Goal: Task Accomplishment & Management: Manage account settings

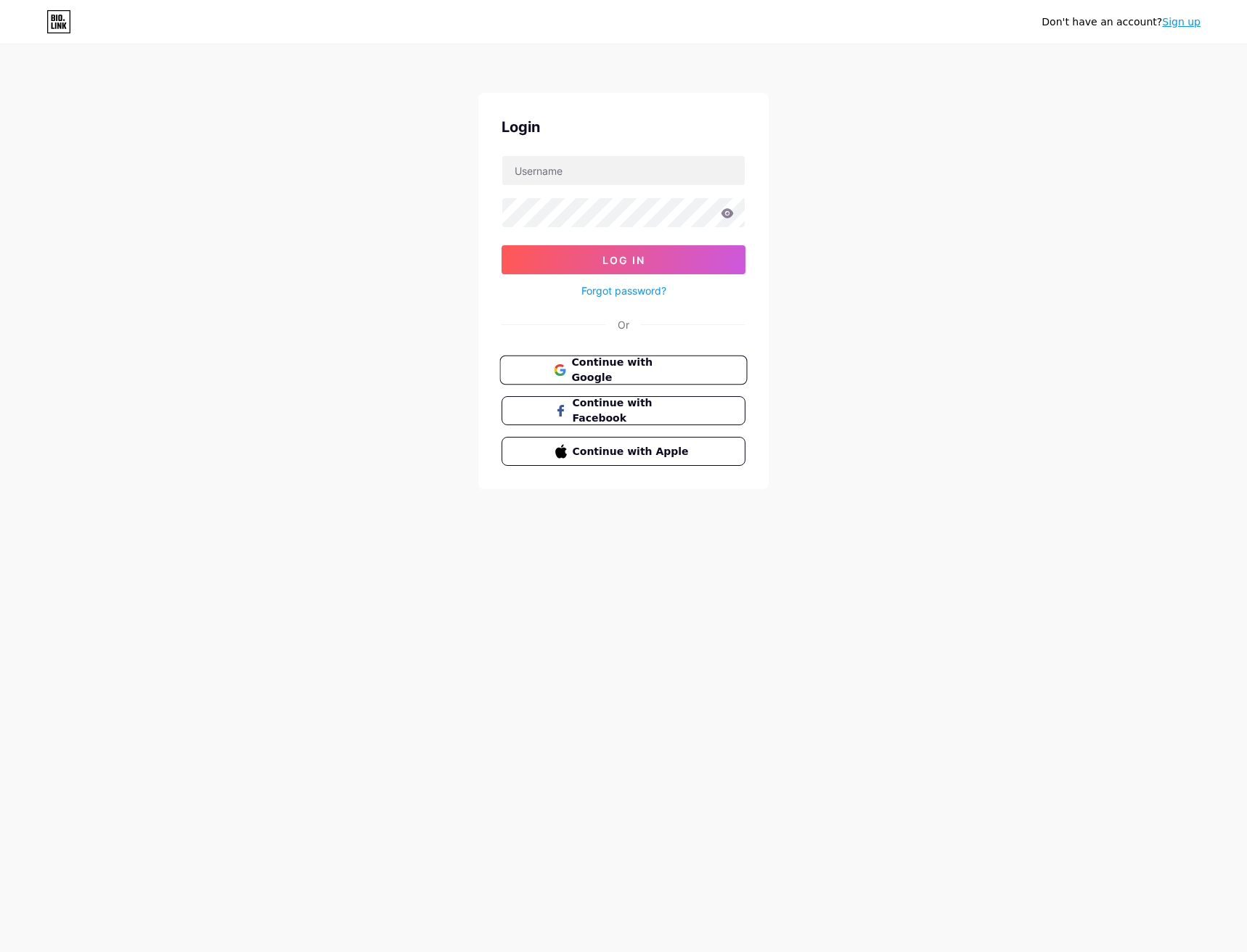
click at [633, 365] on span "Continue with Google" at bounding box center [632, 371] width 122 height 32
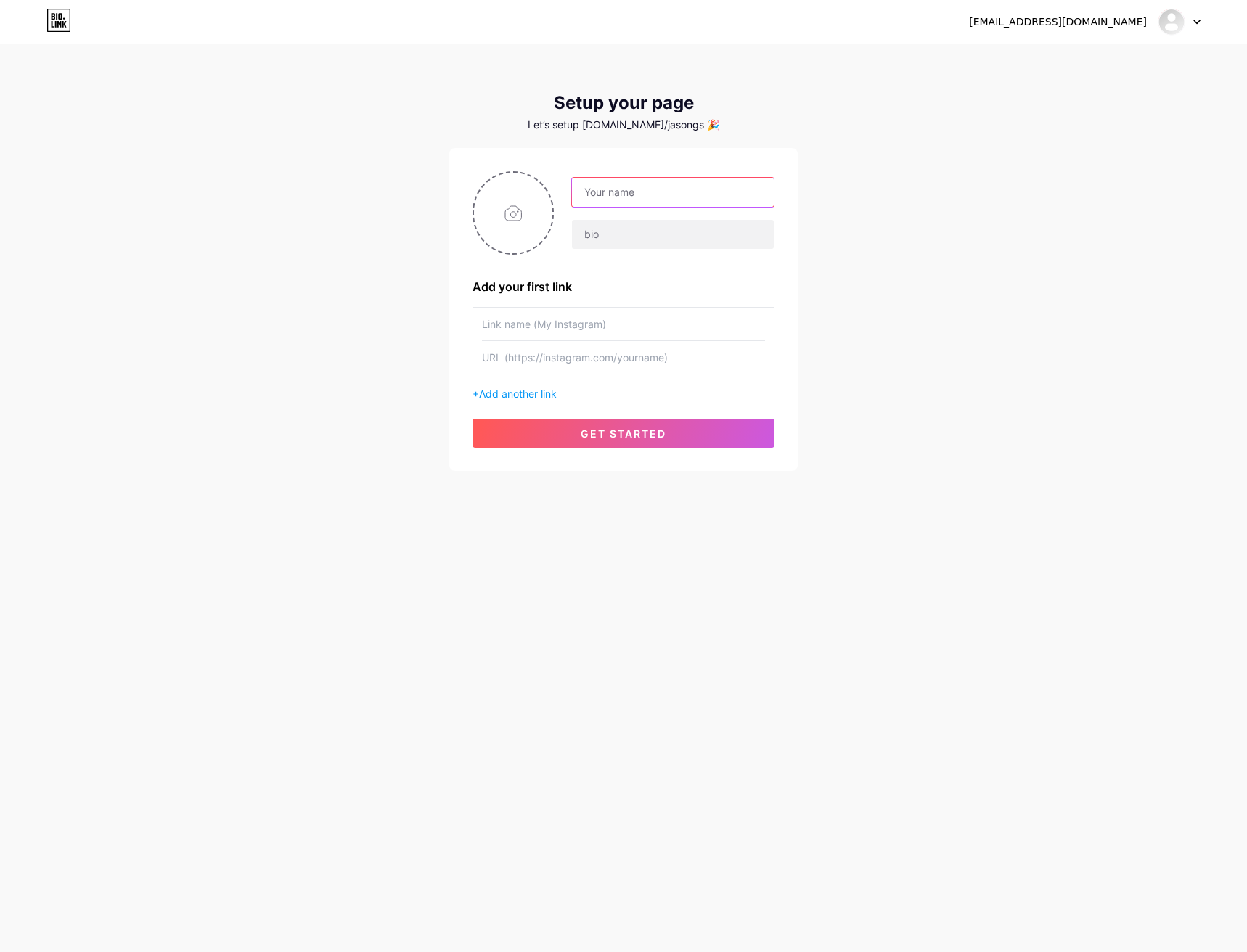
click at [606, 194] on input "text" at bounding box center [673, 192] width 202 height 29
click at [652, 128] on div "Let’s setup [DOMAIN_NAME]/jasongs 🎉" at bounding box center [623, 125] width 348 height 12
click at [67, 22] on icon at bounding box center [58, 20] width 25 height 23
click at [889, 215] on div "[EMAIL_ADDRESS][DOMAIN_NAME] Dashboard Logout Setup your page Let’s setup [DOMA…" at bounding box center [623, 258] width 1247 height 517
click at [701, 194] on input "text" at bounding box center [673, 192] width 202 height 29
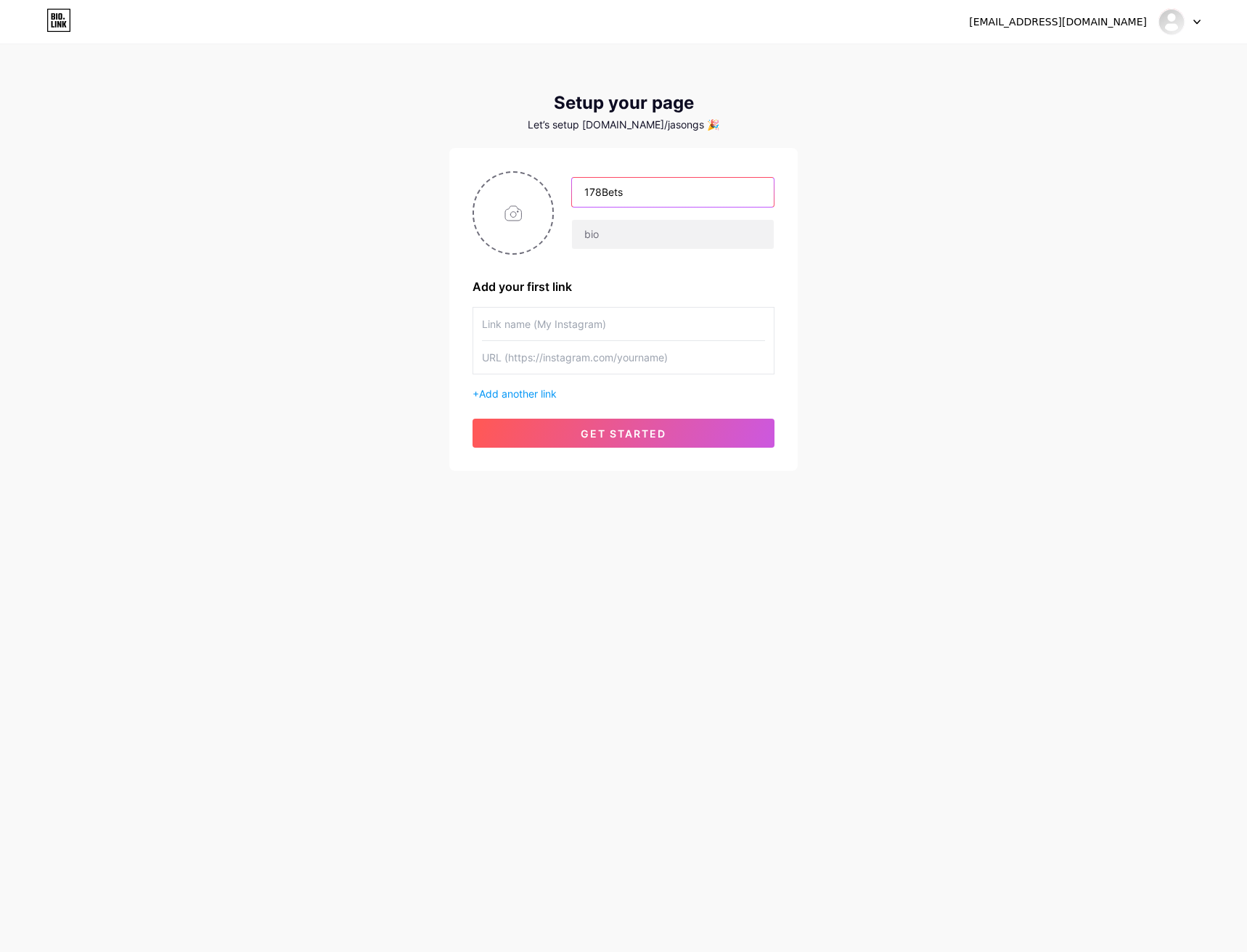
click at [659, 196] on input "178Bets" at bounding box center [673, 192] width 202 height 29
click at [655, 185] on input "178Bets" at bounding box center [673, 192] width 202 height 29
paste input "一起发"
type input "178Bets一起发"
click at [615, 237] on input "text" at bounding box center [673, 233] width 202 height 29
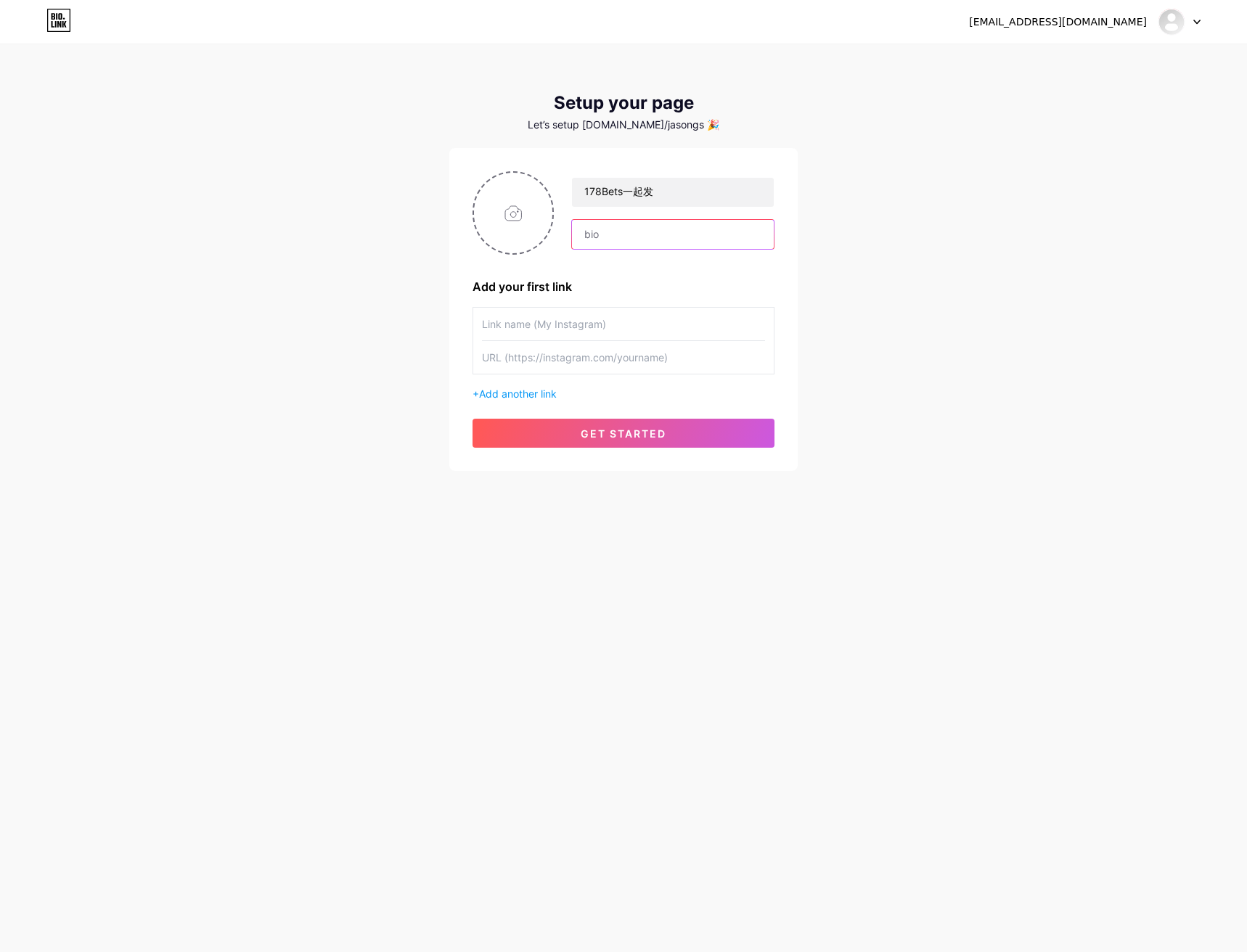
click at [607, 234] on input "text" at bounding box center [673, 233] width 202 height 29
paste input "Malaysia’s Trusted Online Casino"
click at [676, 233] on input "Malaysia’s Trusted Online Casino" at bounding box center [673, 233] width 202 height 29
click at [745, 233] on input "Malaysia’s Trusted Online Casino" at bounding box center [673, 233] width 202 height 29
drag, startPoint x: 633, startPoint y: 239, endPoint x: 568, endPoint y: 236, distance: 65.1
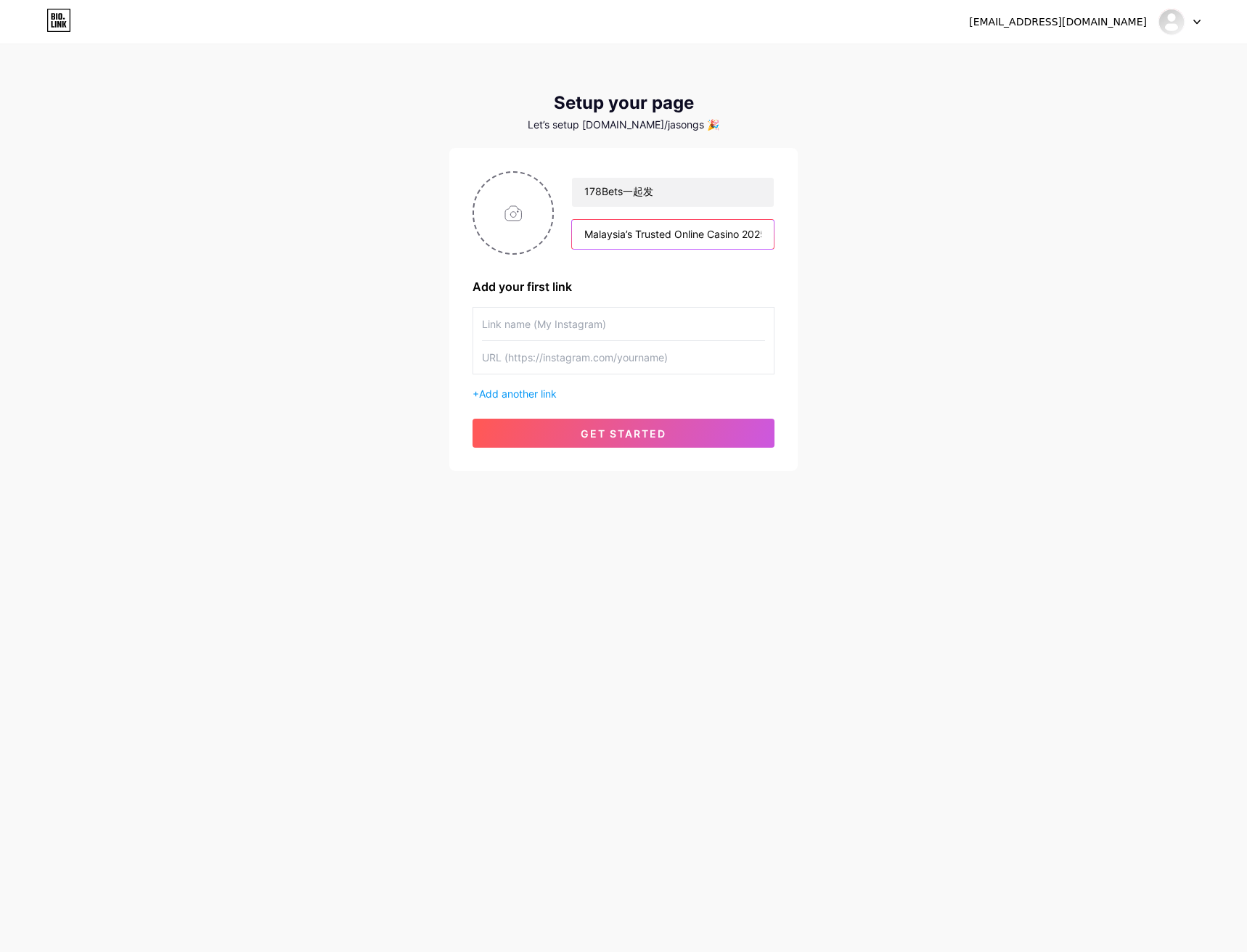
click at [568, 236] on div "178Bets一起发 Malaysia’s Trusted Online Casino 2025!!" at bounding box center [664, 213] width 221 height 72
click at [656, 237] on input "Malaysia’s Trusted Online Casino 2025!!" at bounding box center [673, 233] width 202 height 29
drag, startPoint x: 613, startPoint y: 237, endPoint x: 567, endPoint y: 237, distance: 46.0
click at [567, 237] on div "178Bets一起发 Malaysia’s Trusted Online Casino 2025!!" at bounding box center [664, 213] width 221 height 72
click at [624, 195] on input "178Bets一起发" at bounding box center [673, 192] width 202 height 29
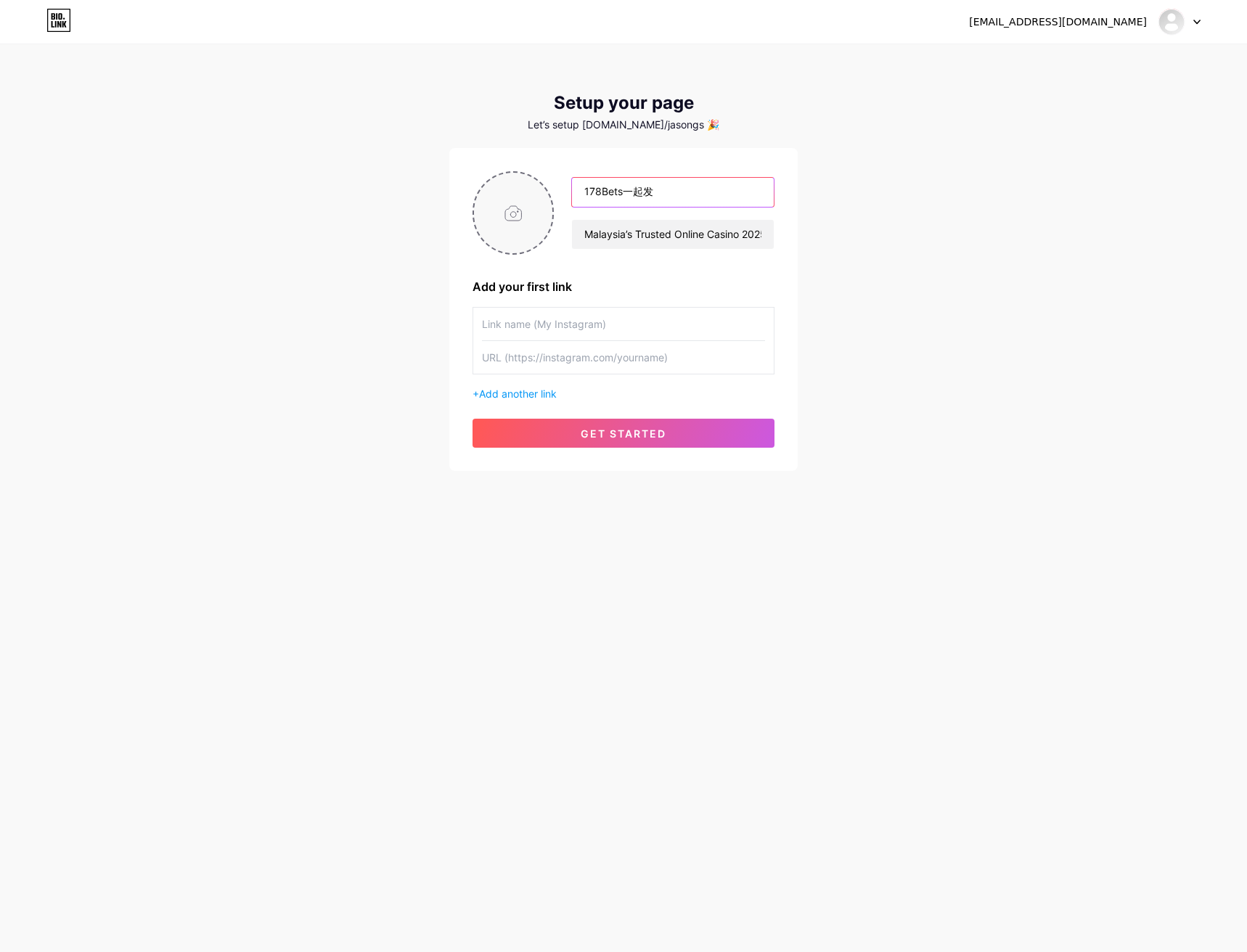
drag, startPoint x: 624, startPoint y: 190, endPoint x: 548, endPoint y: 185, distance: 76.2
click at [548, 185] on div "178Bets一起发 Malaysia’s Trusted Online Casino 2025!!" at bounding box center [623, 213] width 302 height 83
click at [635, 237] on input "Malaysia’s Trusted Online Casino 2025!!" at bounding box center [673, 233] width 202 height 29
click at [585, 232] on input "Malaysia’s Trusted Online Casino 2025!!" at bounding box center [673, 233] width 202 height 29
drag, startPoint x: 719, startPoint y: 233, endPoint x: 628, endPoint y: 233, distance: 91.0
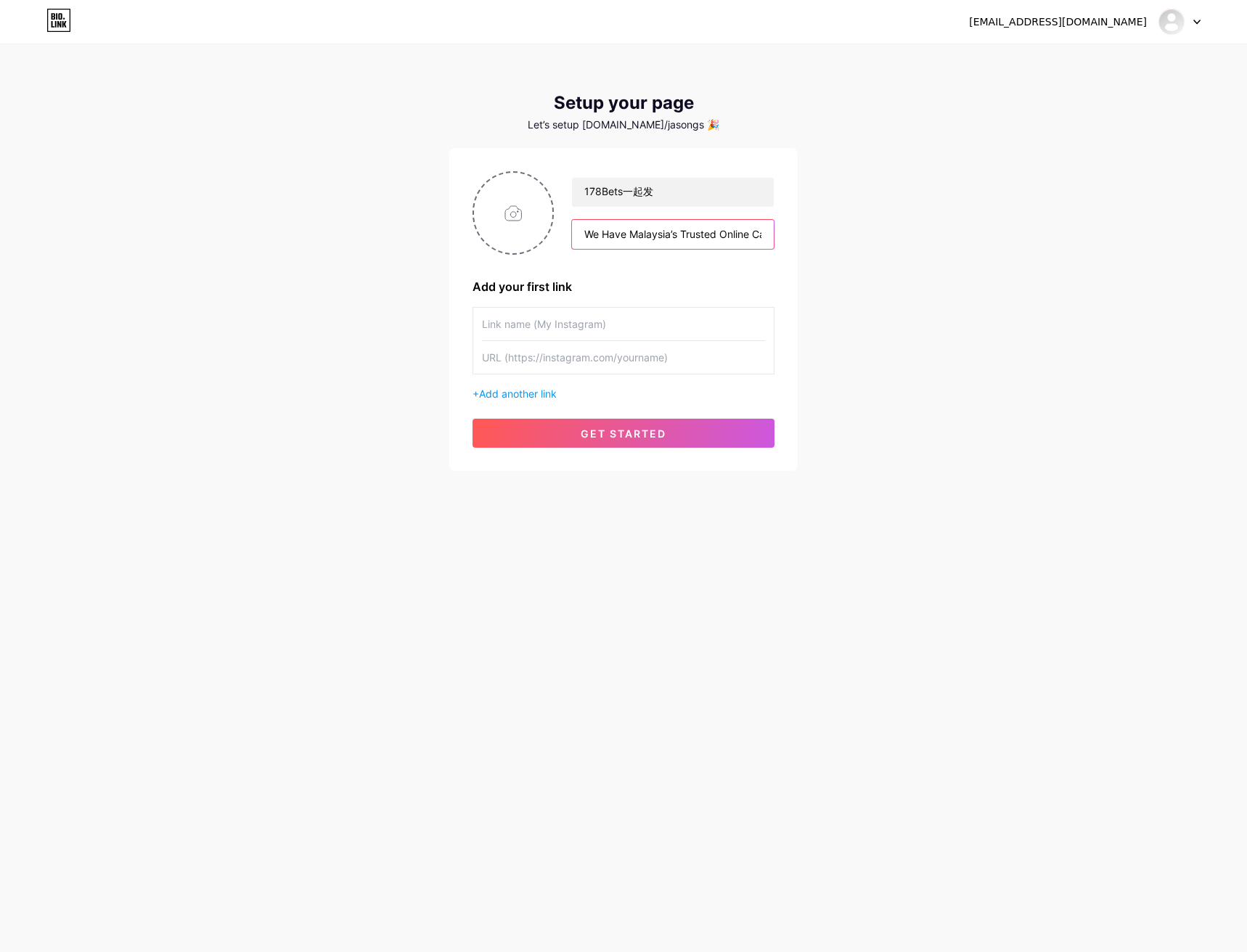
click at [628, 233] on input "We Have Malaysia’s Trusted Online Casino 2025!!" at bounding box center [673, 233] width 202 height 29
drag, startPoint x: 630, startPoint y: 233, endPoint x: 582, endPoint y: 236, distance: 48.1
click at [582, 236] on input "We Have Online Casino 2025!!" at bounding box center [673, 233] width 202 height 29
click at [644, 229] on input "PAGCOR & GCB Li Online Casino 2025!!" at bounding box center [673, 233] width 202 height 29
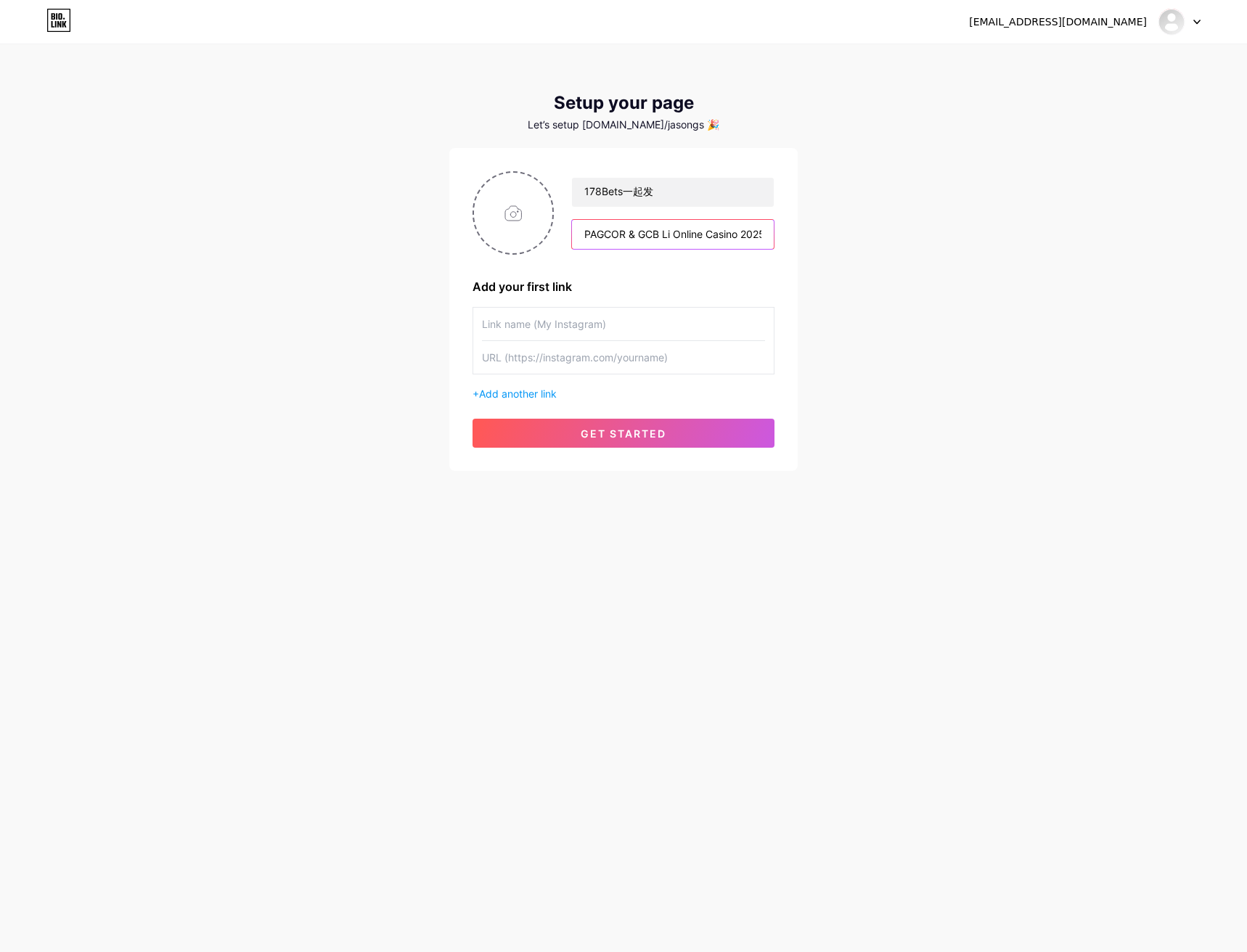
click at [659, 232] on input "PAGCOR & GCB Li Online Casino 2025!!" at bounding box center [673, 233] width 202 height 29
click at [641, 236] on input "PAGCOR & GCB Li Online Casino 2025!!" at bounding box center [673, 233] width 202 height 29
click at [543, 240] on div "178Bets一起发 PAGCOR & Curacao Gaming Licensed in [GEOGRAPHIC_DATA] Online Casino …" at bounding box center [623, 213] width 302 height 83
click at [588, 230] on input "PAGCOR & Curacao Gaming Licensed in [GEOGRAPHIC_DATA] Online Casino 2025!!" at bounding box center [673, 233] width 202 height 29
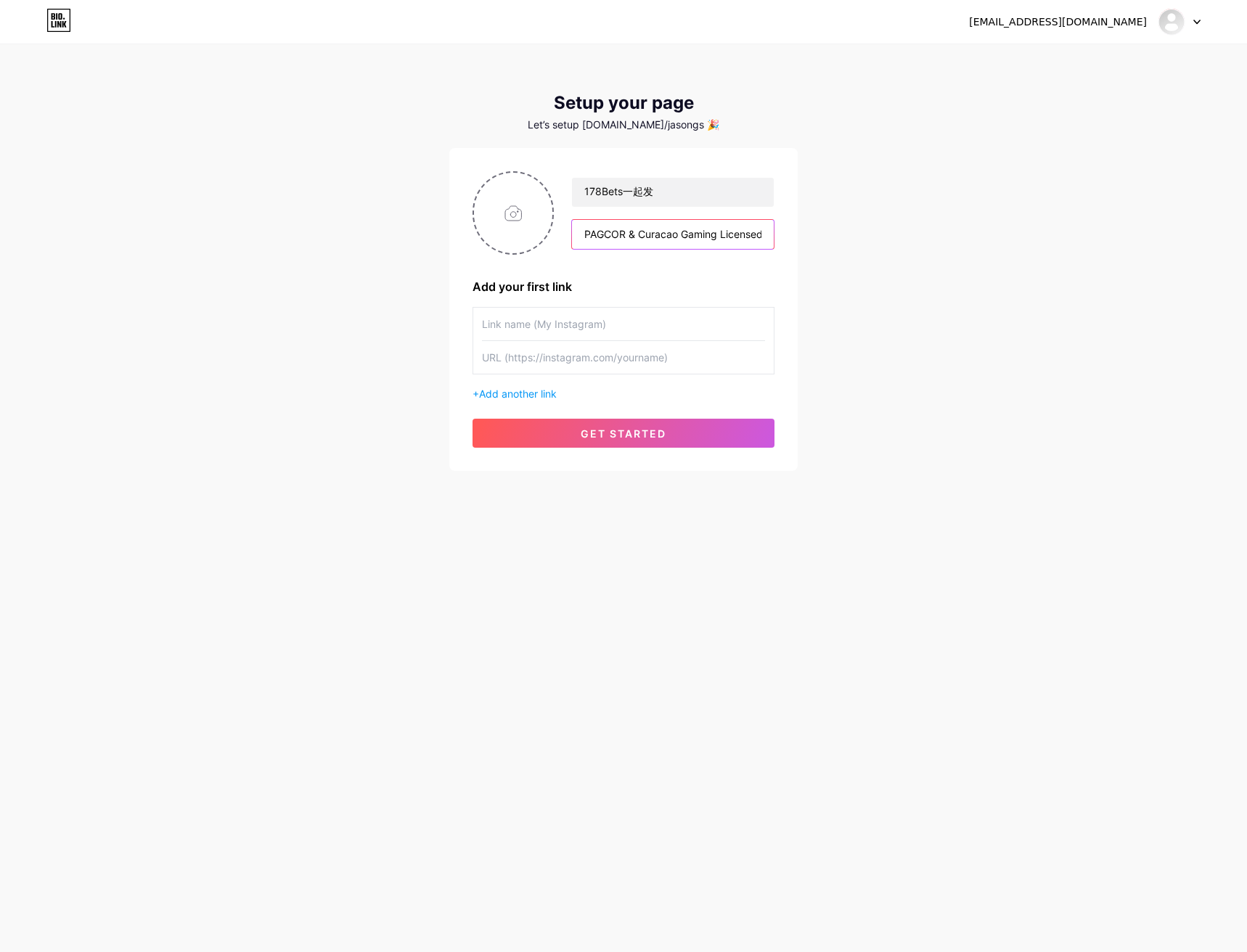
click at [582, 231] on input "PAGCOR & Curacao Gaming Licensed in [GEOGRAPHIC_DATA] Online Casino 2025!!" at bounding box center [673, 233] width 202 height 29
click at [602, 233] on input "We PAGCOR & Curacao Gaming Licensed in [GEOGRAPHIC_DATA] Online Casino 2025!!" at bounding box center [673, 233] width 202 height 29
click at [687, 235] on input "PAGCOR & Curacao Gaming Licensed in [GEOGRAPHIC_DATA] Online Casino 2025!!" at bounding box center [673, 233] width 202 height 29
drag, startPoint x: 687, startPoint y: 235, endPoint x: 781, endPoint y: 228, distance: 94.3
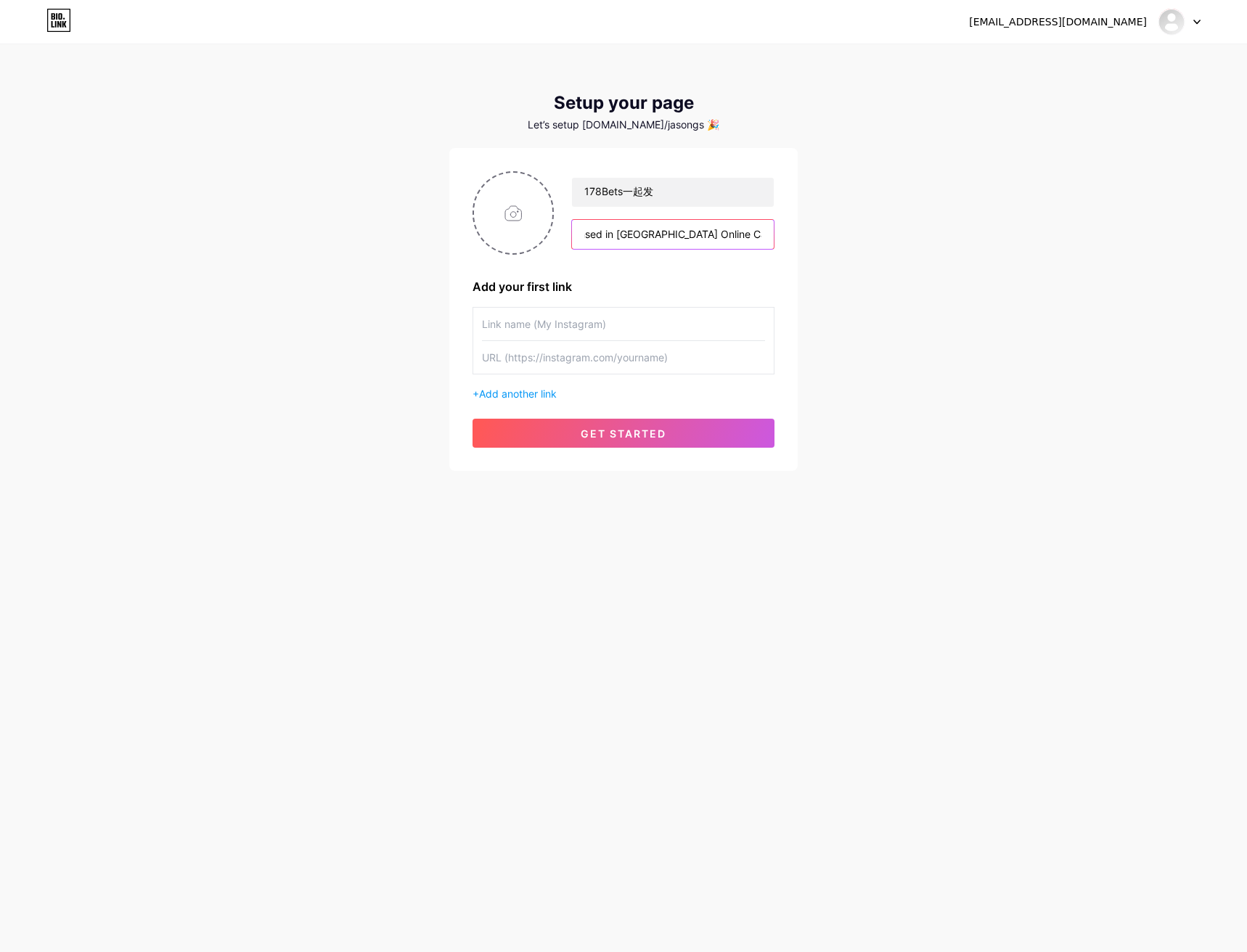
click at [781, 228] on div "178Bets一起发 PAGCOR & Curacao Gaming Licensed in [GEOGRAPHIC_DATA] Online Casino …" at bounding box center [623, 309] width 348 height 323
click at [681, 236] on input "PAGCOR & Curacao Gaming Licensed in [GEOGRAPHIC_DATA] Online Casino 2025!!" at bounding box center [673, 233] width 202 height 29
drag, startPoint x: 666, startPoint y: 230, endPoint x: 728, endPoint y: 236, distance: 62.3
click at [728, 236] on input "PAGCOR & Curacao Gaming Licensed in [GEOGRAPHIC_DATA] Online Casino 2025!!" at bounding box center [673, 233] width 202 height 29
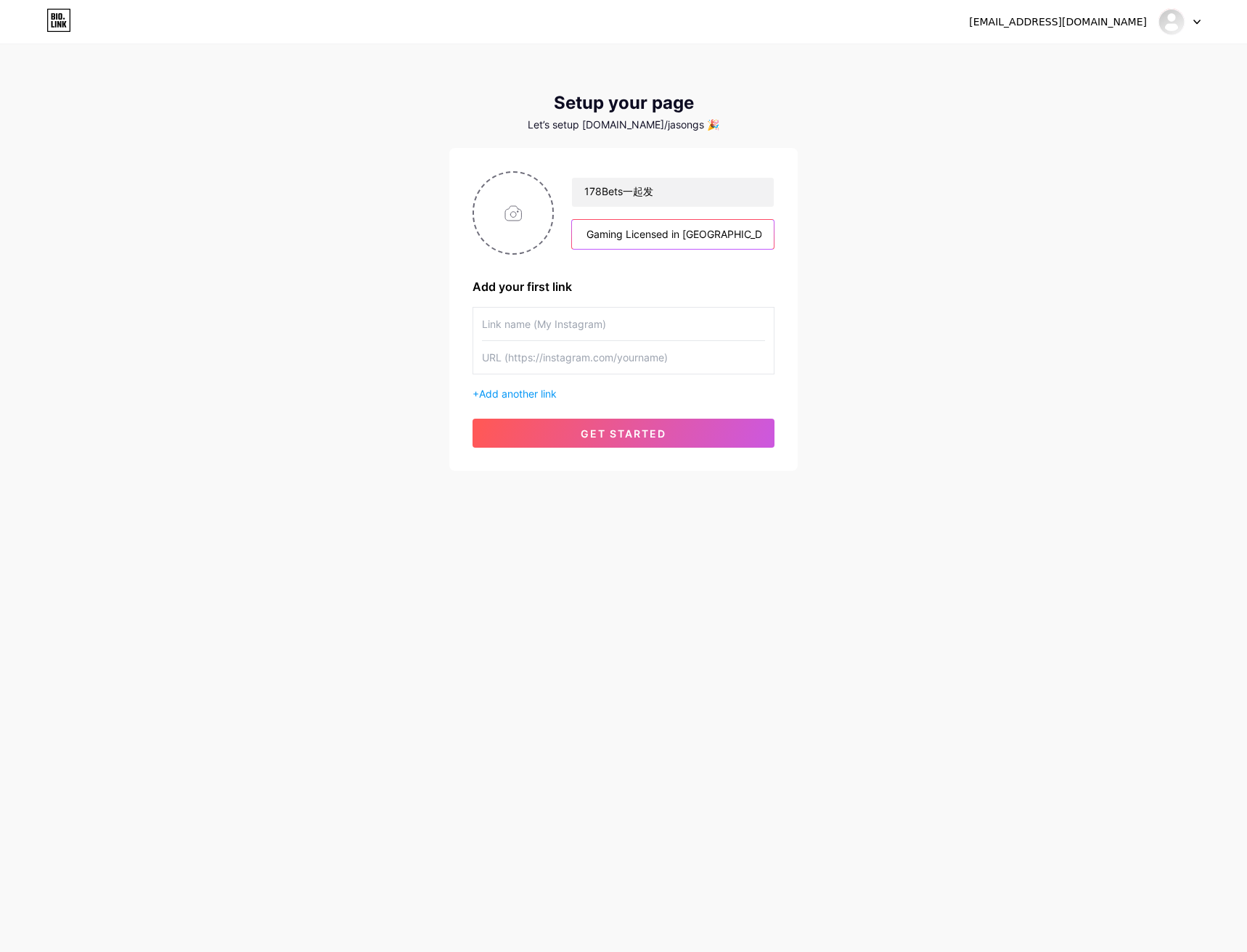
drag, startPoint x: 757, startPoint y: 234, endPoint x: 715, endPoint y: 241, distance: 42.6
click at [732, 234] on input "PAGCOR & Curacao Gaming Licensed in [GEOGRAPHIC_DATA] 2025!!" at bounding box center [673, 233] width 202 height 29
click at [673, 235] on input "PAGCOR & Curacao Gaming Licensed in [GEOGRAPHIC_DATA] 2025!!" at bounding box center [673, 233] width 202 height 29
paste input "2025"
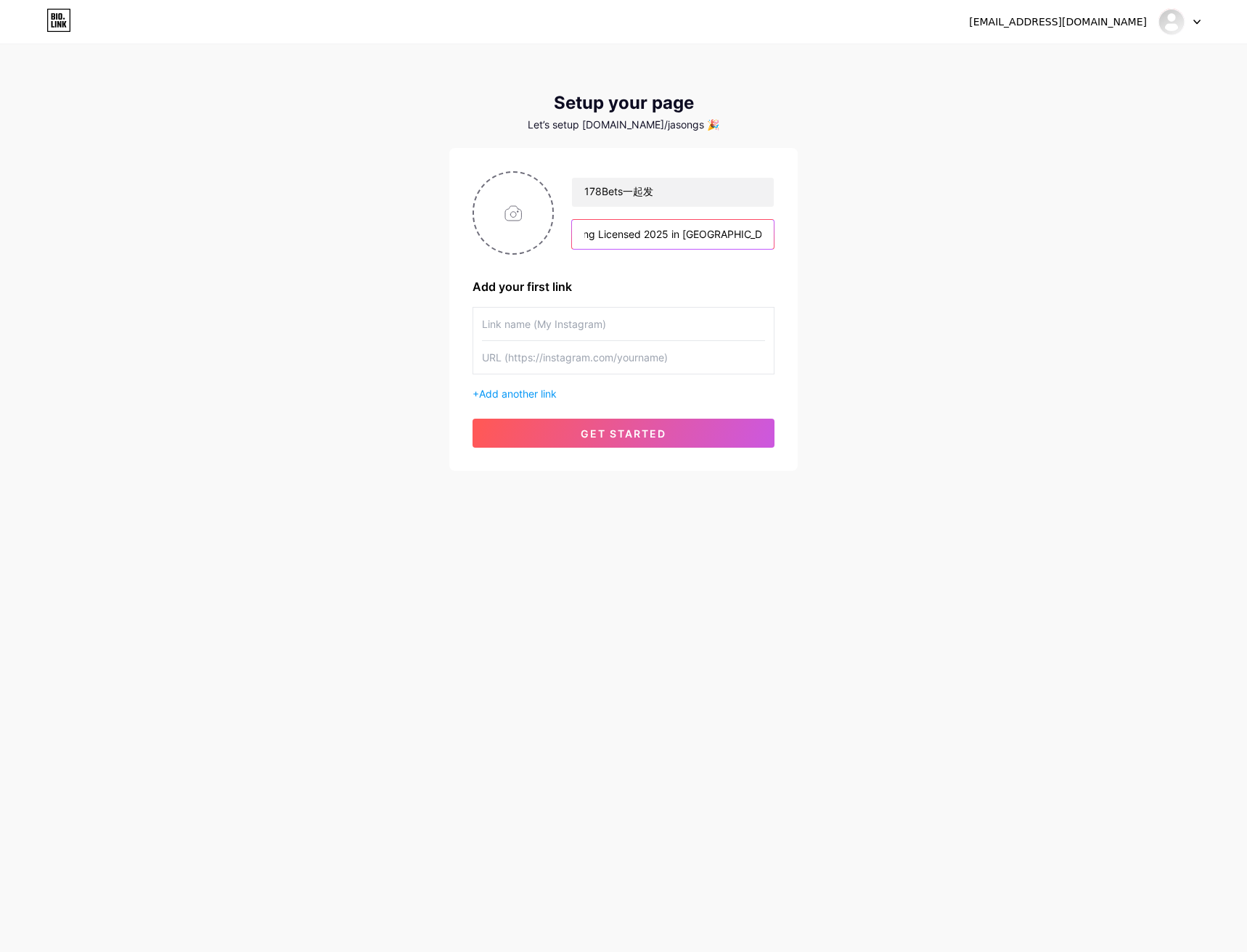
drag, startPoint x: 761, startPoint y: 236, endPoint x: 773, endPoint y: 236, distance: 12.0
click at [773, 236] on input "PAGCOR & Curacao Gaming Licensed 2025 in [GEOGRAPHIC_DATA] 2025!!" at bounding box center [673, 233] width 202 height 29
click at [734, 241] on input "PAGCOR & Curacao Gaming Licensed 2025 in [GEOGRAPHIC_DATA] 2025!!" at bounding box center [673, 233] width 202 height 29
drag, startPoint x: 732, startPoint y: 235, endPoint x: 776, endPoint y: 236, distance: 44.0
click at [776, 236] on div "178Bets一起发 PAGCOR & Curacao Gaming Licensed 2025 in [GEOGRAPHIC_DATA] 2025!! Ad…" at bounding box center [623, 309] width 348 height 323
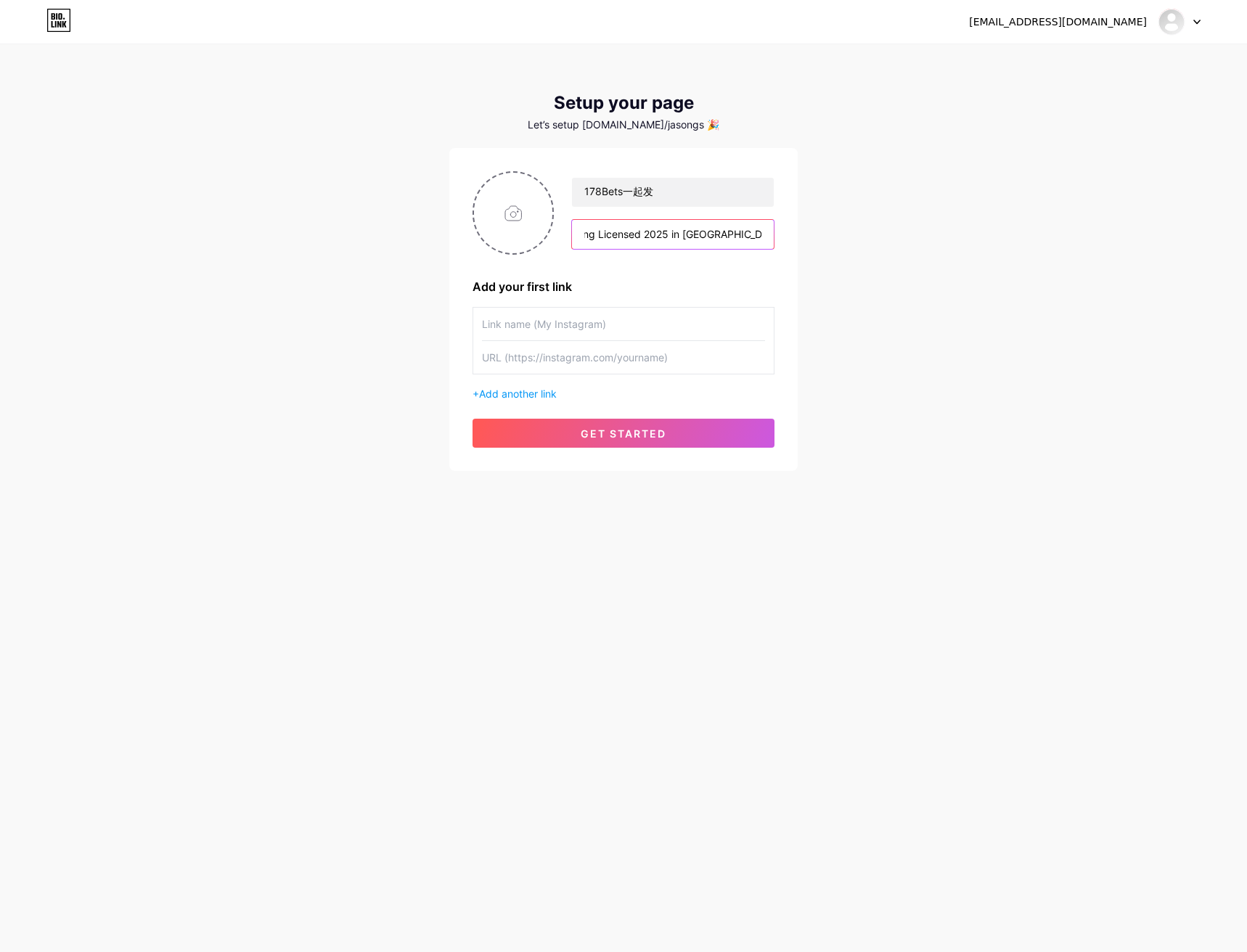
scroll to position [0, 92]
click at [710, 234] on input "PAGCOR & Curacao Gaming Licensed 2025 in [GEOGRAPHIC_DATA]" at bounding box center [673, 233] width 202 height 29
click at [694, 236] on input "PAGCOR & Curacao Gaming Licensed 2025 In [GEOGRAPHIC_DATA]" at bounding box center [673, 233] width 202 height 29
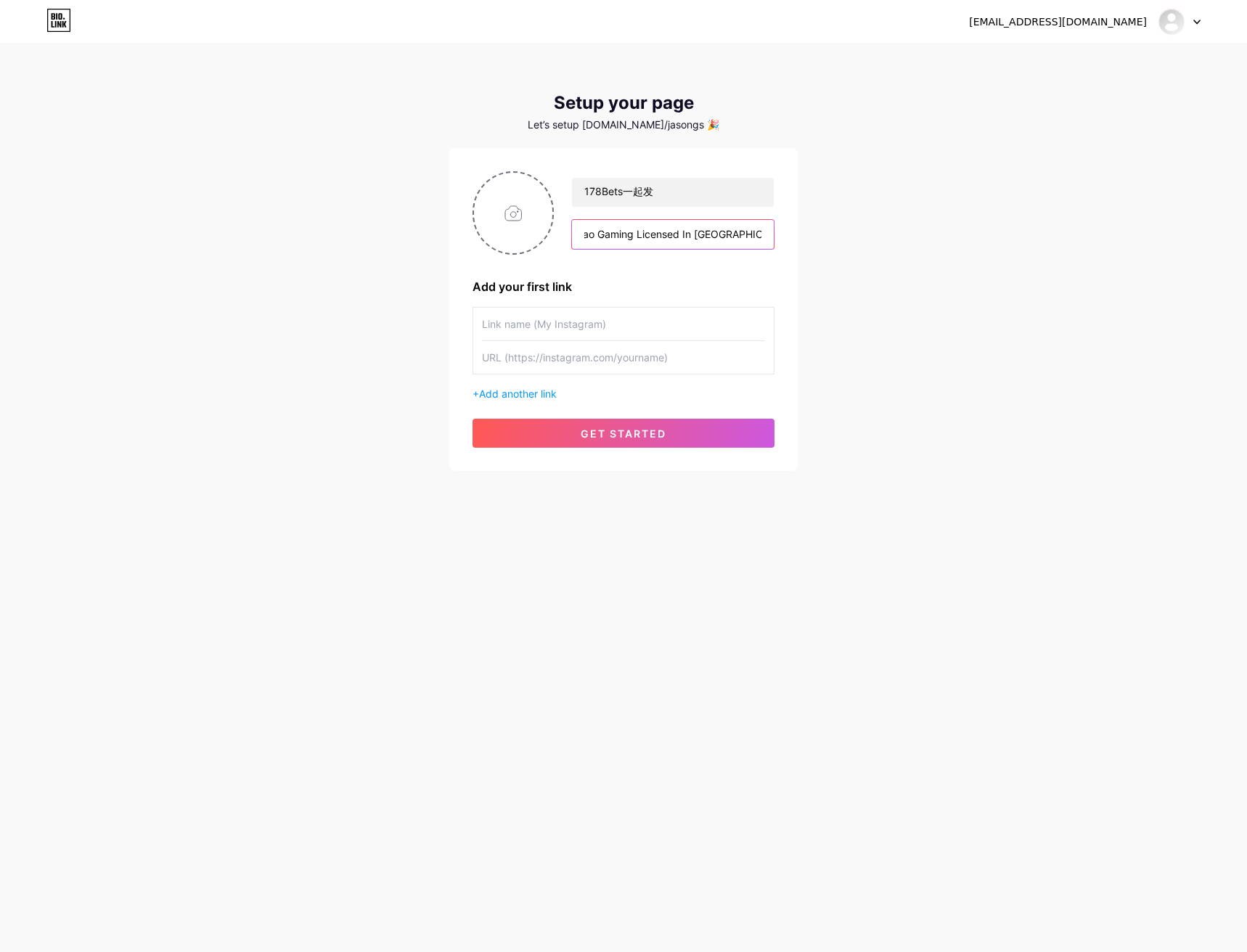
scroll to position [0, 64]
click at [766, 235] on input "PAGCOR & Curacao Gaming Licensed In [GEOGRAPHIC_DATA]" at bounding box center [673, 233] width 202 height 29
drag, startPoint x: 726, startPoint y: 237, endPoint x: 771, endPoint y: 230, distance: 45.5
click at [771, 230] on input "PAGCOR & Curacao Gaming Licensed In [GEOGRAPHIC_DATA] ," at bounding box center [673, 233] width 202 height 29
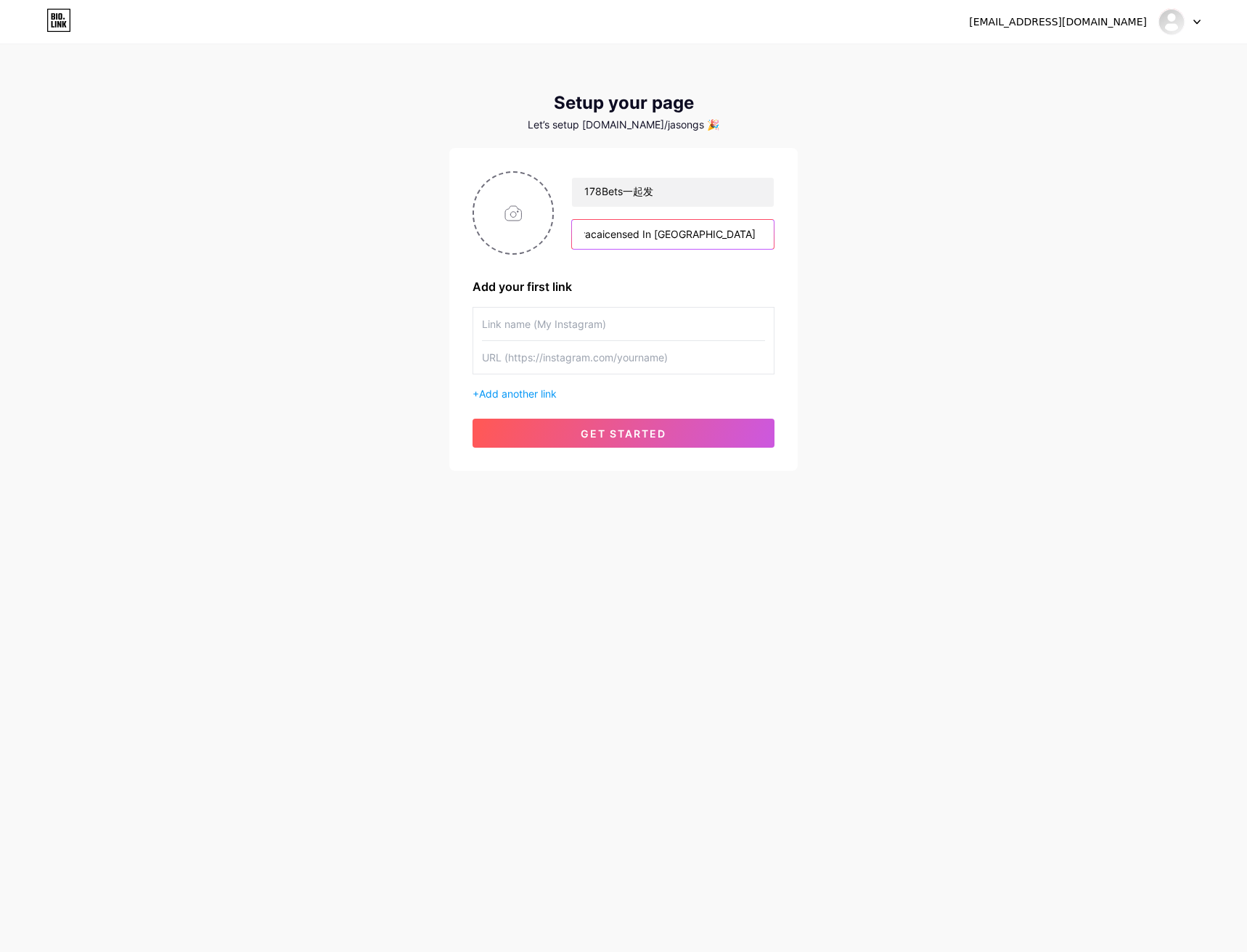
scroll to position [0, 0]
click at [631, 229] on input "PAGCOR & Curacaicensed In [GEOGRAPHIC_DATA] , o Gaming L" at bounding box center [673, 233] width 202 height 29
drag, startPoint x: 666, startPoint y: 230, endPoint x: 673, endPoint y: 229, distance: 7.1
click at [673, 229] on input "PAGCOR & Curacaicensed In [GEOGRAPHIC_DATA] , o Gaming L" at bounding box center [673, 233] width 202 height 29
click at [685, 233] on input "PAGCOR & Curacaicensed In [GEOGRAPHIC_DATA] , o Gaming L" at bounding box center [673, 233] width 202 height 29
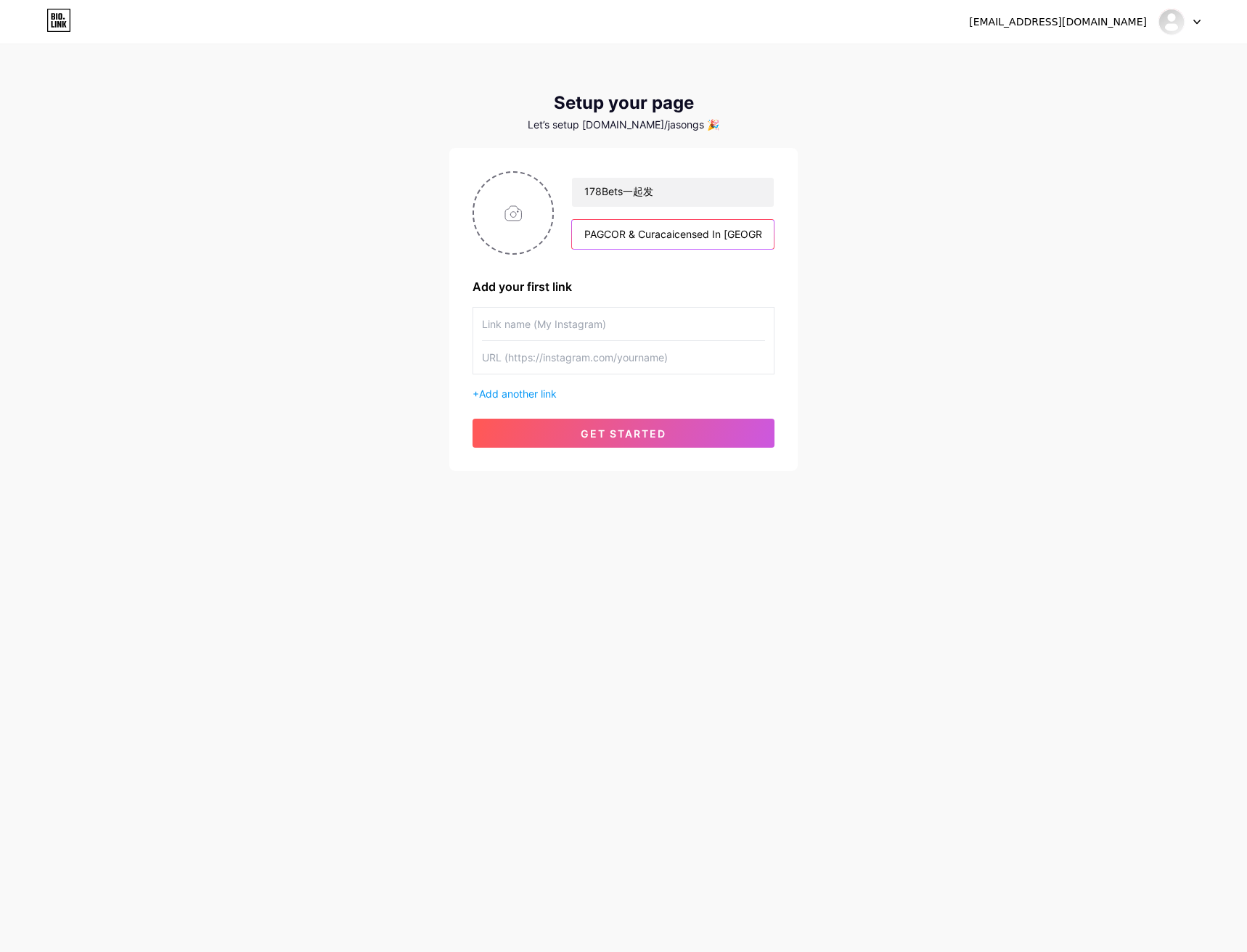
click at [673, 236] on input "PAGCOR & Curacaicensed In [GEOGRAPHIC_DATA] , o Gaming L" at bounding box center [673, 233] width 202 height 29
click at [678, 239] on input "PAGCOR & CuracaoLicensed In [GEOGRAPHIC_DATA] , o Gaming L" at bounding box center [673, 233] width 202 height 29
click at [817, 248] on div "[EMAIL_ADDRESS][DOMAIN_NAME] Dashboard Logout Setup your page Let’s setup [DOMA…" at bounding box center [623, 258] width 1247 height 517
drag, startPoint x: 730, startPoint y: 236, endPoint x: 766, endPoint y: 236, distance: 36.0
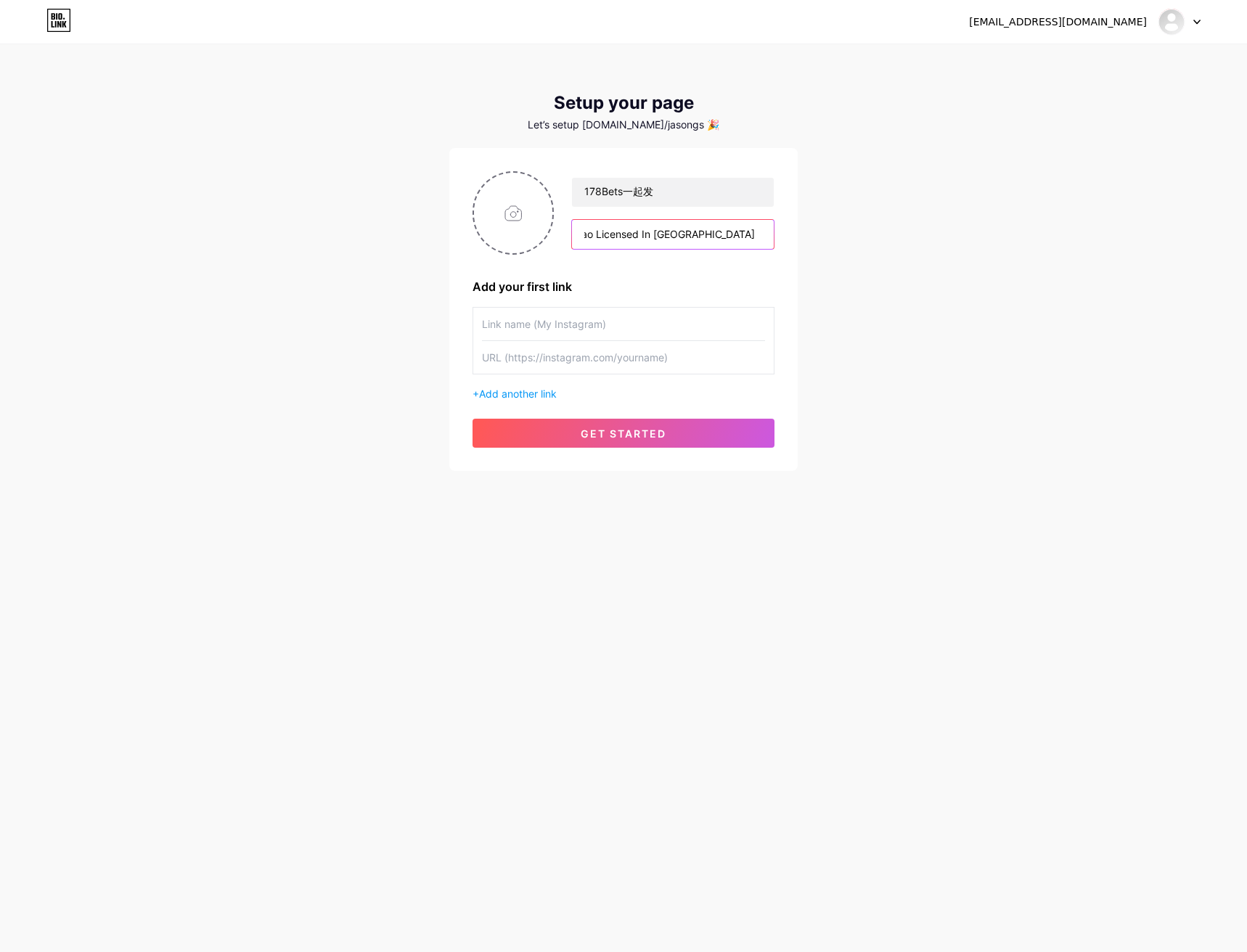
click at [766, 236] on input "PAGCOR & Curacao Licensed In [GEOGRAPHIC_DATA] , o Gaming L" at bounding box center [673, 233] width 202 height 29
click at [716, 238] on input "PAGCOR & Curacao Licensed In [GEOGRAPHIC_DATA] , o Gaming L" at bounding box center [673, 233] width 202 height 29
click at [612, 233] on input "PAGCOR & Curacao Licensed In [GEOGRAPHIC_DATA] Gaming L" at bounding box center [673, 233] width 202 height 29
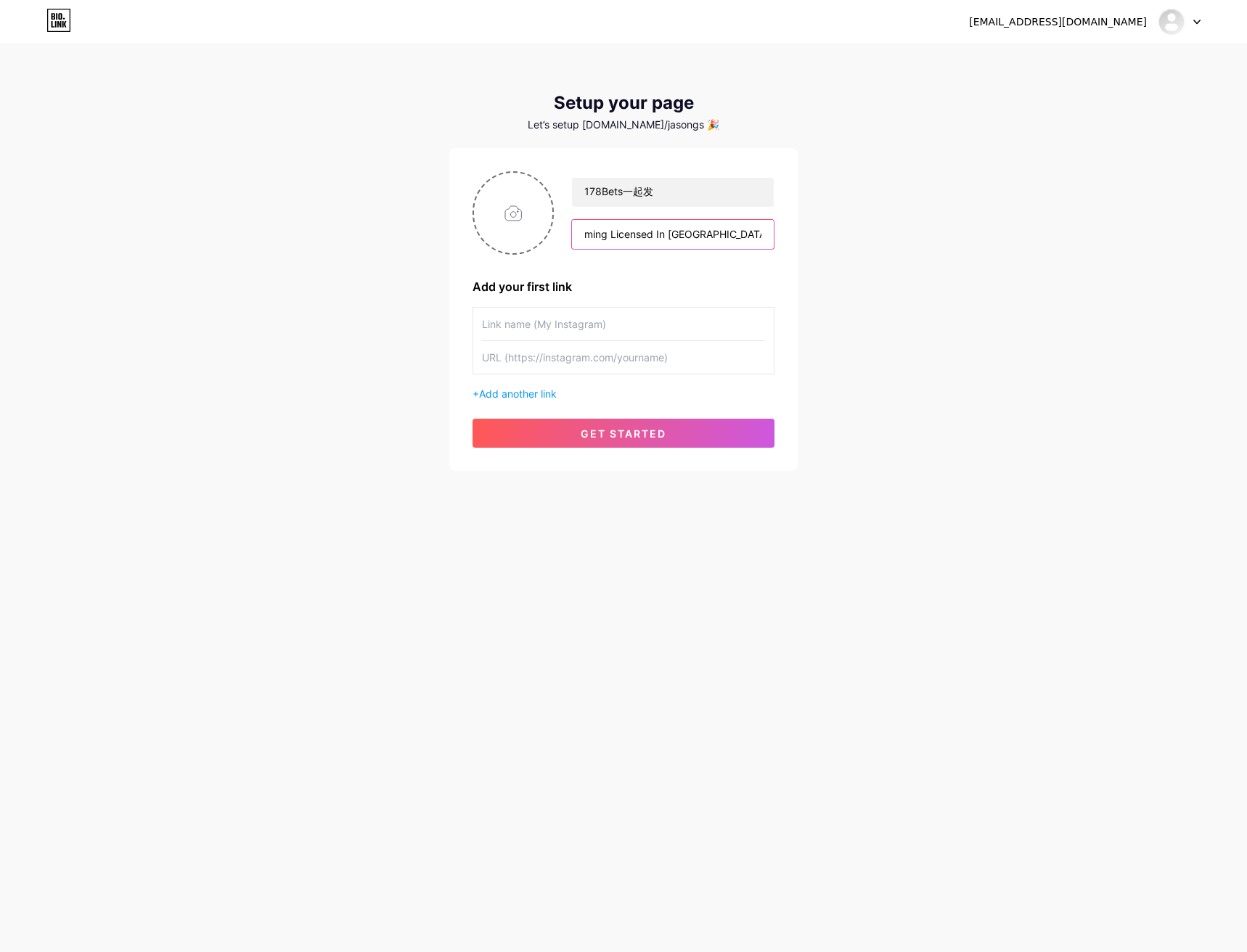
drag, startPoint x: 785, startPoint y: 236, endPoint x: 813, endPoint y: 236, distance: 28.0
click at [813, 236] on div "[EMAIL_ADDRESS][DOMAIN_NAME] Dashboard Logout Setup your page Let’s setup [DOMA…" at bounding box center [623, 258] width 1247 height 517
drag, startPoint x: 735, startPoint y: 236, endPoint x: 802, endPoint y: 236, distance: 67.0
click at [802, 236] on div "[EMAIL_ADDRESS][DOMAIN_NAME] Dashboard Logout Setup your page Let’s setup [DOMA…" at bounding box center [623, 258] width 1247 height 517
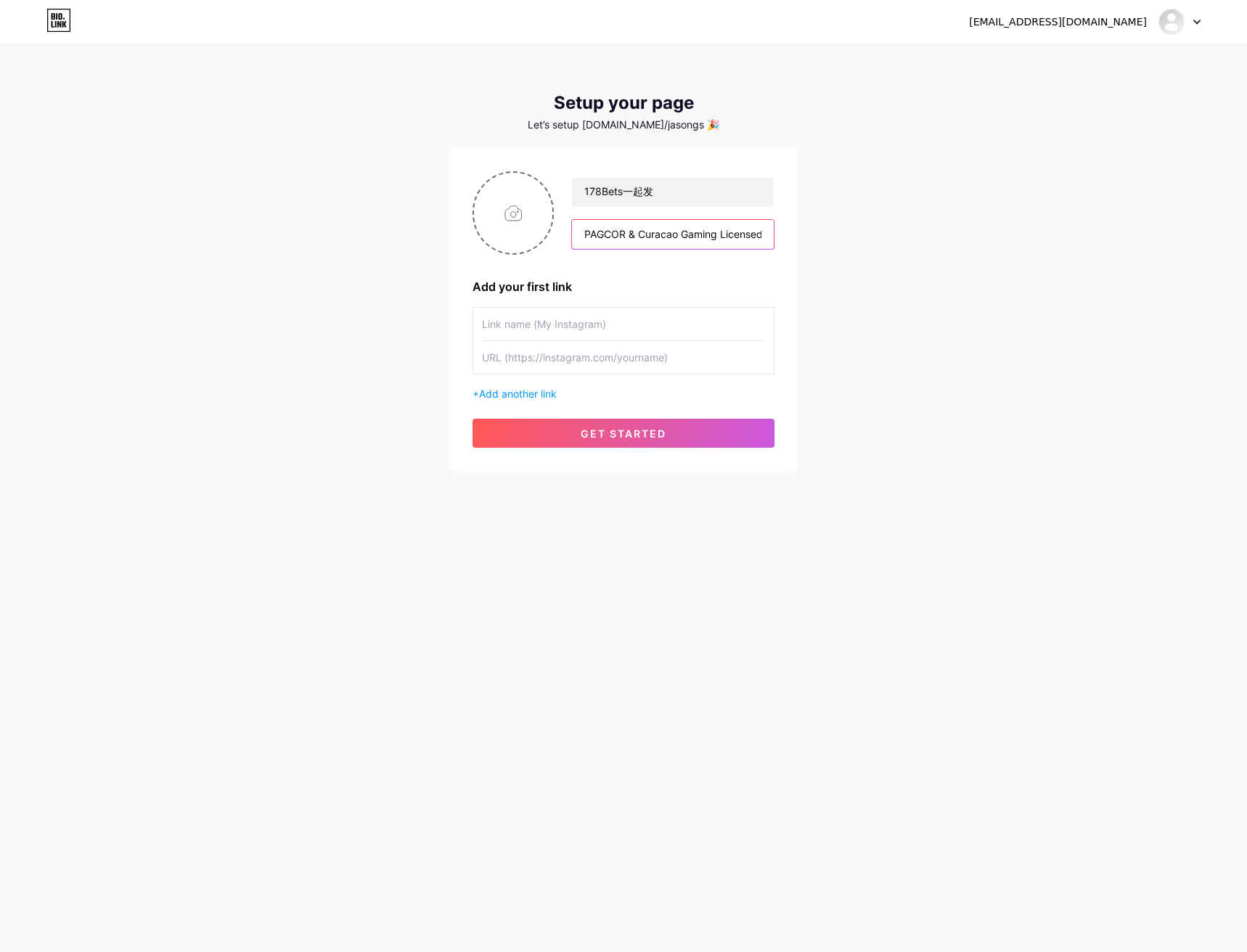
click at [748, 233] on input "PAGCOR & Curacao Gaming Licensed In [GEOGRAPHIC_DATA]," at bounding box center [673, 233] width 202 height 29
drag, startPoint x: 718, startPoint y: 235, endPoint x: 796, endPoint y: 235, distance: 78.0
click at [796, 235] on div "178Bets一起发 PAGCOR & Curacao Gaming Licensed In [GEOGRAPHIC_DATA], Add your firs…" at bounding box center [623, 309] width 348 height 323
click at [760, 236] on input "PAGCOR & Curacao Gaming Licensed In [GEOGRAPHIC_DATA]," at bounding box center [673, 233] width 202 height 29
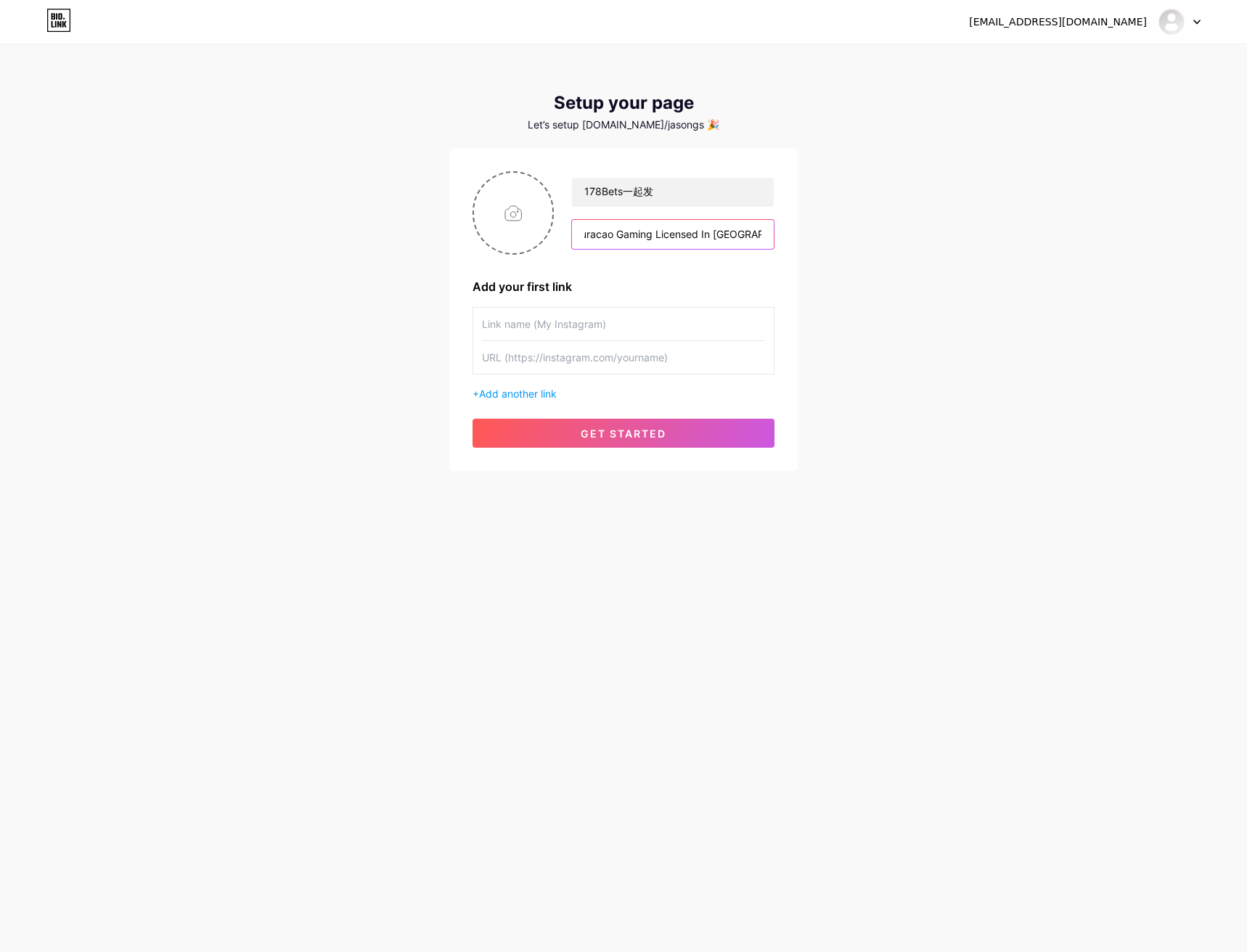
click at [761, 238] on input "PAGCOR & Curacao Gaming Licensed In [GEOGRAPHIC_DATA]," at bounding box center [673, 233] width 202 height 29
click at [764, 237] on input "PAGCOR & Curacao Gaming Licensed In [GEOGRAPHIC_DATA]," at bounding box center [673, 233] width 202 height 29
type input "PAGCOR & Curacao Gaming Licensed In [GEOGRAPHIC_DATA] 2025"
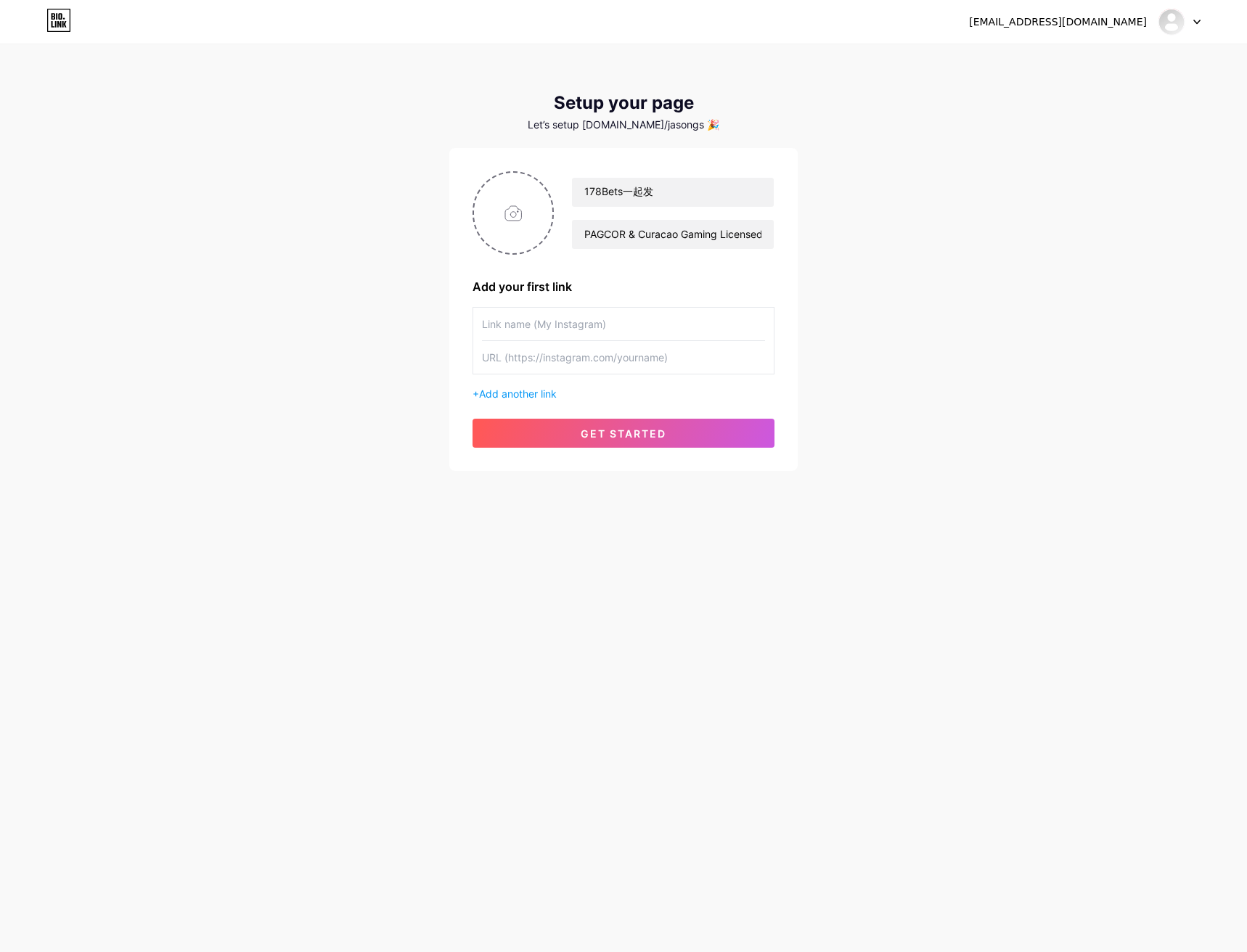
click at [627, 282] on div "Add your first link" at bounding box center [623, 287] width 302 height 18
click at [545, 321] on input "text" at bounding box center [624, 323] width 283 height 33
drag, startPoint x: 559, startPoint y: 355, endPoint x: 565, endPoint y: 338, distance: 18.0
click at [559, 355] on input "text" at bounding box center [624, 357] width 283 height 33
paste input "[URL][DOMAIN_NAME]"
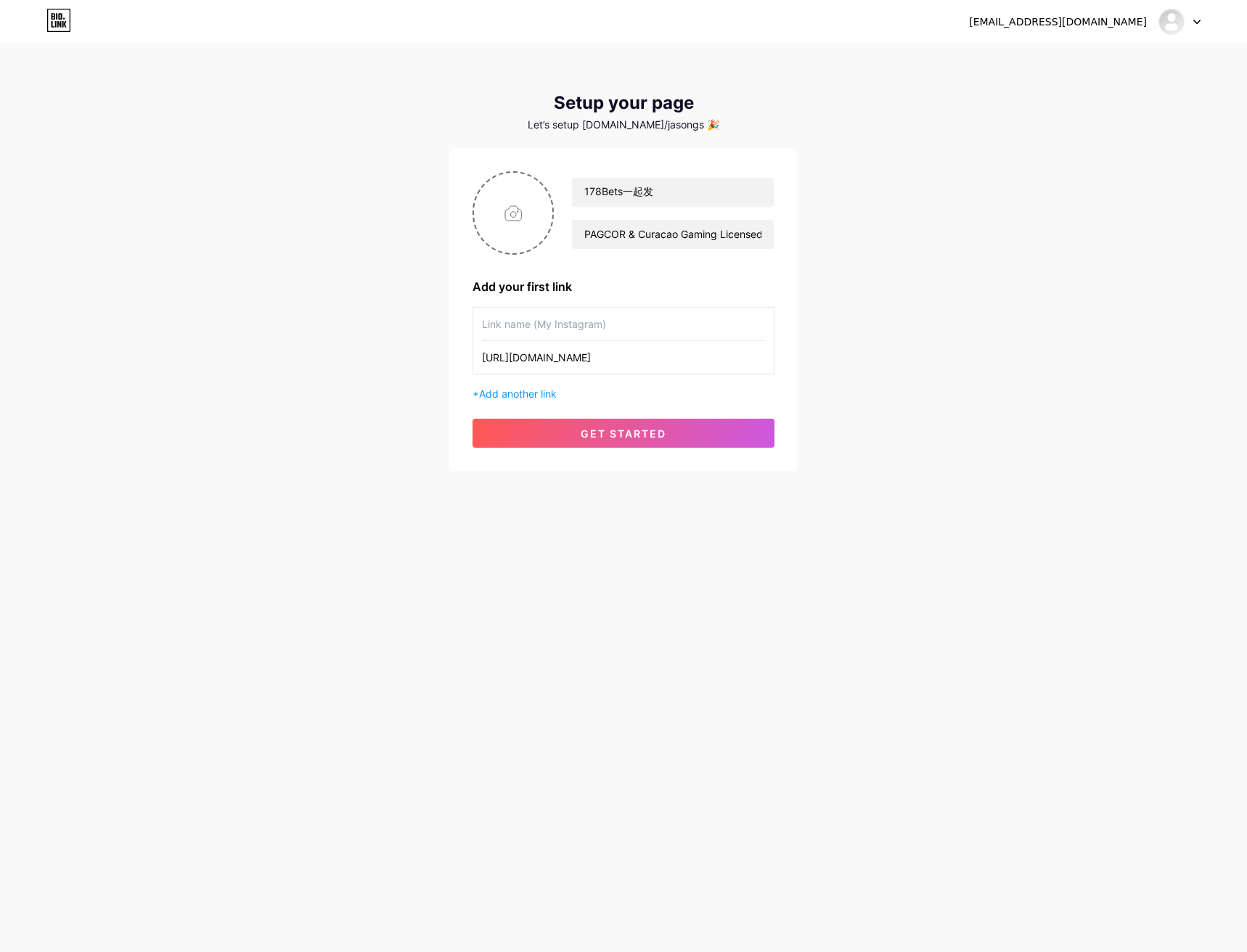
type input "[URL][DOMAIN_NAME]"
click at [561, 324] on input "text" at bounding box center [624, 323] width 283 height 33
type input "FREE"
click at [522, 324] on input "FREE" at bounding box center [624, 323] width 283 height 33
type input "Claim Free Credit RM10"
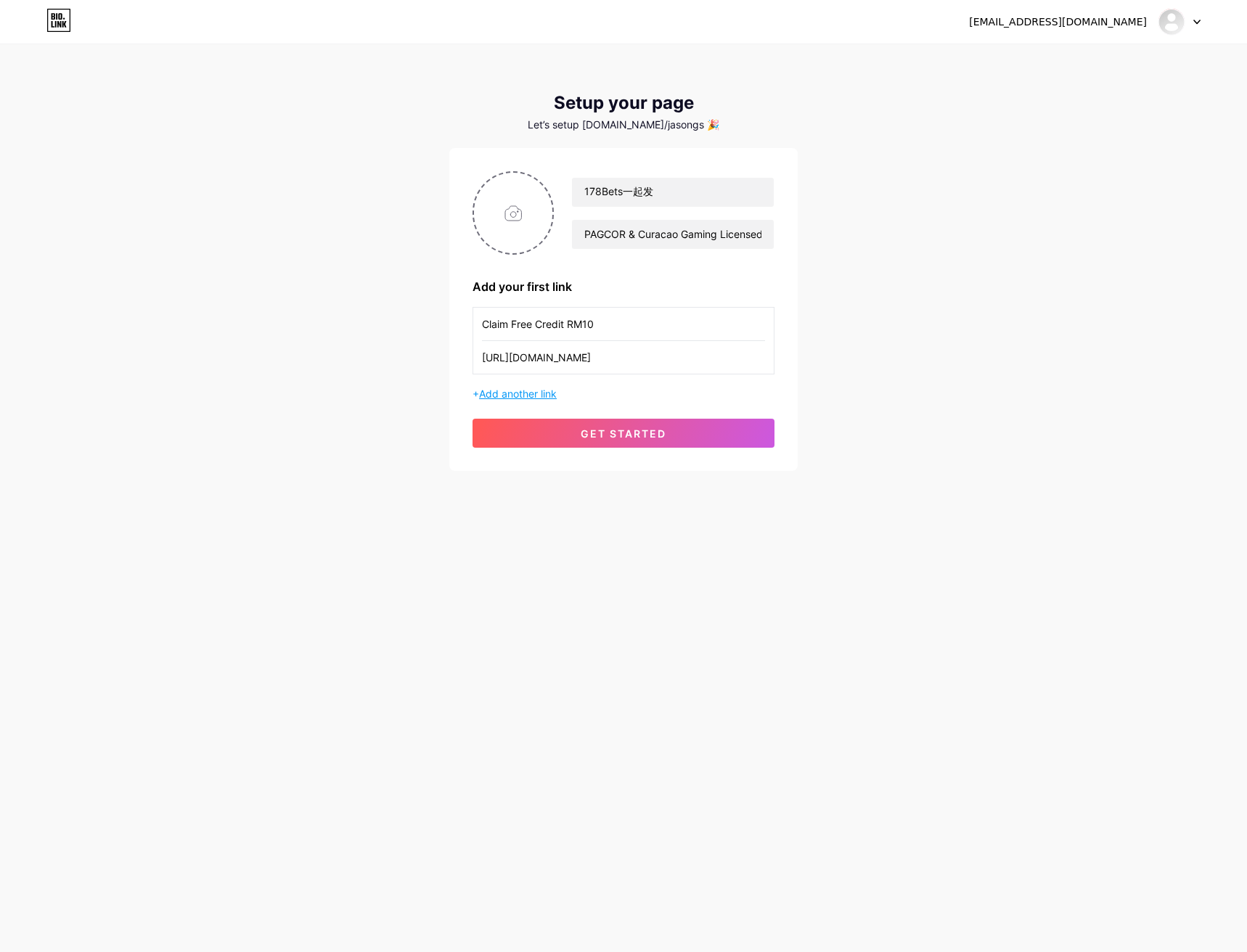
click at [543, 394] on span "Add another link" at bounding box center [518, 393] width 78 height 12
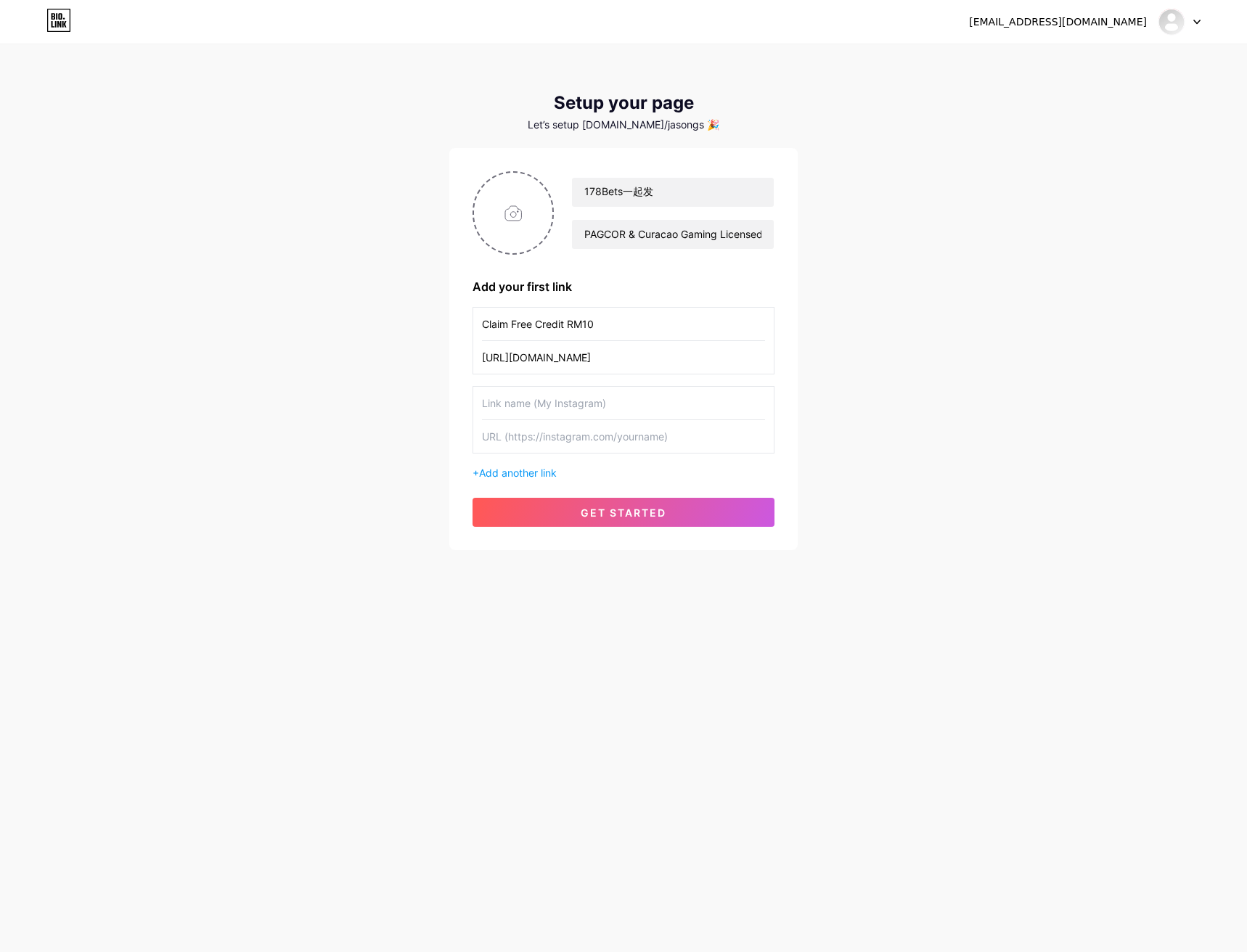
click at [545, 434] on input "text" at bounding box center [624, 436] width 283 height 33
paste input "[URL][DOMAIN_NAME]"
type input "[URL][DOMAIN_NAME]"
click at [534, 401] on input "text" at bounding box center [624, 402] width 283 height 33
type input "F"
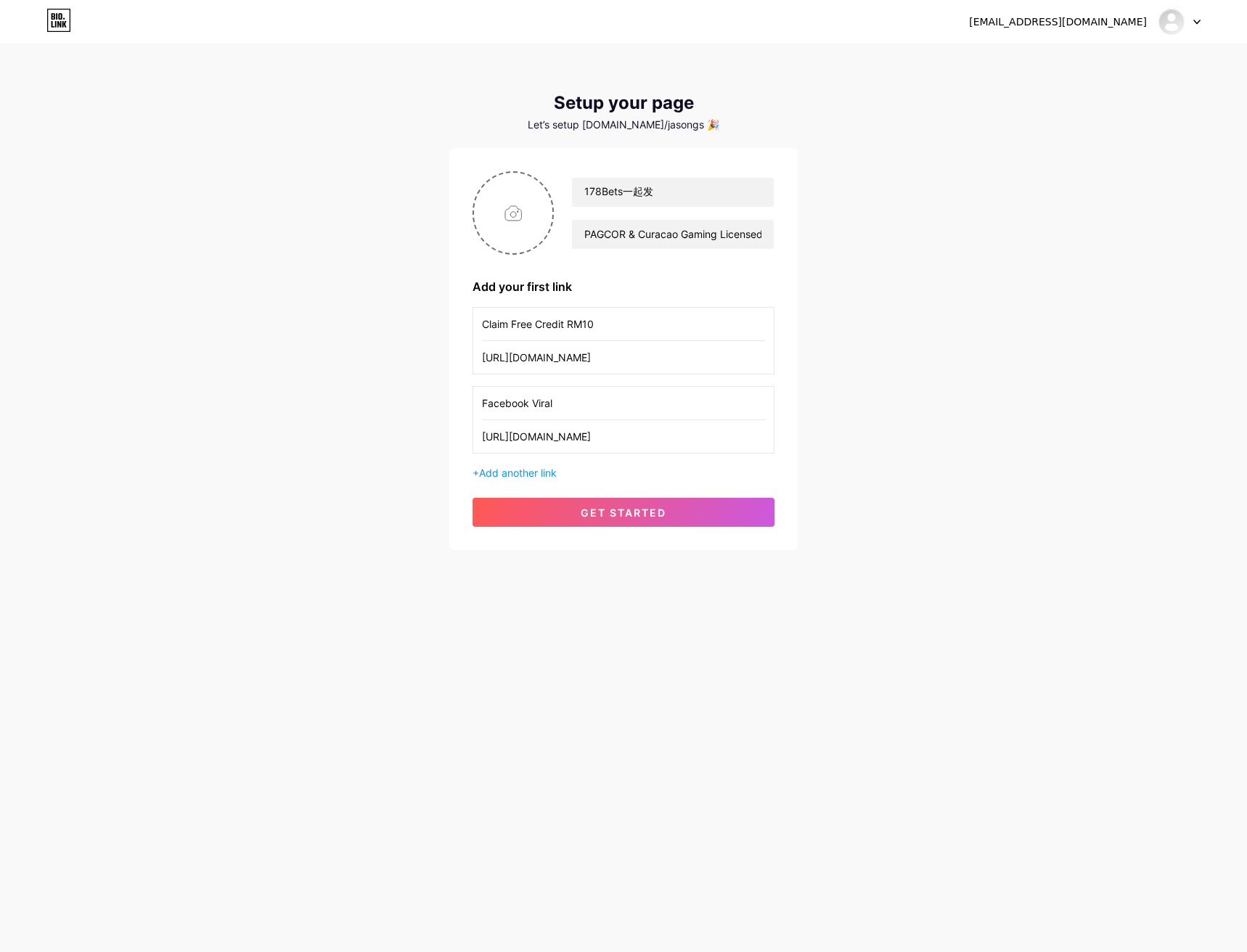
click at [562, 402] on input "Facebook Viral" at bounding box center [624, 402] width 283 height 33
click at [536, 473] on span "Add another link" at bounding box center [518, 473] width 78 height 12
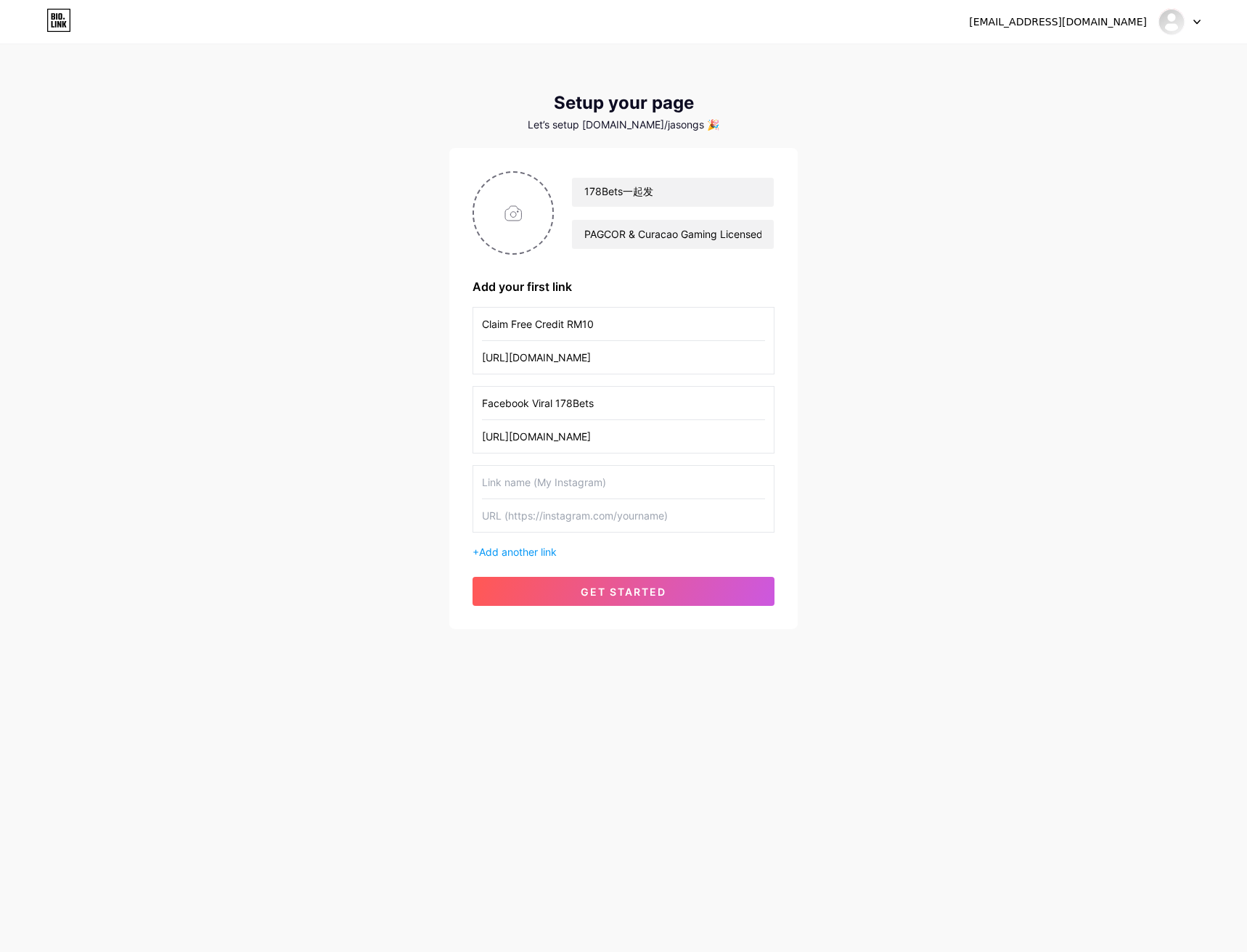
click at [567, 482] on input "text" at bounding box center [624, 481] width 283 height 33
click at [558, 407] on input "Facebook Viral 178Bets" at bounding box center [624, 402] width 283 height 33
click at [575, 402] on input "Facebook Viral 178Bets" at bounding box center [624, 402] width 283 height 33
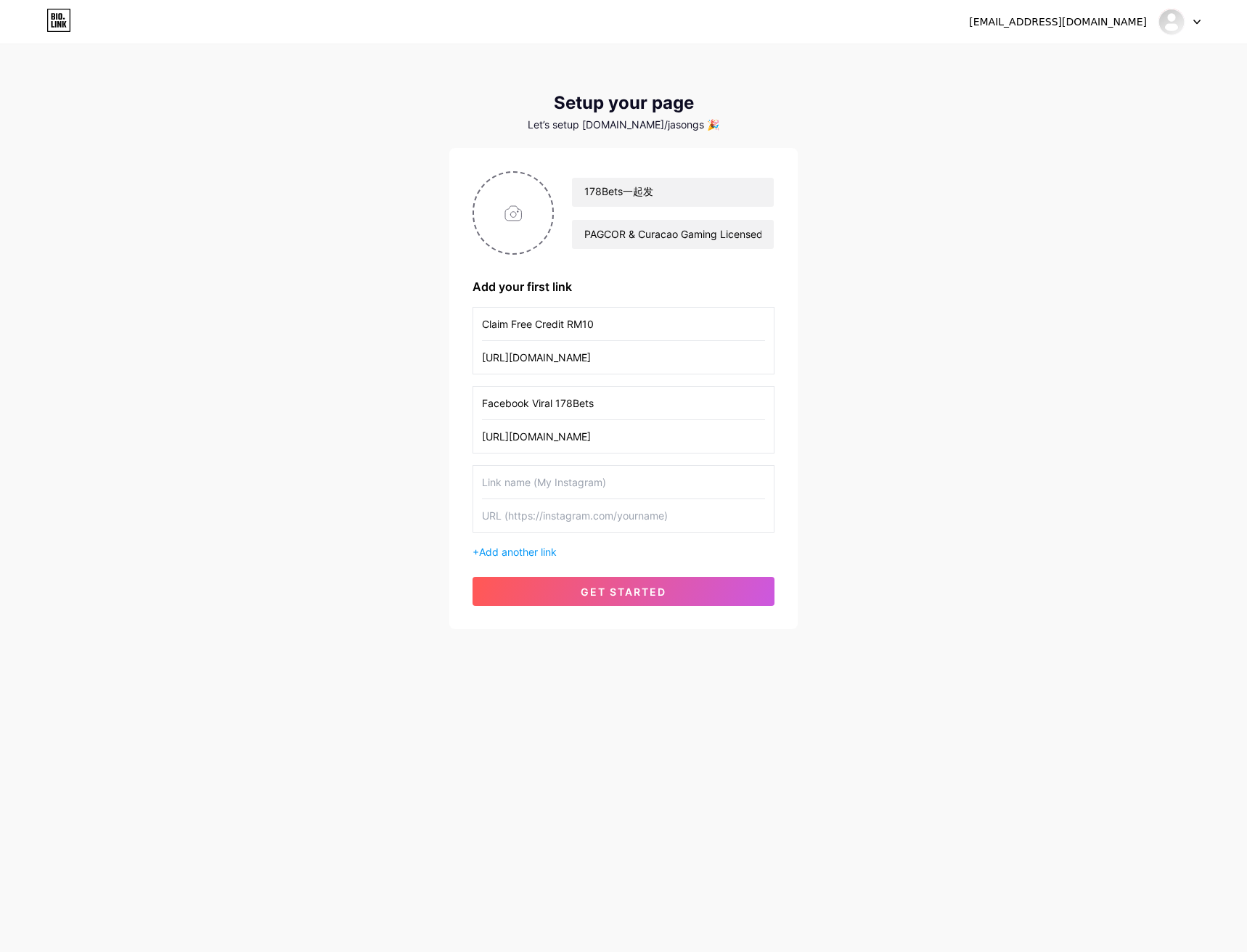
drag, startPoint x: 558, startPoint y: 405, endPoint x: 599, endPoint y: 405, distance: 41.0
click at [599, 405] on input "Facebook Viral 178Bets" at bounding box center [624, 402] width 283 height 33
click at [483, 403] on input "Facebook Viral" at bounding box center [624, 402] width 283 height 33
paste input "178Bets"
click at [520, 402] on input "178Bets Facebook Viral" at bounding box center [624, 402] width 283 height 33
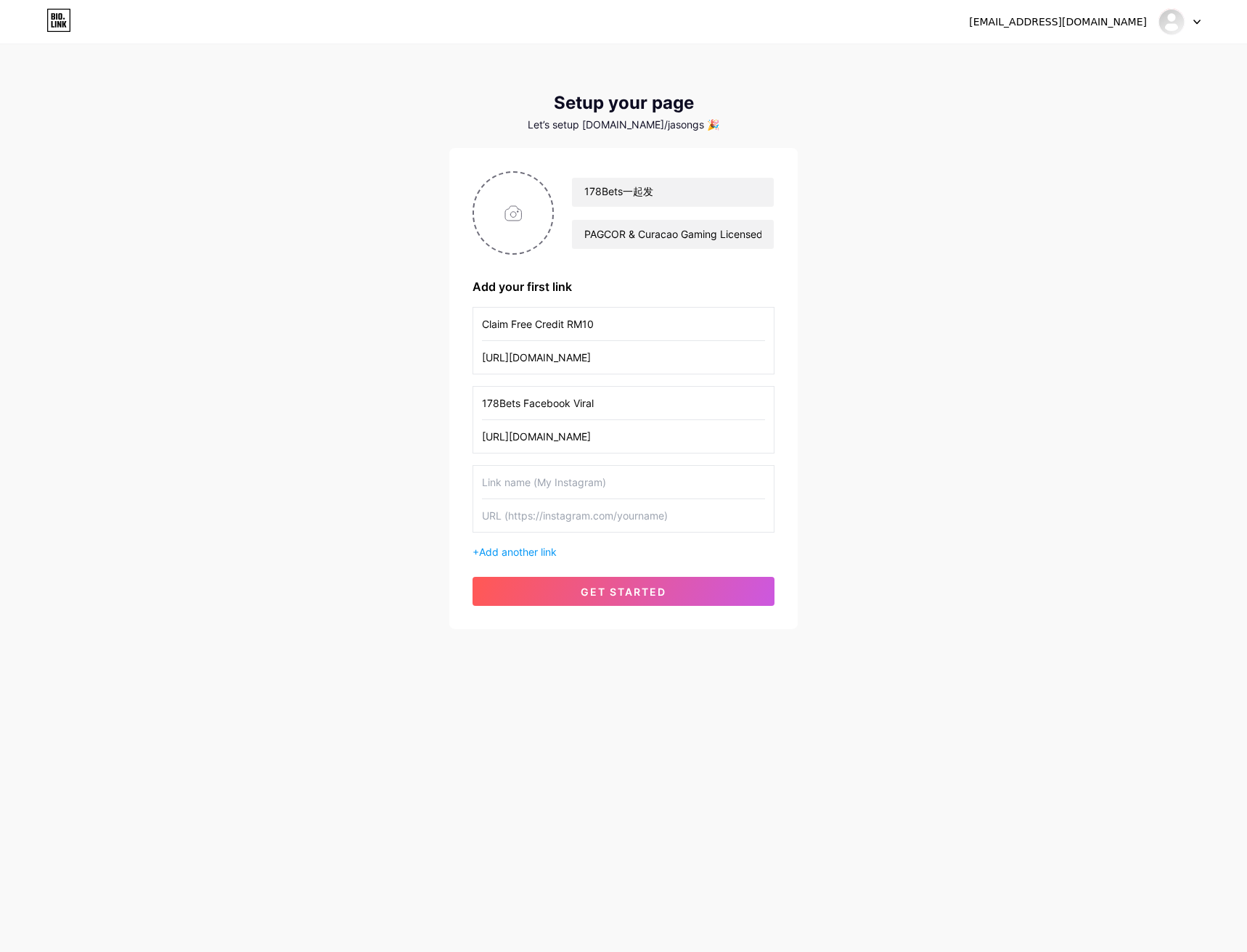
drag, startPoint x: 520, startPoint y: 404, endPoint x: 472, endPoint y: 406, distance: 48.0
click at [472, 406] on div "178Bets一起发 PAGCOR & Curacao Gaming Licensed In [GEOGRAPHIC_DATA] 2025 Add your …" at bounding box center [623, 389] width 348 height 481
click at [574, 409] on input "Facebook Viral" at bounding box center [624, 402] width 283 height 33
drag, startPoint x: 557, startPoint y: 402, endPoint x: 580, endPoint y: 399, distance: 23.2
click at [580, 399] on input "Facebook Viral HOT" at bounding box center [624, 402] width 283 height 33
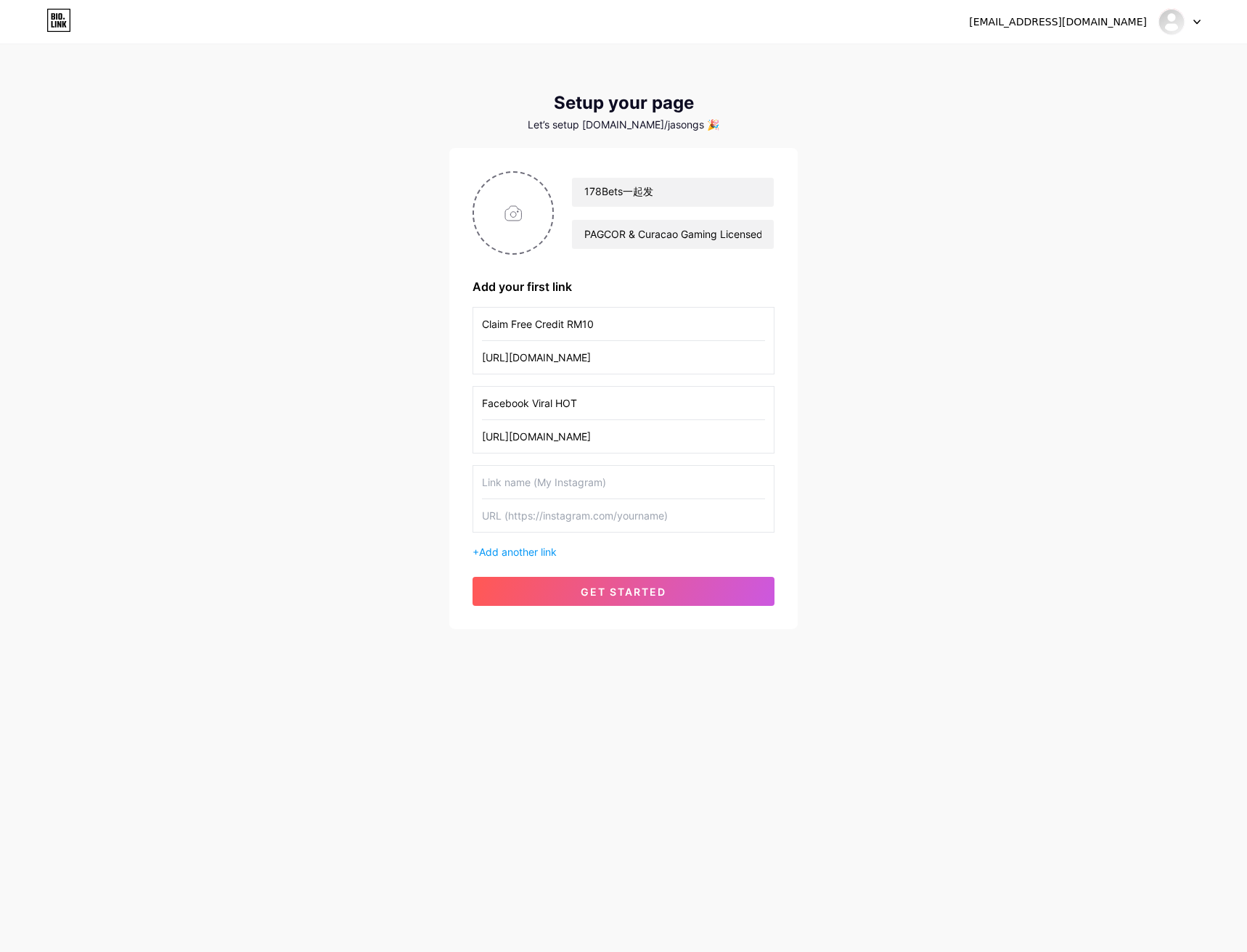
click at [573, 402] on input "Facebook Viral HOT" at bounding box center [624, 402] width 283 height 33
click at [569, 405] on input "Facebook Viral HOT" at bounding box center [624, 402] width 283 height 33
drag, startPoint x: 555, startPoint y: 402, endPoint x: 578, endPoint y: 404, distance: 23.1
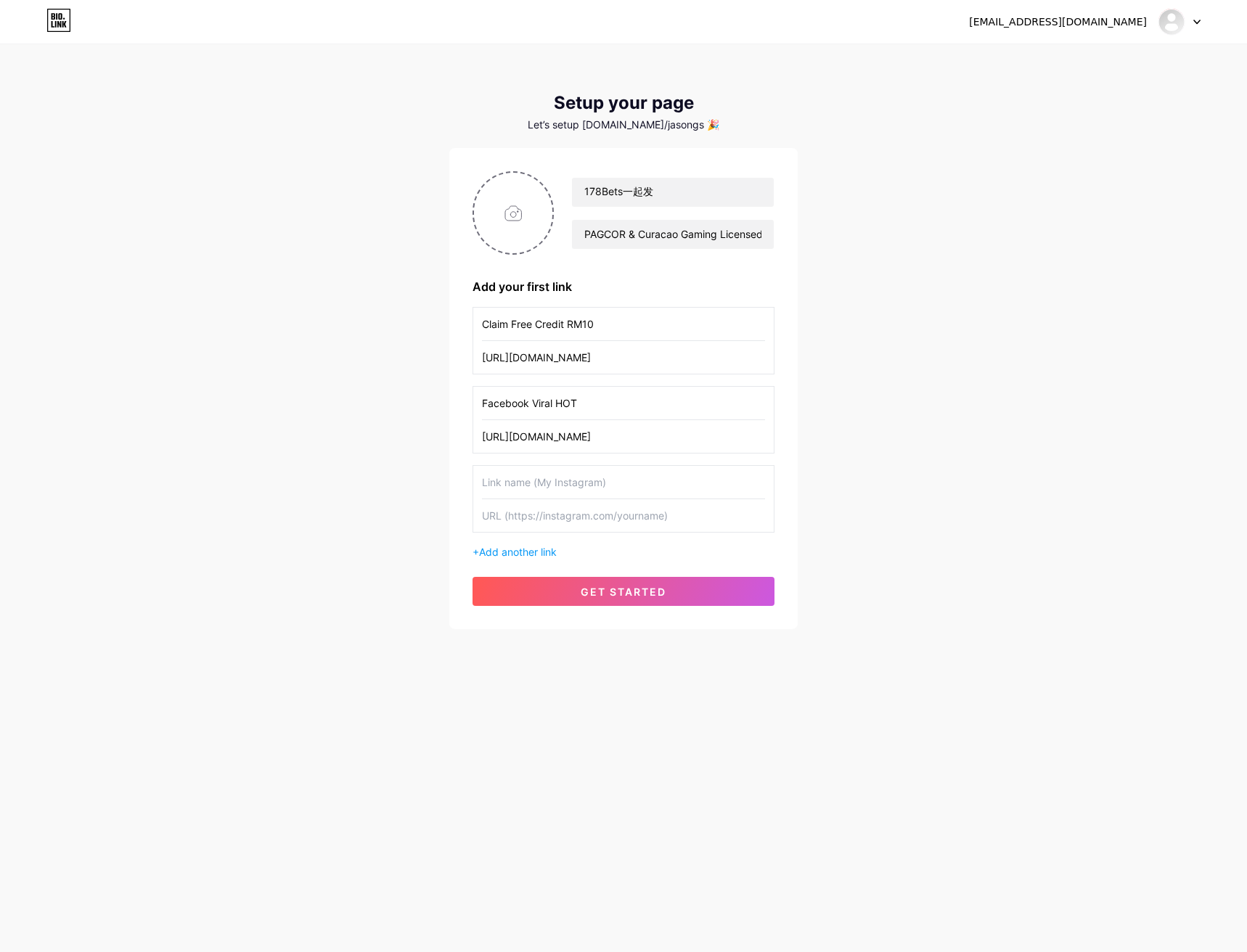
click at [578, 404] on input "Facebook Viral HOT" at bounding box center [624, 402] width 283 height 33
paste input "🔥"
type input "Facebook Viral 🔥"
drag, startPoint x: 606, startPoint y: 323, endPoint x: 606, endPoint y: 357, distance: 34.0
click at [606, 323] on input "Claim Free Credit RM10" at bounding box center [624, 323] width 283 height 33
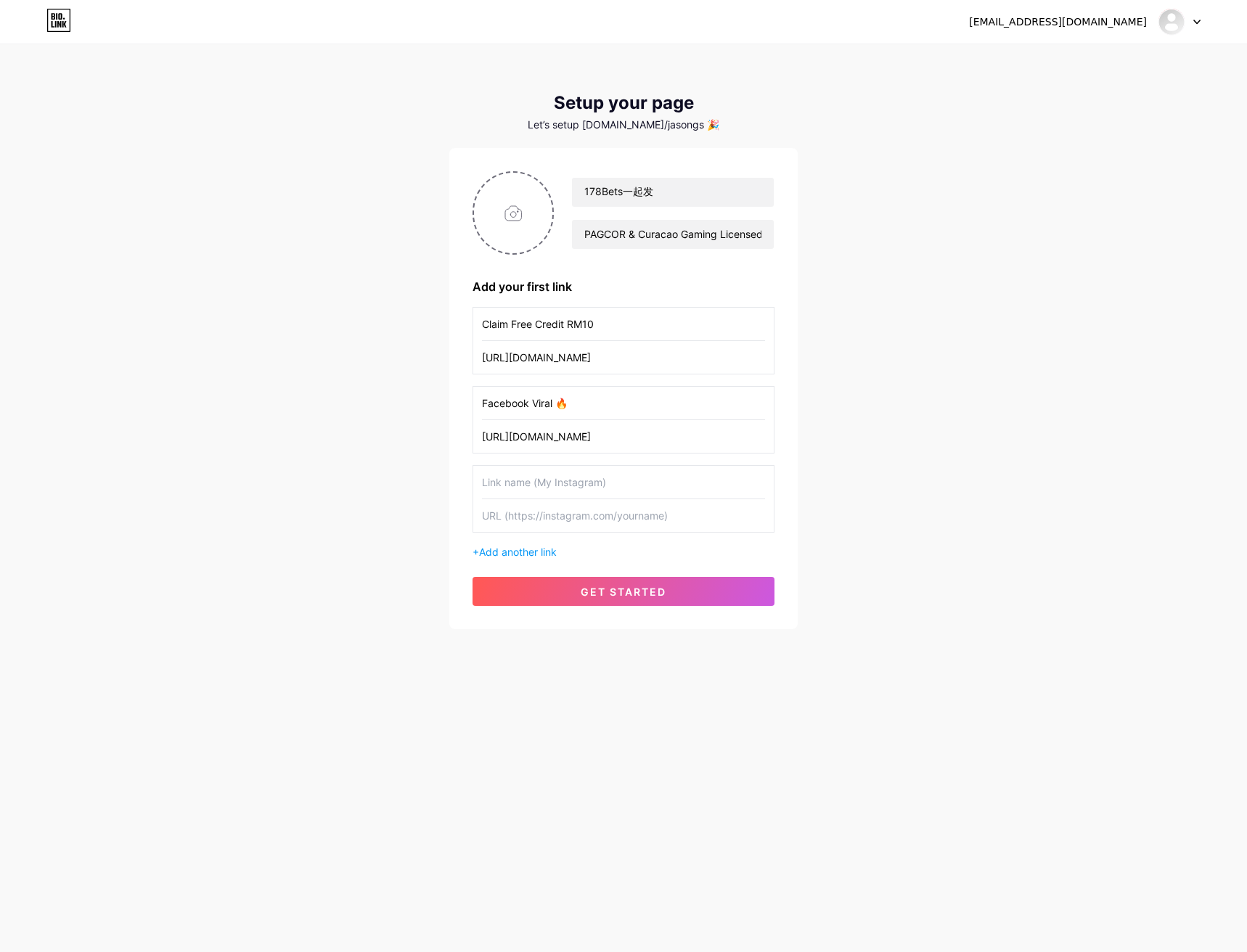
paste input "🤑"
type input "Claim Free Credit RM10 🤑"
click at [545, 483] on input "text" at bounding box center [624, 481] width 283 height 33
click at [533, 523] on input "text" at bounding box center [624, 515] width 283 height 33
click at [544, 516] on input "text" at bounding box center [624, 515] width 283 height 33
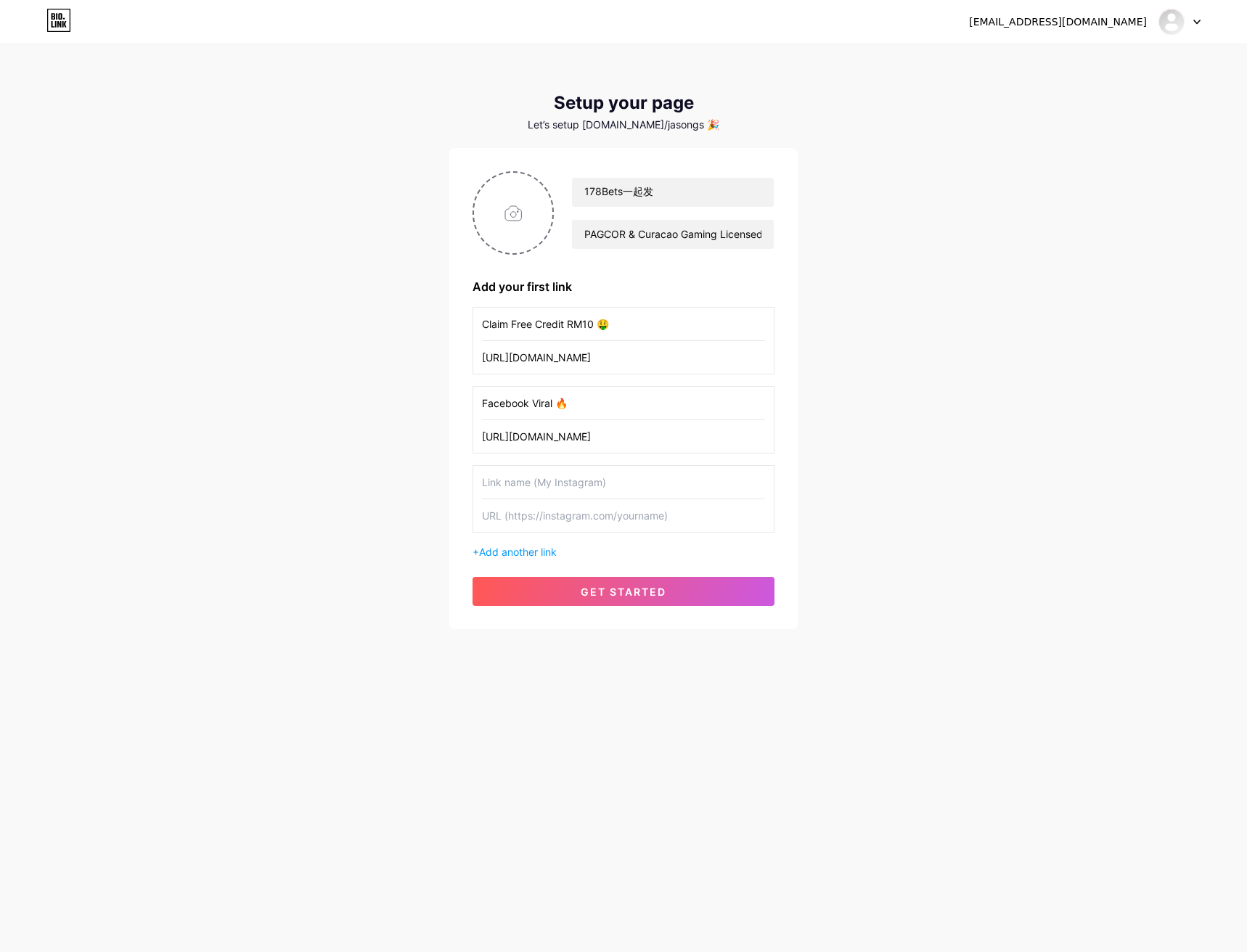
paste input "[URL][DOMAIN_NAME]"
type input "[URL][DOMAIN_NAME]"
click at [556, 490] on input "text" at bounding box center [624, 481] width 283 height 33
click at [557, 482] on input "[PERSON_NAME] Amoi" at bounding box center [624, 481] width 283 height 33
paste input "💙"
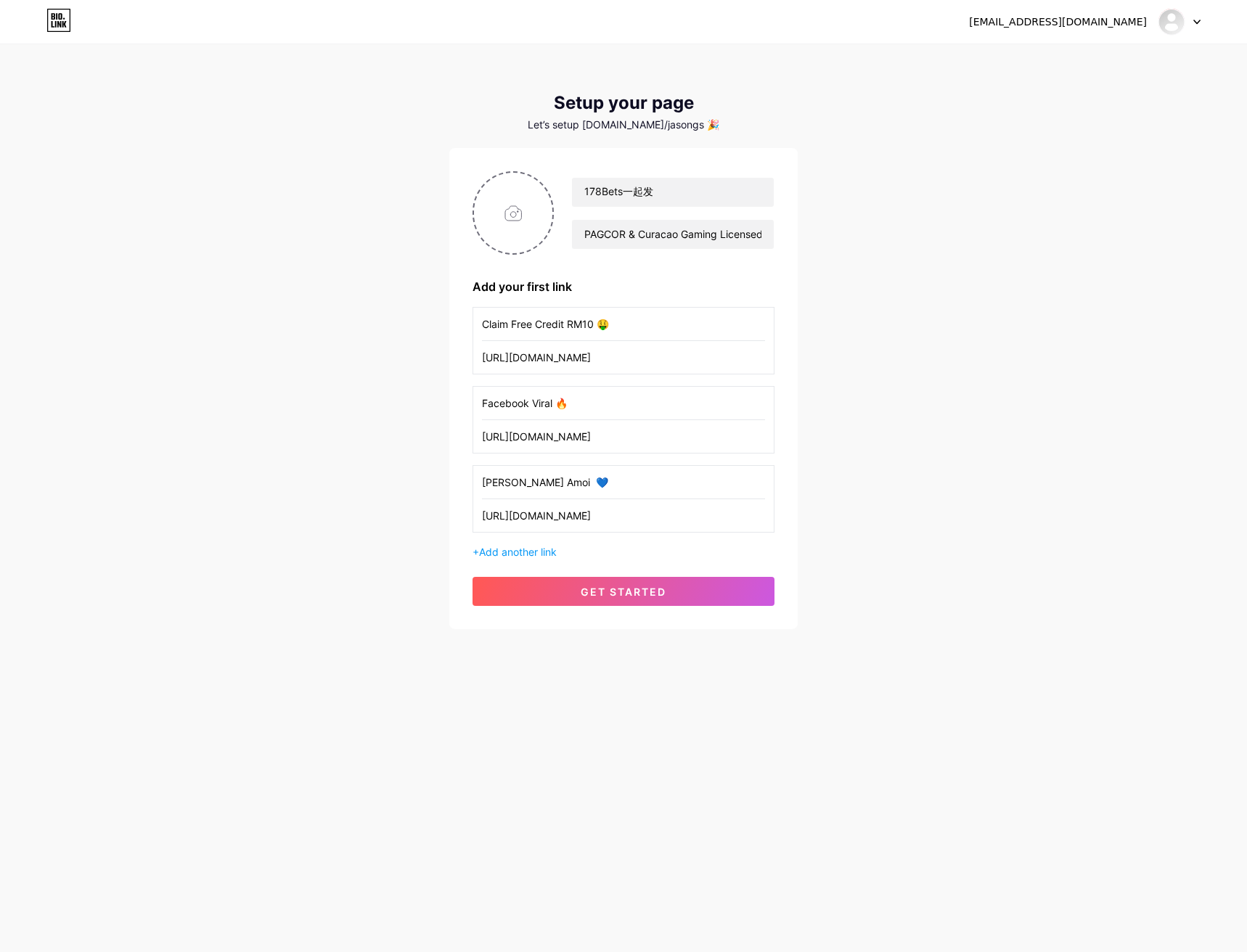
click at [534, 481] on input "[PERSON_NAME] Amoi 💙" at bounding box center [624, 481] width 283 height 33
click at [542, 488] on input "[PERSON_NAME] Amoi 💙" at bounding box center [624, 481] width 283 height 33
paste input "💬"
click at [490, 482] on input "[PERSON_NAME] Amoi 💬" at bounding box center [624, 481] width 283 height 33
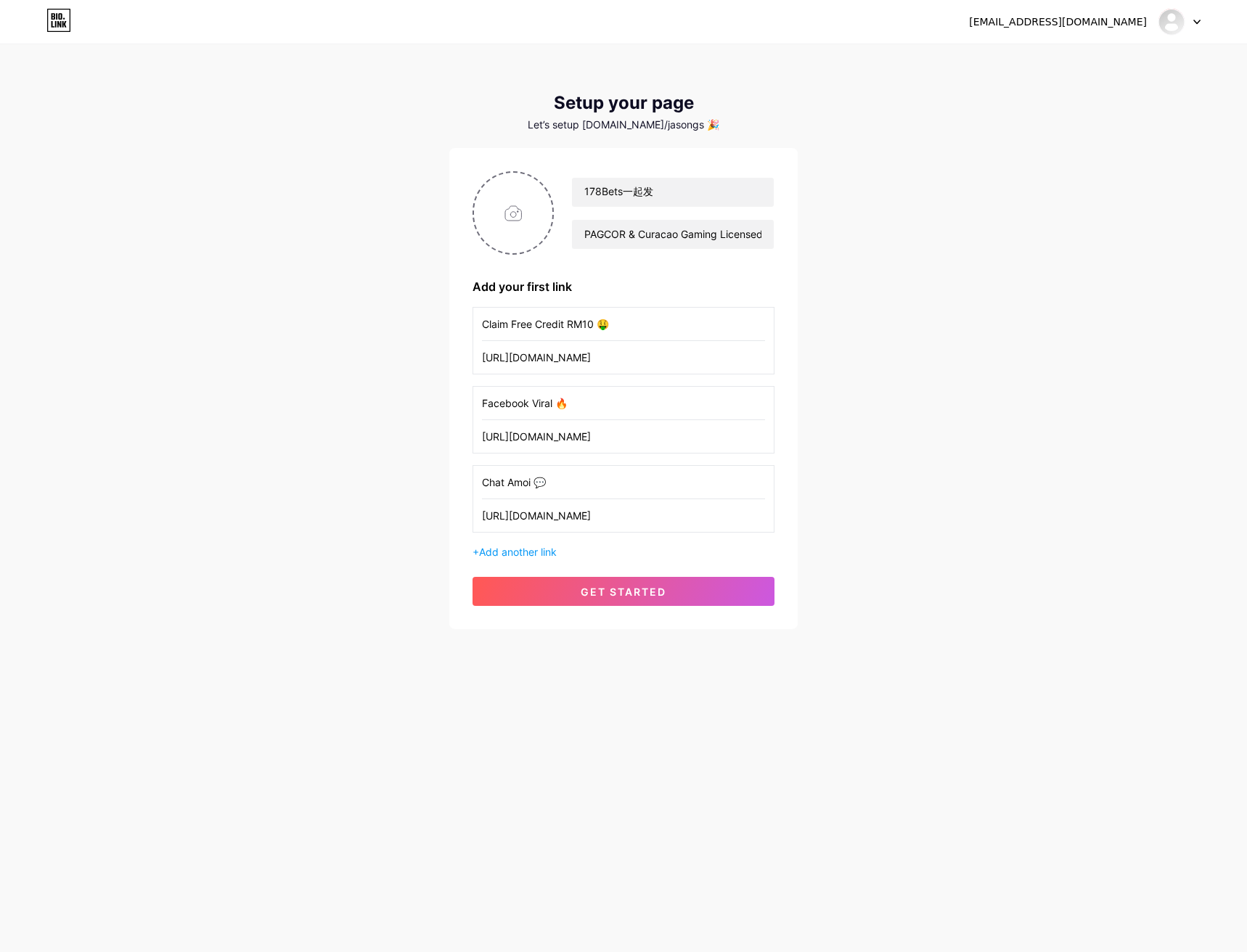
type input "Chat Amoi 💬"
type input "C:\fakepath\178bets Logo (3).png"
drag, startPoint x: 739, startPoint y: 233, endPoint x: 801, endPoint y: 230, distance: 62.1
click at [801, 230] on div "[EMAIL_ADDRESS][DOMAIN_NAME] Dashboard Logout Setup your page Let’s setup [DOMA…" at bounding box center [623, 338] width 1247 height 676
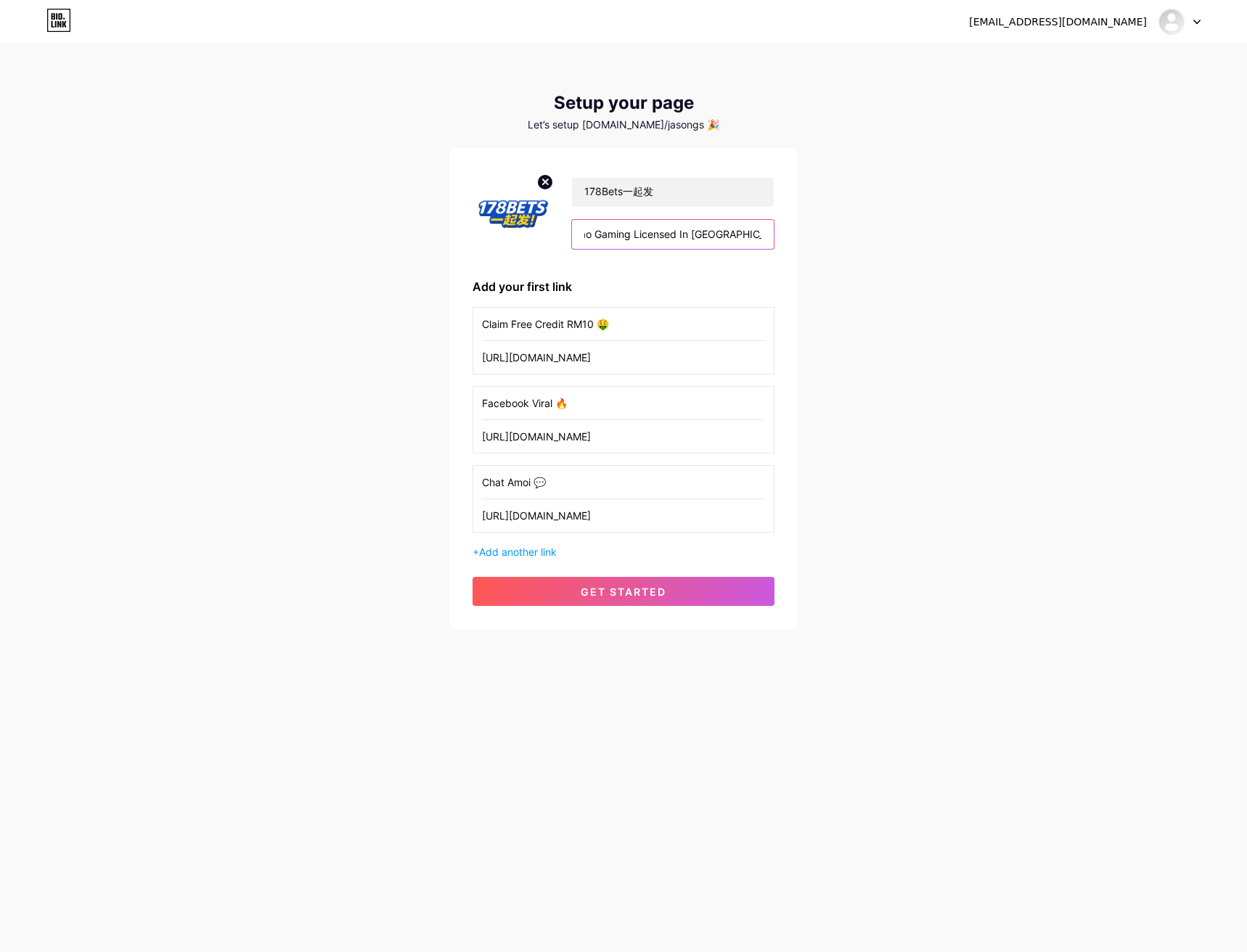
click at [764, 236] on input "PAGCOR & Curacao Gaming Licensed In [GEOGRAPHIC_DATA] 2025" at bounding box center [673, 233] width 202 height 29
drag, startPoint x: 690, startPoint y: 237, endPoint x: 783, endPoint y: 236, distance: 93.0
click at [783, 236] on div "178Bets一起发 PAGCOR & Curacao Gaming Licensed In [GEOGRAPHIC_DATA] 2025, Add your…" at bounding box center [623, 389] width 348 height 481
click at [738, 236] on input "PAGCOR & Curacao Gaming Licensed In [GEOGRAPHIC_DATA] 2025," at bounding box center [673, 233] width 202 height 29
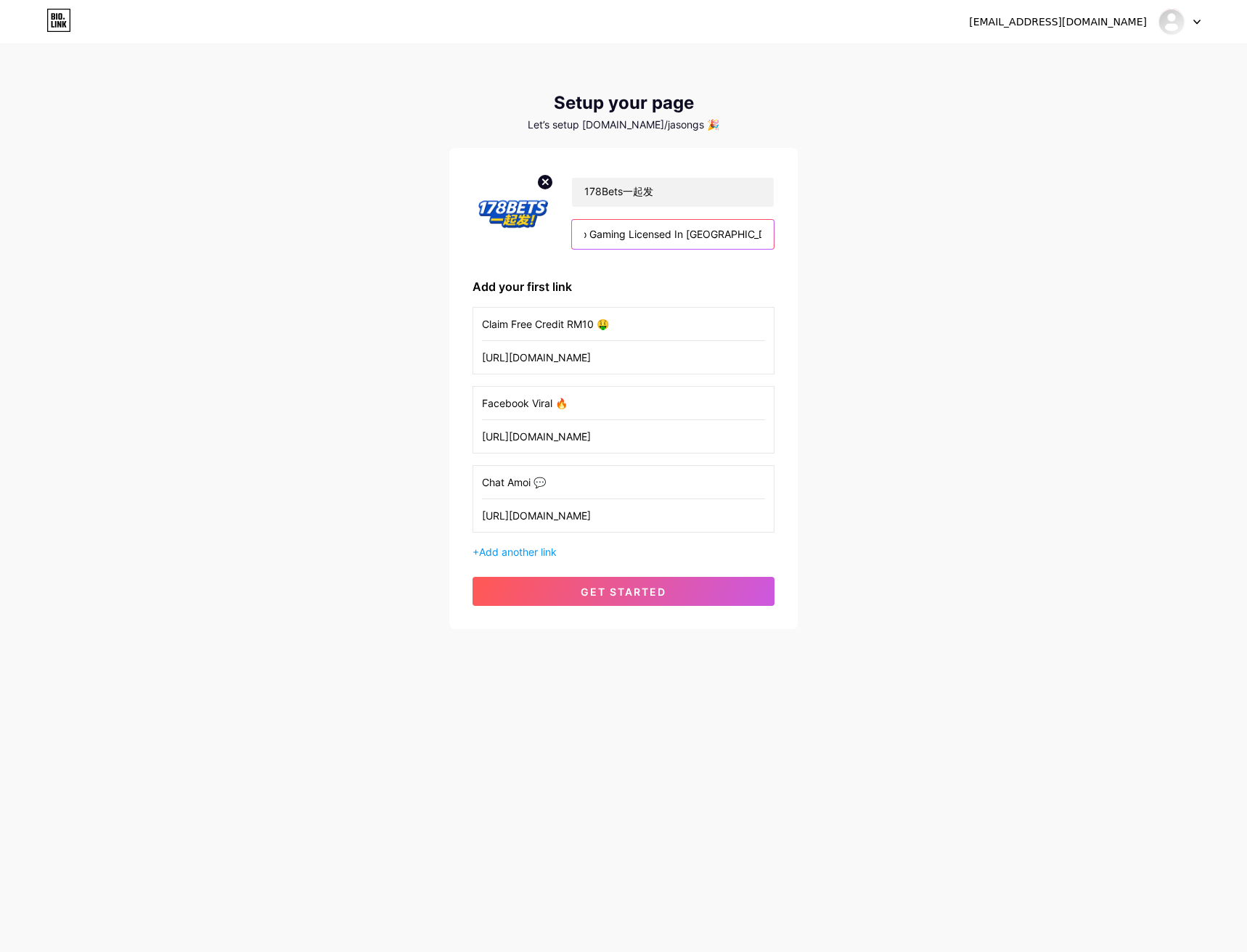
scroll to position [0, 0]
drag, startPoint x: 635, startPoint y: 238, endPoint x: 561, endPoint y: 236, distance: 74.0
click at [561, 236] on div "178Bets一起发 PAGCOR & Curacao Gaming Licensed In [GEOGRAPHIC_DATA] 2025," at bounding box center [664, 213] width 221 height 72
click at [732, 234] on input "icPAGCOR & Curacao Gaming Lensed In [GEOGRAPHIC_DATA] 2025," at bounding box center [673, 233] width 202 height 29
click at [737, 238] on input "PAGCOR & Curacao Gaming Licensed In [GEOGRAPHIC_DATA] 2025," at bounding box center [673, 233] width 202 height 29
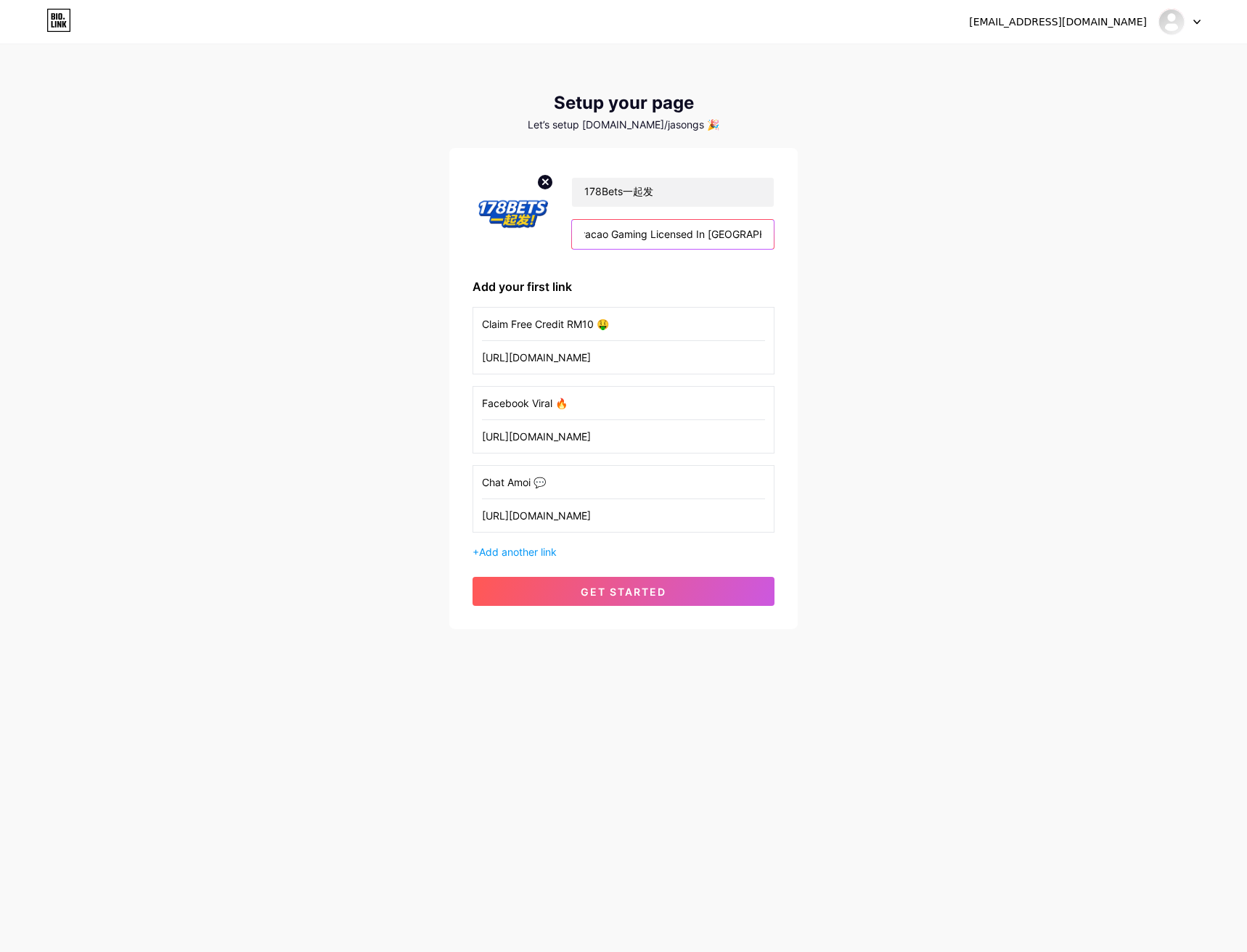
scroll to position [0, 92]
drag, startPoint x: 758, startPoint y: 237, endPoint x: 768, endPoint y: 236, distance: 10.0
click at [768, 236] on input "PAGCOR & Curacao Gaming Licensed In [GEOGRAPHIC_DATA] 2025," at bounding box center [673, 233] width 202 height 29
click at [758, 233] on input "PAGCOR & Curacao Gaming Licensed In [GEOGRAPHIC_DATA] 2025," at bounding box center [673, 233] width 202 height 29
click at [755, 234] on input "PAGCOR & Curacao Gaming Licensed In [GEOGRAPHIC_DATA] 2025," at bounding box center [673, 233] width 202 height 29
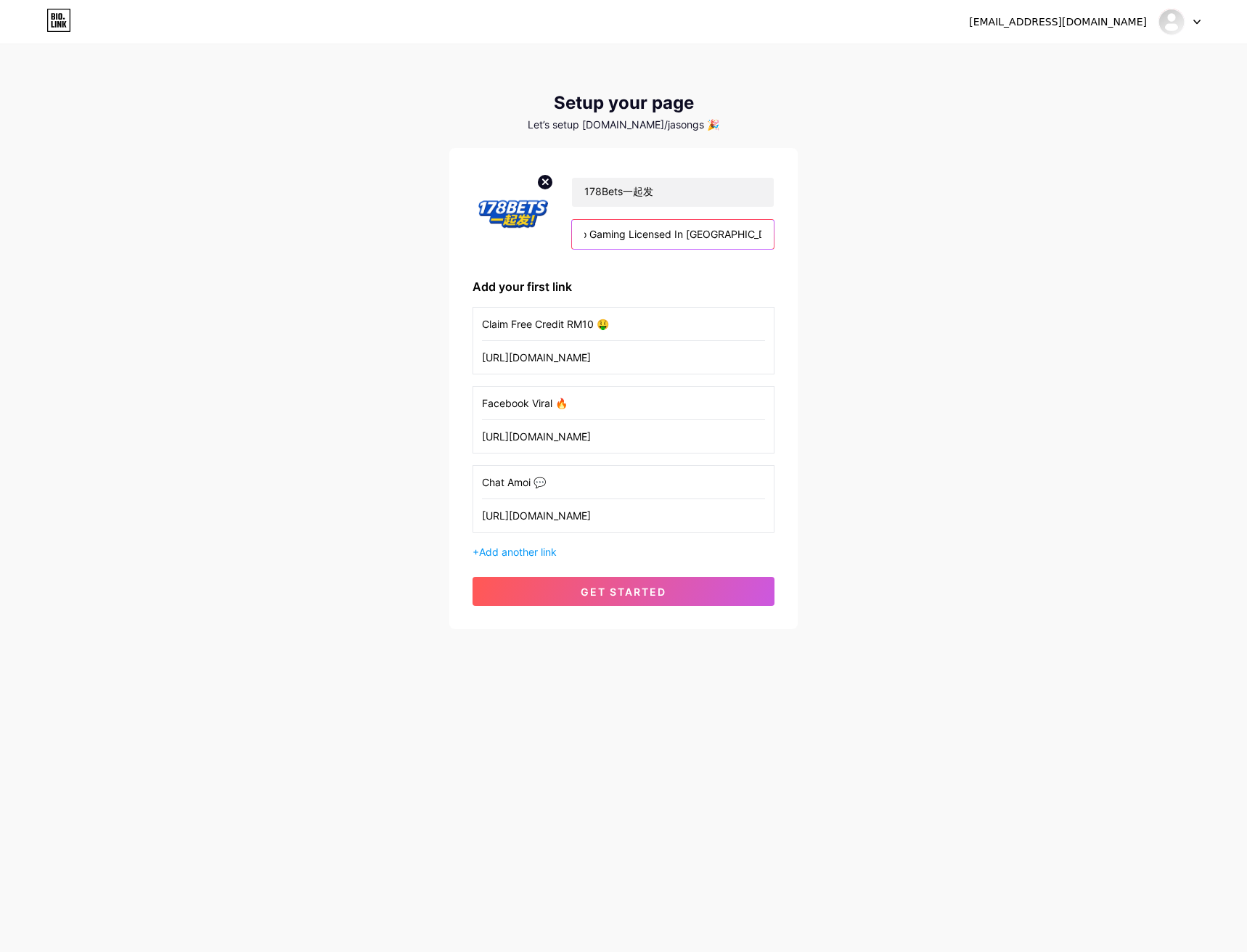
paste input "🇲🇾"
click at [748, 239] on input "PAGCOR & Curacao Gaming Licensed In [GEOGRAPHIC_DATA] 2025🇲🇾," at bounding box center [673, 233] width 202 height 29
click at [764, 235] on input "PAGCOR & Curacao Gaming Licensed In [GEOGRAPHIC_DATA] 2025🇲🇾," at bounding box center [673, 233] width 202 height 29
click at [763, 232] on input "PAGCOR & Curacao Gaming Licensed In [GEOGRAPHIC_DATA] 2025🇲🇾," at bounding box center [673, 233] width 202 height 29
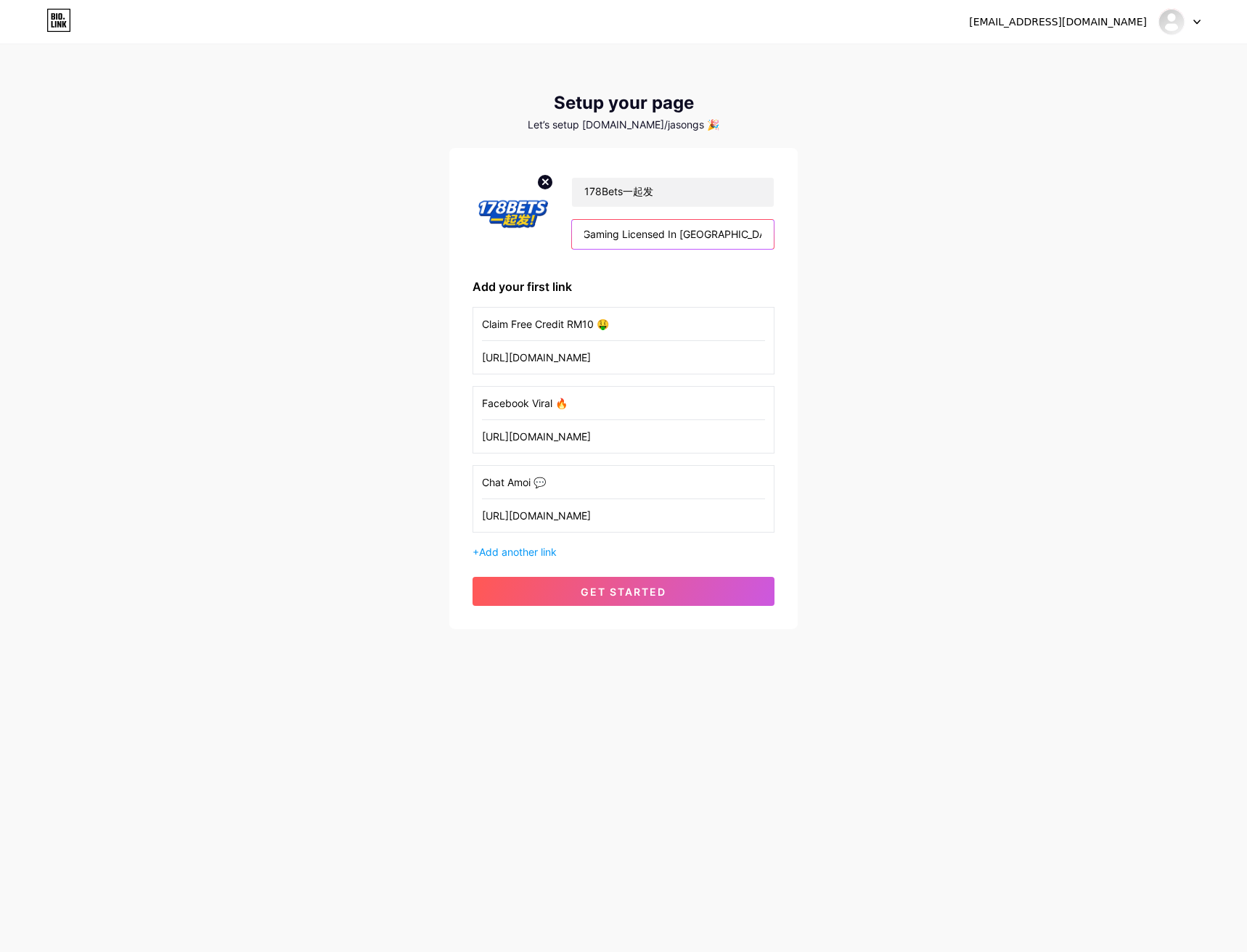
click at [746, 235] on input "PAGCOR & Curacao Gaming Licensed In [GEOGRAPHIC_DATA] 2025🇲🇾," at bounding box center [673, 233] width 202 height 29
click at [766, 232] on input "PAGCOR & Curacao Gaming Licensed In [GEOGRAPHIC_DATA] 2025🇲🇾," at bounding box center [673, 233] width 202 height 29
drag, startPoint x: 706, startPoint y: 232, endPoint x: 617, endPoint y: 236, distance: 89.1
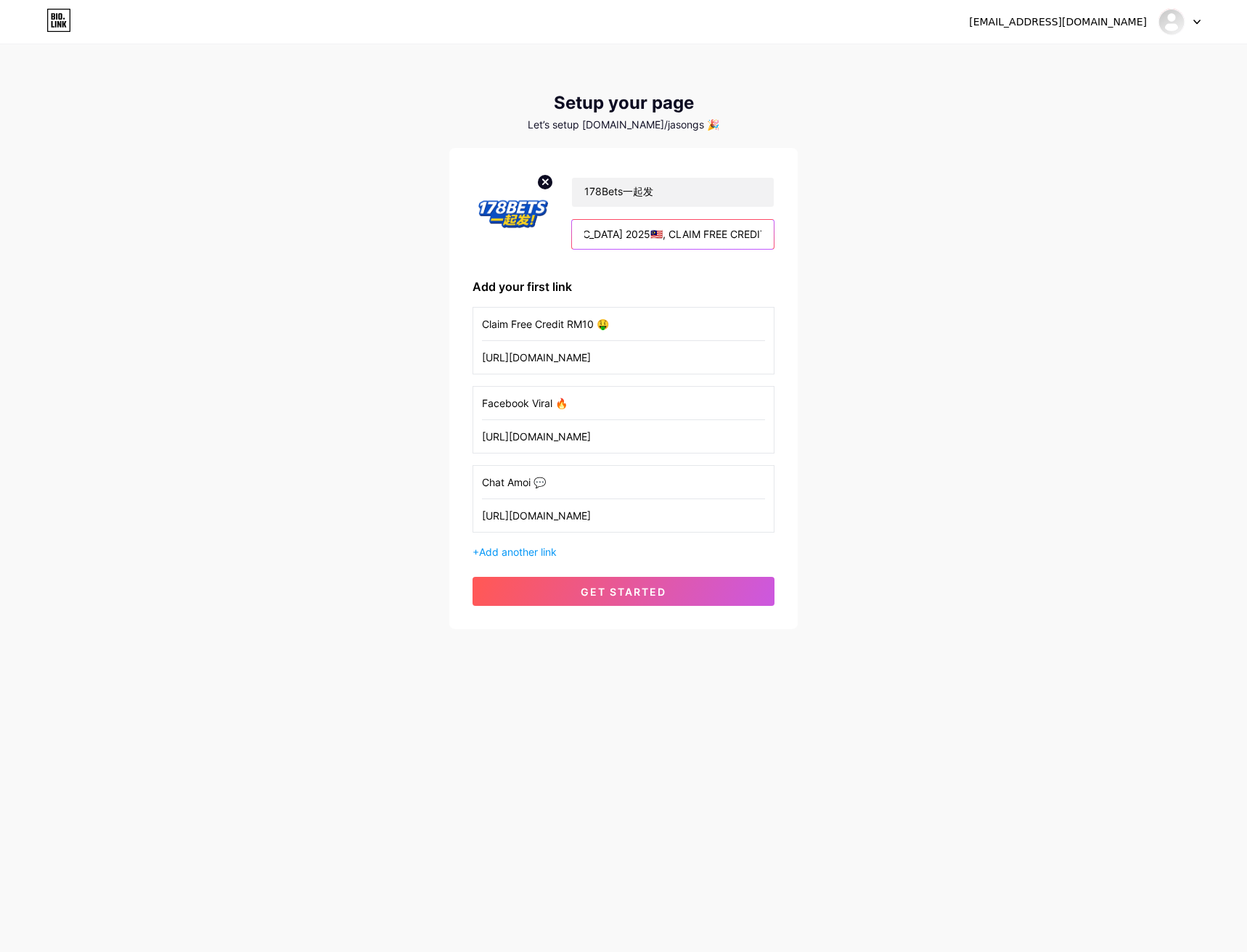
click at [617, 236] on input "PAGCOR & Curacao Gaming Licensed In [GEOGRAPHIC_DATA] 2025🇲🇾, CLAIM FREE CREDIT…" at bounding box center [673, 233] width 202 height 29
drag, startPoint x: 752, startPoint y: 230, endPoint x: 766, endPoint y: 230, distance: 14.0
click at [766, 230] on input "PAGCOR & Curacao Gaming Licensed In [GEOGRAPHIC_DATA] 2025🇲🇾, Claim Free Bonus …" at bounding box center [673, 233] width 202 height 29
click at [693, 232] on input "PAGCOR & Curacao Gaming Licensed In [GEOGRAPHIC_DATA] 2025🇲🇾, Claim Free Bonus …" at bounding box center [673, 233] width 202 height 29
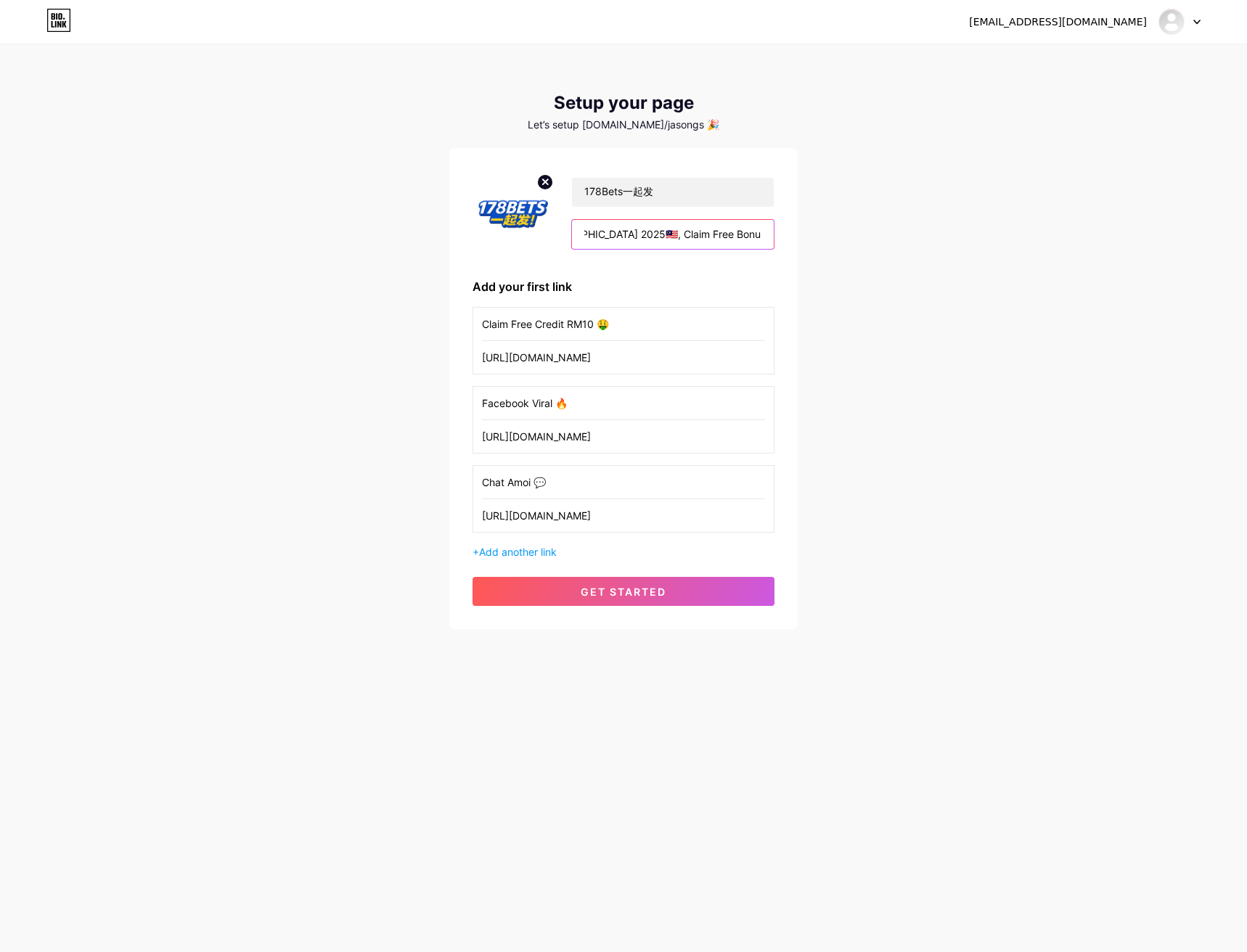
click at [693, 232] on input "PAGCOR & Curacao Gaming Licensed In [GEOGRAPHIC_DATA] 2025🇲🇾, Claim Free Bonus …" at bounding box center [673, 233] width 202 height 29
drag, startPoint x: 757, startPoint y: 230, endPoint x: 777, endPoint y: 230, distance: 20.0
click at [777, 230] on div "178Bets一起发 PAGCOR & Curacao Gaming Licensed In [GEOGRAPHIC_DATA] 2025🇲🇾, Claim …" at bounding box center [623, 389] width 348 height 481
click at [750, 237] on input "PAGCOR & Curacao Gaming Licensed In [GEOGRAPHIC_DATA] 2025🇲🇾, Claim Free Credit…" at bounding box center [673, 233] width 202 height 29
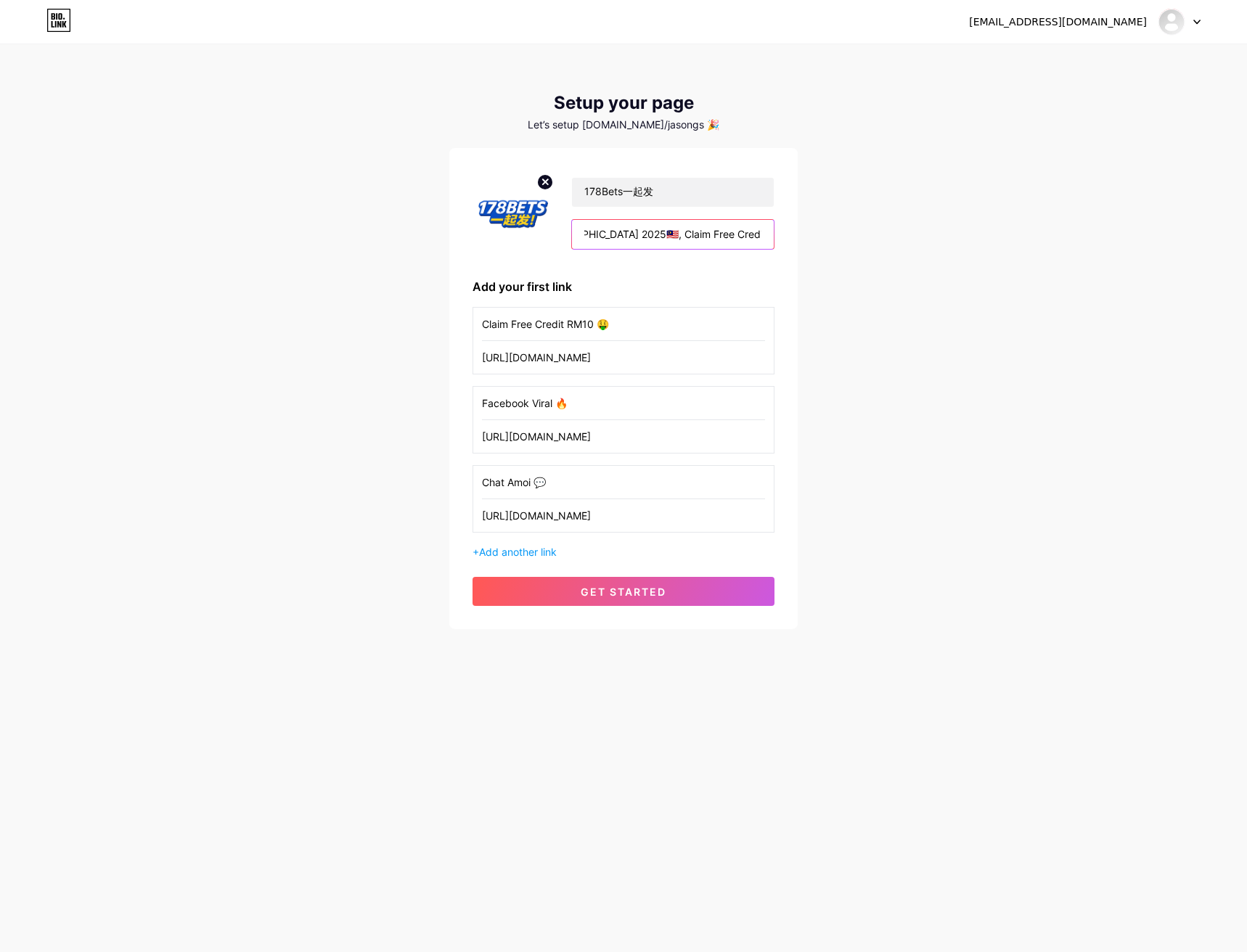
click at [753, 234] on input "PAGCOR & Curacao Gaming Licensed In [GEOGRAPHIC_DATA] 2025🇲🇾, Claim Free Credit…" at bounding box center [673, 233] width 202 height 29
click at [746, 233] on input "PAGCOR & Curacao Gaming Licensed In [GEOGRAPHIC_DATA] 2025🇲🇾, Claim Free Credit…" at bounding box center [673, 233] width 202 height 29
drag, startPoint x: 746, startPoint y: 233, endPoint x: 770, endPoint y: 236, distance: 24.2
click at [770, 236] on input "PAGCOR & Curacao Gaming Licensed In [GEOGRAPHIC_DATA] 2025🇲🇾, Claim Free Credit…" at bounding box center [673, 233] width 202 height 29
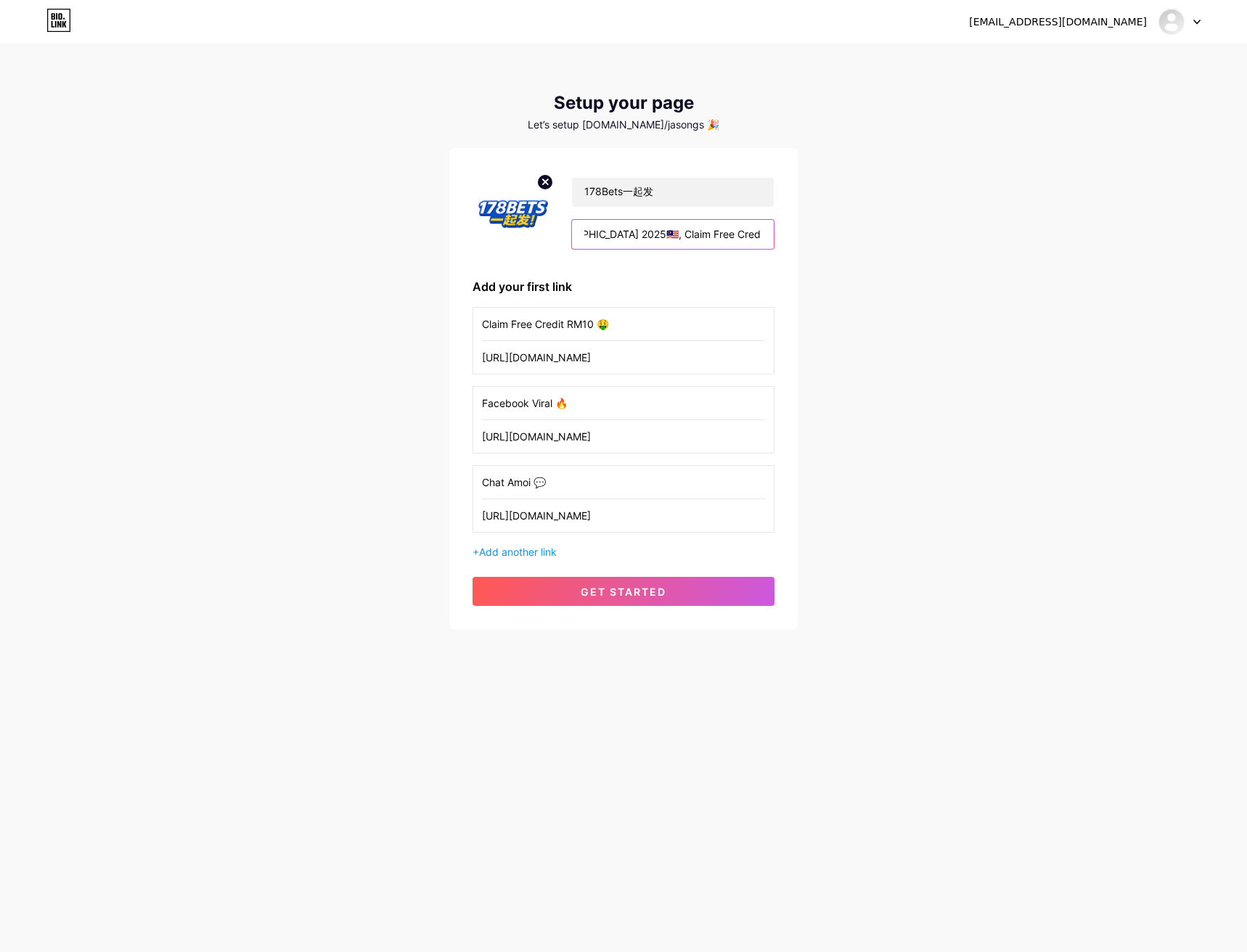
click at [746, 236] on input "PAGCOR & Curacao Gaming Licensed In [GEOGRAPHIC_DATA] 2025🇲🇾, Claim Free Credit…" at bounding box center [673, 233] width 202 height 29
type input "PAGCOR & Curacao Gaming Licensed In [GEOGRAPHIC_DATA] 2025🇲🇾, Claim Free Credit…"
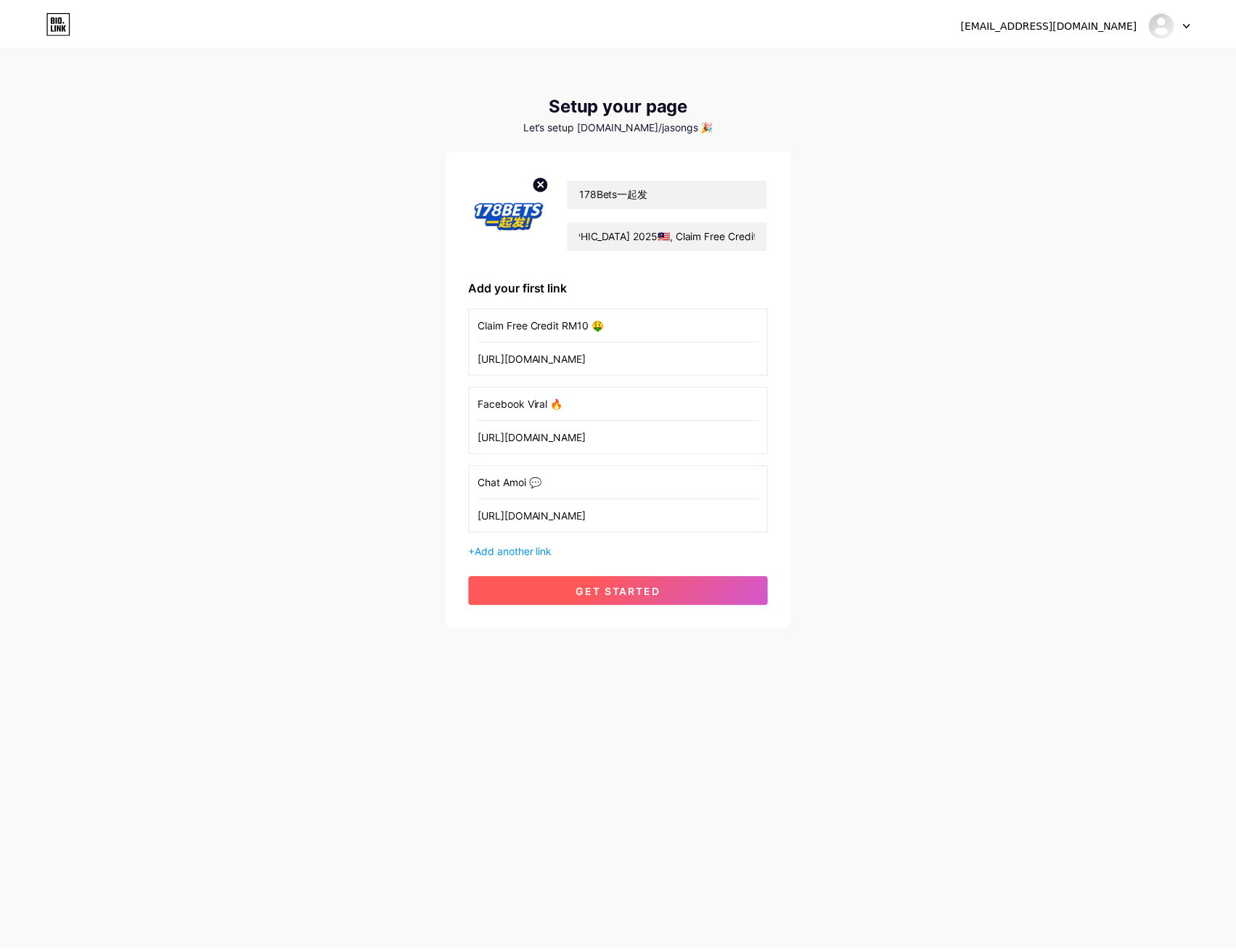
scroll to position [0, 0]
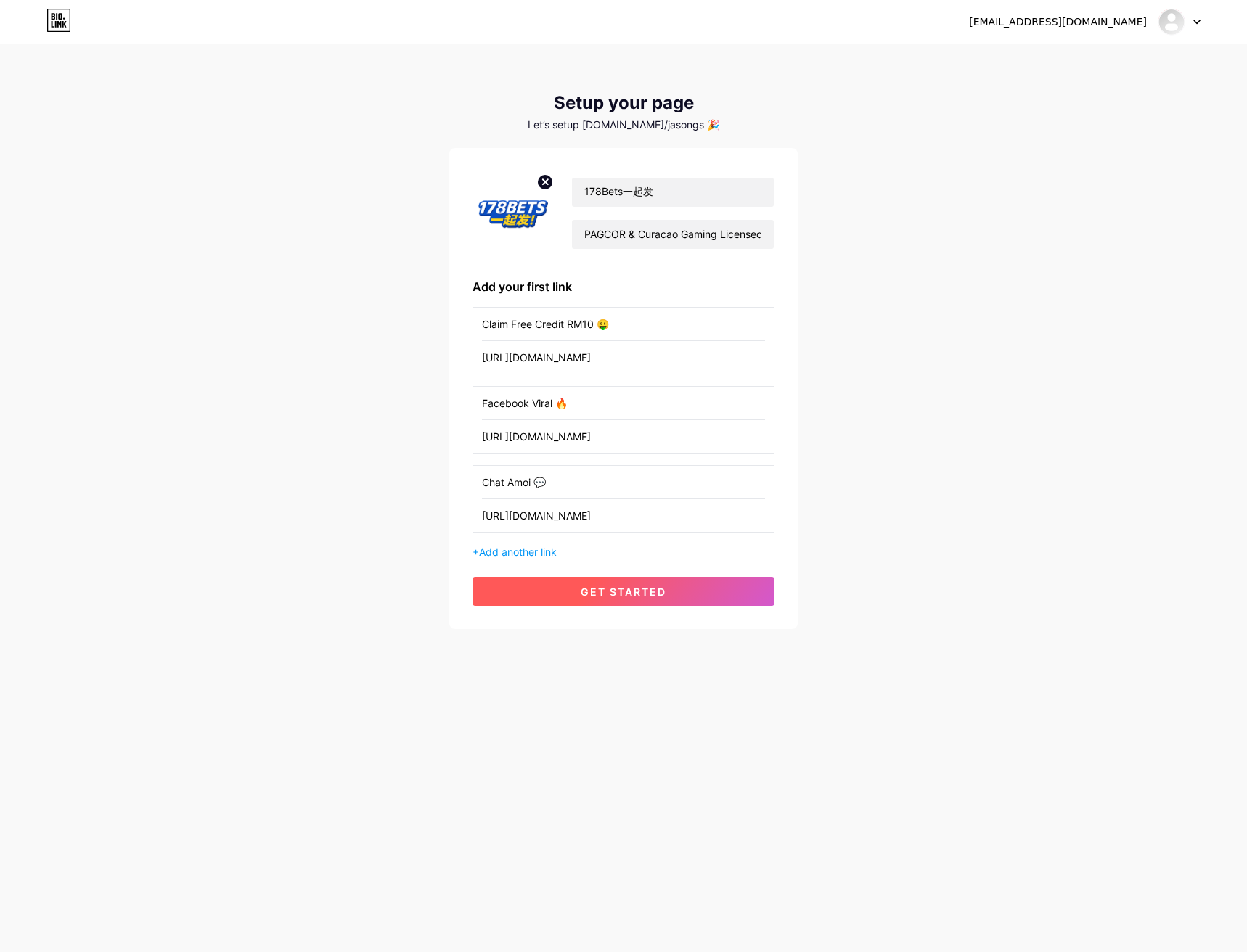
click at [616, 597] on span "get started" at bounding box center [623, 592] width 86 height 12
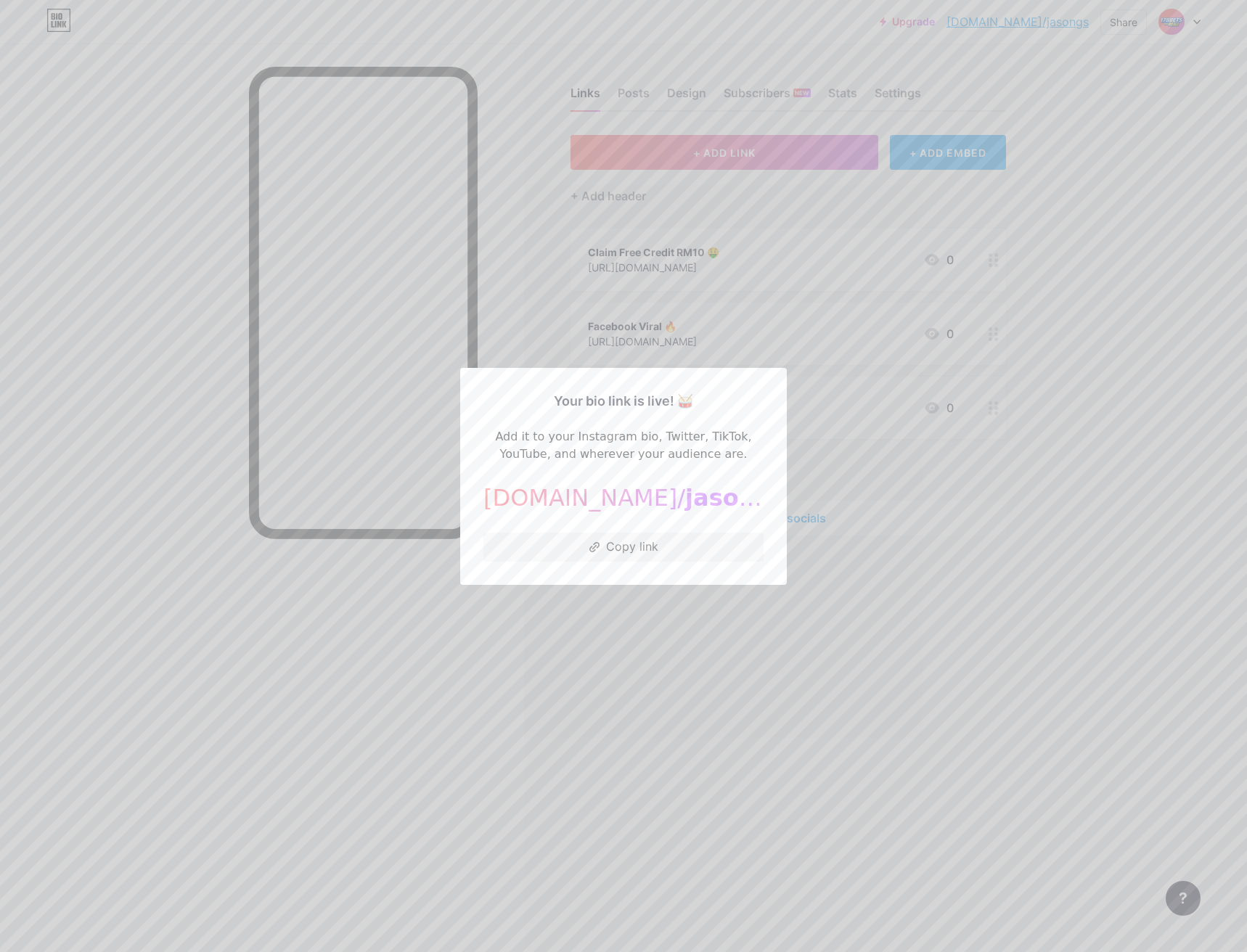
click at [678, 649] on div at bounding box center [623, 476] width 1247 height 952
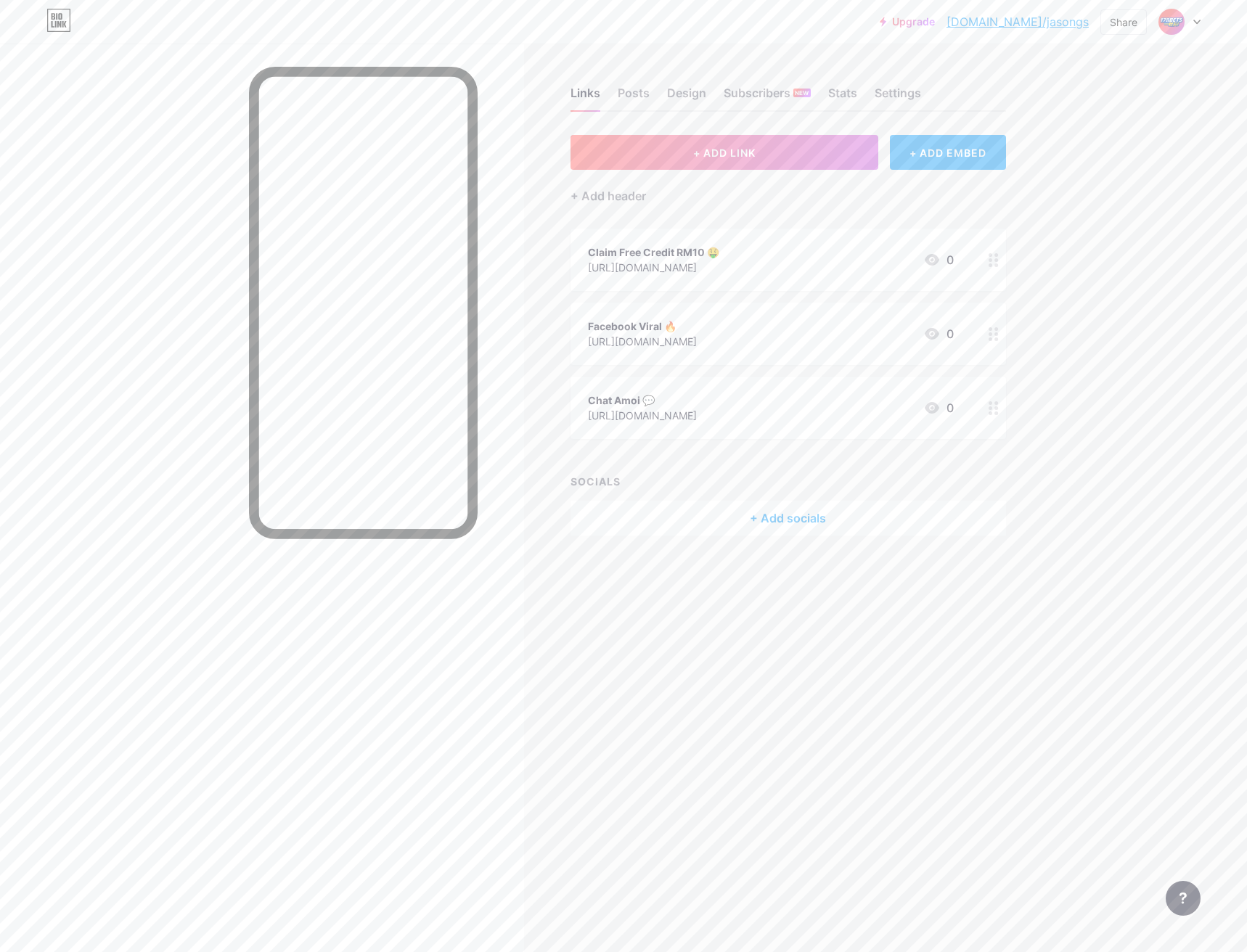
click at [1072, 22] on link "[DOMAIN_NAME]/jasongs" at bounding box center [1018, 22] width 142 height 18
click at [905, 92] on div "Settings" at bounding box center [898, 97] width 46 height 26
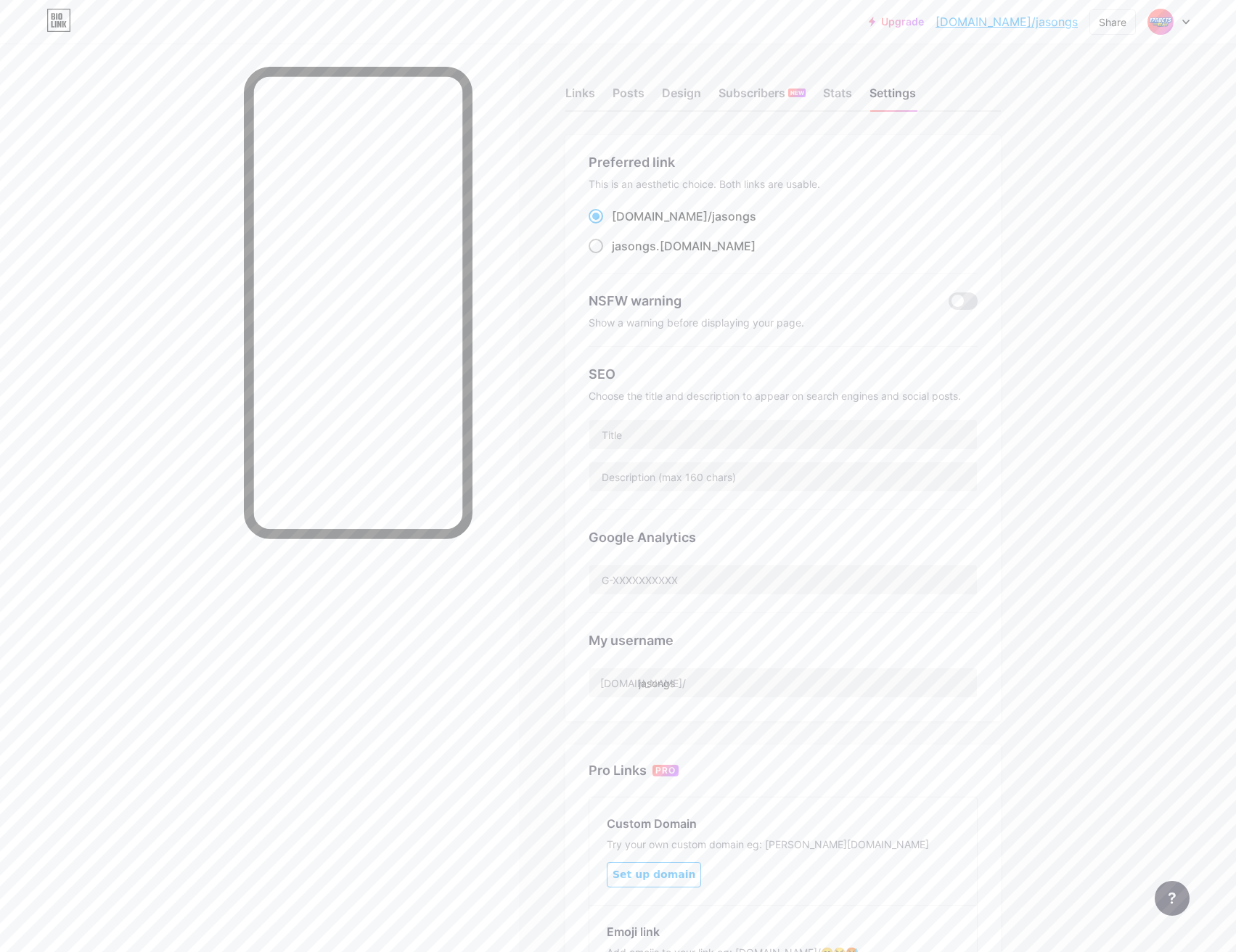
click at [621, 245] on span "jasongs" at bounding box center [634, 246] width 44 height 15
click at [621, 255] on input "jasongs .[DOMAIN_NAME]" at bounding box center [617, 260] width 10 height 10
radio input "true"
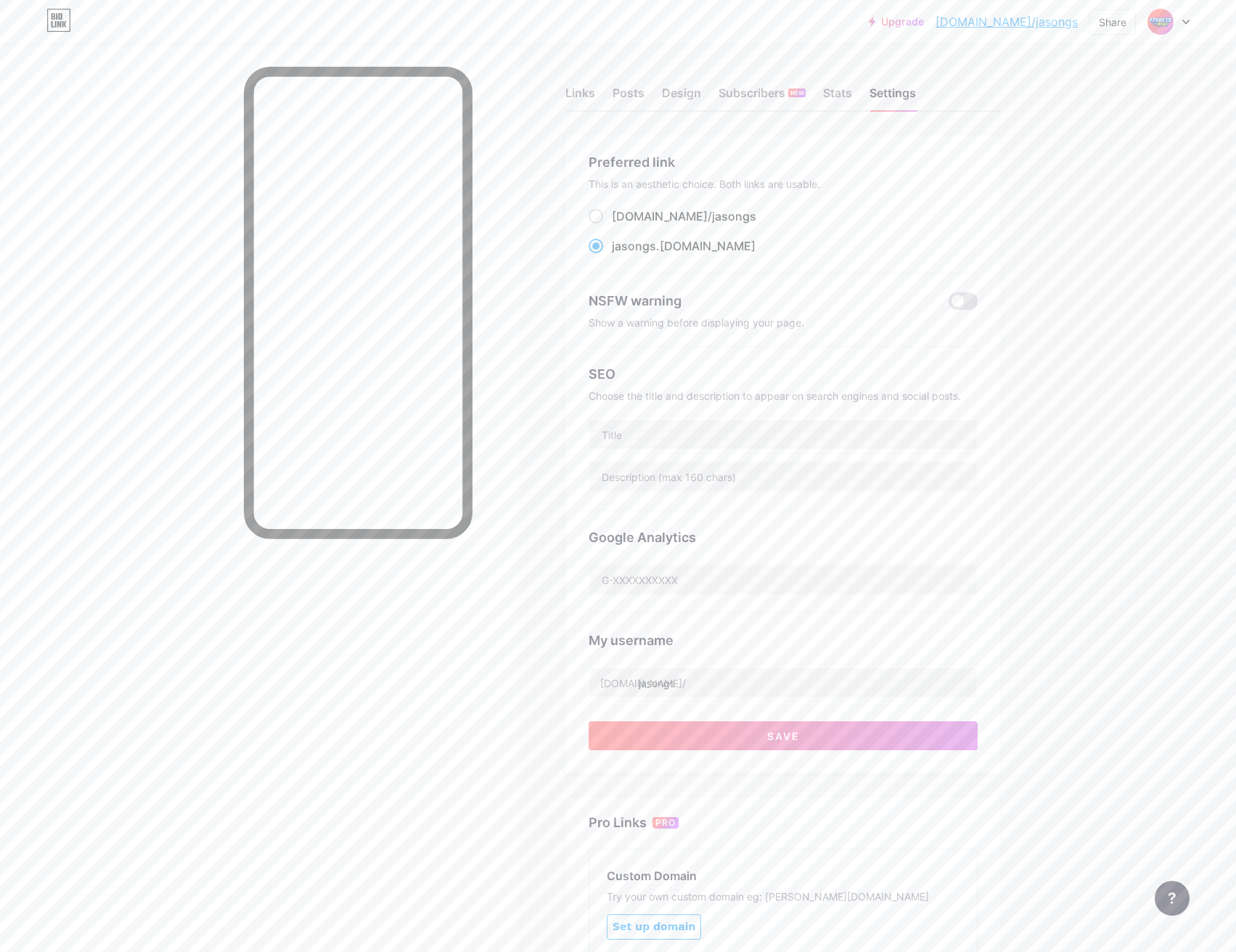
scroll to position [235, 0]
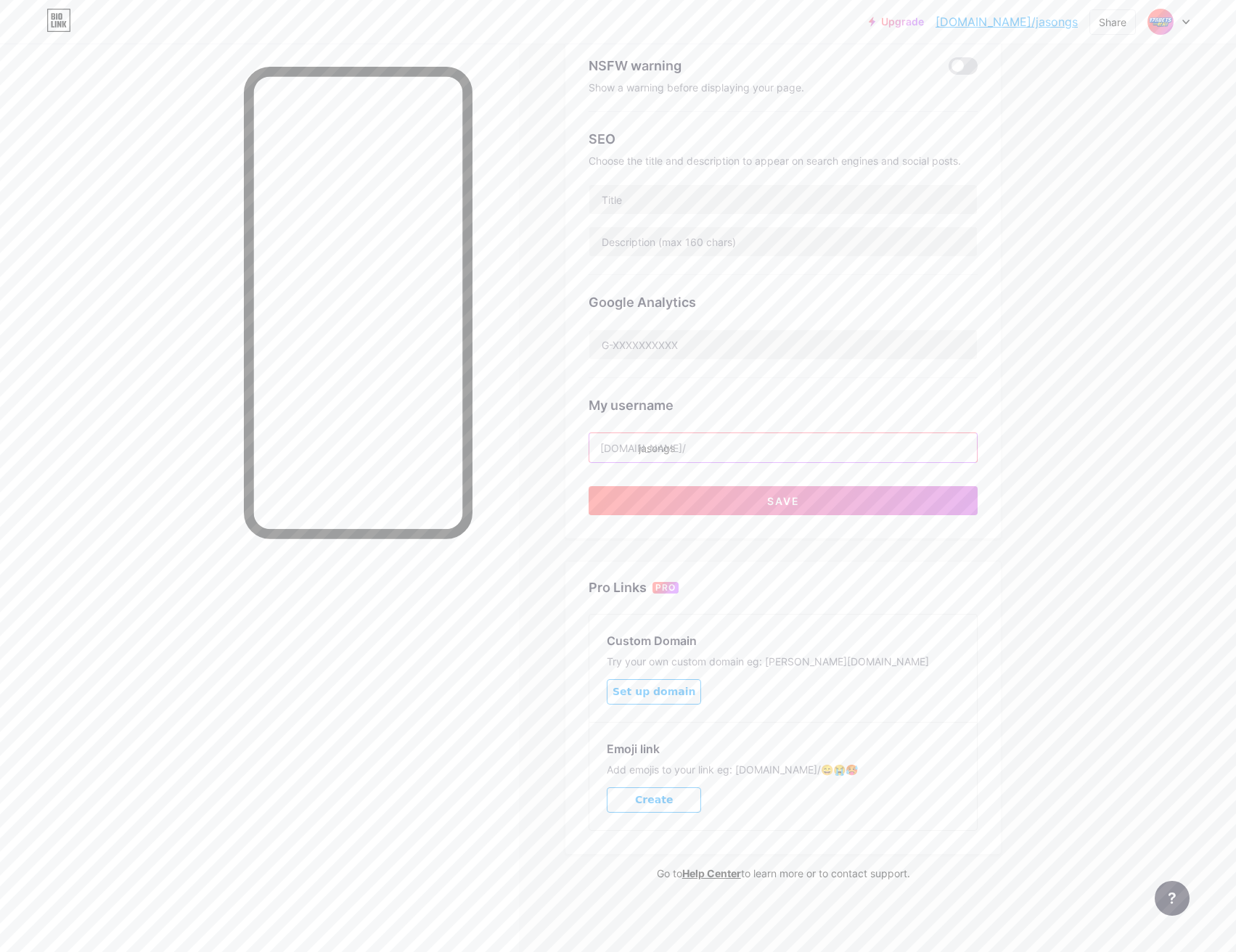
click at [722, 439] on input "jasongs" at bounding box center [783, 447] width 388 height 29
type input "j"
type input "178b"
click at [800, 500] on span "Save" at bounding box center [783, 501] width 33 height 12
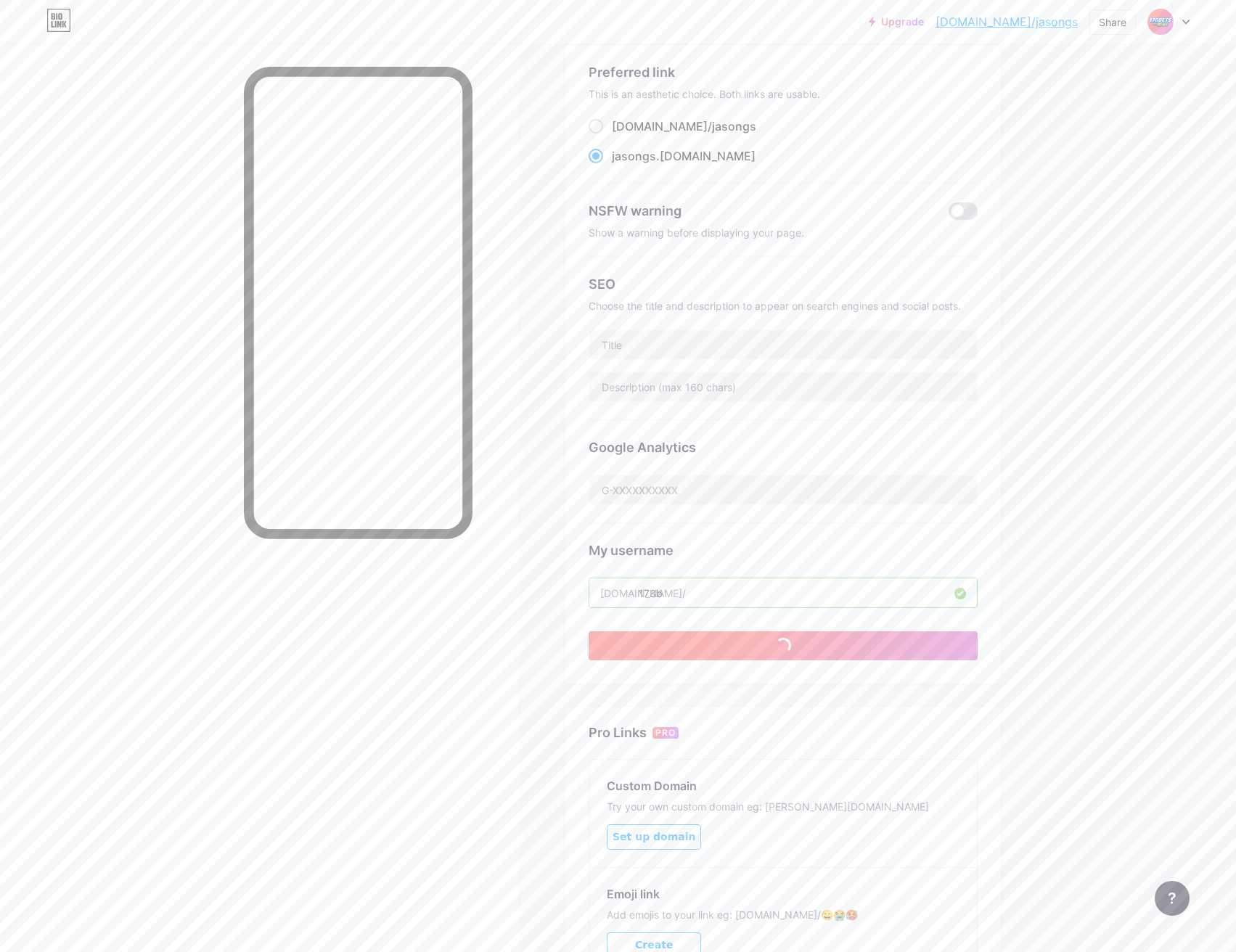
scroll to position [0, 0]
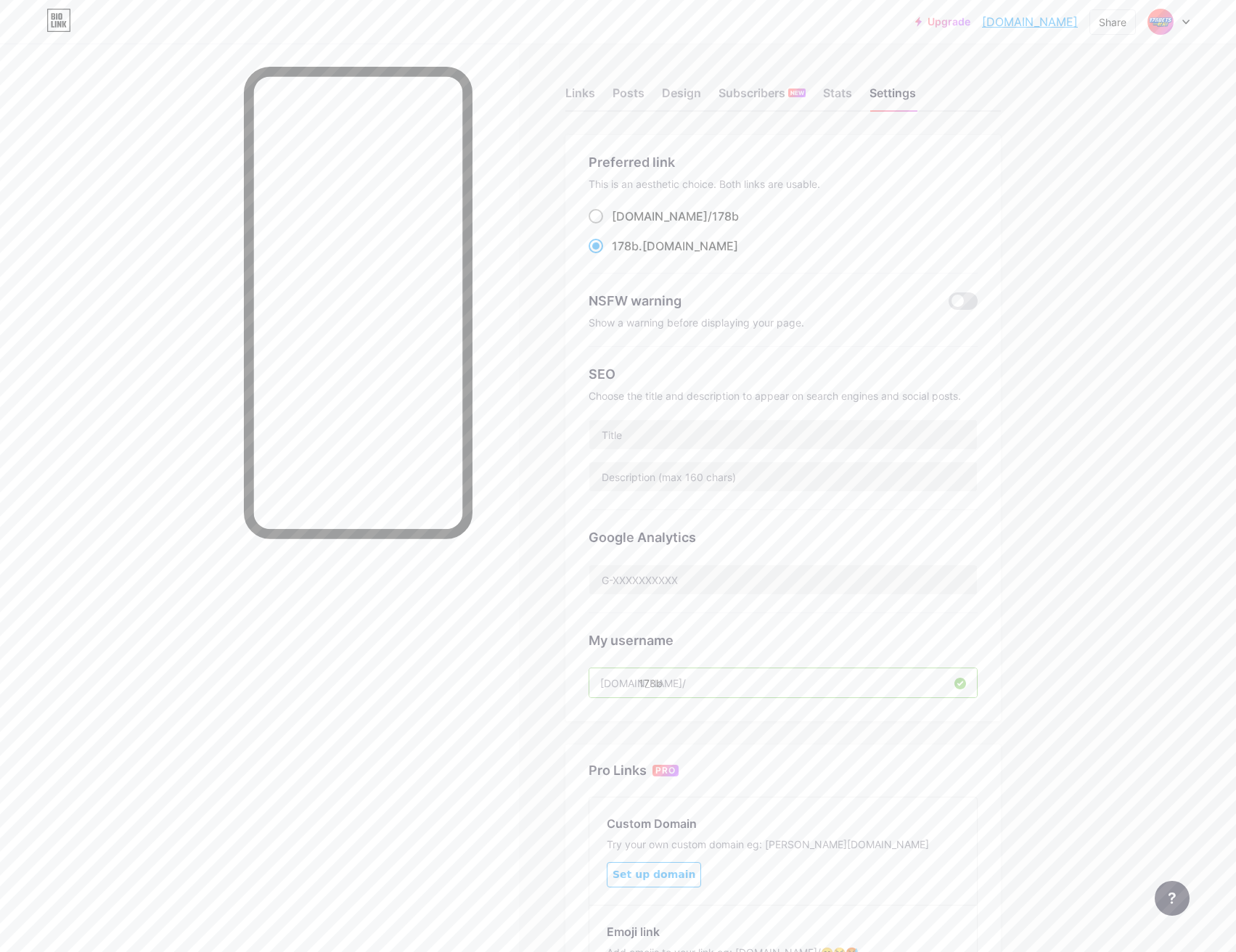
click at [712, 216] on span "178b" at bounding box center [725, 216] width 27 height 15
click at [621, 225] on input "[DOMAIN_NAME]/ 178b" at bounding box center [617, 230] width 10 height 10
radio input "true"
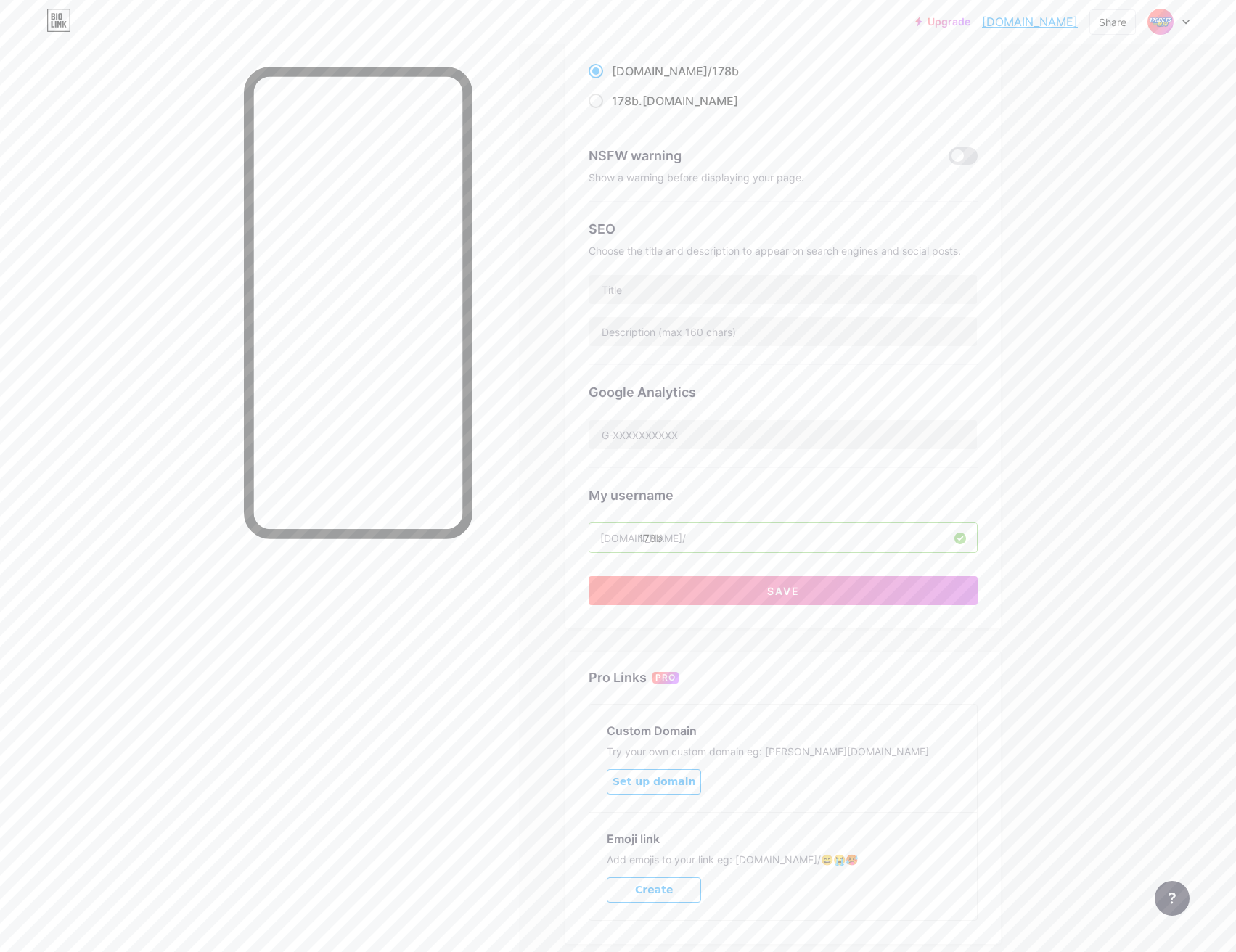
scroll to position [235, 0]
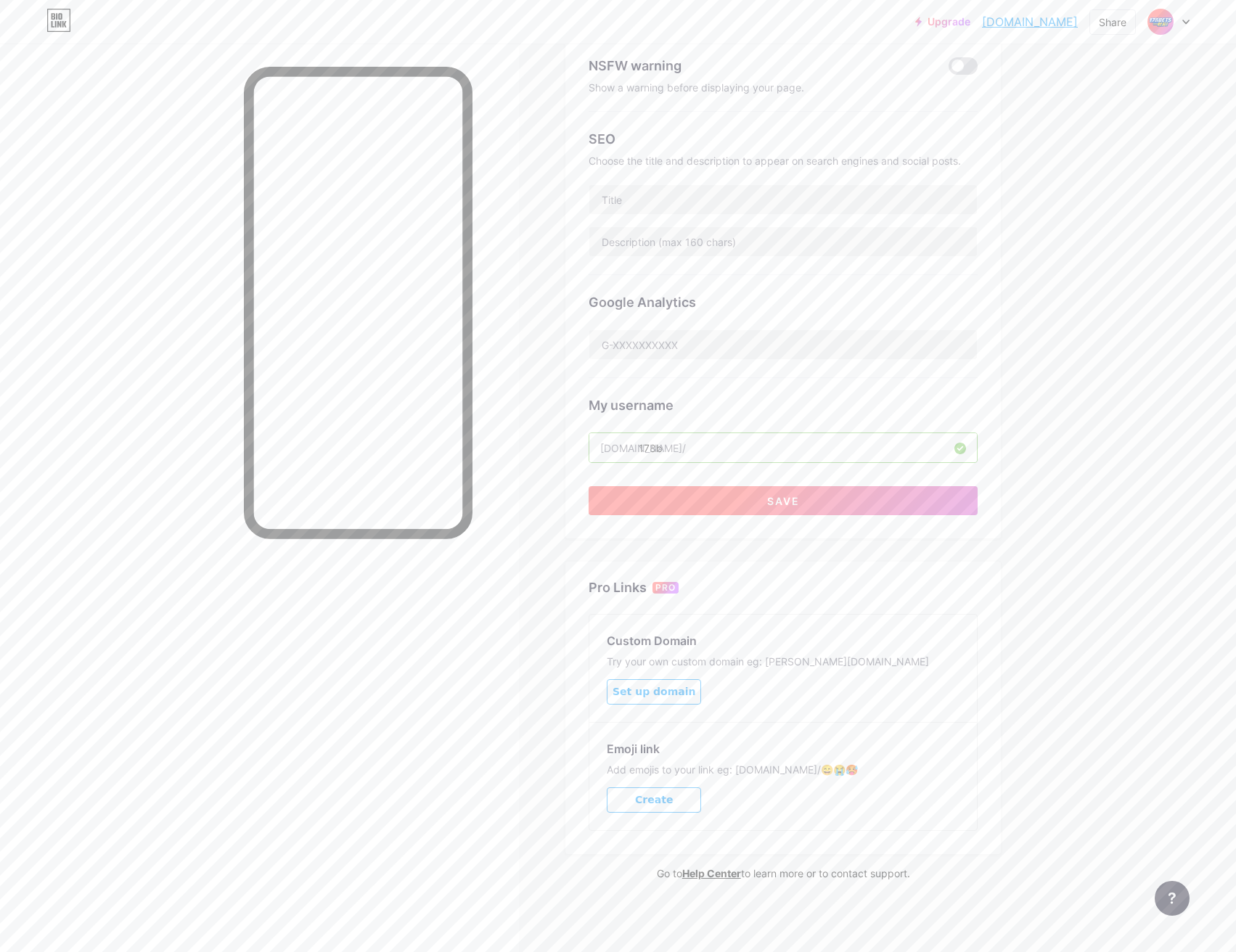
click at [742, 496] on button "Save" at bounding box center [783, 500] width 390 height 29
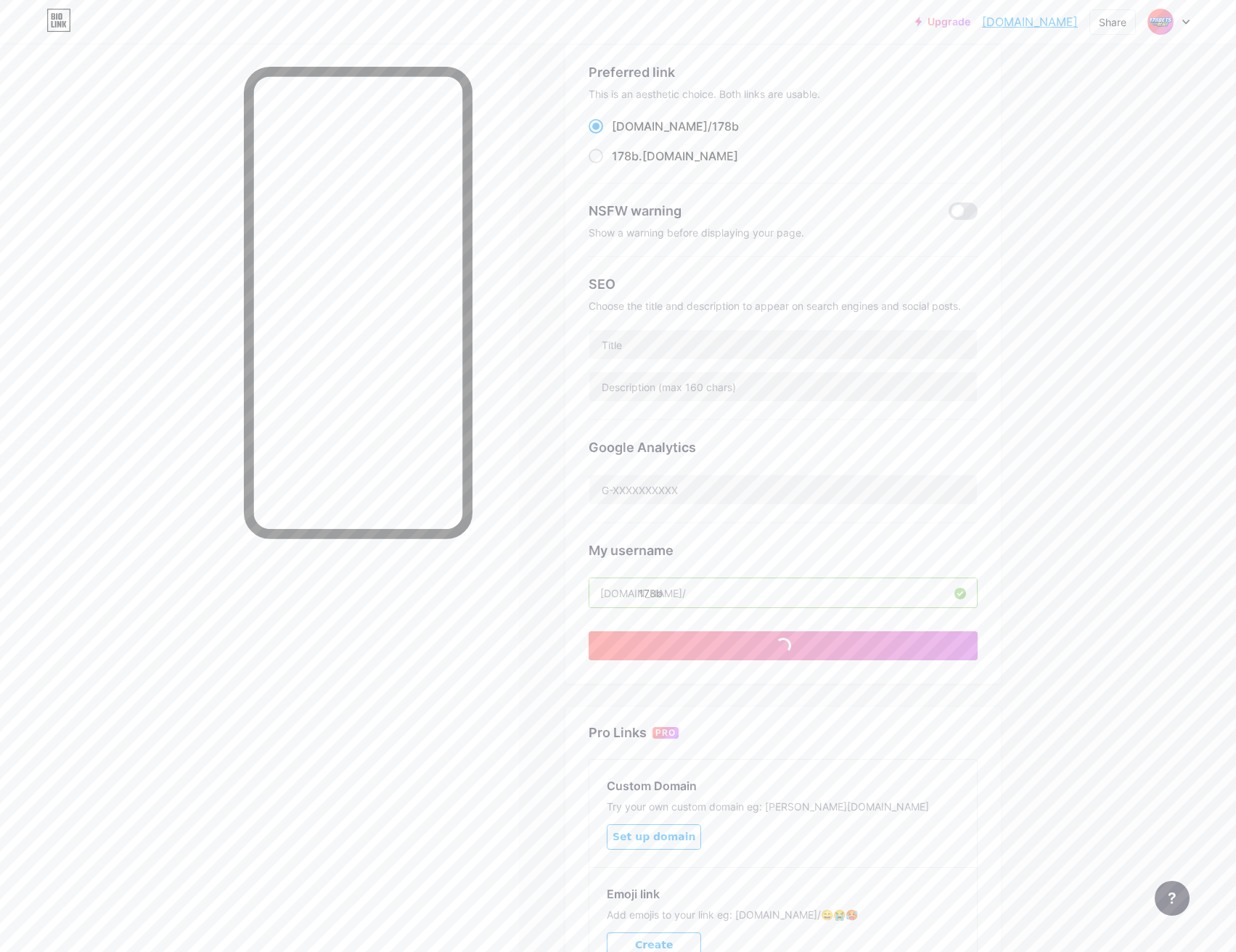
scroll to position [0, 0]
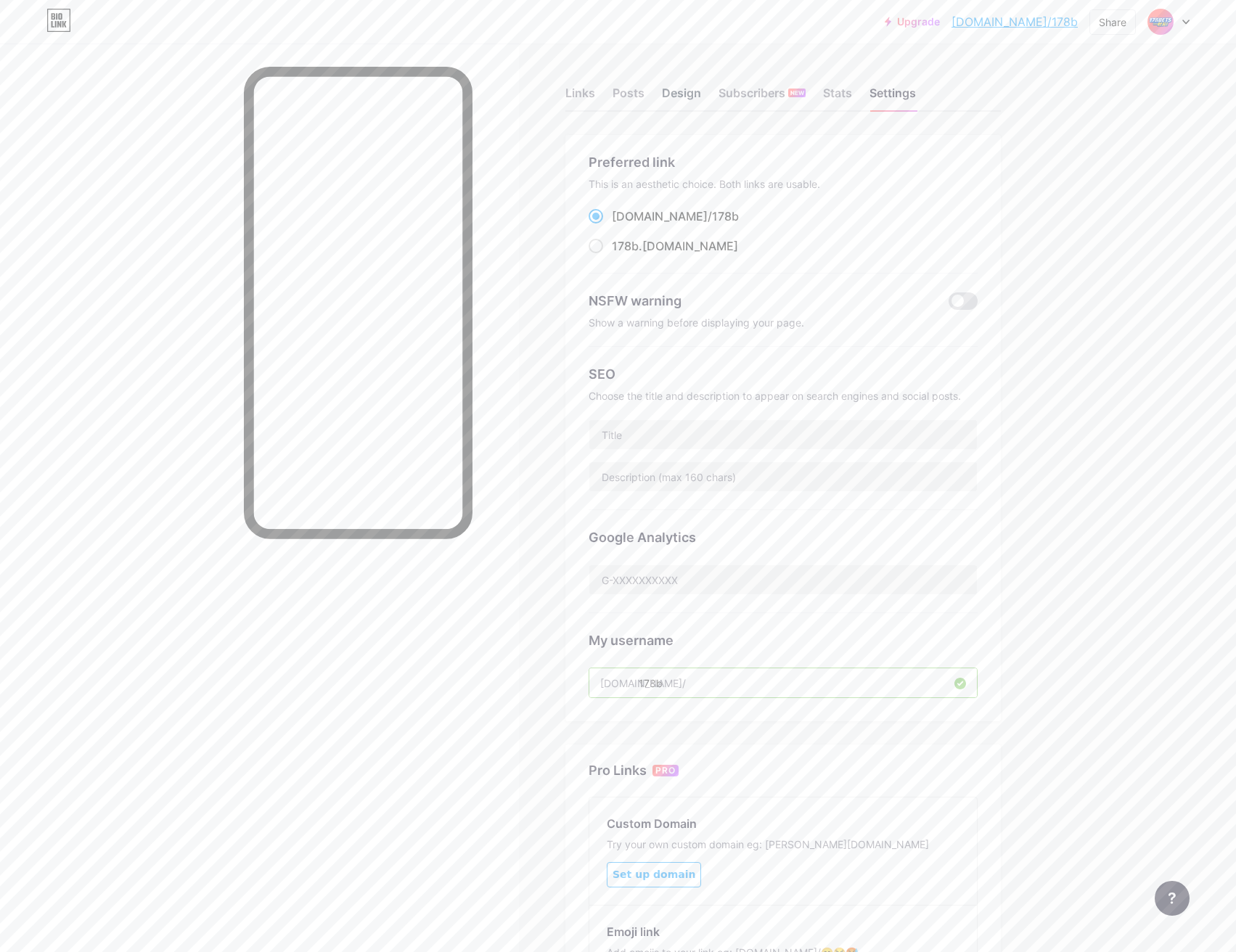
click at [687, 94] on div "Design" at bounding box center [682, 97] width 40 height 26
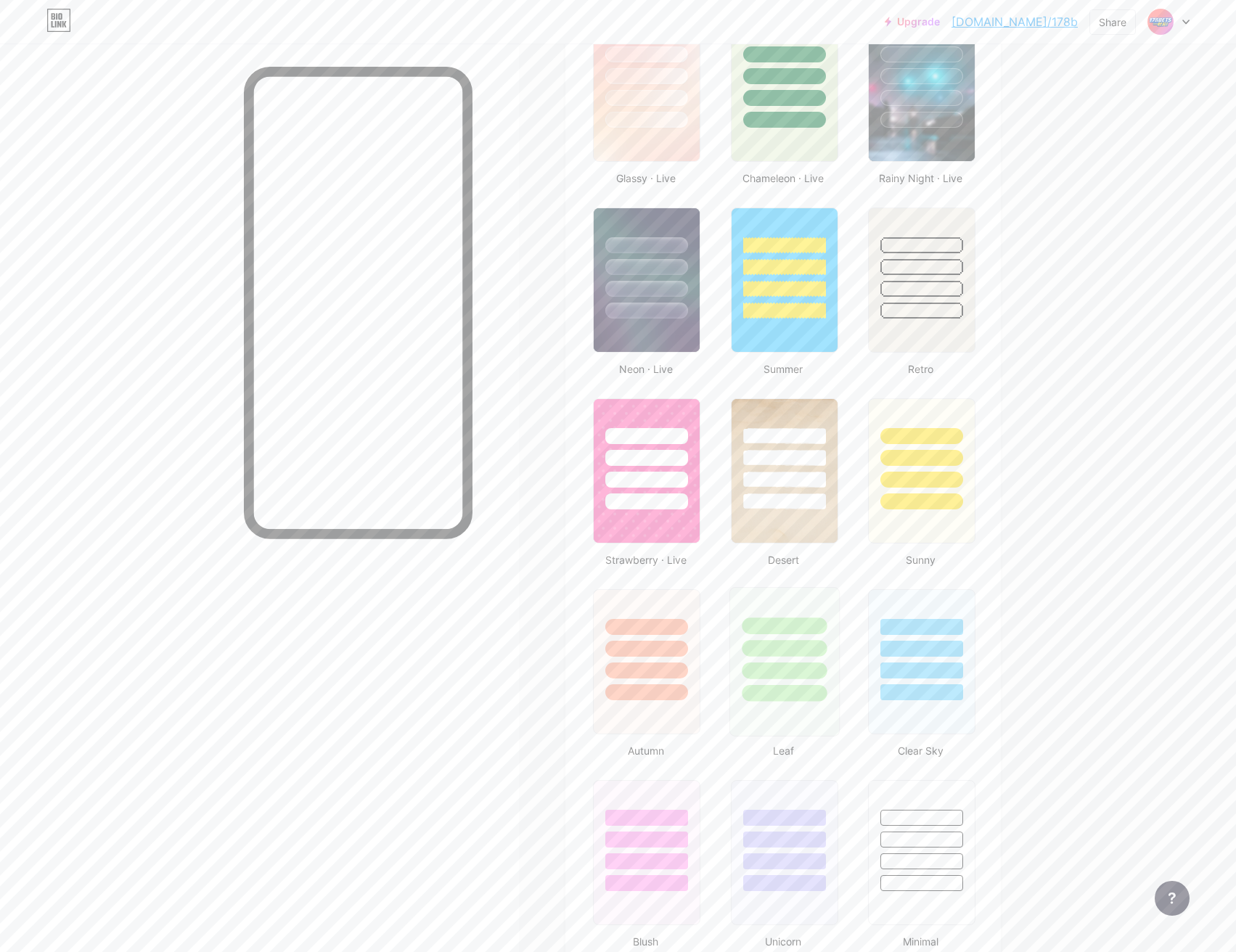
scroll to position [1307, 0]
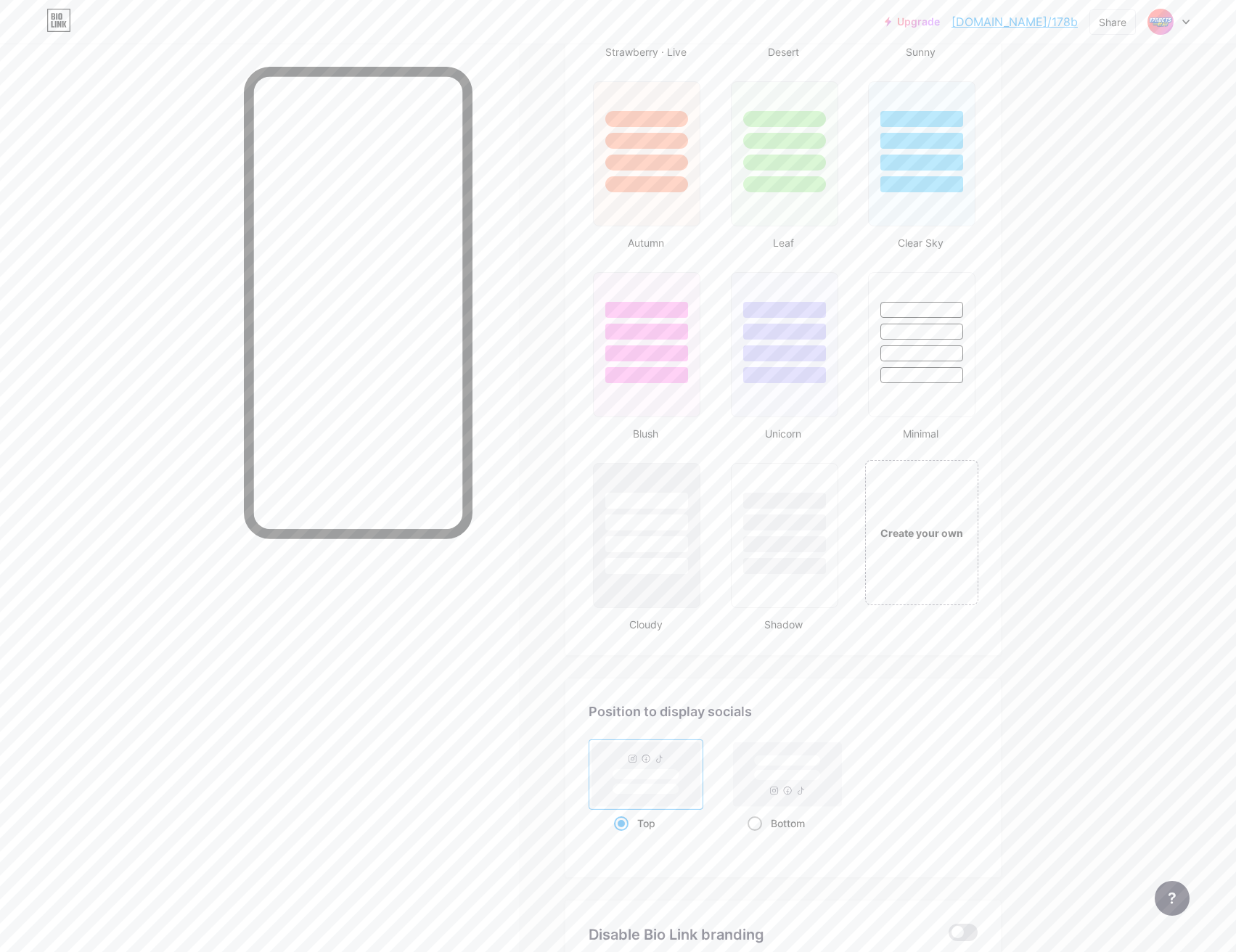
click at [788, 784] on rect at bounding box center [787, 774] width 108 height 64
click at [757, 837] on input "Bottom" at bounding box center [752, 842] width 10 height 10
radio input "true"
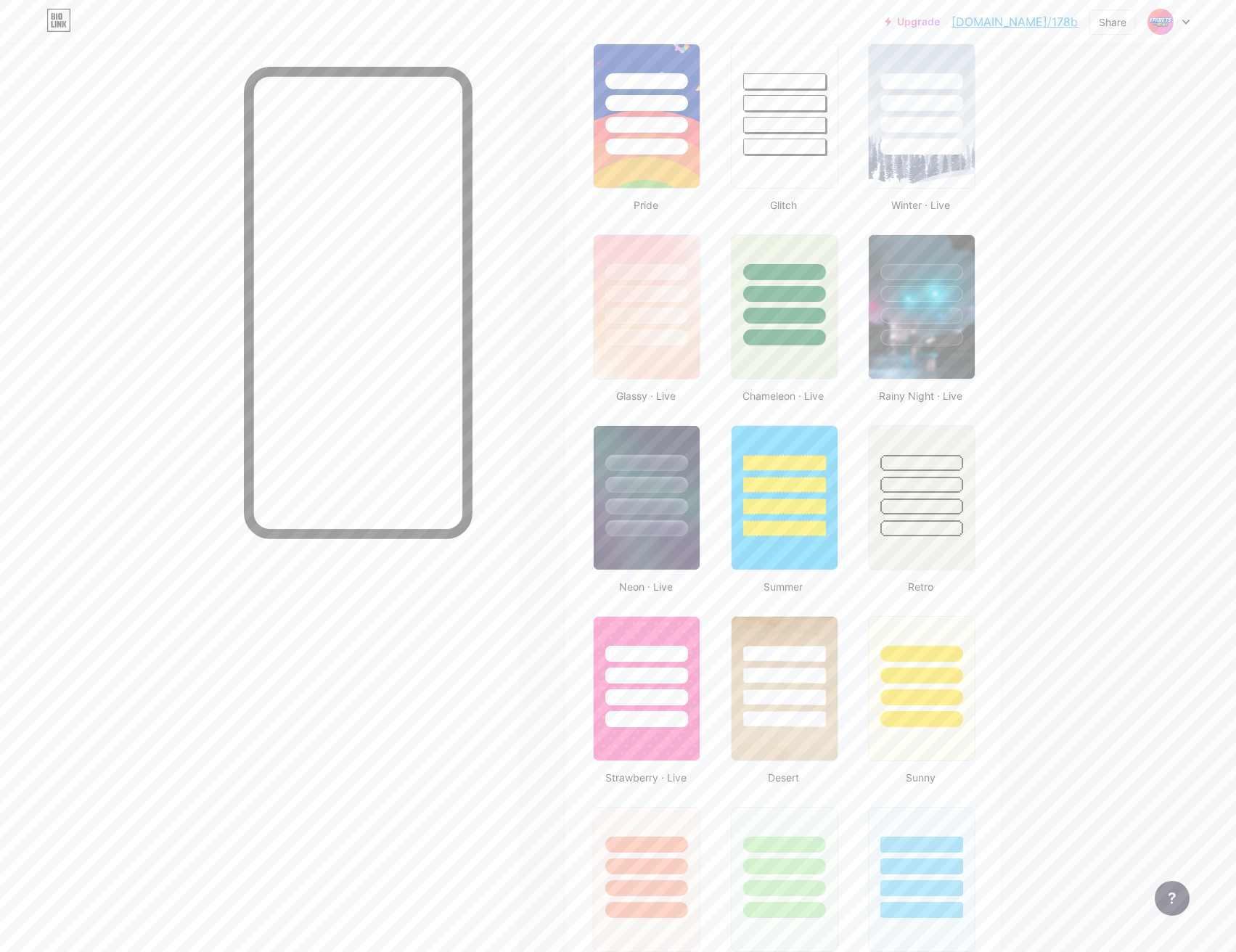
scroll to position [291, 0]
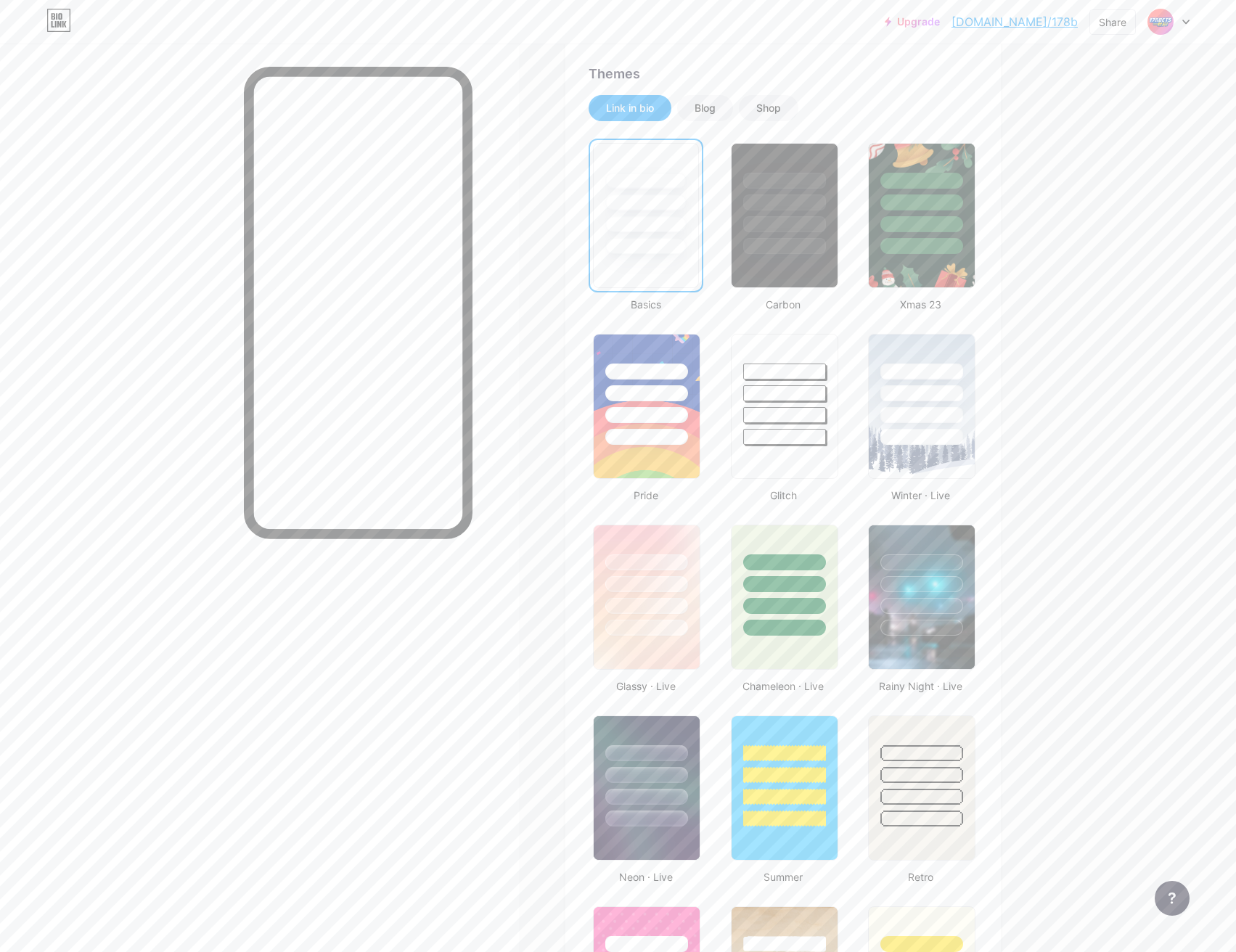
click at [638, 207] on div at bounding box center [645, 203] width 80 height 16
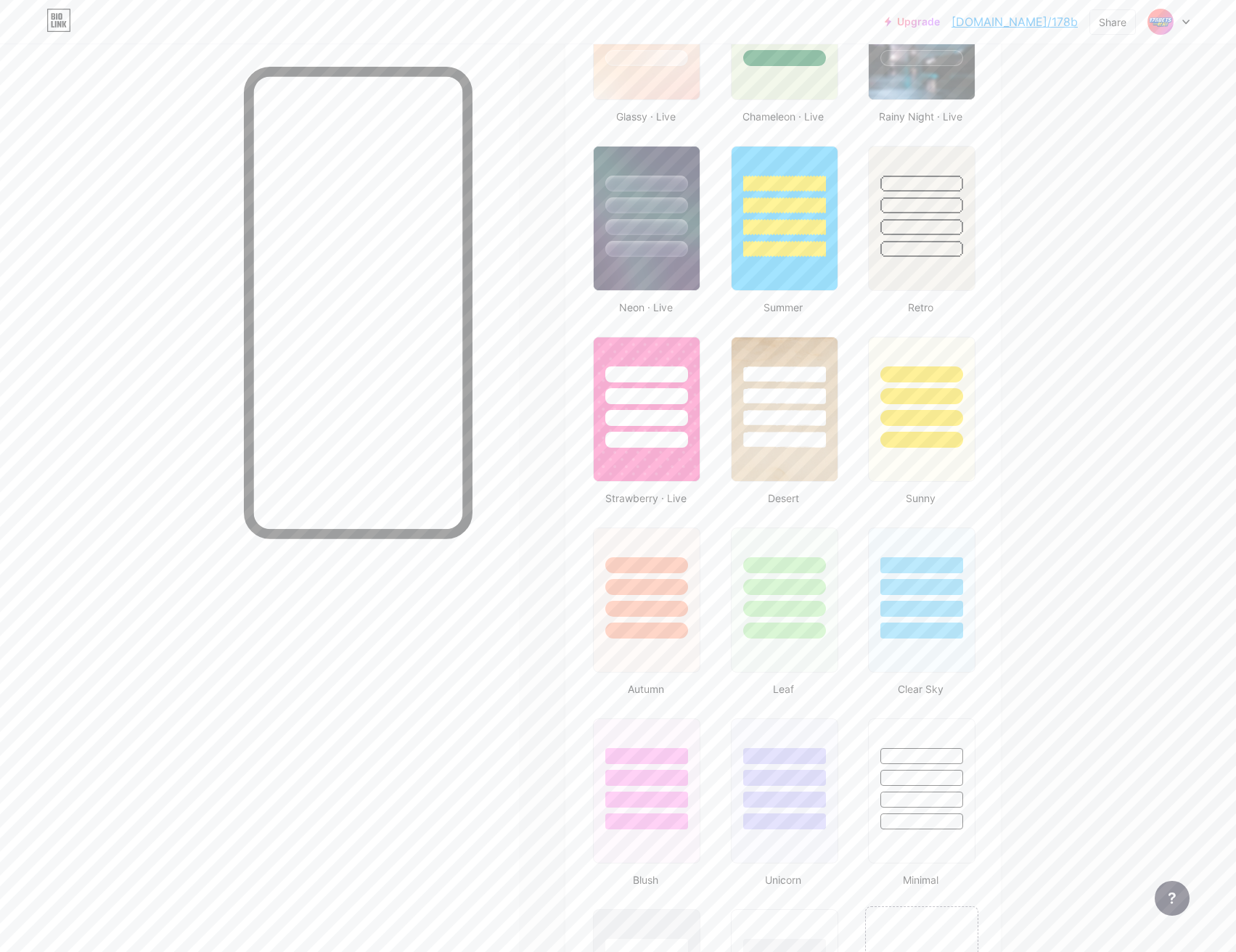
scroll to position [1078, 0]
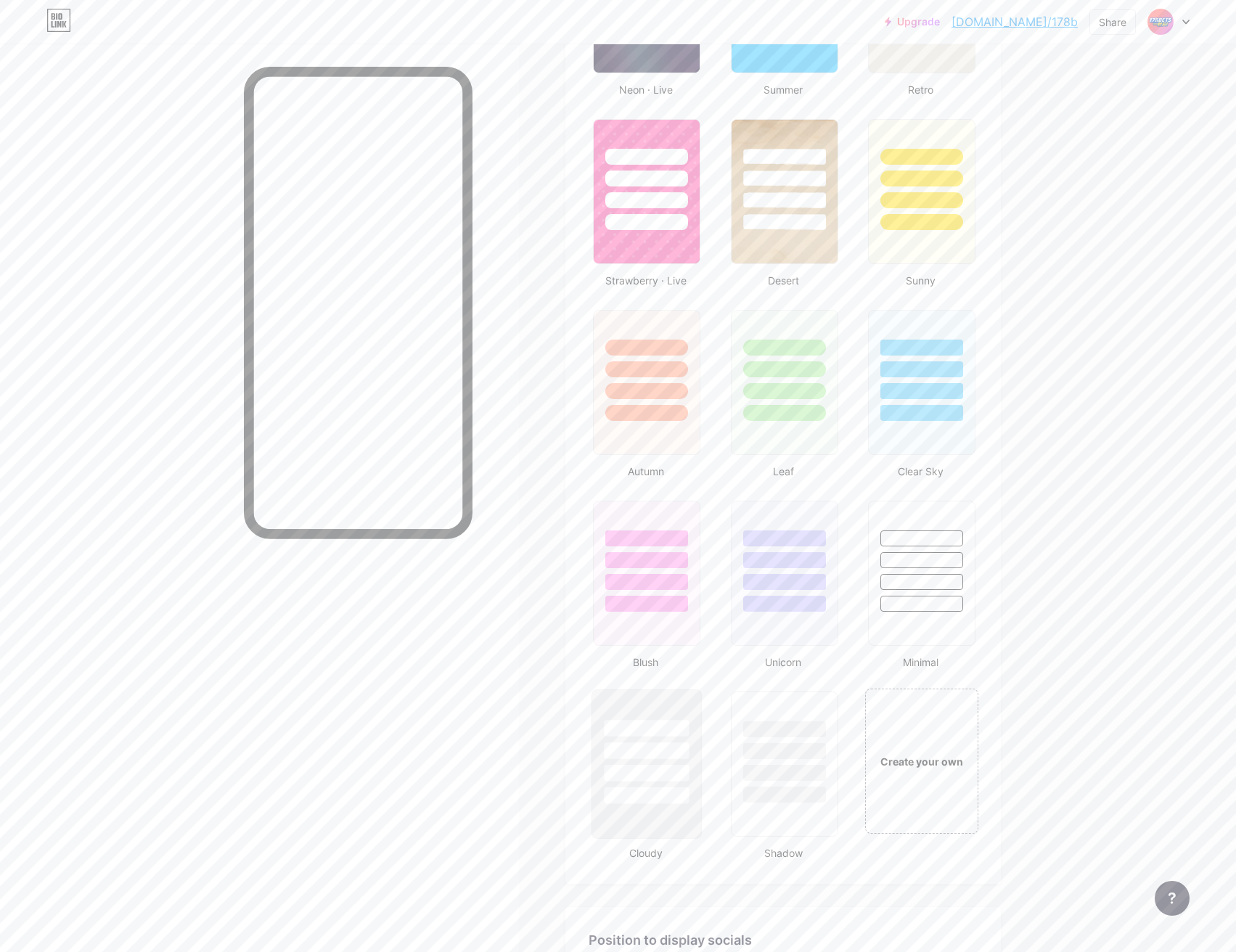
click at [679, 751] on div at bounding box center [648, 750] width 85 height 17
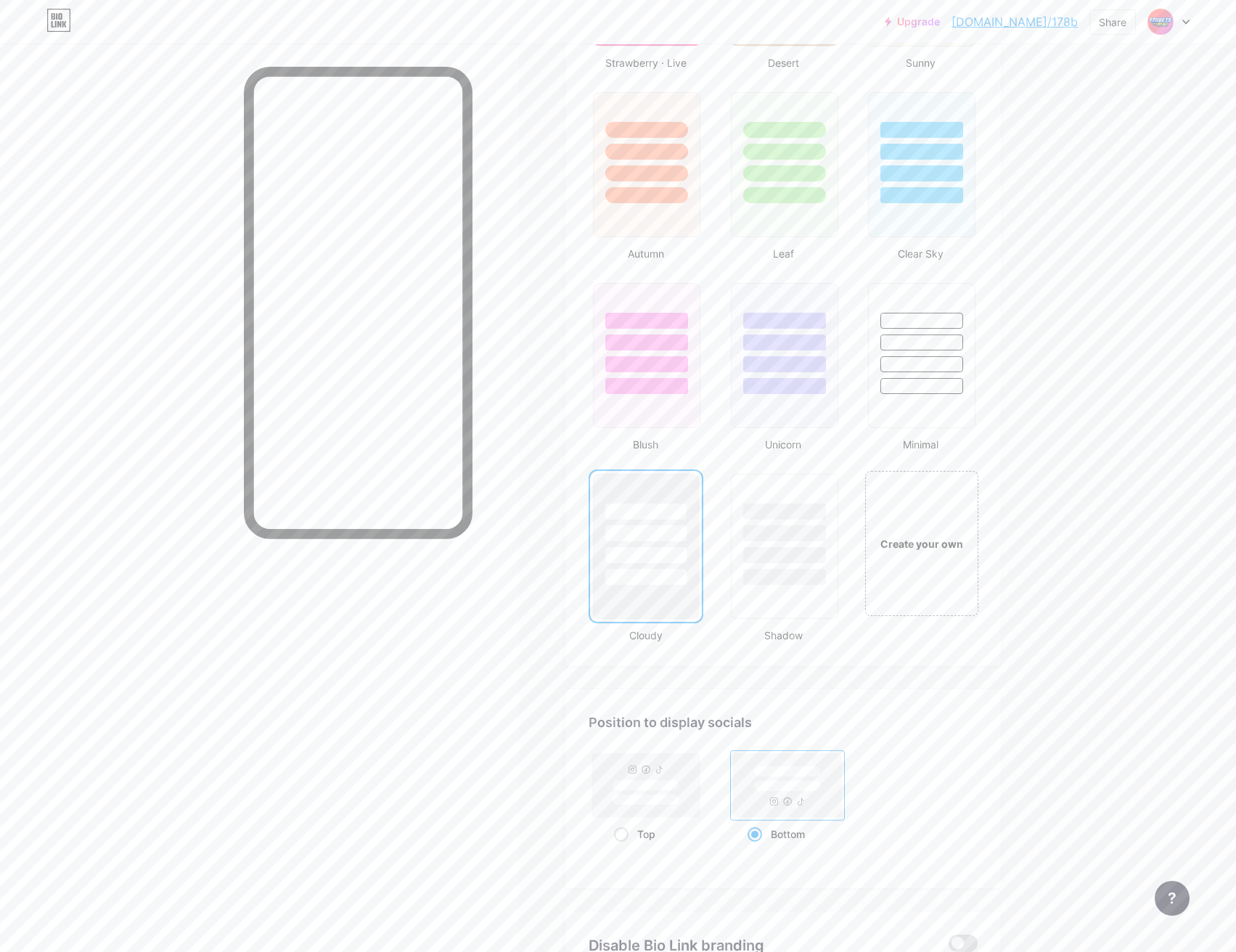
scroll to position [1440, 0]
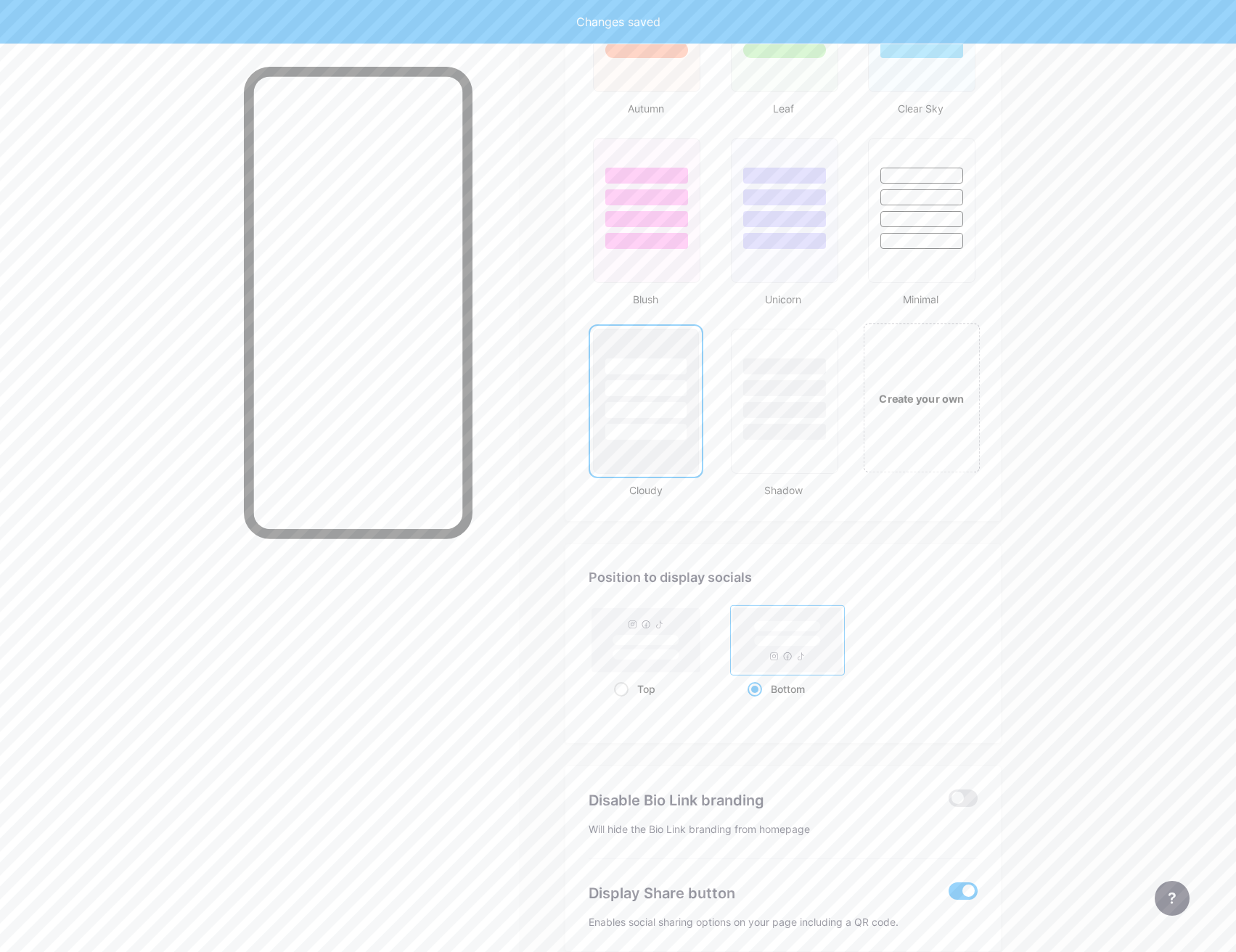
click at [898, 423] on div "Create your own" at bounding box center [923, 397] width 117 height 149
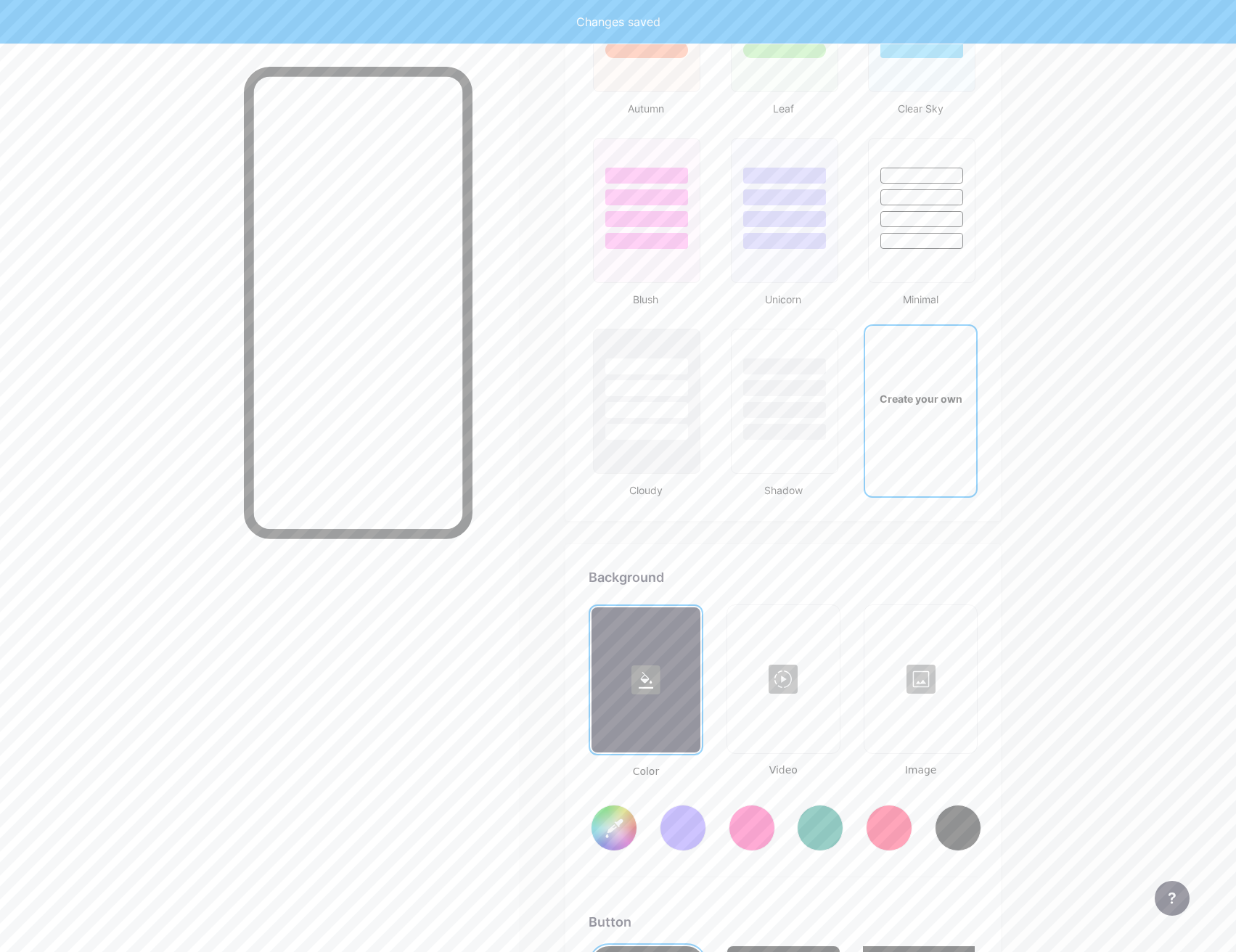
scroll to position [1927, 0]
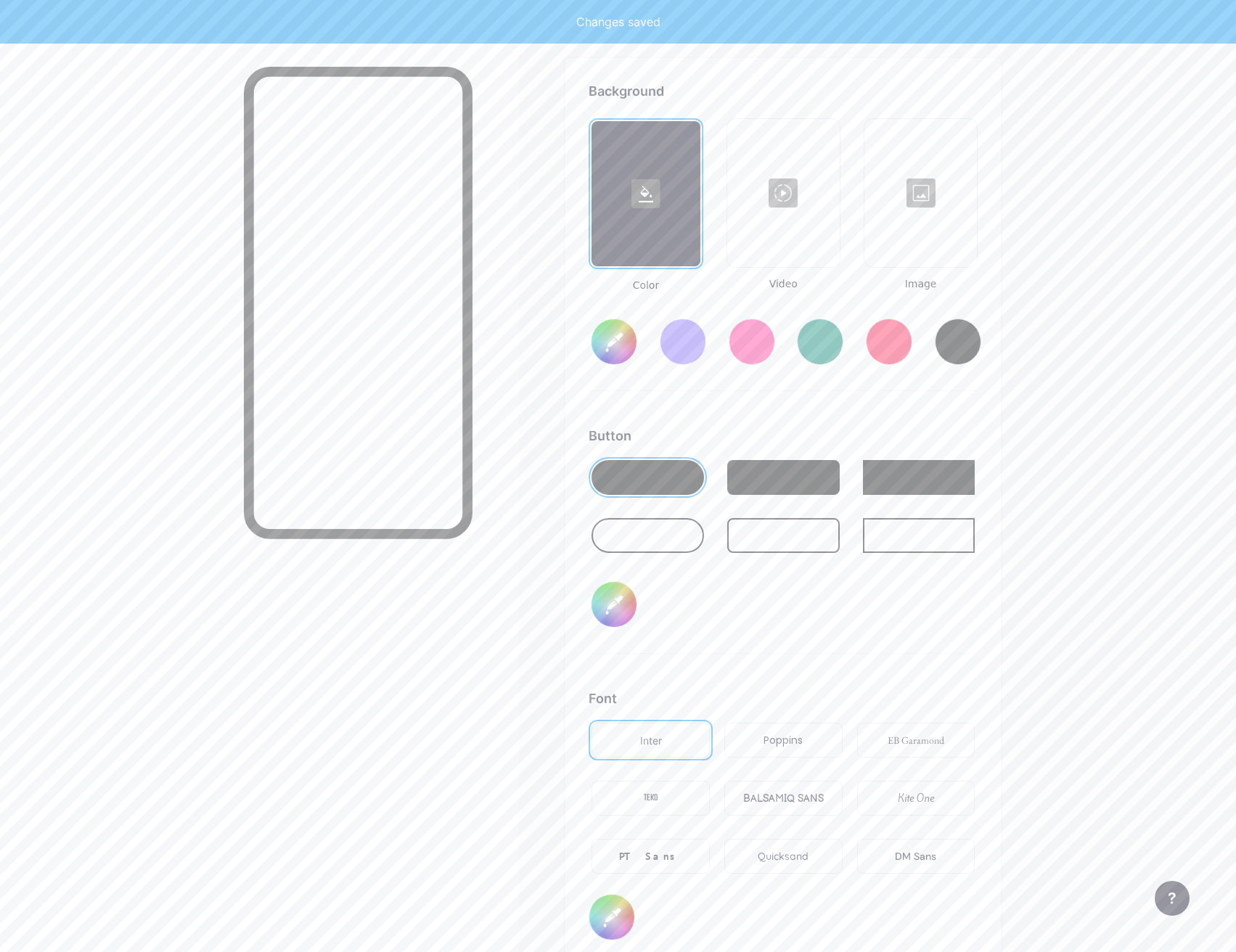
type input "#ffffff"
type input "#000000"
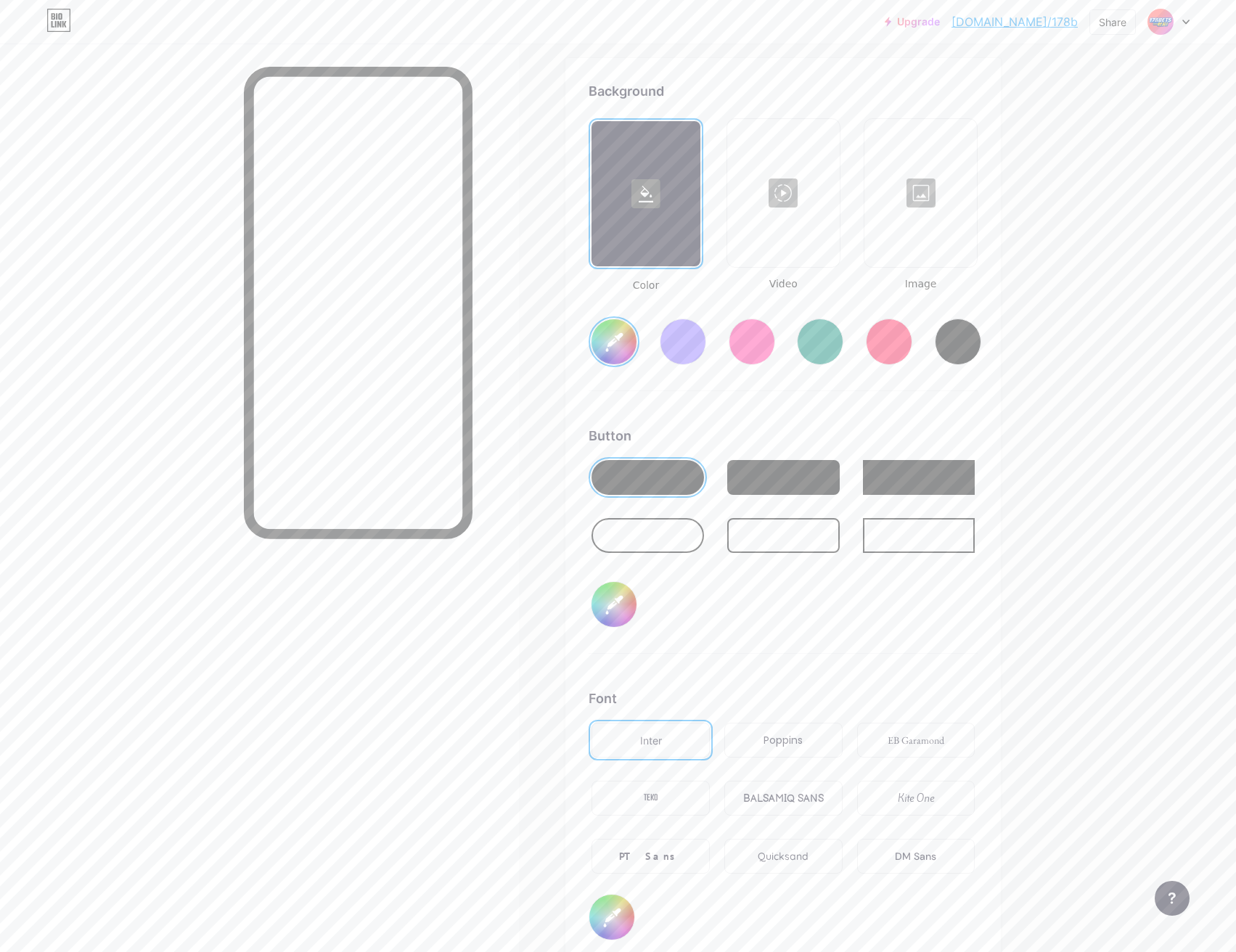
click at [619, 599] on input "#000000" at bounding box center [614, 605] width 45 height 45
type input "#ffffff"
type input "#19367b"
type input "#ffffff"
type input "#18367c"
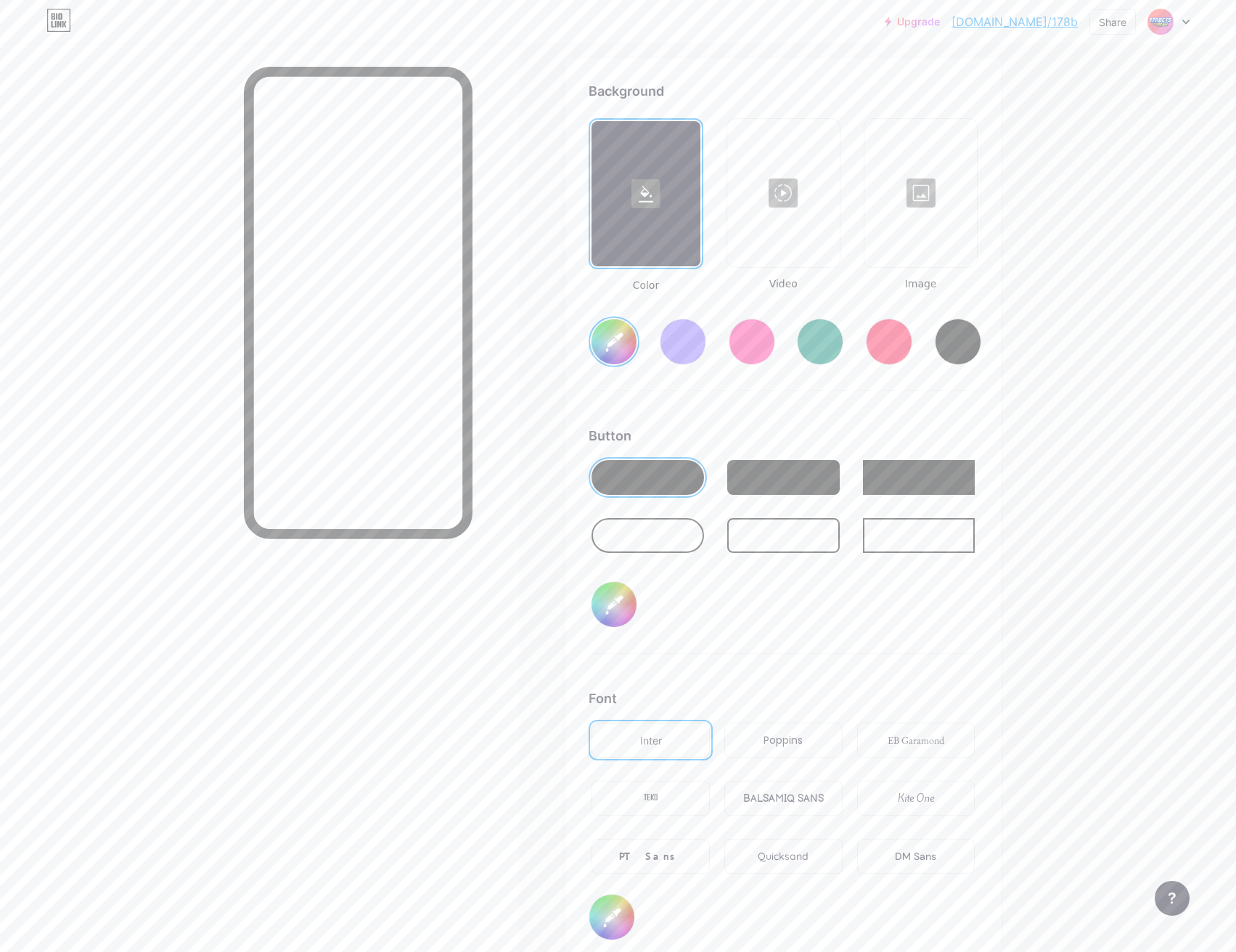
type input "#ffffff"
type input "#16357e"
type input "#ffffff"
type input "#143480"
type input "#ffffff"
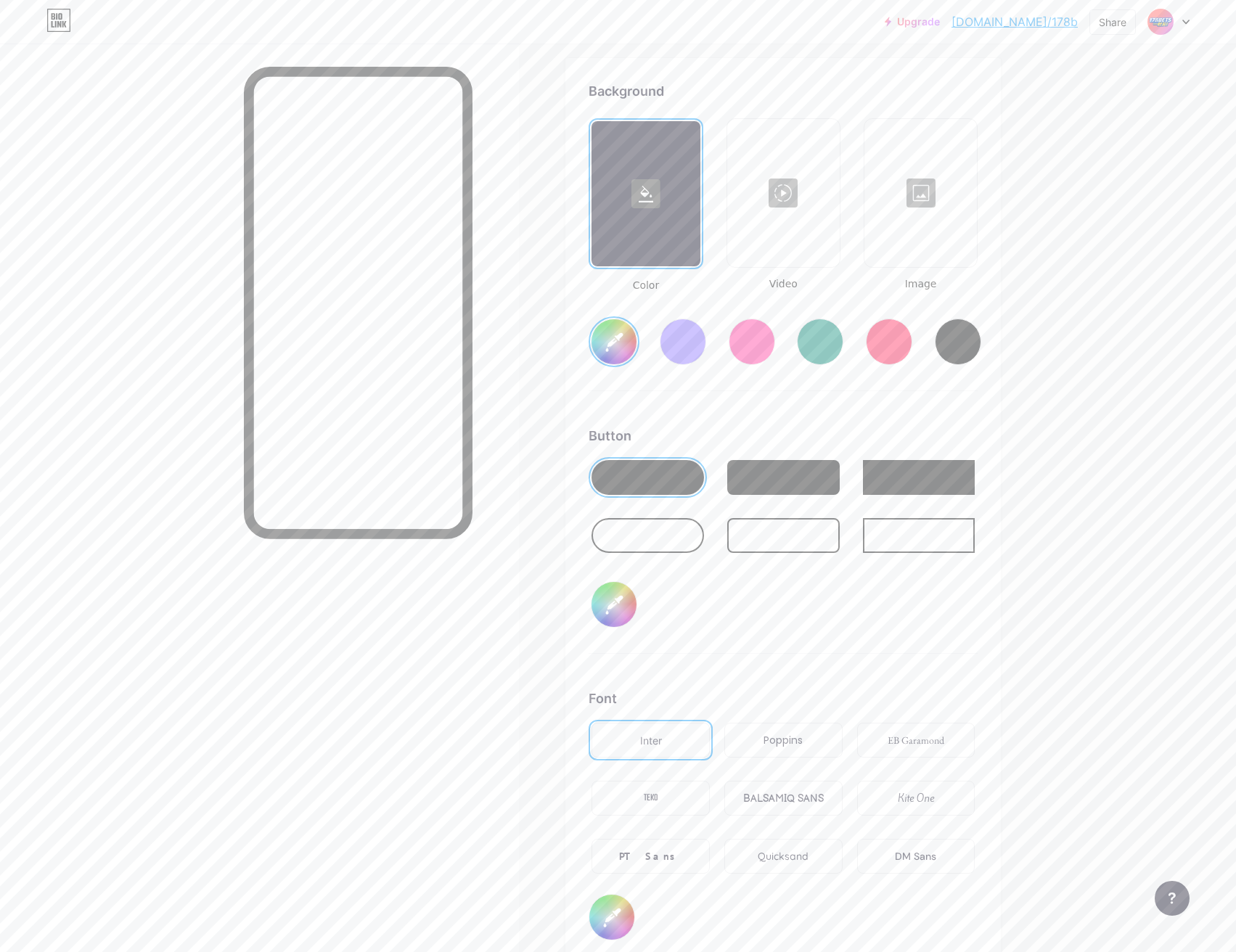
type input "#133686"
type input "#ffffff"
type input "#113383"
type input "#ffffff"
type input "#0f3285"
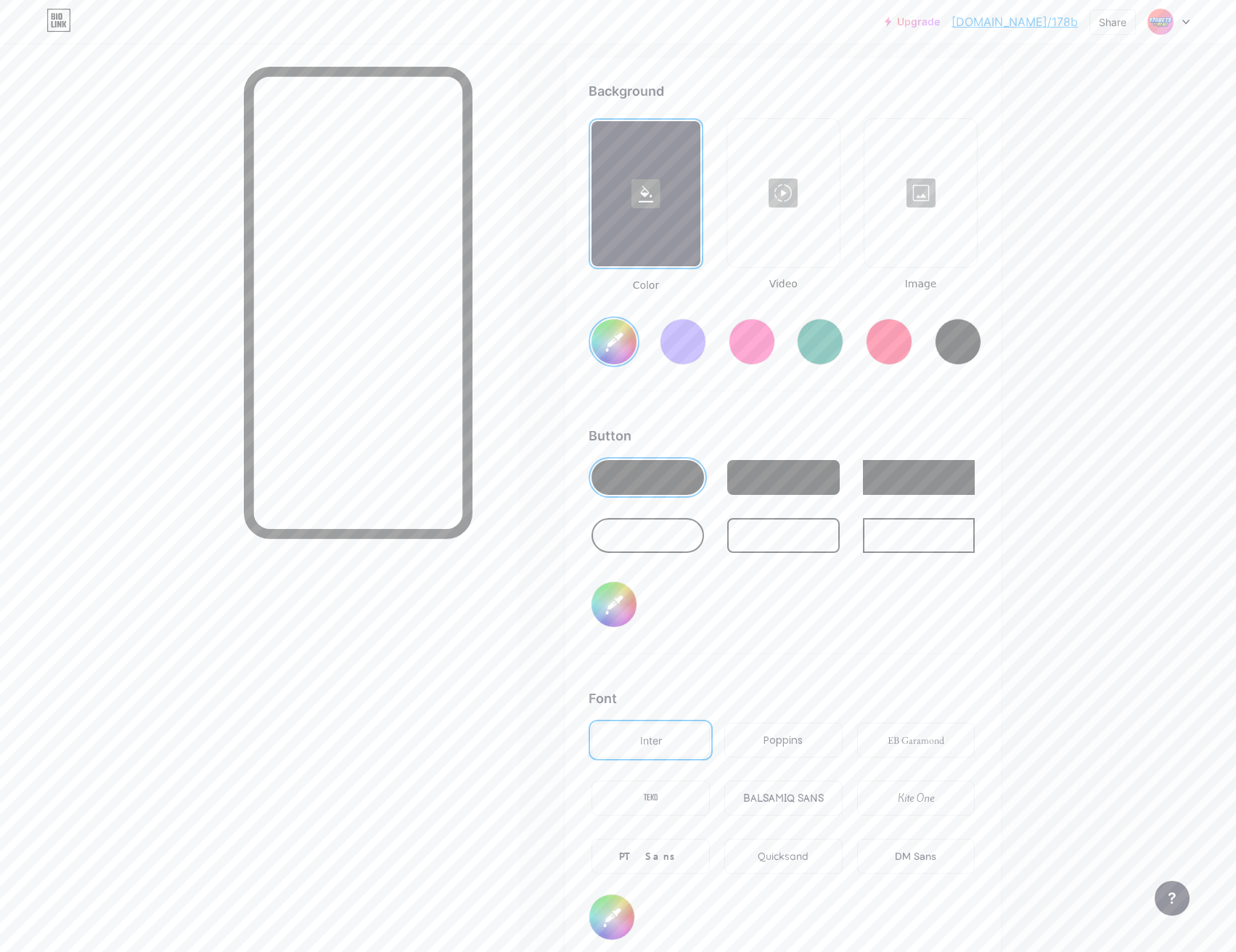
type input "#ffffff"
type input "#0e3286"
type input "#ffffff"
type input "#0d3187"
type input "#ffffff"
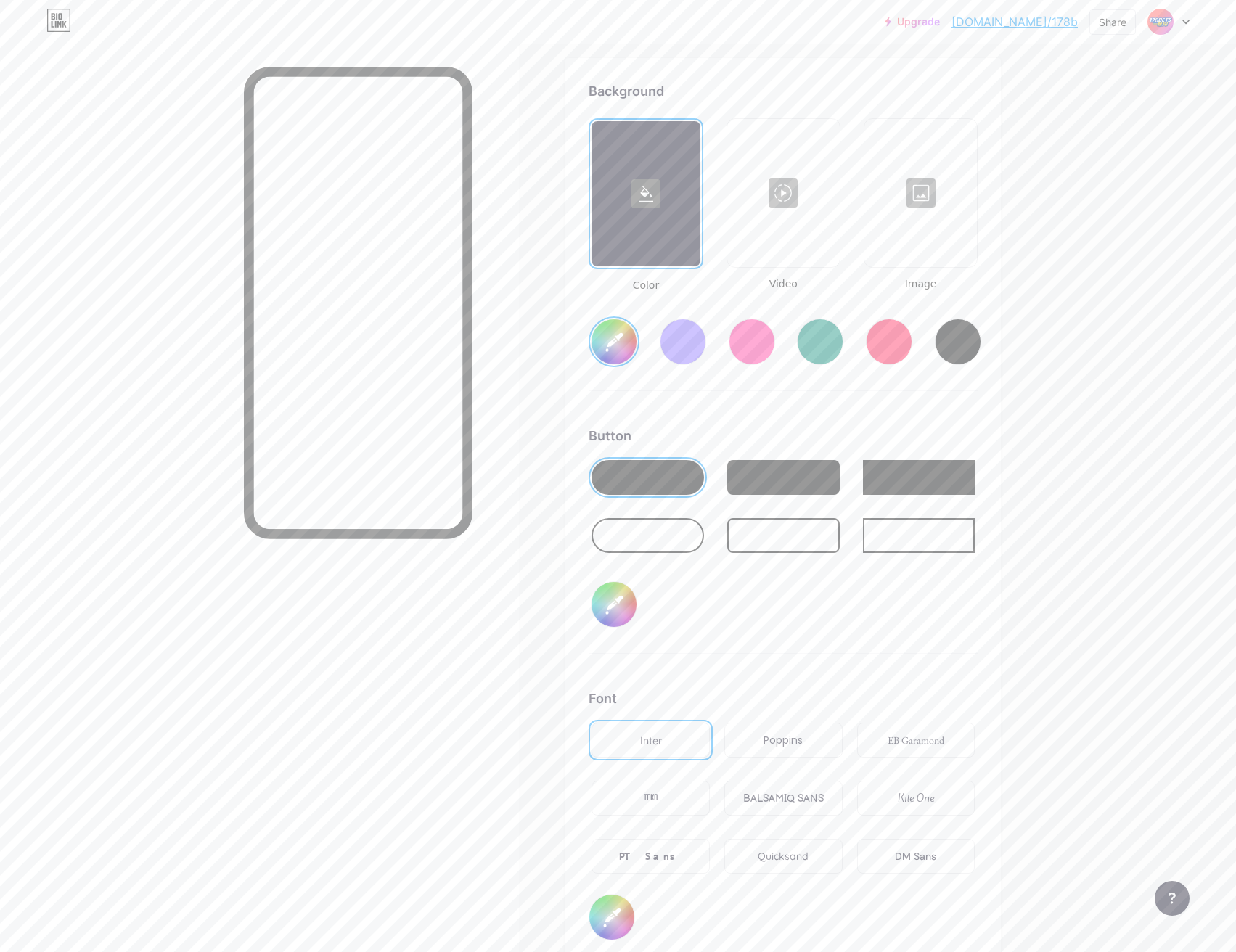
type input "#0b3189"
type input "#ffffff"
type input "#0a318a"
type input "#ffffff"
type input "#08308c"
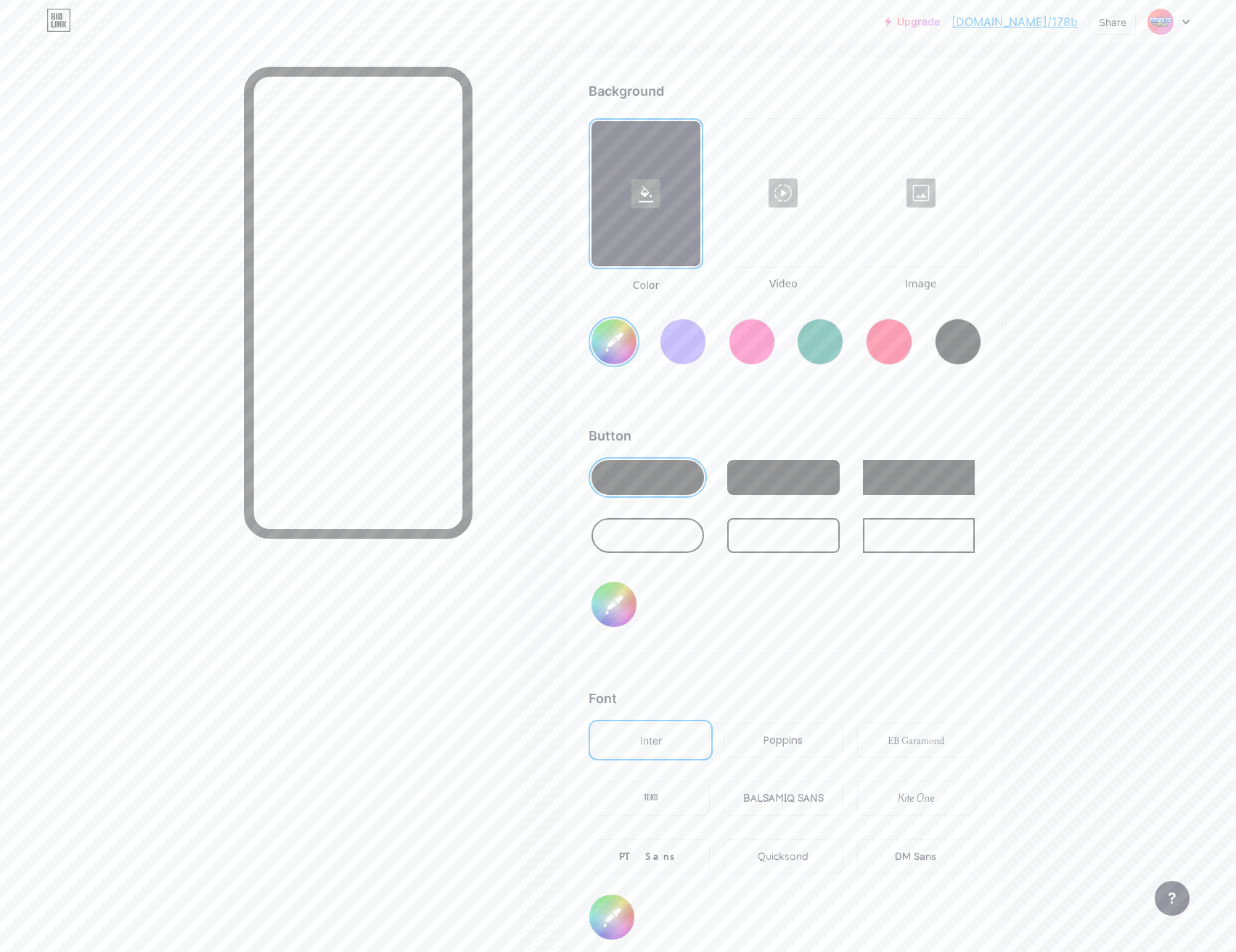
type input "#ffffff"
type input "#062f8e"
type input "#ffffff"
type input "#042e90"
type input "#ffffff"
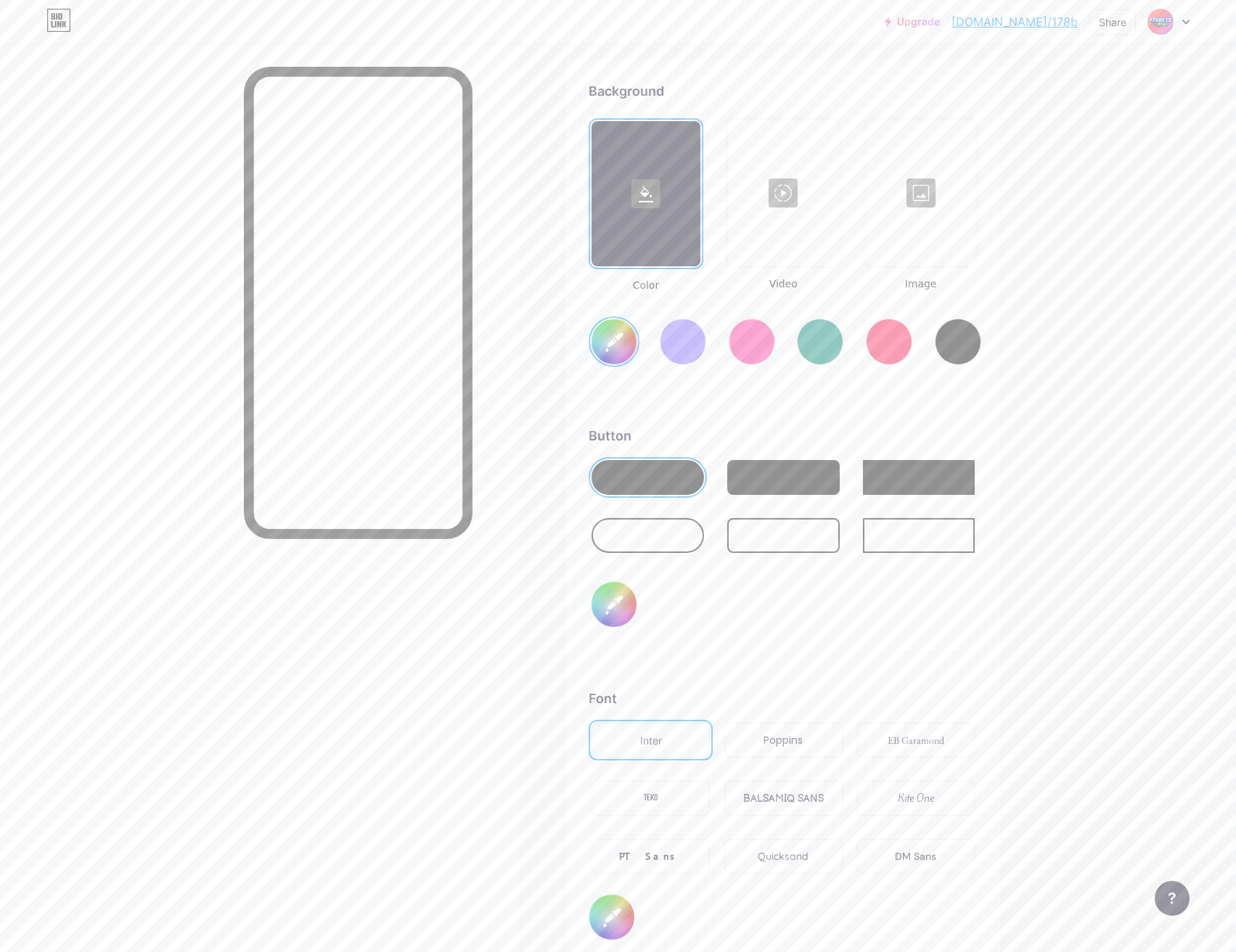
type input "#032e91"
type input "#ffffff"
type input "#042e90"
type input "#ffffff"
type input "#022d92"
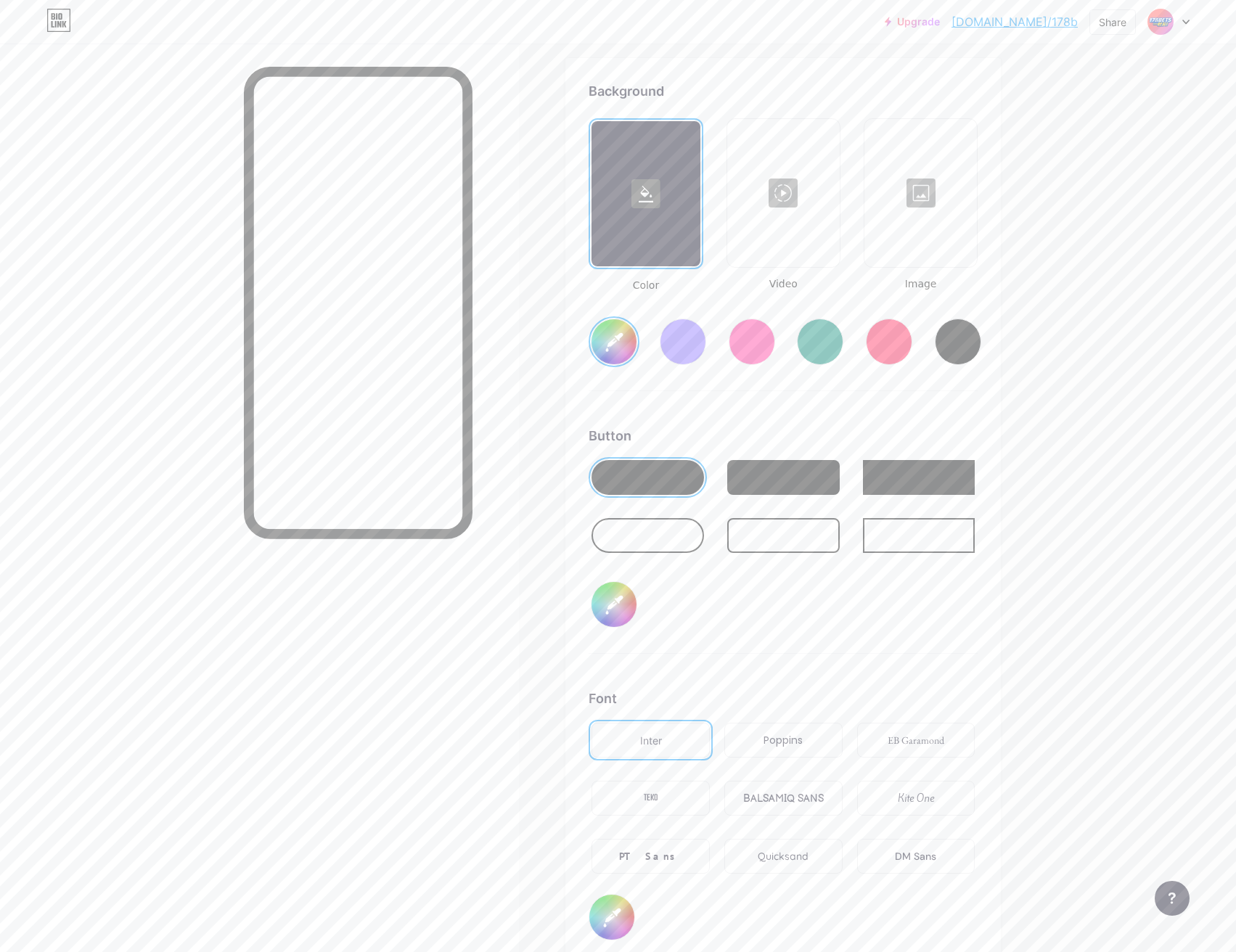
type input "#ffffff"
type input "#012d93"
type input "#ffffff"
type input "#002e99"
type input "#ffffff"
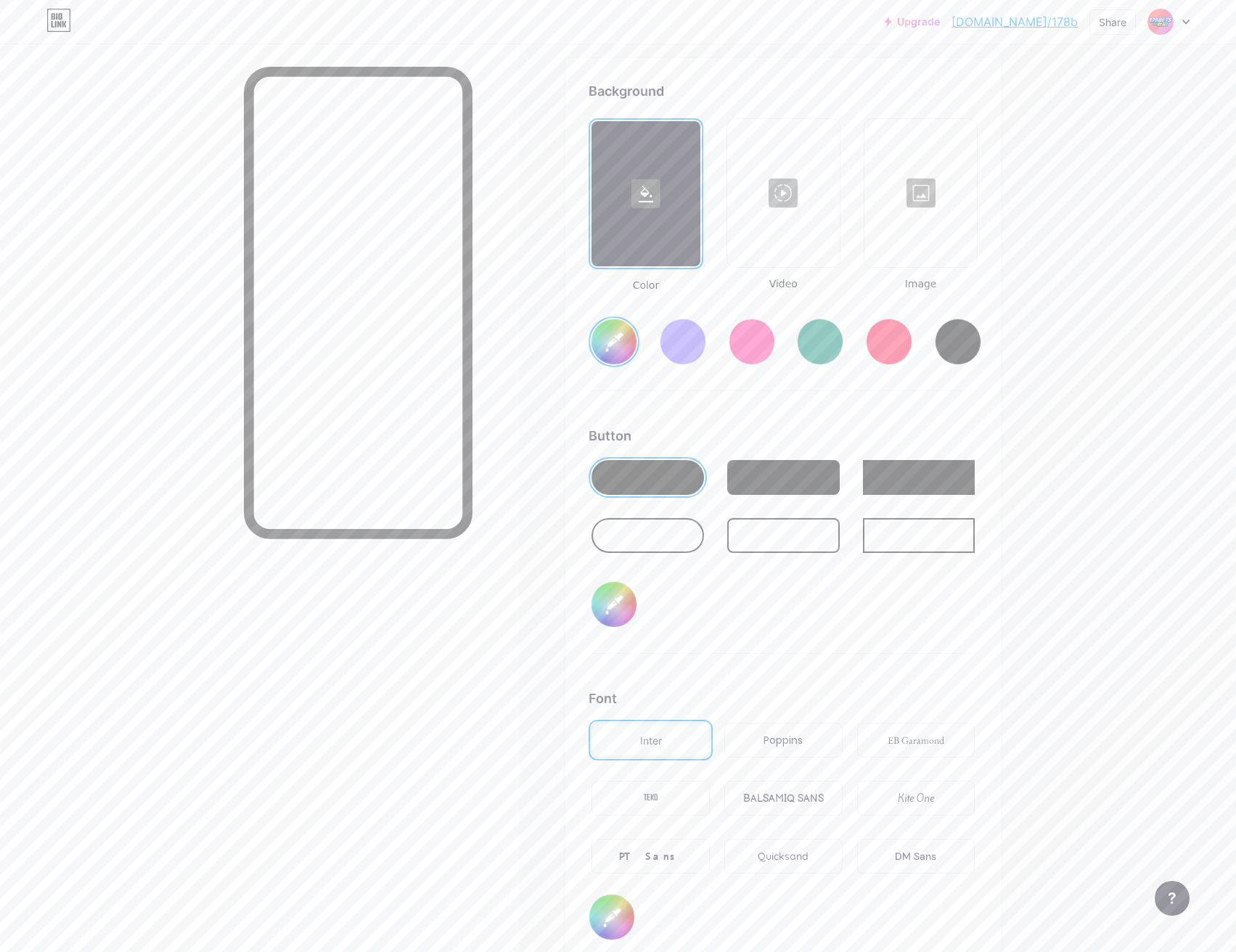
type input "#002f9e"
type input "#ffffff"
type input "#0031a3"
type input "#ffffff"
type input "#184bc3"
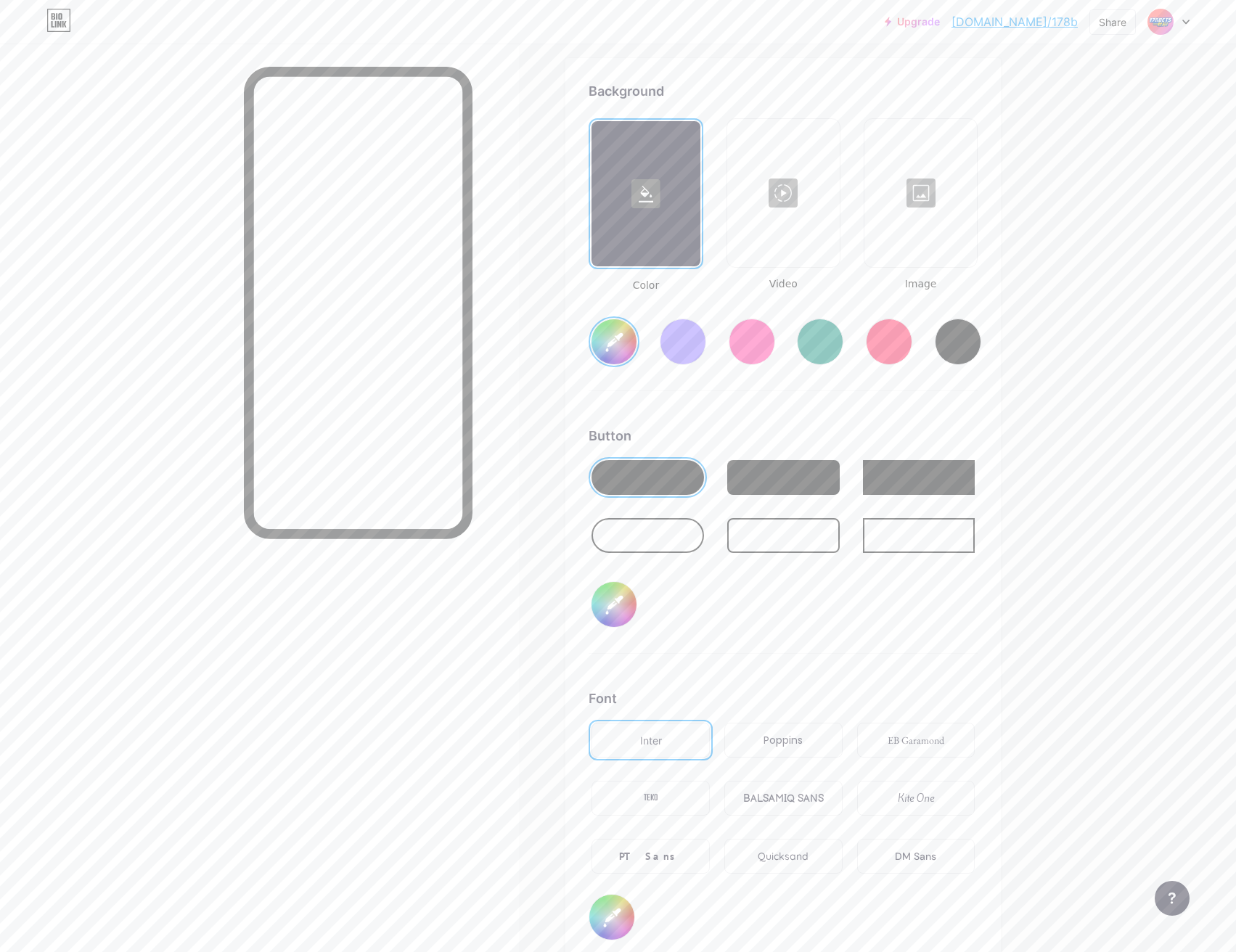
type input "#ffffff"
type input "#174bc4"
type input "#ffffff"
type input "#134bcd"
type input "#ffffff"
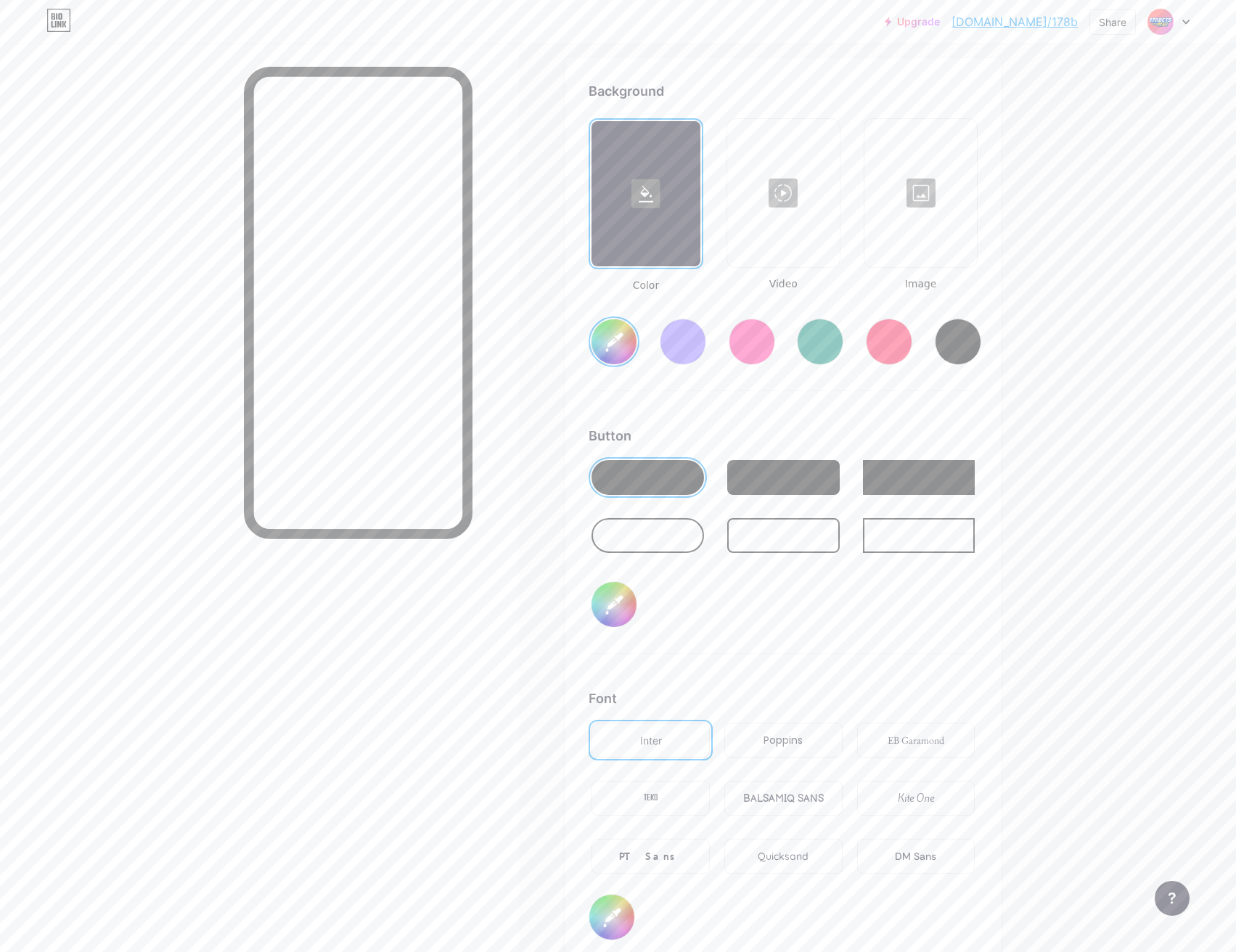
type input "#0f49d2"
type input "#ffffff"
type input "#0947d7"
type input "#ffffff"
type input "#0345dd"
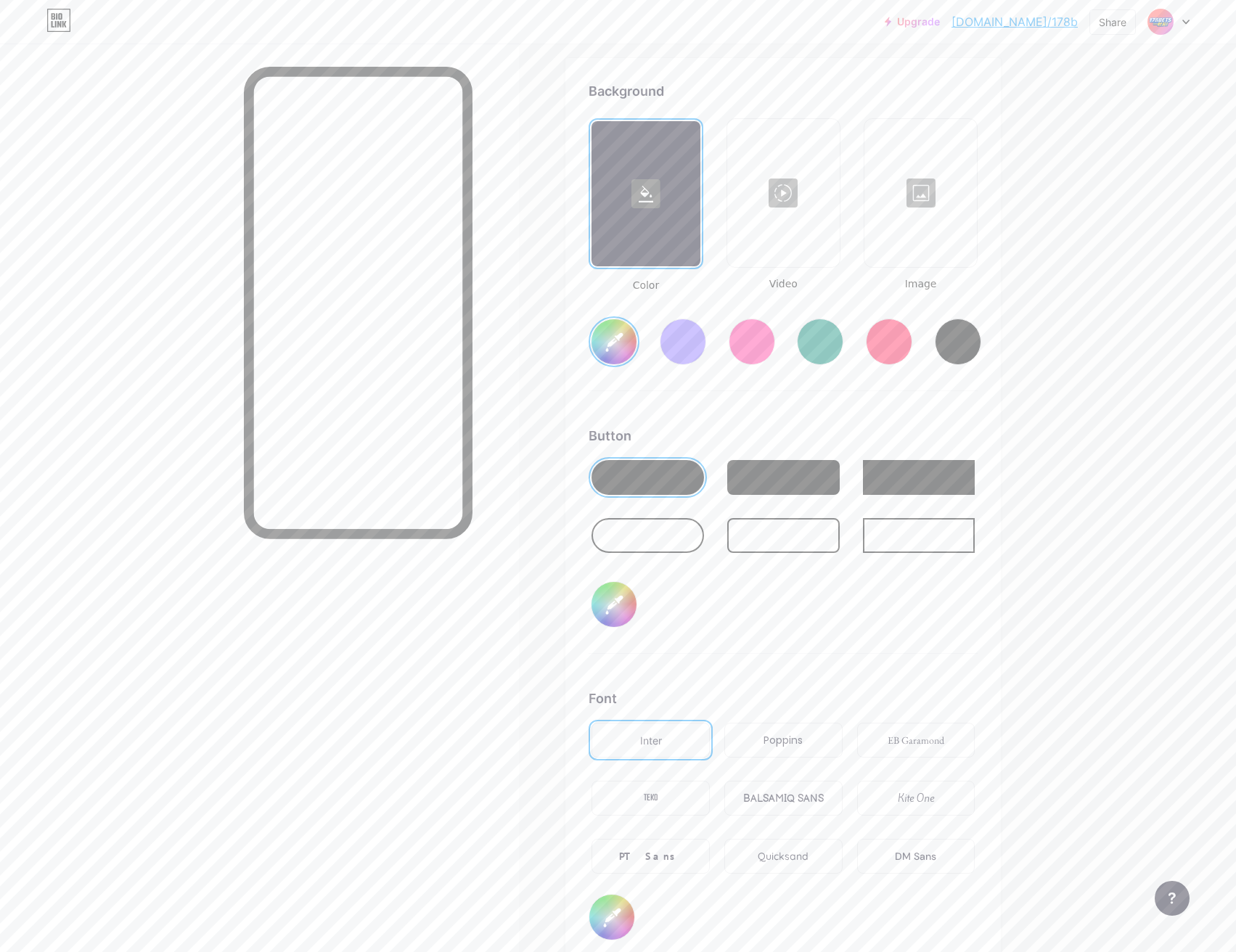
type input "#ffffff"
type input "#0246e3"
type input "#ffffff"
type input "#0045e6"
type input "#ffffff"
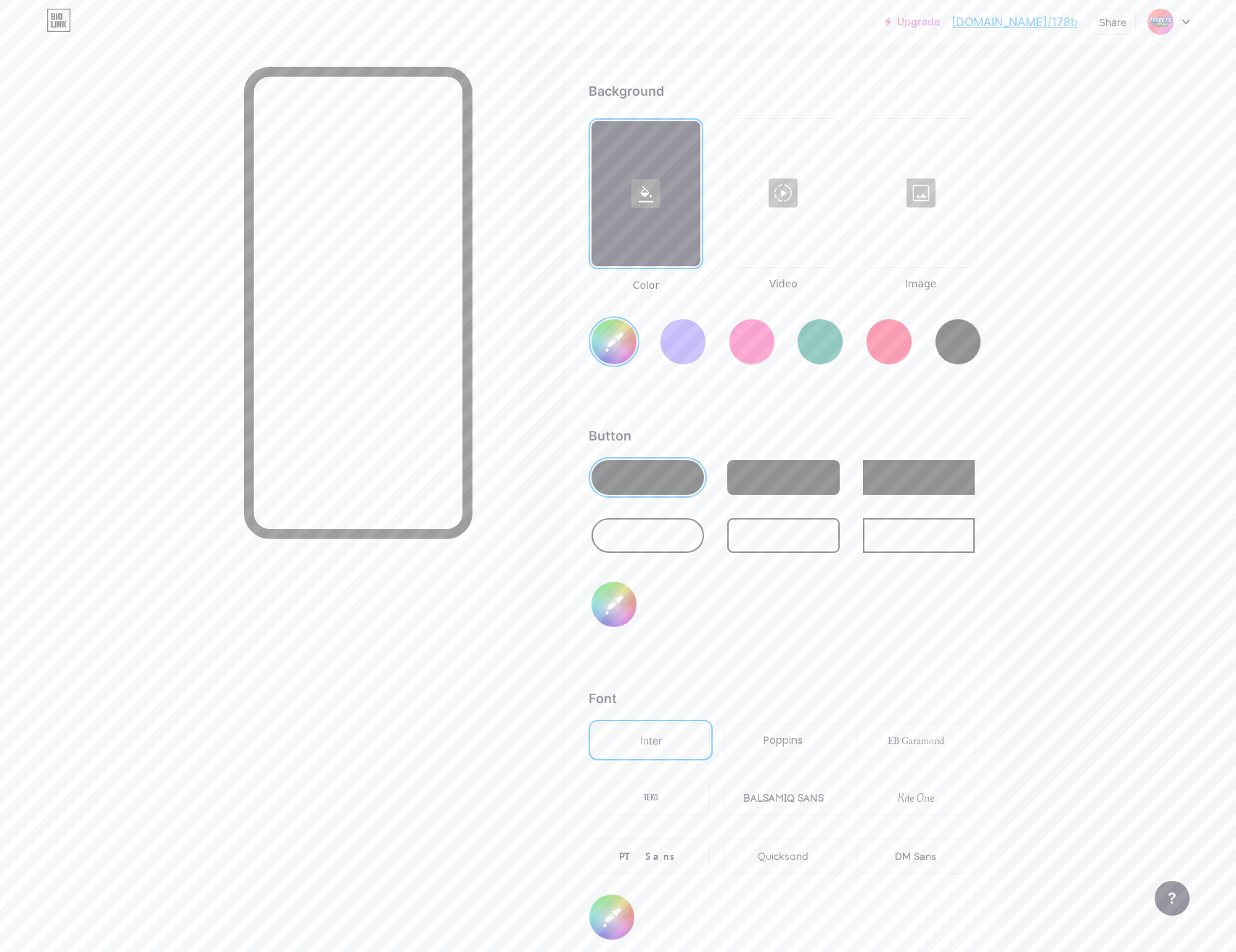
type input "#0046eb"
type input "#ffffff"
type input "#0048f0"
type input "#ffffff"
type input "#0049f5"
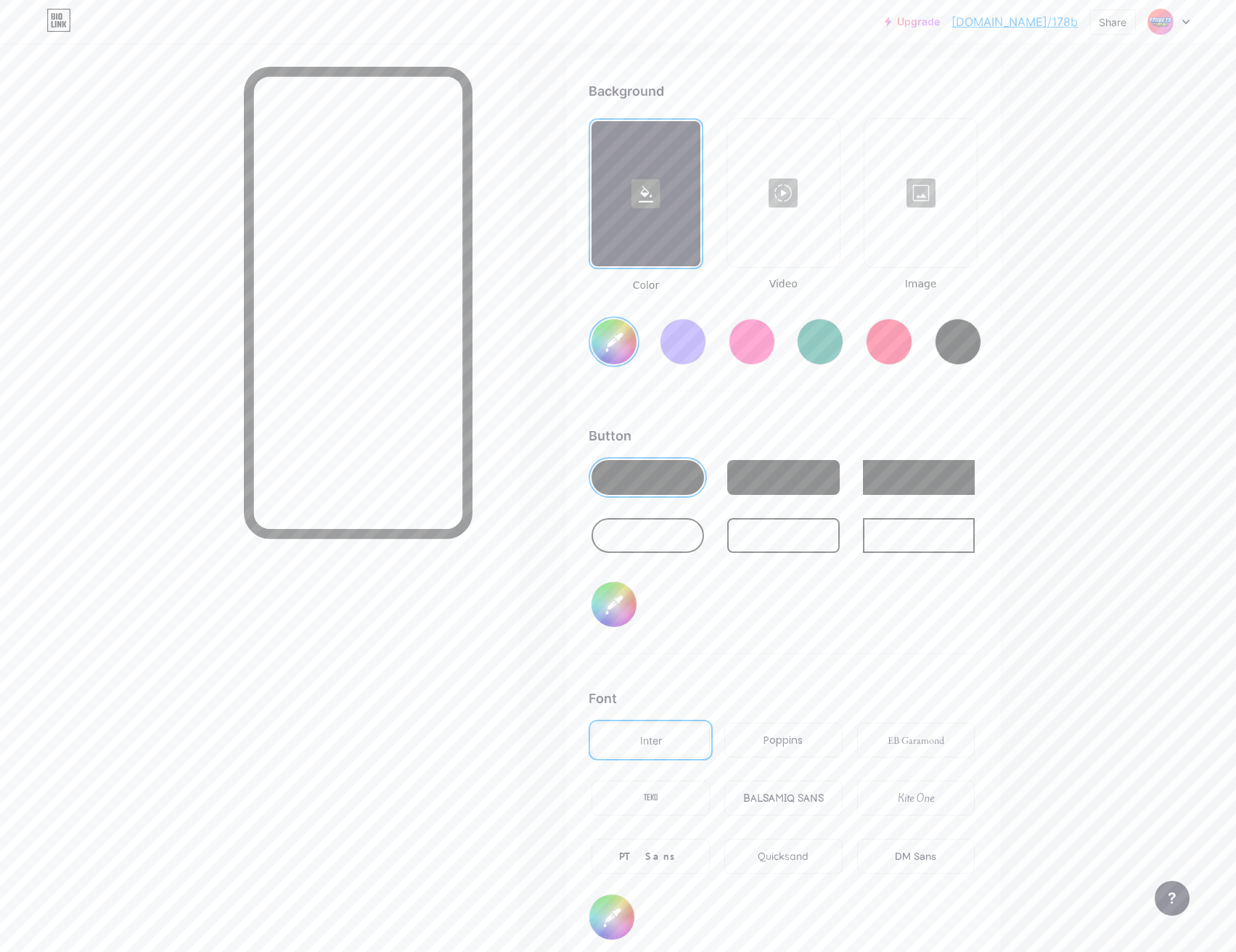
type input "#ffffff"
type input "#004bfa"
type input "#ffffff"
type input "#004cff"
type input "#ffffff"
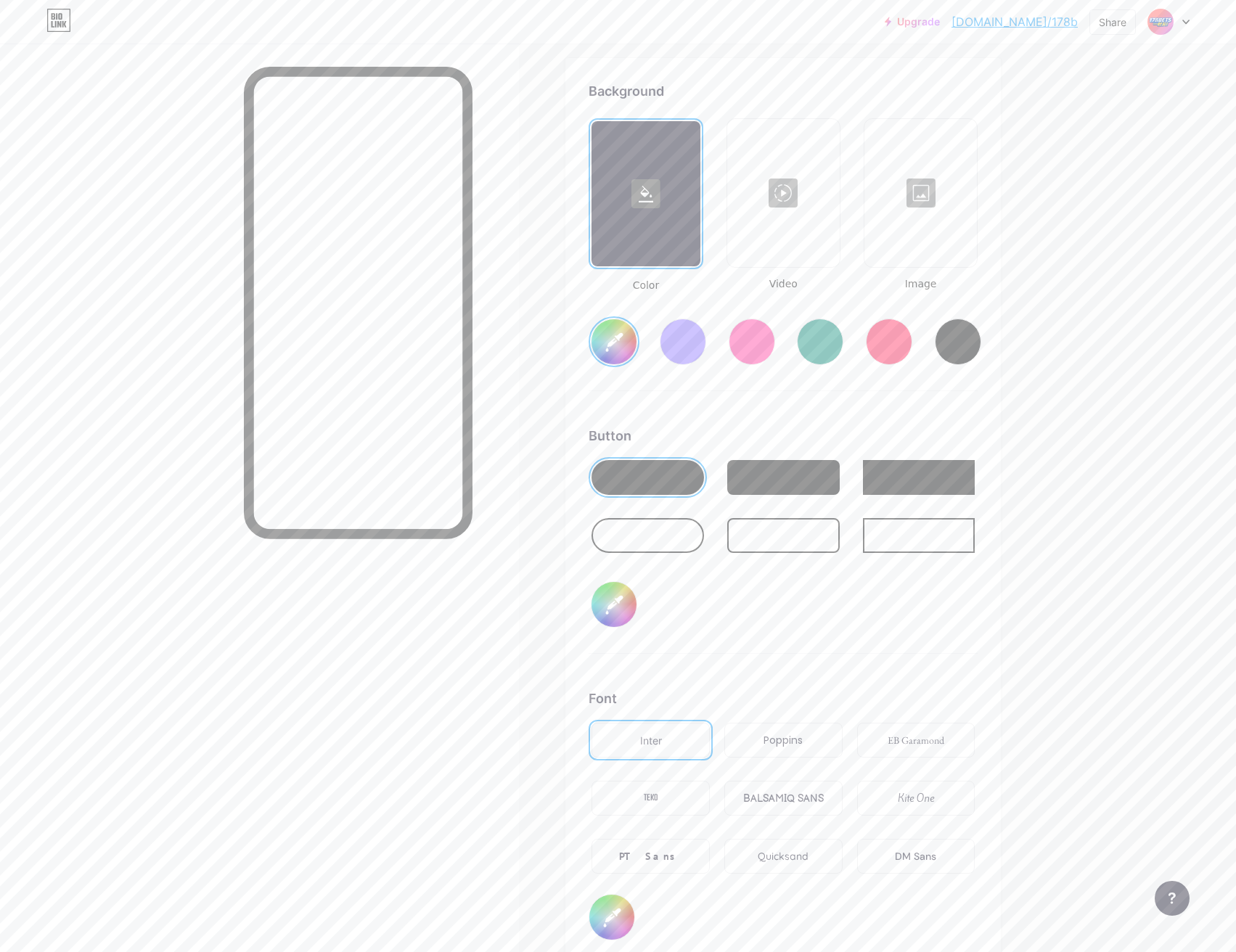
type input "#0e4ad8"
type input "#ffffff"
type input "#0d4ad9"
type input "#ffffff"
type input "#0b49da"
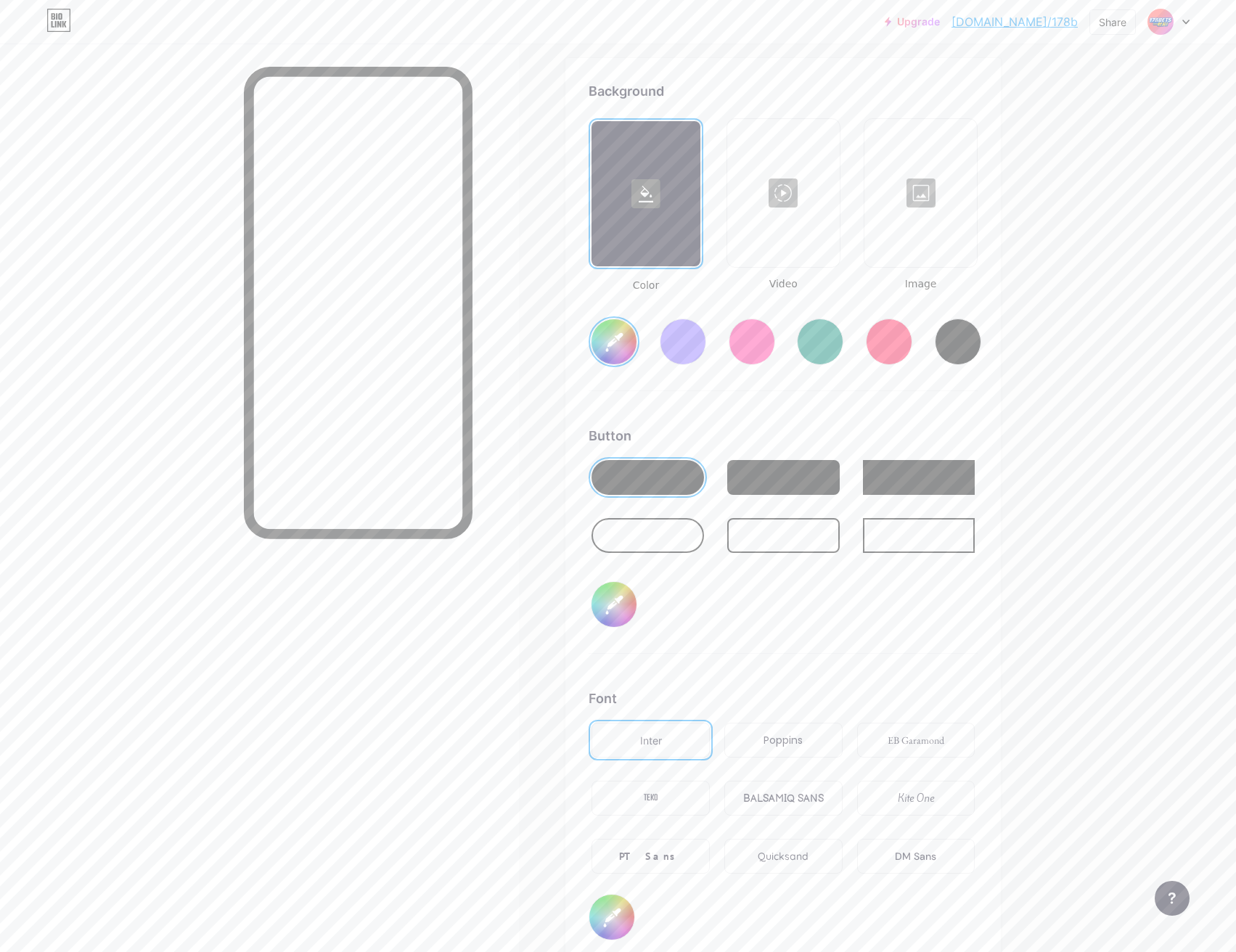
type input "#ffffff"
type input "#0a49db"
type input "#ffffff"
type input "#0748df"
type input "#ffffff"
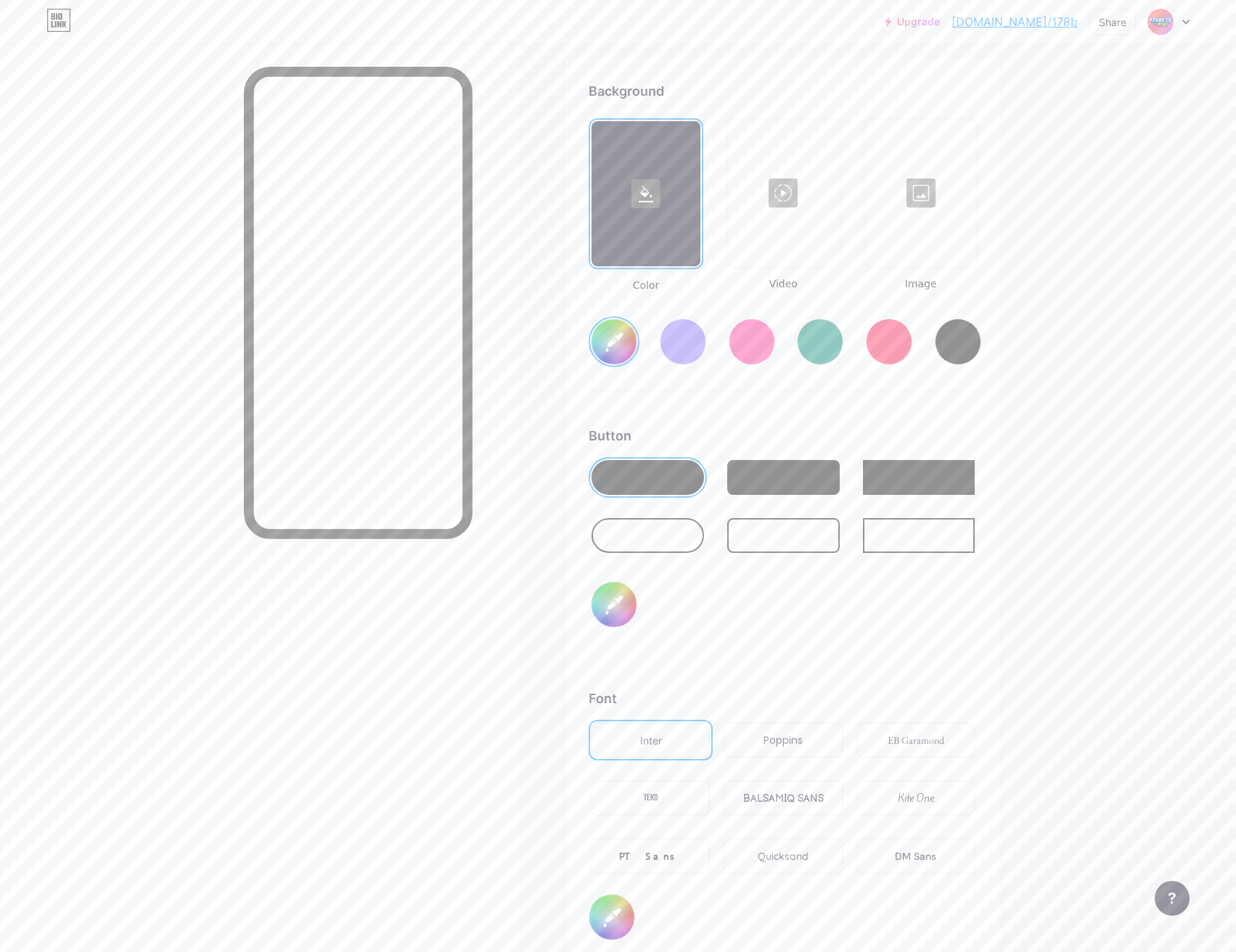
type input "#0647e0"
type input "#ffffff"
type input "#0547e1"
type input "#ffffff"
type input "#0346e2"
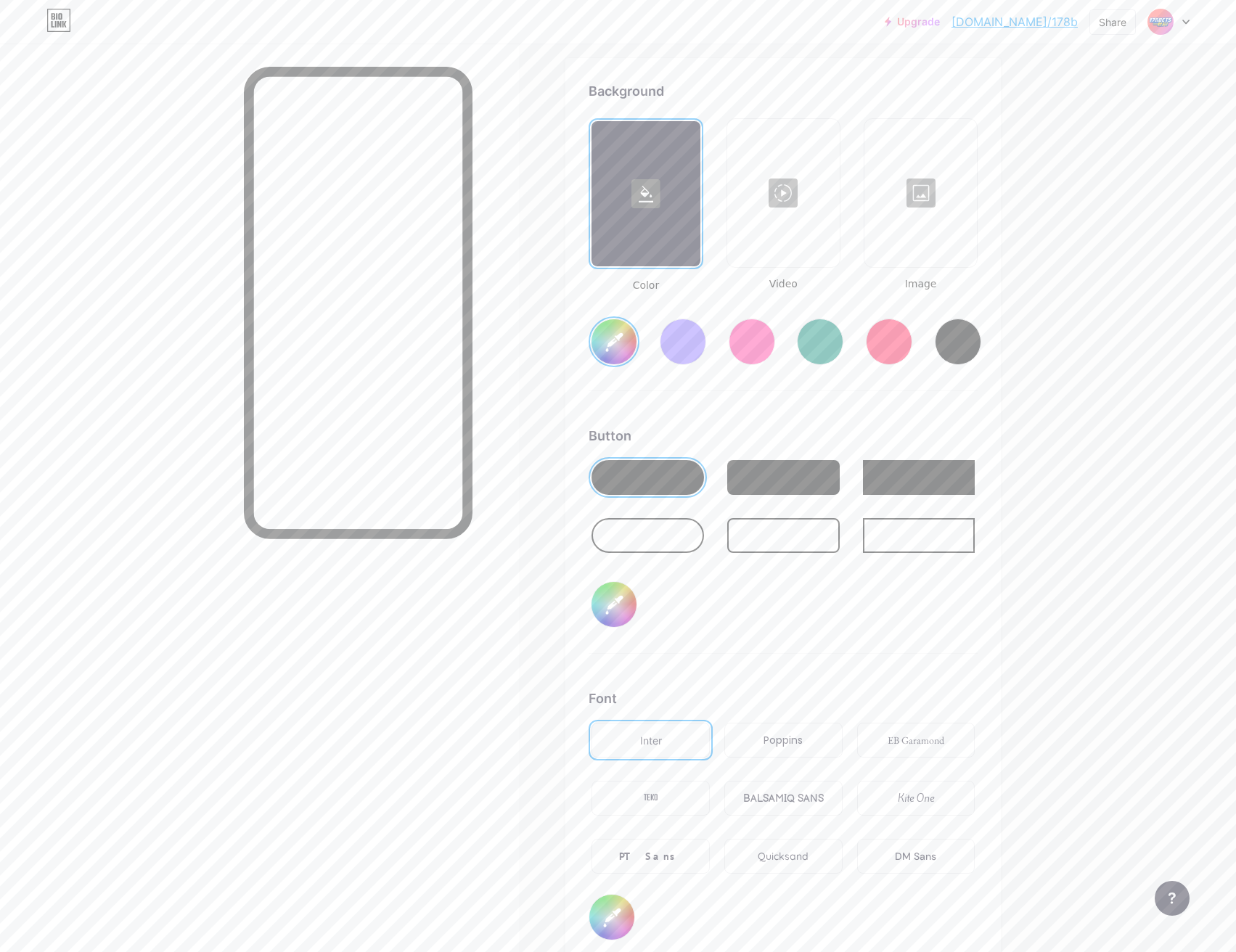
type input "#ffffff"
type input "#0246e3"
type input "#ffffff"
type input "#0144df"
type input "#ffffff"
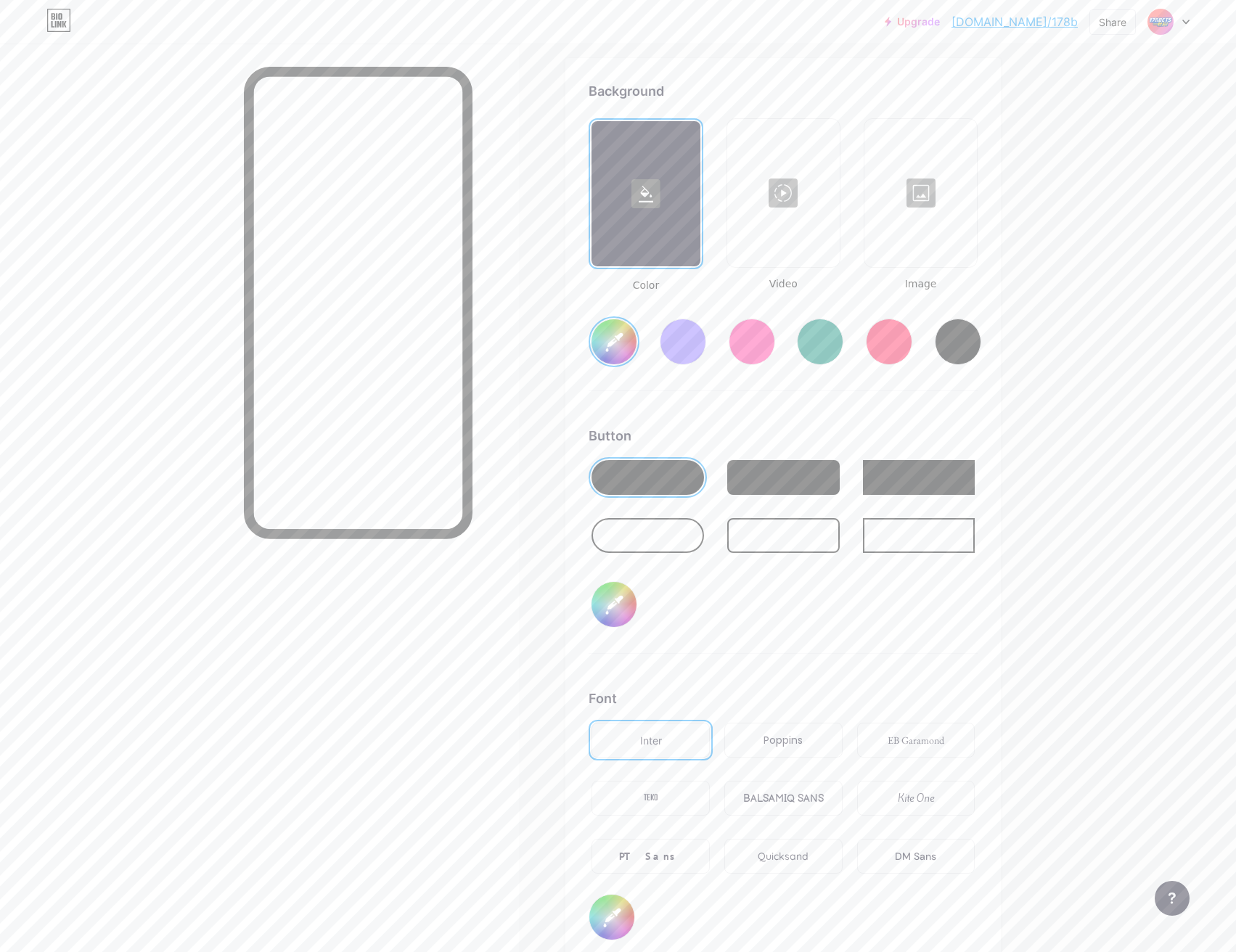
type input "#0045e6"
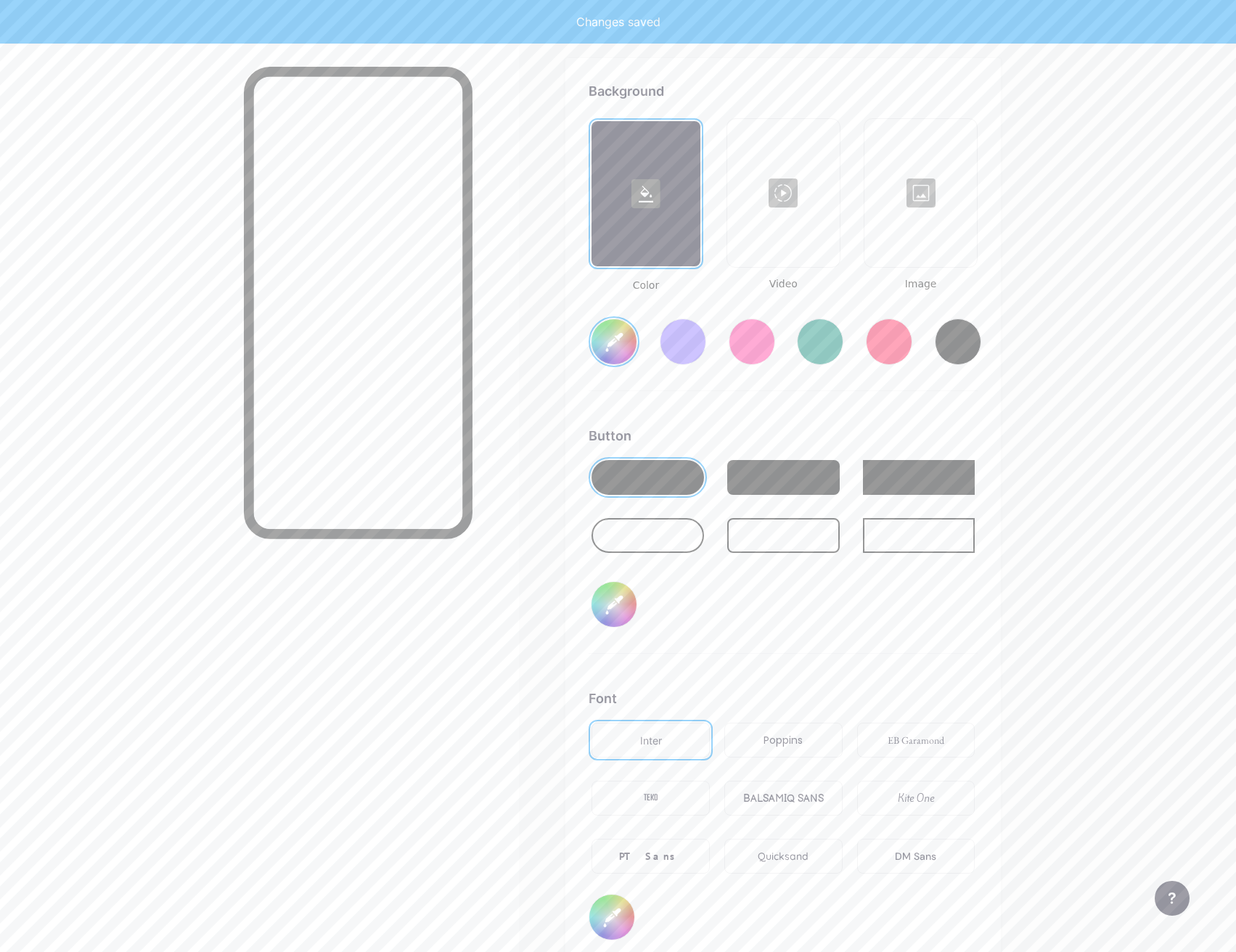
type input "#ffffff"
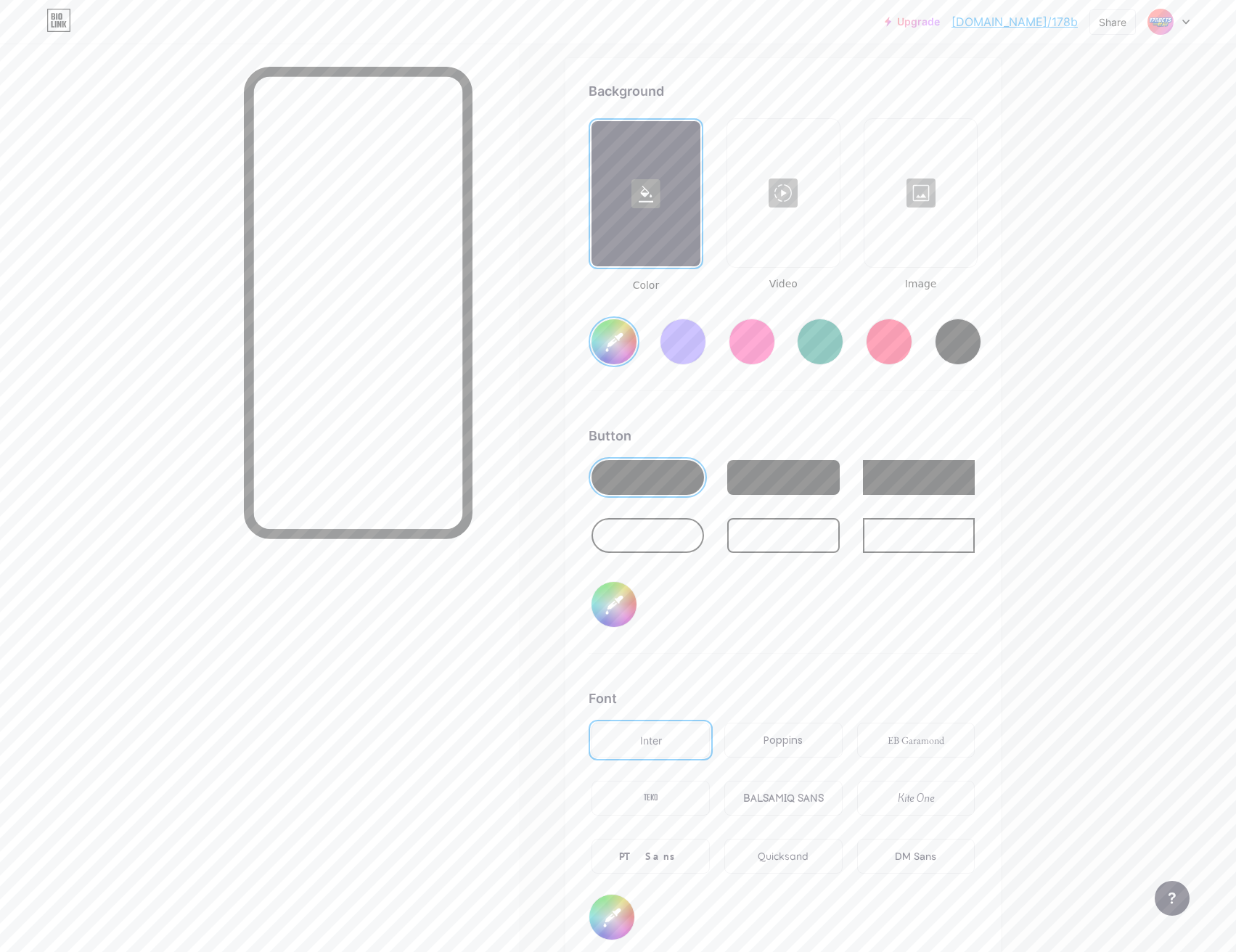
type input "#0045e6"
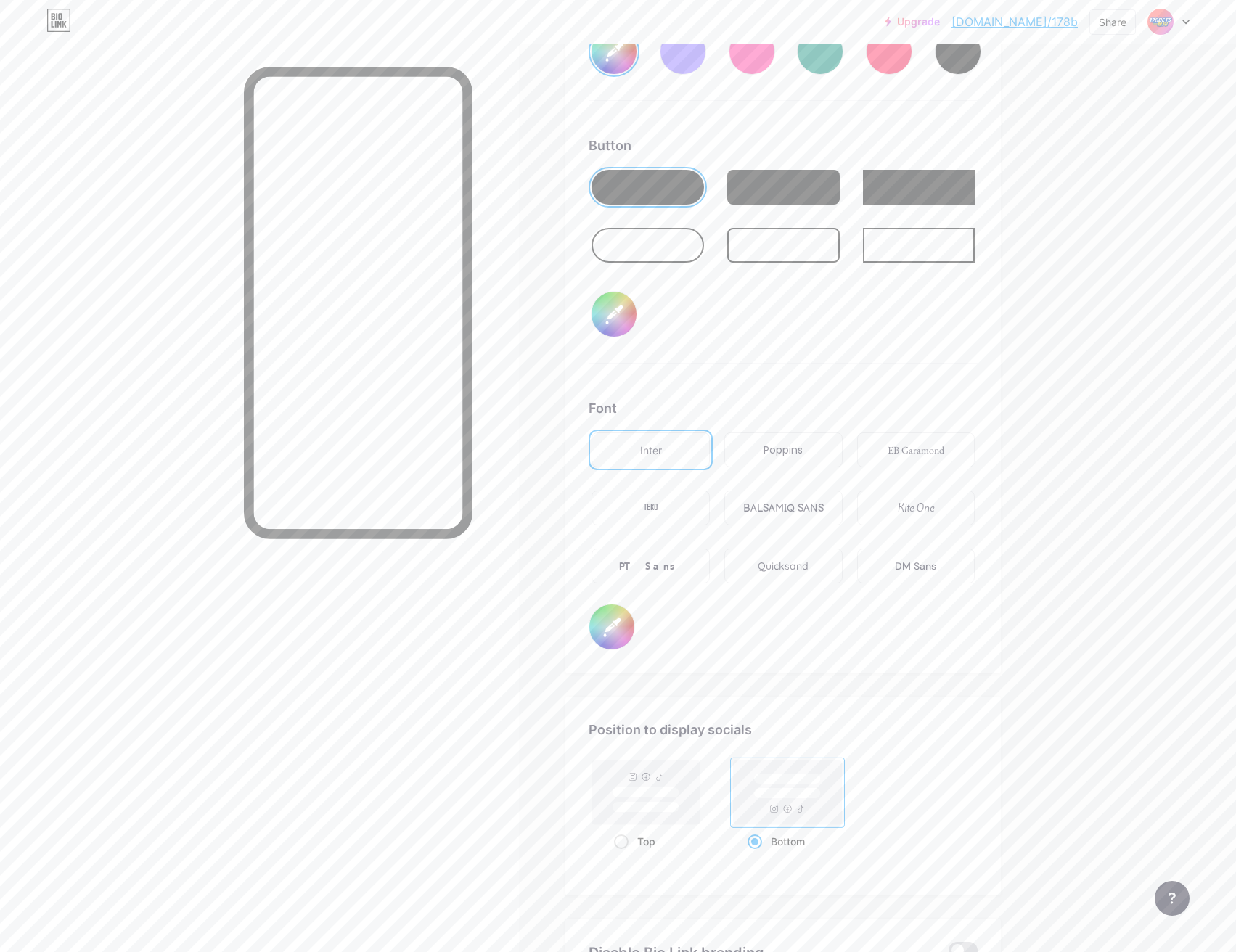
scroll to position [2290, 0]
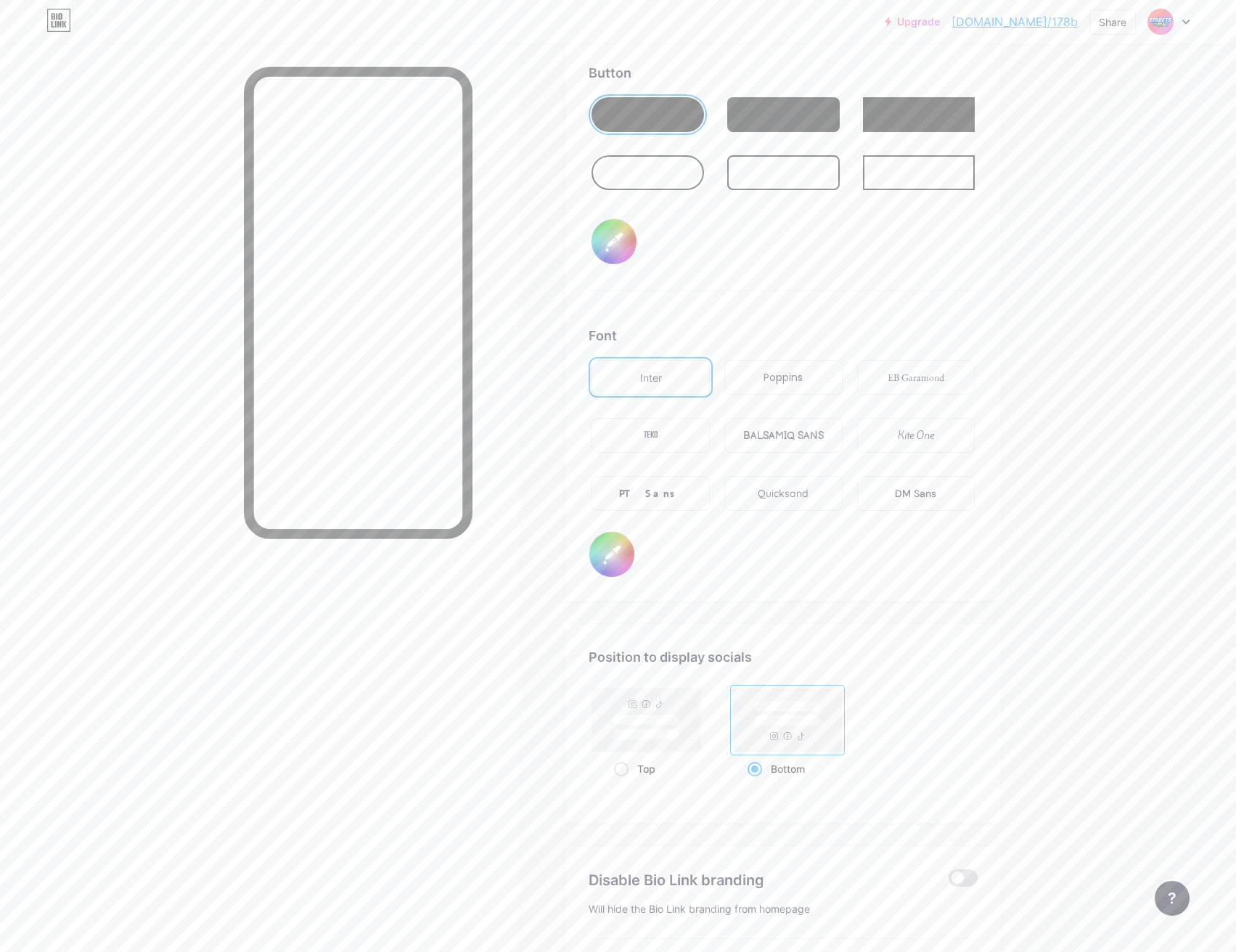
click at [796, 512] on div "Inter Poppins EB Garamond TEKO BALSAMIQ SANS Kite One PT Sans Quicksand DM Sans" at bounding box center [783, 444] width 390 height 174
click at [809, 438] on div "BALSAMIQ SANS" at bounding box center [783, 435] width 80 height 15
click at [901, 433] on div "Kite One" at bounding box center [917, 435] width 119 height 35
click at [896, 498] on div "DM Sans" at bounding box center [917, 493] width 119 height 35
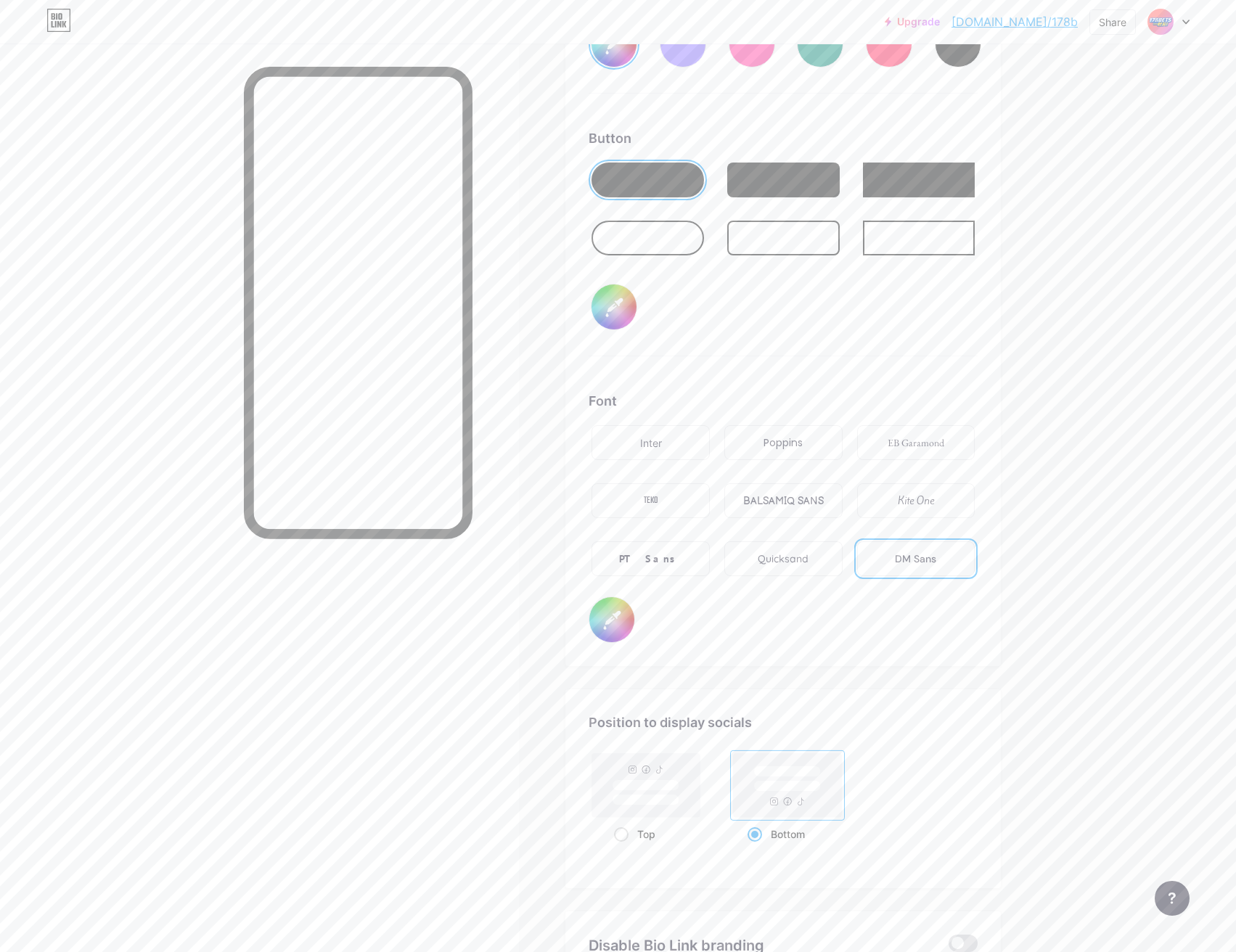
scroll to position [2443, 0]
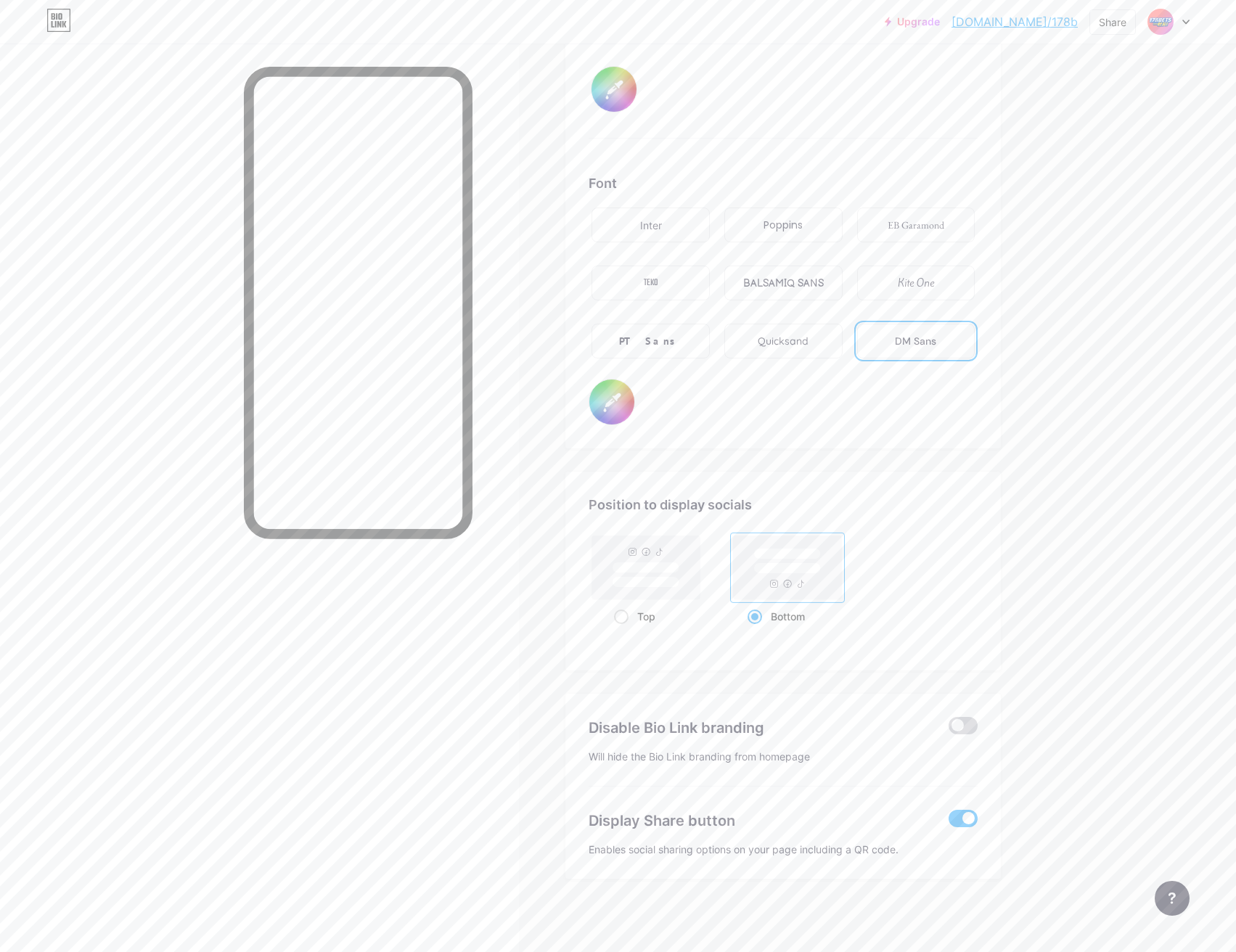
click at [973, 731] on span at bounding box center [963, 726] width 29 height 18
click at [949, 730] on input "checkbox" at bounding box center [949, 730] width 0 height 0
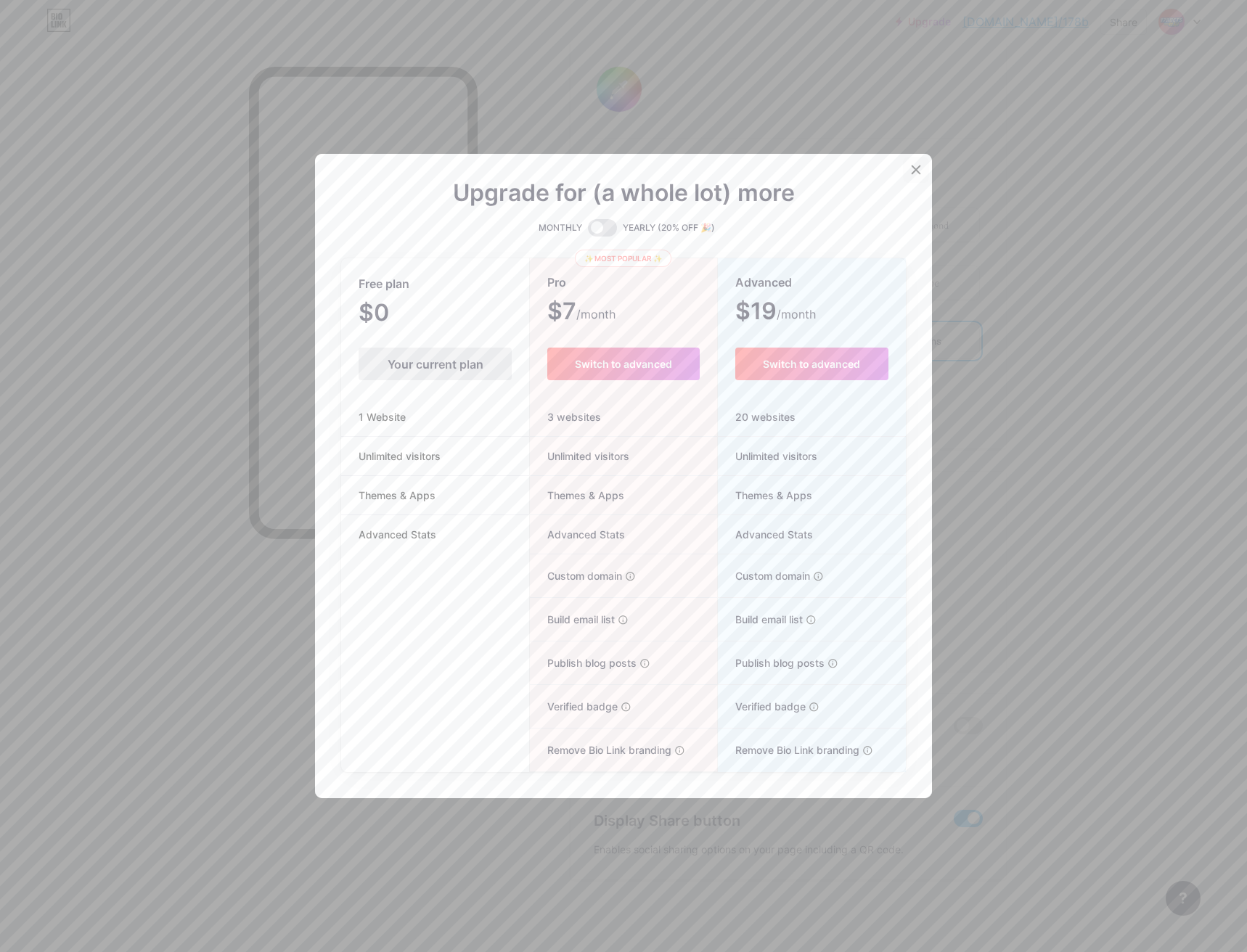
click at [913, 171] on icon at bounding box center [917, 170] width 12 height 12
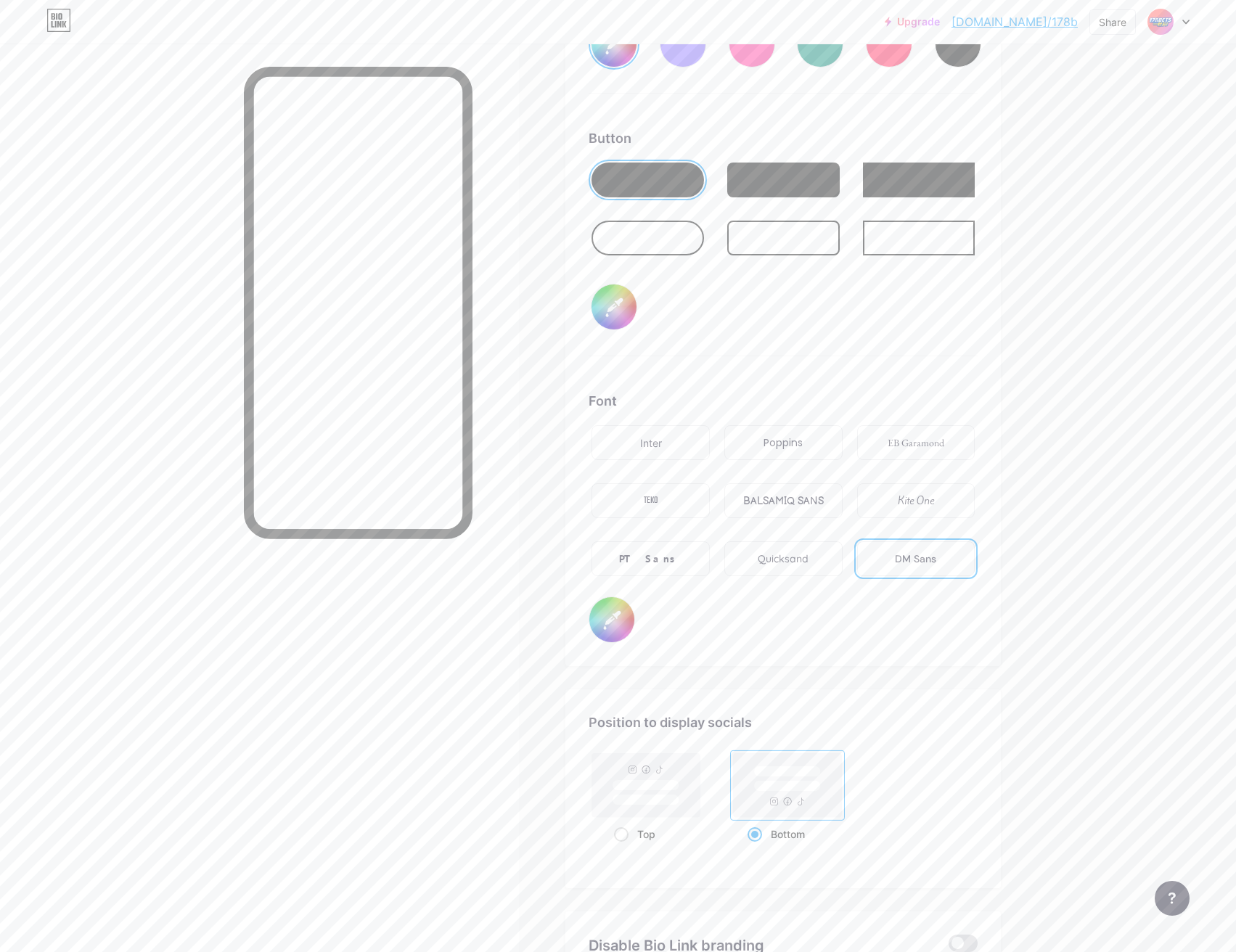
scroll to position [2152, 0]
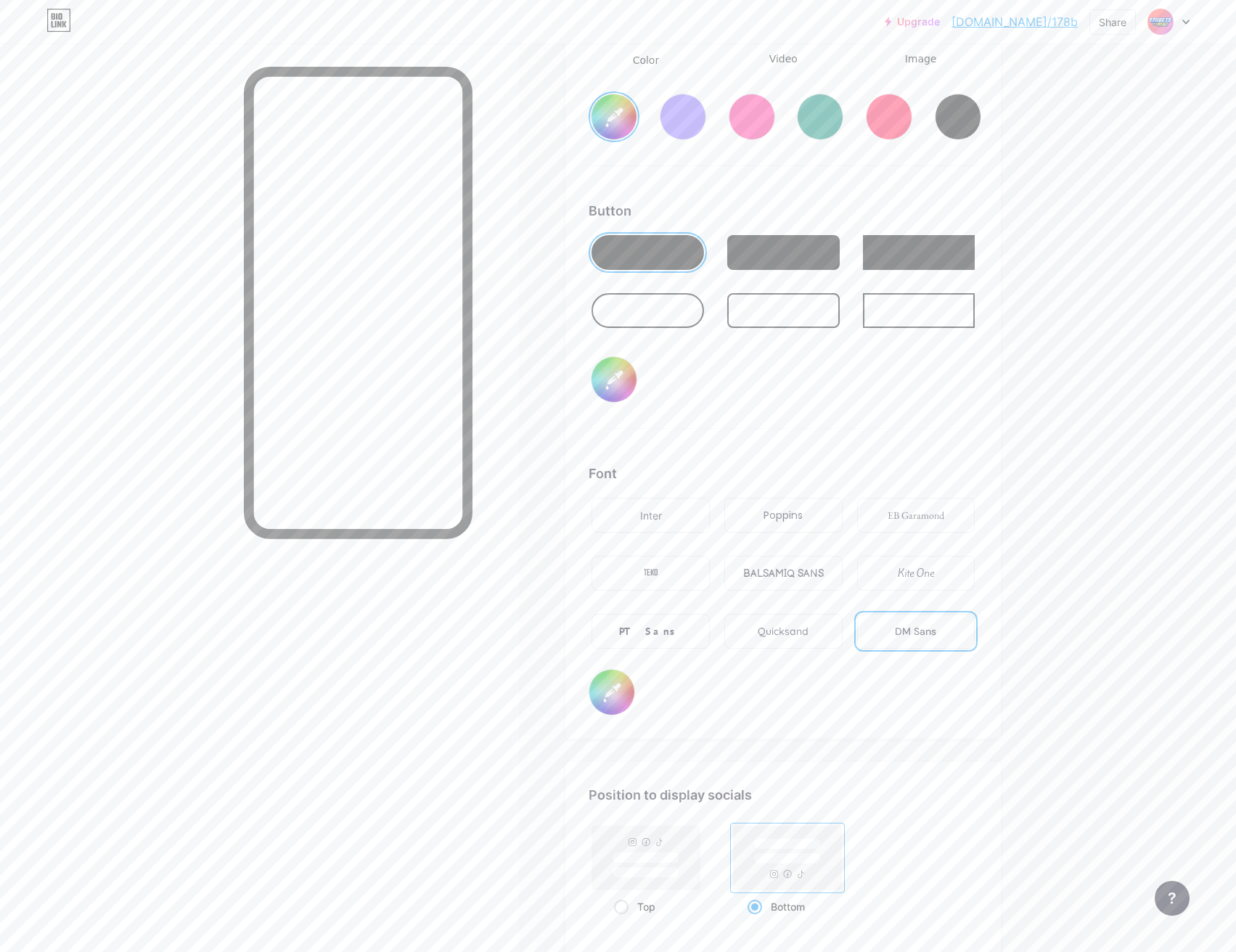
click at [795, 515] on div "Poppins" at bounding box center [783, 515] width 40 height 15
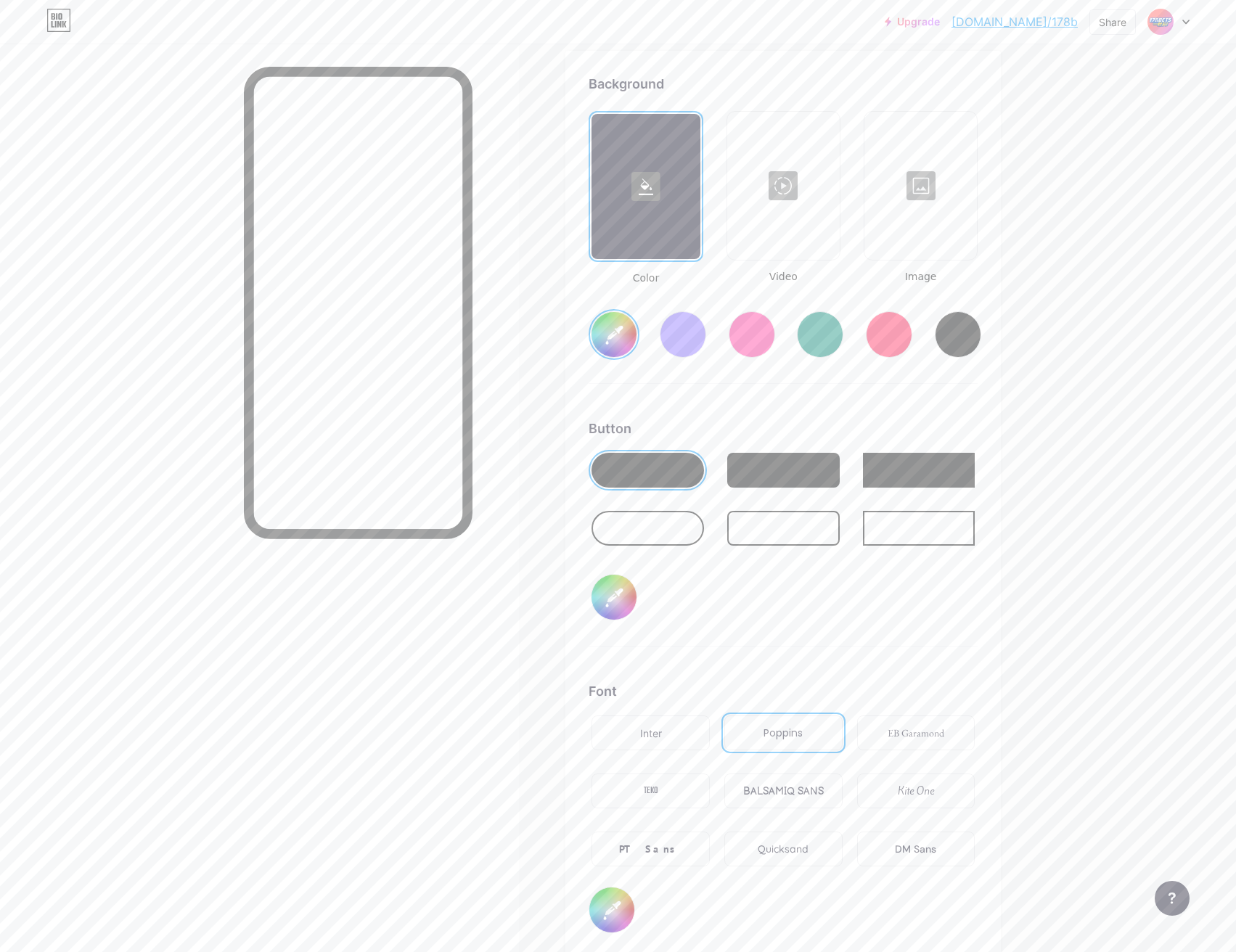
click at [657, 526] on div at bounding box center [648, 528] width 113 height 35
click at [623, 596] on input "#0045e6" at bounding box center [614, 597] width 45 height 45
type input "#ffffff"
type input "#1147c5"
type input "#ffffff"
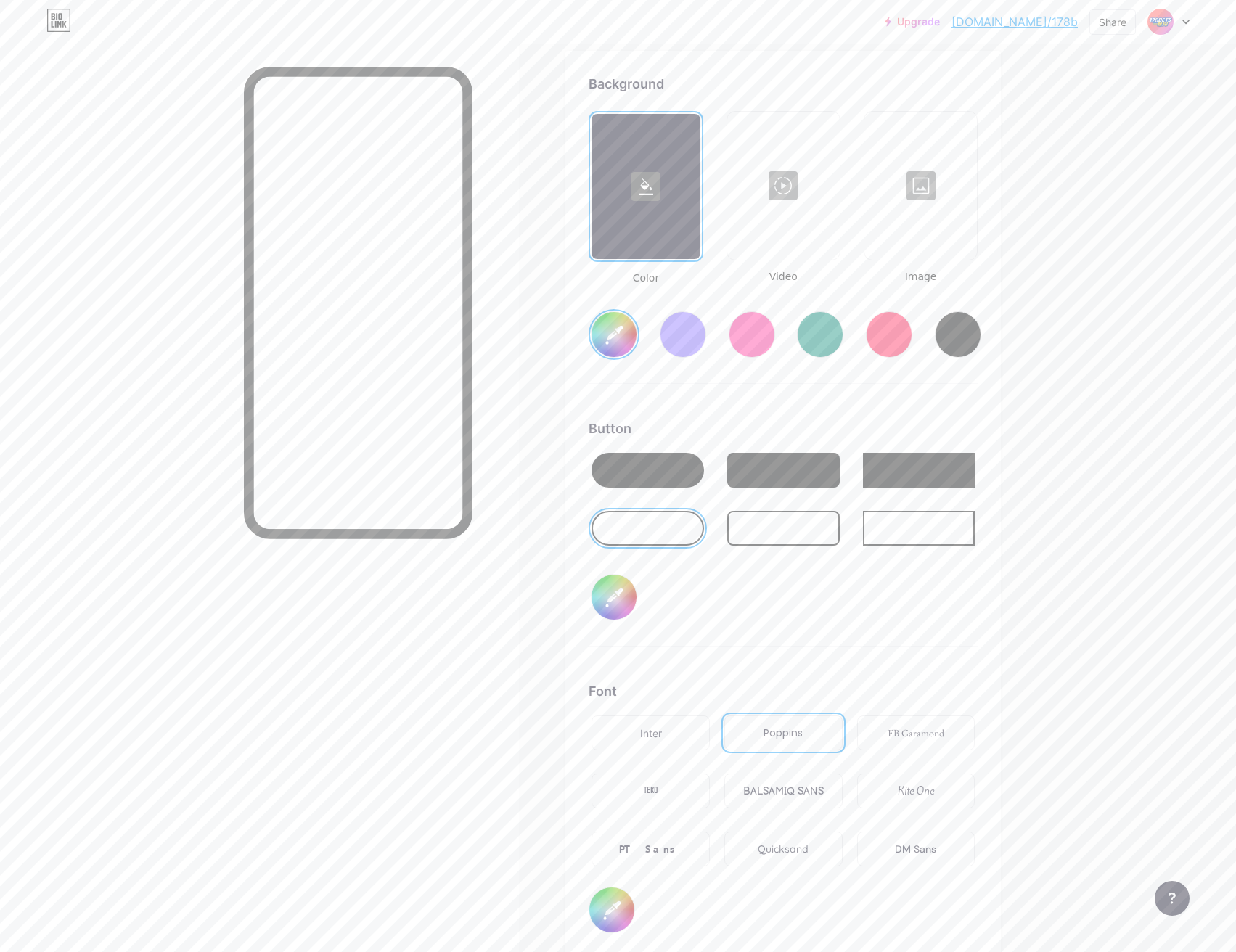
type input "#1047c6"
type input "#ffffff"
type input "#1249ca"
type input "#ffffff"
type input "#0e4ad8"
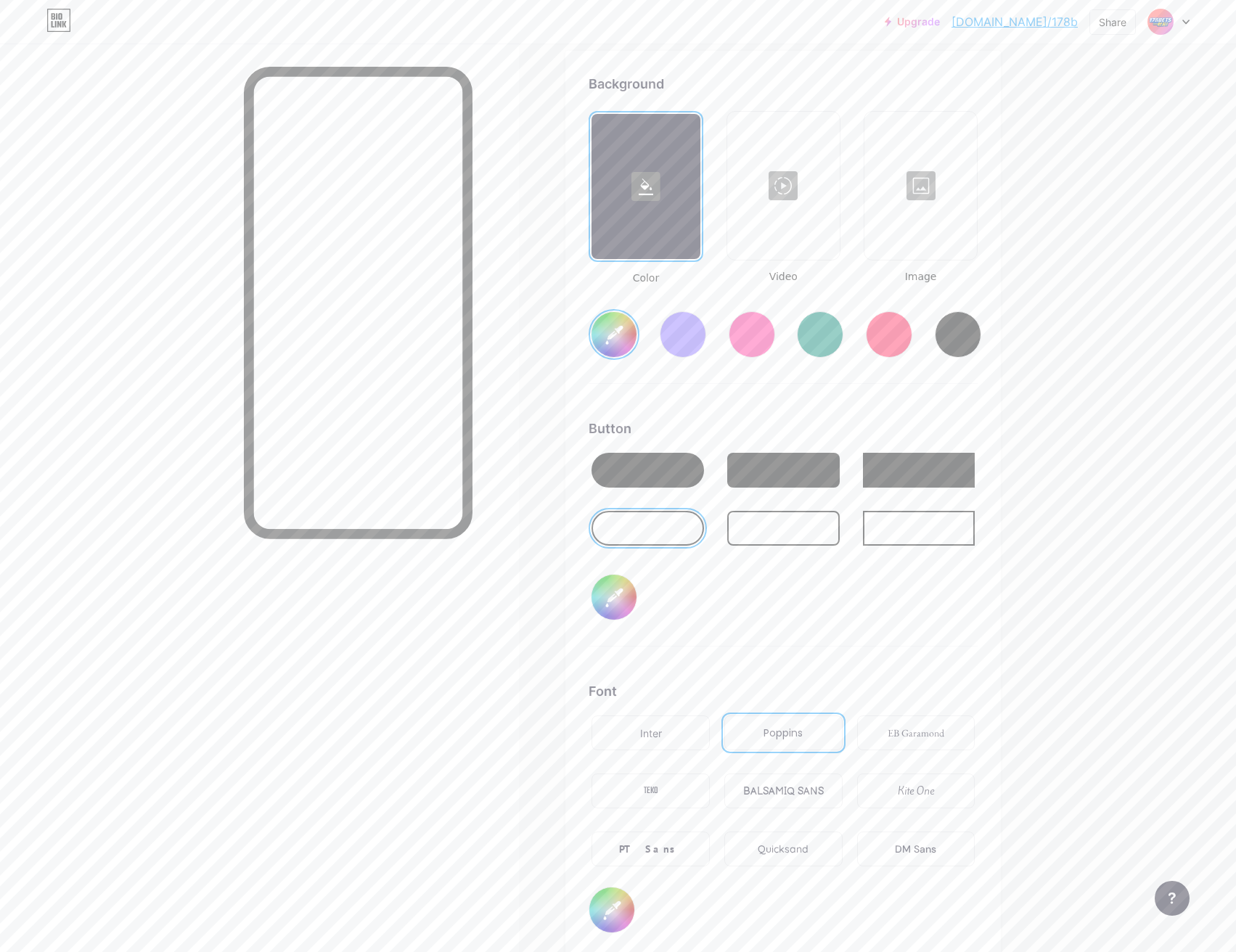
type input "#ffffff"
type input "#0b4be0"
type input "#ffffff"
type input "#074be9"
type input "#ffffff"
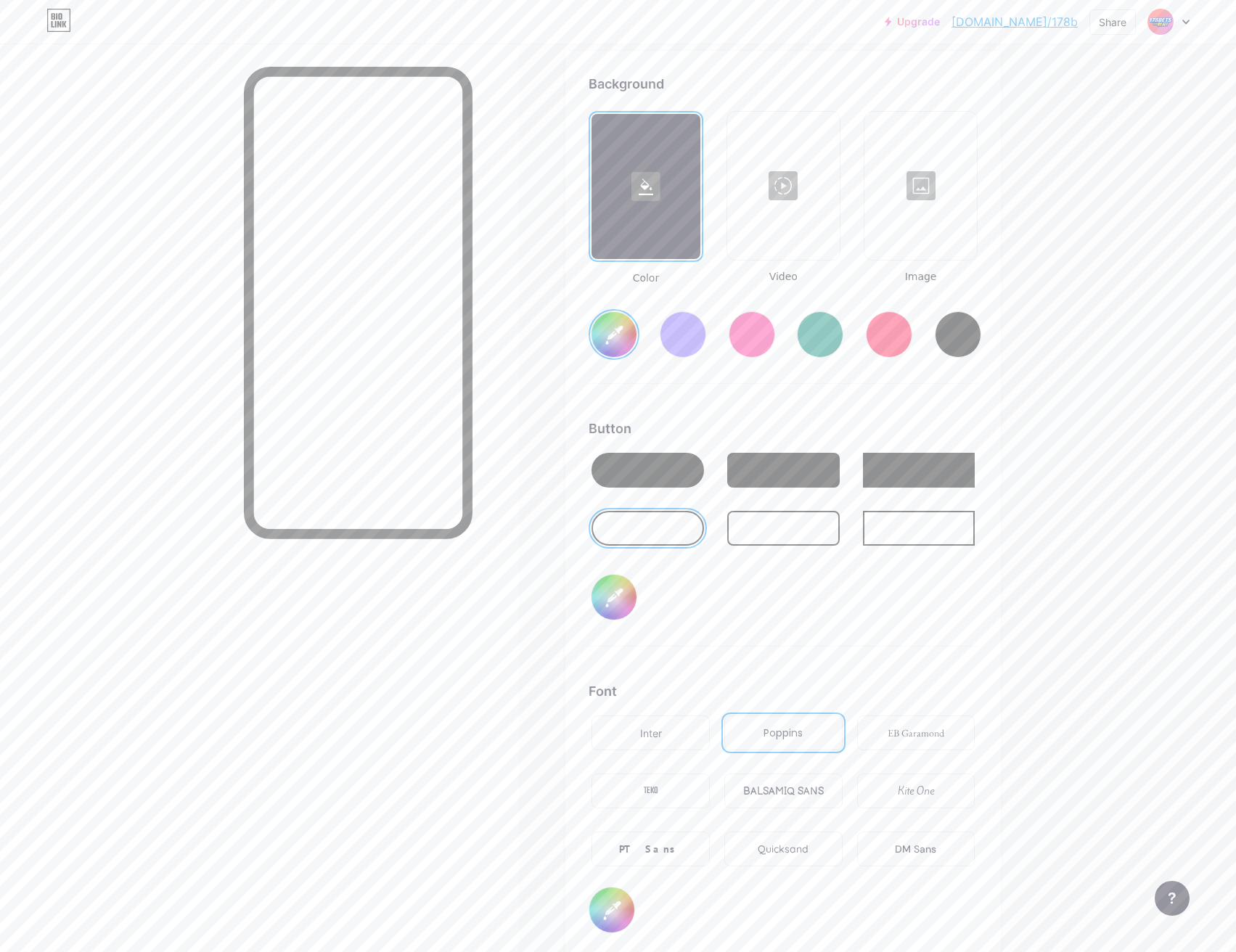
type input "#074ced"
type input "#ffffff"
type input "#0049f5"
type input "#ffffff"
type input "#004cff"
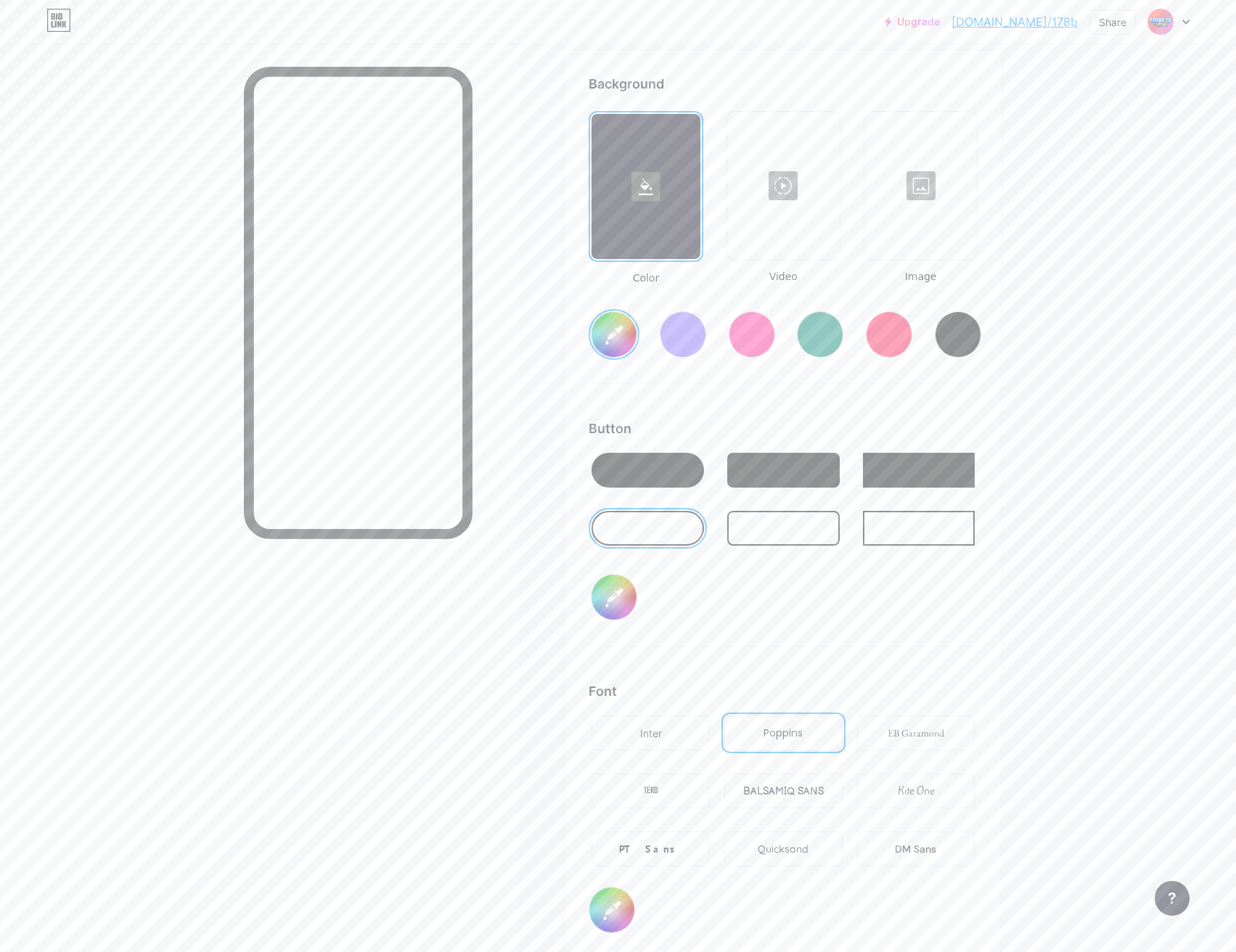
type input "#ffffff"
type input "#0048f0"
type input "#ffffff"
type input "#0045e6"
type input "#ffffff"
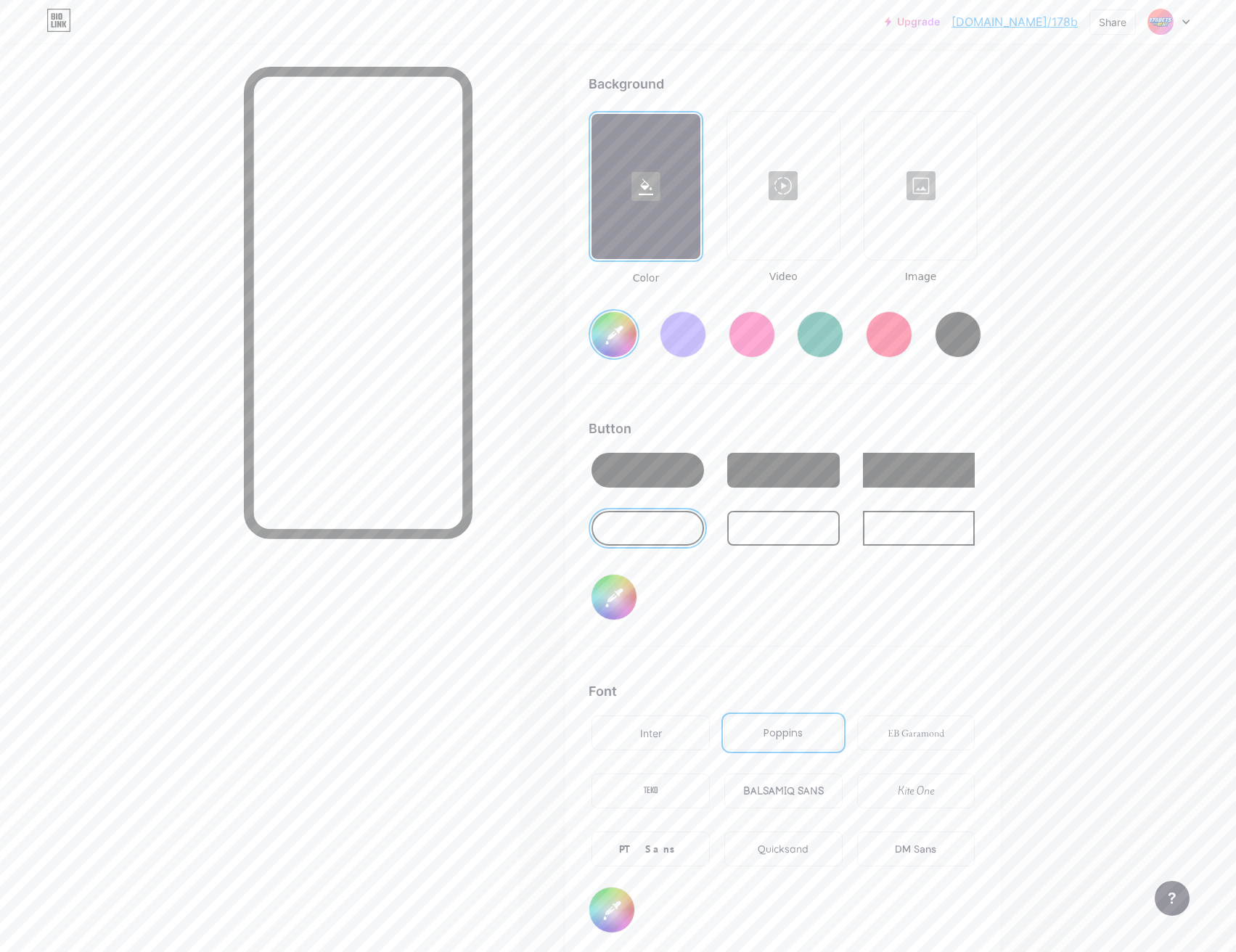
type input "#0043e0"
type input "#ffffff"
type input "#0042db"
type input "#ffffff"
type input "#0040d6"
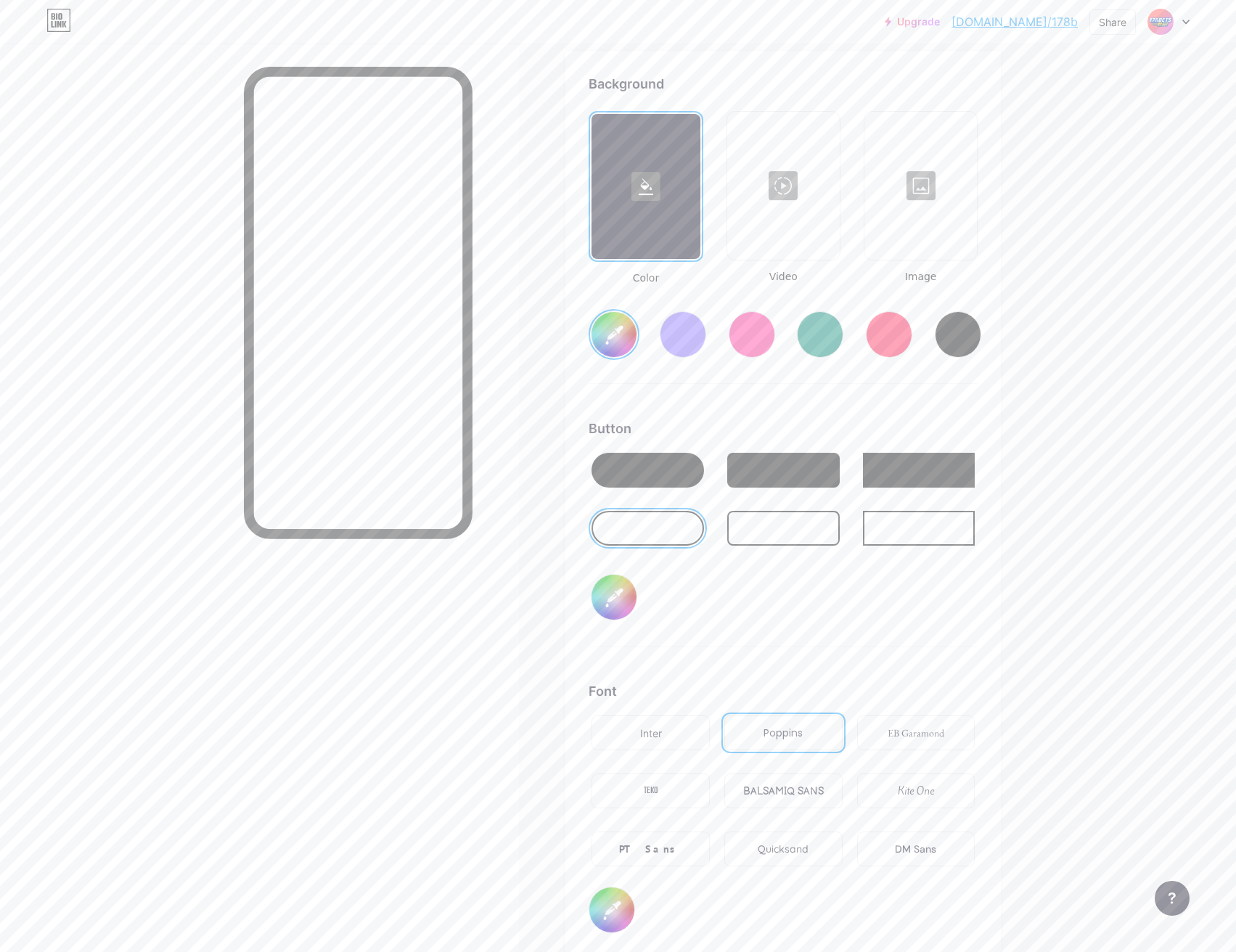
type input "#ffffff"
type input "#003dcc"
type input "#ffffff"
type input "#2853b8"
type input "#ffffff"
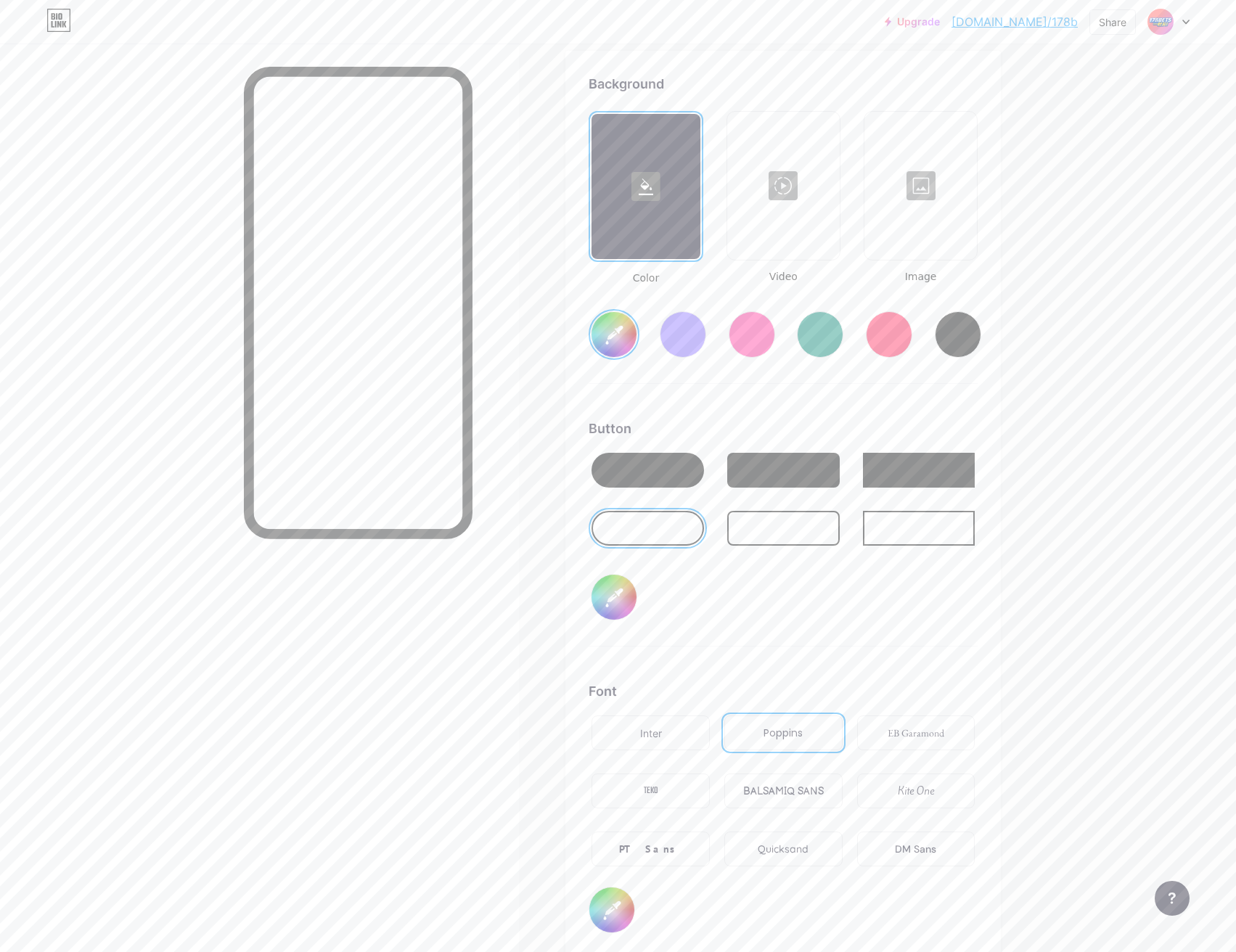
type input "#2a56bb"
type input "#ffffff"
type input "#2855bd"
type input "#ffffff"
type input "#2653ba"
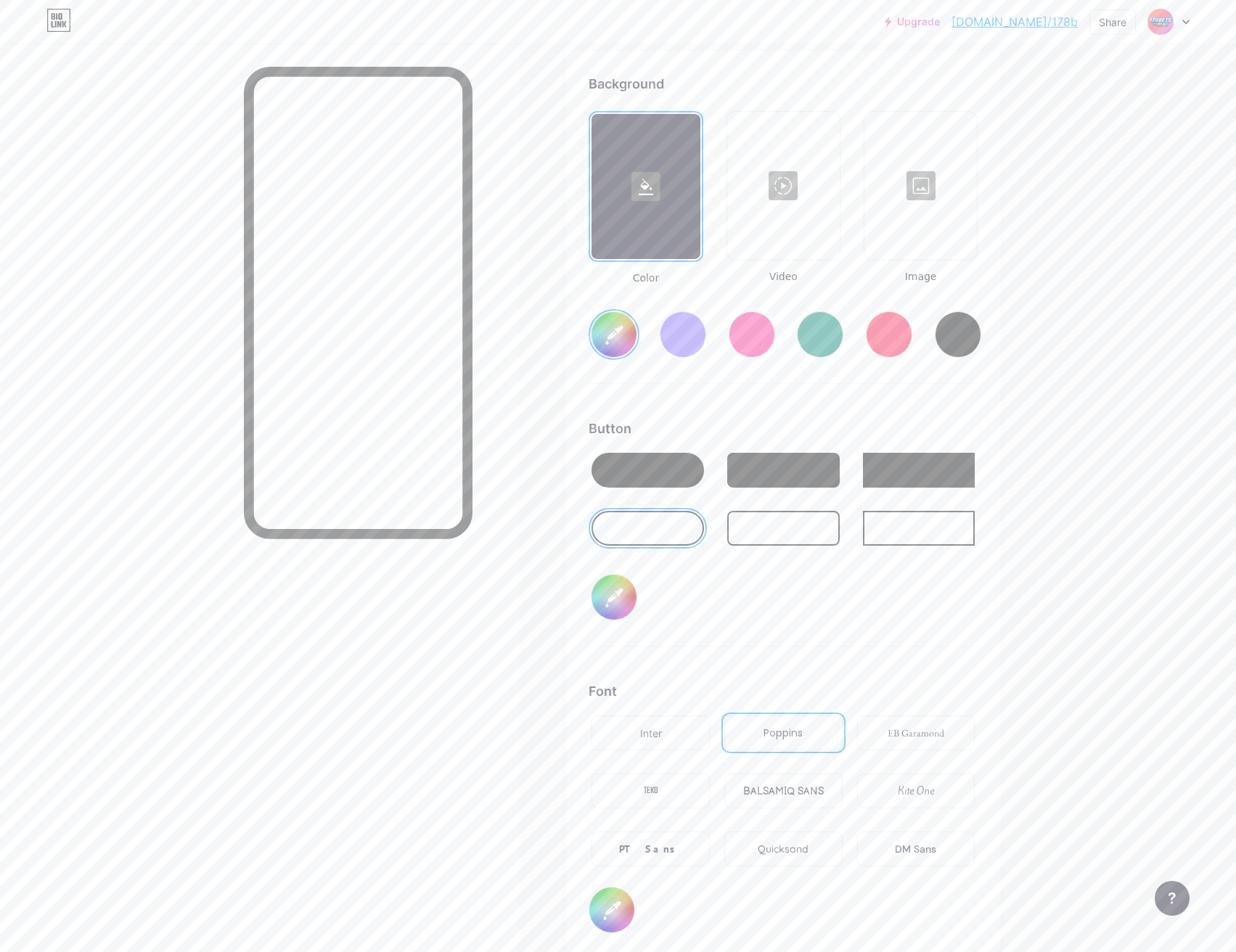
type input "#ffffff"
type input "#1c4bba"
type input "#ffffff"
type input "#1546b7"
type input "#ffffff"
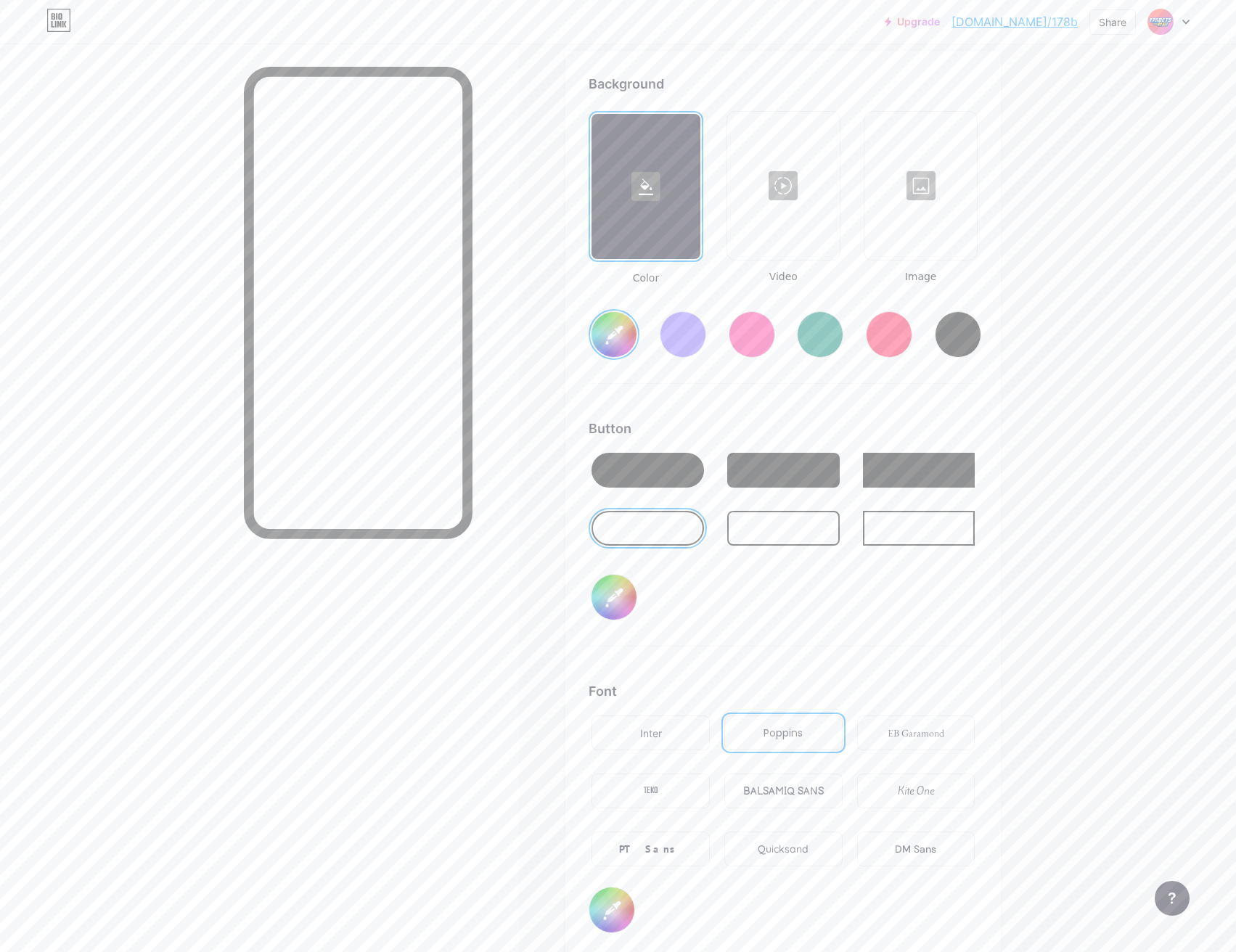
type input "#0b3db1"
type input "#ffffff"
type input "#093cb3"
type input "#ffffff"
type input "#0338b5"
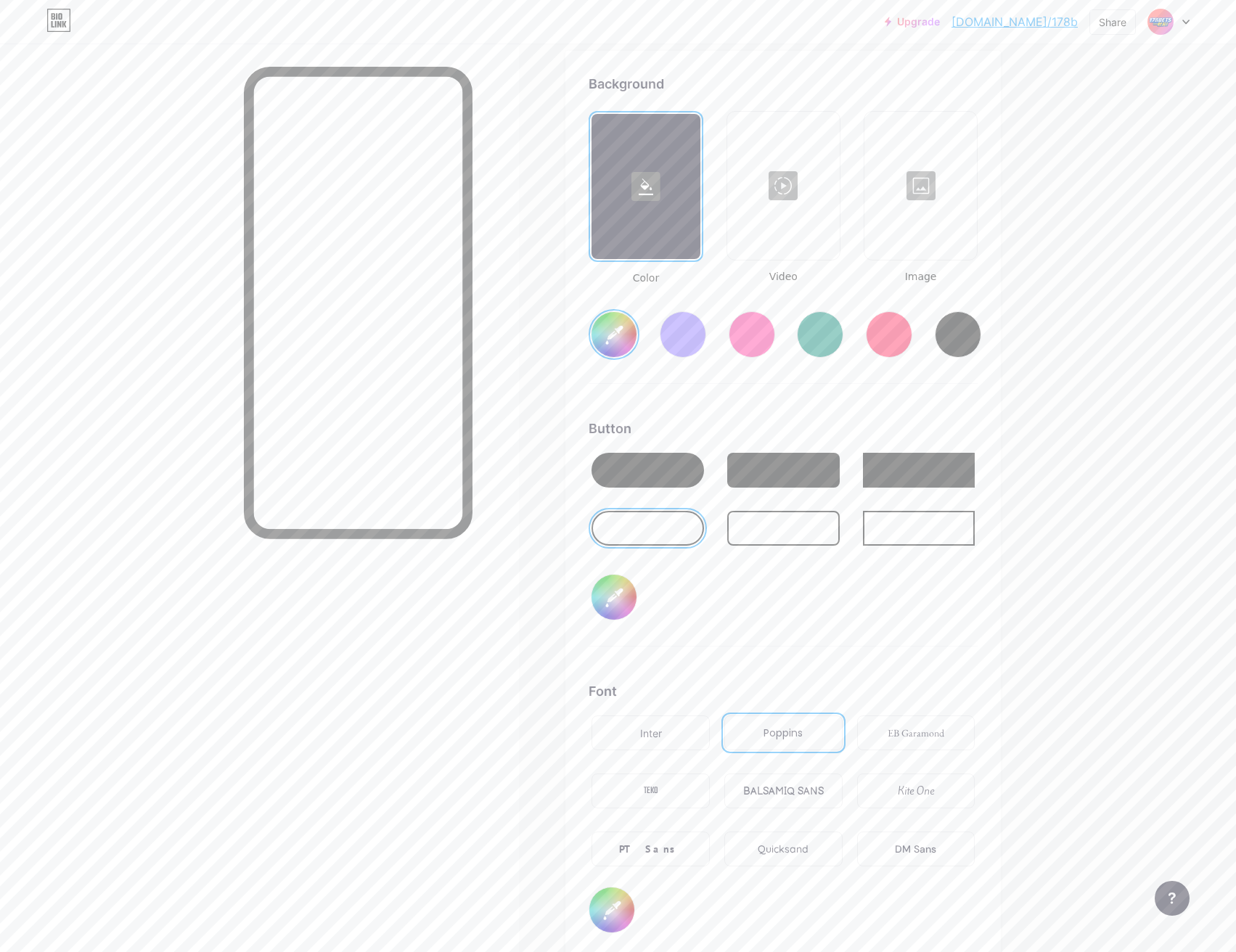
type input "#ffffff"
type input "#0036b3"
type input "#ffffff"
type input "#0037b8"
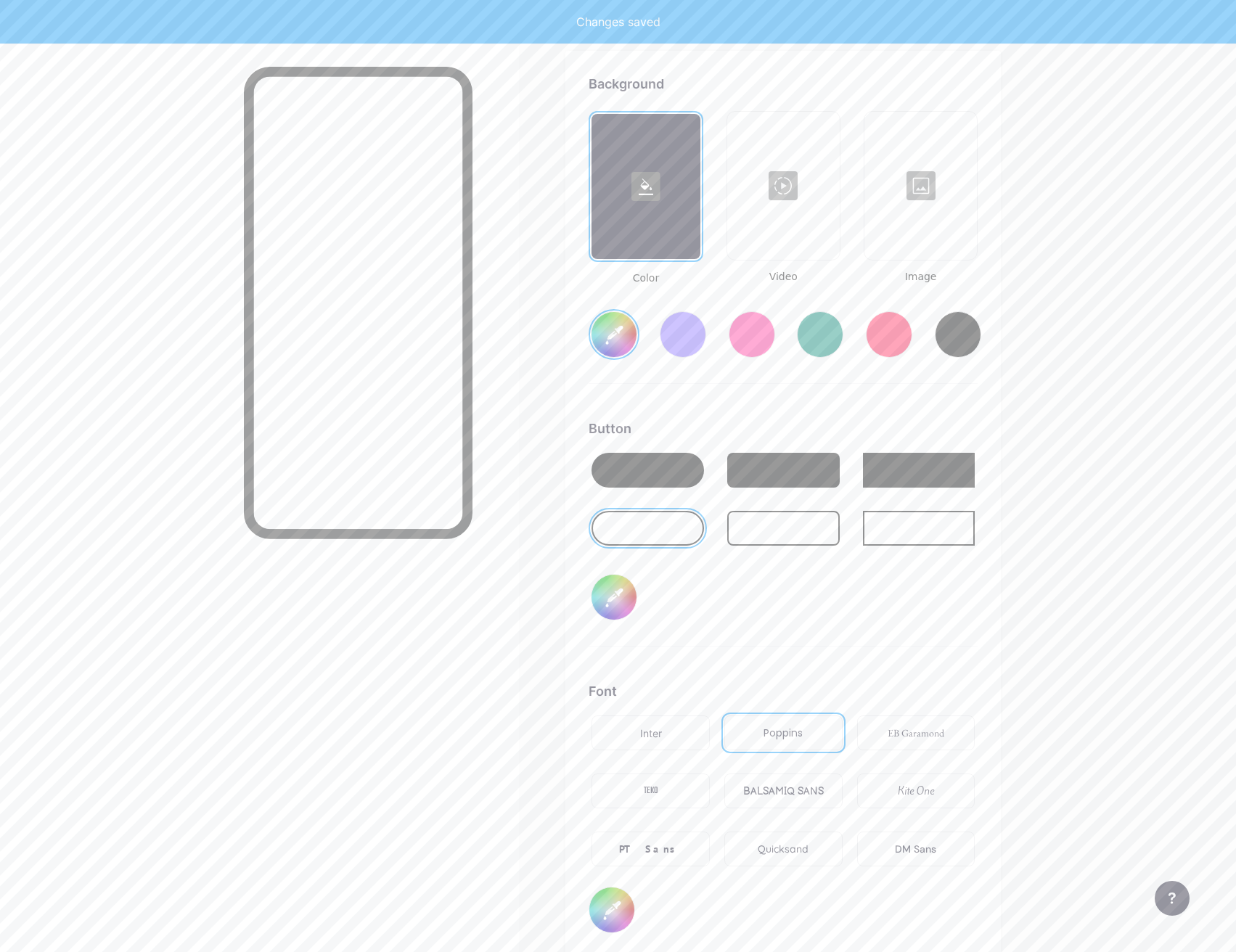
type input "#ffffff"
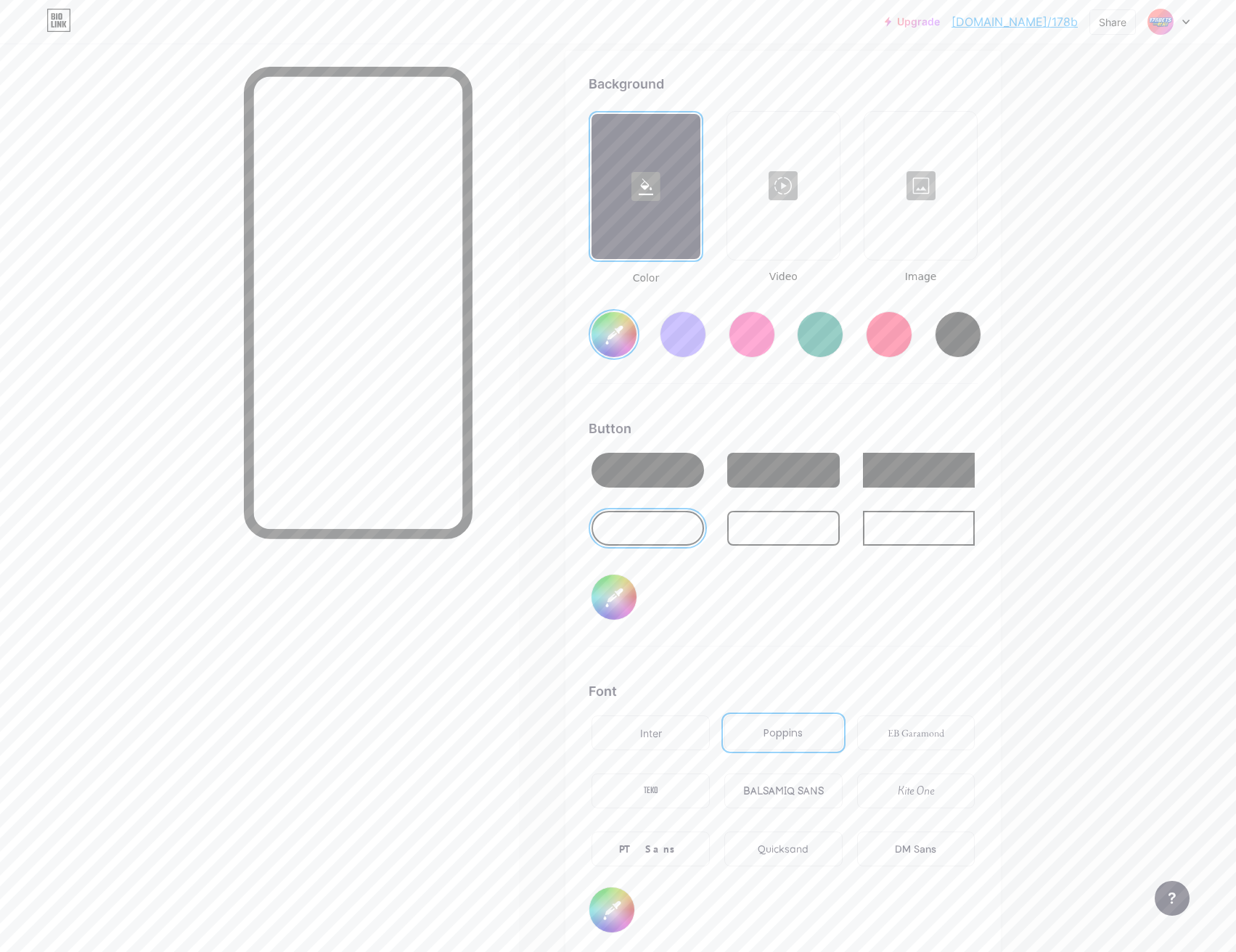
type input "#0037b8"
click at [622, 592] on input "#0037b8" at bounding box center [614, 597] width 45 height 45
click at [646, 471] on div at bounding box center [648, 470] width 113 height 35
click at [632, 588] on input "#0037b8" at bounding box center [614, 597] width 45 height 45
type input "#ffffff"
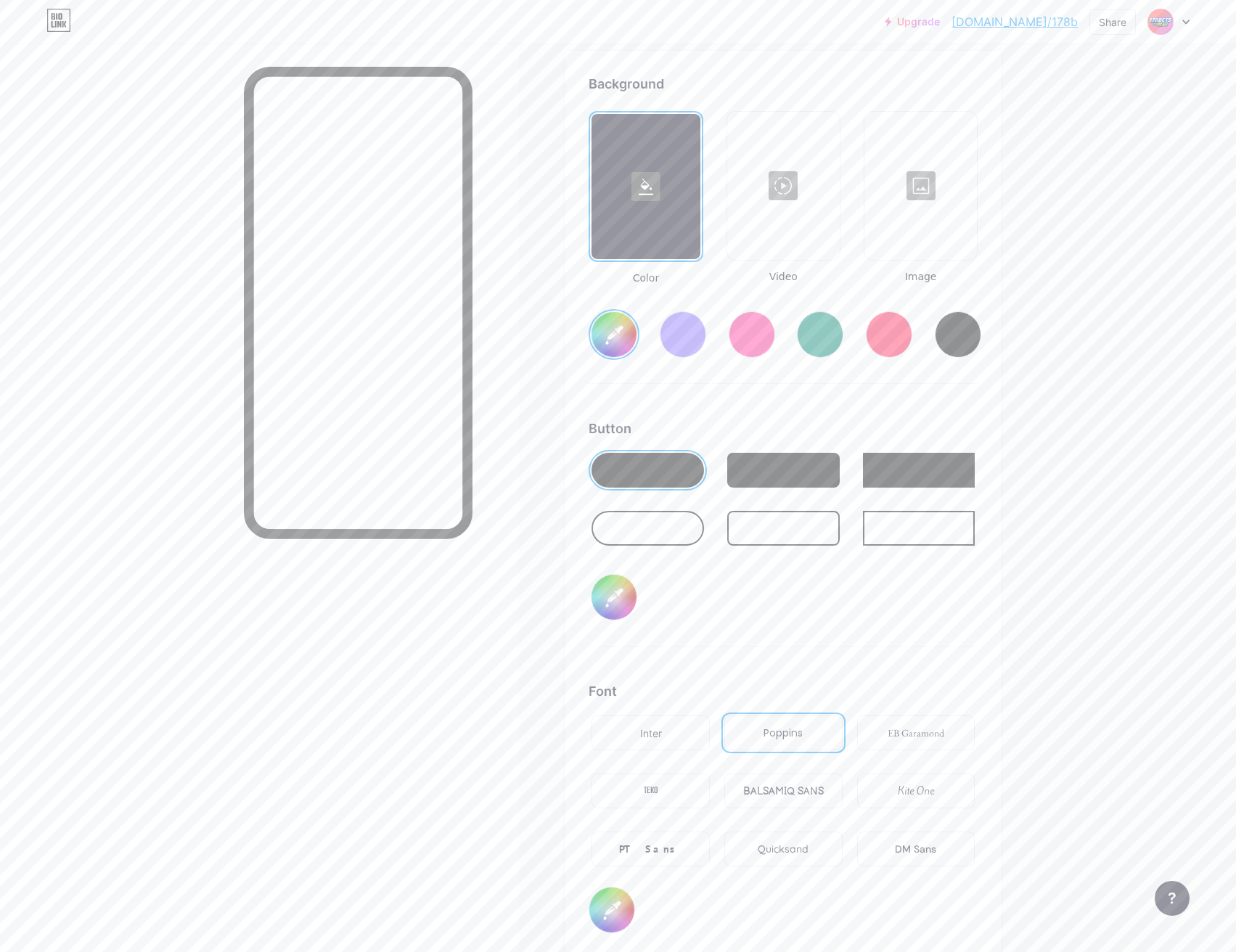
type input "#0945d3"
type input "#ffffff"
type input "#0743cf"
type input "#ffffff"
type input "#0643d0"
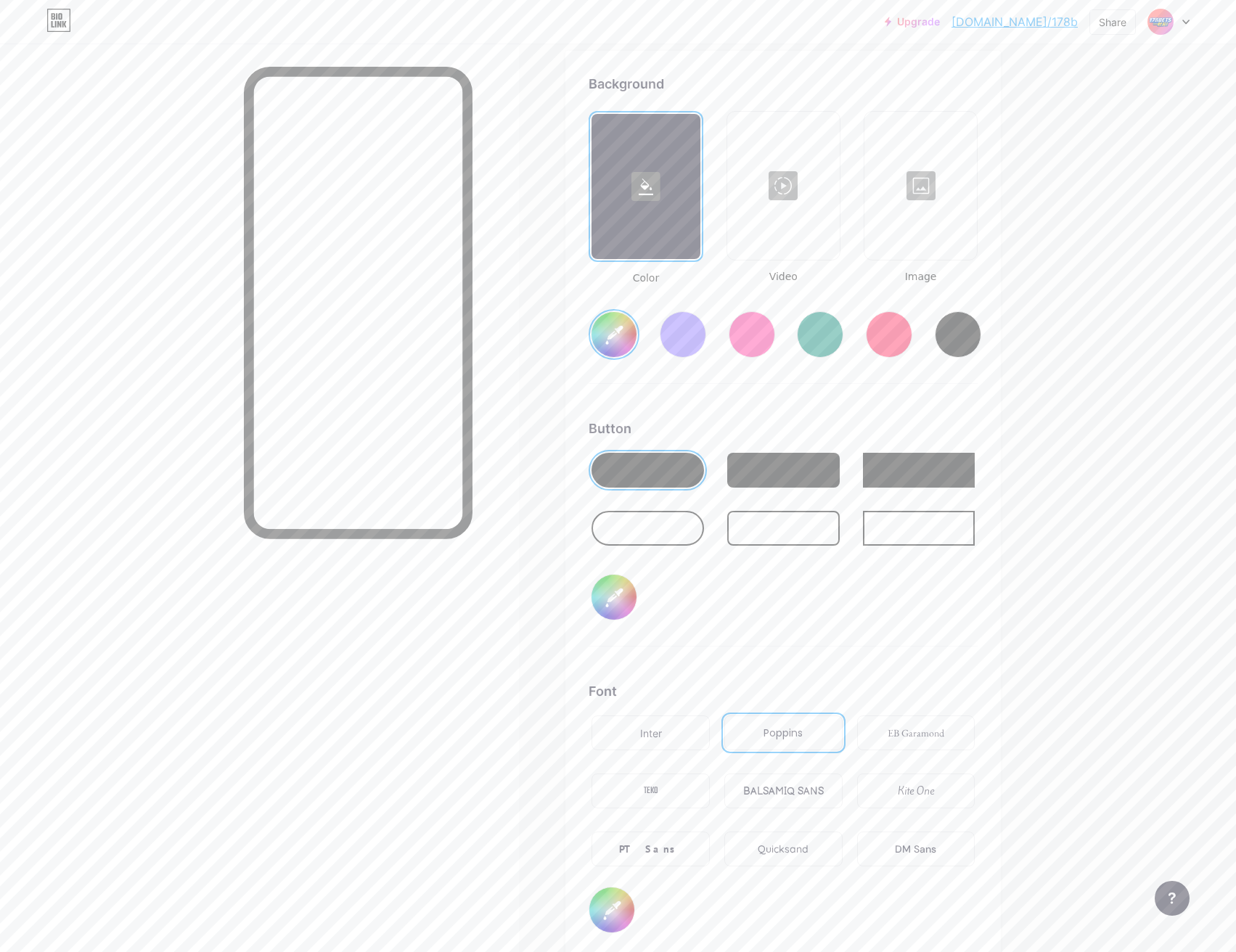
type input "#ffffff"
type input "#0442d2"
type input "#ffffff"
type input "#013fd0"
type input "#ffffff"
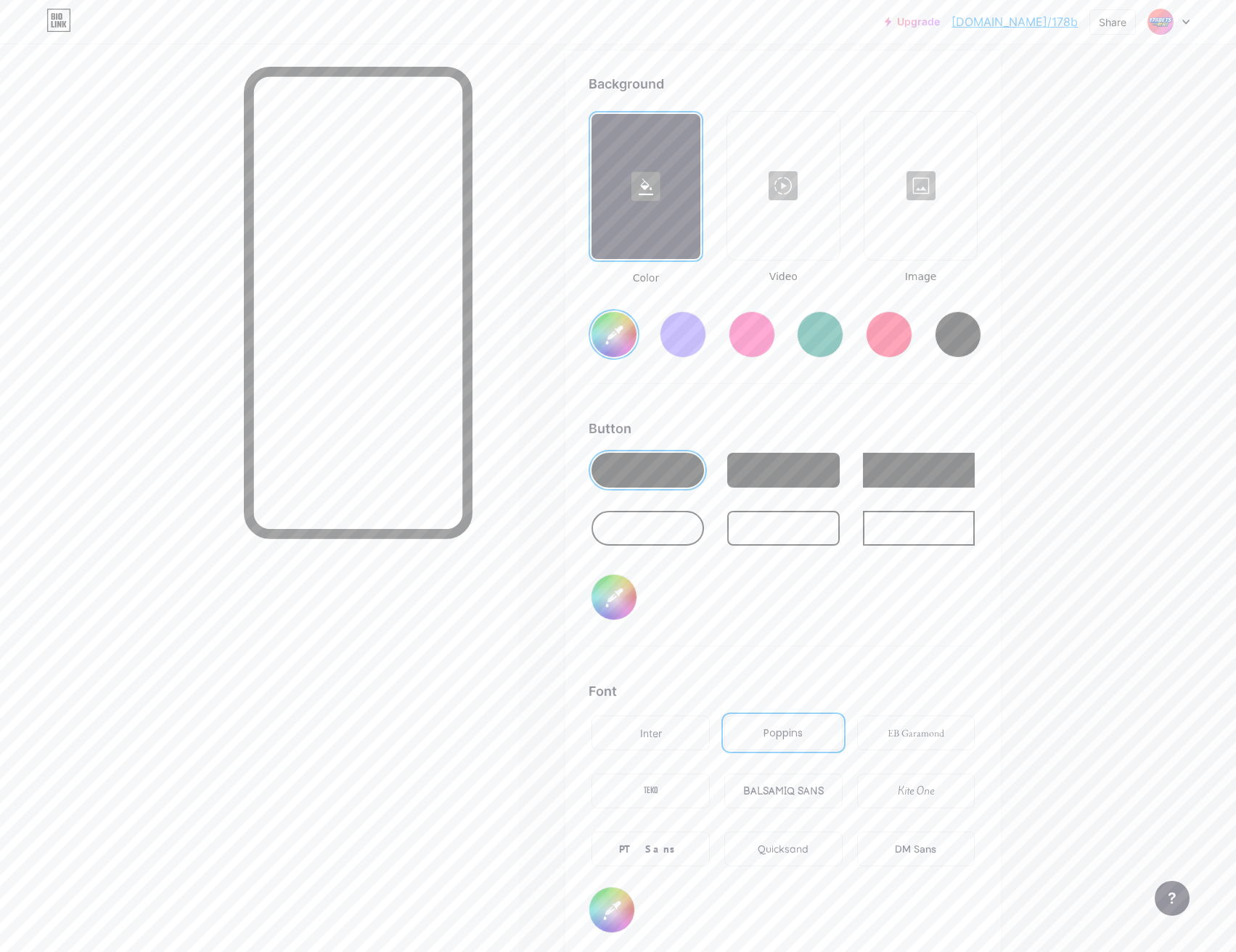
type input "#003fd1"
type input "#ffffff"
type input "#0040d6"
type input "#ffffff"
type input "#0042db"
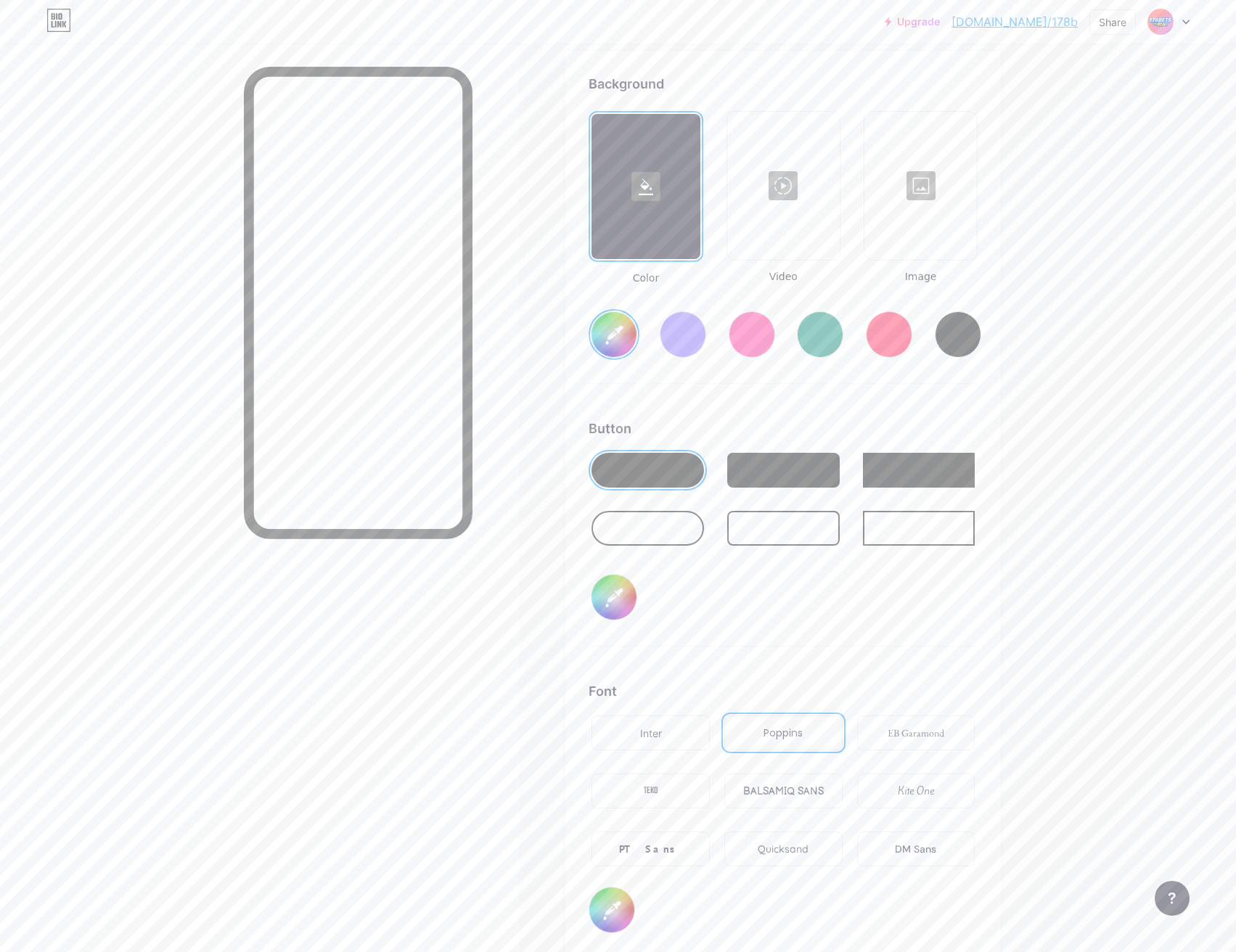
type input "#ffffff"
type input "#0043e0"
type input "#ffffff"
type input "#0045e6"
type input "#ffffff"
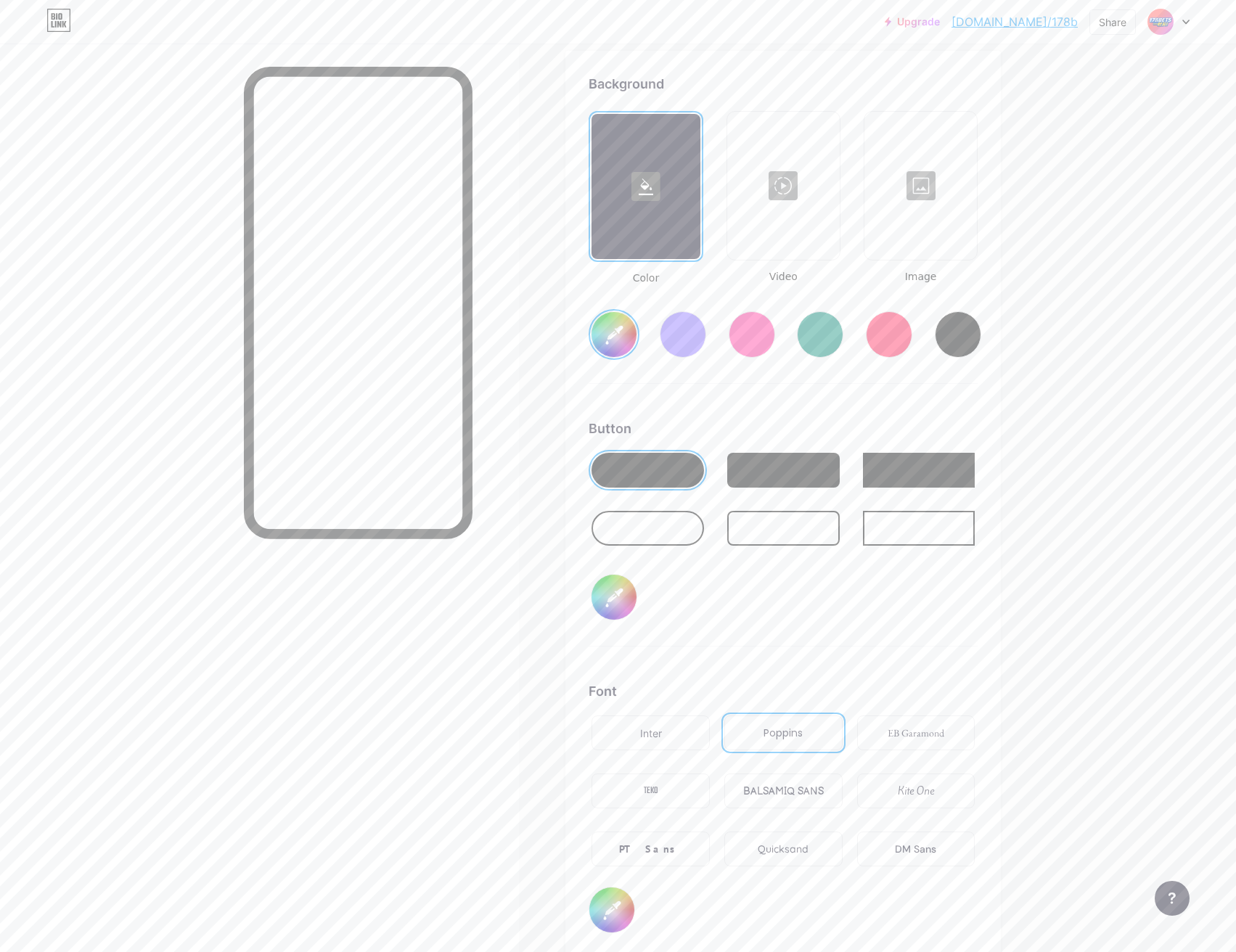
type input "#0046eb"
type input "#ffffff"
type input "#0048f0"
type input "#ffffff"
type input "#094ae1"
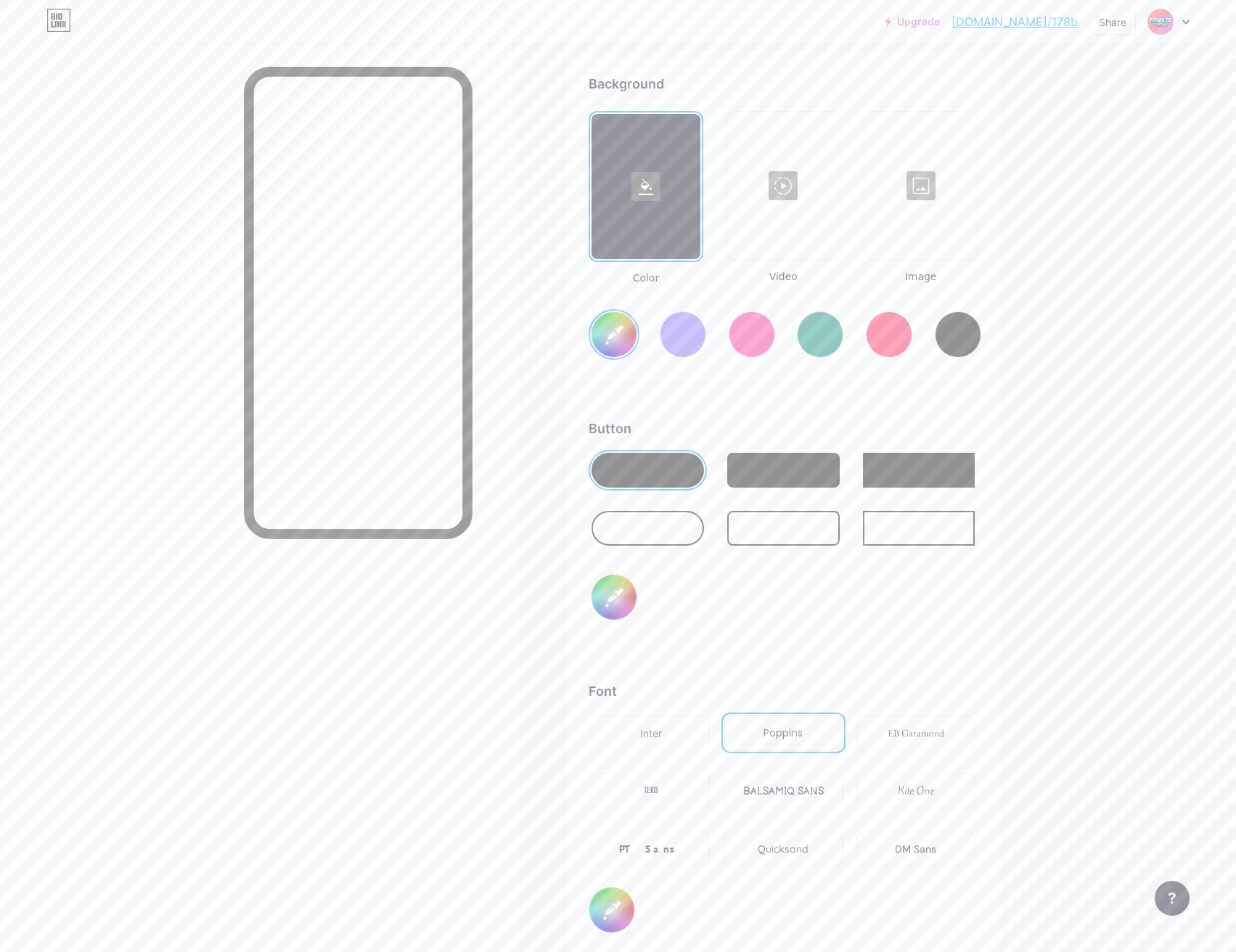
type input "#ffffff"
type input "#0748df"
type input "#ffffff"
type input "#0547e1"
type input "#ffffff"
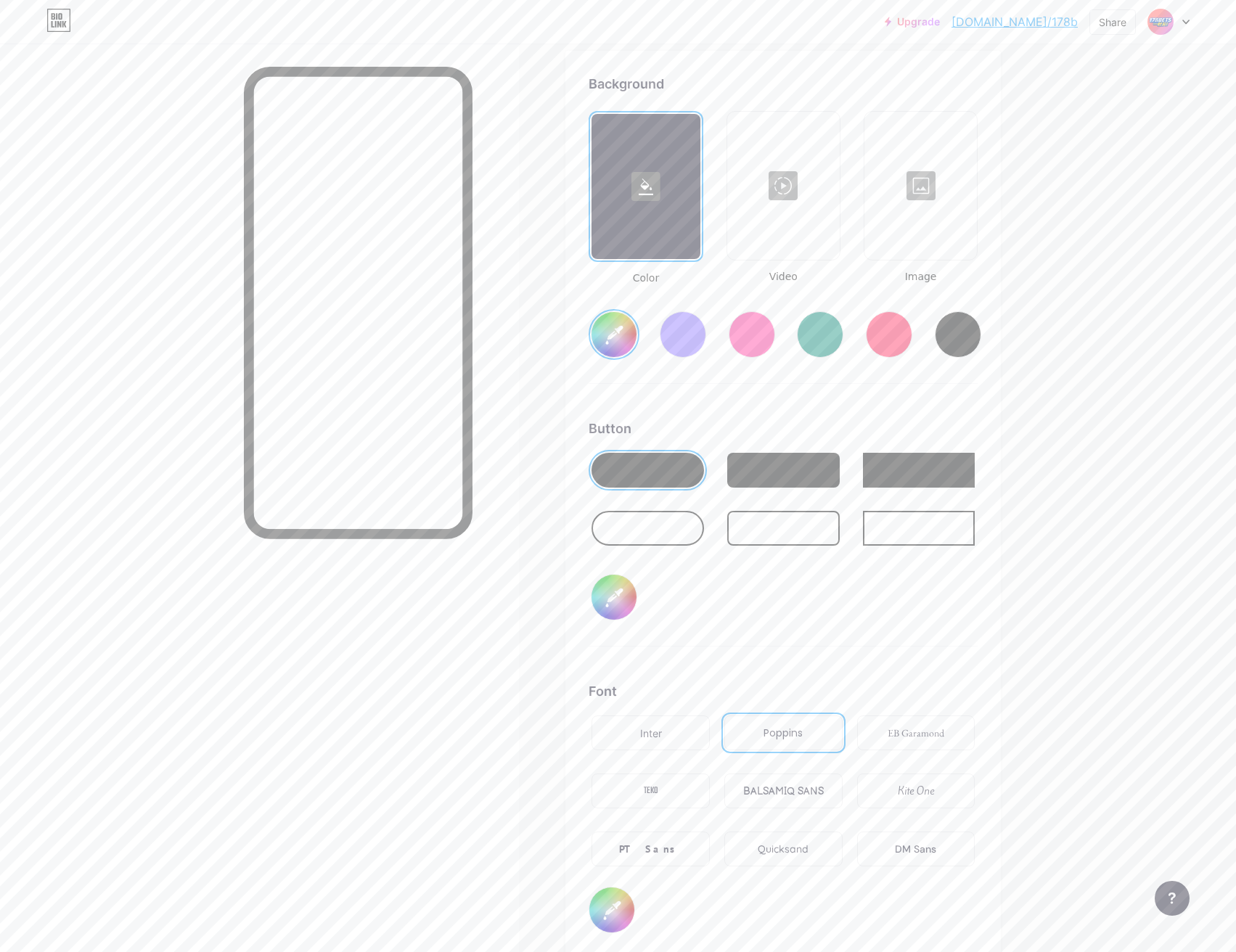
type input "#0043e0"
type input "#ffffff"
type input "#0042db"
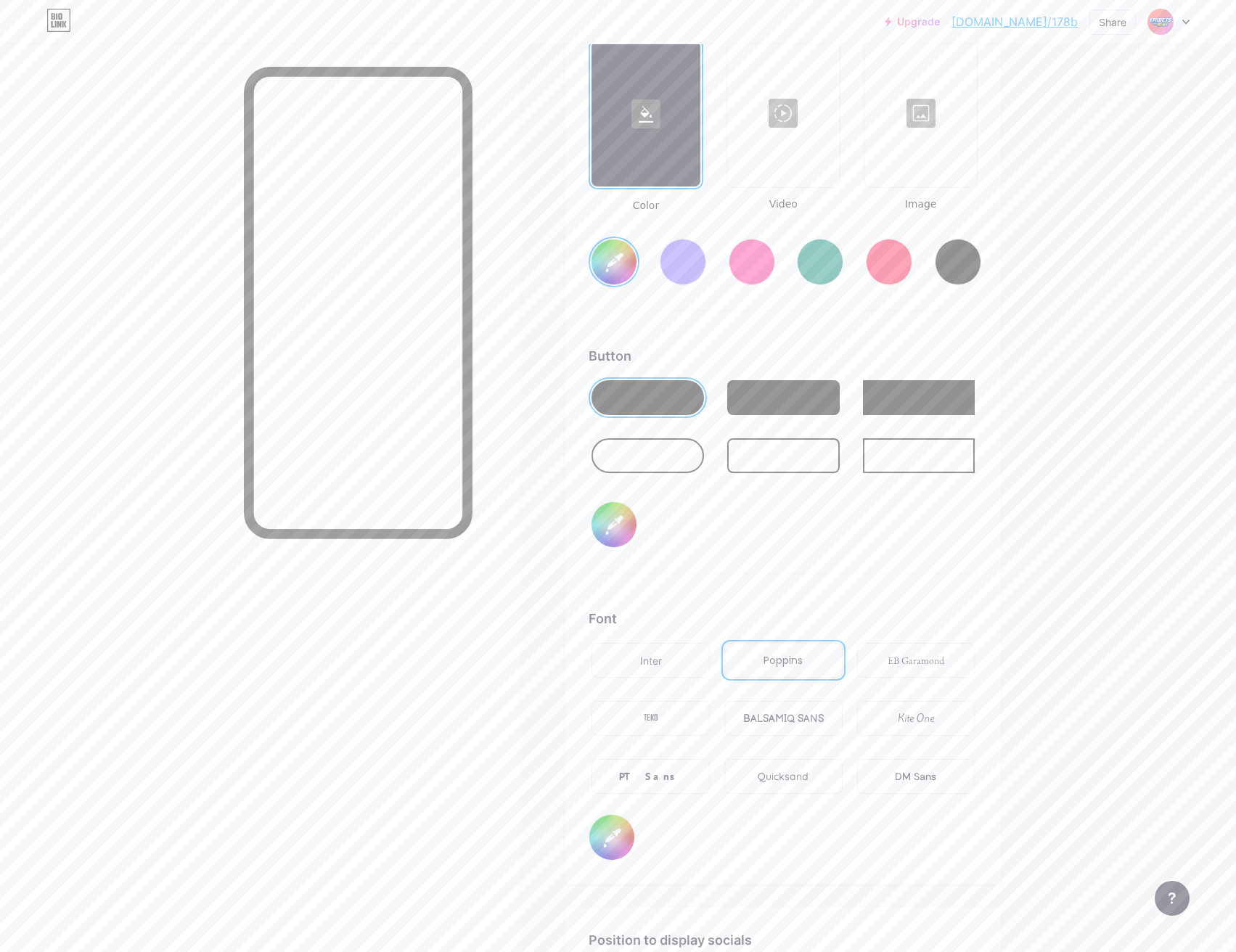
scroll to position [1861, 0]
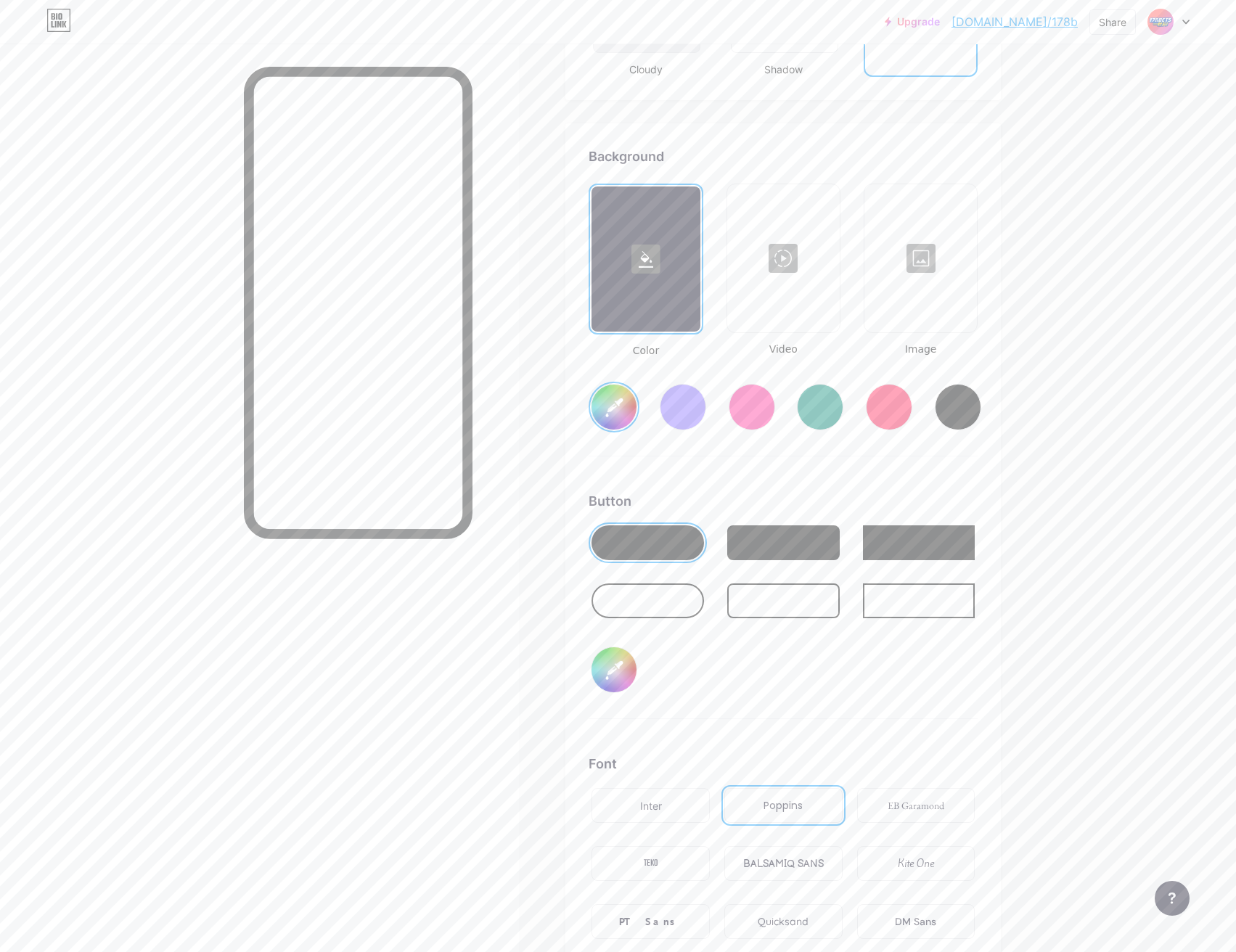
click at [926, 261] on div at bounding box center [921, 258] width 110 height 145
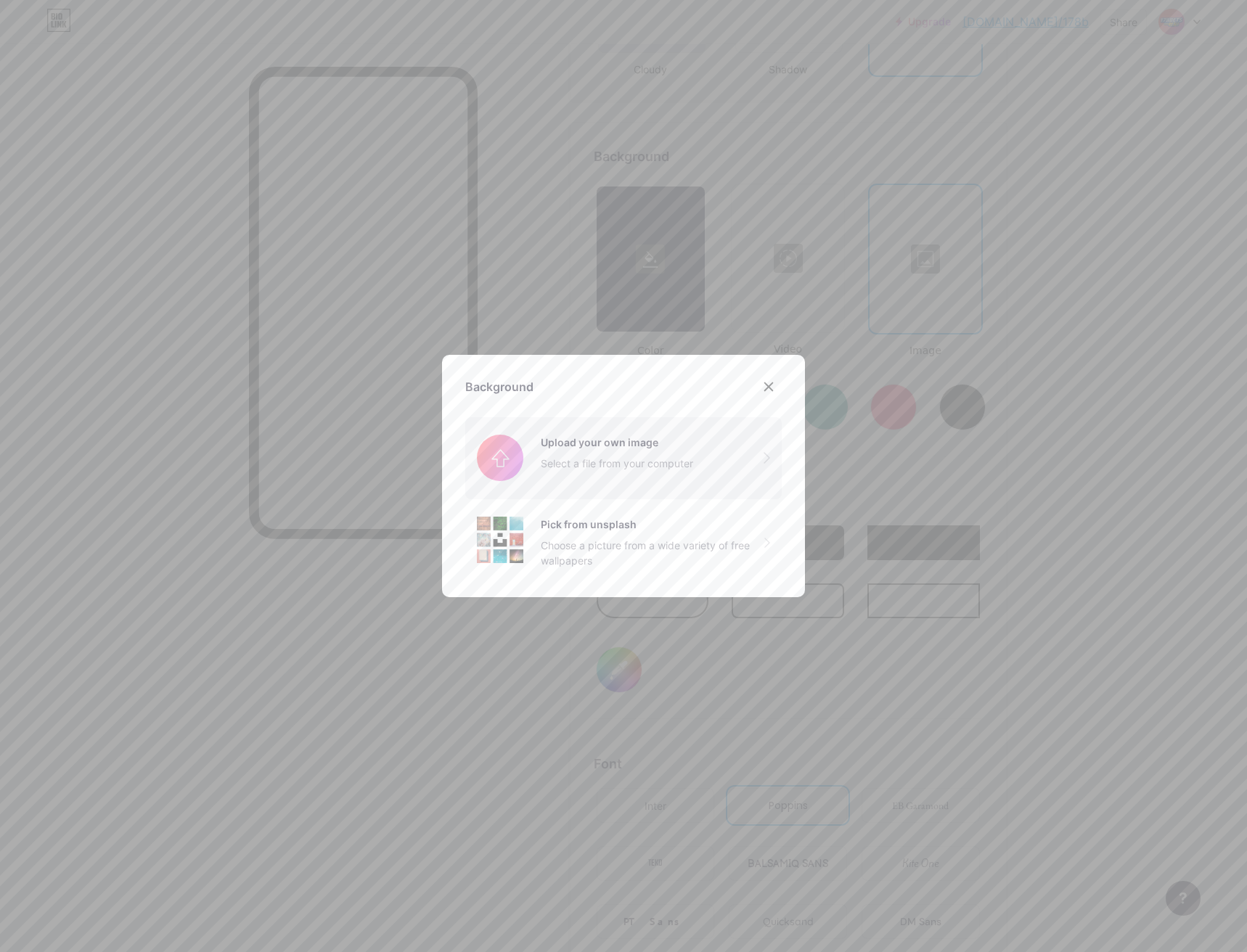
click at [587, 450] on input "file" at bounding box center [624, 458] width 316 height 81
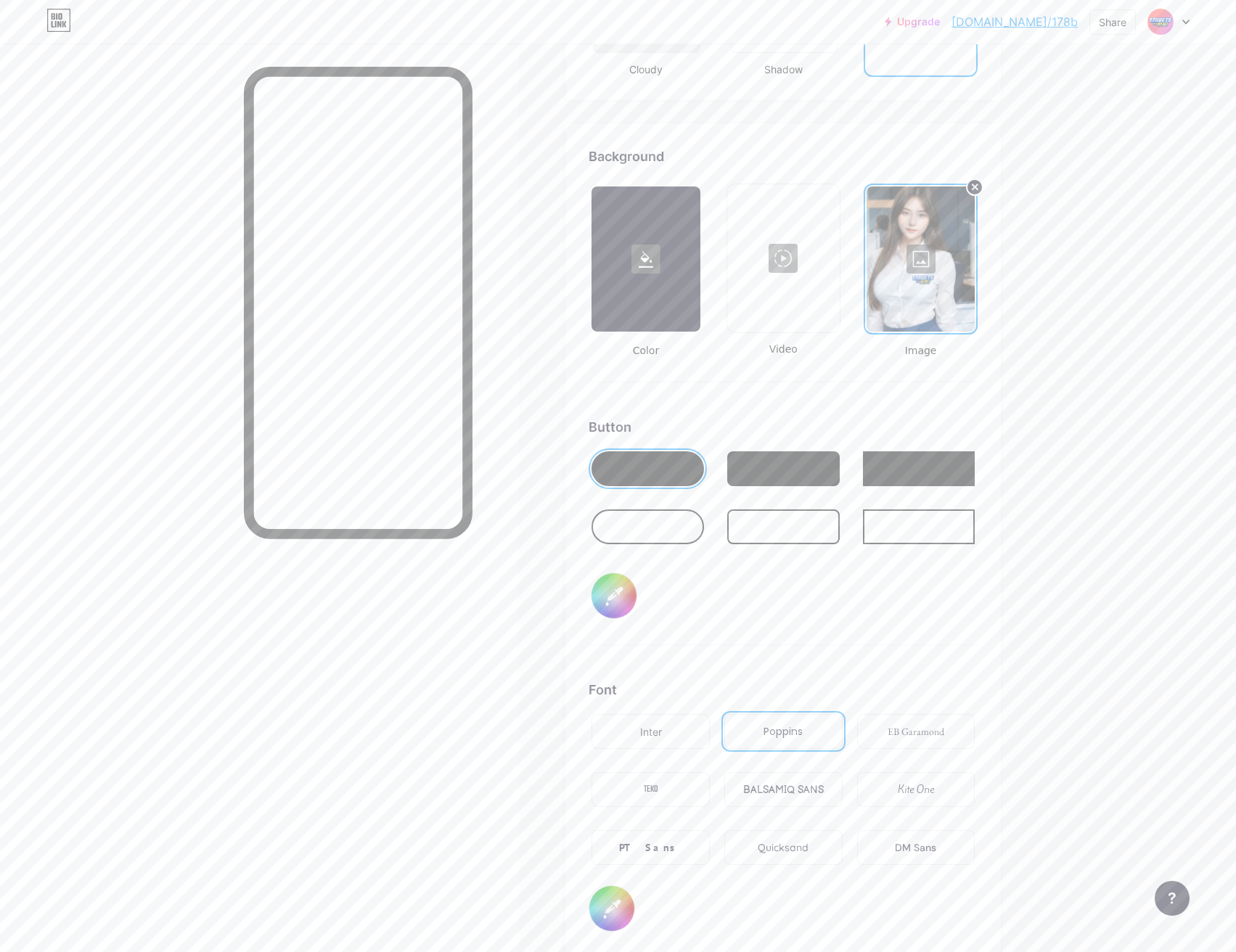
click at [930, 264] on div at bounding box center [921, 259] width 108 height 145
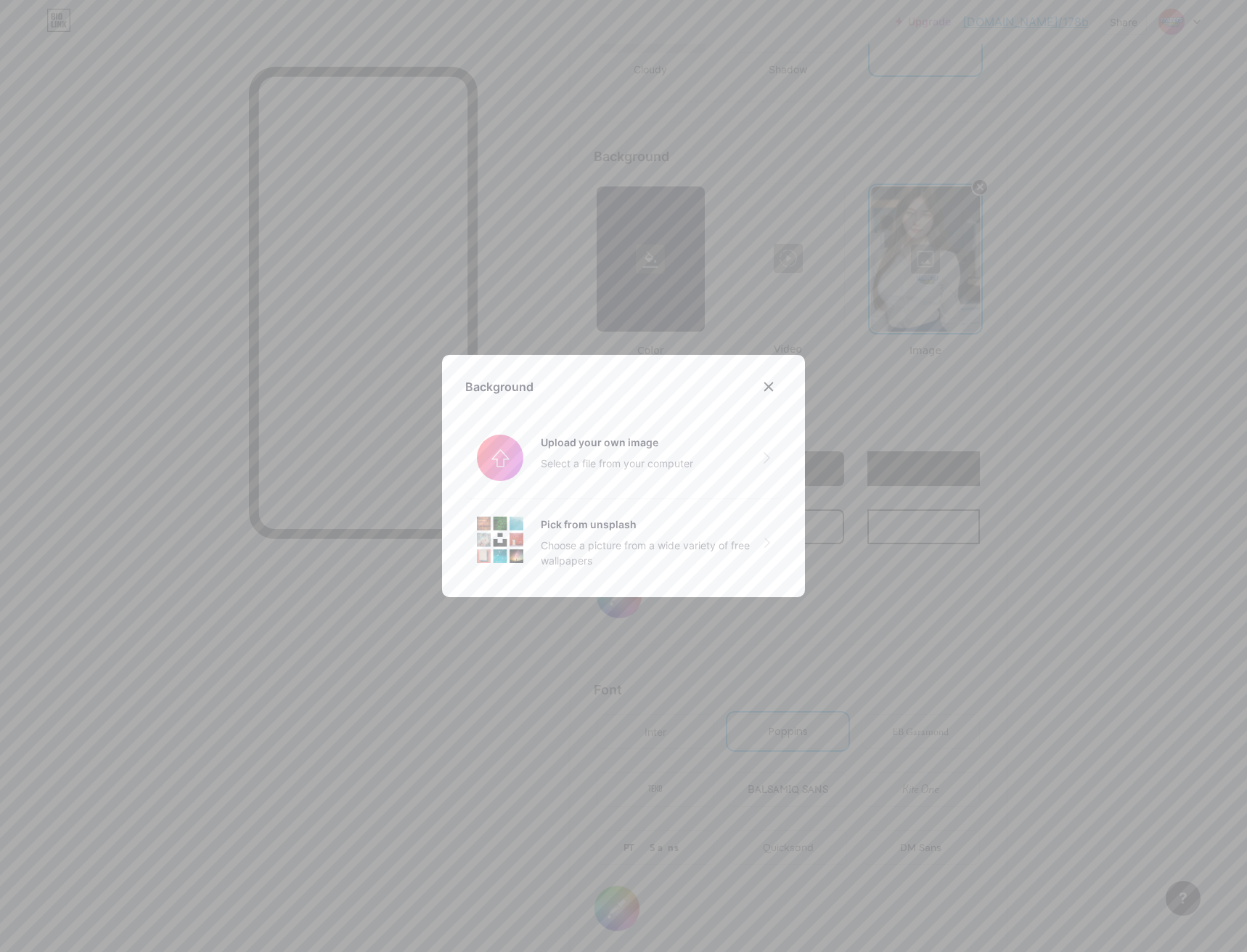
click at [857, 236] on div at bounding box center [623, 476] width 1247 height 952
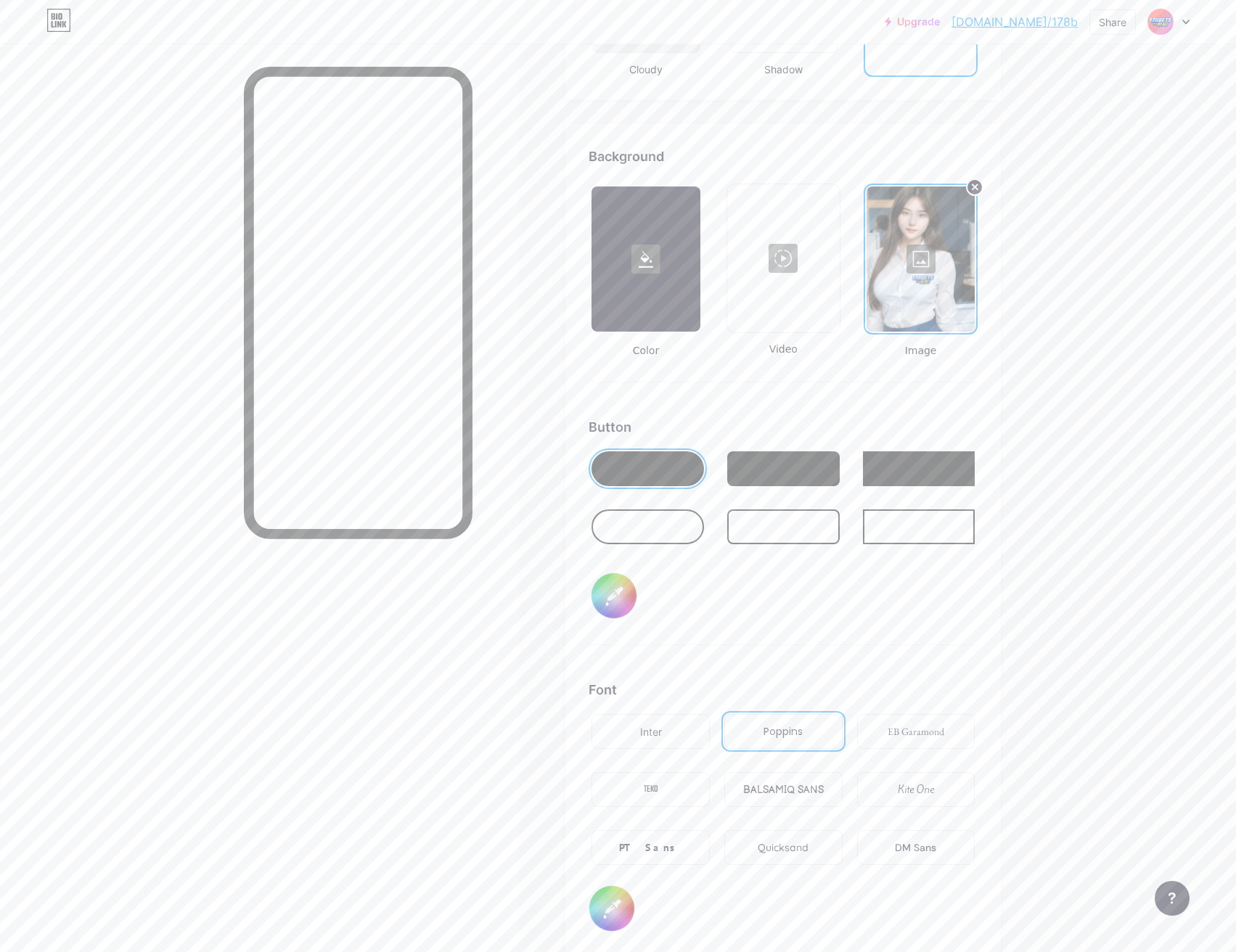
click at [920, 255] on div at bounding box center [921, 259] width 108 height 145
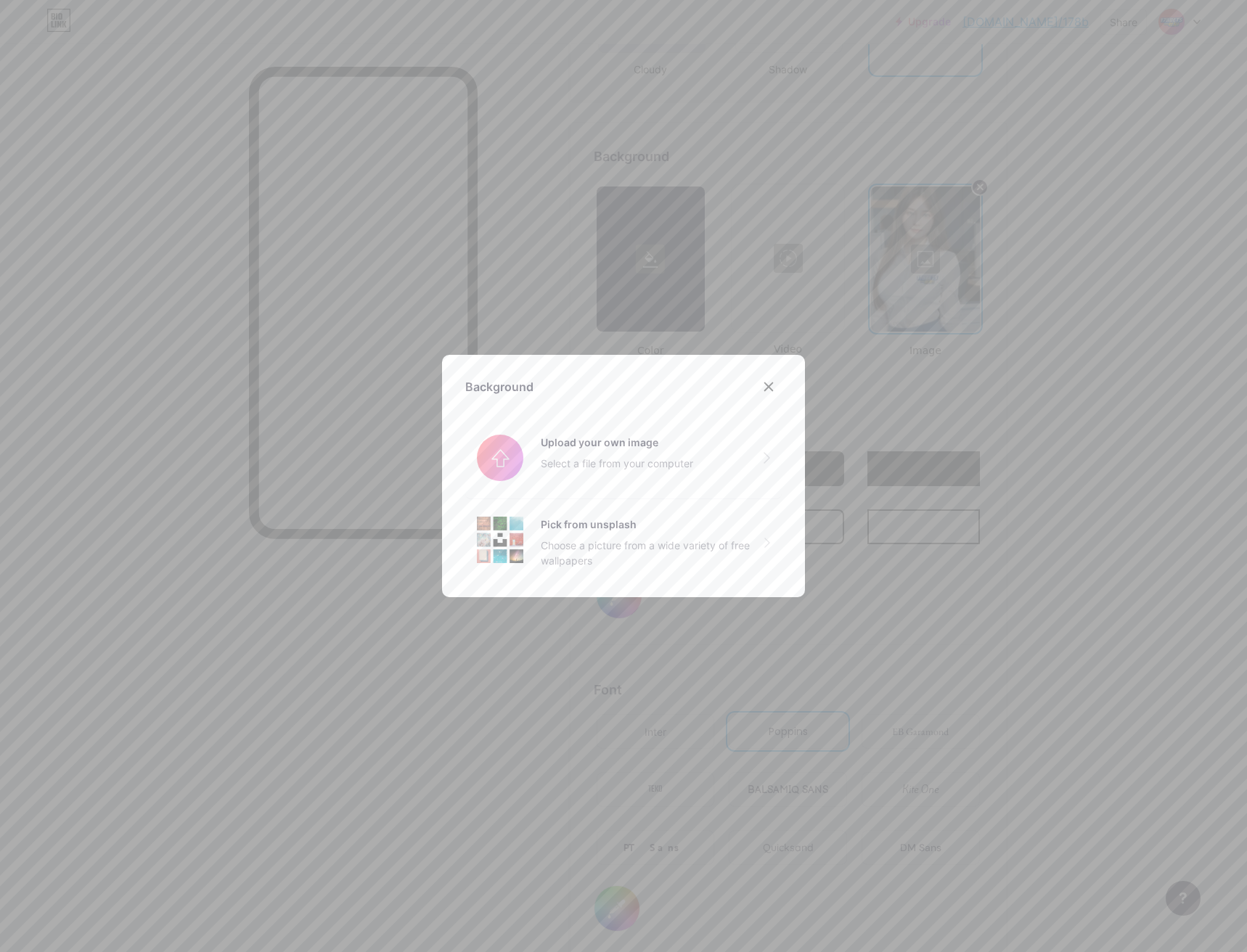
click at [920, 255] on div at bounding box center [623, 476] width 1247 height 952
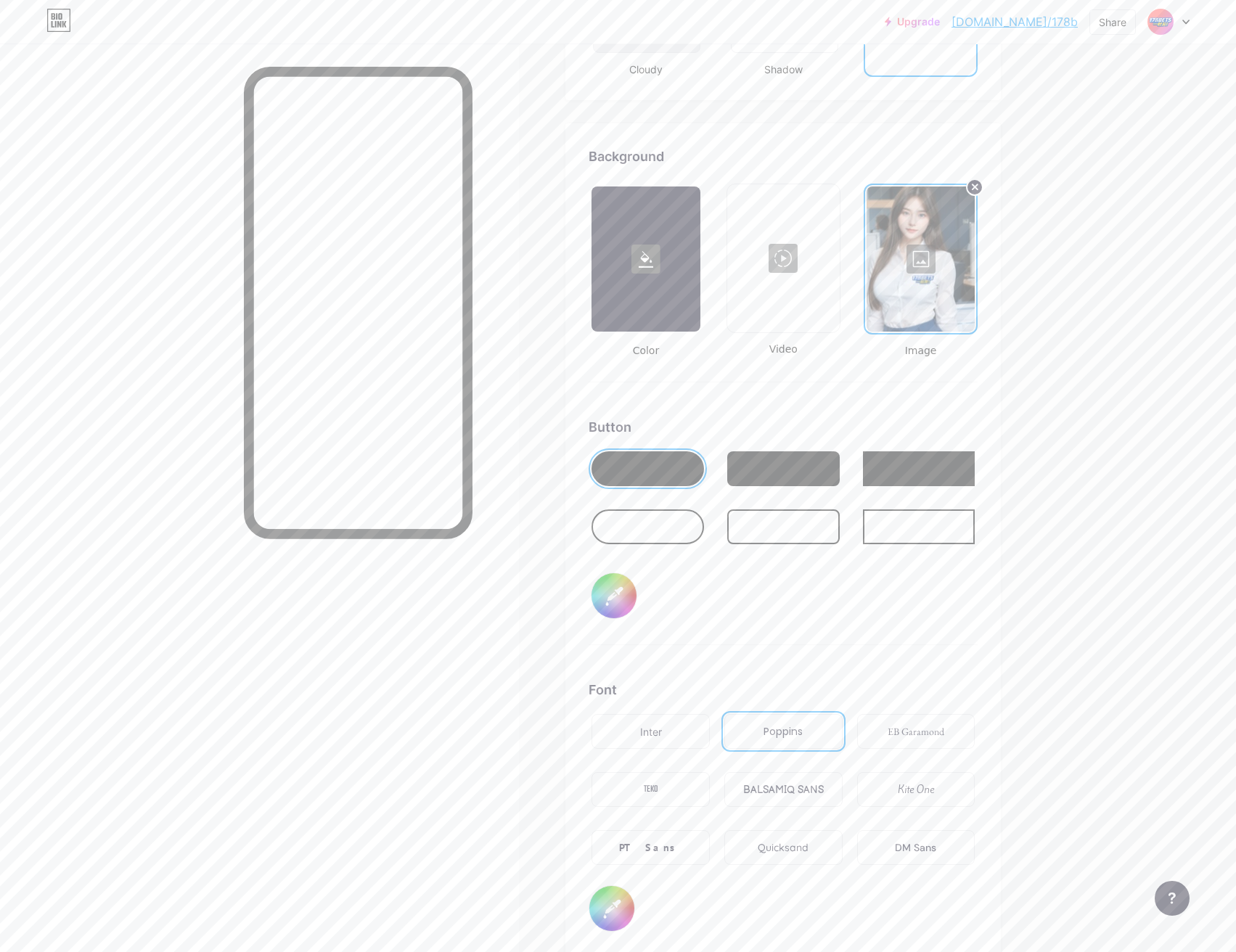
drag, startPoint x: 914, startPoint y: 261, endPoint x: 1034, endPoint y: 248, distance: 120.7
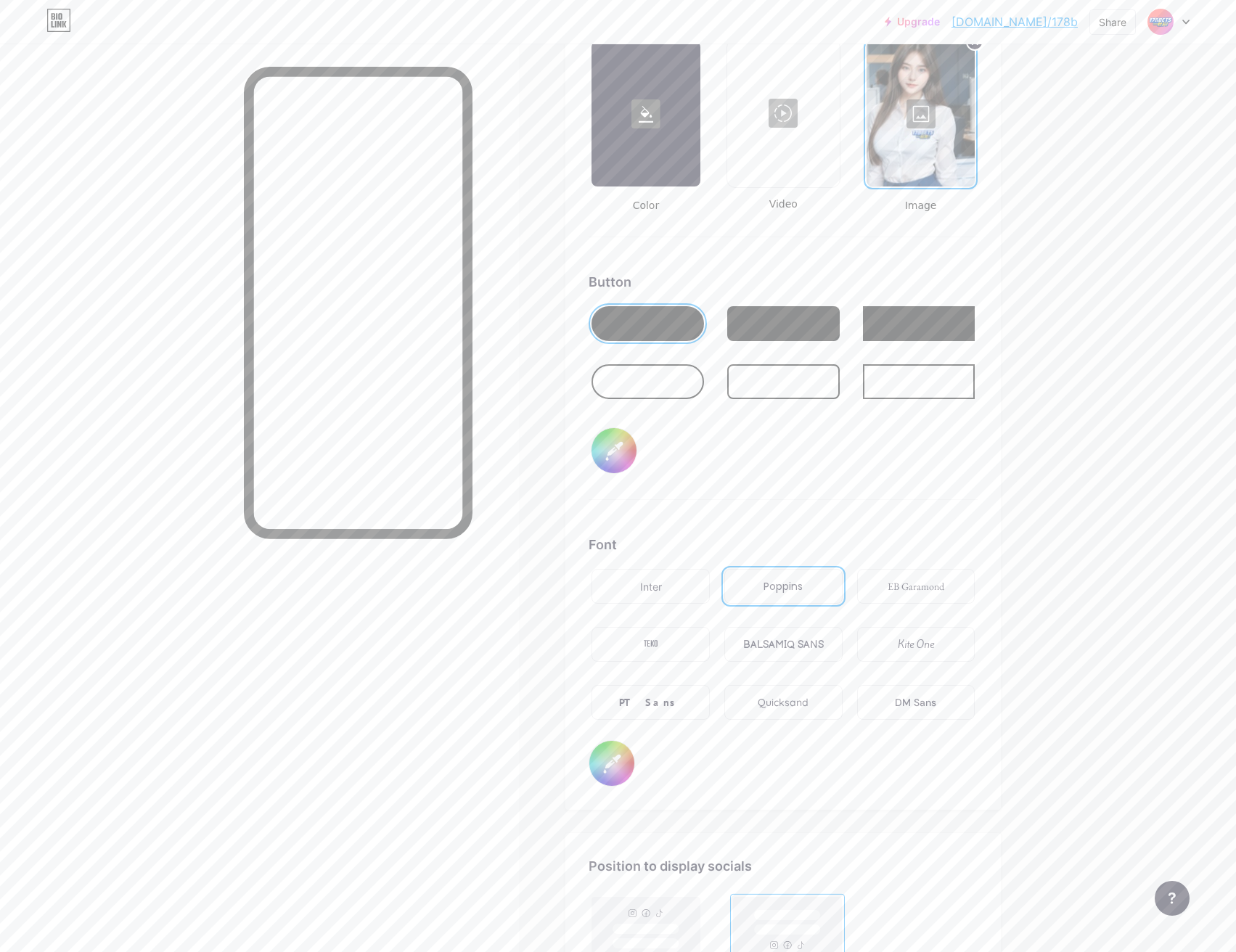
scroll to position [1789, 0]
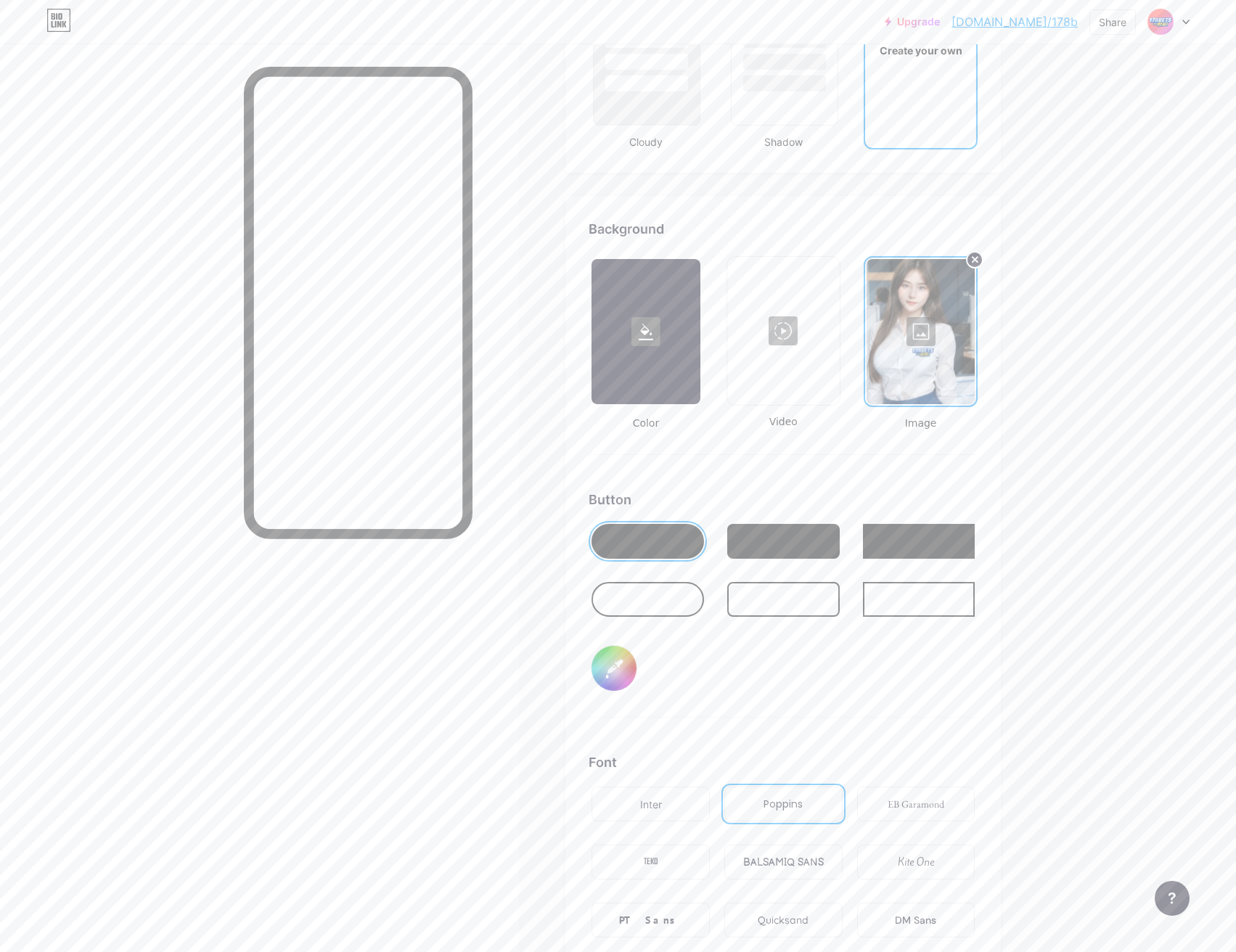
click at [925, 332] on div at bounding box center [921, 331] width 108 height 145
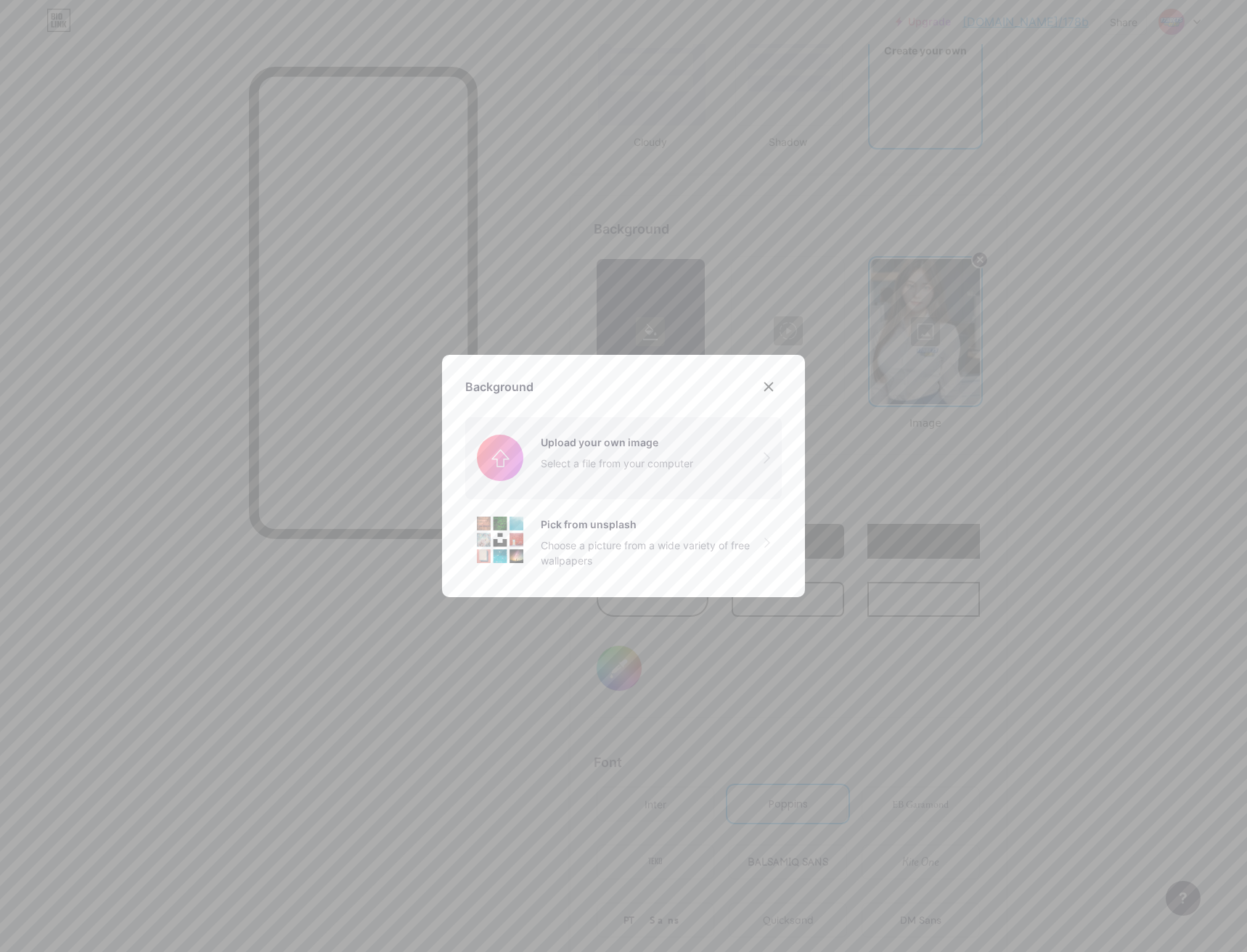
click at [583, 446] on input "file" at bounding box center [624, 458] width 316 height 81
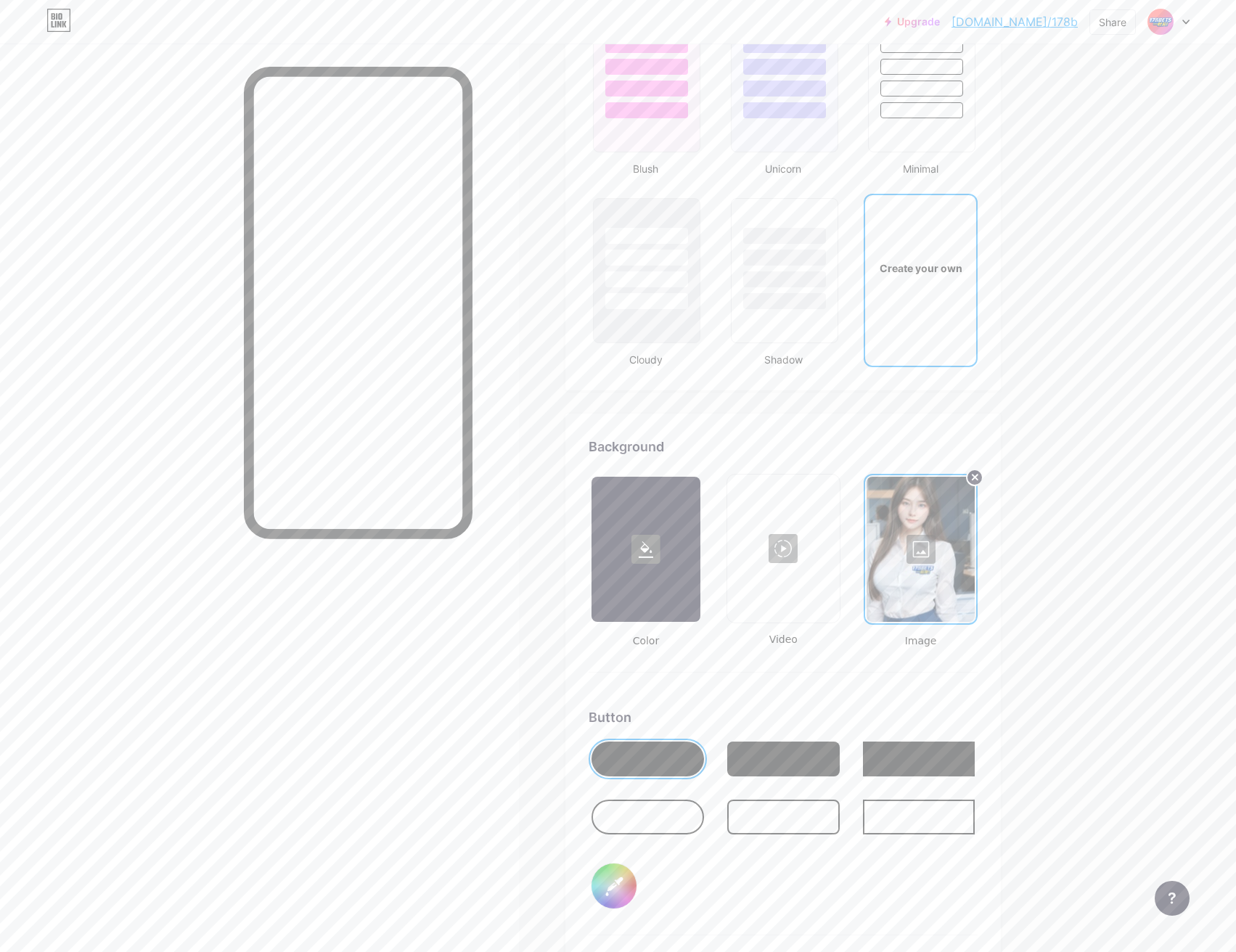
scroll to position [1716, 0]
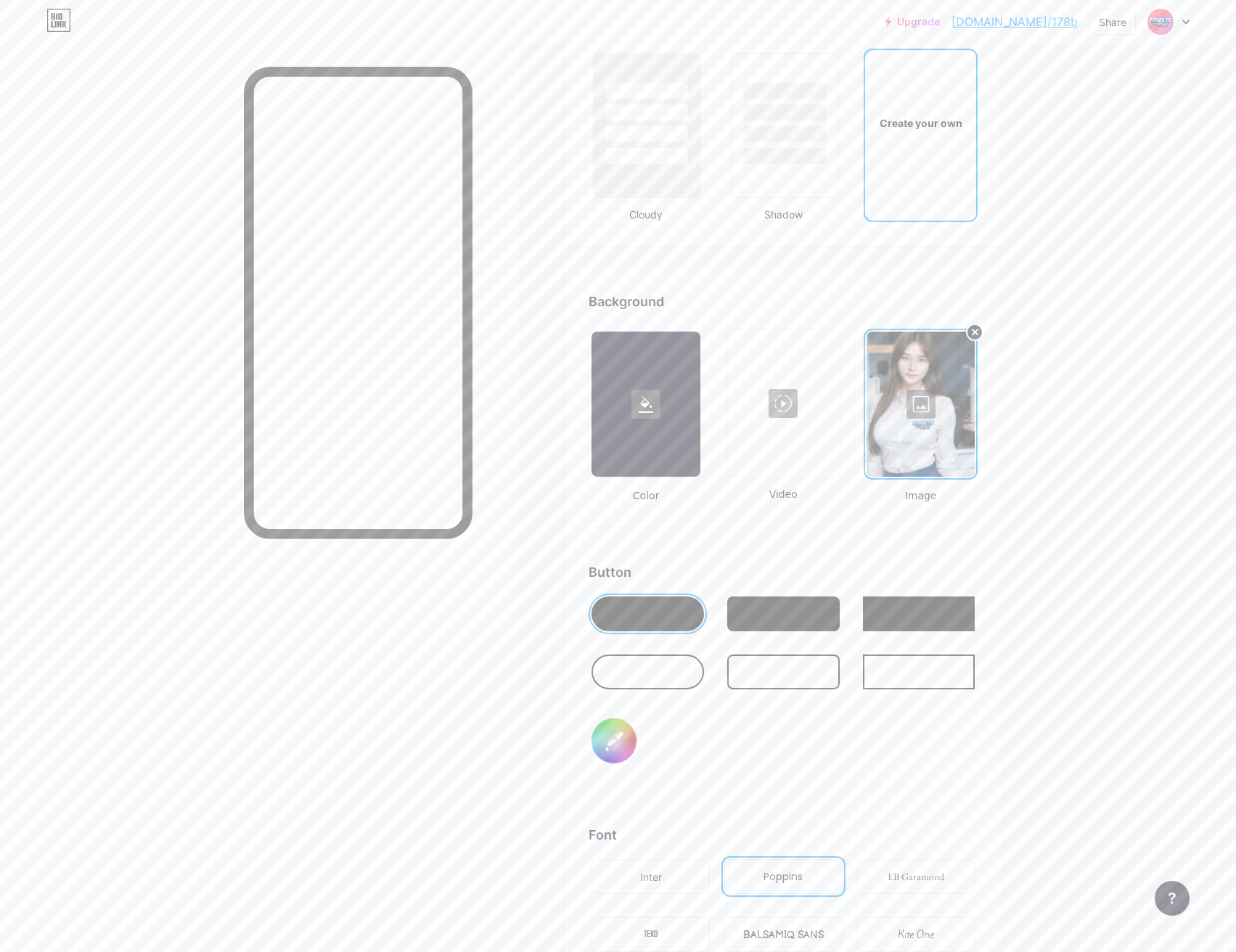
click at [651, 419] on div at bounding box center [645, 404] width 108 height 145
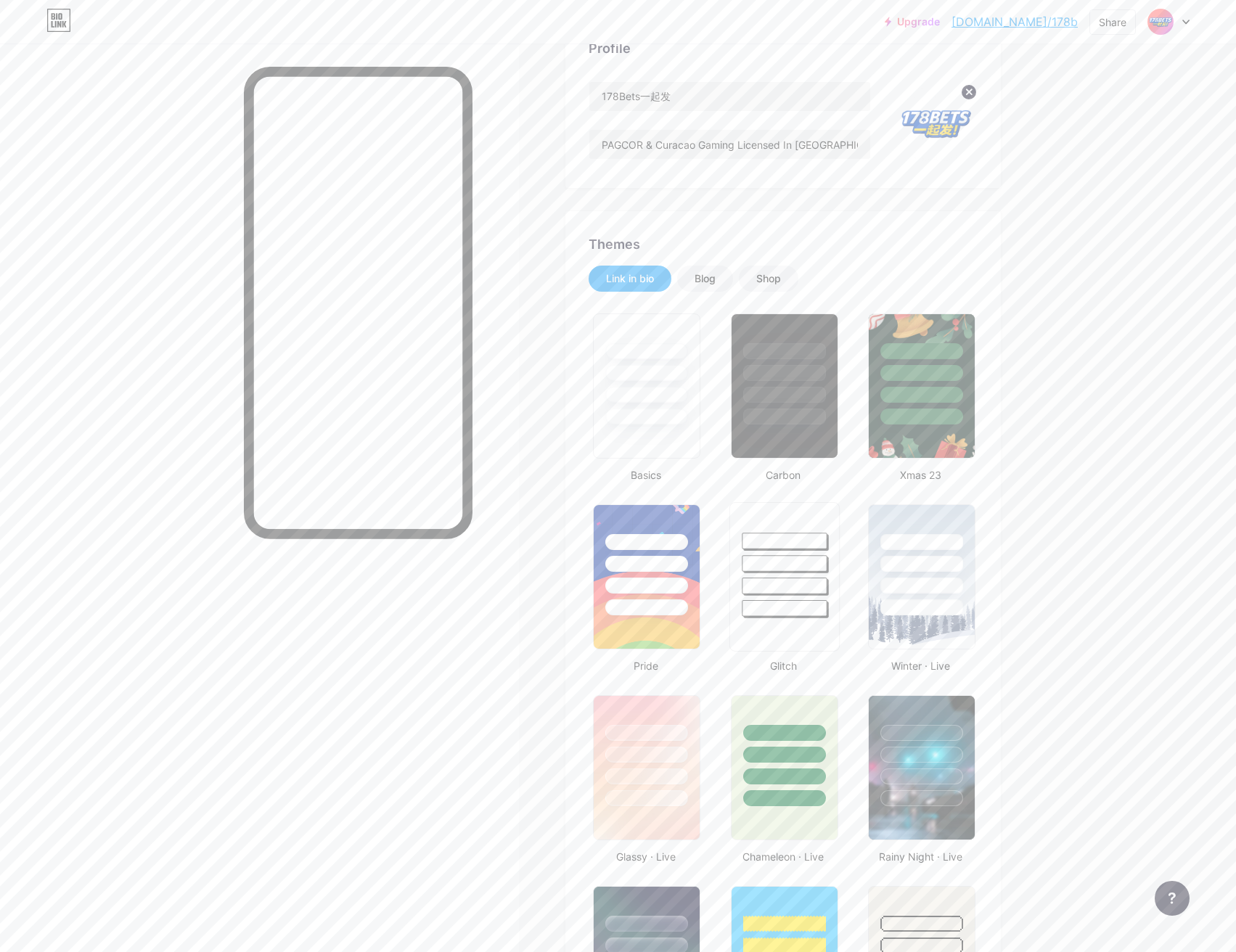
scroll to position [47, 0]
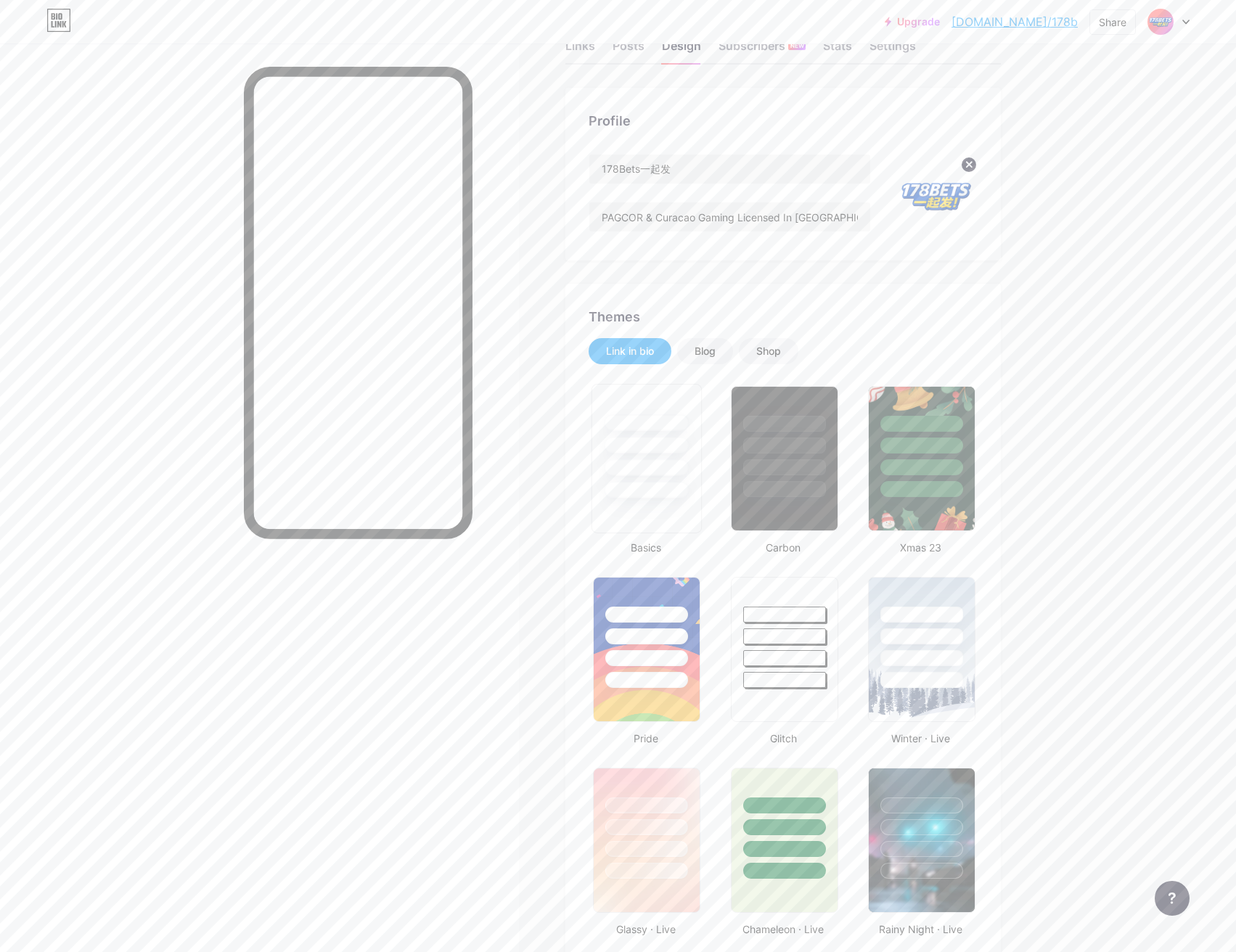
click at [658, 495] on div at bounding box center [648, 490] width 85 height 17
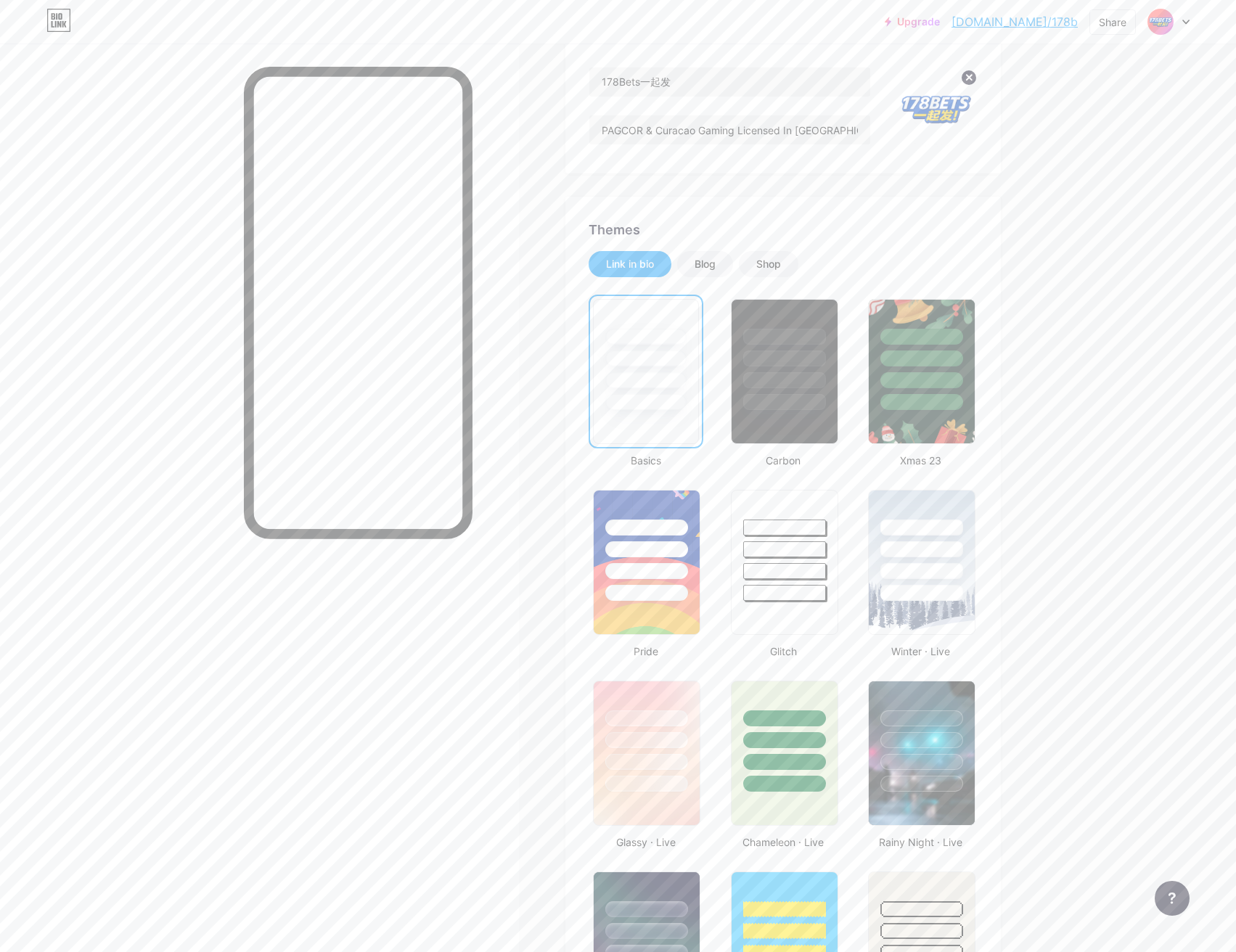
scroll to position [0, 0]
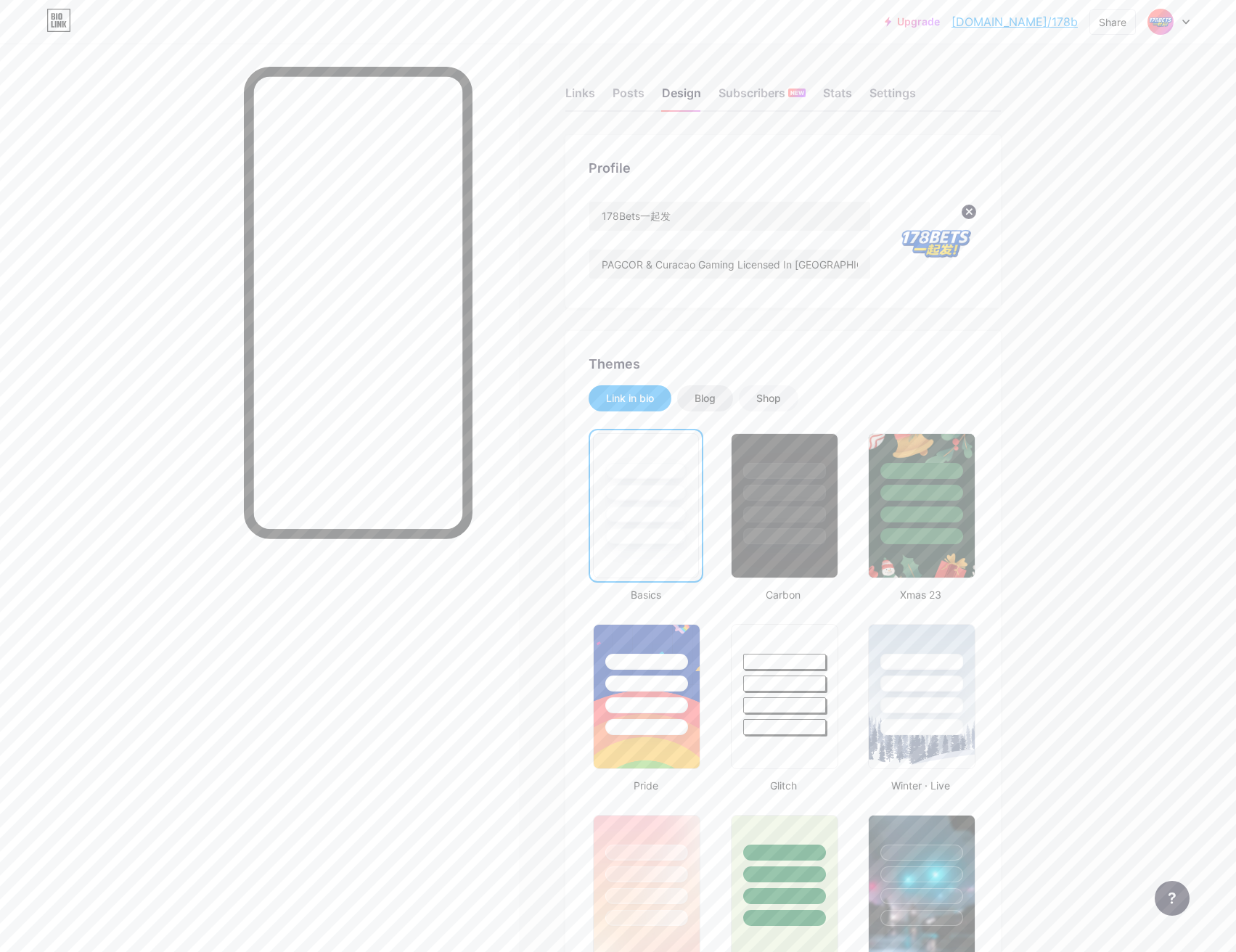
click at [716, 403] on div "Blog" at bounding box center [705, 398] width 21 height 15
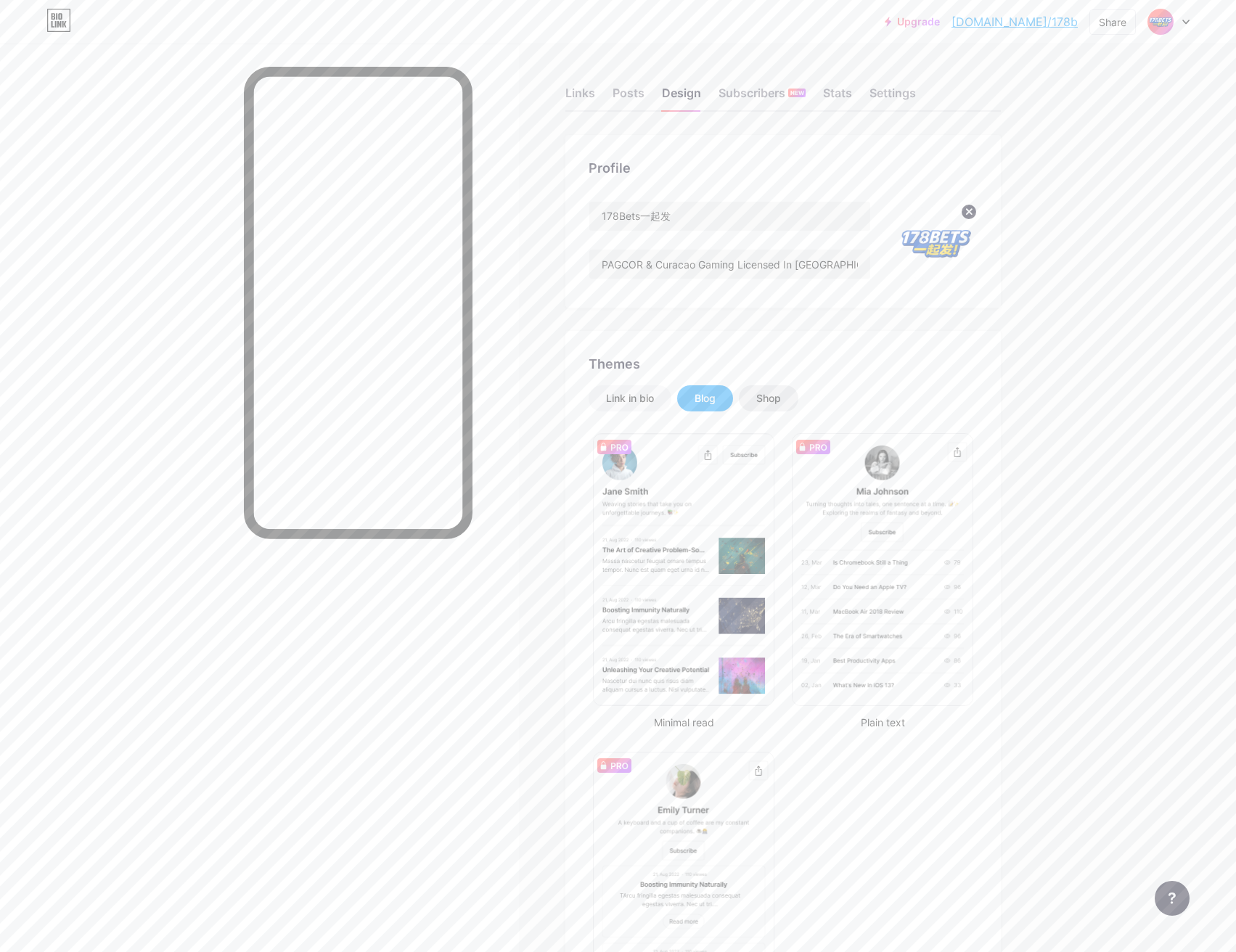
click at [775, 393] on div "Shop" at bounding box center [768, 398] width 25 height 15
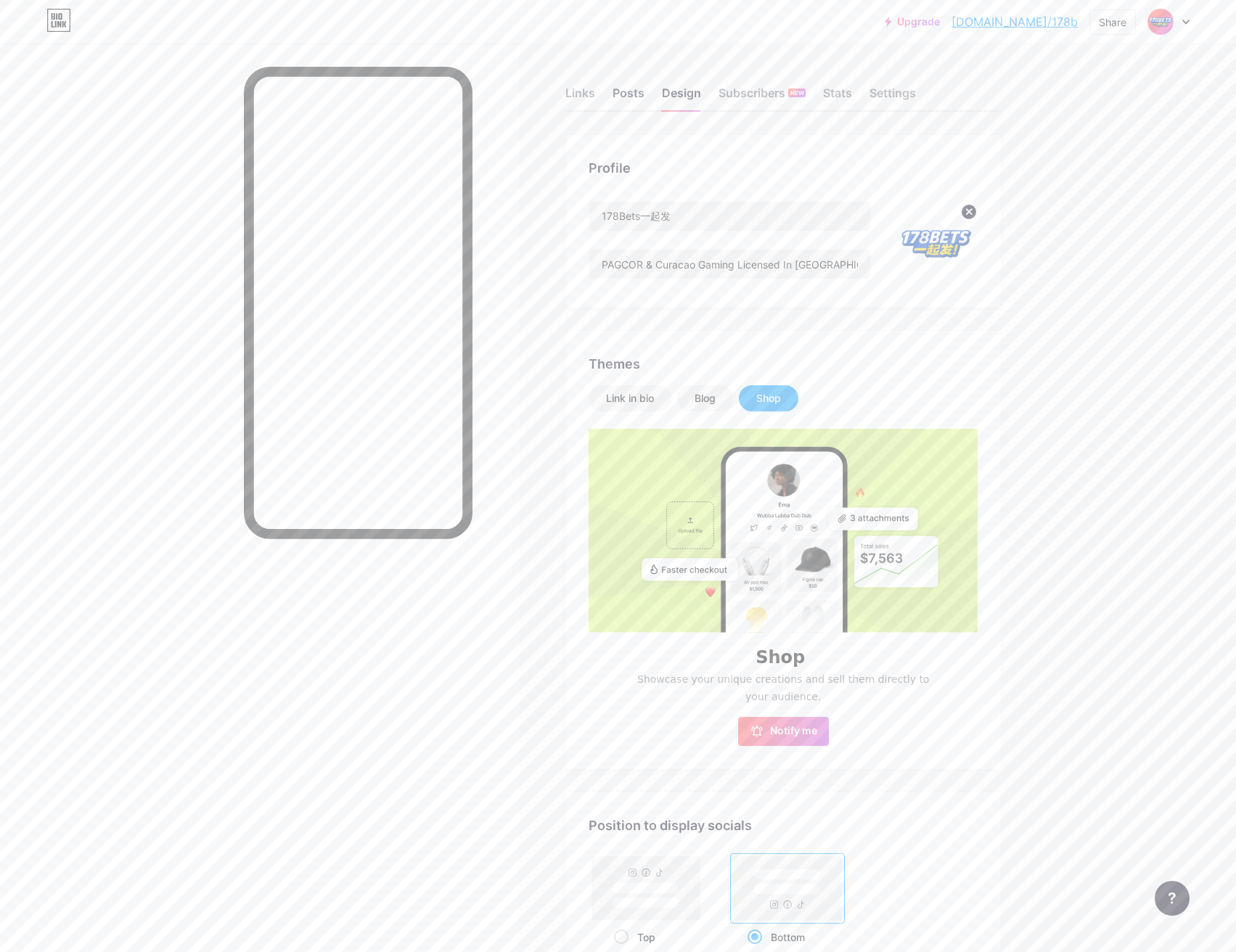
click at [639, 93] on div "Posts" at bounding box center [629, 97] width 32 height 26
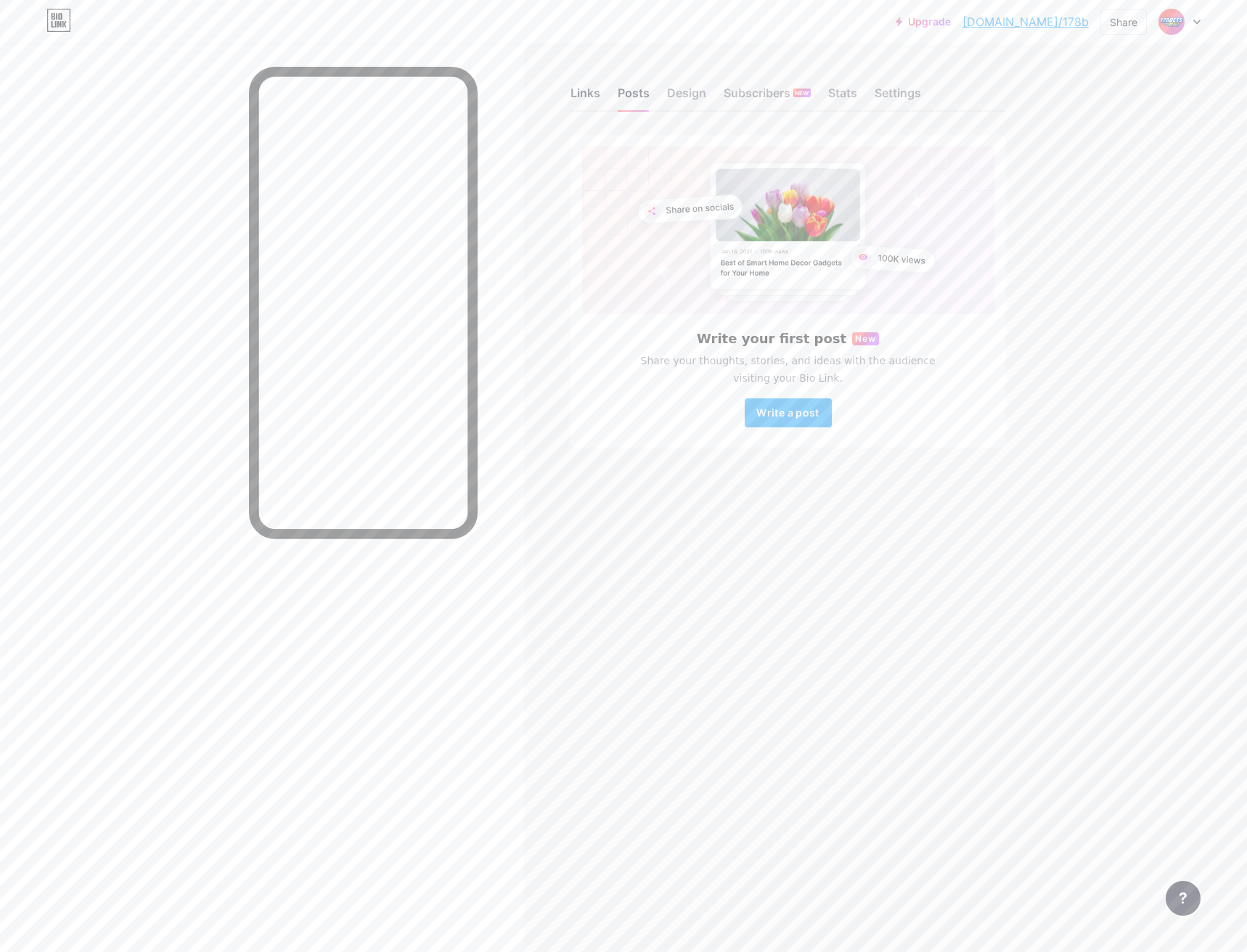
click at [598, 93] on div "Links" at bounding box center [585, 97] width 30 height 26
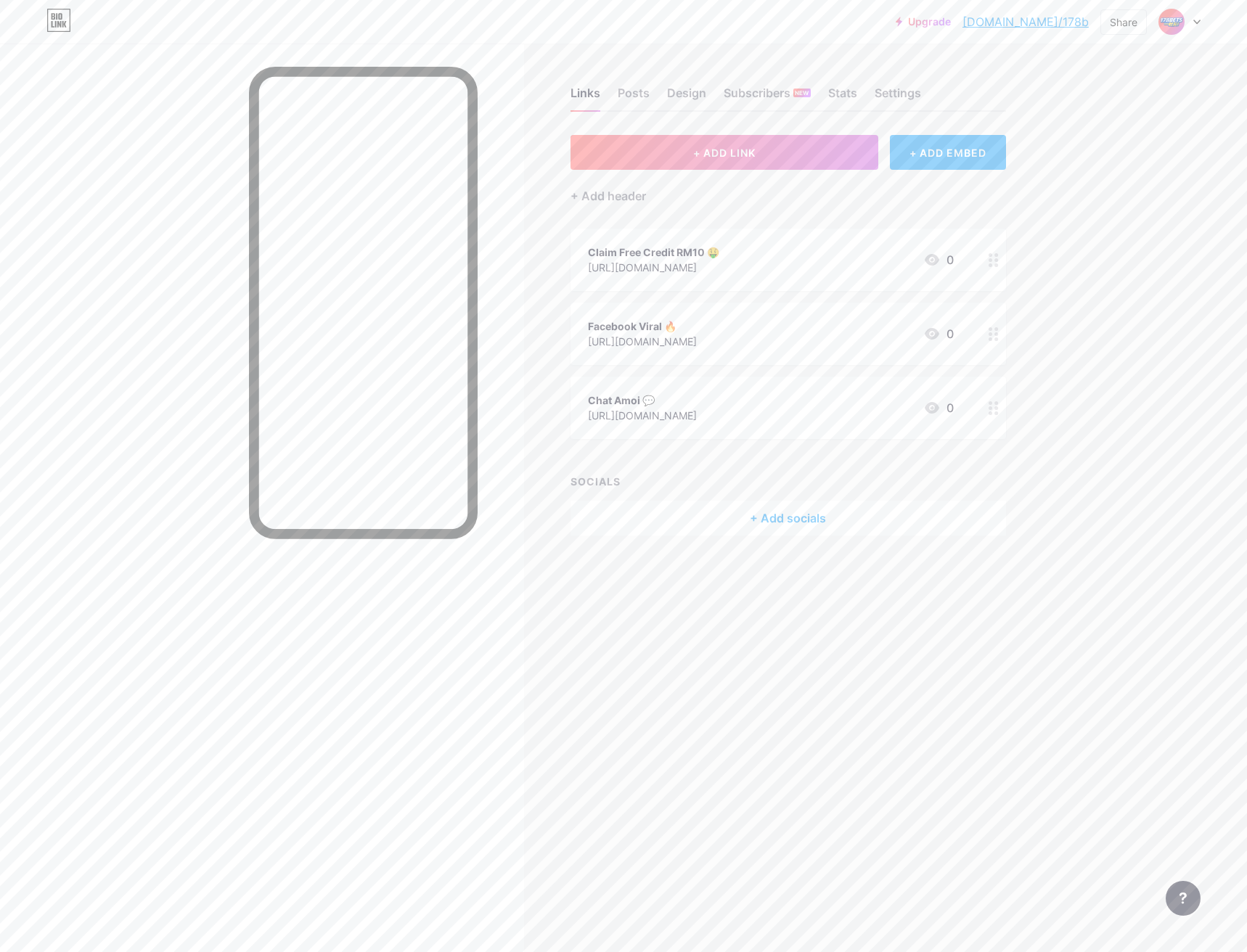
click at [988, 262] on div at bounding box center [994, 259] width 25 height 62
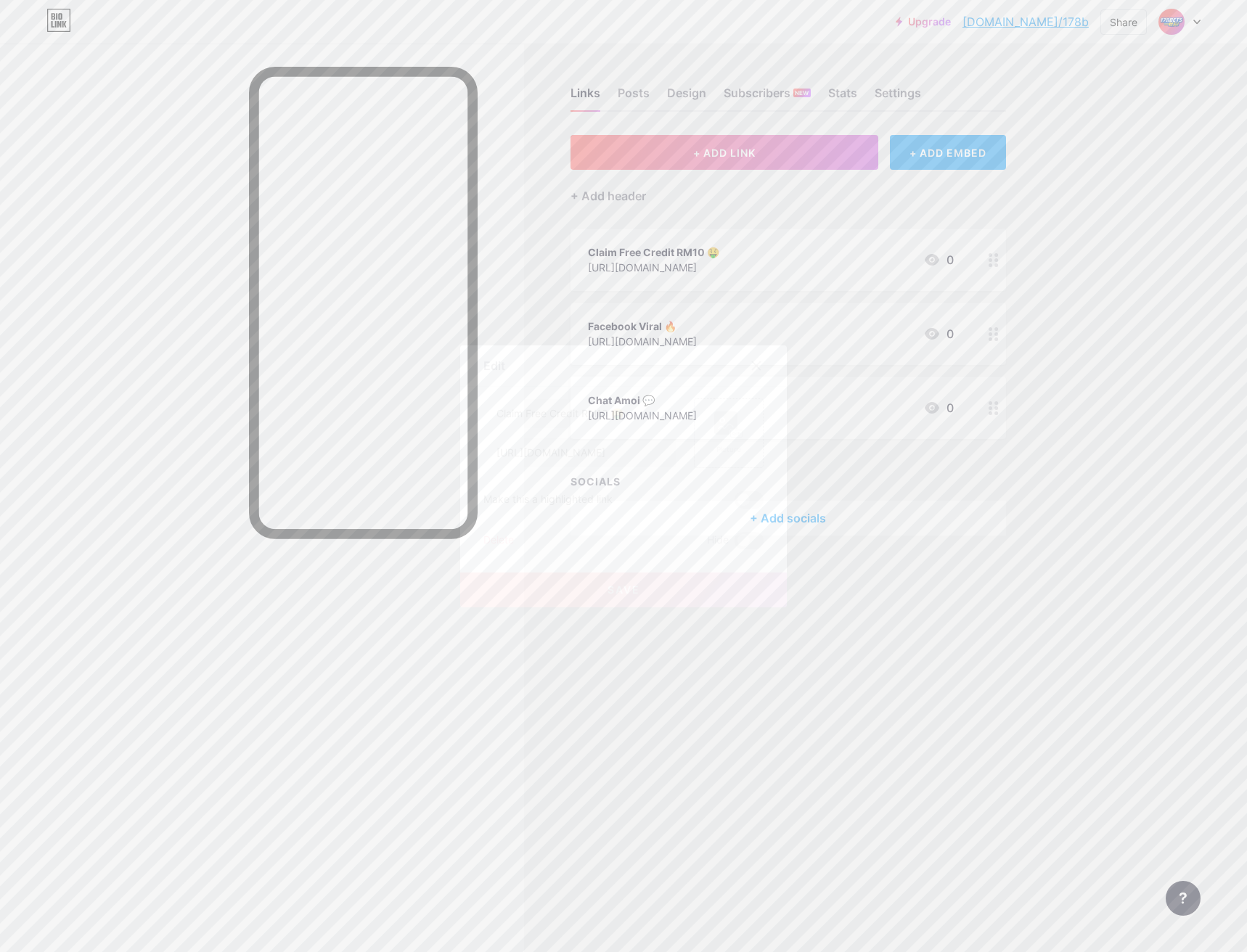
click at [725, 440] on div "Picture" at bounding box center [728, 433] width 29 height 43
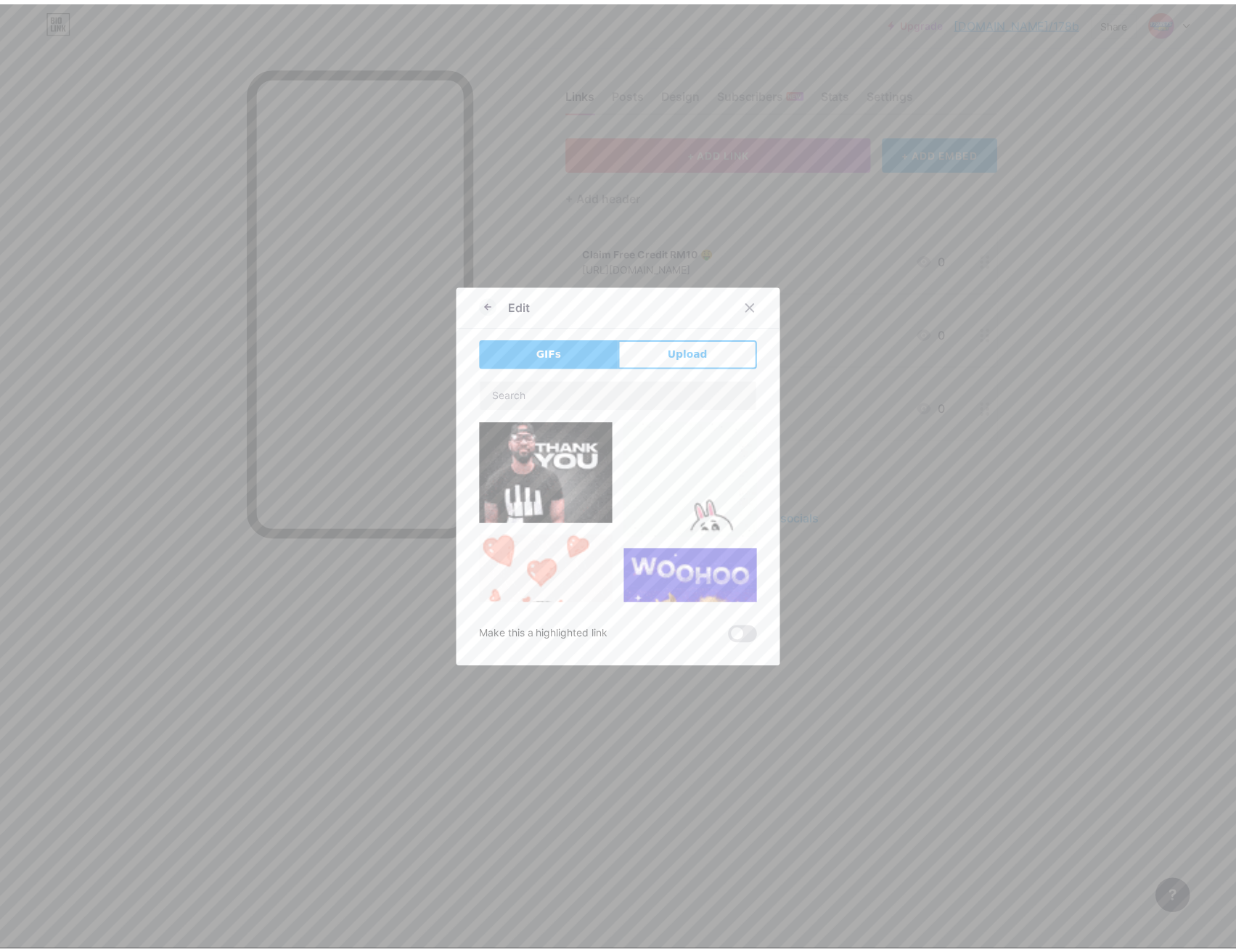
scroll to position [145, 0]
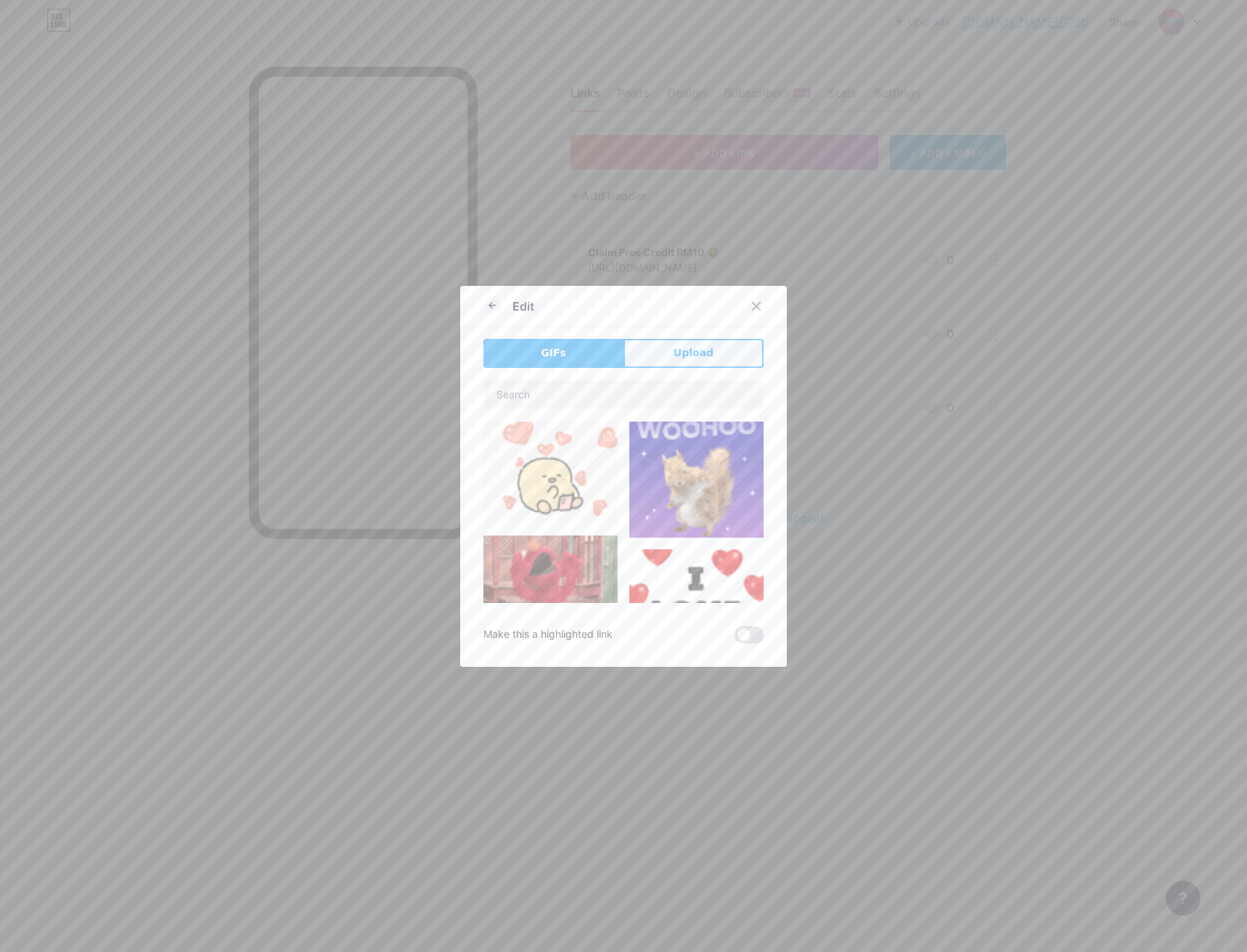
click at [695, 356] on span "Upload" at bounding box center [693, 352] width 40 height 15
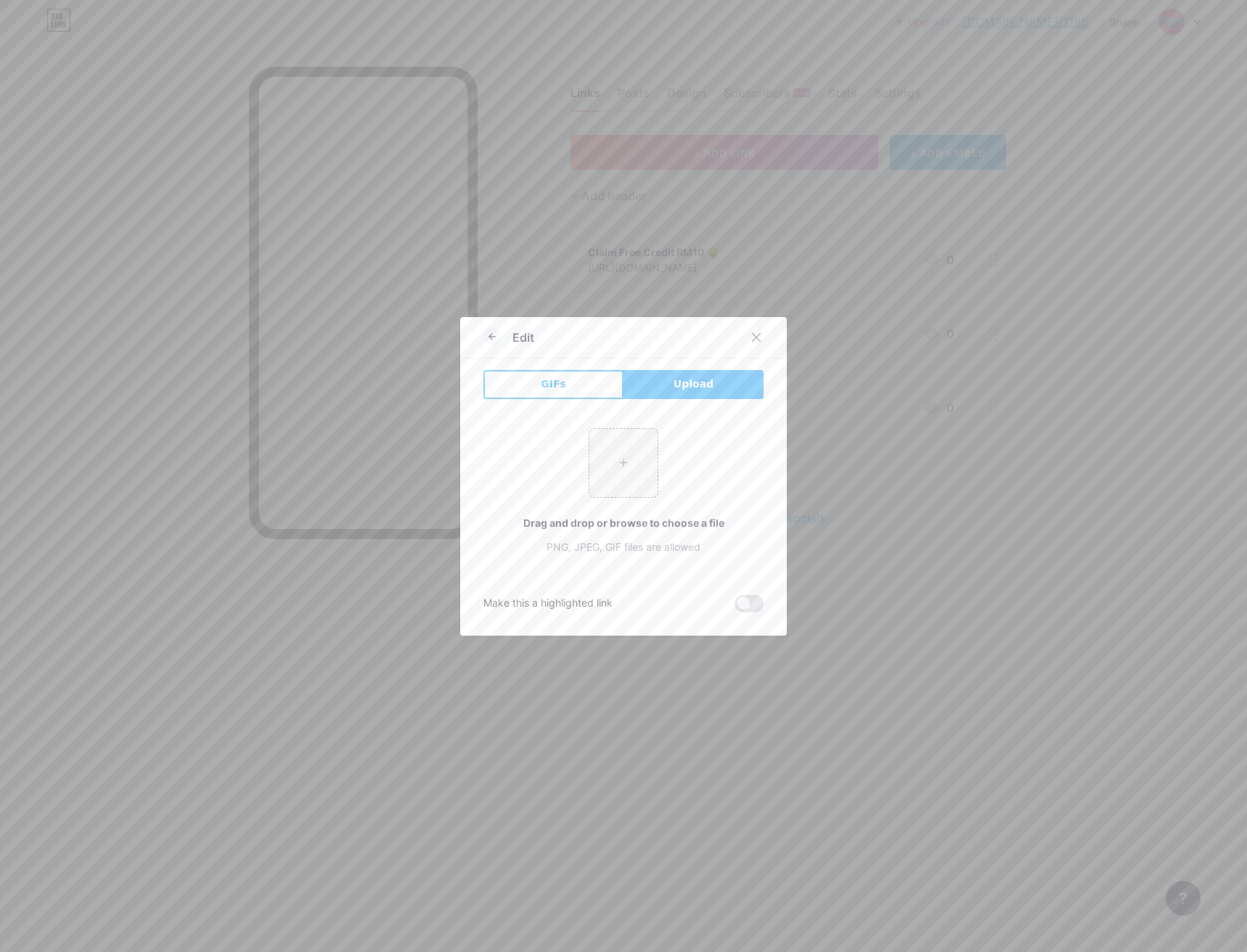
click at [732, 473] on div "+ Drag and drop or browse to choose a file PNG, JPEG, GIF files are allowed" at bounding box center [623, 491] width 280 height 127
click at [751, 336] on icon at bounding box center [757, 338] width 12 height 12
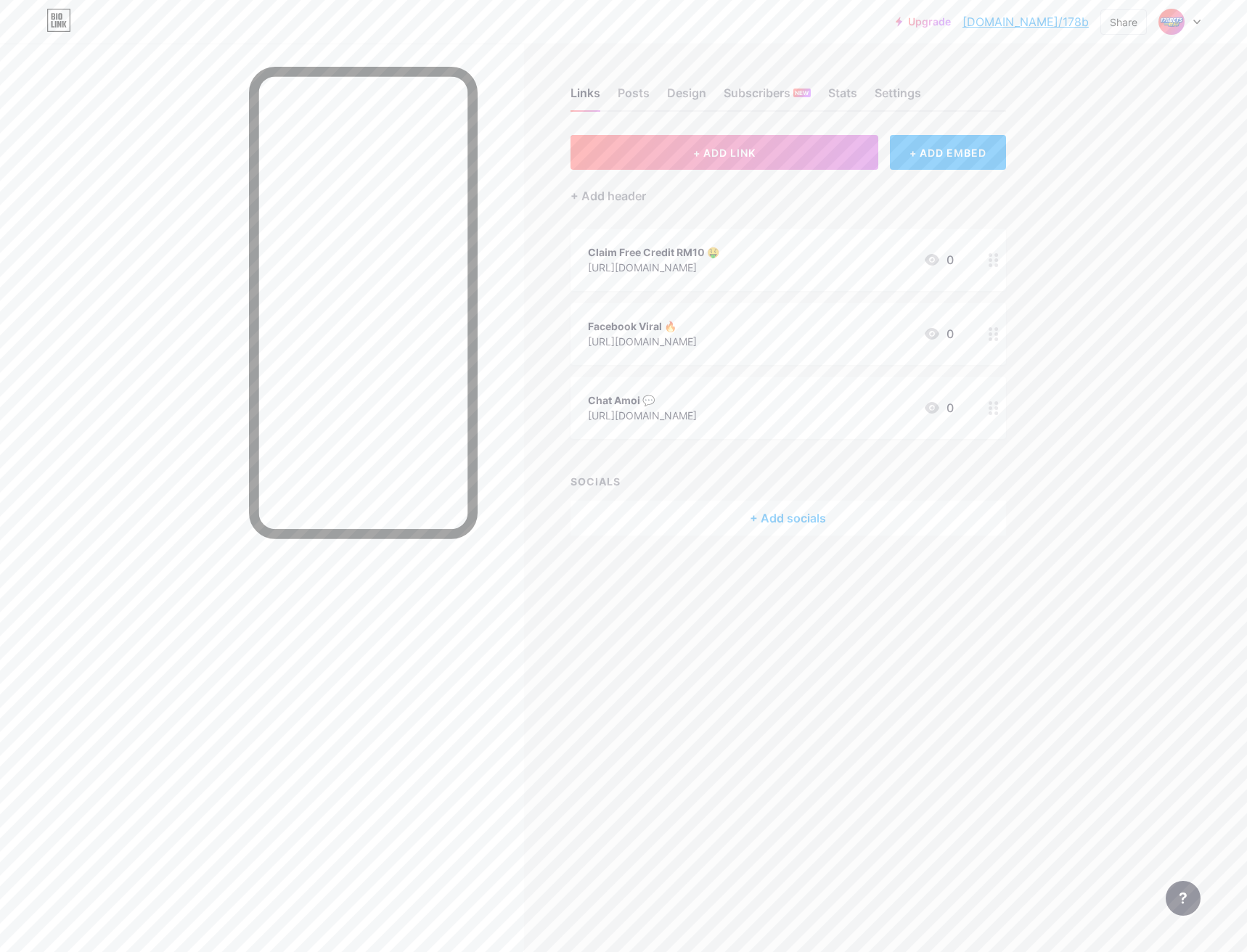
click at [996, 269] on div at bounding box center [994, 259] width 25 height 62
click at [734, 429] on rect at bounding box center [737, 433] width 13 height 9
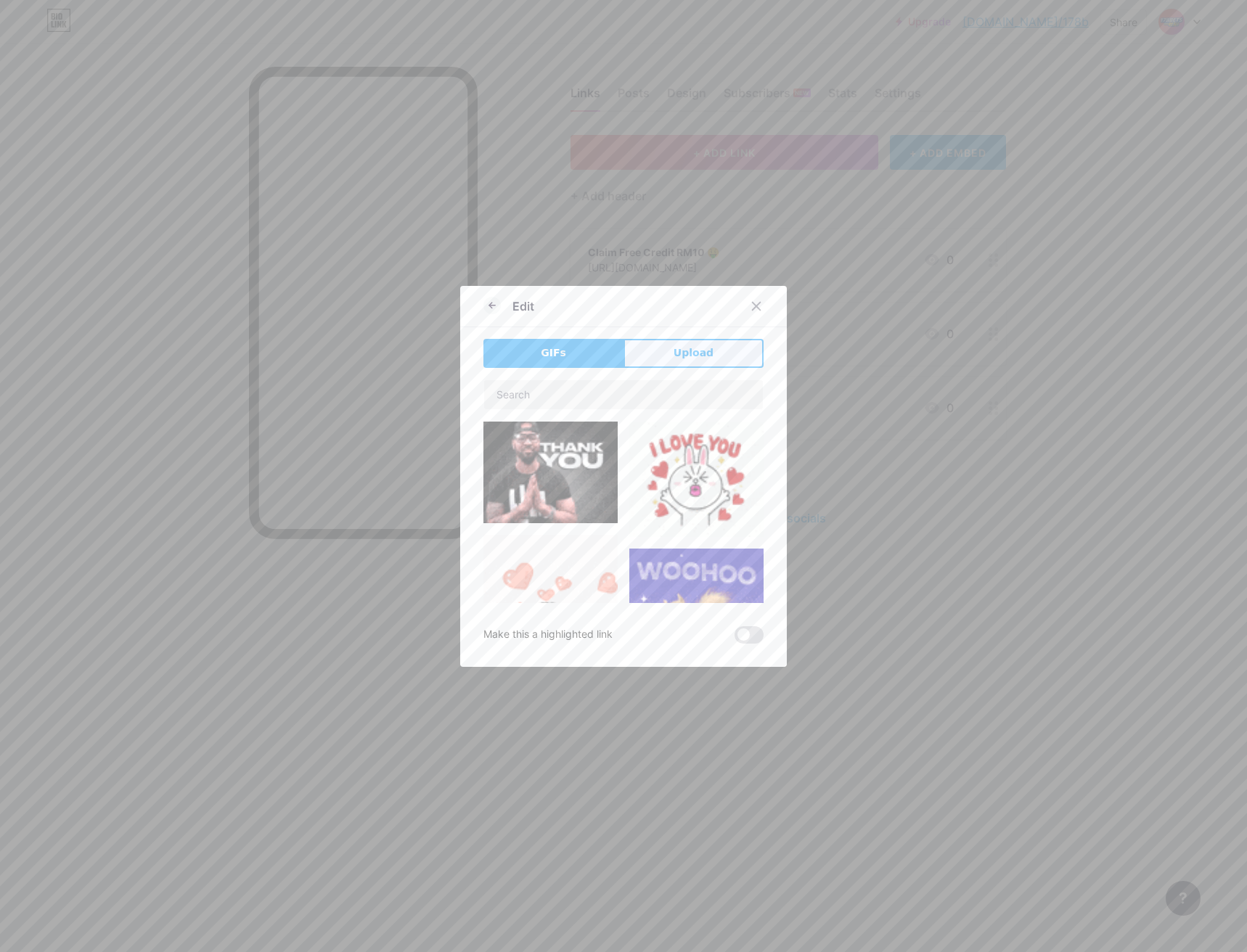
click at [674, 359] on span "Upload" at bounding box center [693, 352] width 40 height 15
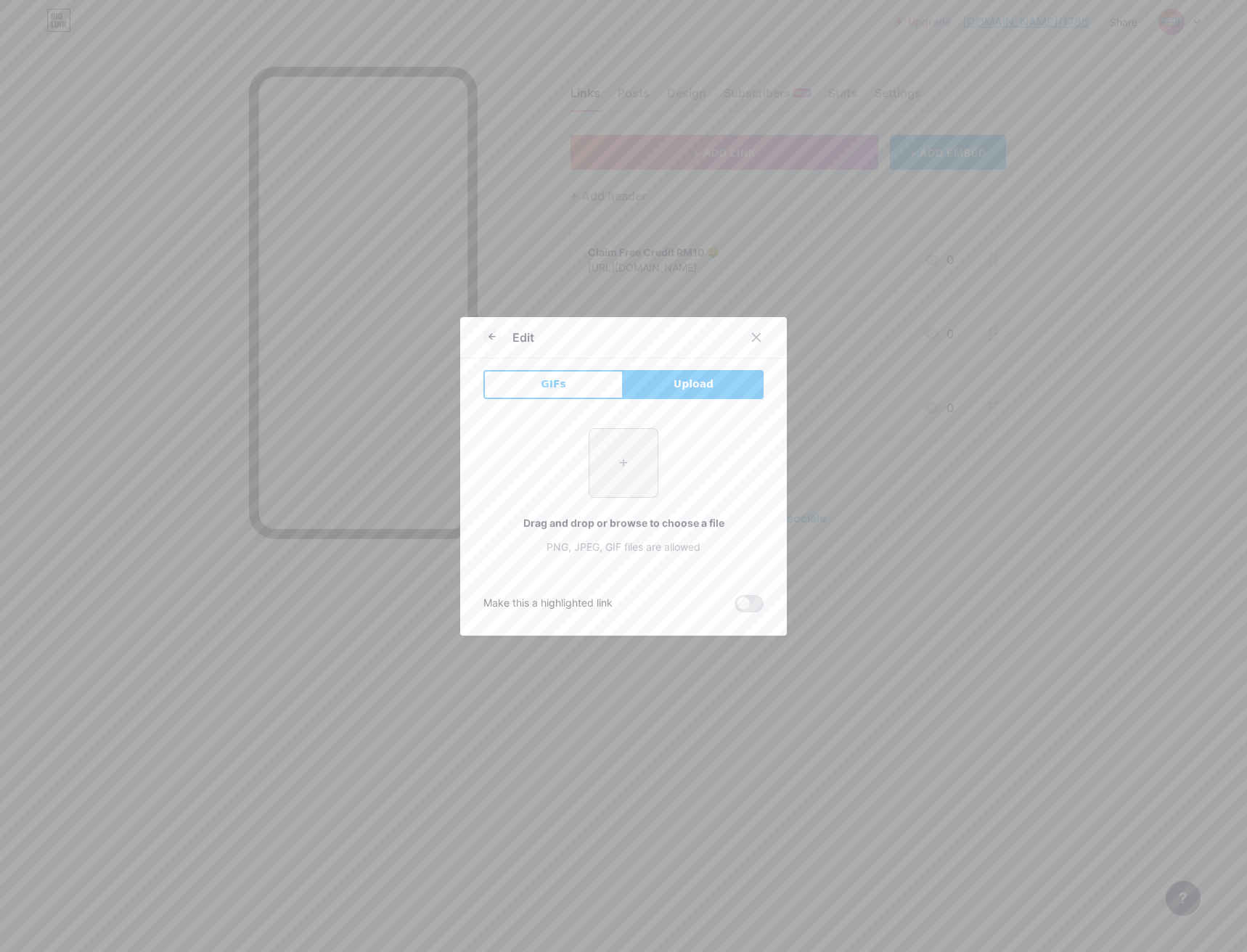
click at [628, 463] on input "file" at bounding box center [623, 463] width 68 height 68
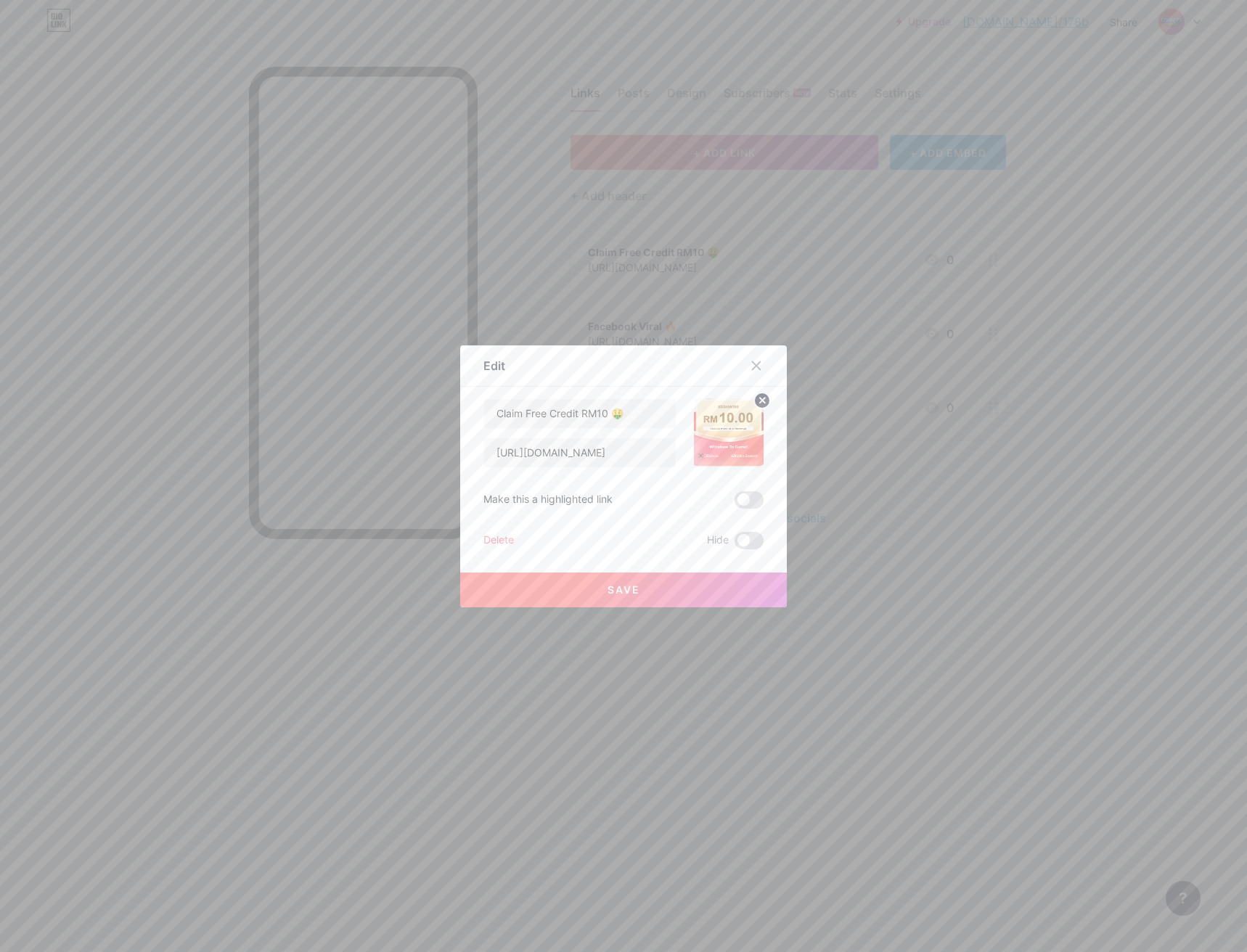
click at [633, 588] on span "Save" at bounding box center [624, 589] width 33 height 12
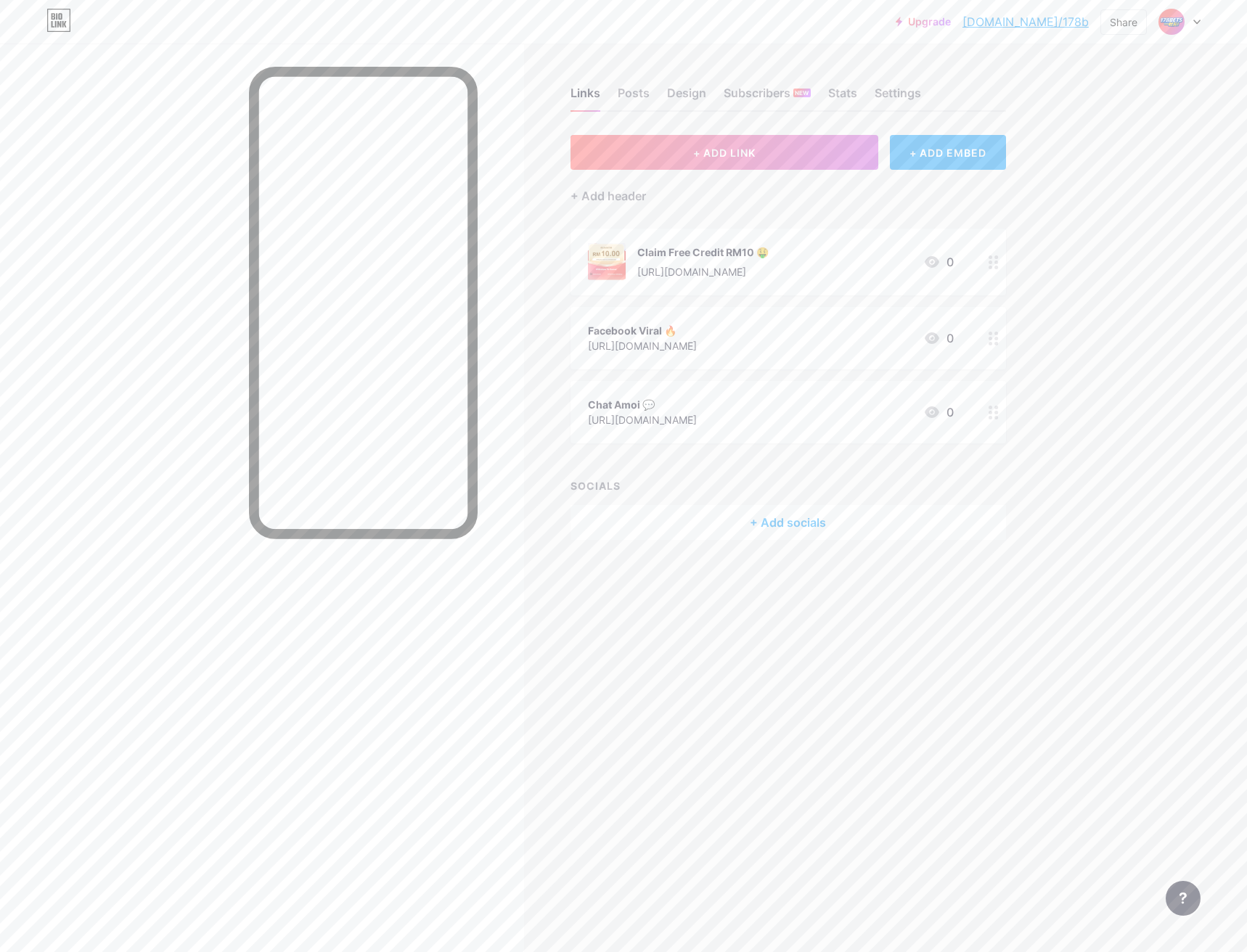
click at [999, 267] on icon at bounding box center [994, 262] width 10 height 14
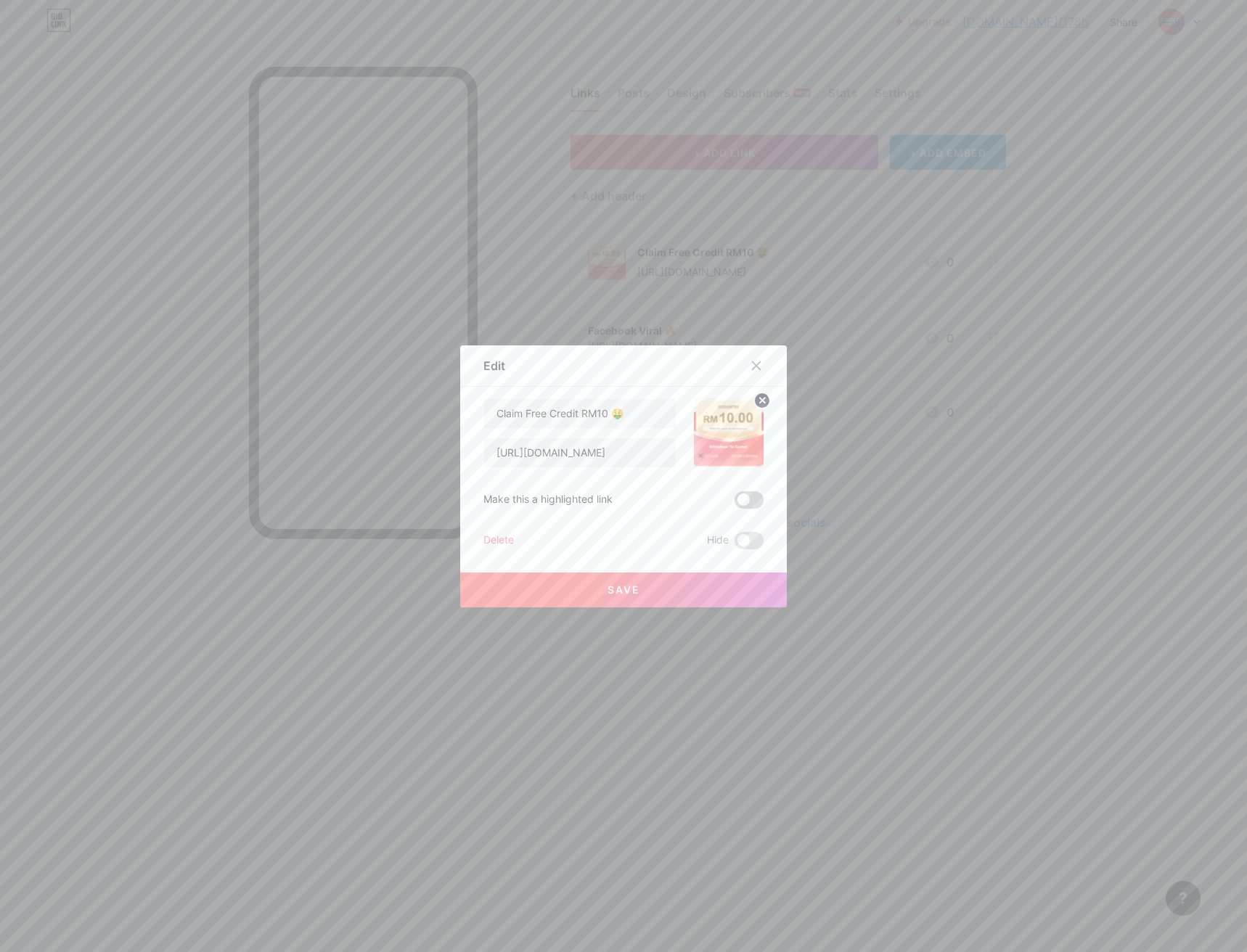
click at [746, 498] on span at bounding box center [749, 500] width 29 height 18
click at [735, 504] on input "checkbox" at bounding box center [735, 504] width 0 height 0
click at [706, 590] on button "Save" at bounding box center [623, 589] width 326 height 35
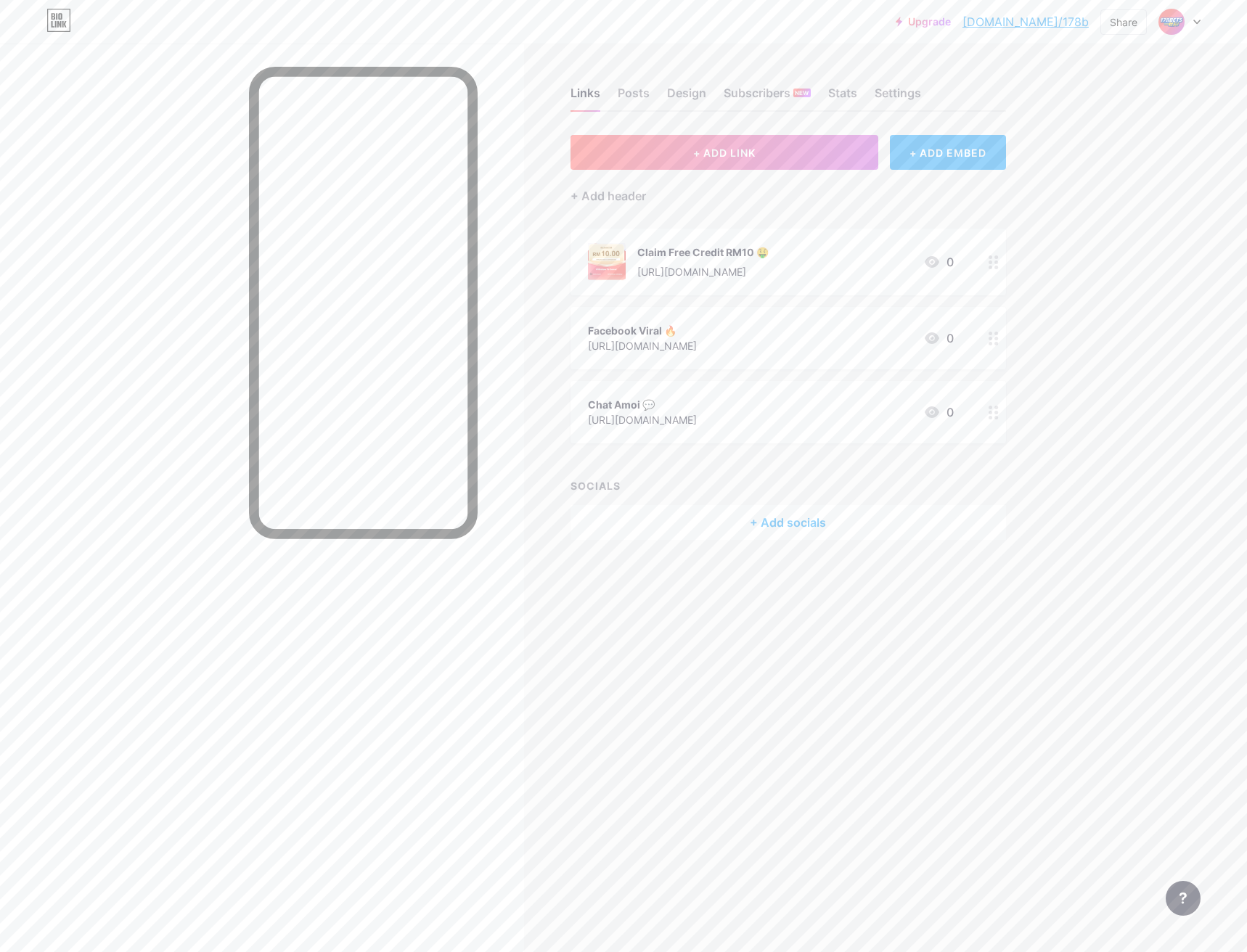
click at [990, 411] on circle at bounding box center [991, 413] width 4 height 4
click at [717, 431] on rect at bounding box center [725, 422] width 23 height 23
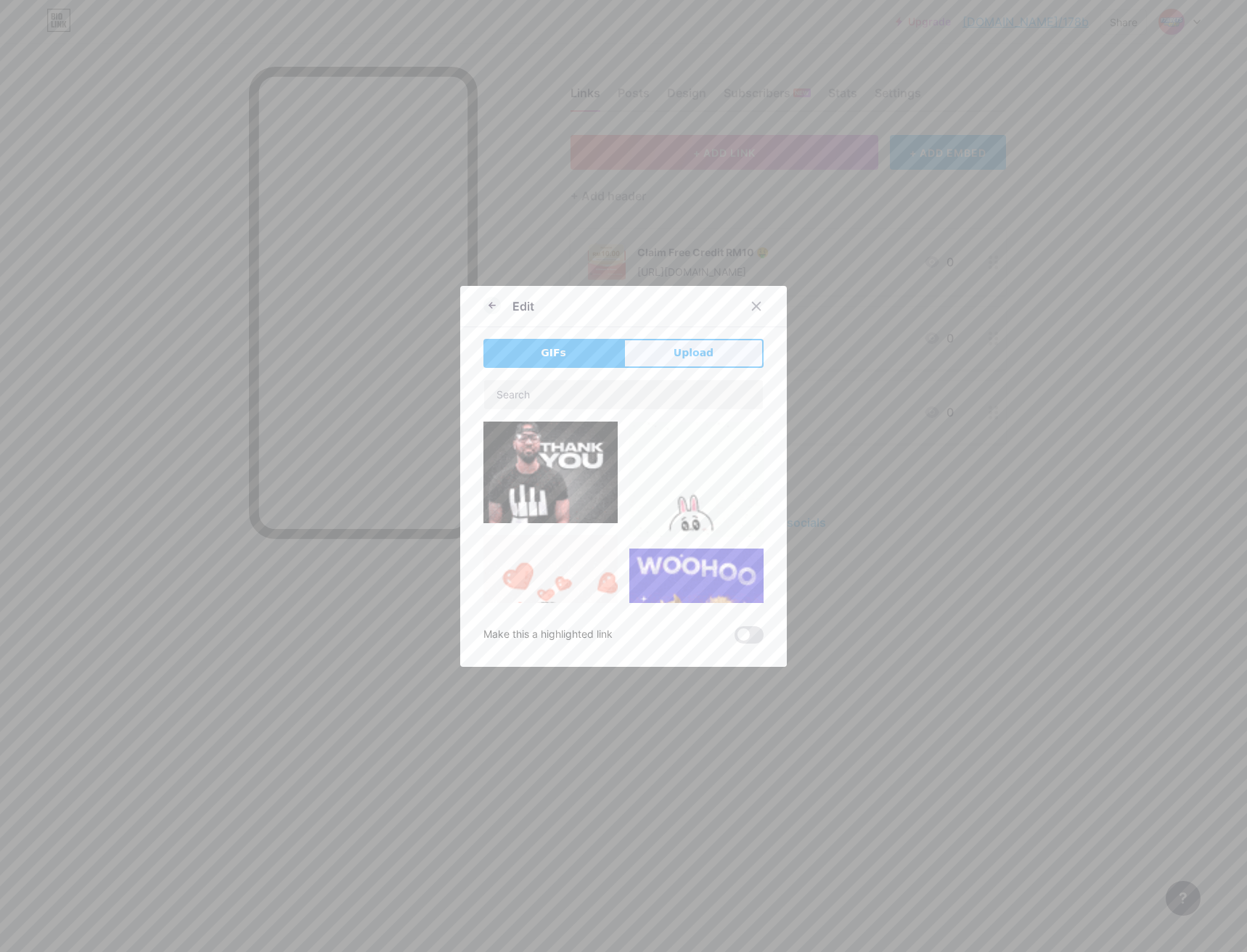
click at [674, 352] on span "Upload" at bounding box center [693, 352] width 40 height 15
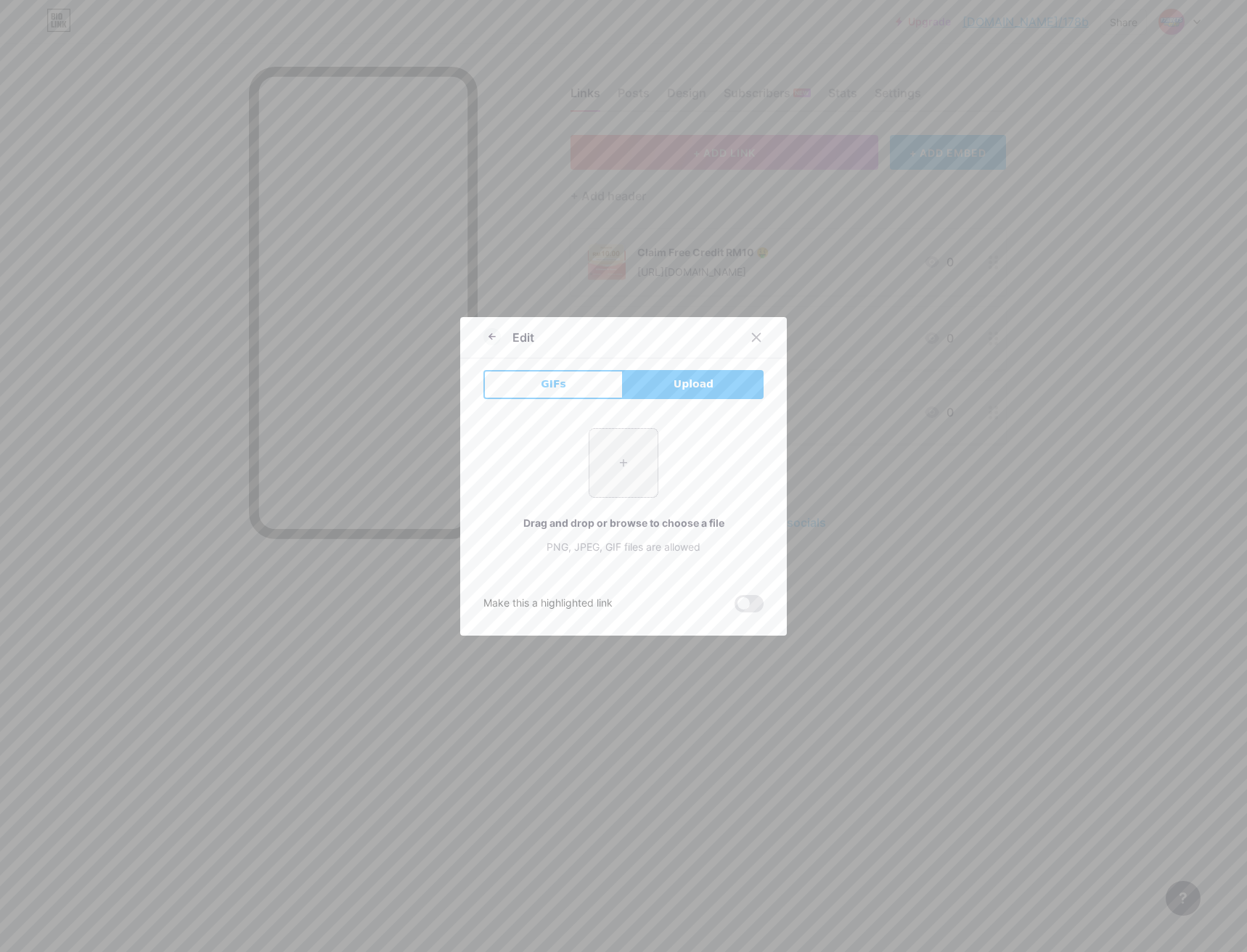
click at [638, 468] on input "file" at bounding box center [623, 463] width 68 height 68
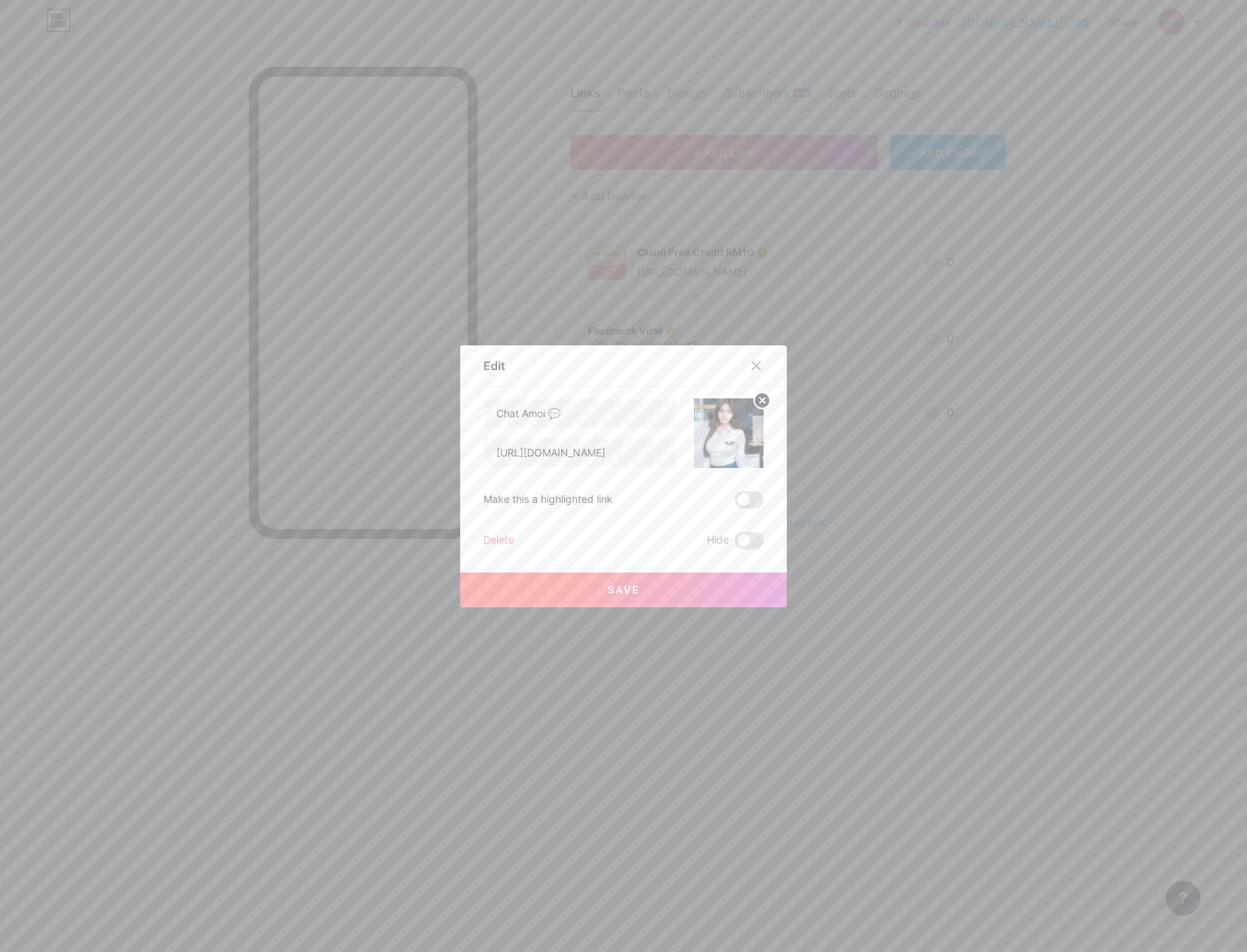
click at [647, 585] on button "Save" at bounding box center [623, 589] width 326 height 35
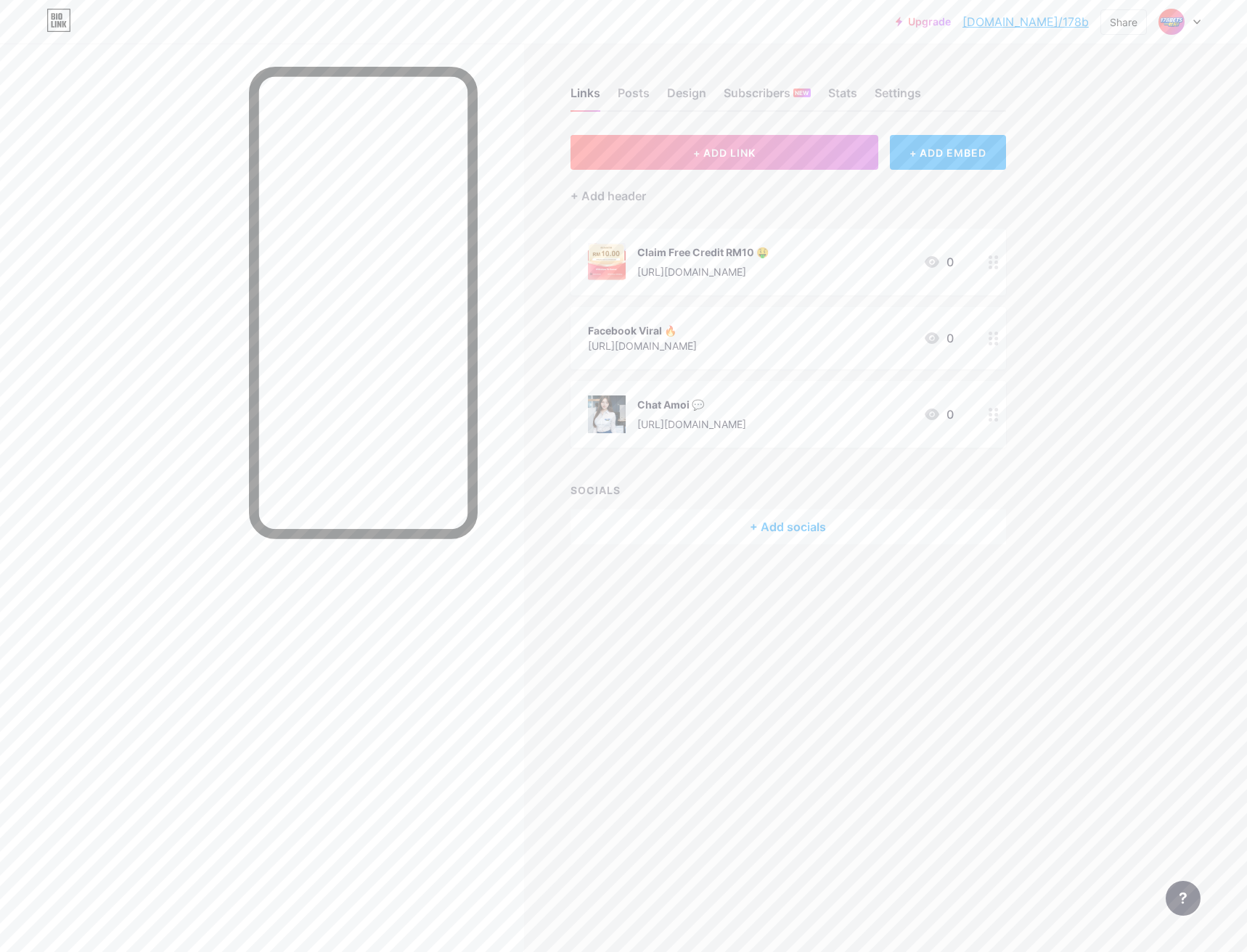
click at [999, 264] on icon at bounding box center [994, 262] width 10 height 14
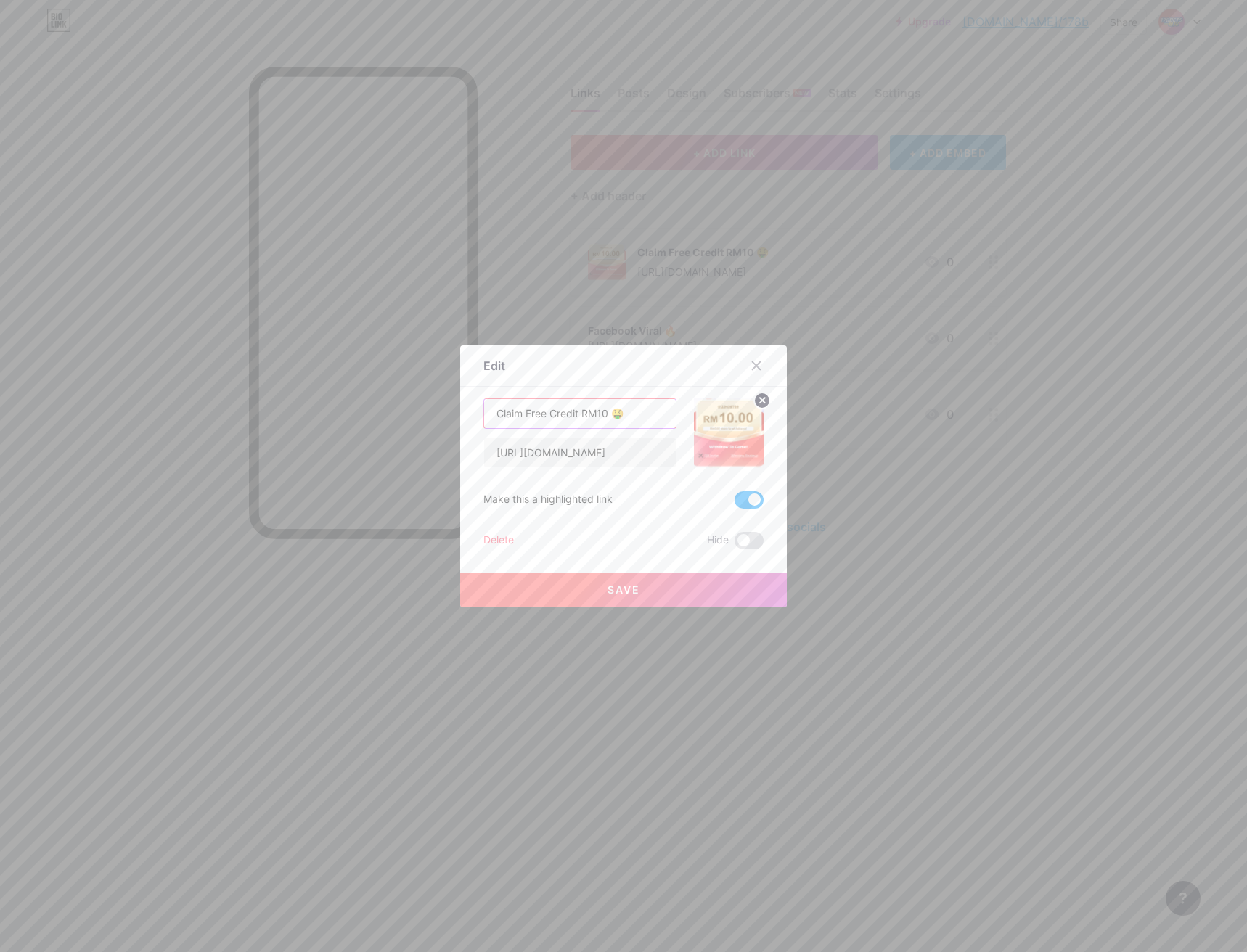
click at [619, 414] on input "Claim Free Credit RM10 🤑" at bounding box center [580, 413] width 192 height 29
paste input "🧧"
click at [621, 586] on span "Save" at bounding box center [624, 589] width 33 height 12
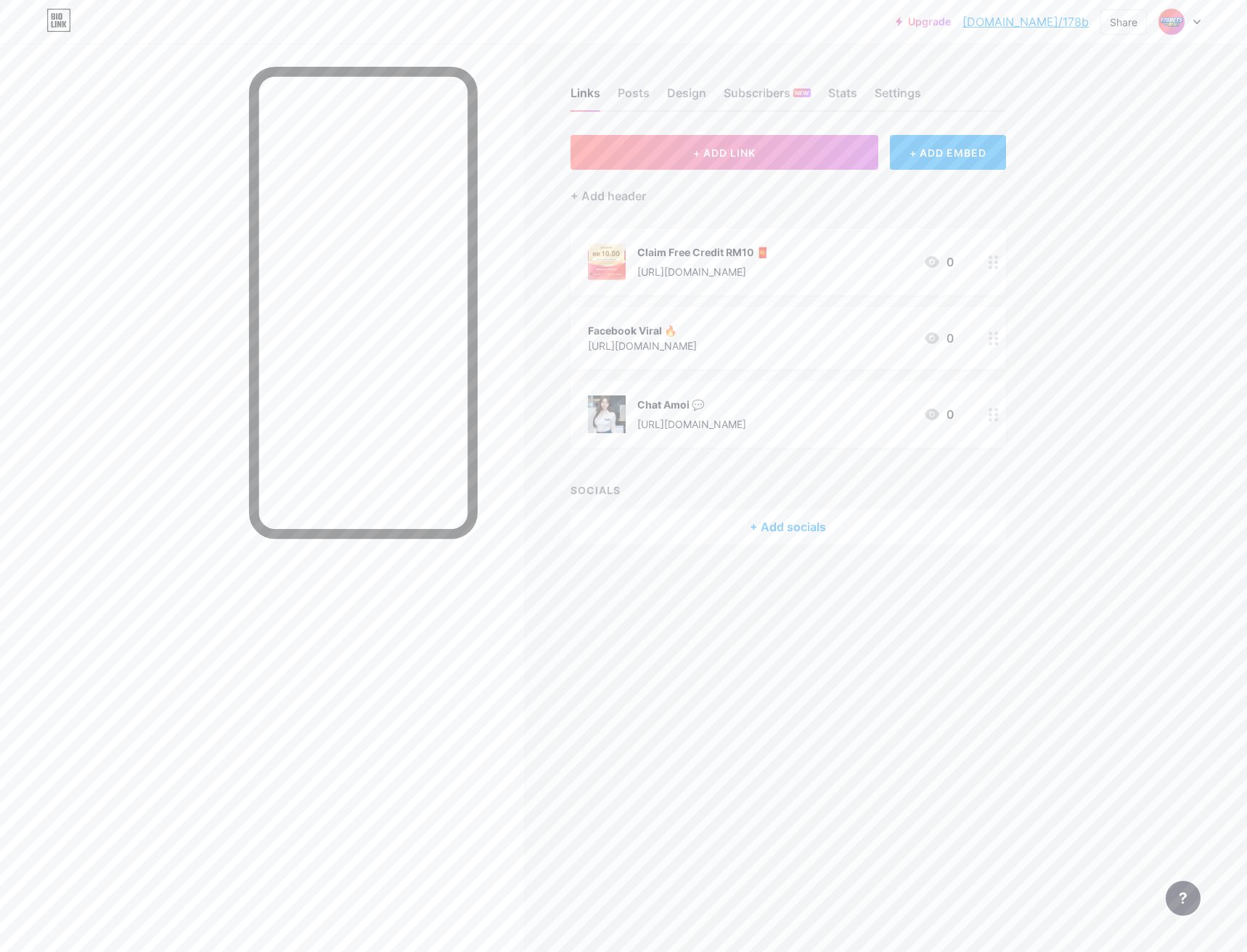
click at [996, 337] on circle at bounding box center [997, 339] width 4 height 4
click at [717, 442] on div "Picture" at bounding box center [728, 433] width 29 height 43
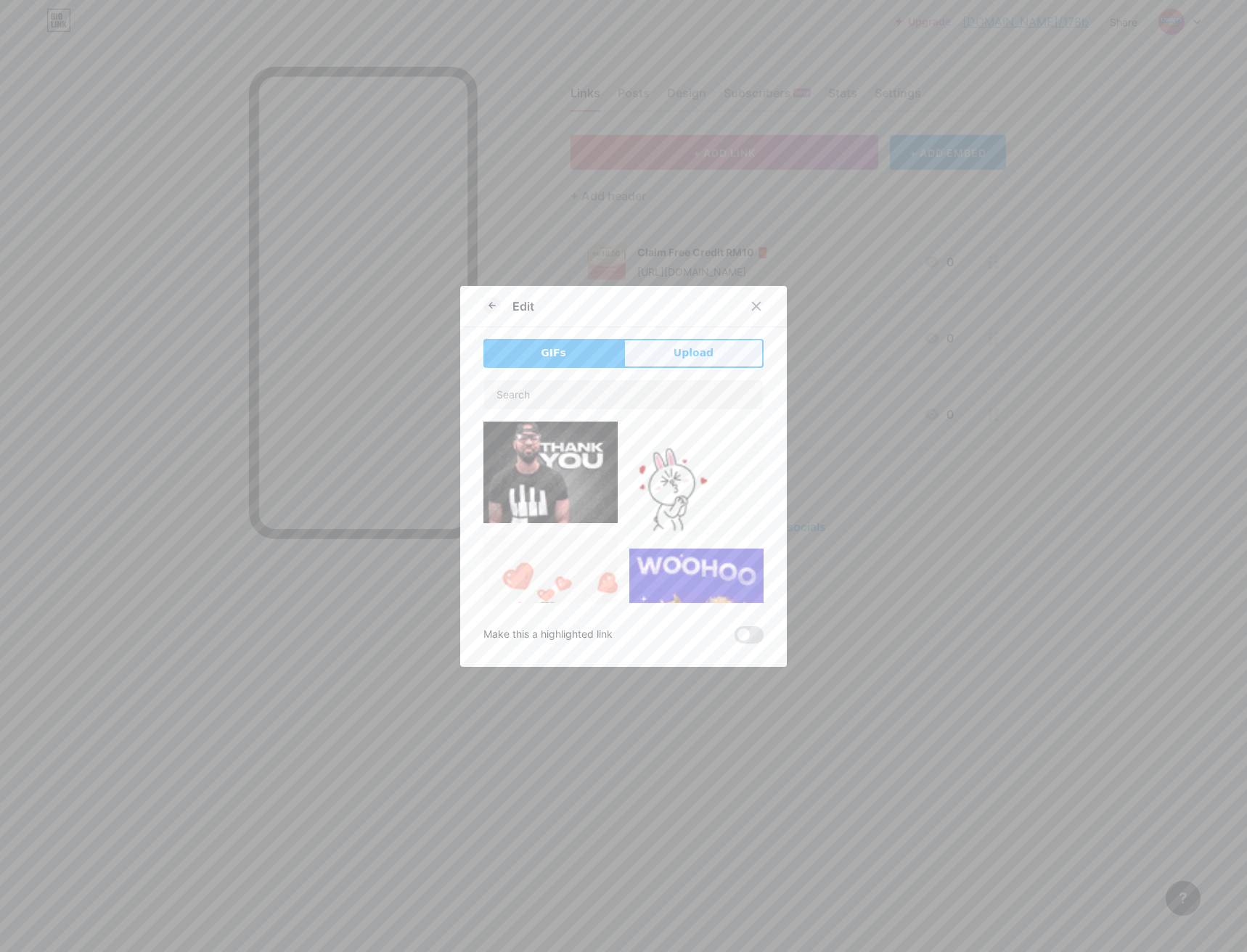
click at [707, 359] on button "Upload" at bounding box center [694, 353] width 140 height 29
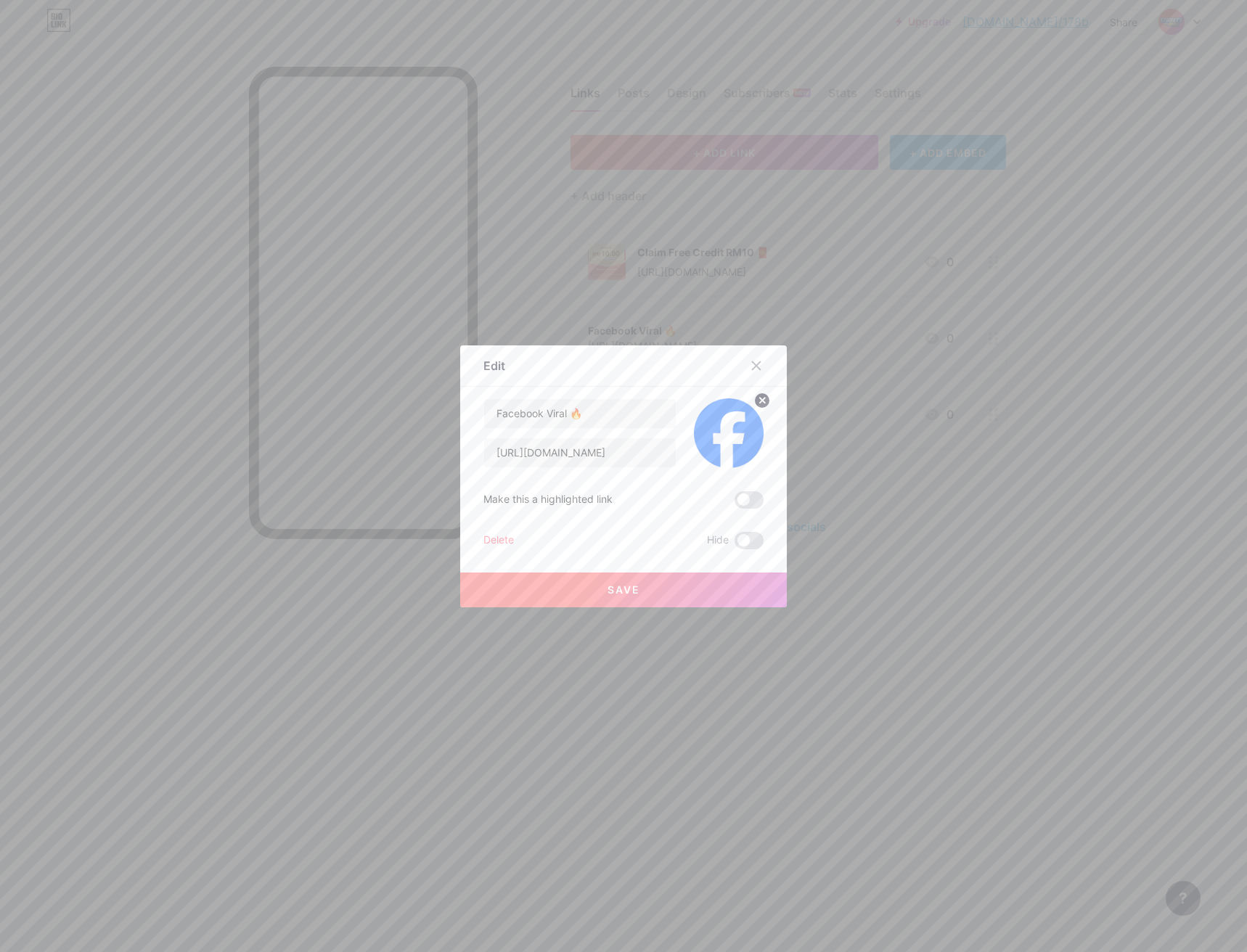
click at [699, 594] on button "Save" at bounding box center [623, 589] width 326 height 35
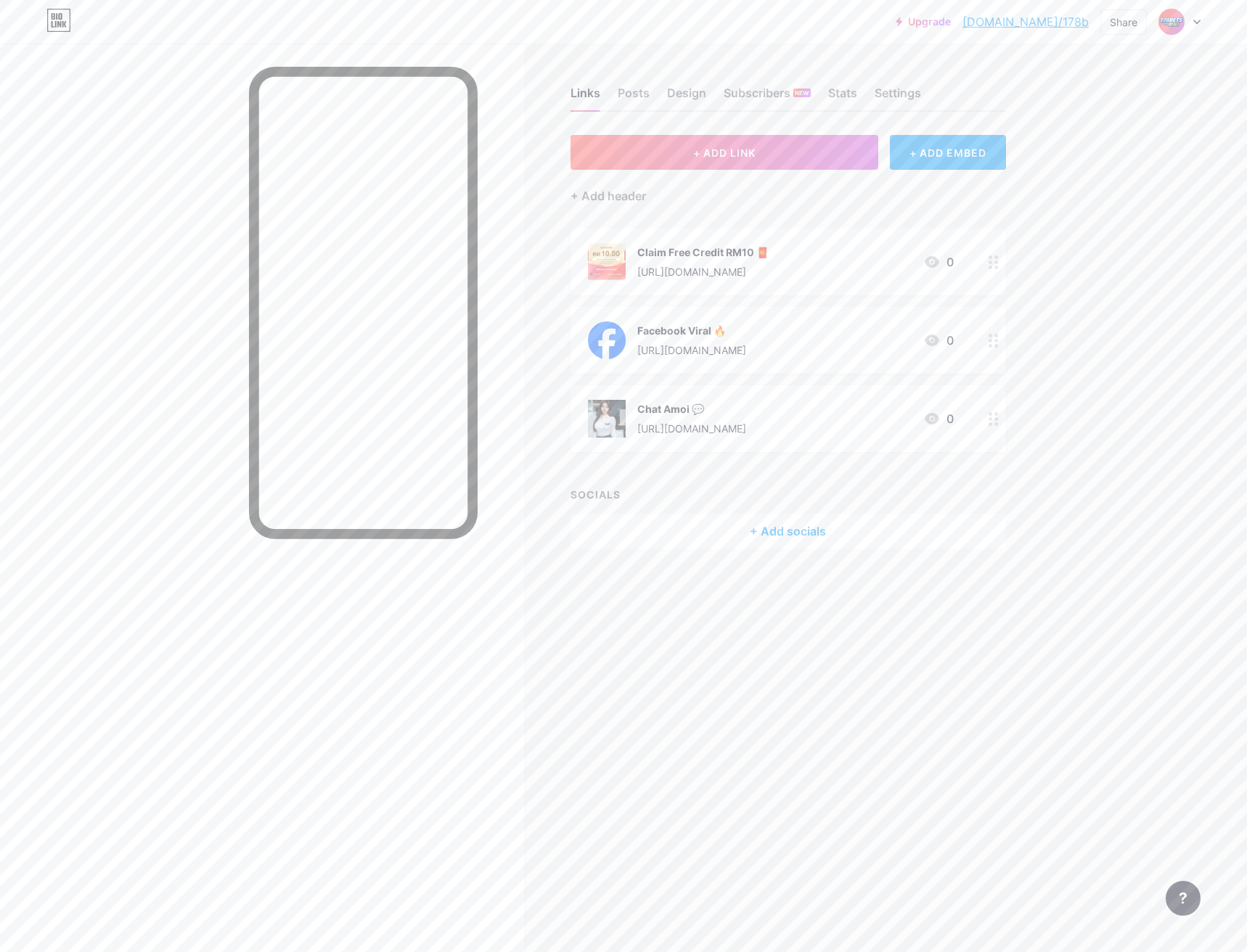
click at [1000, 258] on div at bounding box center [994, 262] width 25 height 67
click at [740, 498] on span at bounding box center [749, 500] width 29 height 18
click at [735, 504] on input "checkbox" at bounding box center [735, 504] width 0 height 0
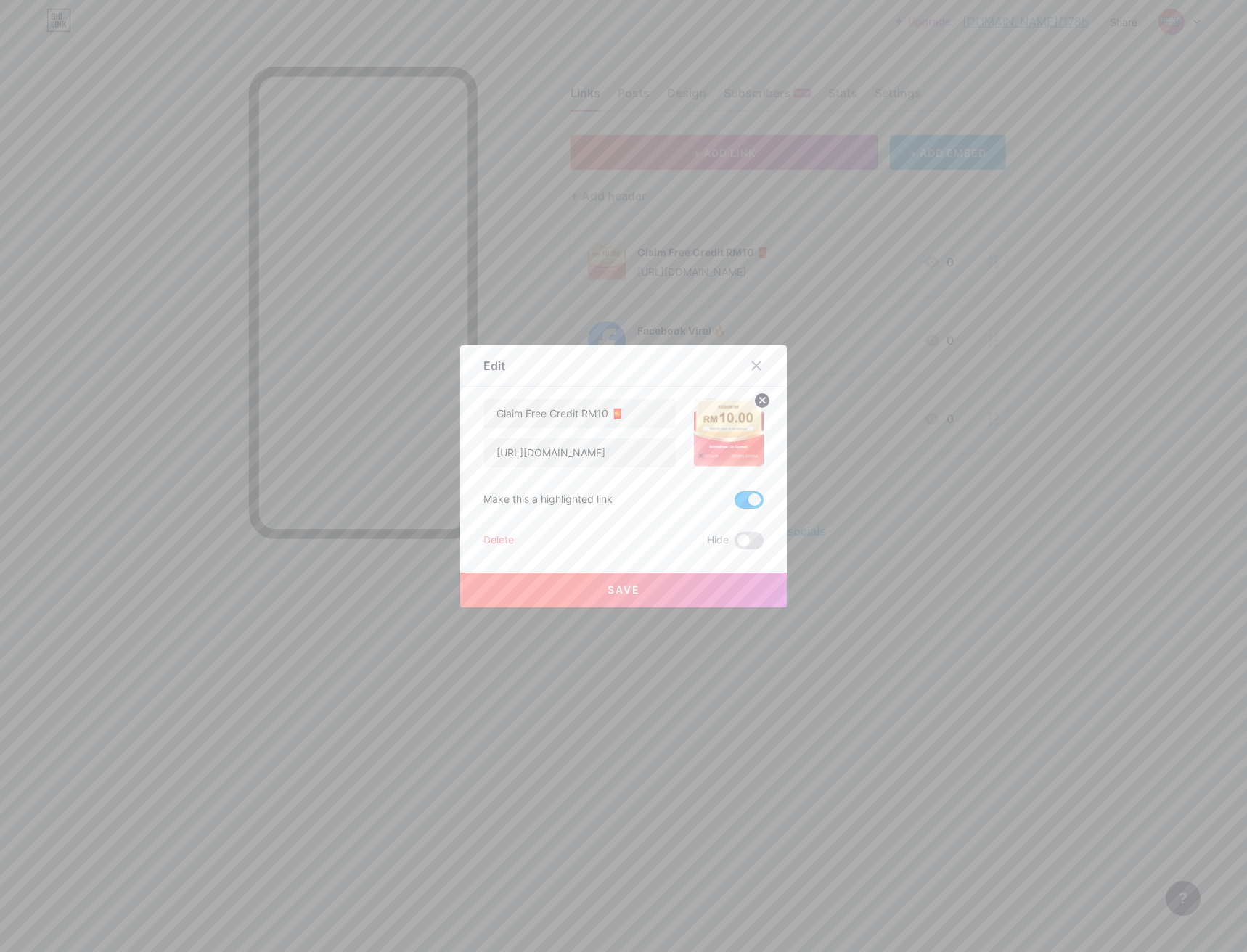
click at [733, 586] on button "Save" at bounding box center [623, 589] width 326 height 35
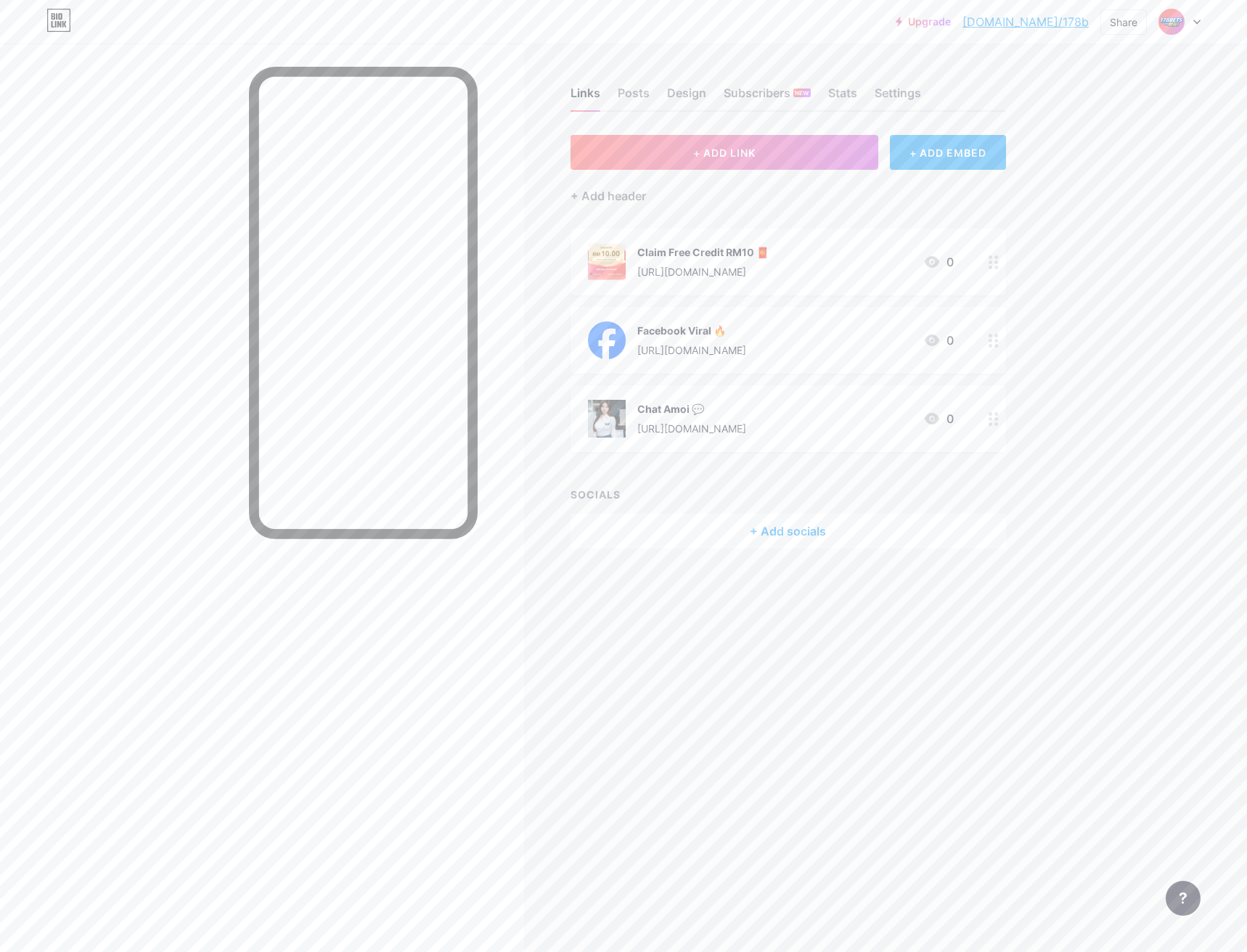
click at [996, 339] on circle at bounding box center [997, 341] width 4 height 4
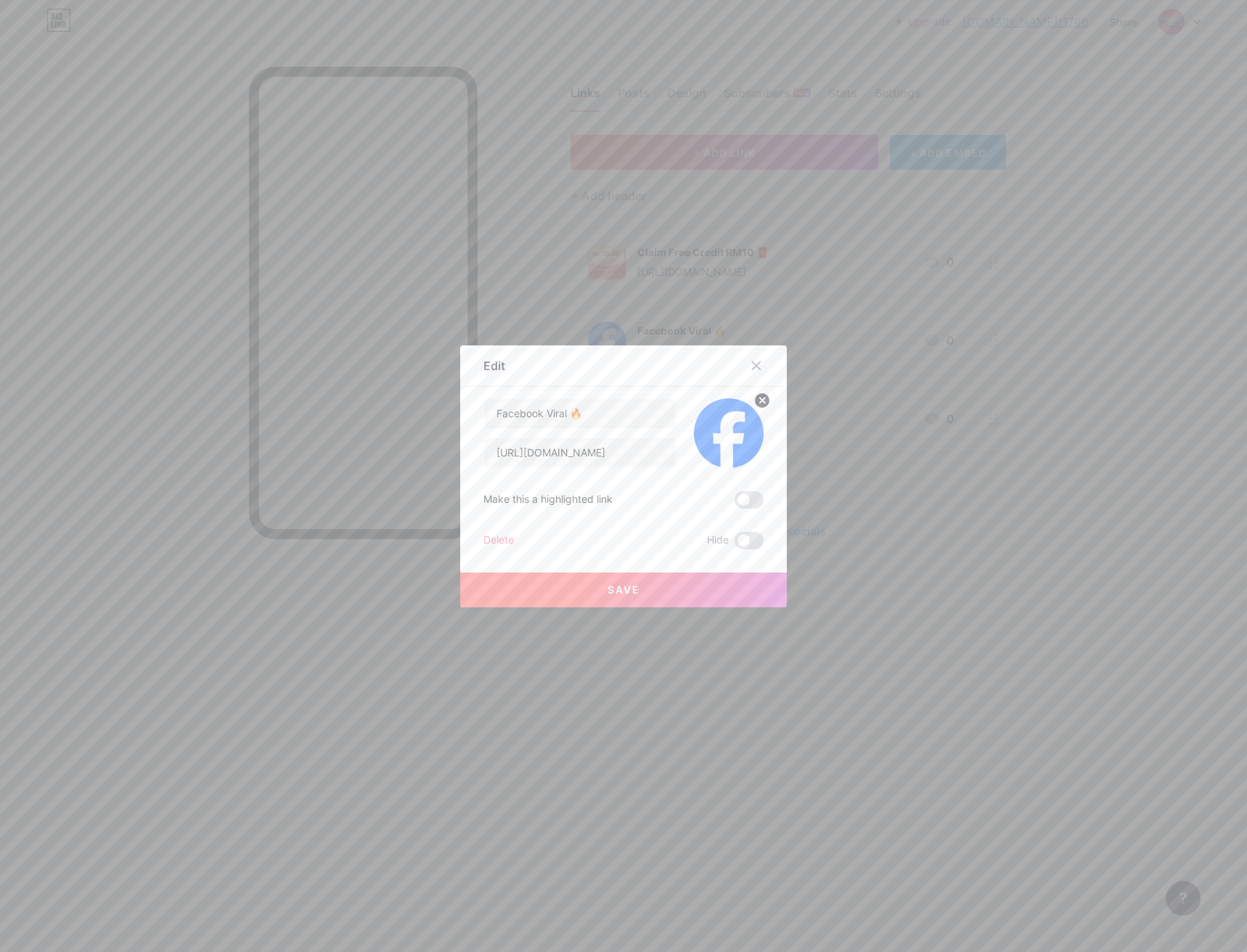
click at [748, 499] on span at bounding box center [749, 500] width 29 height 18
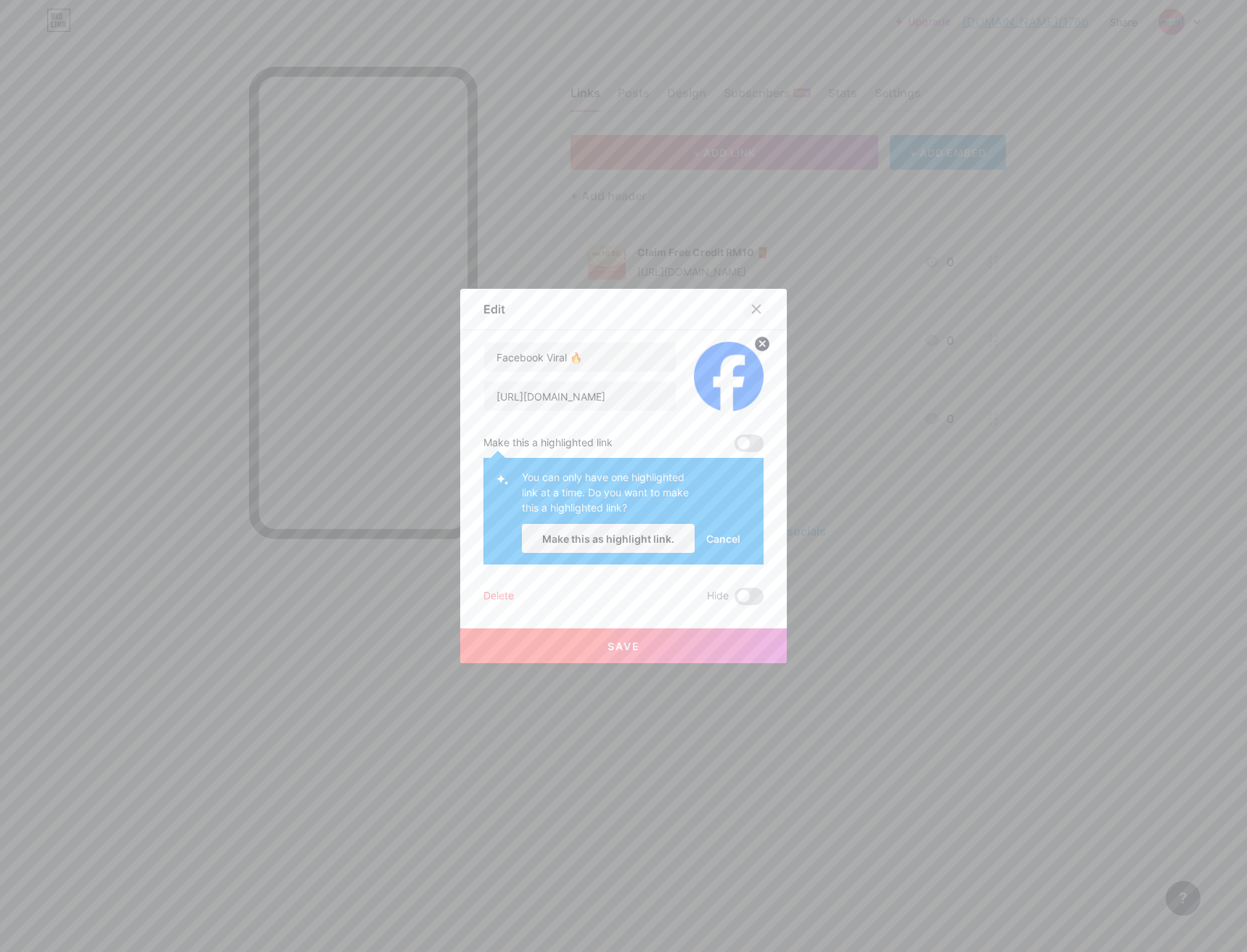
click at [752, 307] on icon at bounding box center [757, 309] width 12 height 12
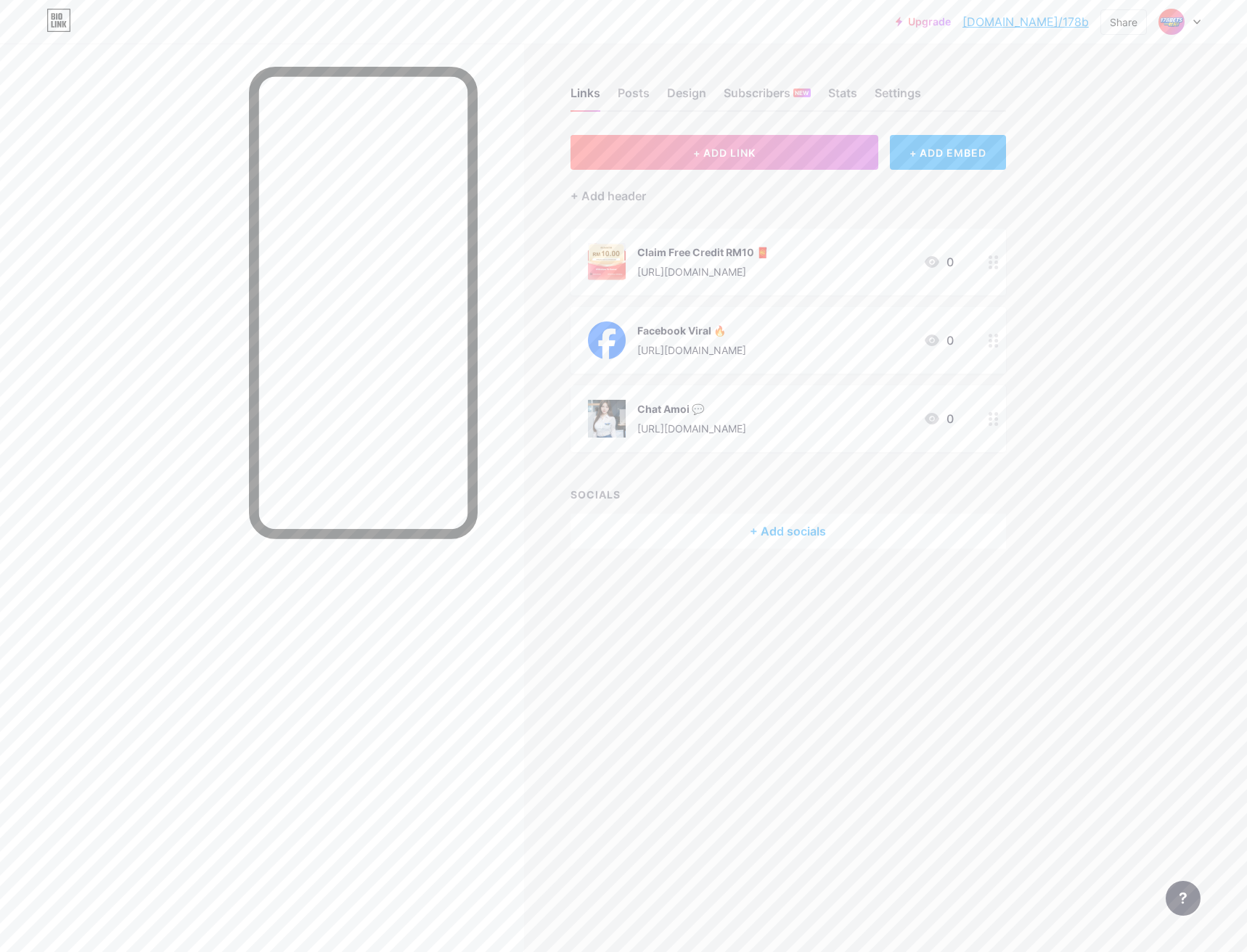
click at [1116, 332] on div "Upgrade [DOMAIN_NAME]/178b [DOMAIN_NAME]/178b Share Switch accounts 178Bets一起发 …" at bounding box center [623, 476] width 1247 height 952
click at [838, 94] on div "Stats" at bounding box center [843, 97] width 29 height 26
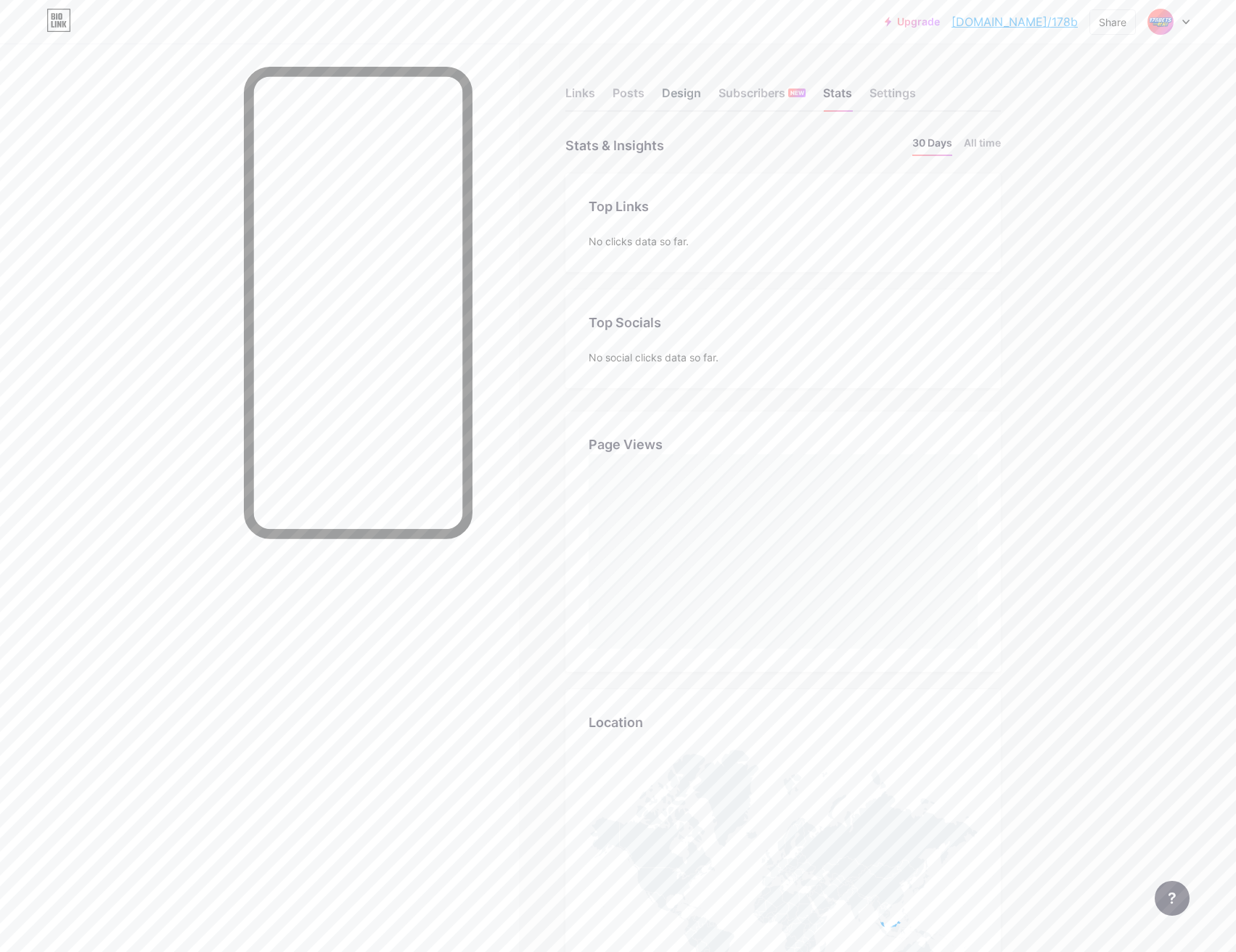
scroll to position [952, 1236]
click at [692, 91] on div "Design" at bounding box center [682, 97] width 40 height 26
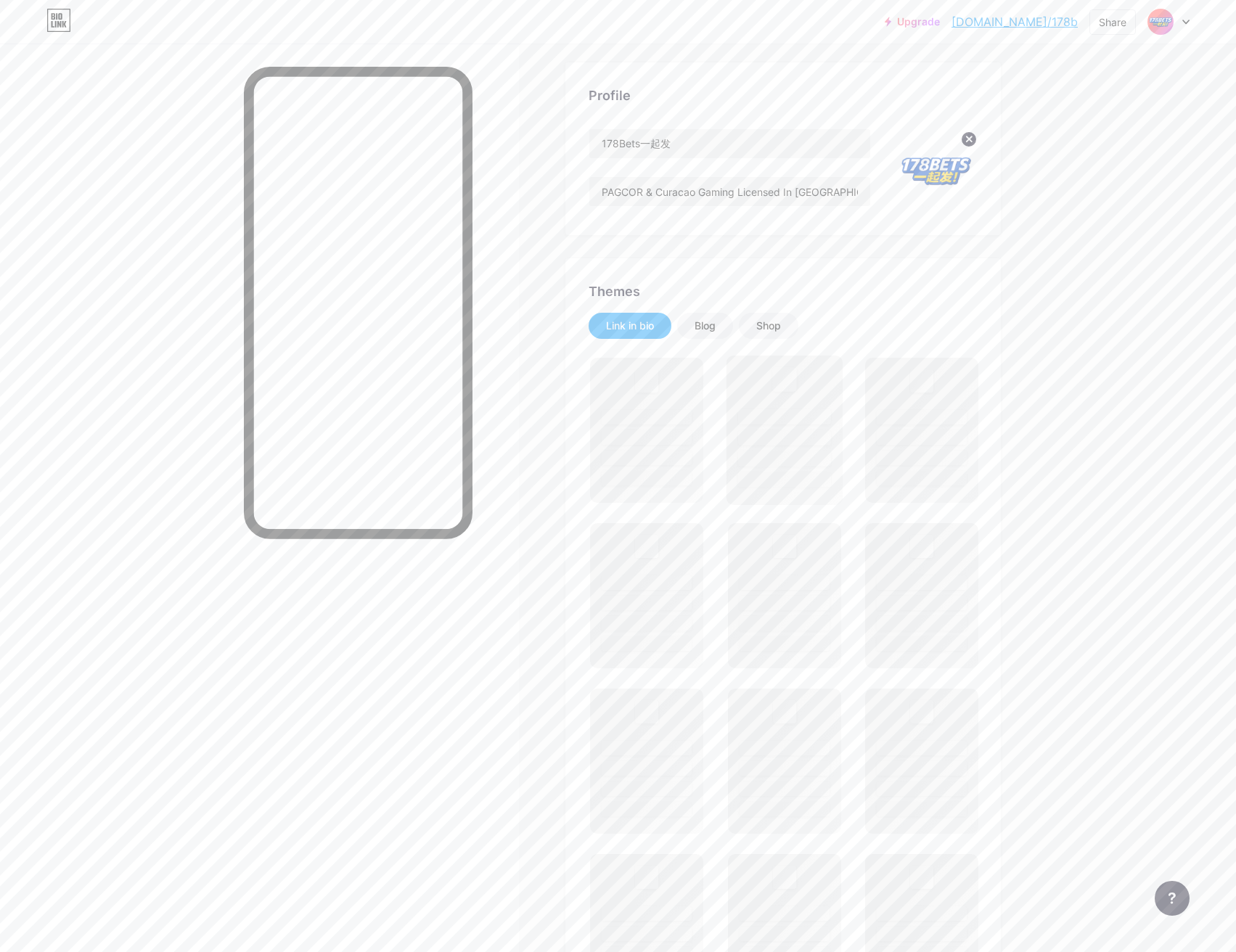
scroll to position [217, 0]
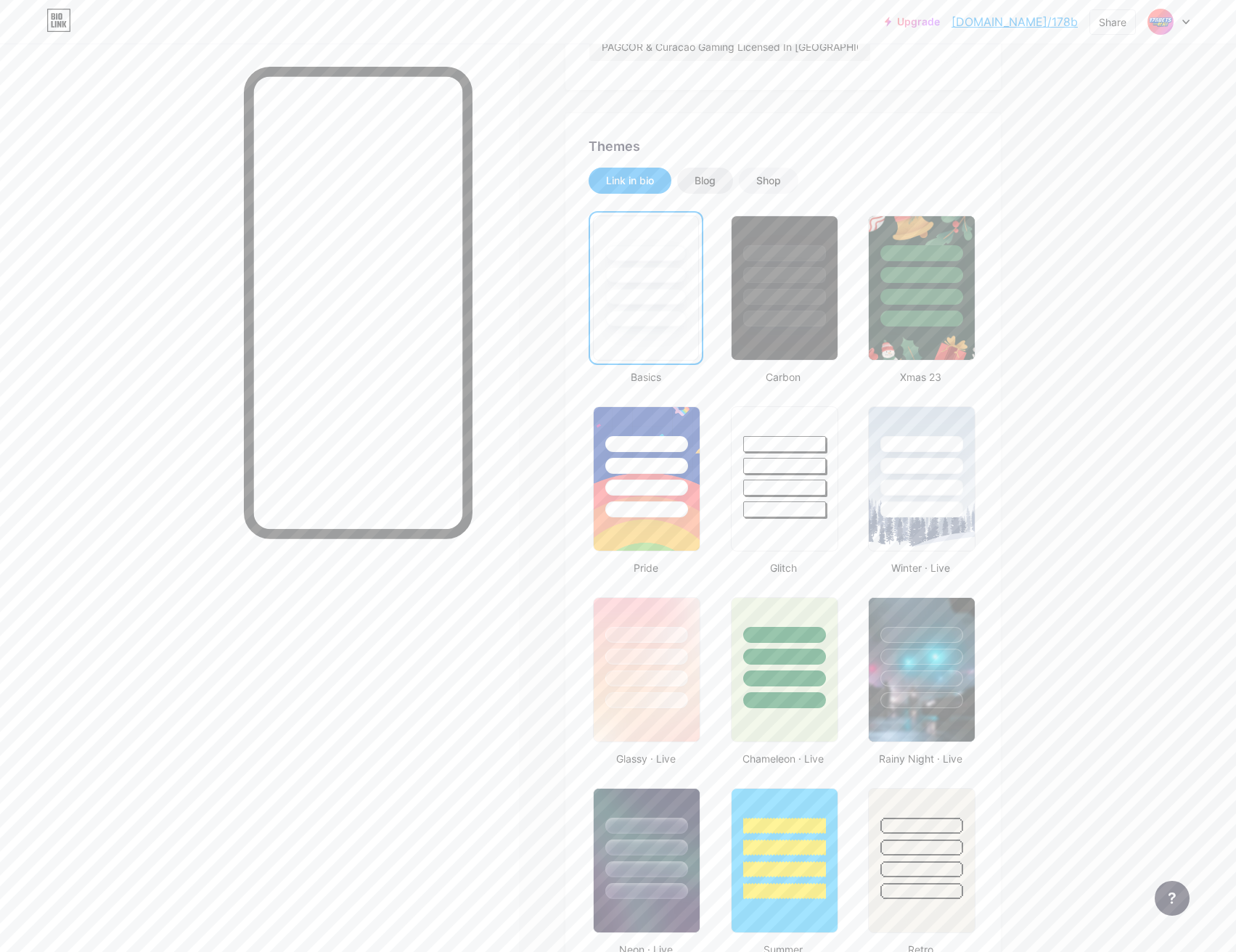
click at [708, 180] on div "Blog" at bounding box center [705, 180] width 21 height 15
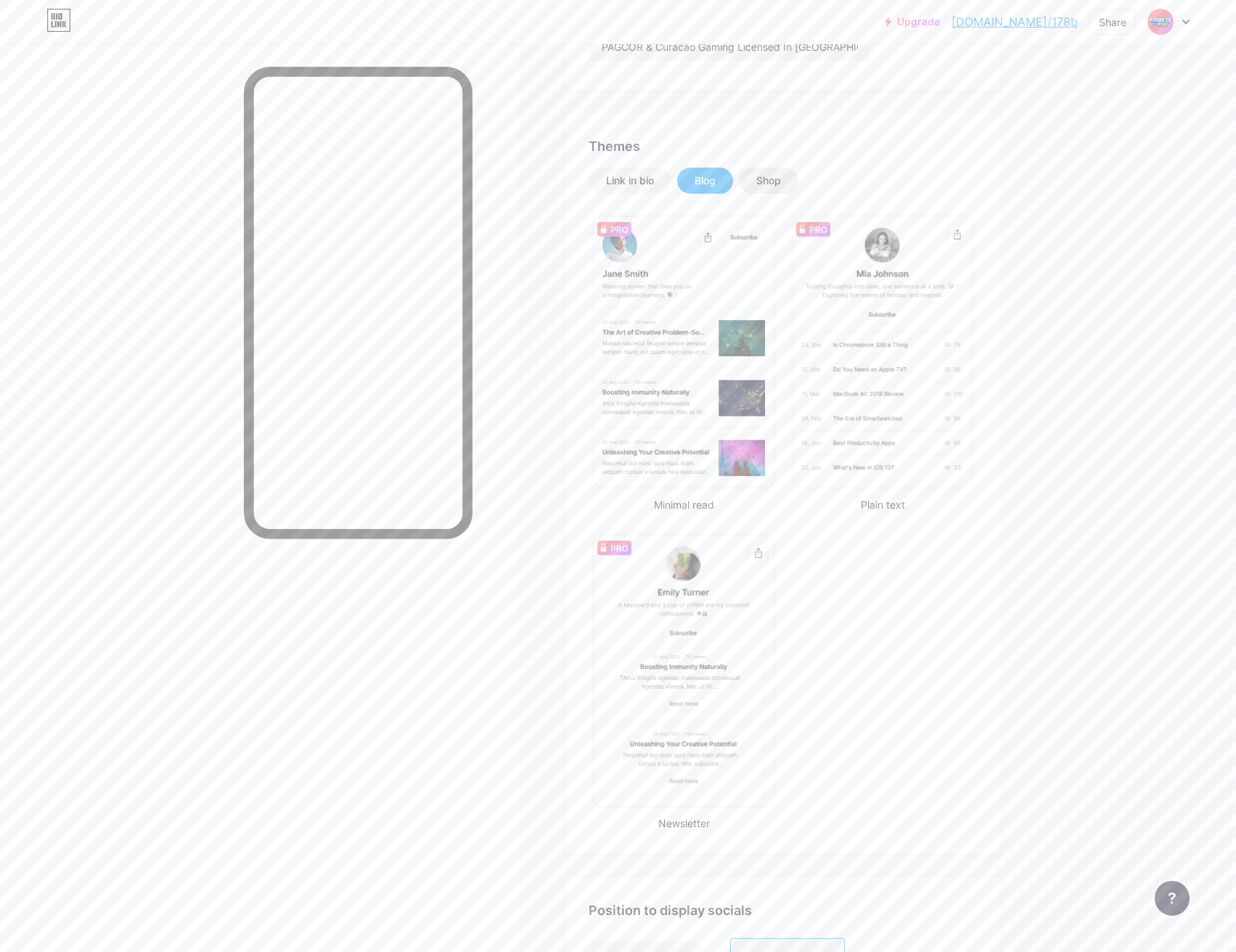
click at [780, 179] on div "Shop" at bounding box center [768, 180] width 25 height 15
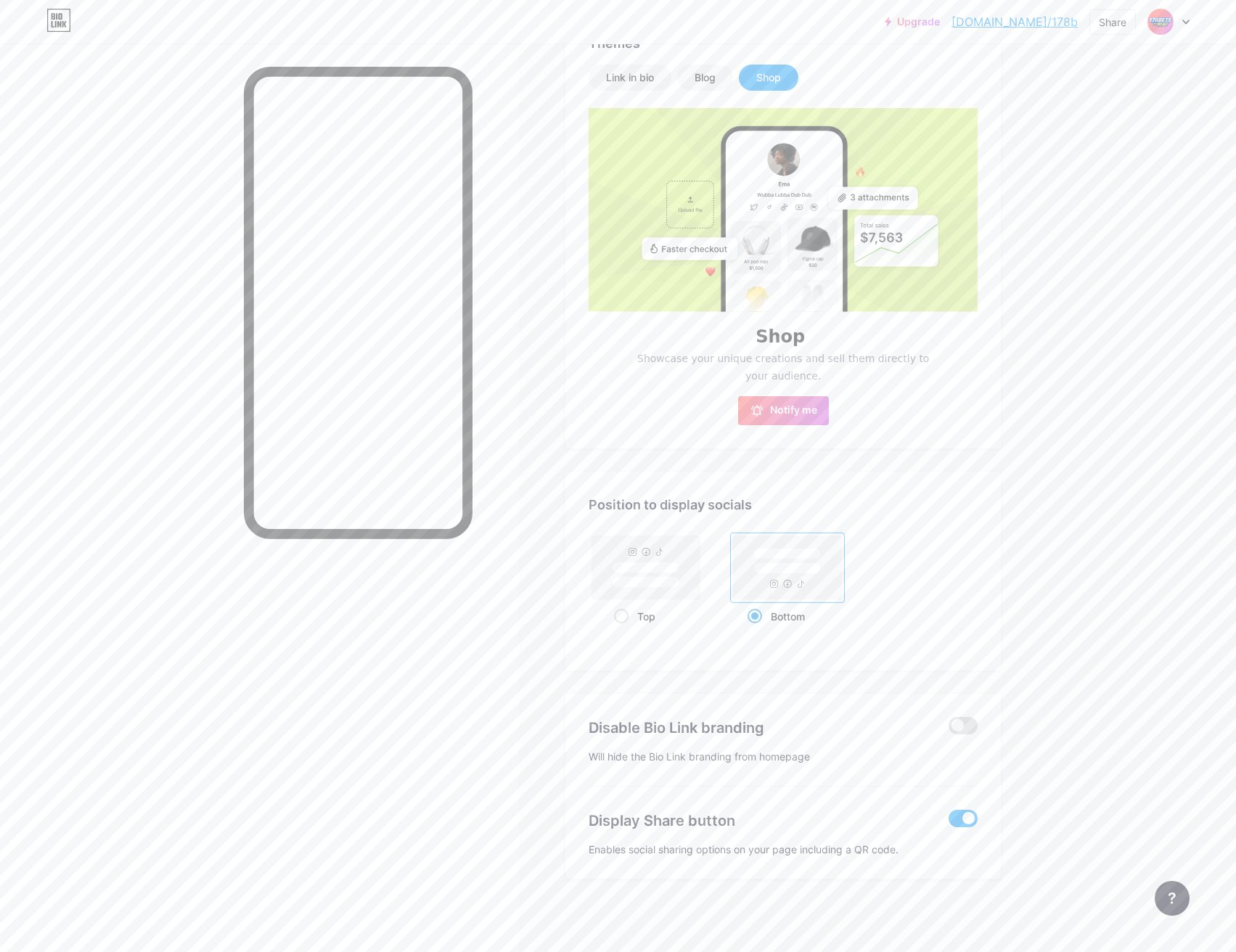
scroll to position [0, 0]
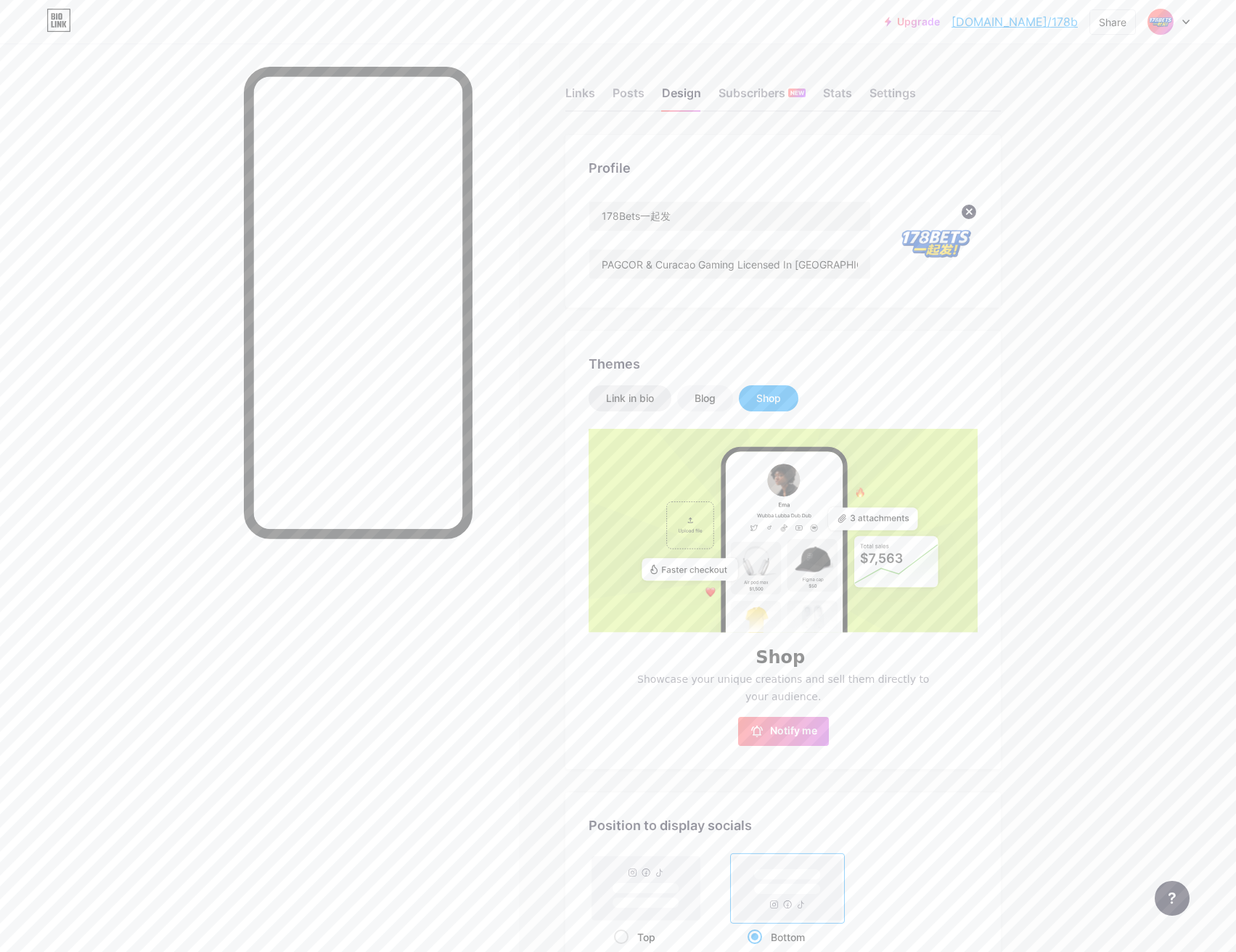
click at [649, 399] on div "Link in bio" at bounding box center [630, 398] width 47 height 15
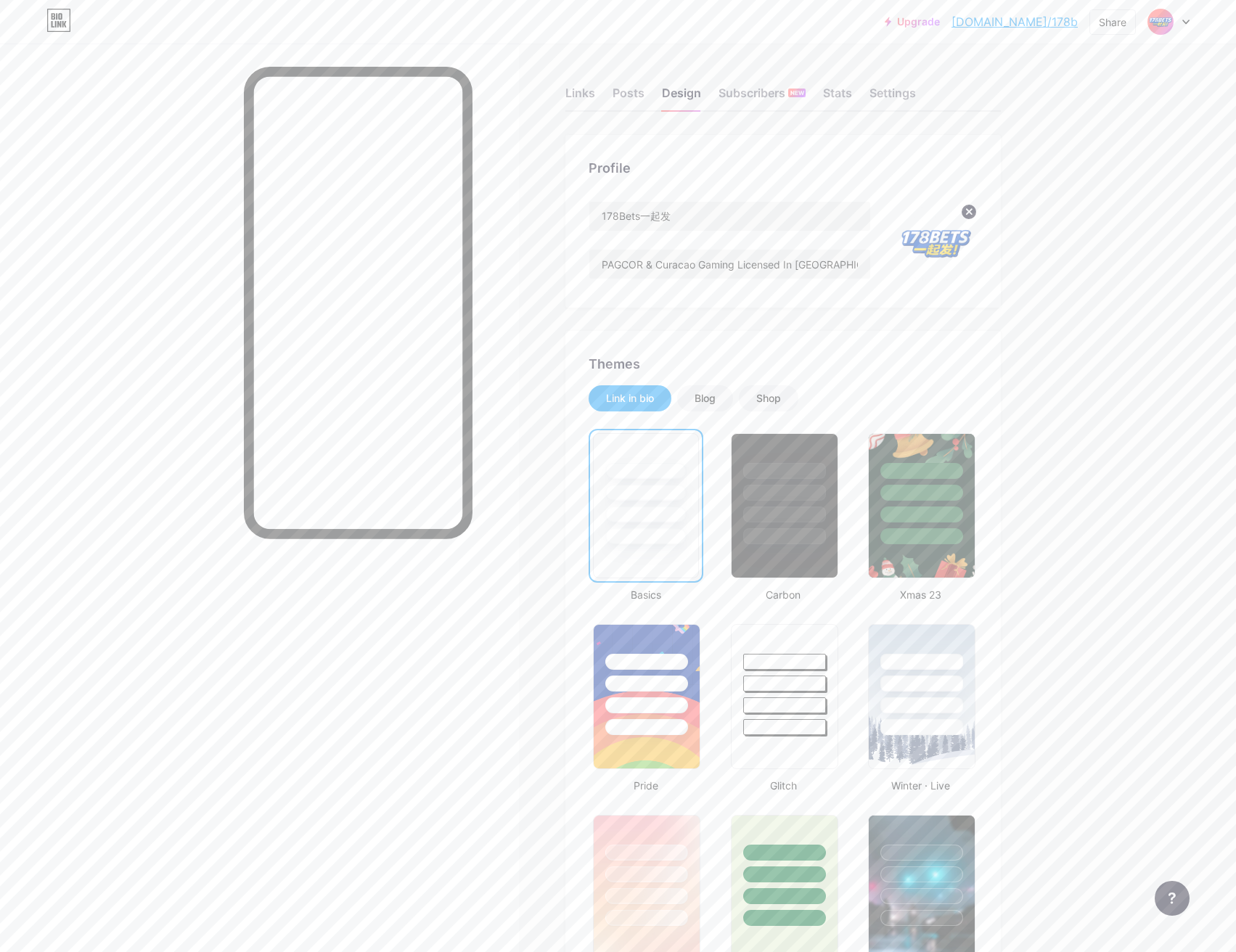
click at [1118, 22] on div "Share" at bounding box center [1113, 22] width 28 height 15
click at [1004, 75] on div "Copy link" at bounding box center [993, 75] width 53 height 18
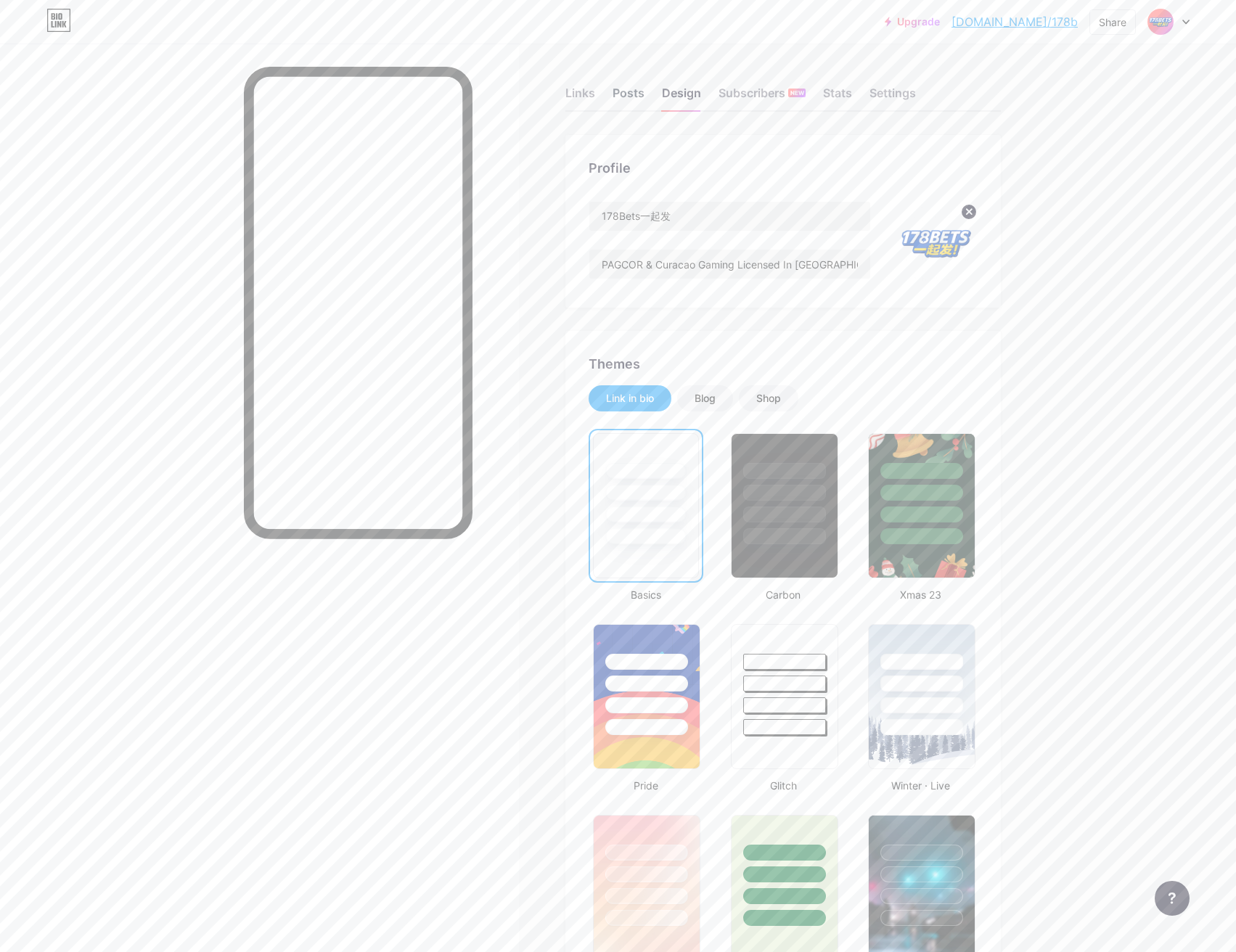
click at [628, 91] on div "Posts" at bounding box center [629, 97] width 32 height 26
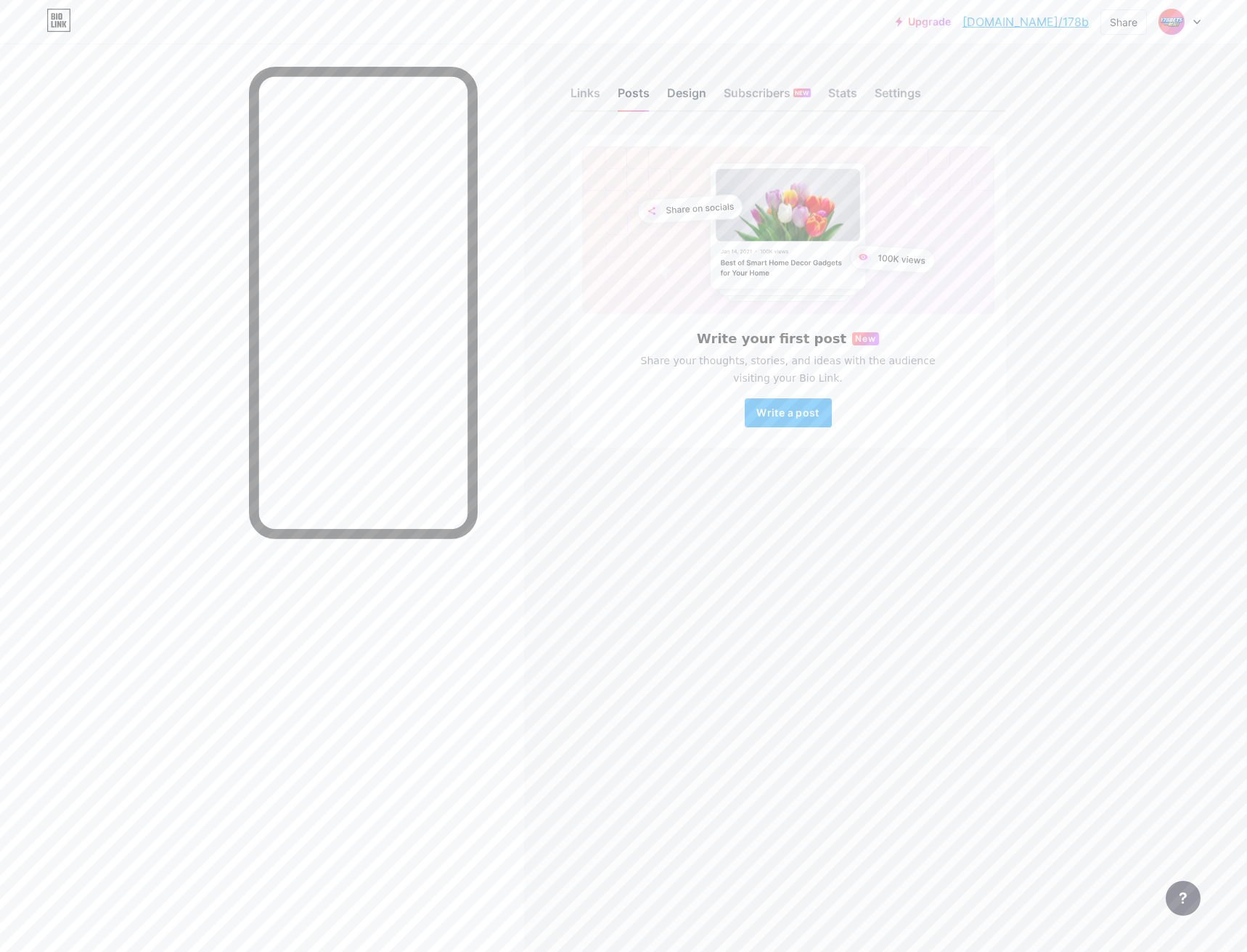
click at [687, 93] on div "Design" at bounding box center [687, 97] width 40 height 26
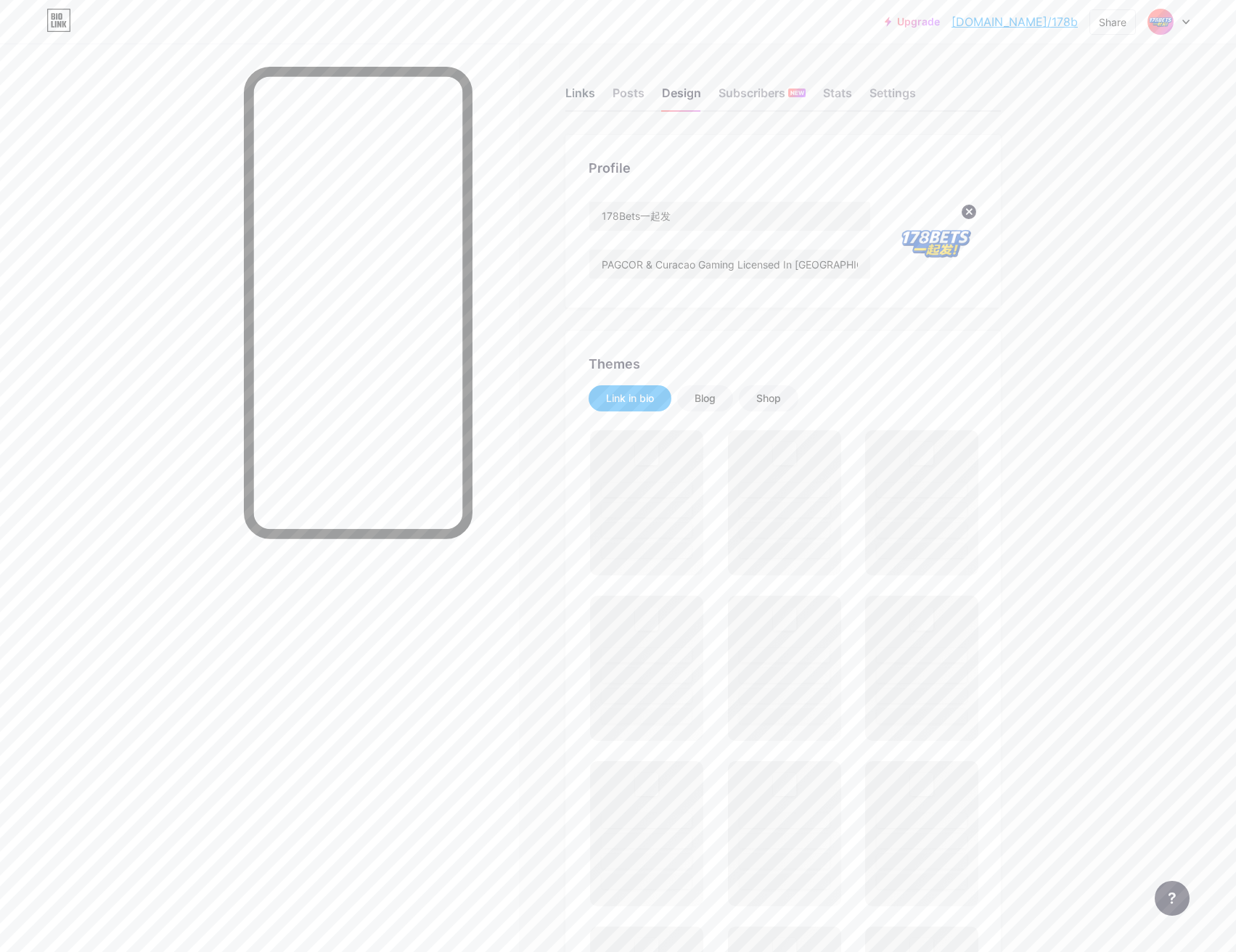
click at [592, 95] on div "Links" at bounding box center [580, 97] width 30 height 26
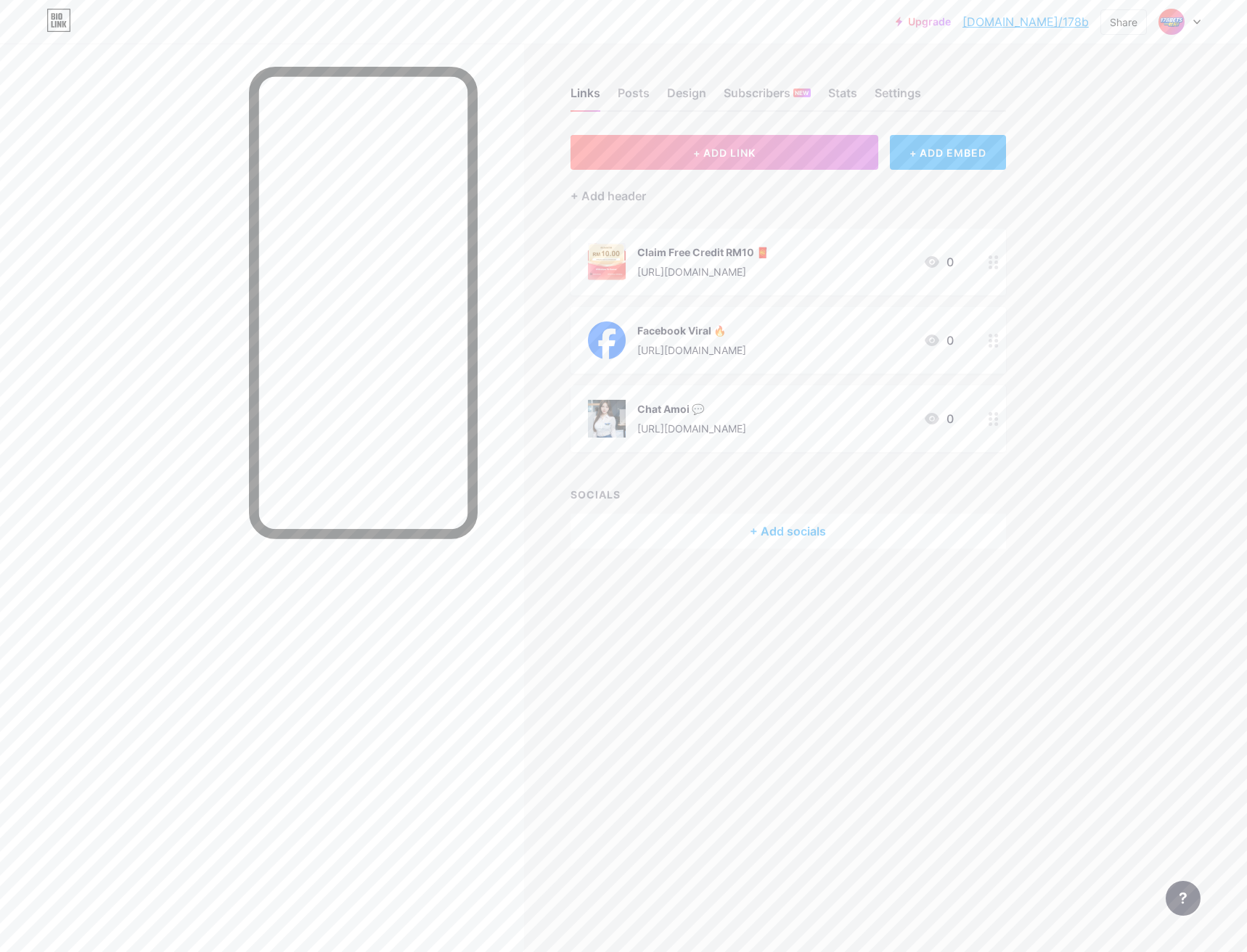
click at [994, 260] on icon at bounding box center [994, 262] width 10 height 14
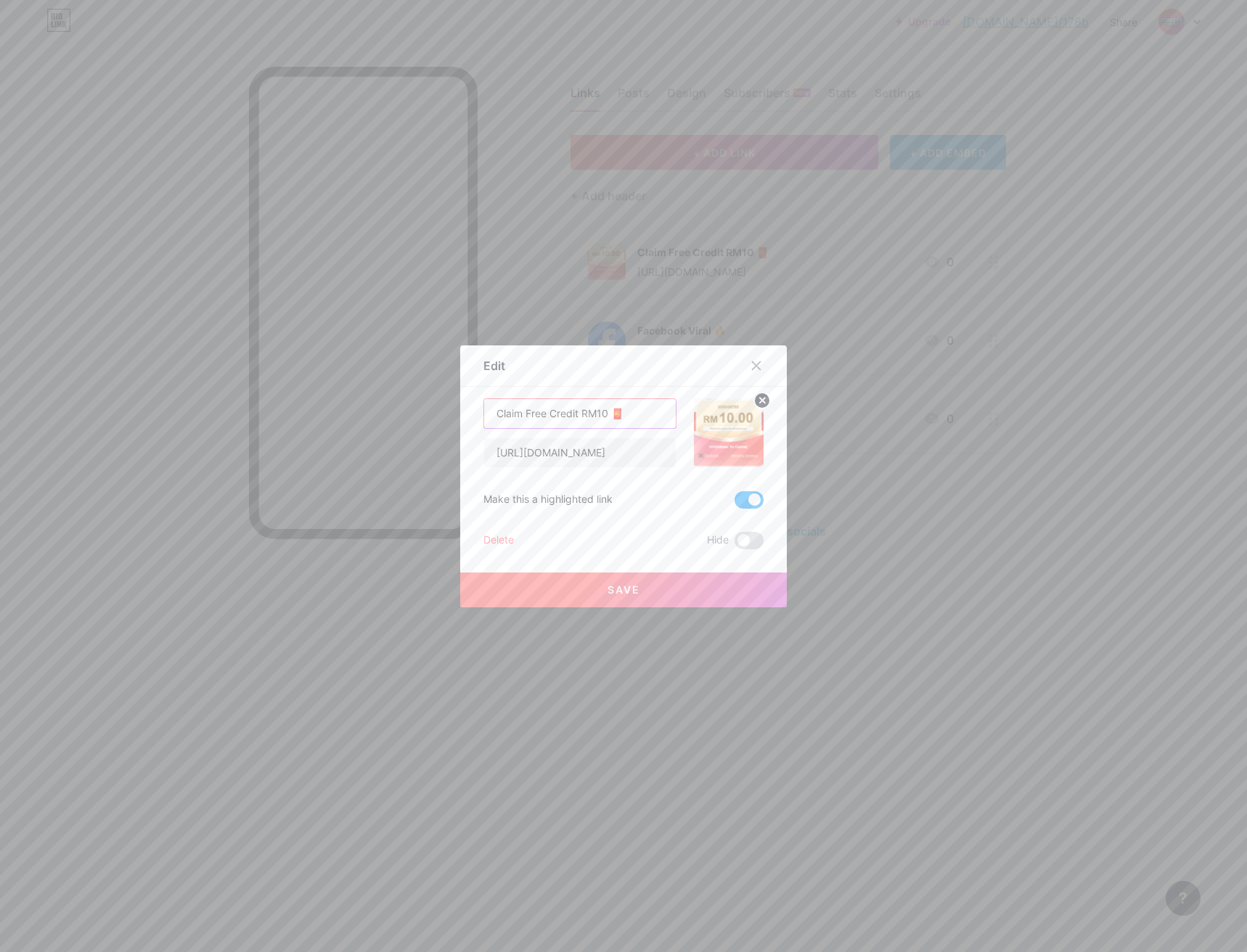
click at [623, 413] on input "Claim Free Credit RM10 🧧" at bounding box center [580, 413] width 192 height 29
click at [634, 408] on input "Claim Free Credit RM10 🧧" at bounding box center [580, 413] width 192 height 29
click at [609, 415] on input "Claim Free Credit RM10 🧧" at bounding box center [580, 413] width 192 height 29
click at [639, 591] on button "Save" at bounding box center [623, 589] width 326 height 35
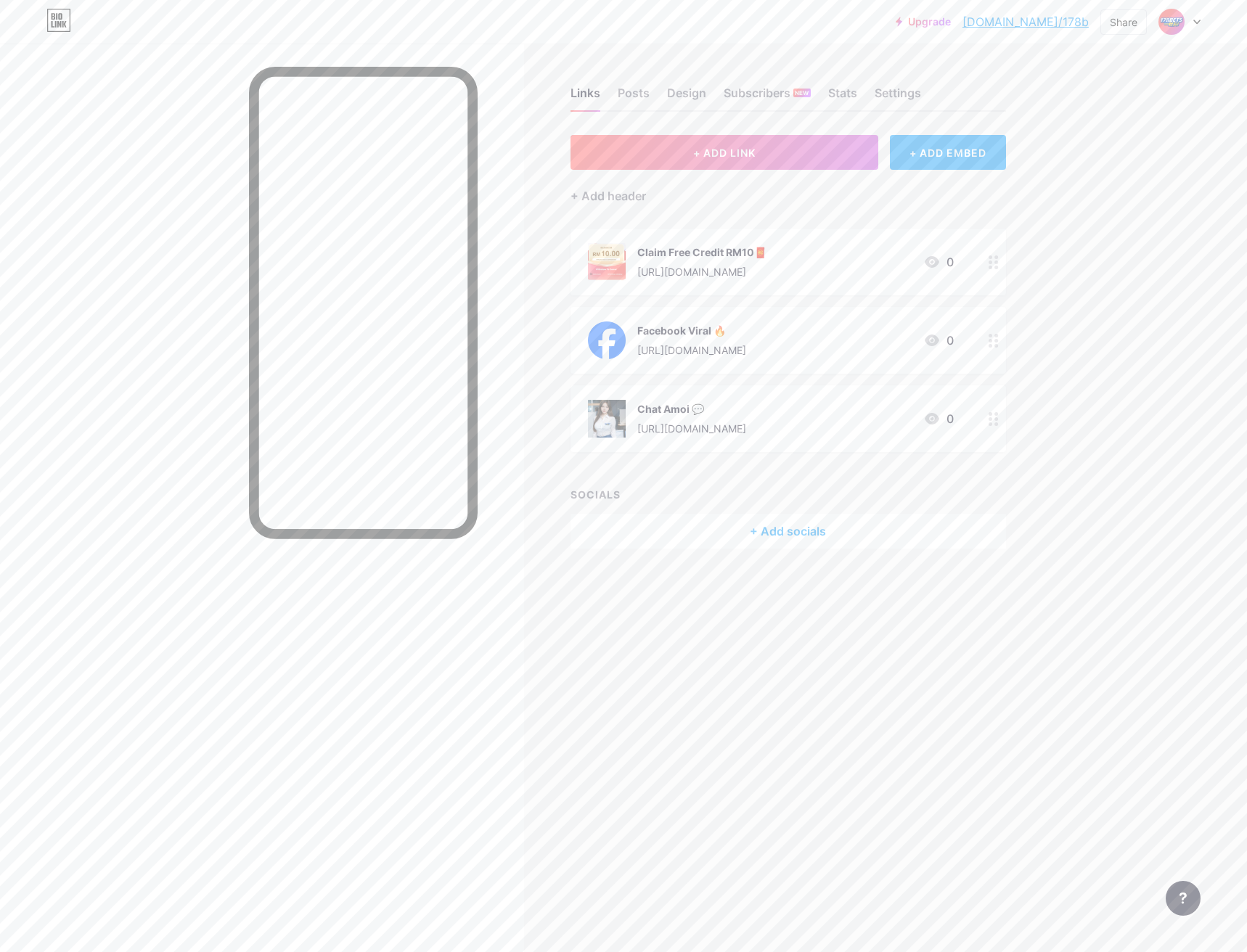
click at [996, 259] on icon at bounding box center [994, 262] width 10 height 14
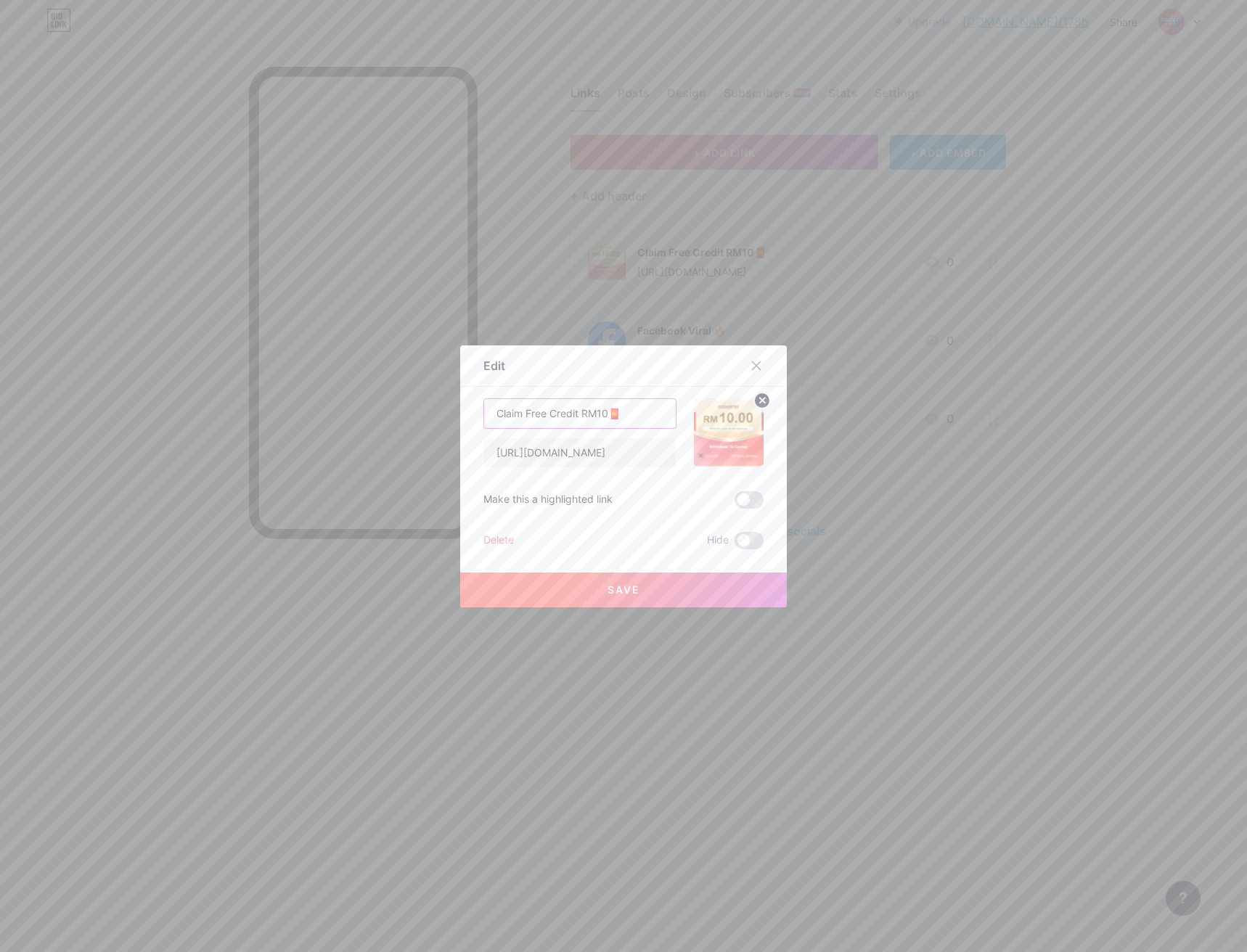
drag, startPoint x: 613, startPoint y: 415, endPoint x: 612, endPoint y: 447, distance: 32.0
click at [613, 415] on input "Claim Free Credit RM10🧧" at bounding box center [580, 413] width 192 height 29
paste input "🤑"
click at [748, 500] on span at bounding box center [749, 500] width 29 height 18
click at [735, 504] on input "checkbox" at bounding box center [735, 504] width 0 height 0
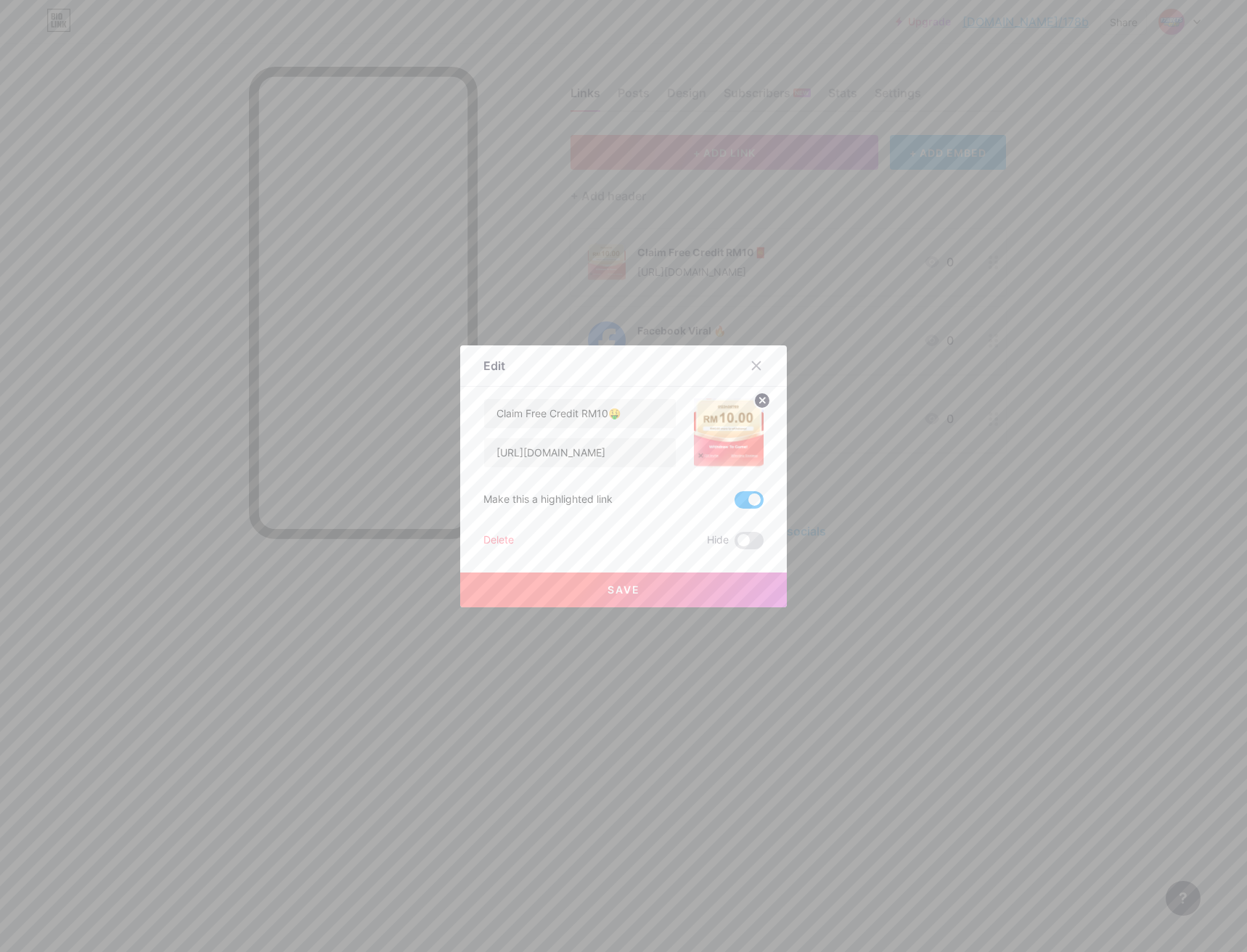
click at [674, 588] on button "Save" at bounding box center [623, 589] width 326 height 35
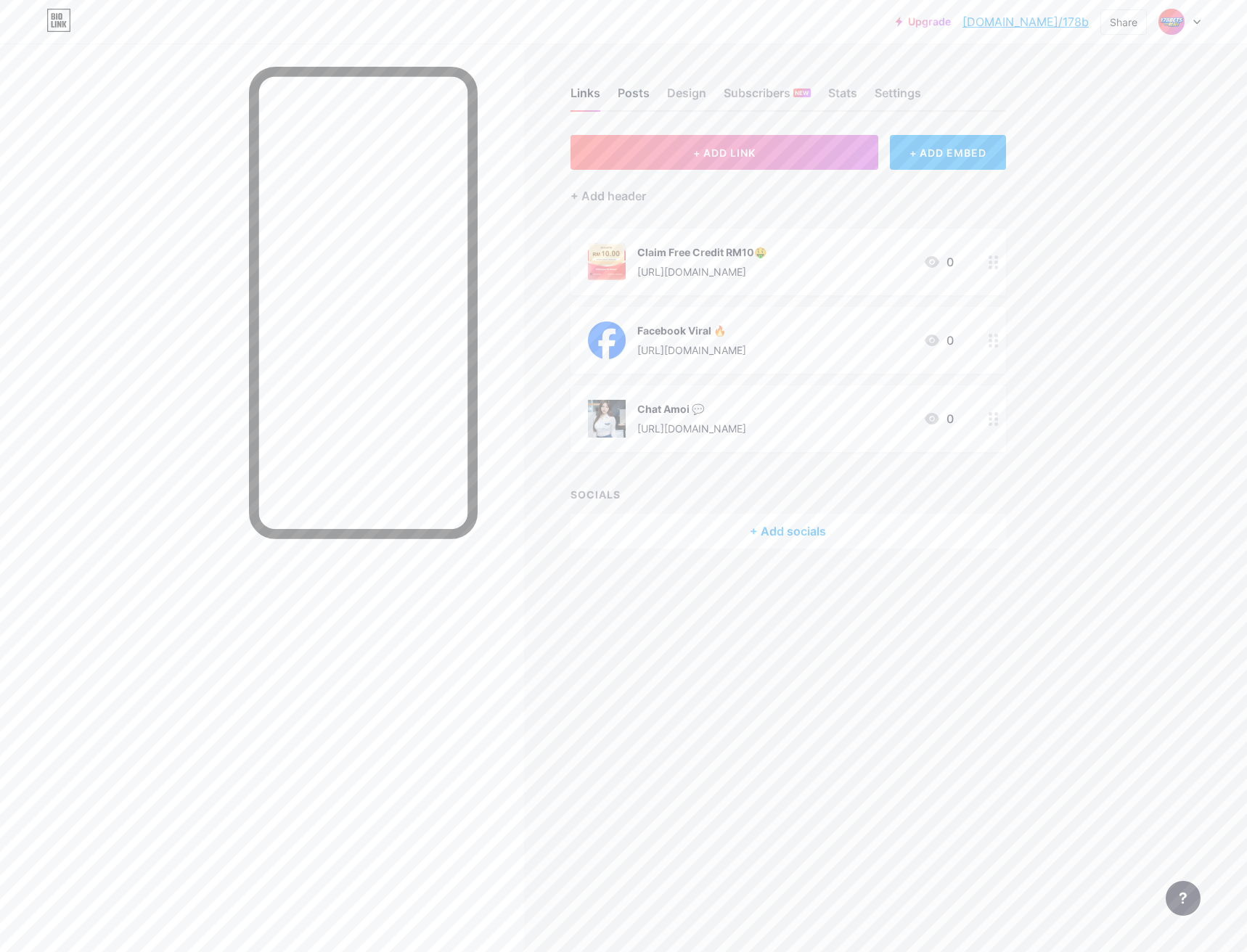
click at [641, 97] on div "Posts" at bounding box center [634, 97] width 32 height 26
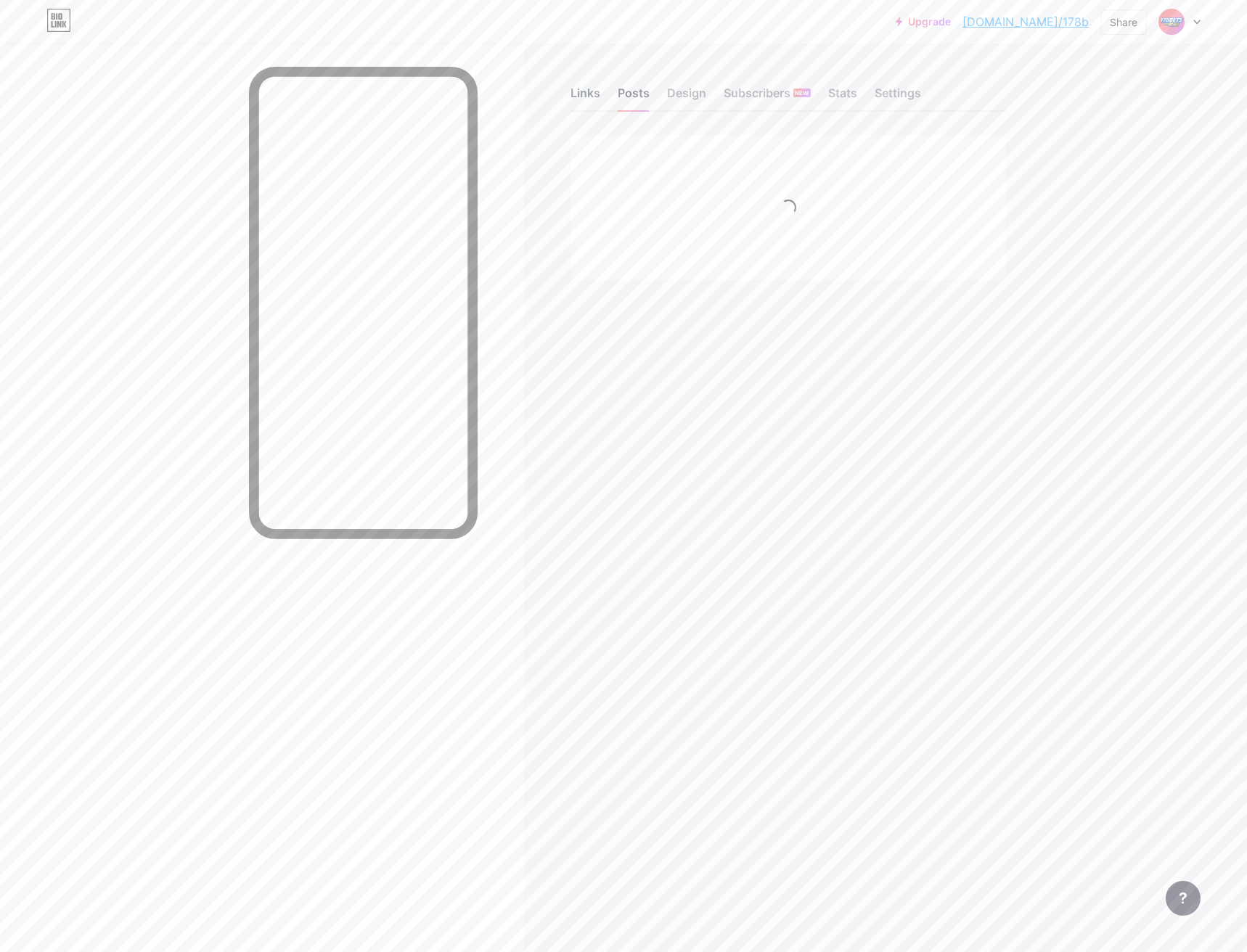
click at [594, 95] on div "Links" at bounding box center [585, 97] width 30 height 26
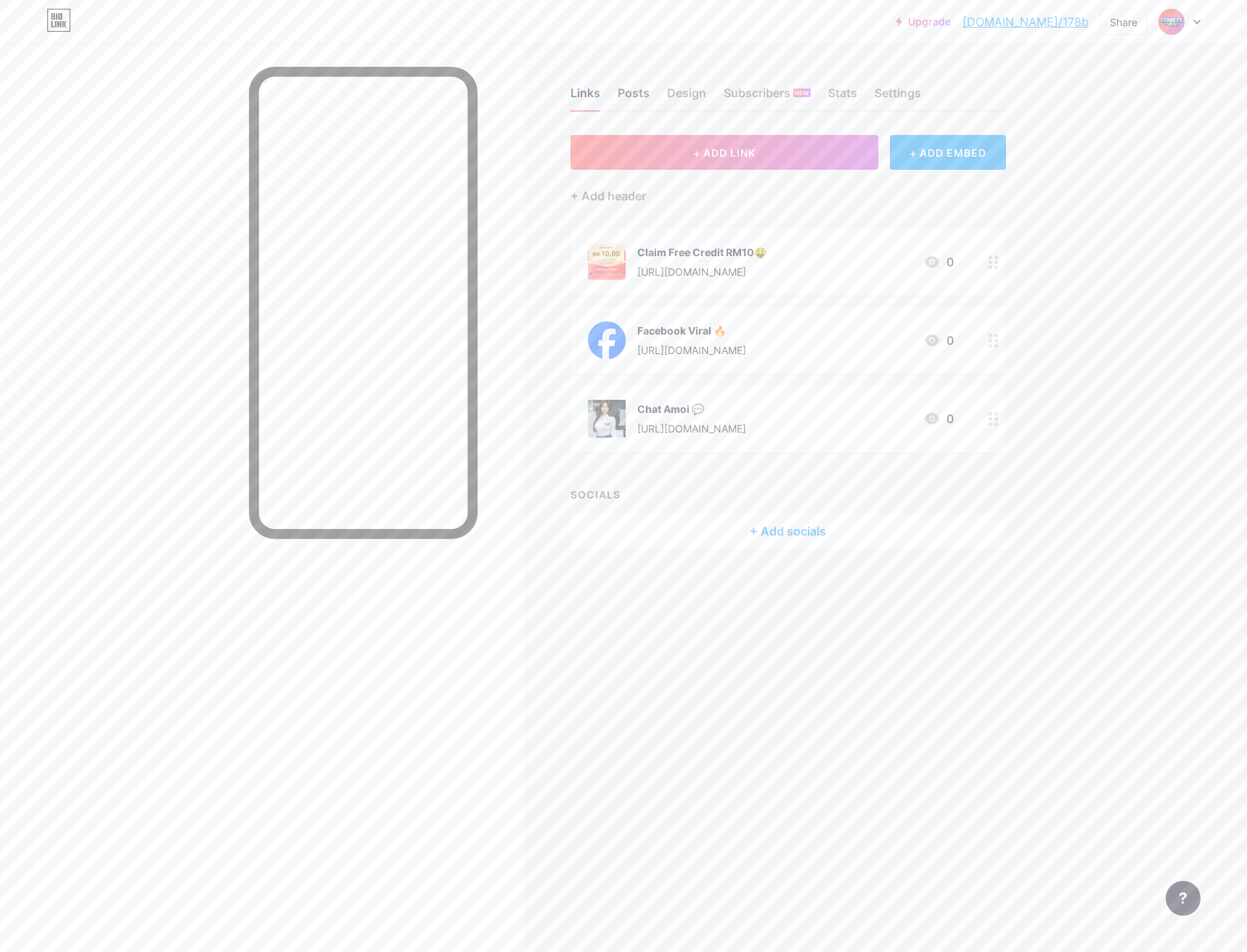
click at [637, 92] on div "Posts" at bounding box center [634, 97] width 32 height 26
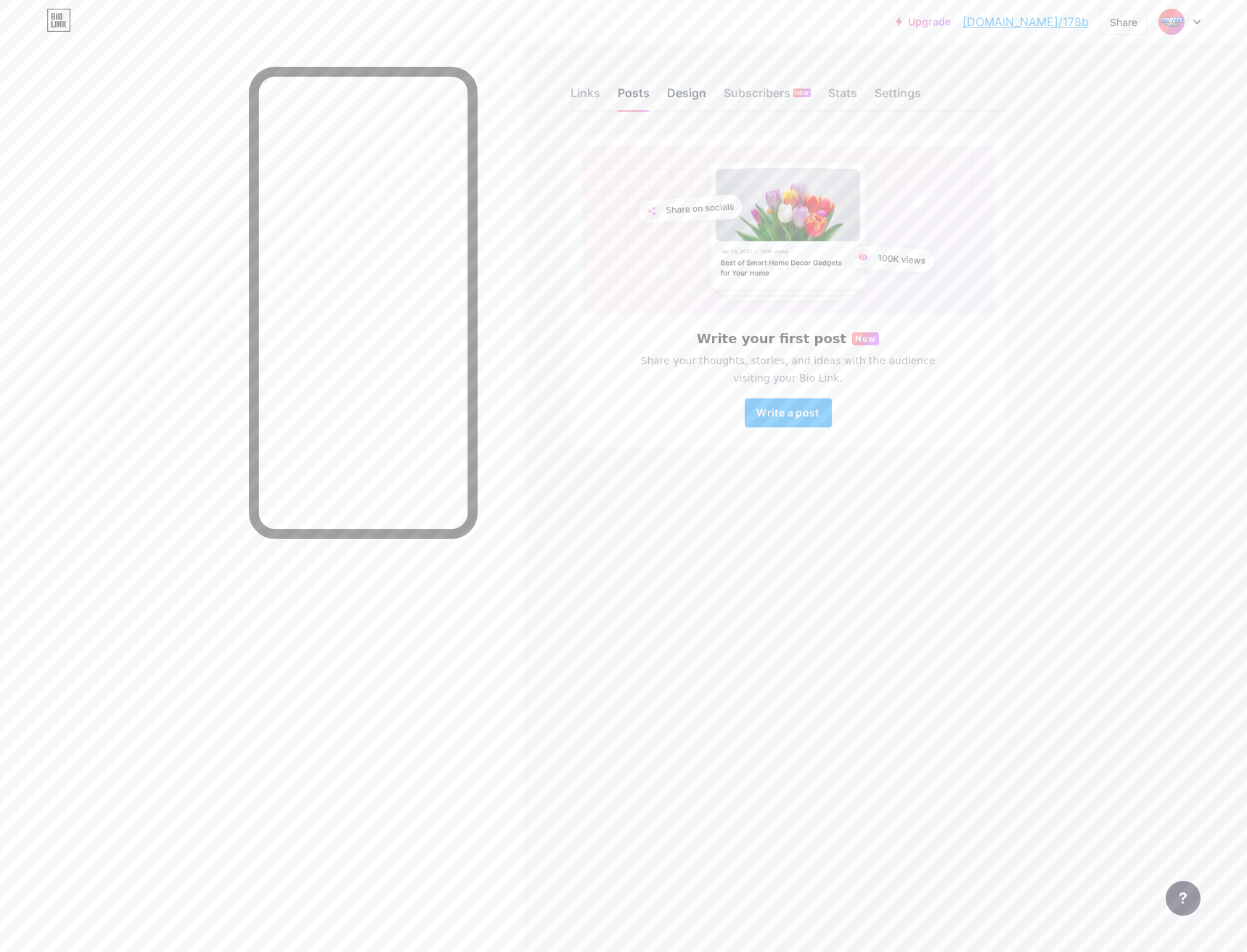
click at [676, 92] on div "Design" at bounding box center [687, 97] width 40 height 26
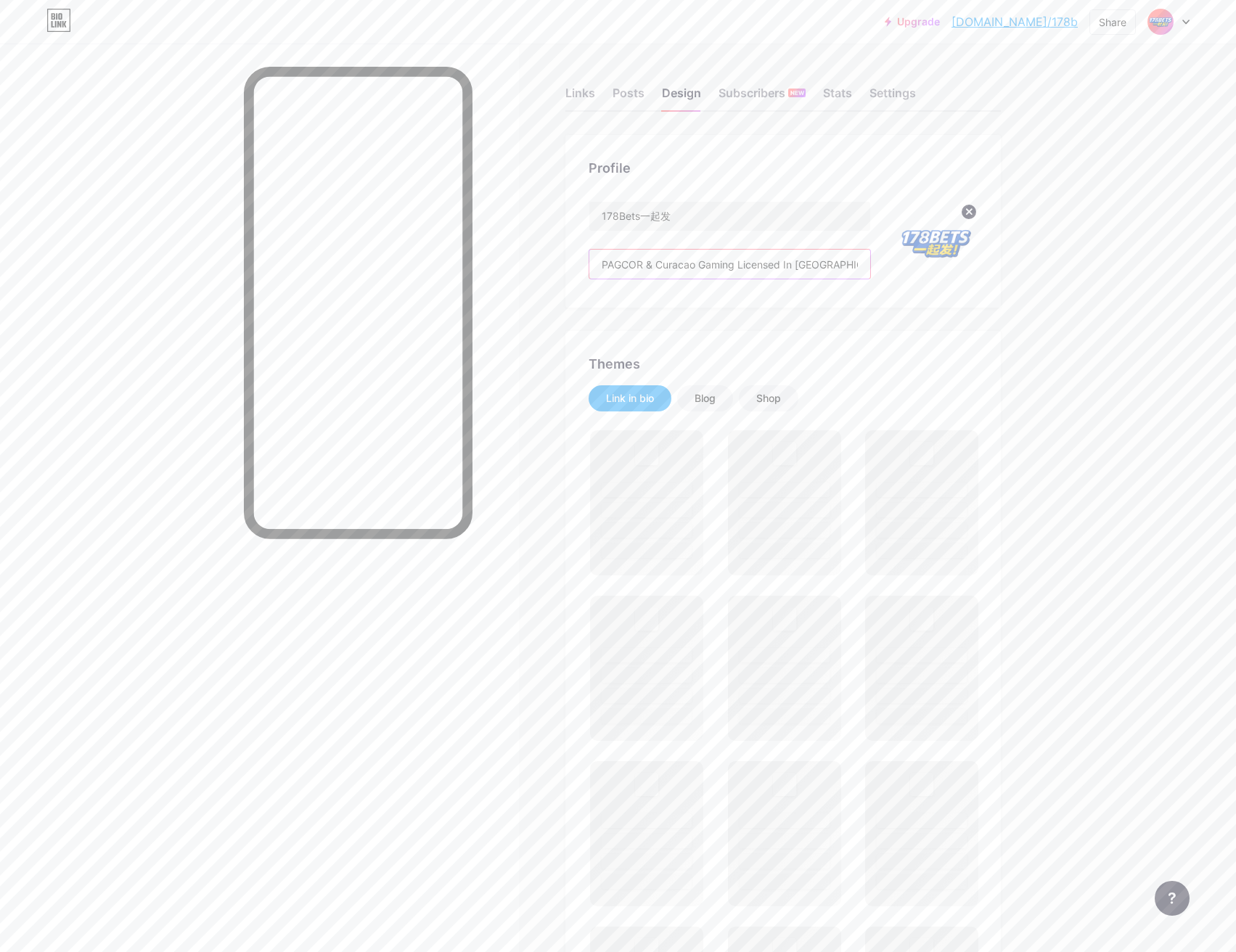
click at [832, 268] on input "PAGCOR & Curacao Gaming Licensed In [GEOGRAPHIC_DATA] 2025🇲🇾, Claim Free Credit…" at bounding box center [730, 264] width 281 height 29
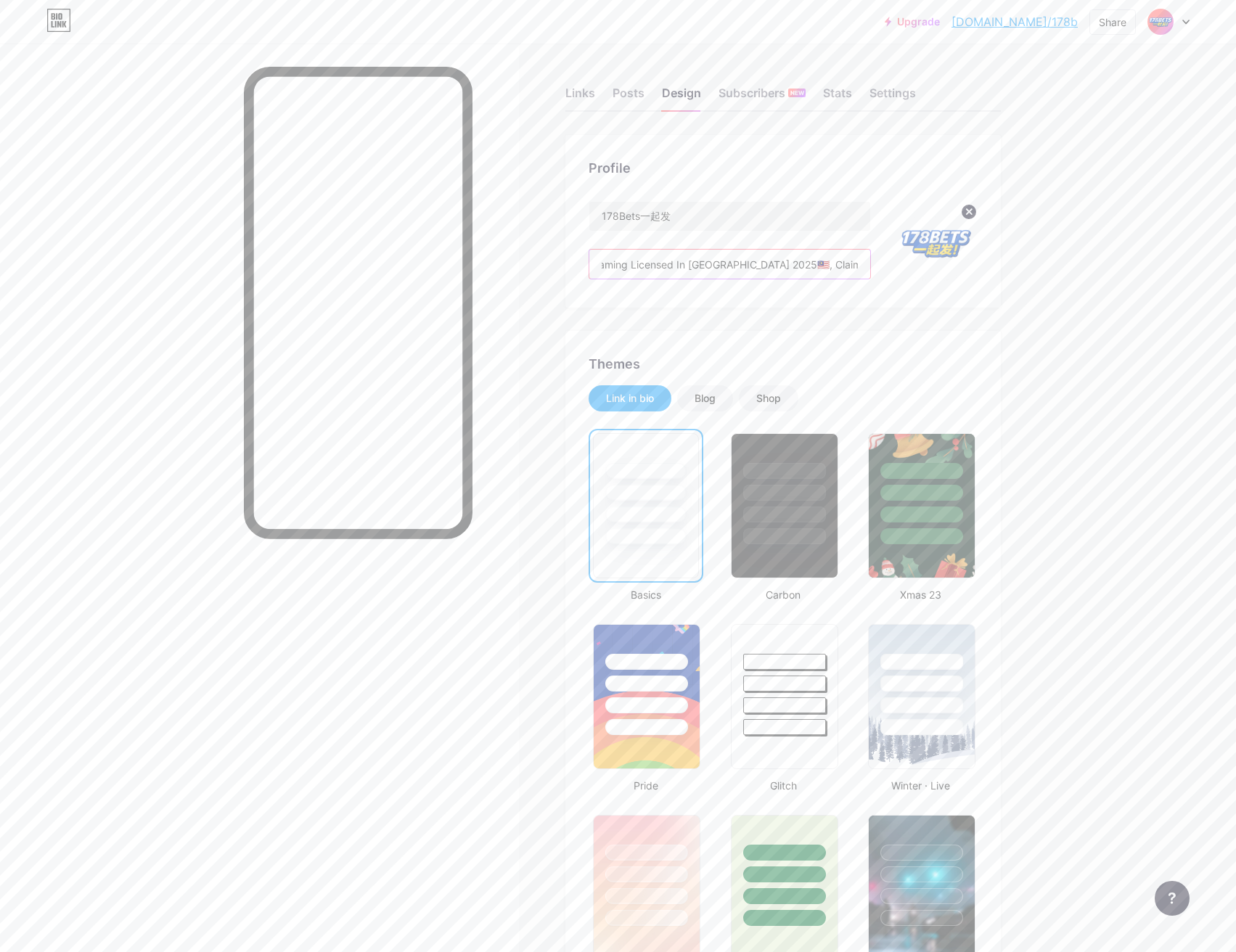
scroll to position [0, 164]
drag, startPoint x: 844, startPoint y: 264, endPoint x: 722, endPoint y: 265, distance: 122.0
click at [722, 265] on input "PAGCOR & Curacao Gaming Licensed In [GEOGRAPHIC_DATA] 2025🇲🇾, Claim Free Credit…" at bounding box center [730, 264] width 281 height 29
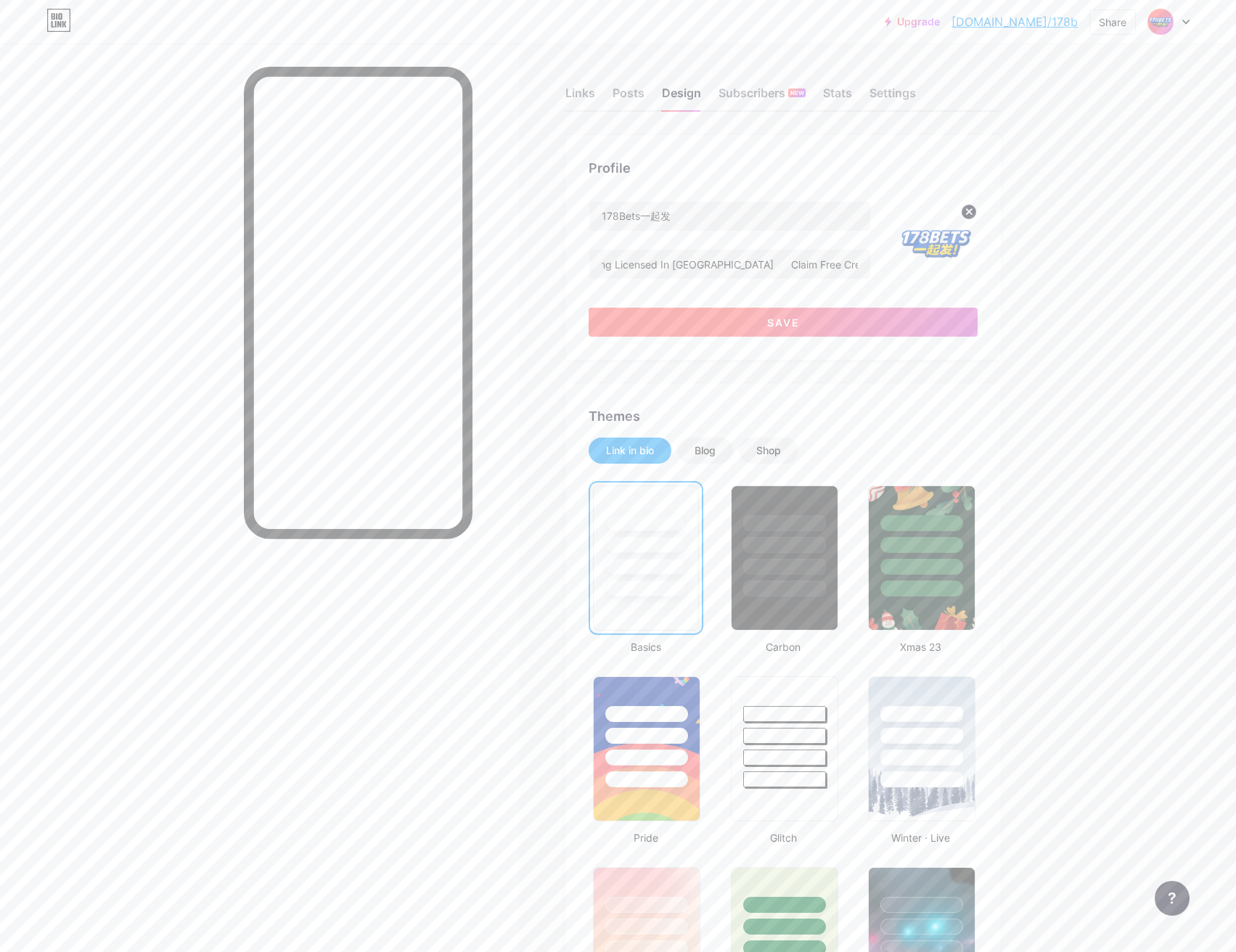
scroll to position [0, 0]
click at [834, 318] on button "Save" at bounding box center [783, 321] width 390 height 29
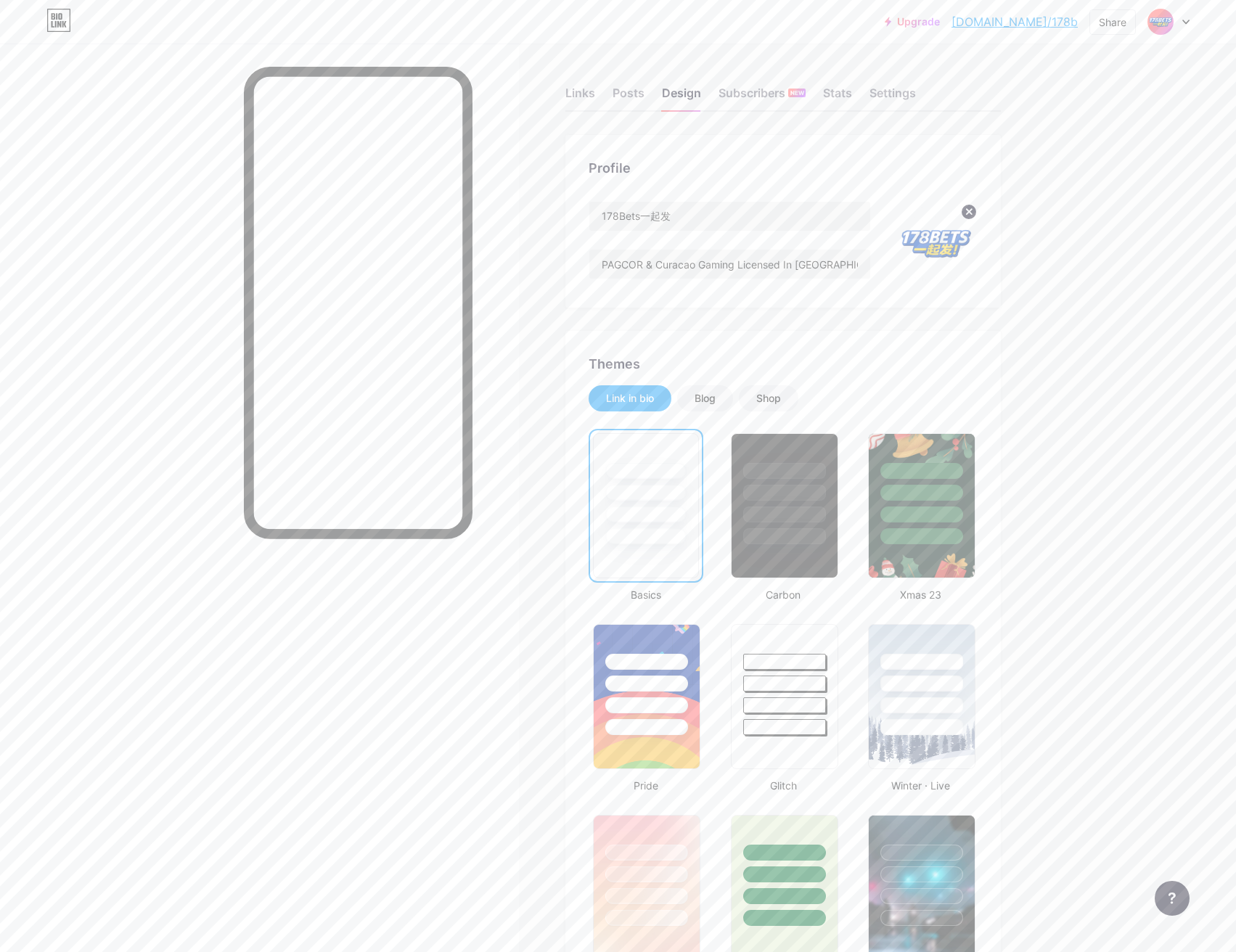
click at [652, 99] on div "Links Posts Design Subscribers NEW Stats Settings" at bounding box center [783, 86] width 436 height 50
click at [632, 98] on div "Posts" at bounding box center [629, 97] width 32 height 26
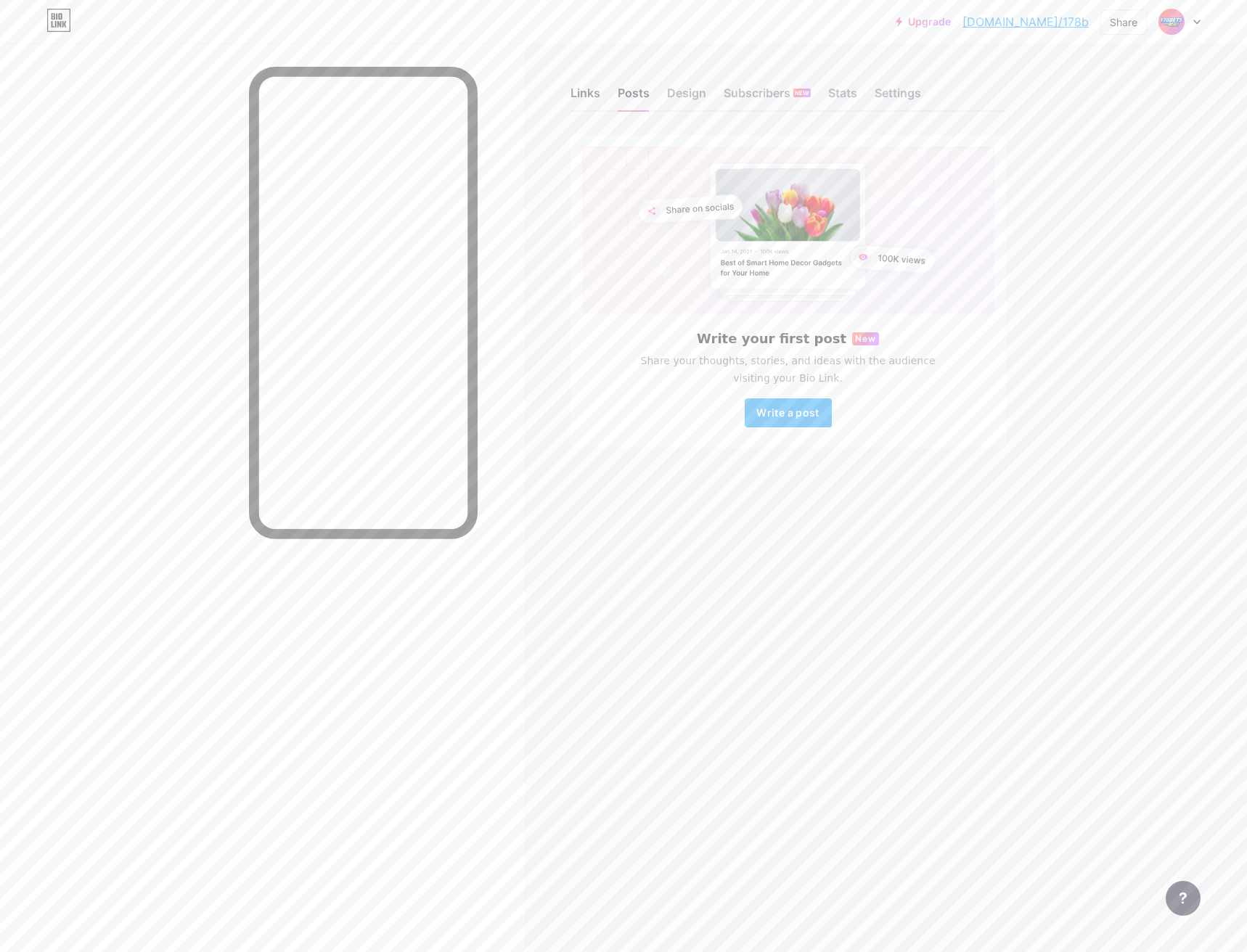
click at [590, 99] on div "Links" at bounding box center [585, 97] width 30 height 26
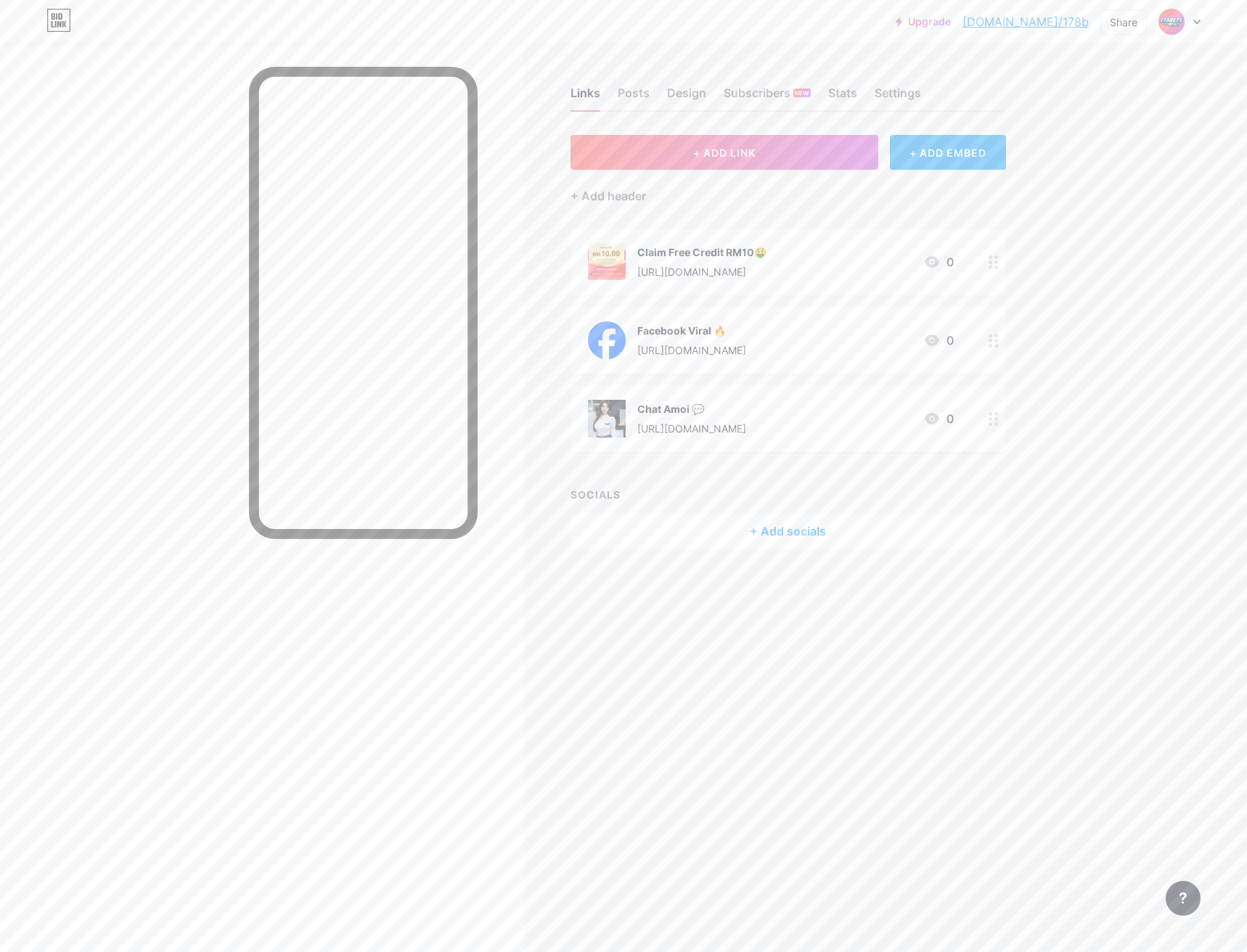
click at [999, 263] on div at bounding box center [994, 262] width 25 height 67
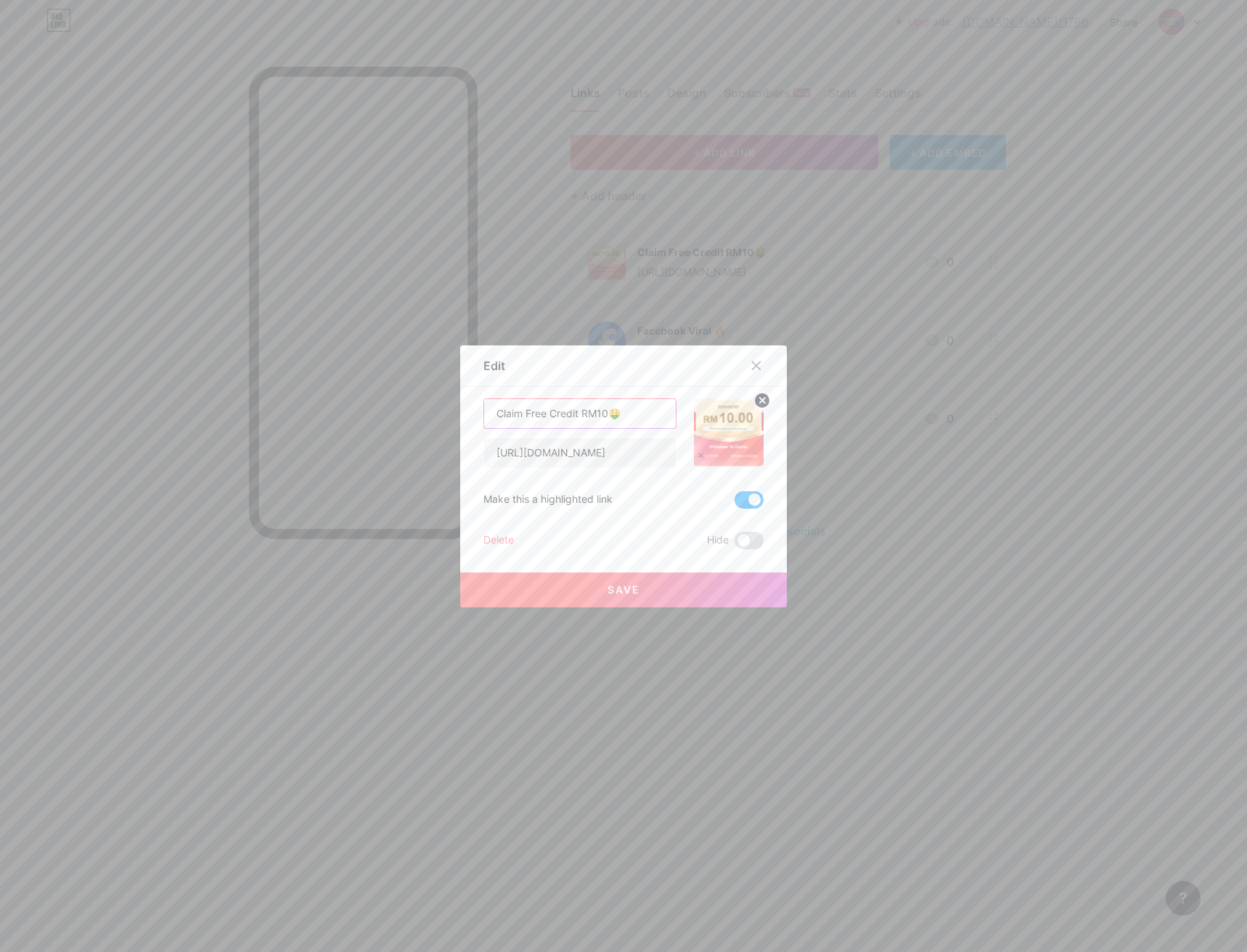
click at [610, 414] on input "Claim Free Credit RM10🤑" at bounding box center [580, 413] width 192 height 29
click at [610, 585] on span "Save" at bounding box center [624, 589] width 33 height 12
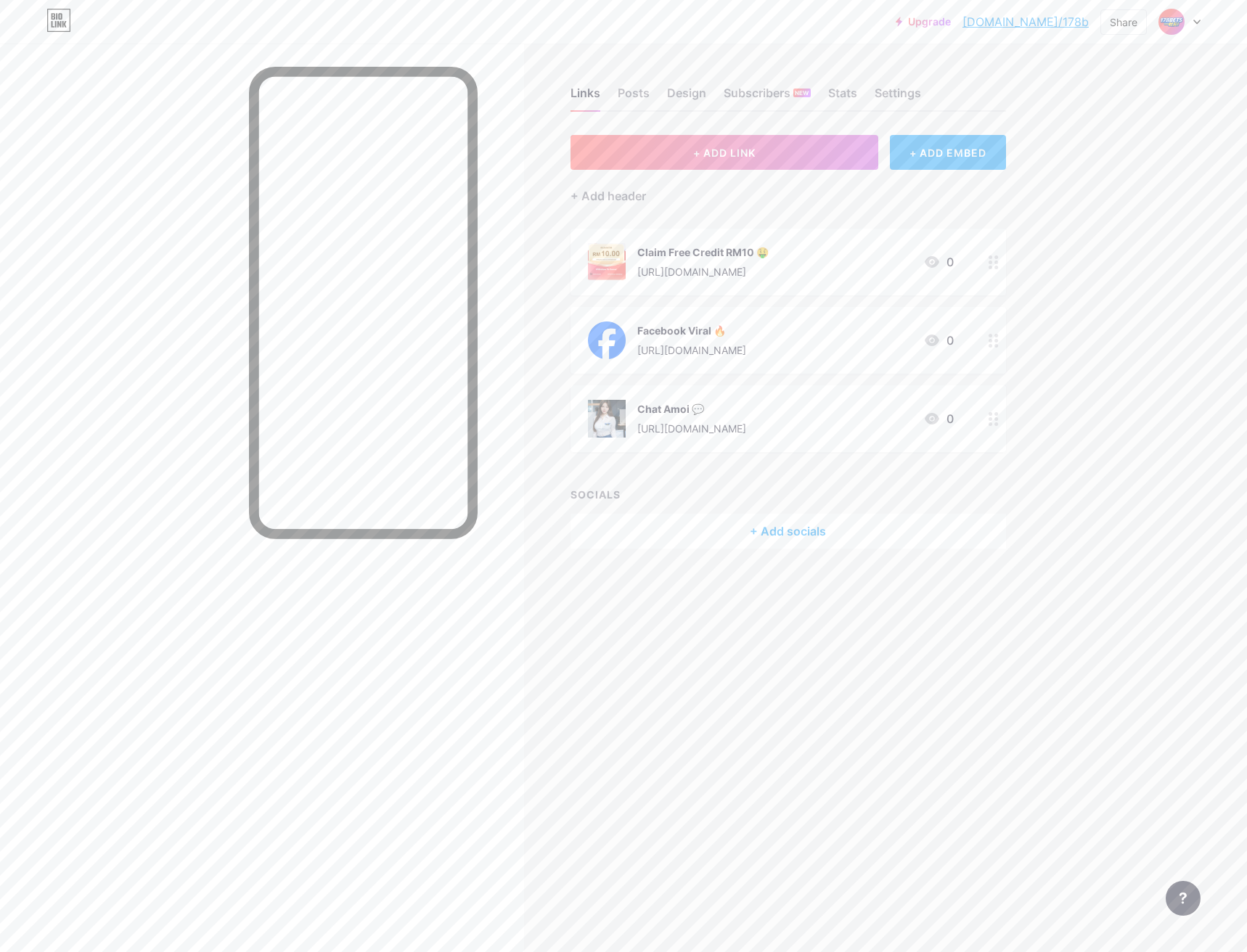
click at [998, 261] on circle at bounding box center [997, 263] width 4 height 4
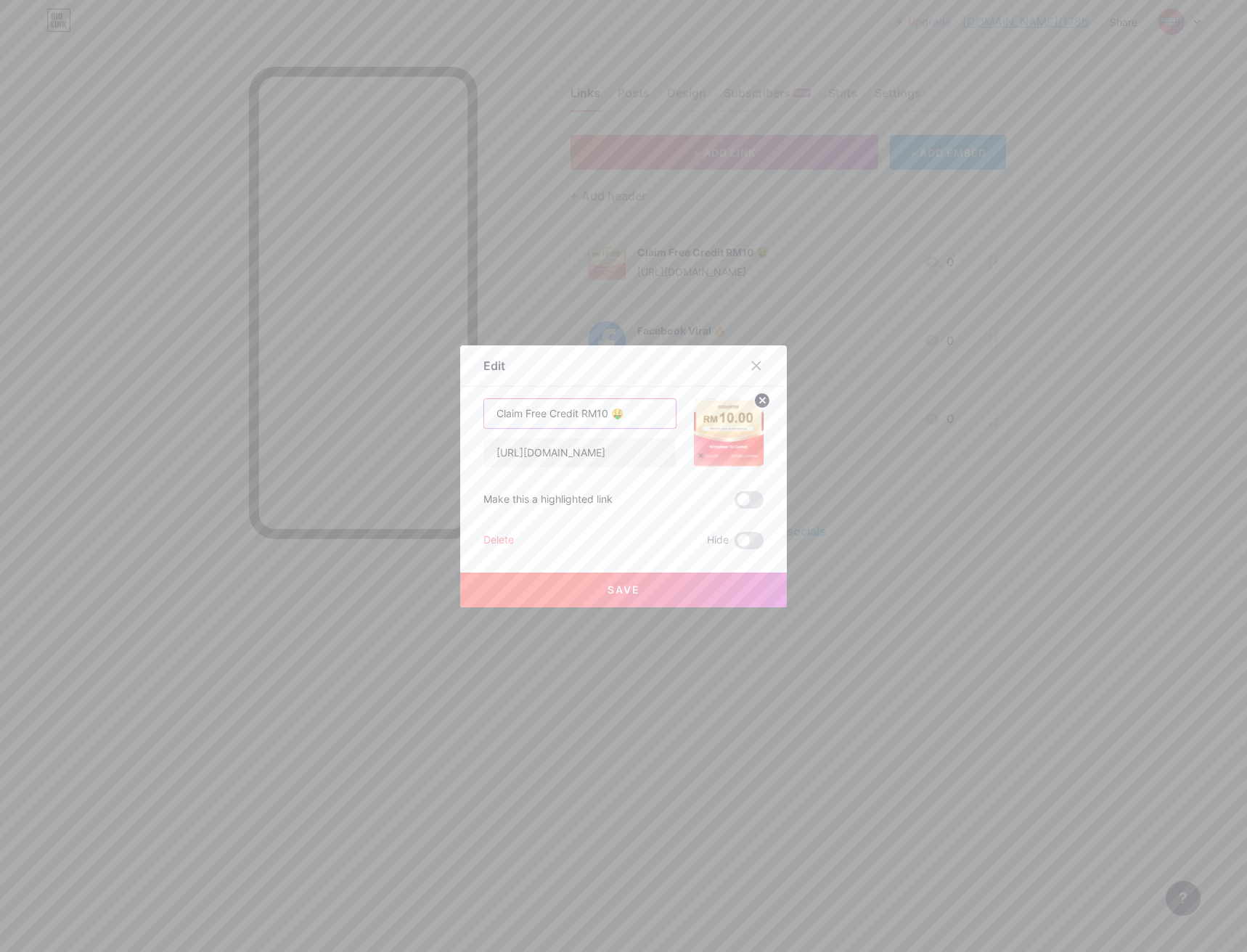
click at [614, 414] on input "Claim Free Credit RM10 🤑" at bounding box center [580, 413] width 192 height 29
click at [610, 419] on input "Claim Free Credit RM10 🤑" at bounding box center [580, 413] width 192 height 29
click at [504, 410] on input "Claim Free Credit RM10🤑" at bounding box center [580, 413] width 192 height 29
click at [506, 412] on input "Claim Free Credit RM10🤑" at bounding box center [580, 413] width 192 height 29
click at [504, 418] on input "Claim Free Credit RM10🤑" at bounding box center [580, 413] width 192 height 29
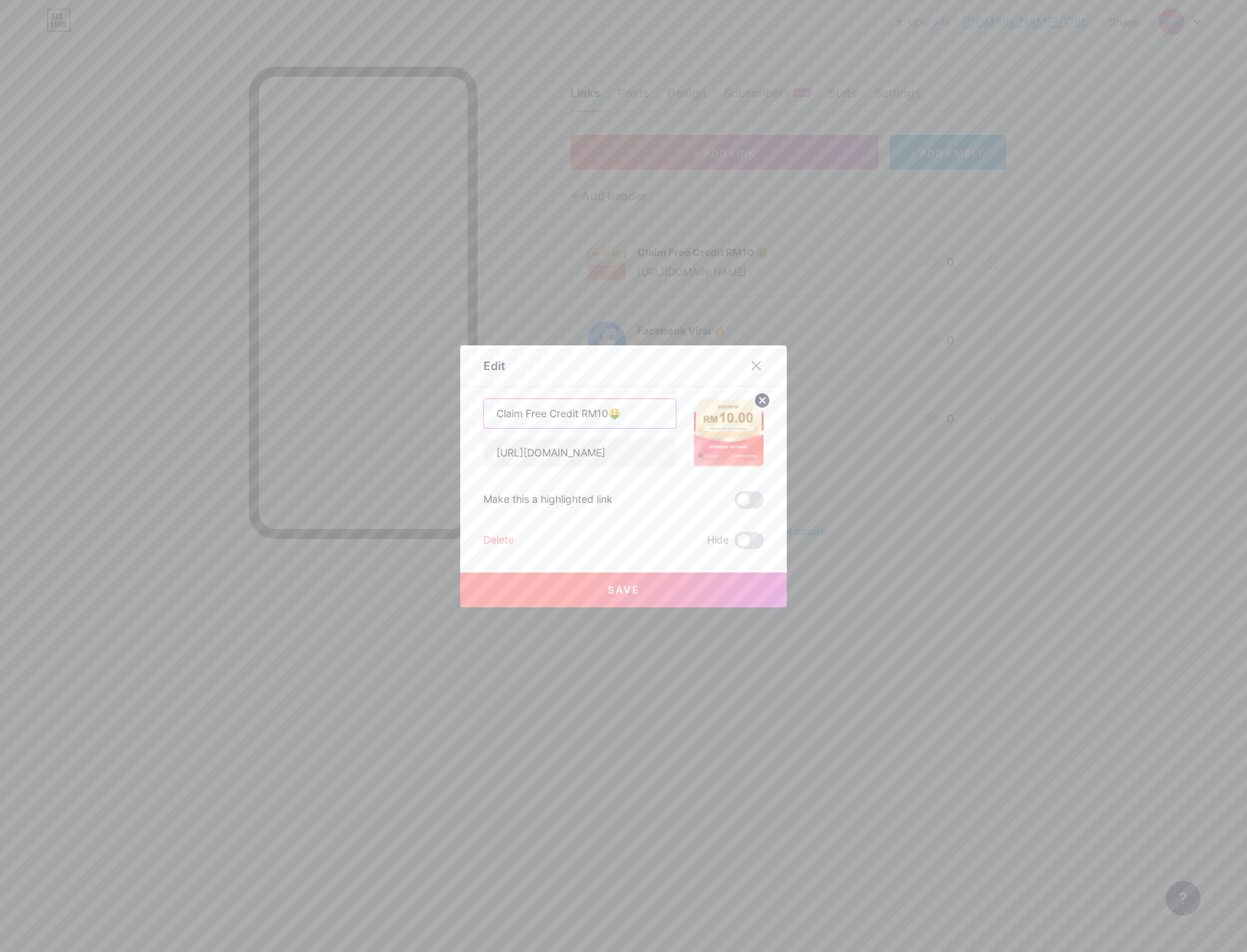
click at [504, 418] on input "Claim Free Credit RM10🤑" at bounding box center [580, 413] width 192 height 29
click at [750, 495] on span at bounding box center [749, 500] width 29 height 18
click at [735, 504] on input "checkbox" at bounding box center [735, 504] width 0 height 0
click at [644, 577] on button "Save" at bounding box center [623, 589] width 326 height 35
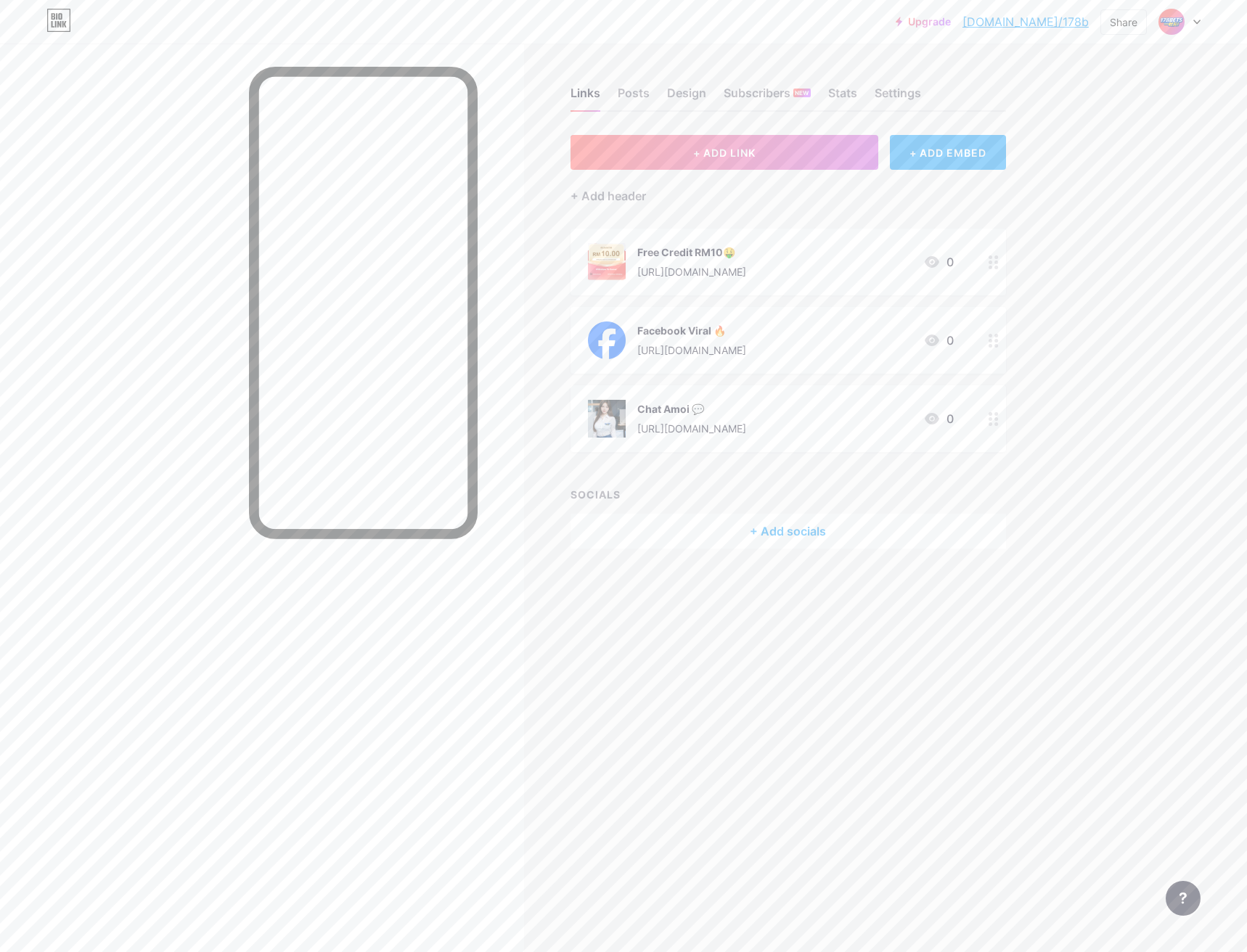
click at [999, 265] on div at bounding box center [994, 262] width 25 height 67
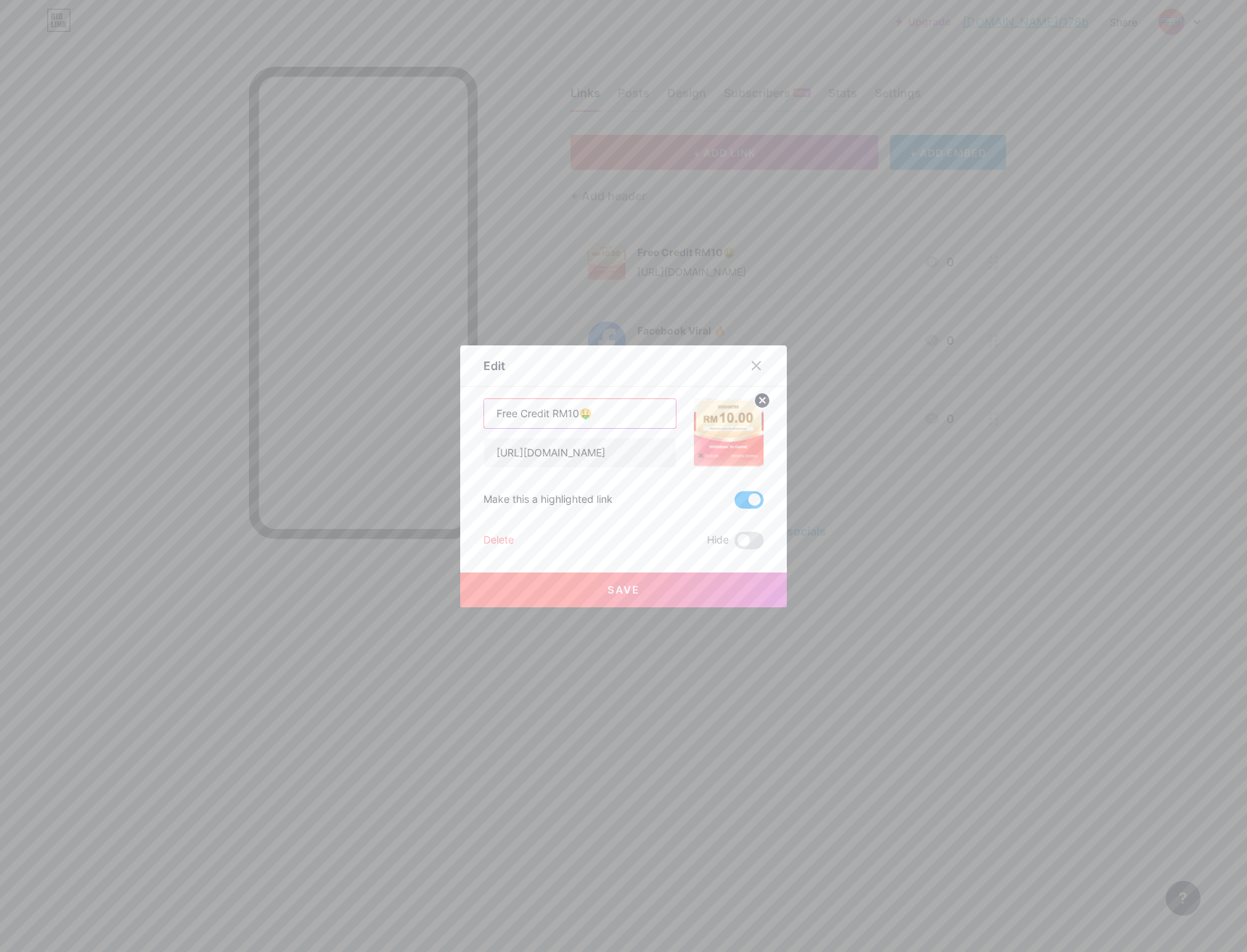
click at [578, 415] on input "Free Credit RM10🤑" at bounding box center [580, 413] width 192 height 29
click at [644, 580] on button "Save" at bounding box center [623, 589] width 326 height 35
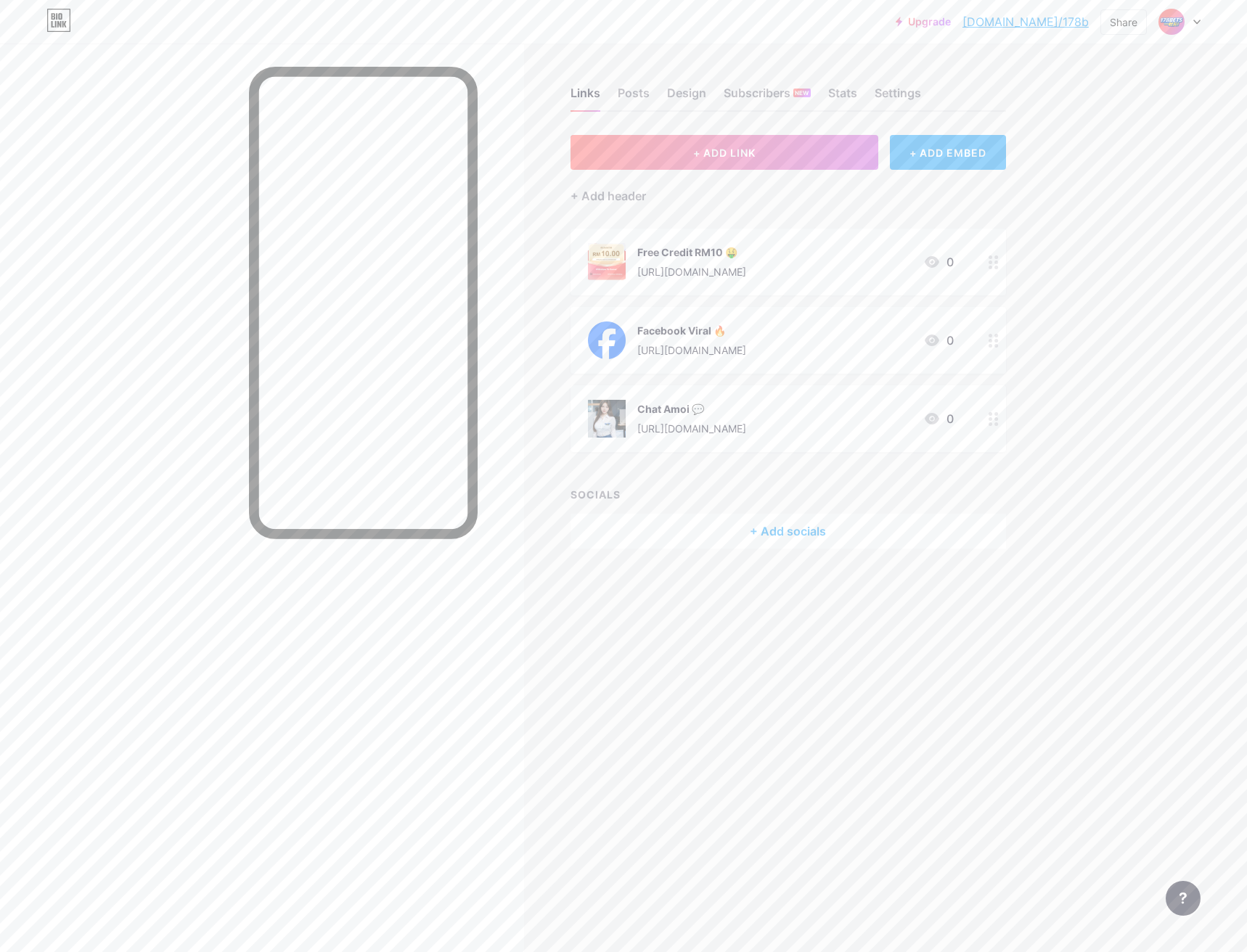
click at [1135, 309] on div "Upgrade [DOMAIN_NAME]/178b [DOMAIN_NAME]/178b Share Switch accounts 178Bets一起发 …" at bounding box center [623, 476] width 1247 height 952
click at [998, 416] on icon at bounding box center [994, 419] width 10 height 14
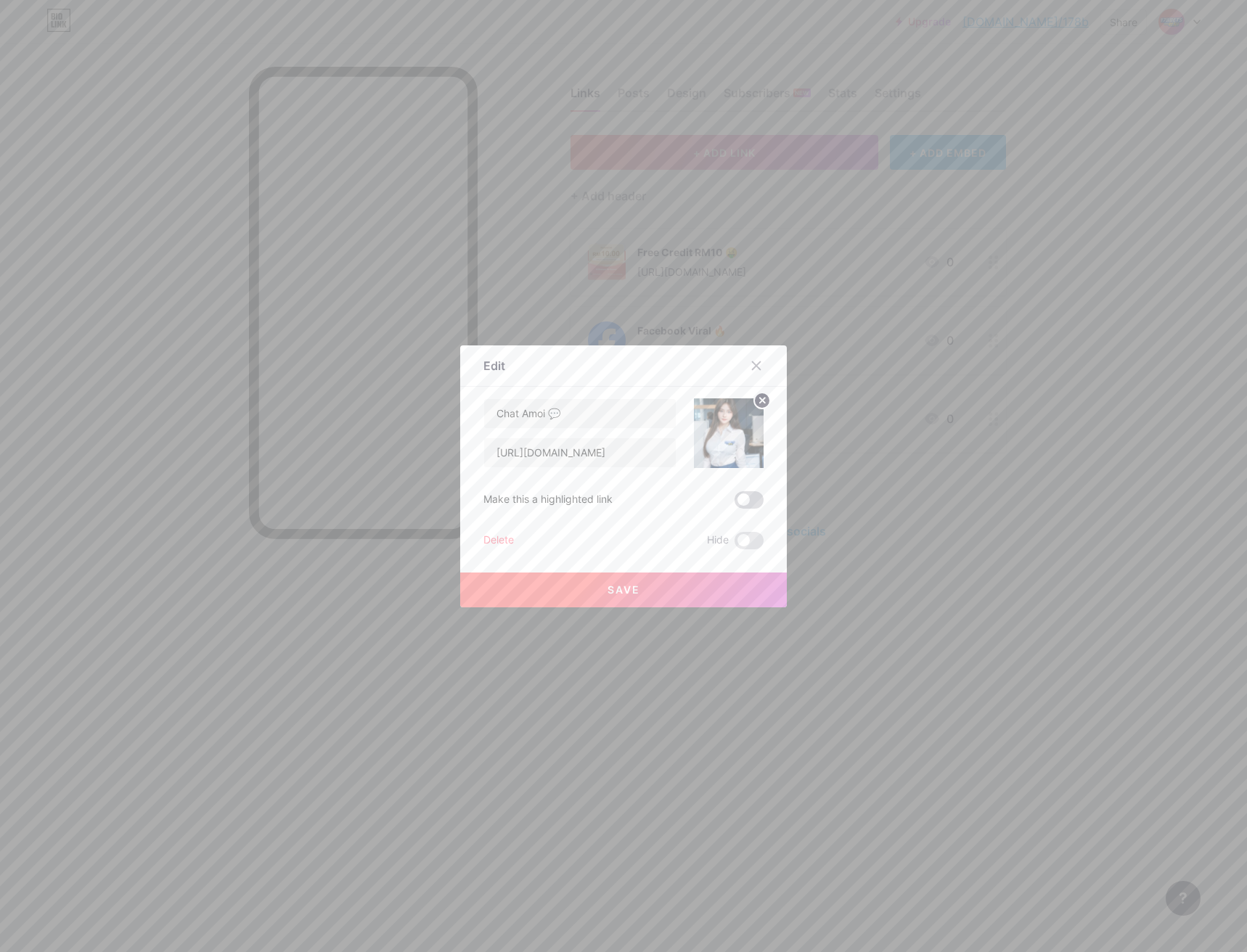
click at [742, 500] on span at bounding box center [749, 500] width 29 height 18
click at [735, 504] on input "checkbox" at bounding box center [735, 504] width 0 height 0
click at [751, 364] on icon at bounding box center [757, 366] width 12 height 12
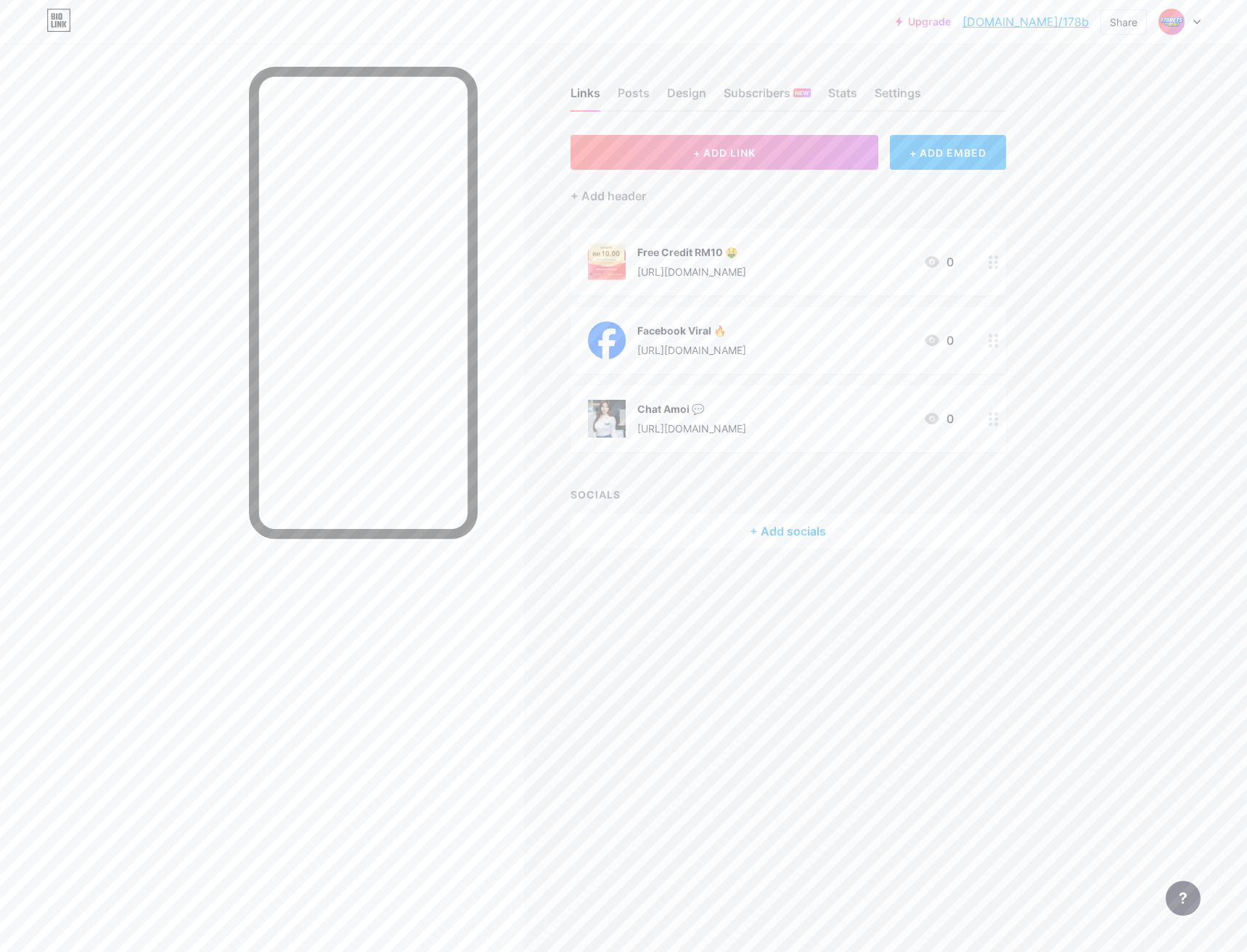
click at [995, 259] on icon at bounding box center [994, 262] width 10 height 14
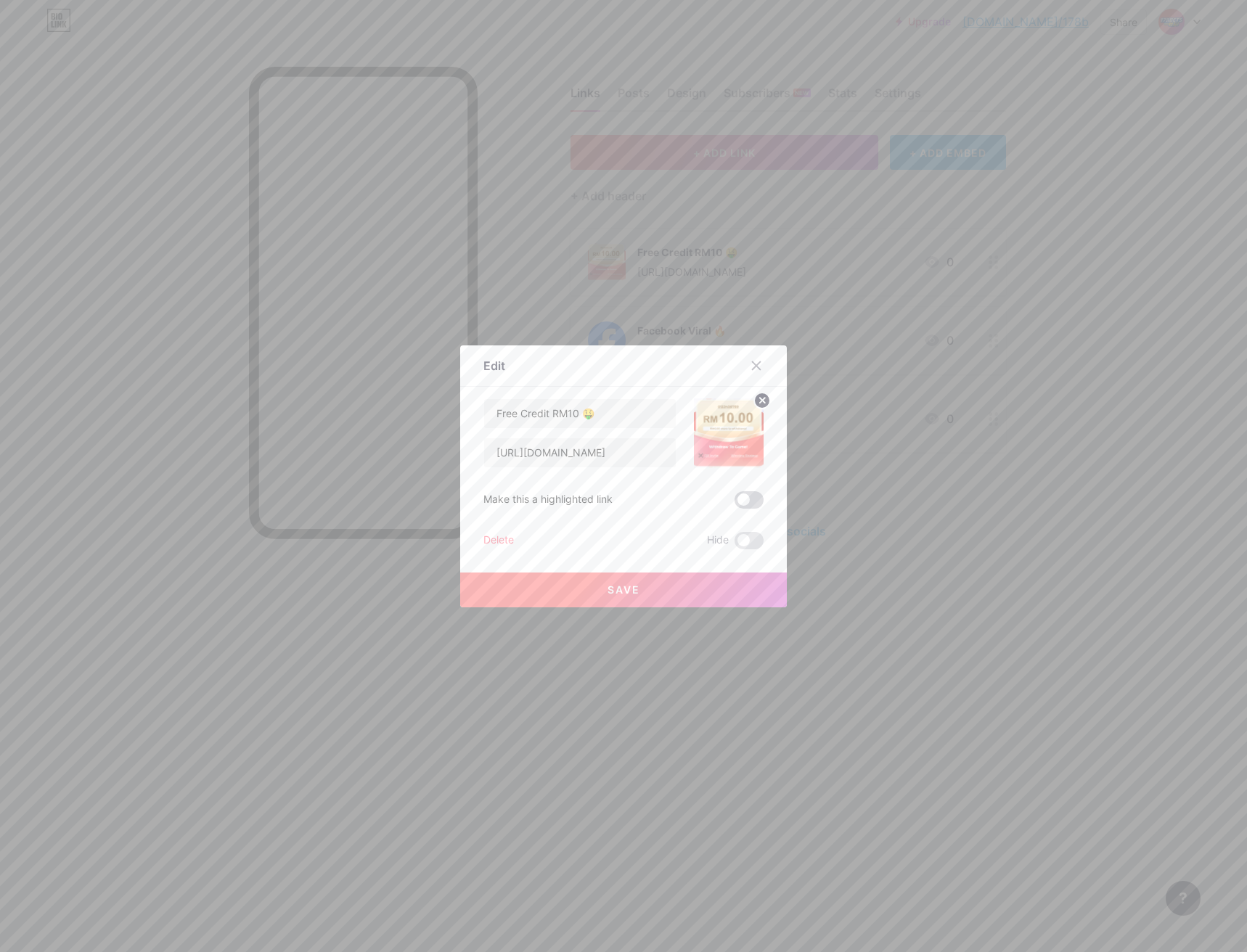
click at [740, 501] on span at bounding box center [749, 500] width 29 height 18
click at [735, 504] on input "checkbox" at bounding box center [735, 504] width 0 height 0
click at [692, 595] on button "Save" at bounding box center [623, 589] width 326 height 35
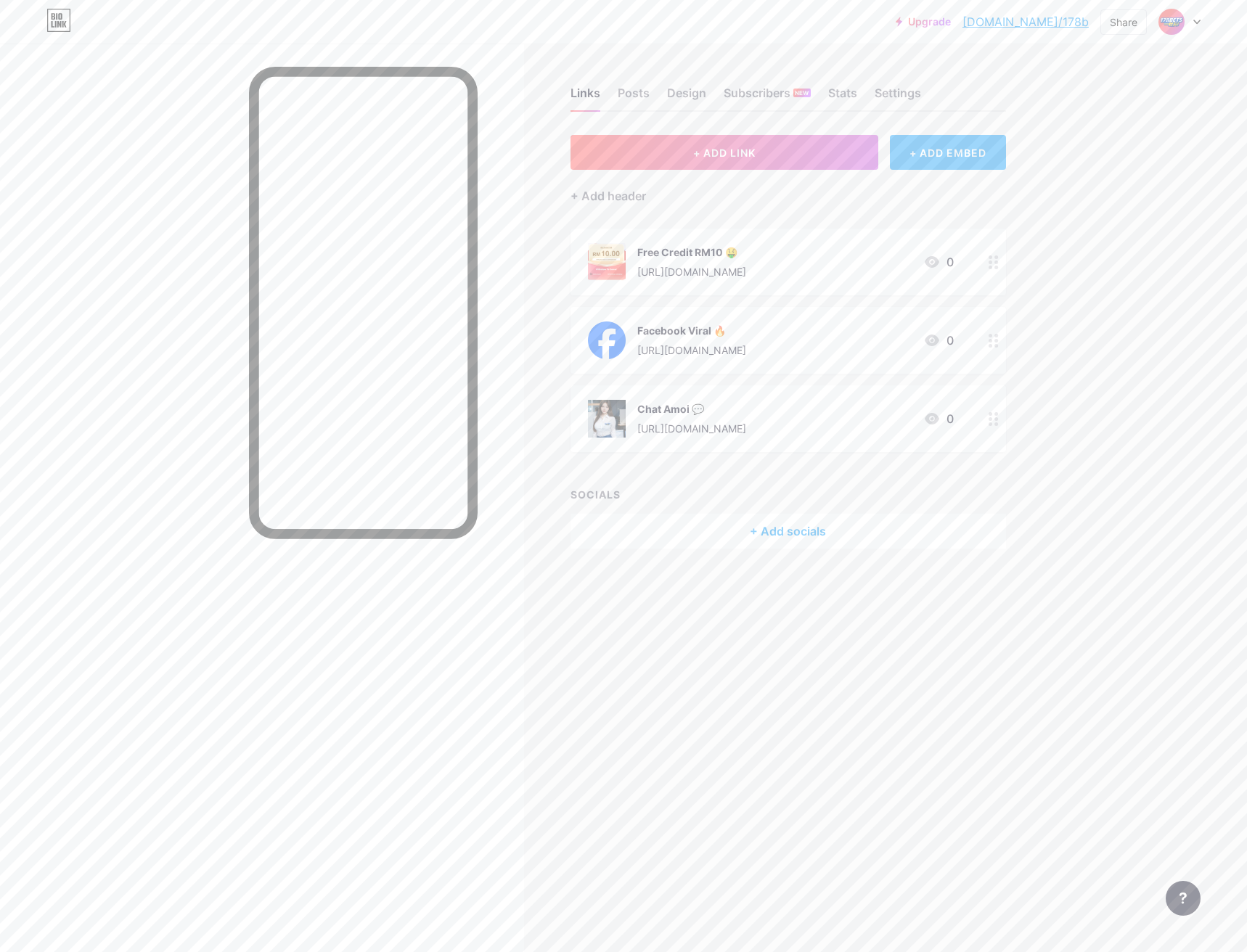
click at [933, 152] on div "+ ADD EMBED" at bounding box center [947, 152] width 116 height 35
click at [891, 124] on icon at bounding box center [897, 123] width 12 height 12
click at [624, 197] on div "+ Add header" at bounding box center [608, 196] width 75 height 18
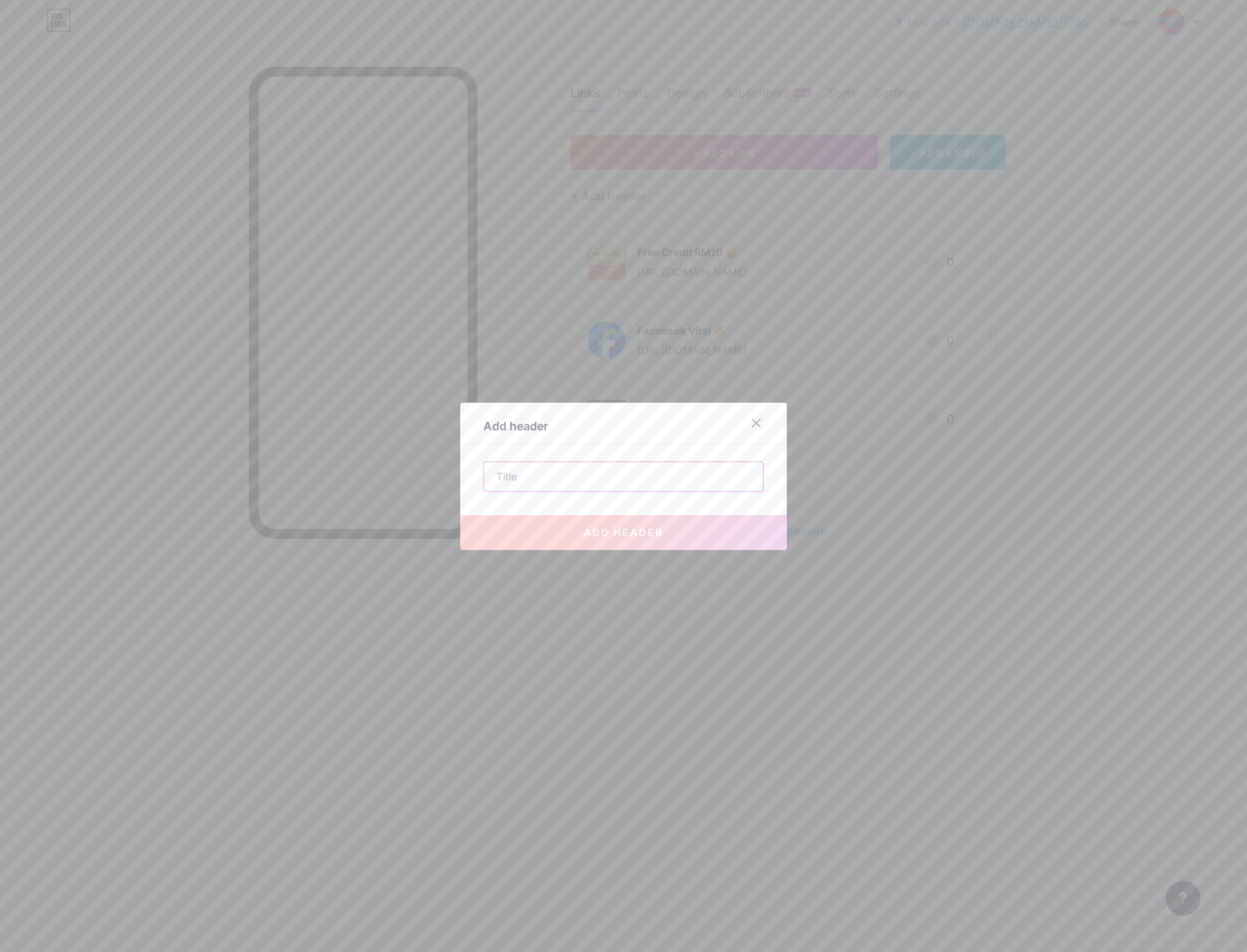
click at [529, 475] on input "text" at bounding box center [624, 476] width 279 height 29
click at [756, 427] on icon at bounding box center [757, 423] width 12 height 12
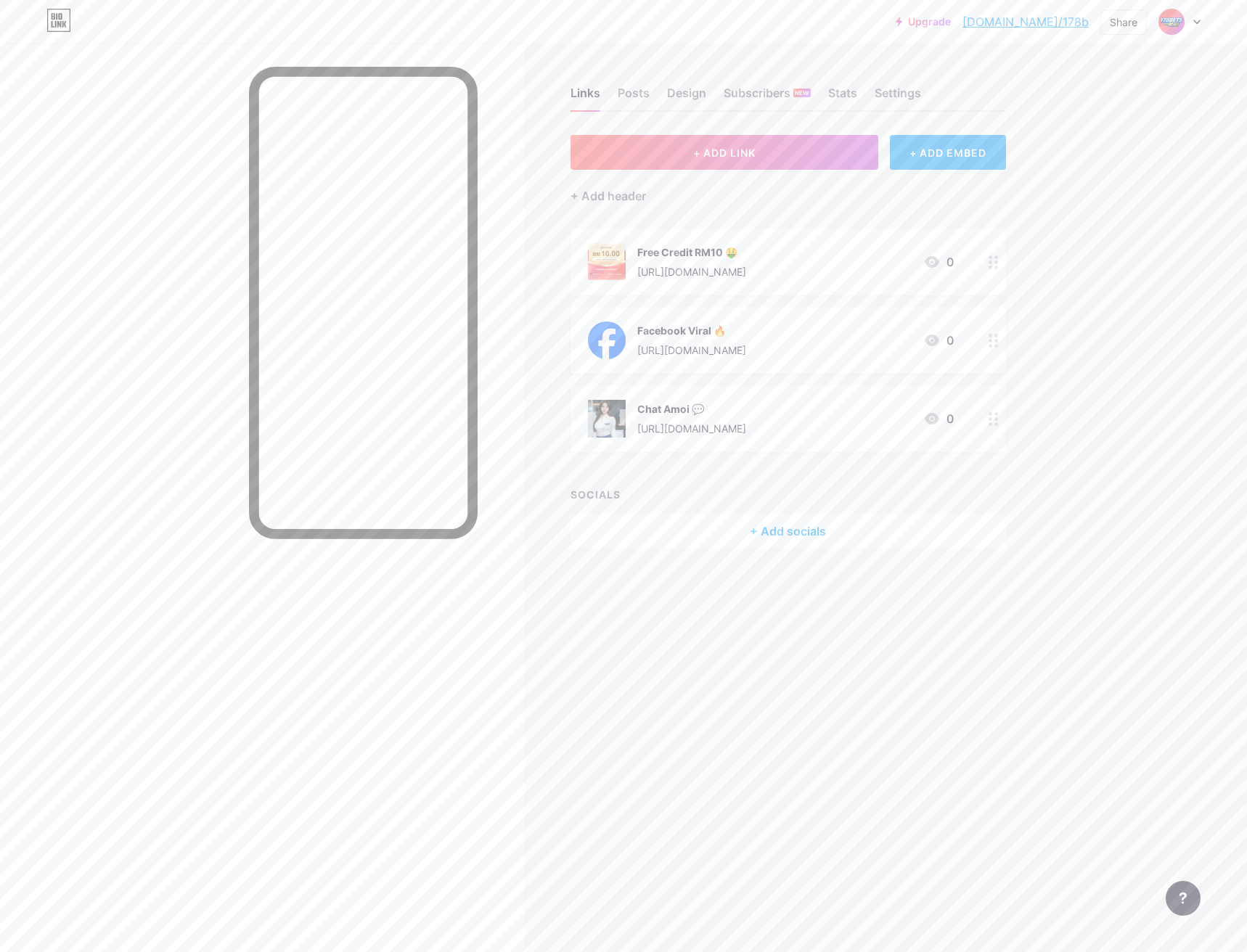
click at [860, 89] on div "Links Posts Design Subscribers NEW Stats Settings" at bounding box center [788, 86] width 436 height 50
click at [886, 89] on div "Settings" at bounding box center [898, 97] width 46 height 26
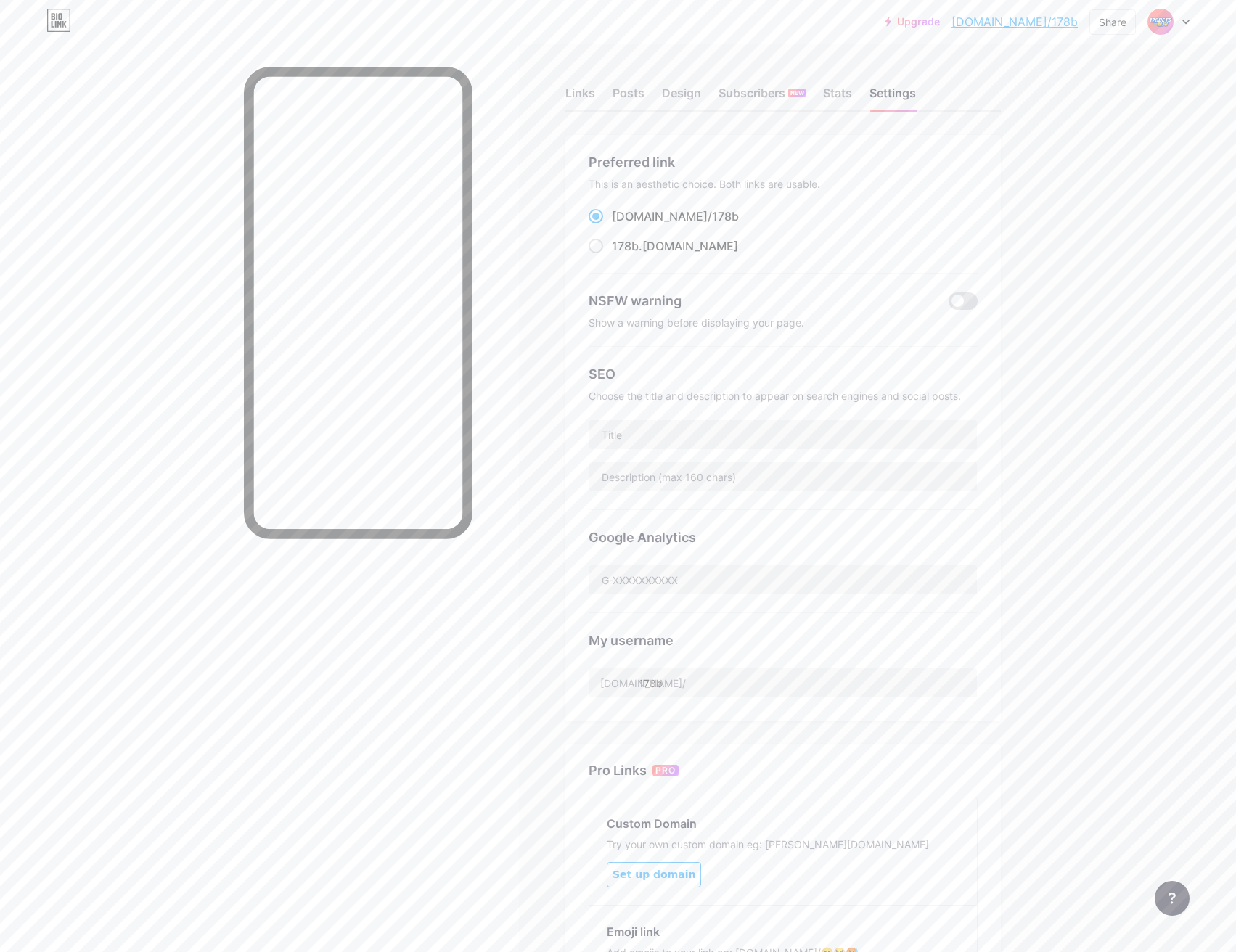
click at [849, 80] on div "Links Posts Design Subscribers NEW Stats Settings" at bounding box center [783, 86] width 436 height 50
click at [843, 90] on div "Stats" at bounding box center [838, 97] width 29 height 26
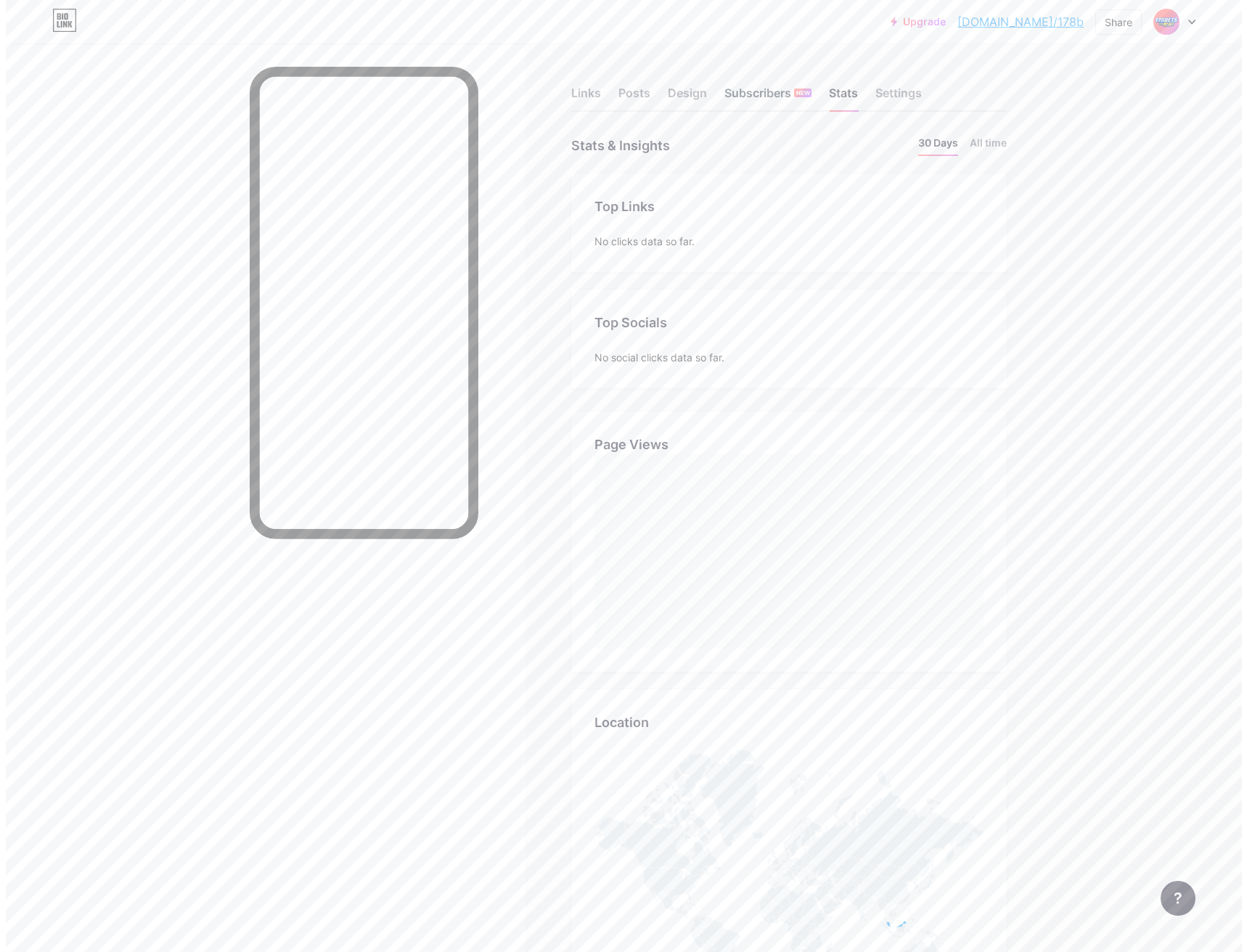
scroll to position [952, 1236]
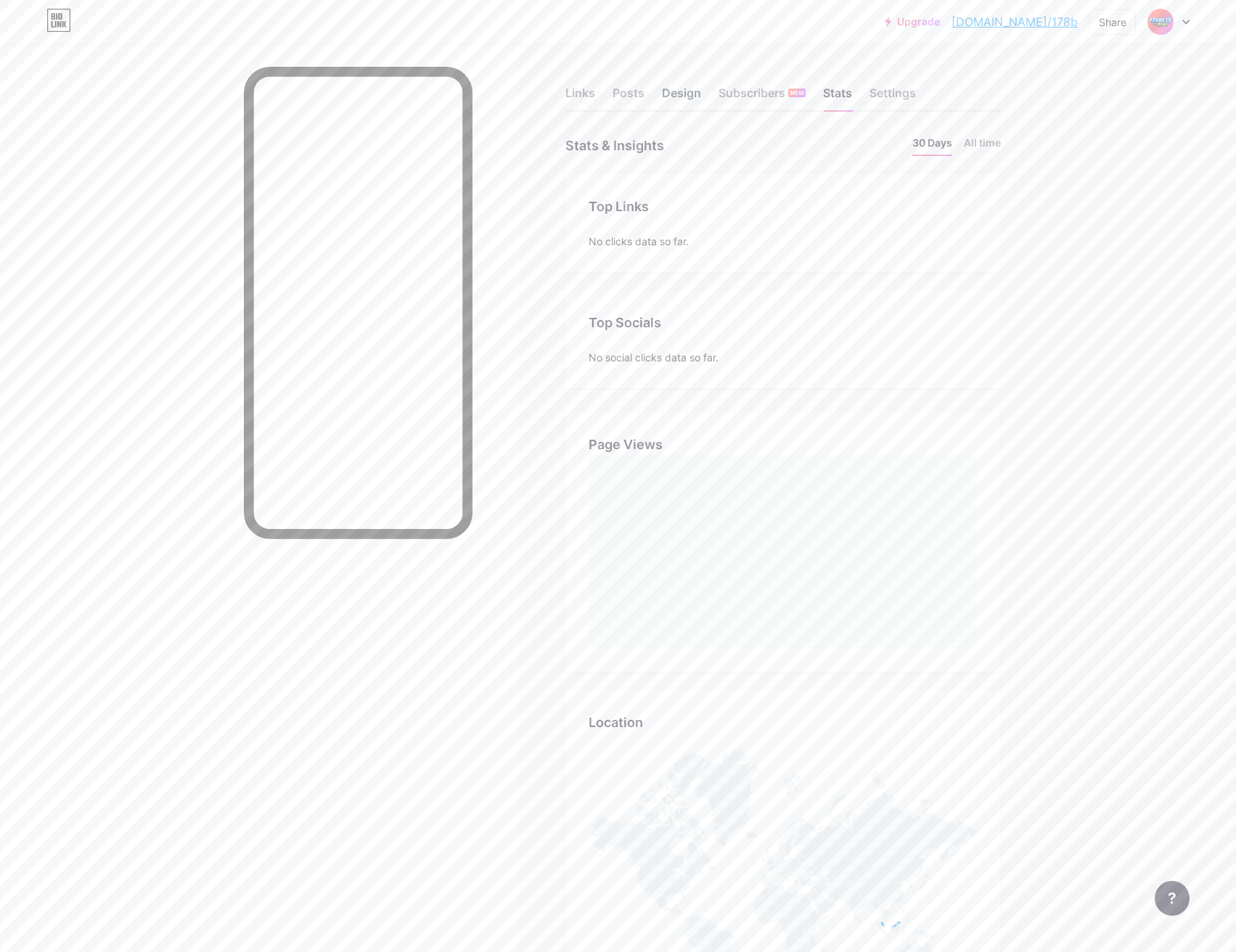
click at [693, 95] on div "Design" at bounding box center [682, 97] width 40 height 26
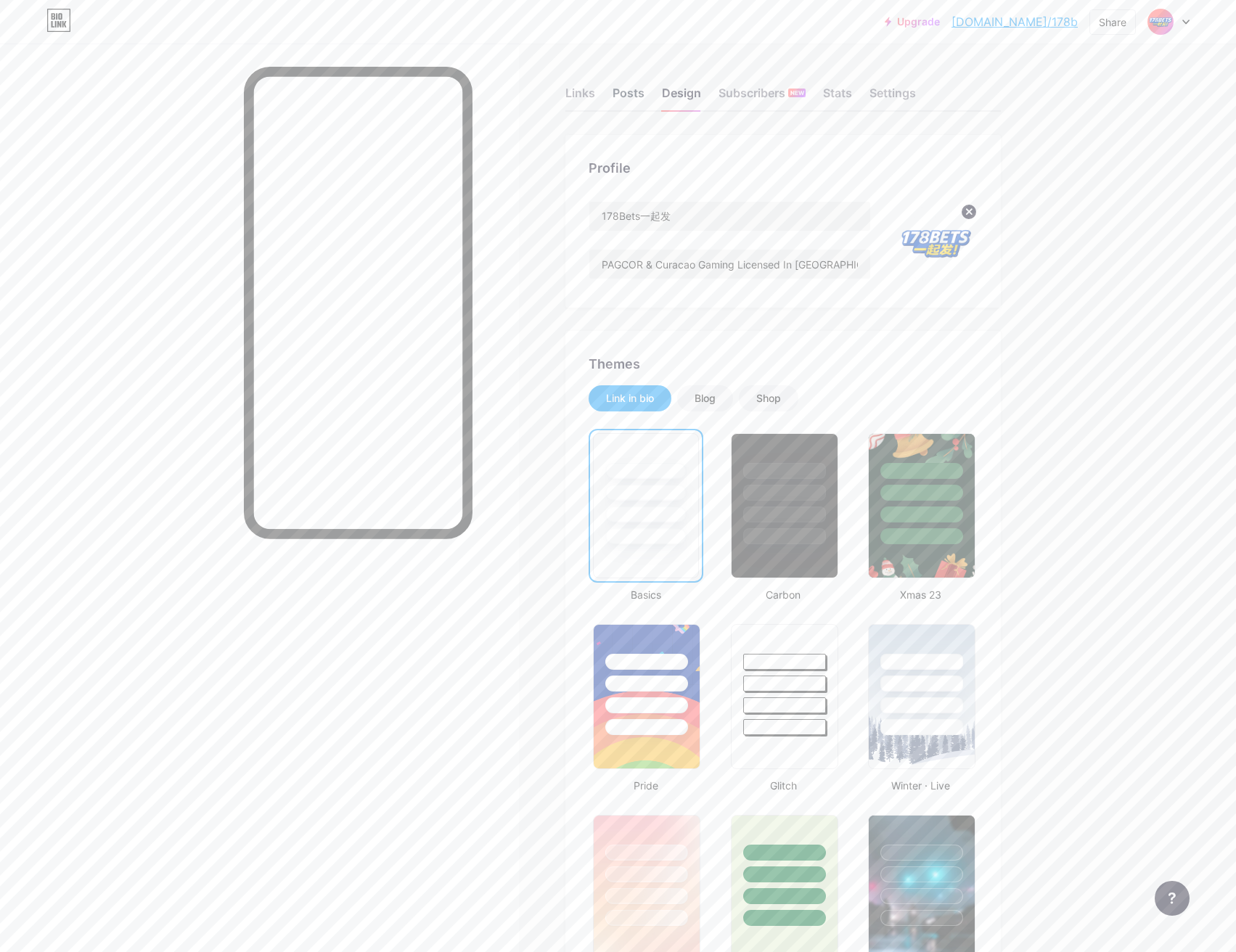
click at [630, 98] on div "Posts" at bounding box center [629, 97] width 32 height 26
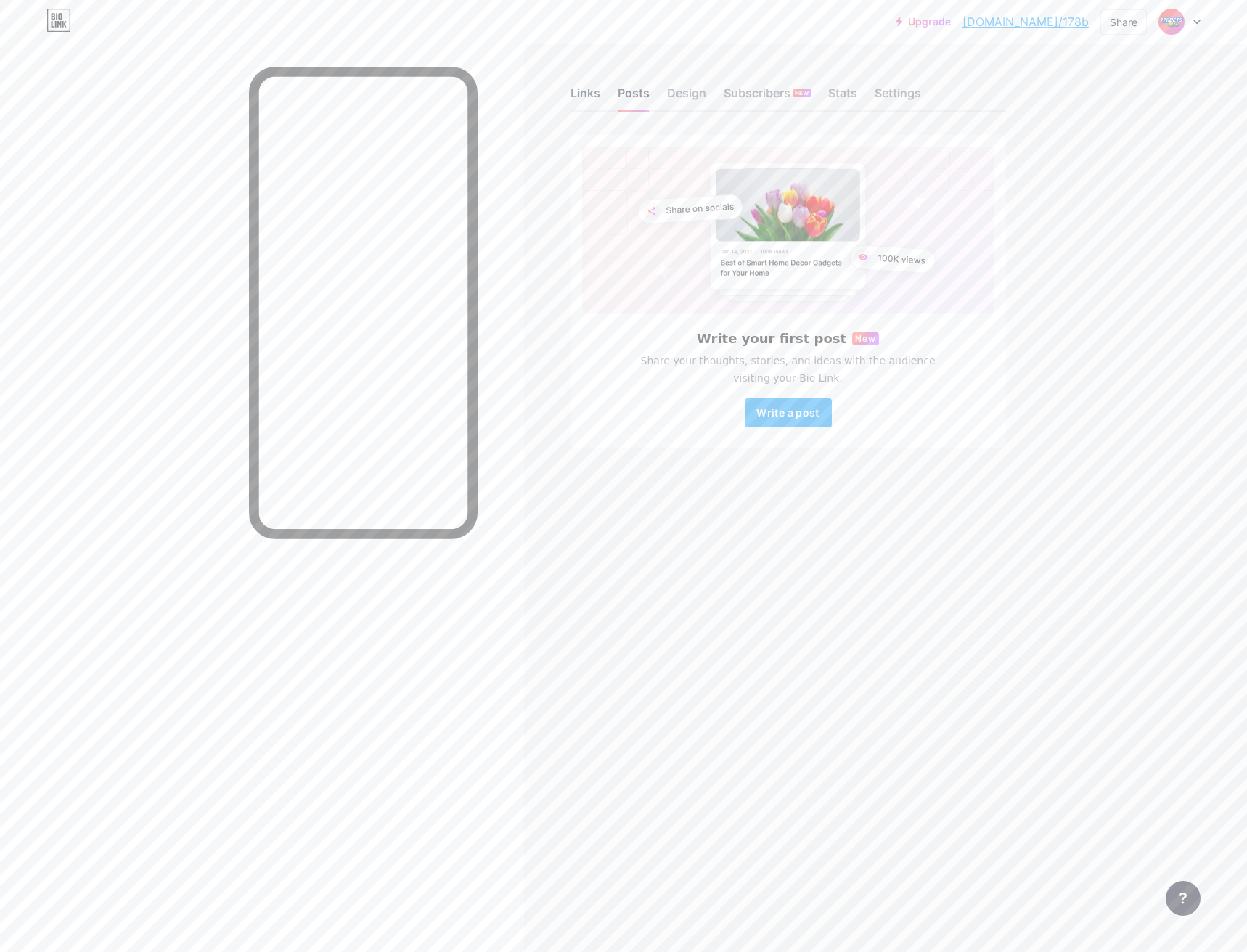
click at [583, 97] on div "Links" at bounding box center [585, 97] width 30 height 26
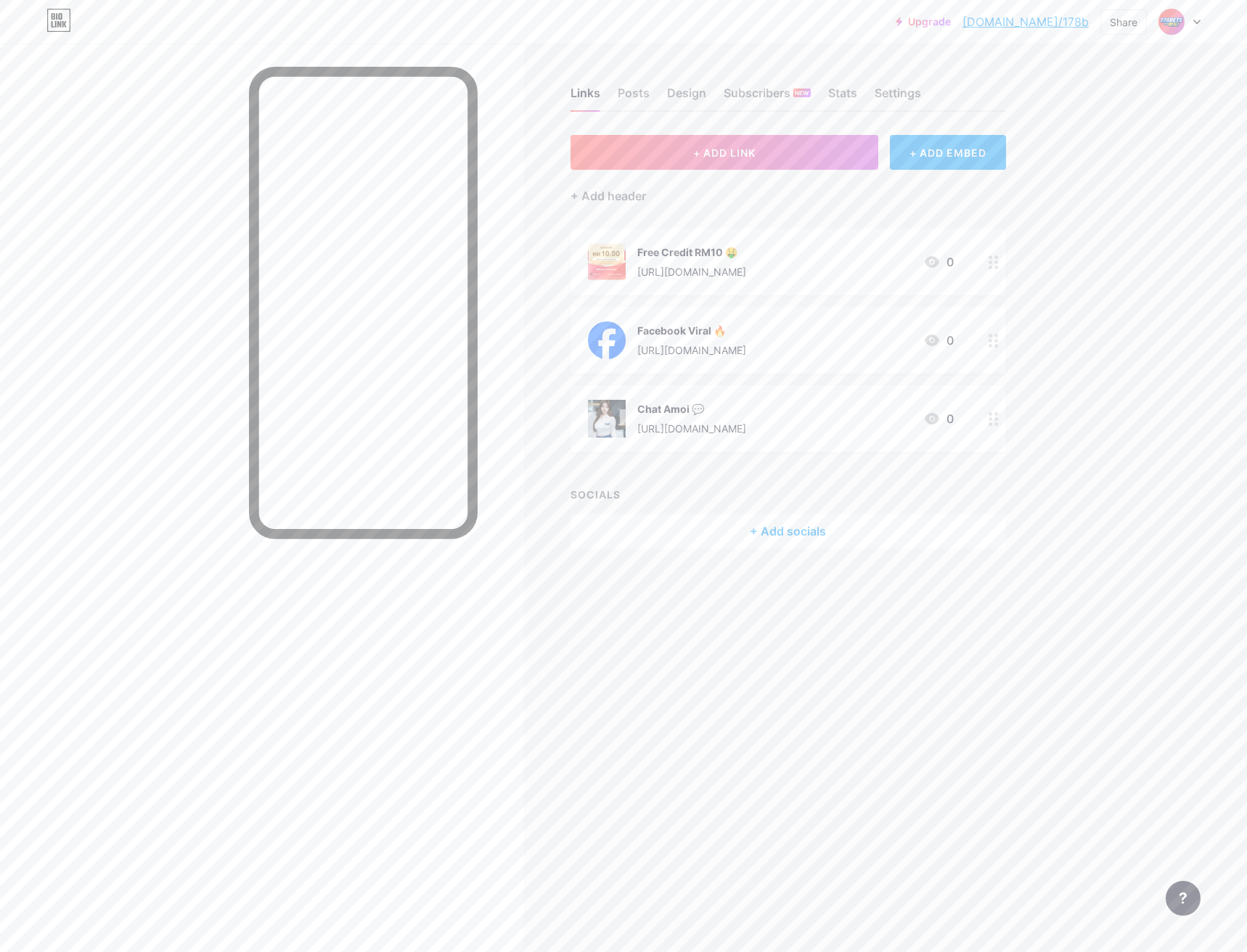
click at [178, 134] on div at bounding box center [262, 519] width 524 height 952
click at [174, 75] on div at bounding box center [262, 519] width 524 height 952
click at [203, 60] on div at bounding box center [262, 519] width 524 height 952
click at [209, 60] on div at bounding box center [262, 519] width 524 height 952
click at [231, 64] on div at bounding box center [262, 519] width 524 height 952
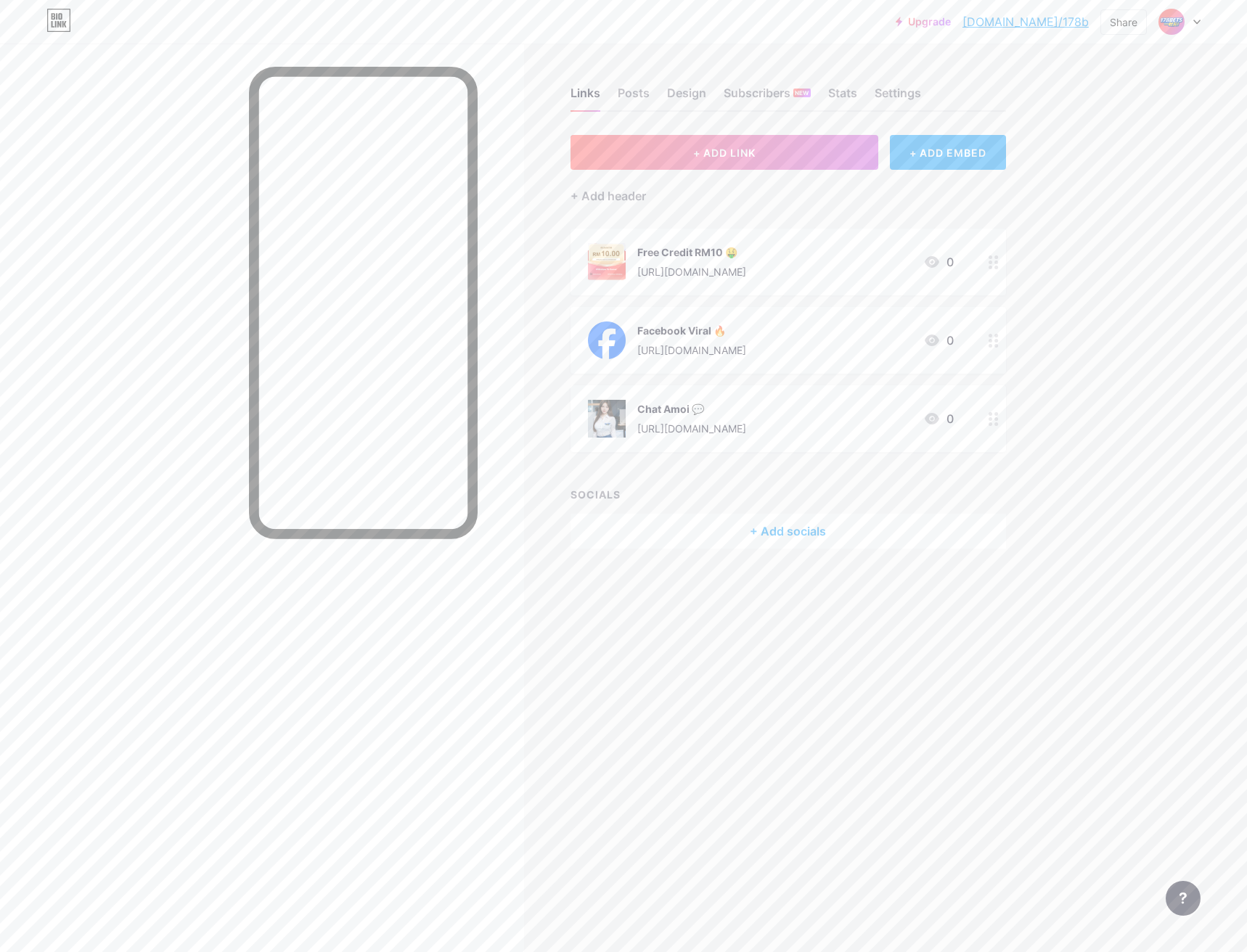
click at [470, 47] on div at bounding box center [262, 519] width 524 height 952
click at [190, 102] on div at bounding box center [262, 519] width 524 height 952
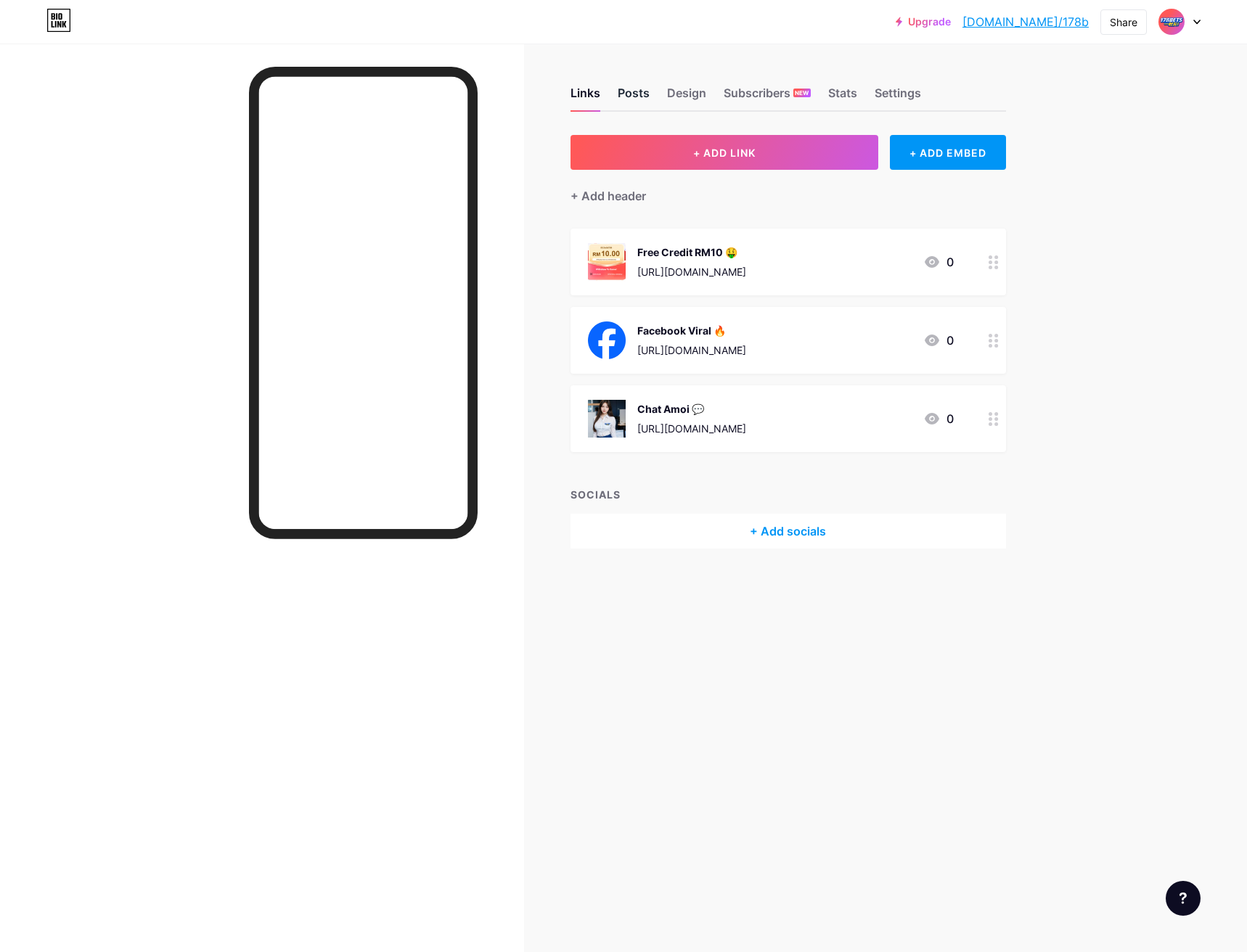
click at [625, 94] on div "Posts" at bounding box center [634, 97] width 32 height 26
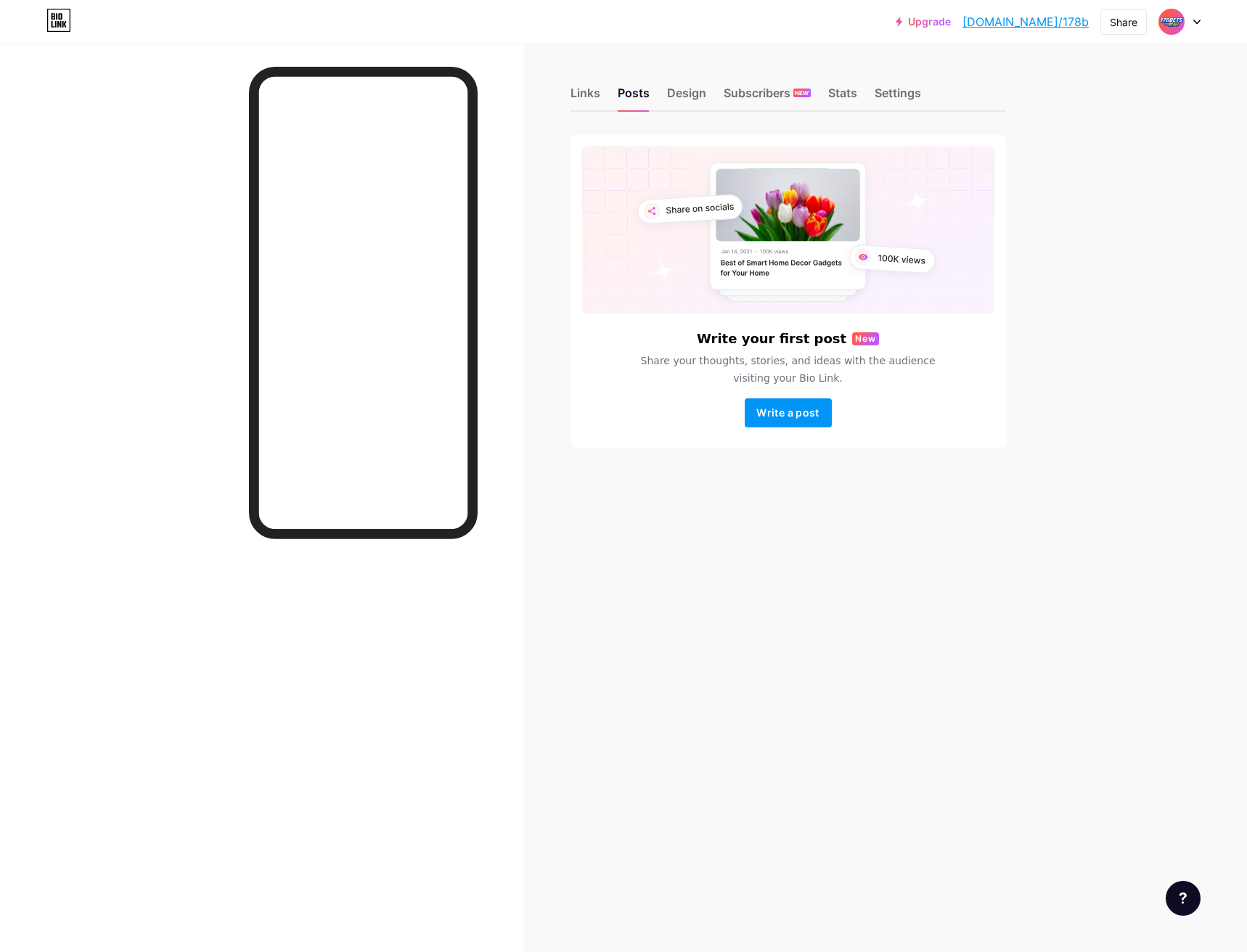
click at [663, 100] on div "Links Posts Design Subscribers NEW Stats Settings" at bounding box center [788, 86] width 436 height 50
click at [673, 97] on div "Design" at bounding box center [687, 97] width 40 height 26
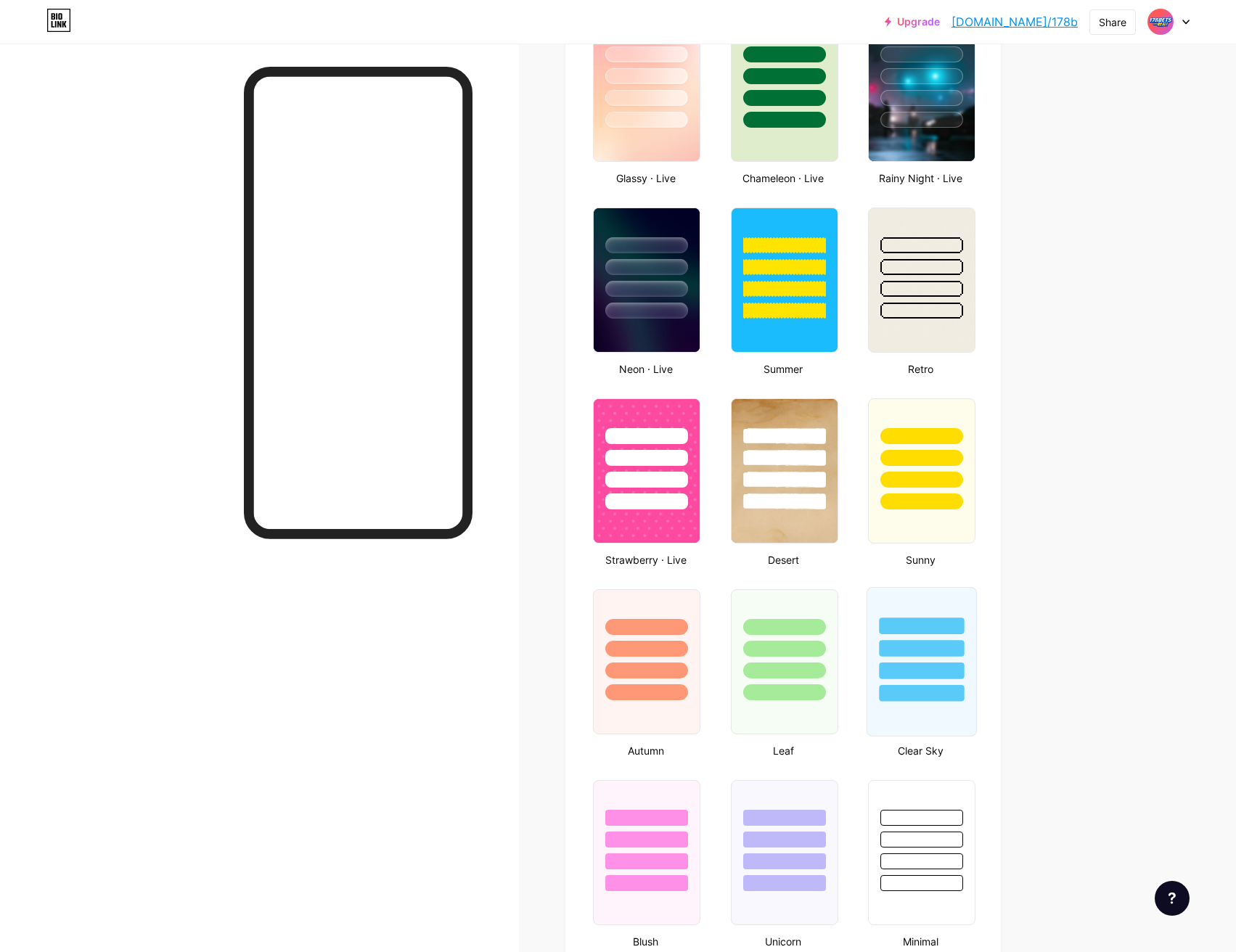
scroll to position [1088, 0]
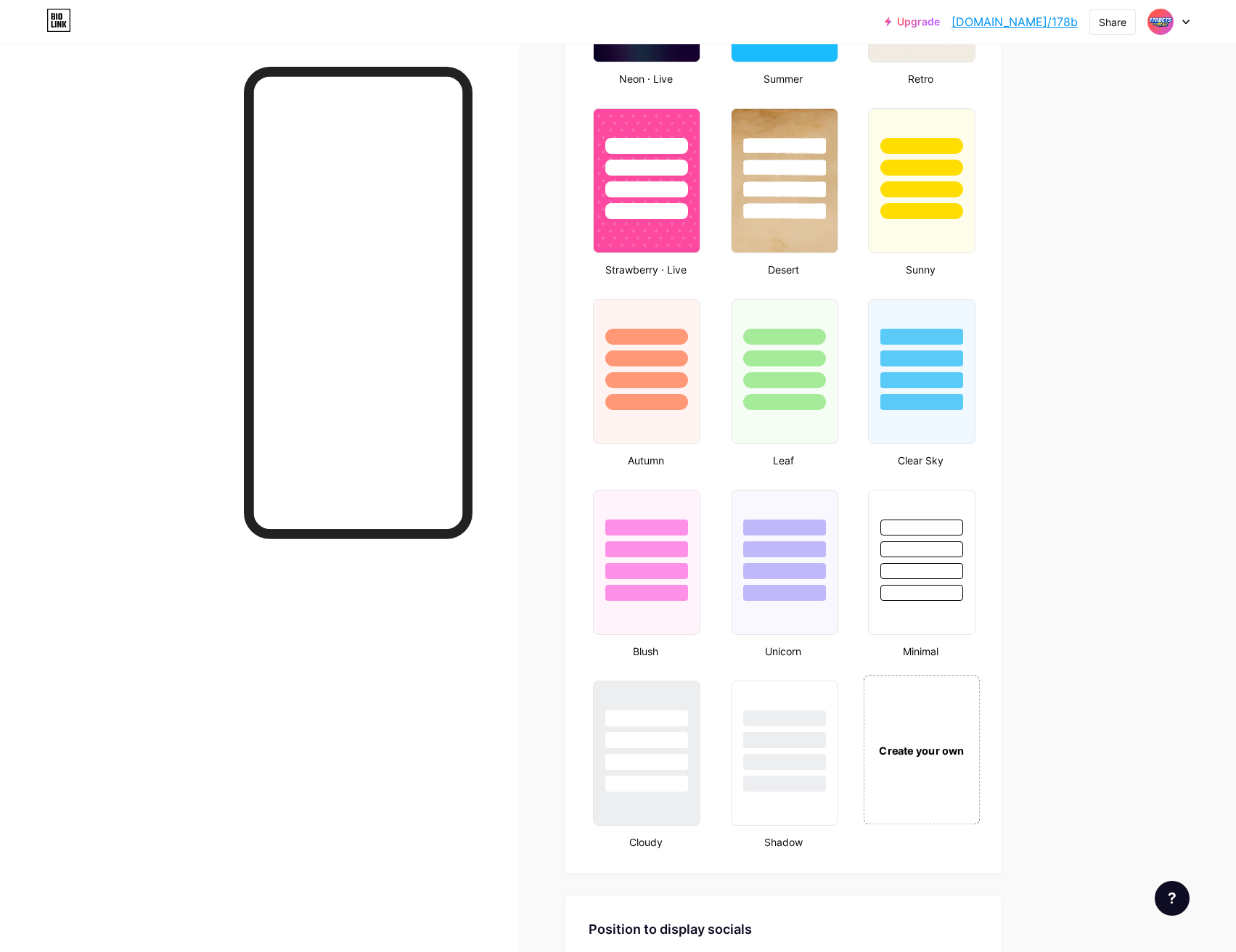
click at [914, 752] on div "Create your own" at bounding box center [922, 750] width 109 height 16
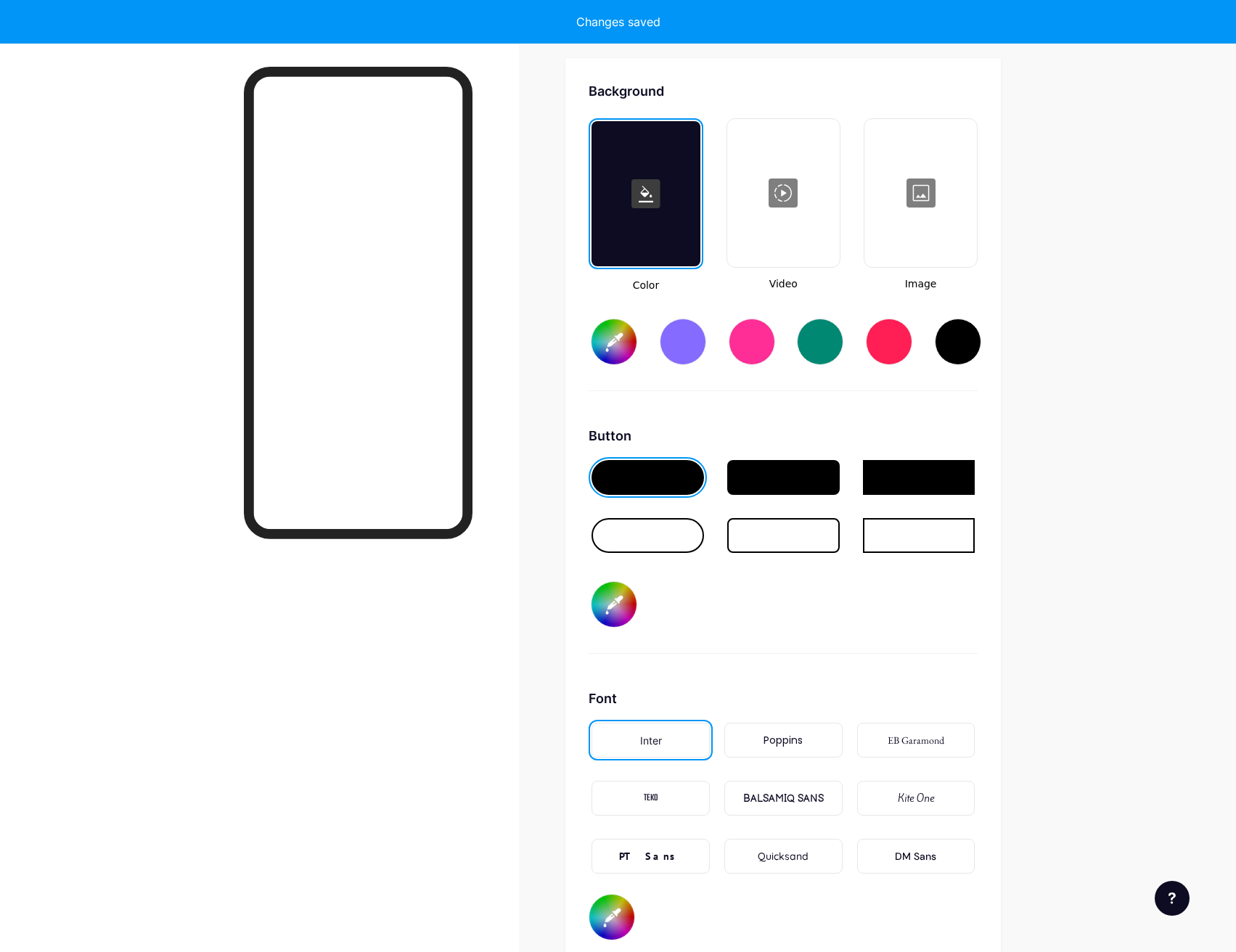
type input "#ffffff"
type input "#000000"
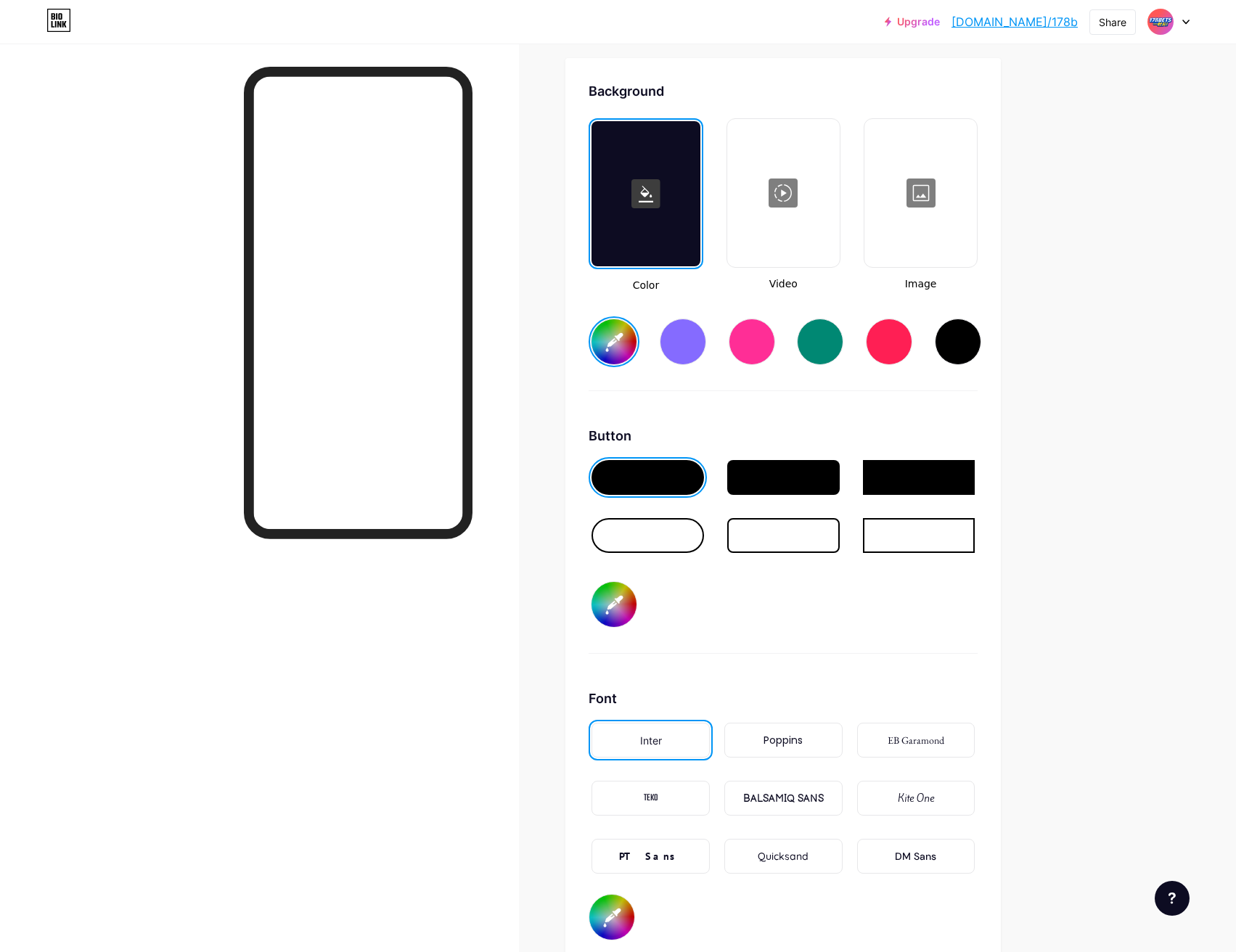
click at [753, 343] on div at bounding box center [751, 341] width 46 height 46
click at [629, 344] on input "#ff2e96" at bounding box center [614, 342] width 45 height 45
click at [635, 338] on input "#ffdd00" at bounding box center [614, 342] width 45 height 45
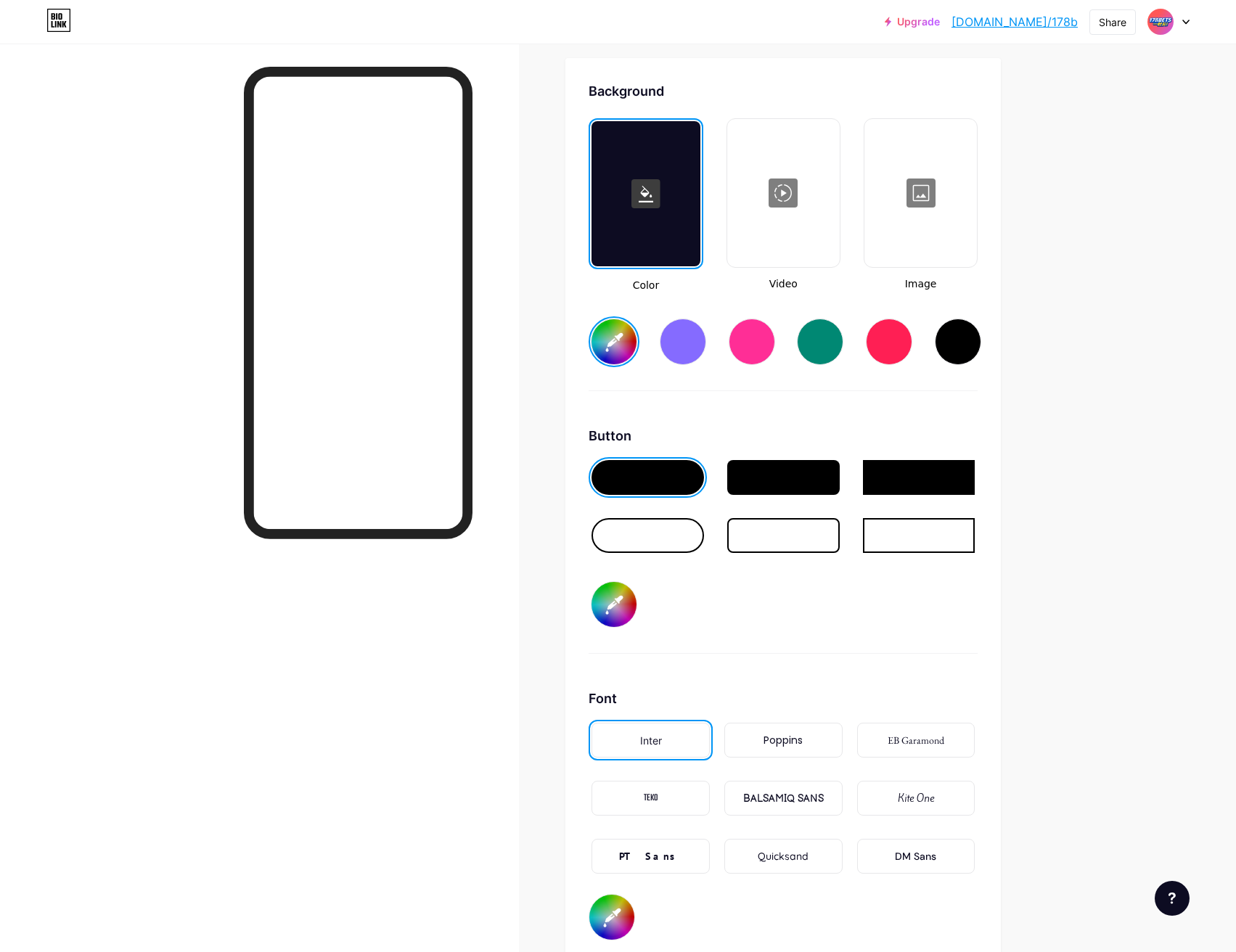
scroll to position [2072, 0]
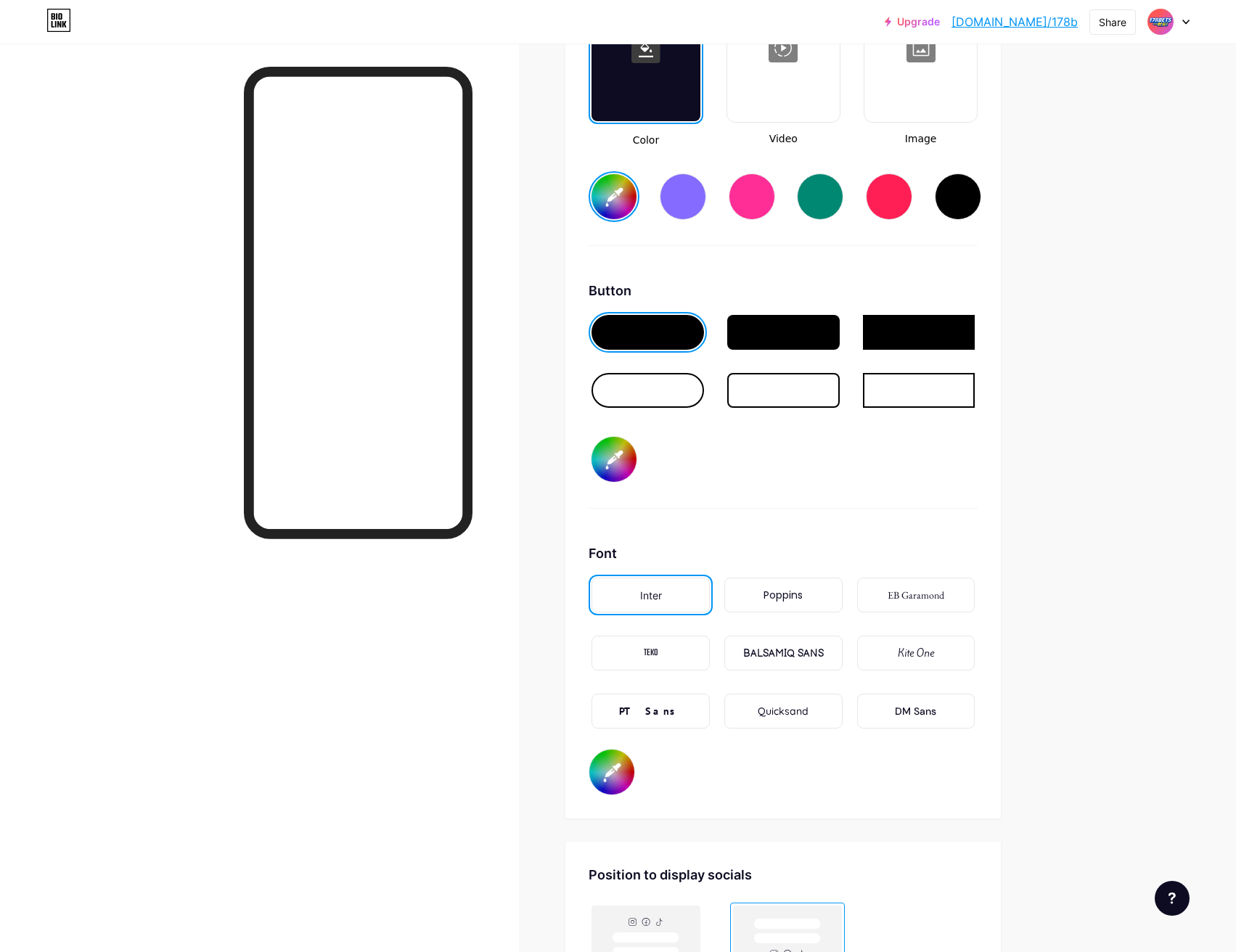
click at [627, 456] on input "#000000" at bounding box center [614, 460] width 45 height 45
type input "#ffffff"
type input "#1c19b8"
type input "#ffffff"
type input "#1b19be"
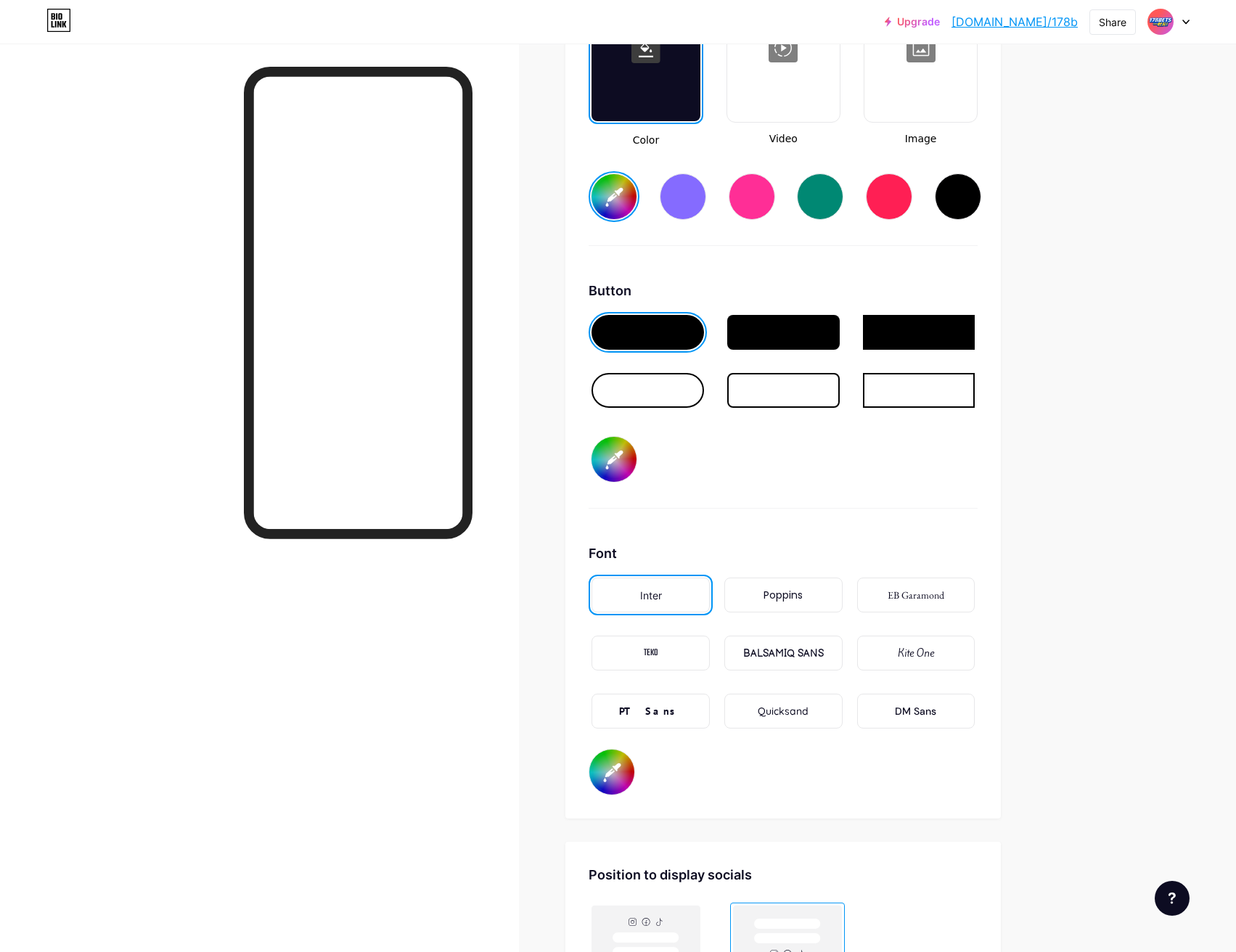
type input "#ffffff"
type input "#1512ca"
type input "#ffffff"
type input "#0805e1"
type input "#ffffff"
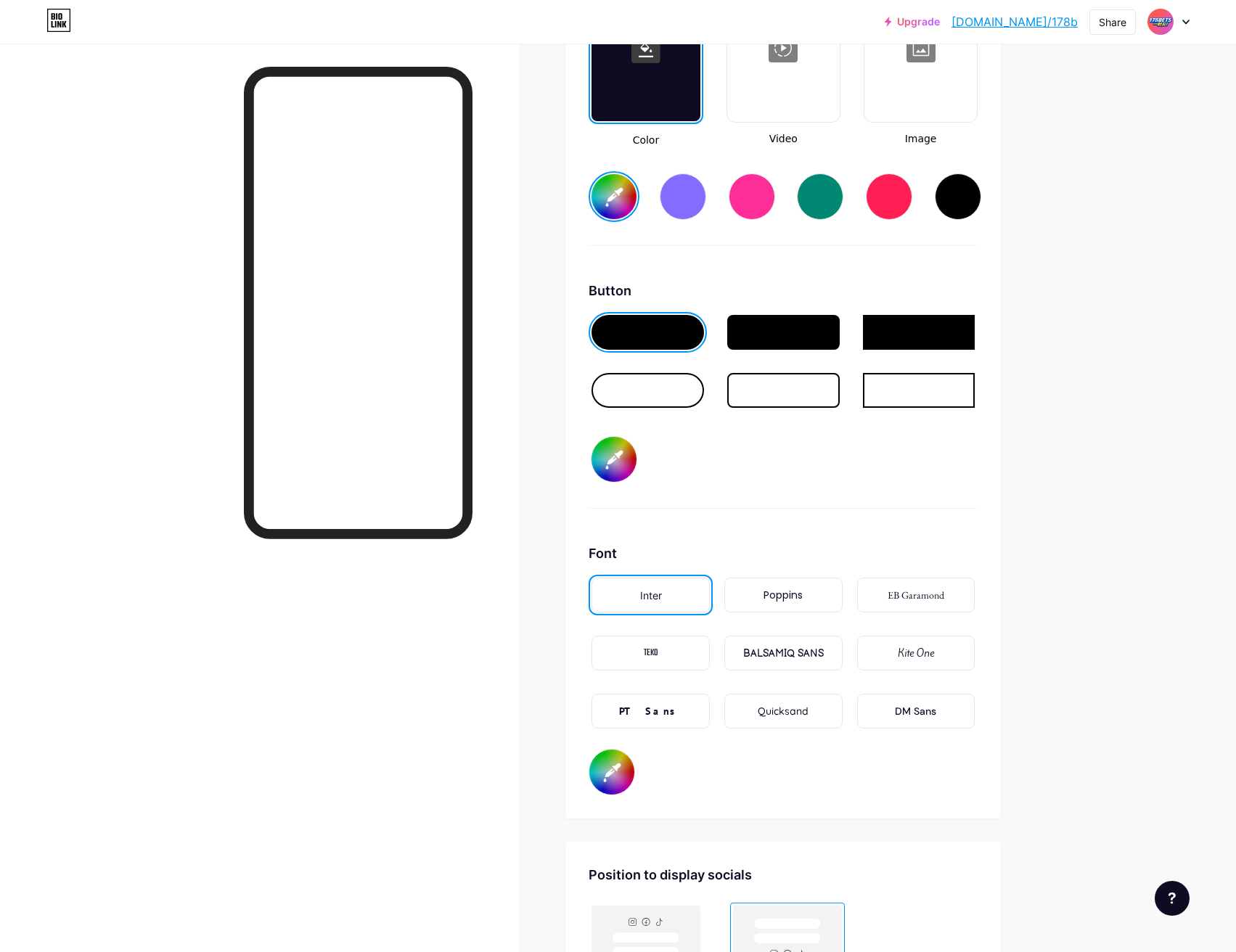
type input "#0400e6"
type input "#ffffff"
type input "#0400ff"
type input "#ffffff"
type input "#1e00ff"
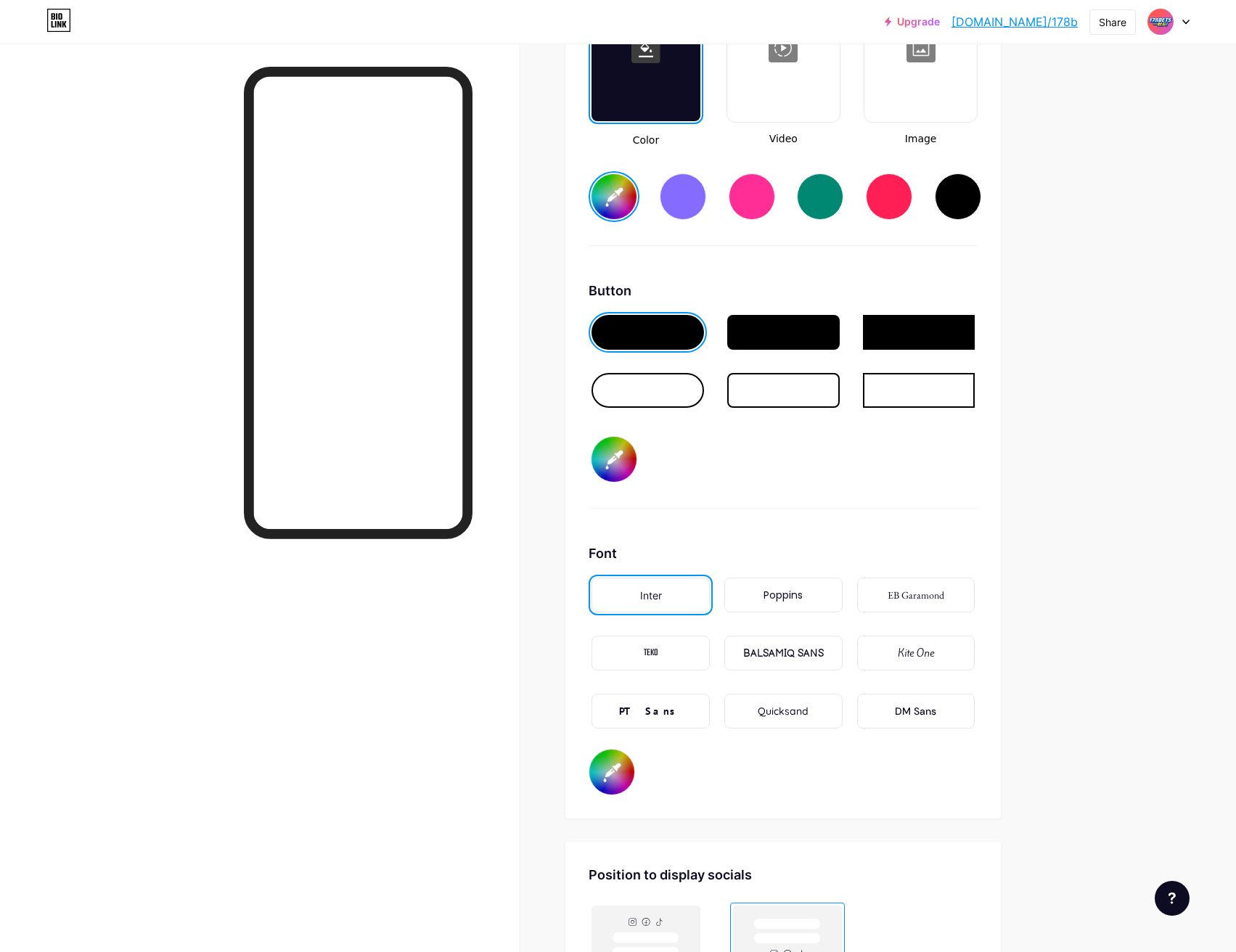
type input "#ffffff"
type input "#0400ff"
type input "#ffffff"
type input "#0008ff"
type input "#ffffff"
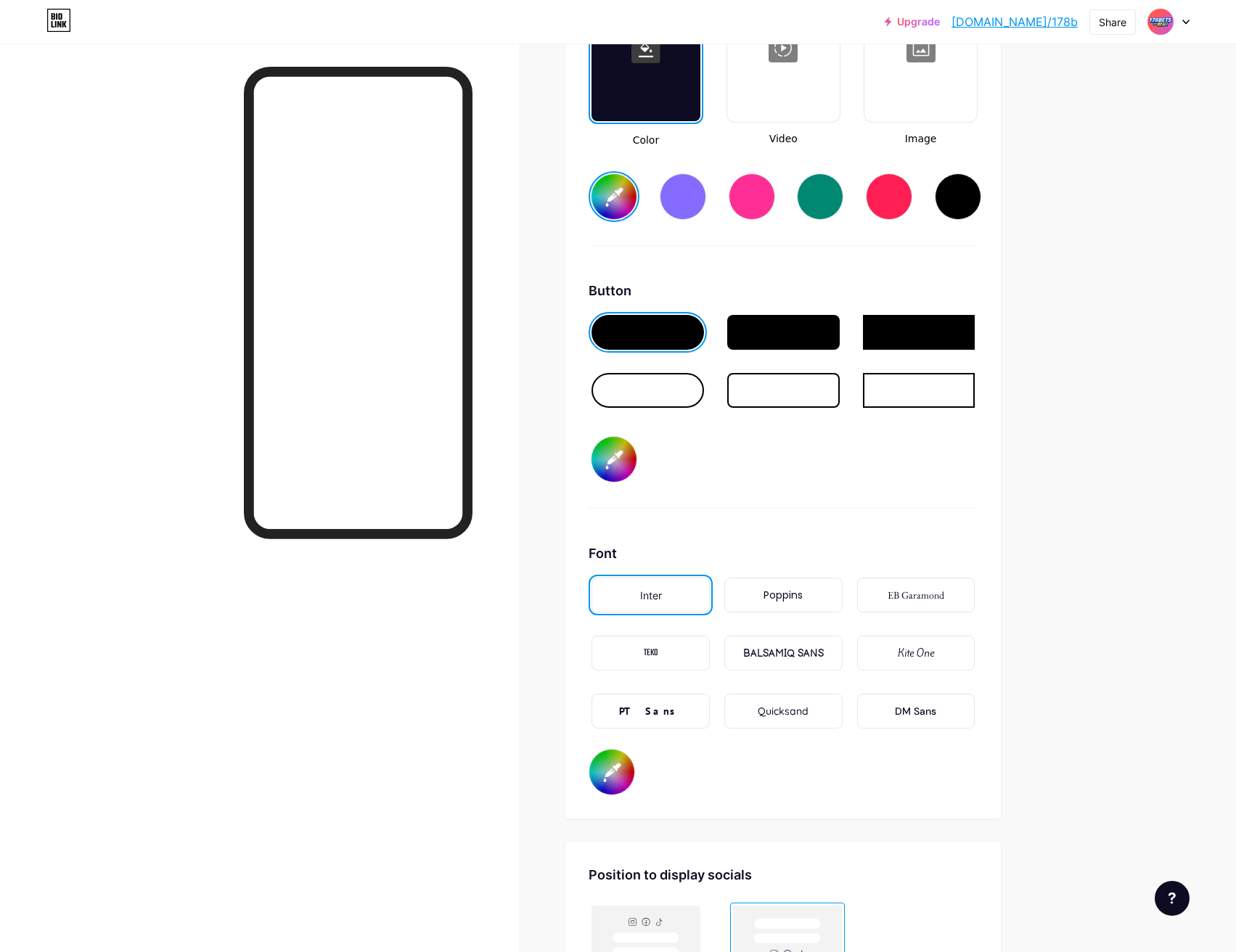
type input "#0011ff"
type input "#ffffff"
type input "#001eff"
type input "#ffffff"
type input "#002aff"
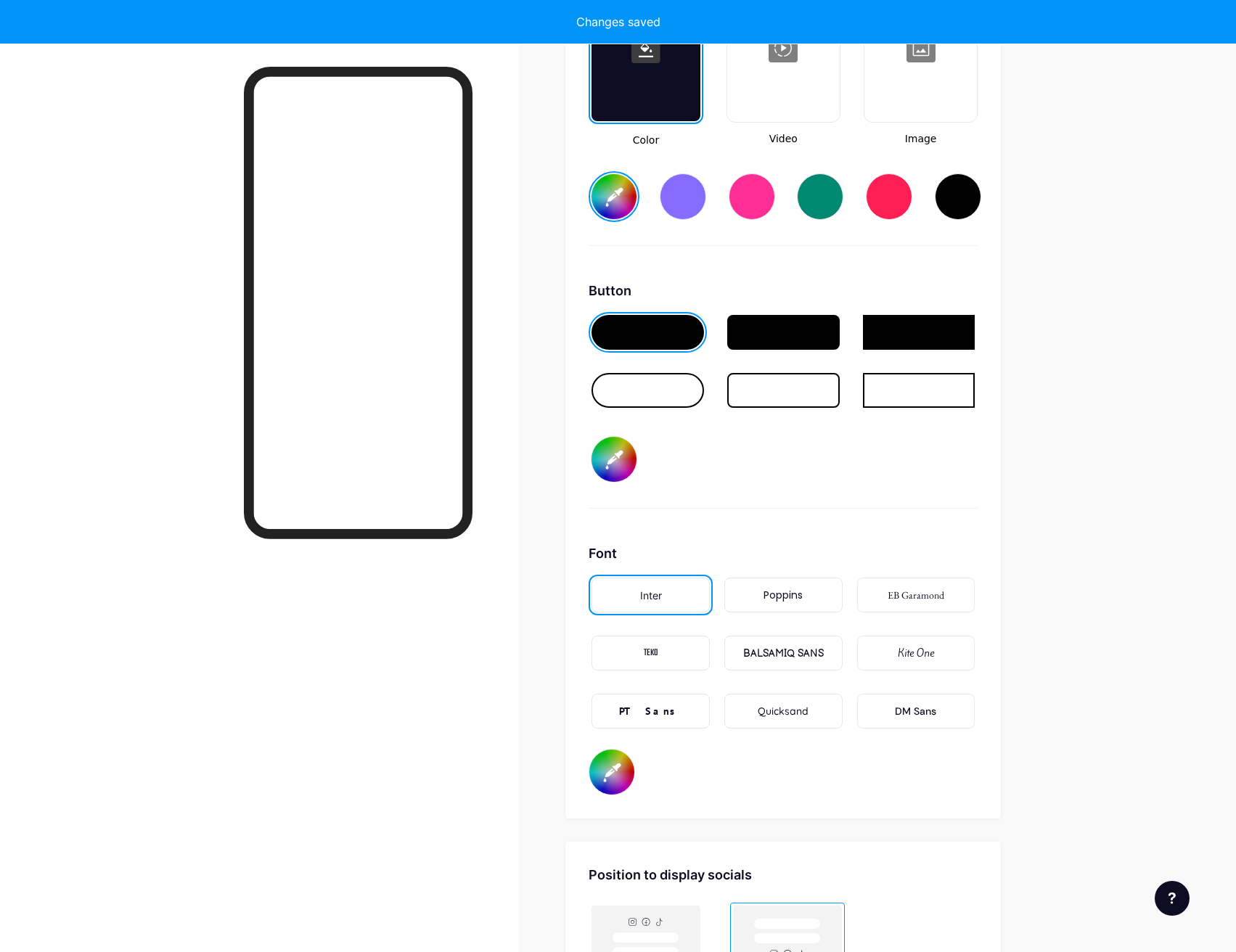
type input "#ffffff"
type input "#122ba5"
type input "#ffffff"
type input "#132caa"
type input "#ffffff"
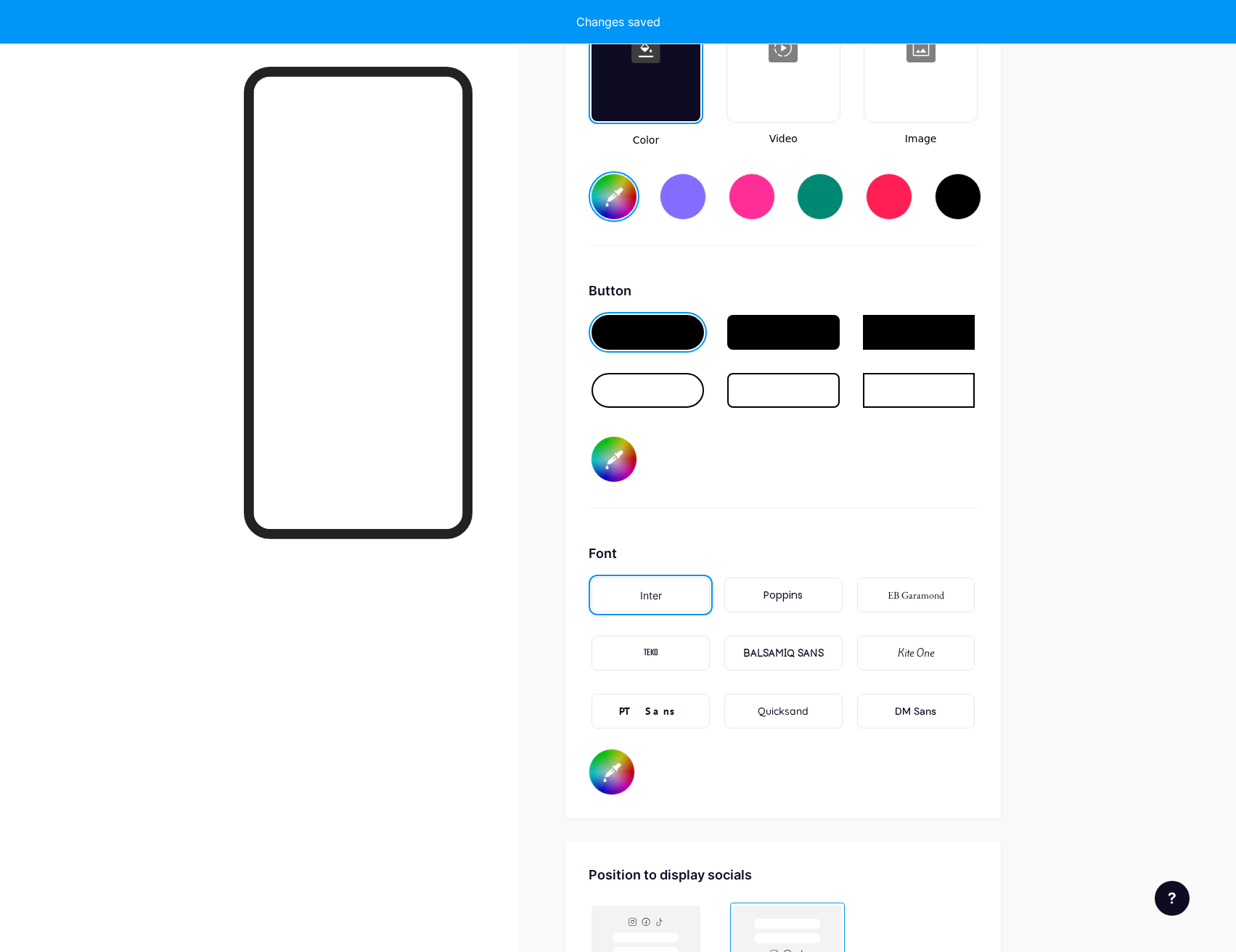
type input "#112bac"
type input "#ffffff"
type input "#0c28b6"
type input "#ffffff"
type input "#0a28bd"
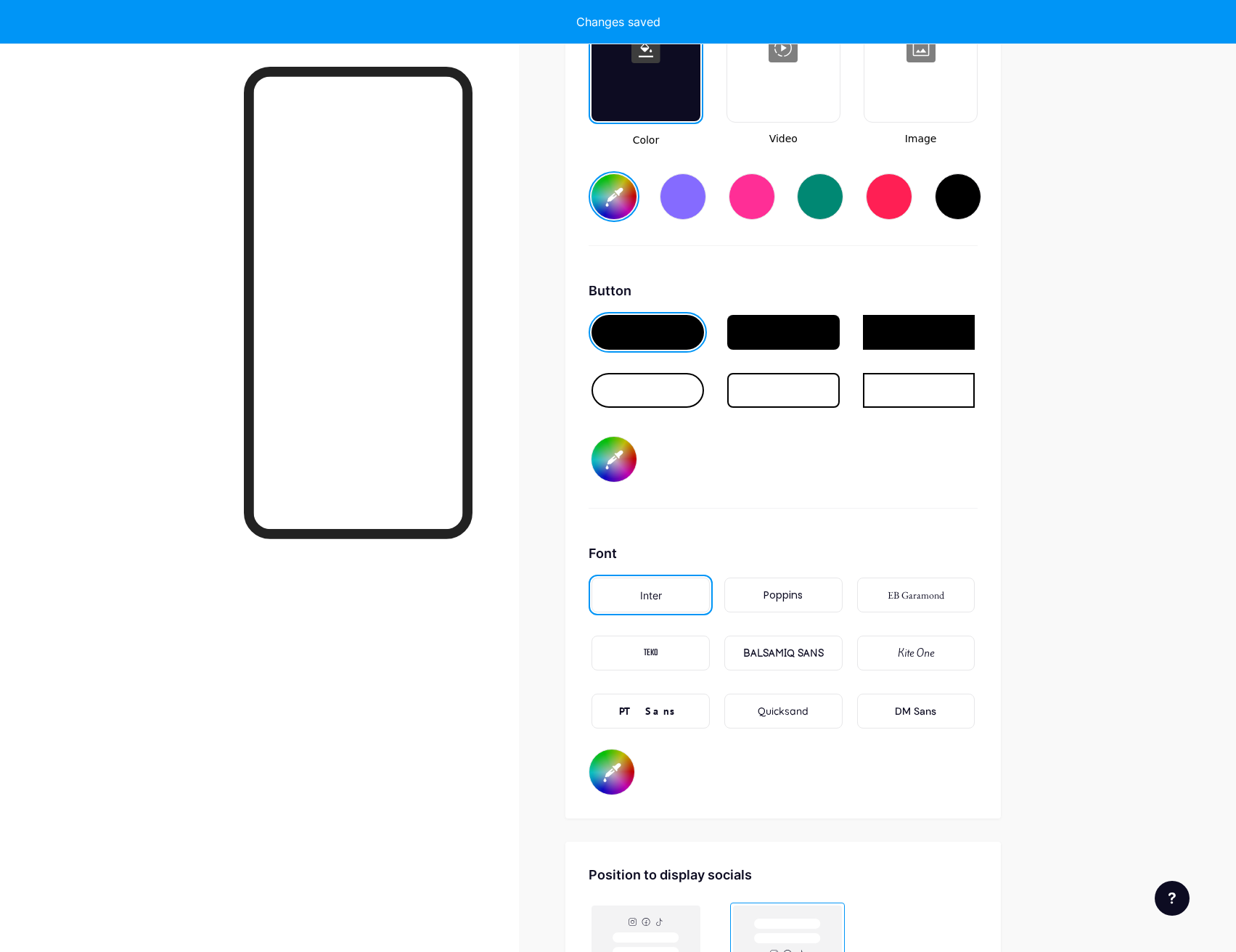
type input "#ffffff"
type input "#0023d1"
type input "#ffffff"
type input "#0024d6"
type input "#ffffff"
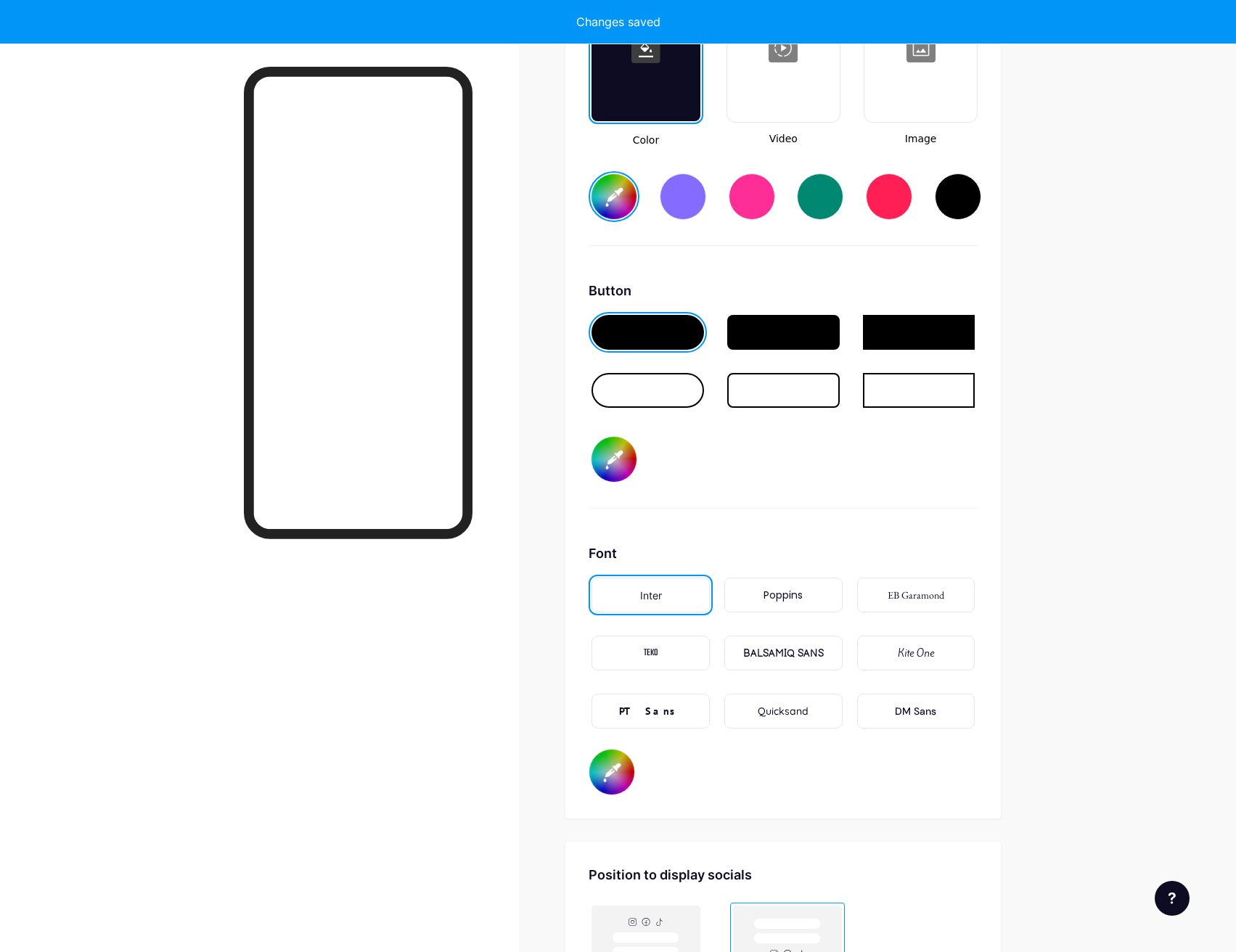
type input "#0025db"
type input "#ffffff"
type input "#0025e0"
type input "#ffffff"
type input "#0028f0"
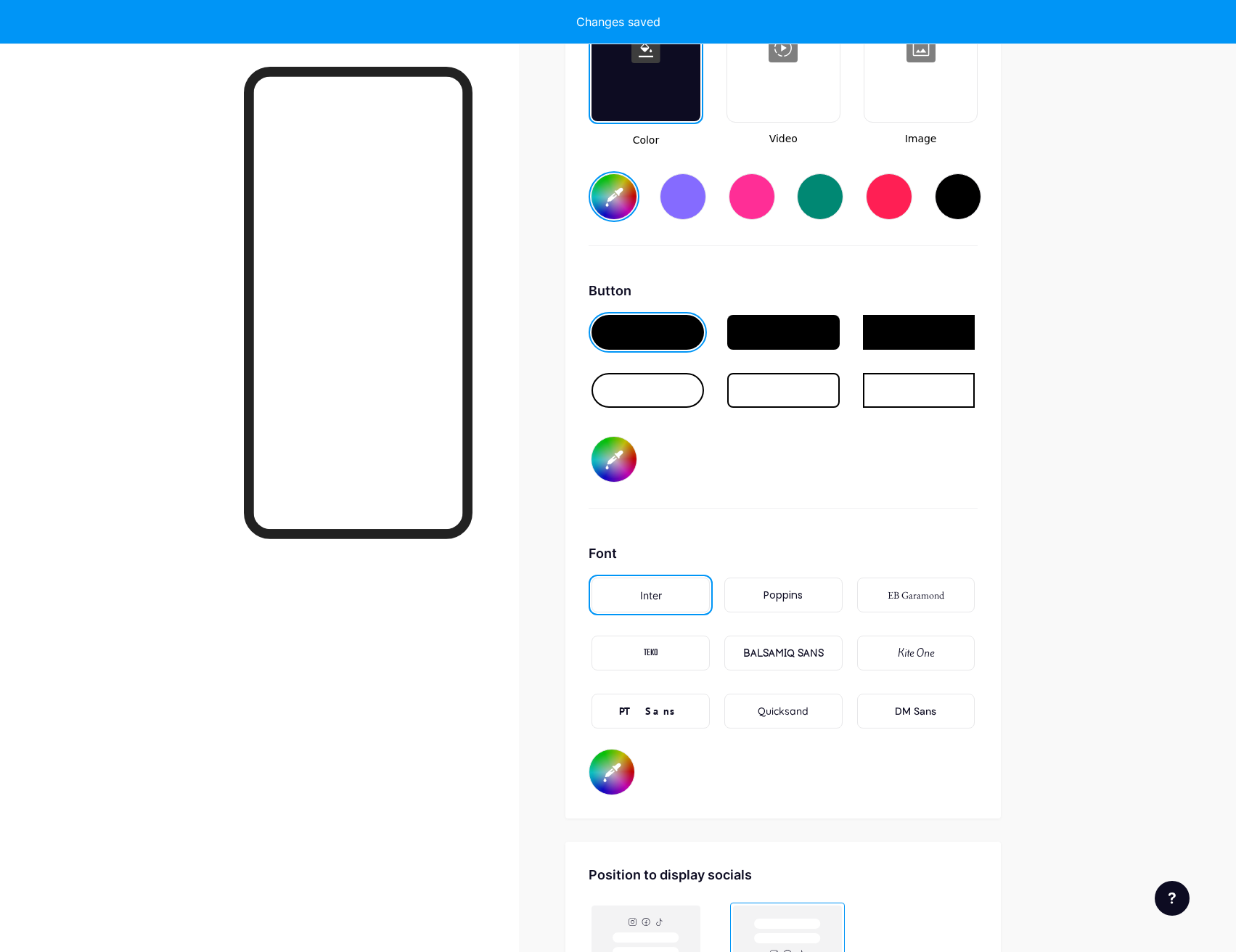
type input "#ffffff"
type input "#002afa"
type input "#ffffff"
type input "#002aff"
type input "#ffffff"
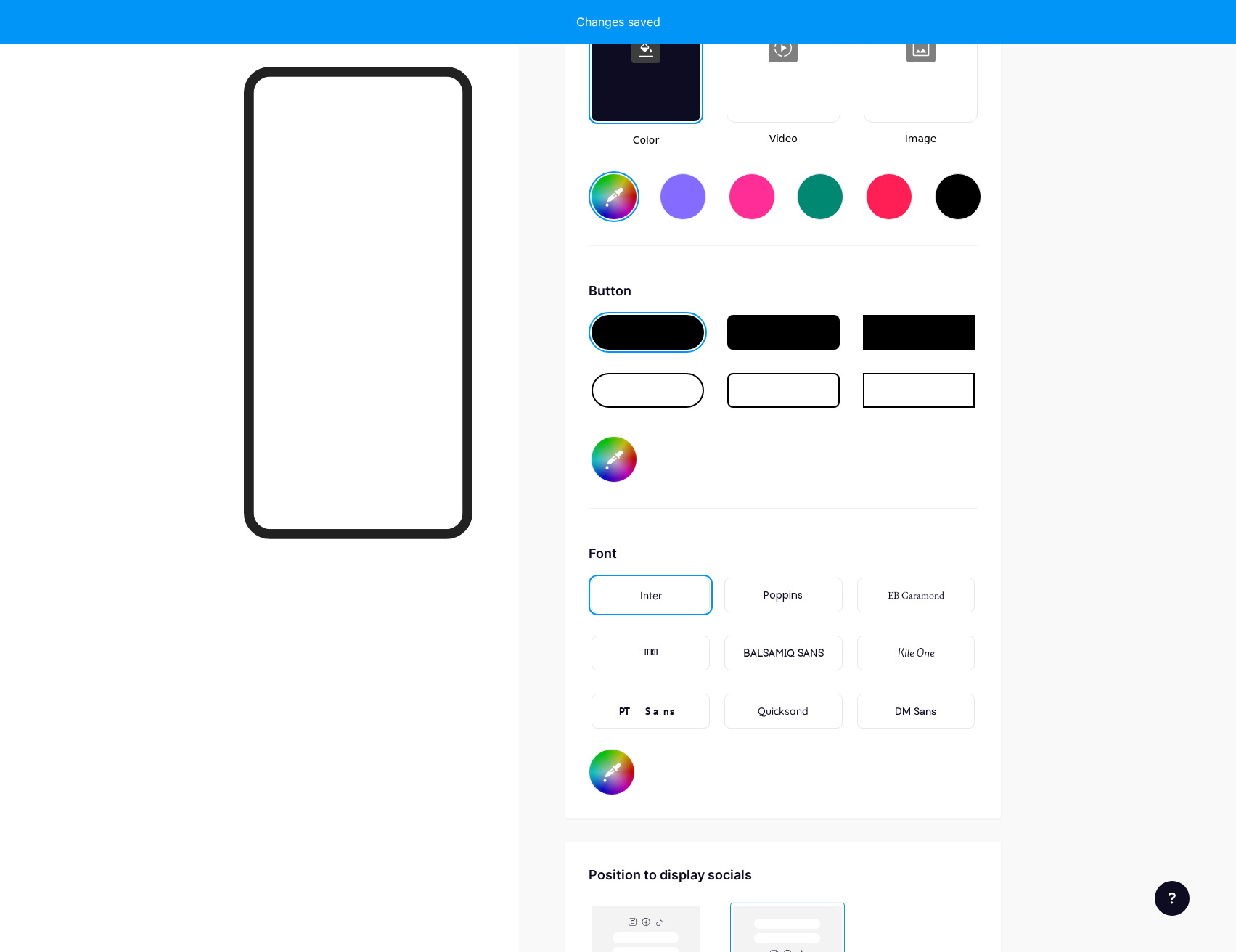
type input "#0028f0"
type input "#ffffff"
type input "#0026e6"
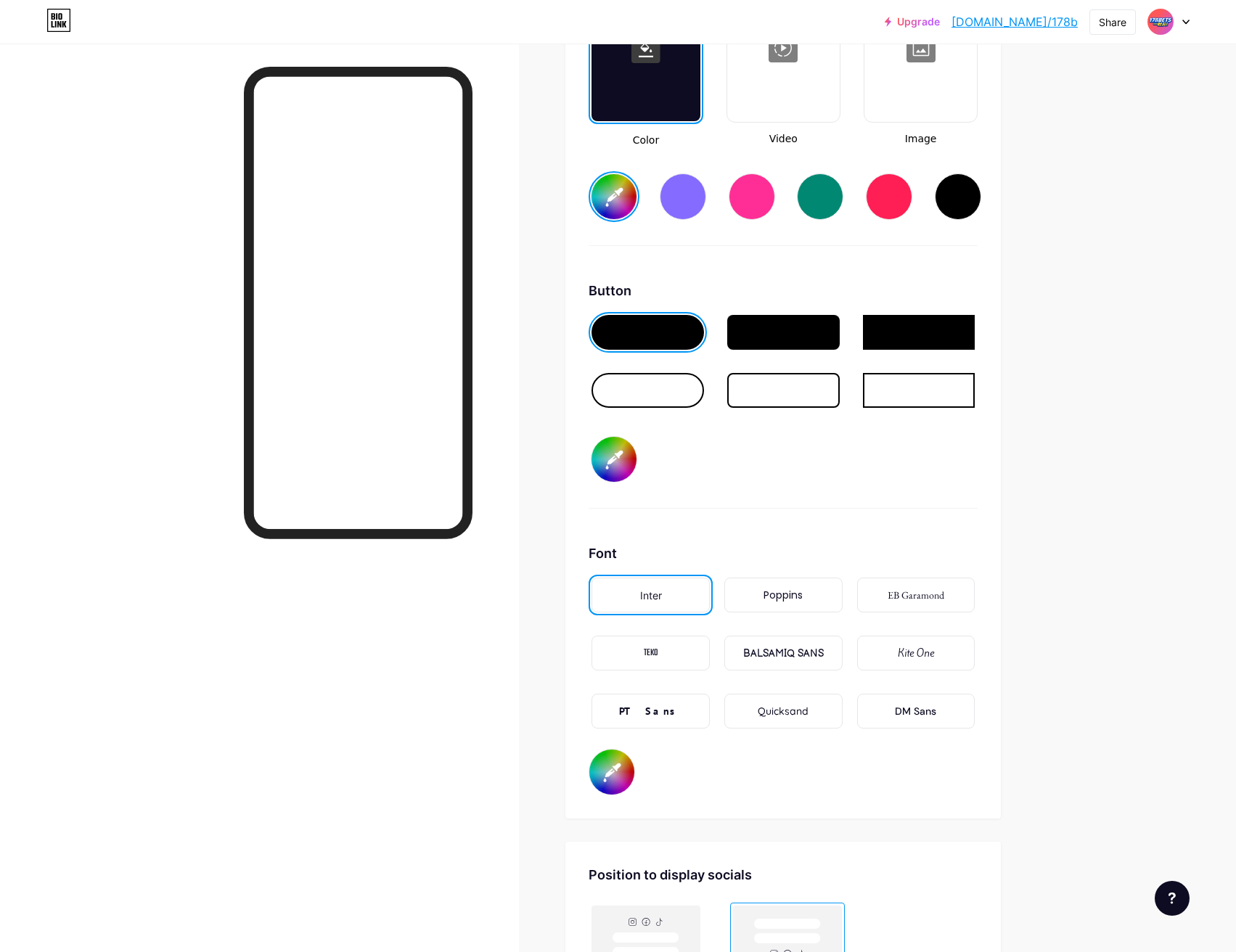
type input "#ffffff"
type input "#082ad4"
type input "#ffffff"
type input "#0a2cd6"
type input "#ffffff"
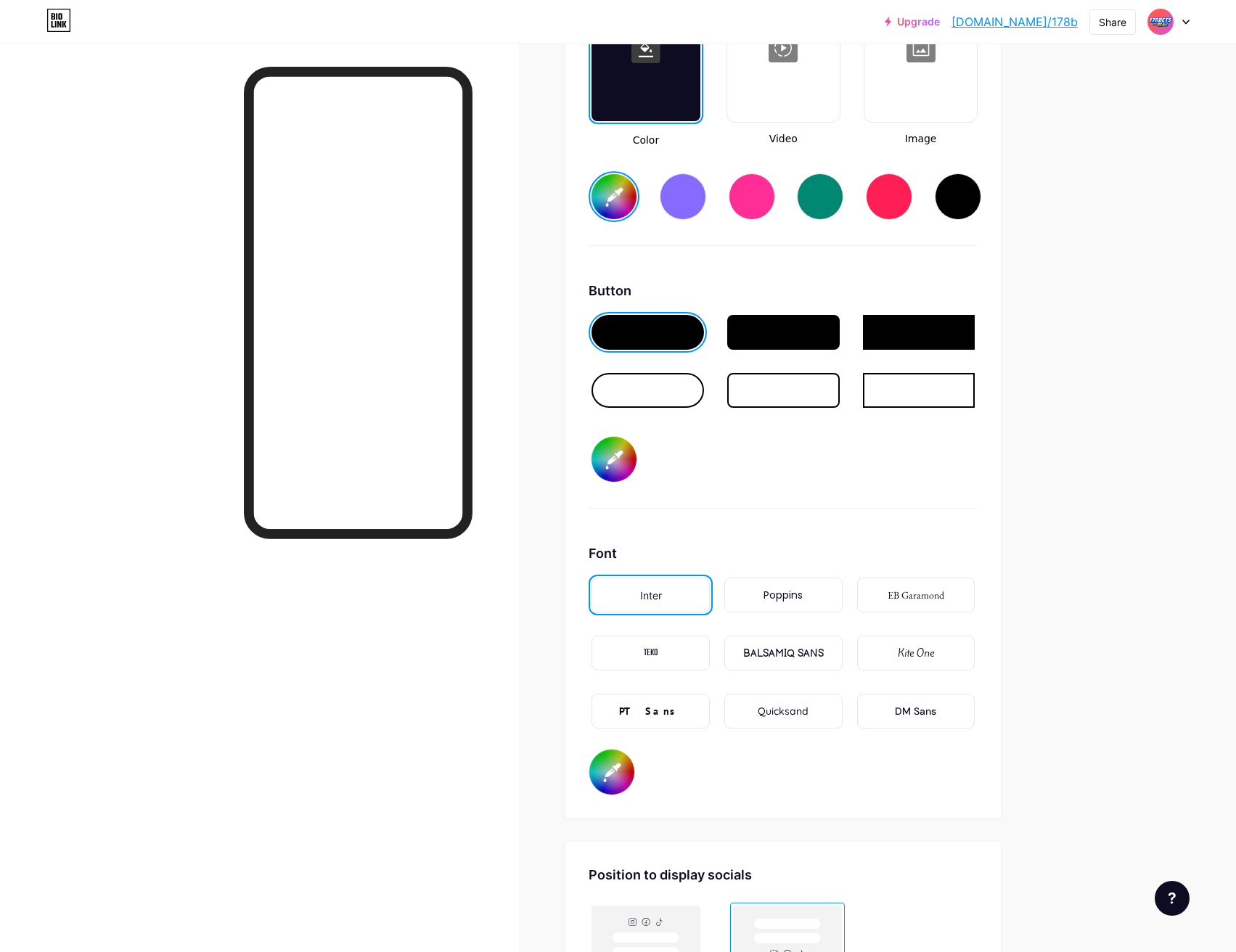
type input "#0b2ee0"
type input "#ffffff"
type input "#0a2ee6"
type input "#ffffff"
type input "#0b30ea"
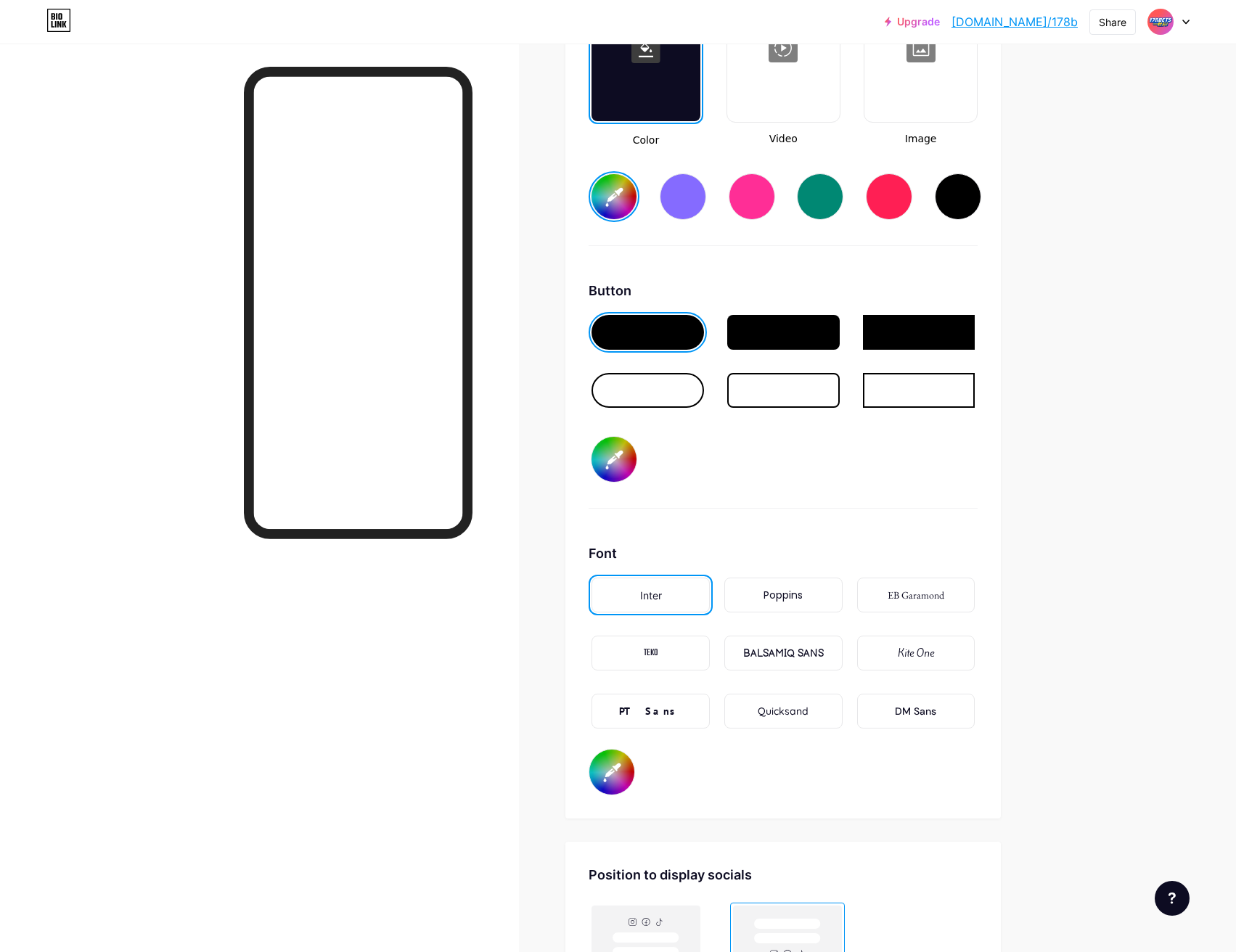
type input "#ffffff"
type input "#0d33f2"
type input "#ffffff"
type input "#0b32f4"
type input "#ffffff"
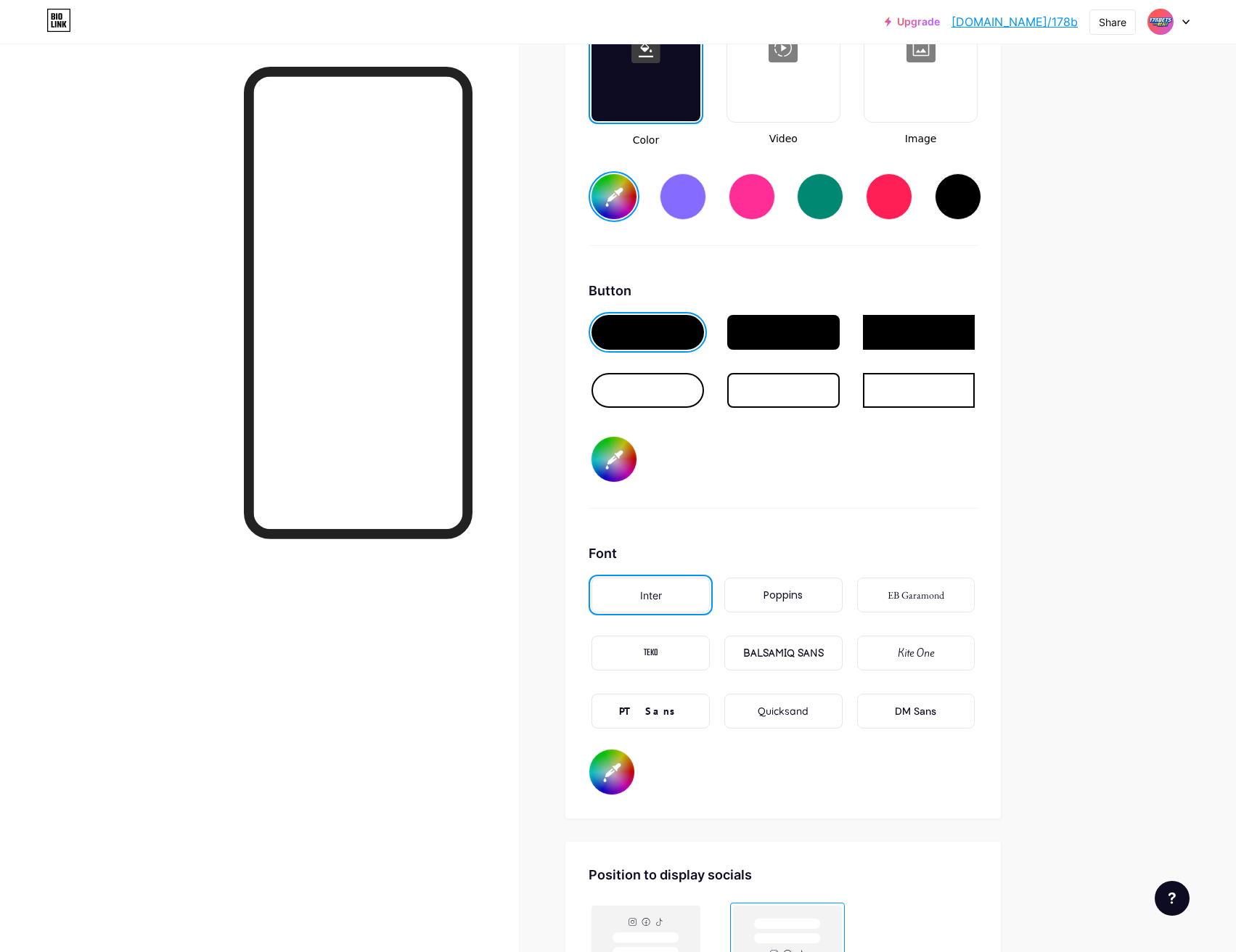
type input "#0e35f6"
type input "#ffffff"
type input "#0d34f8"
type input "#ffffff"
type input "#0d35fd"
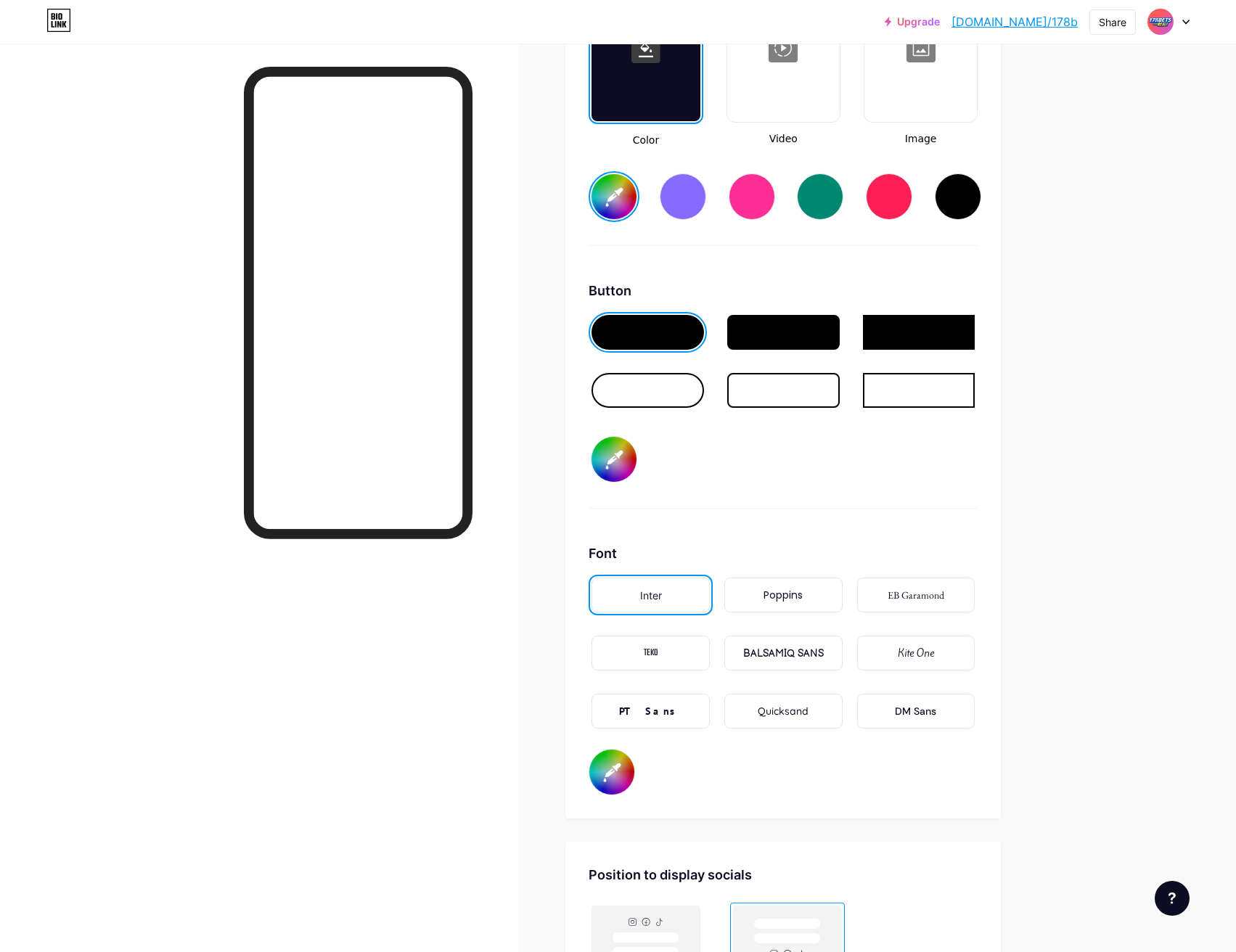
type input "#ffffff"
type input "#0f37ff"
type input "#ffffff"
type input "#0a33ff"
type input "#ffffff"
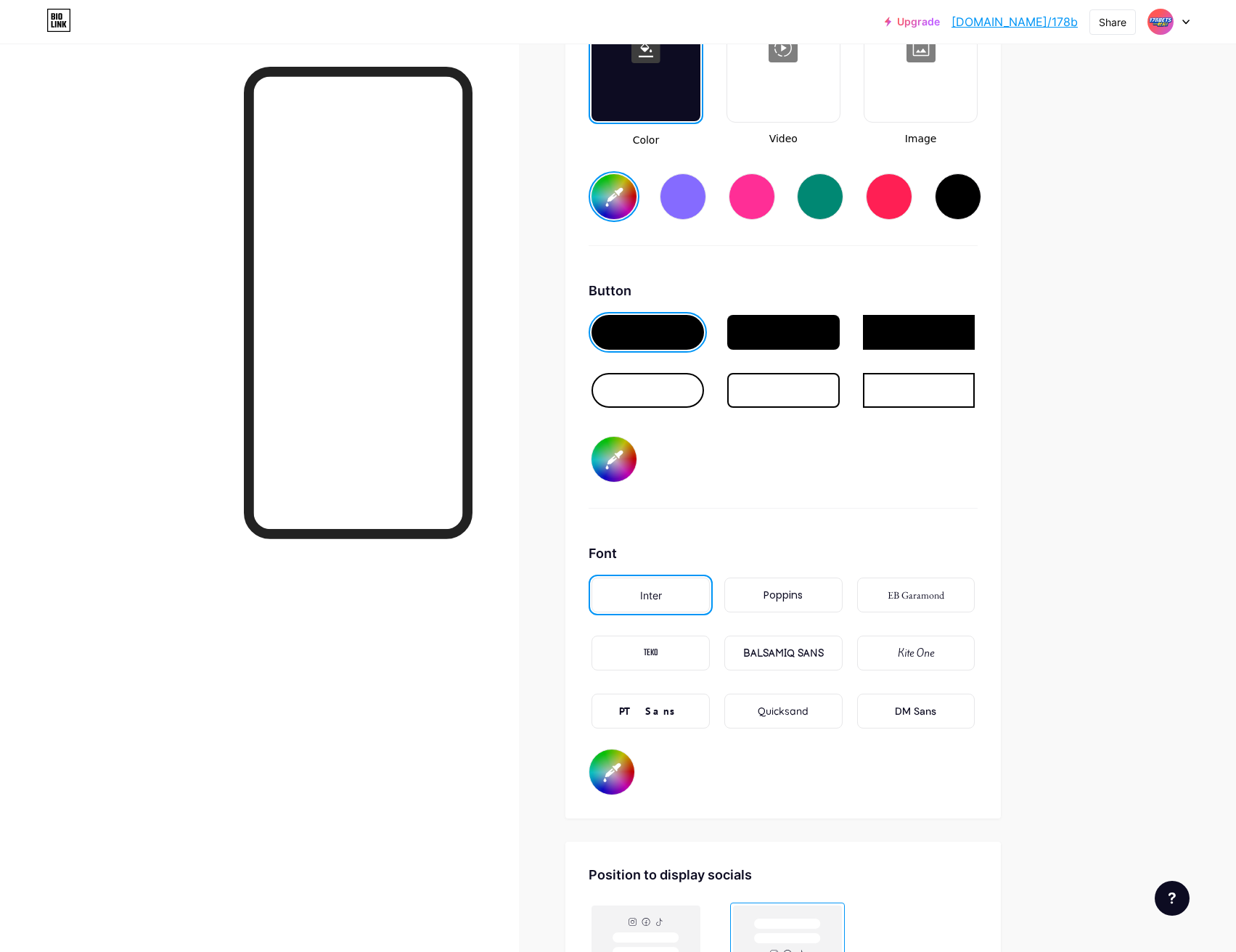
type input "#052fff"
type input "#ffffff"
type input "#002aff"
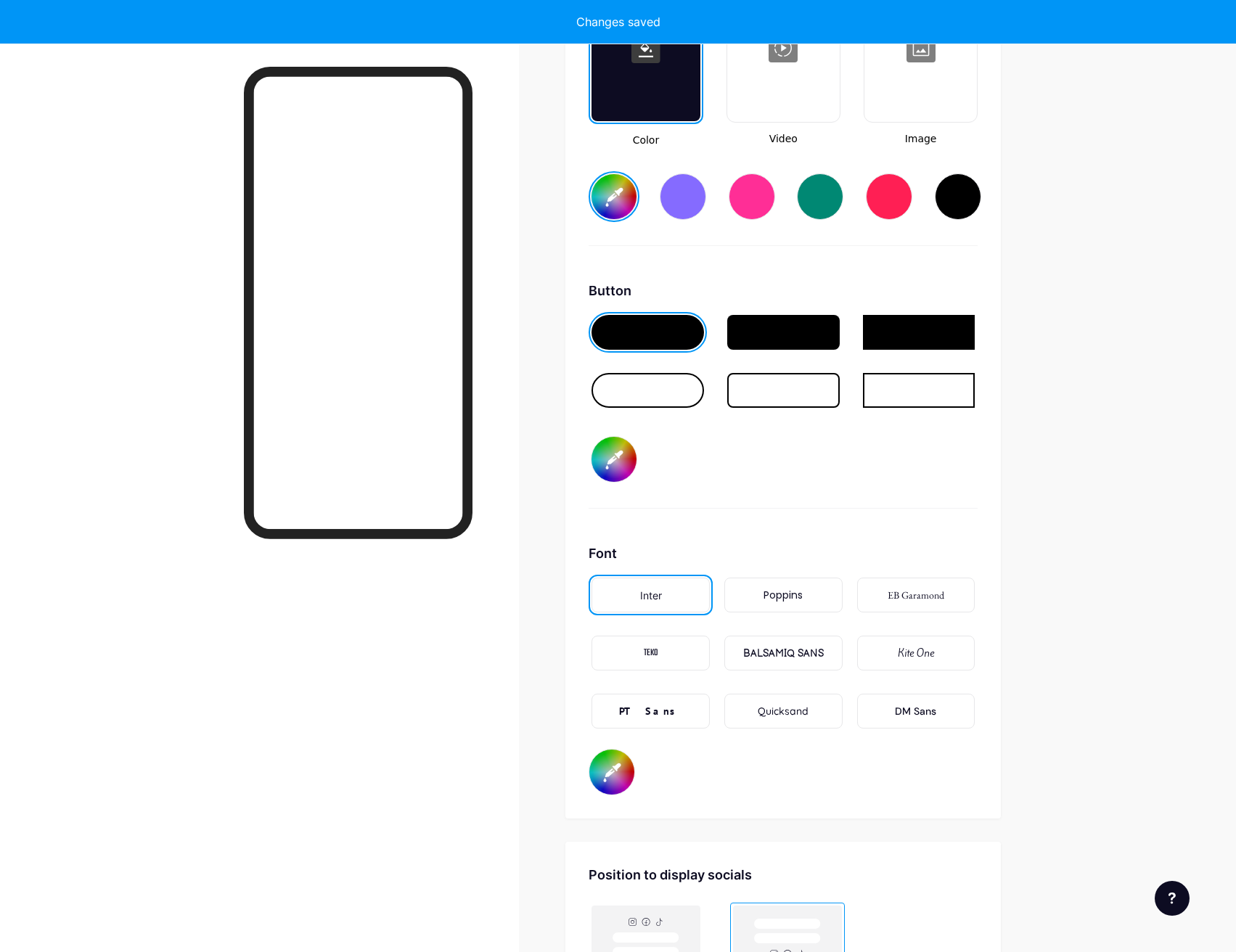
type input "#ffffff"
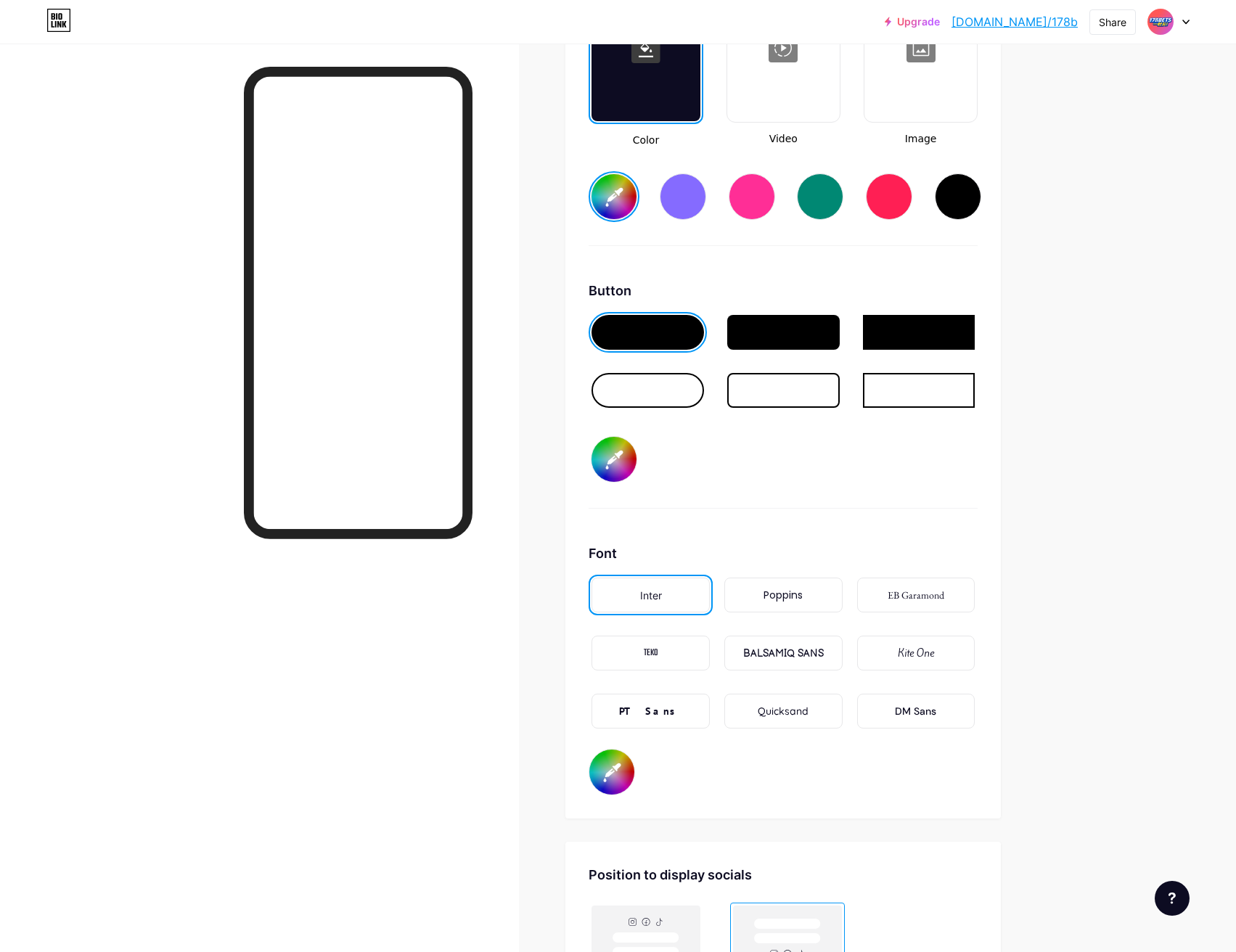
type input "#002aff"
click at [838, 491] on div "Button #002aff" at bounding box center [783, 394] width 390 height 228
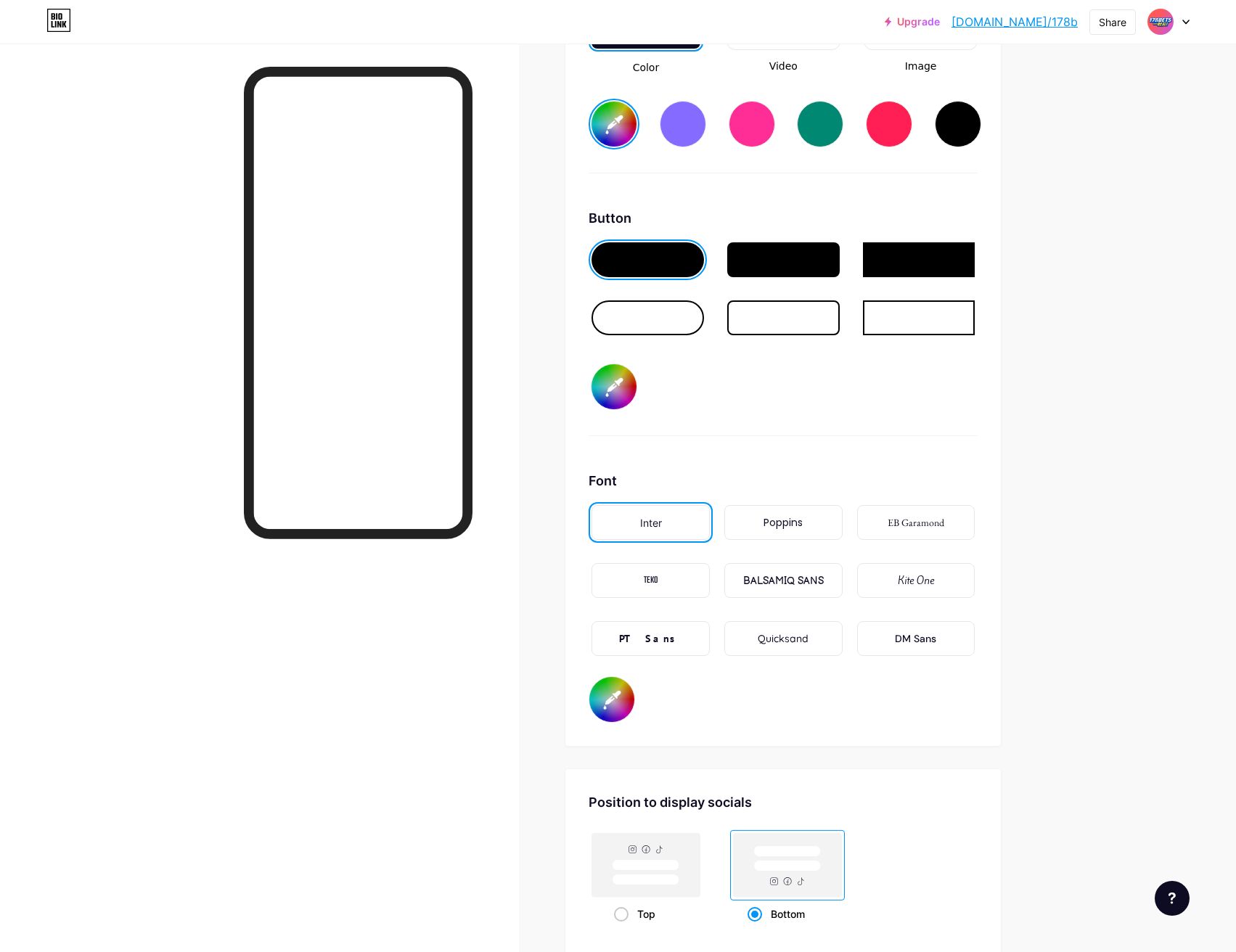
click at [683, 637] on div "PT Sans" at bounding box center [651, 638] width 119 height 35
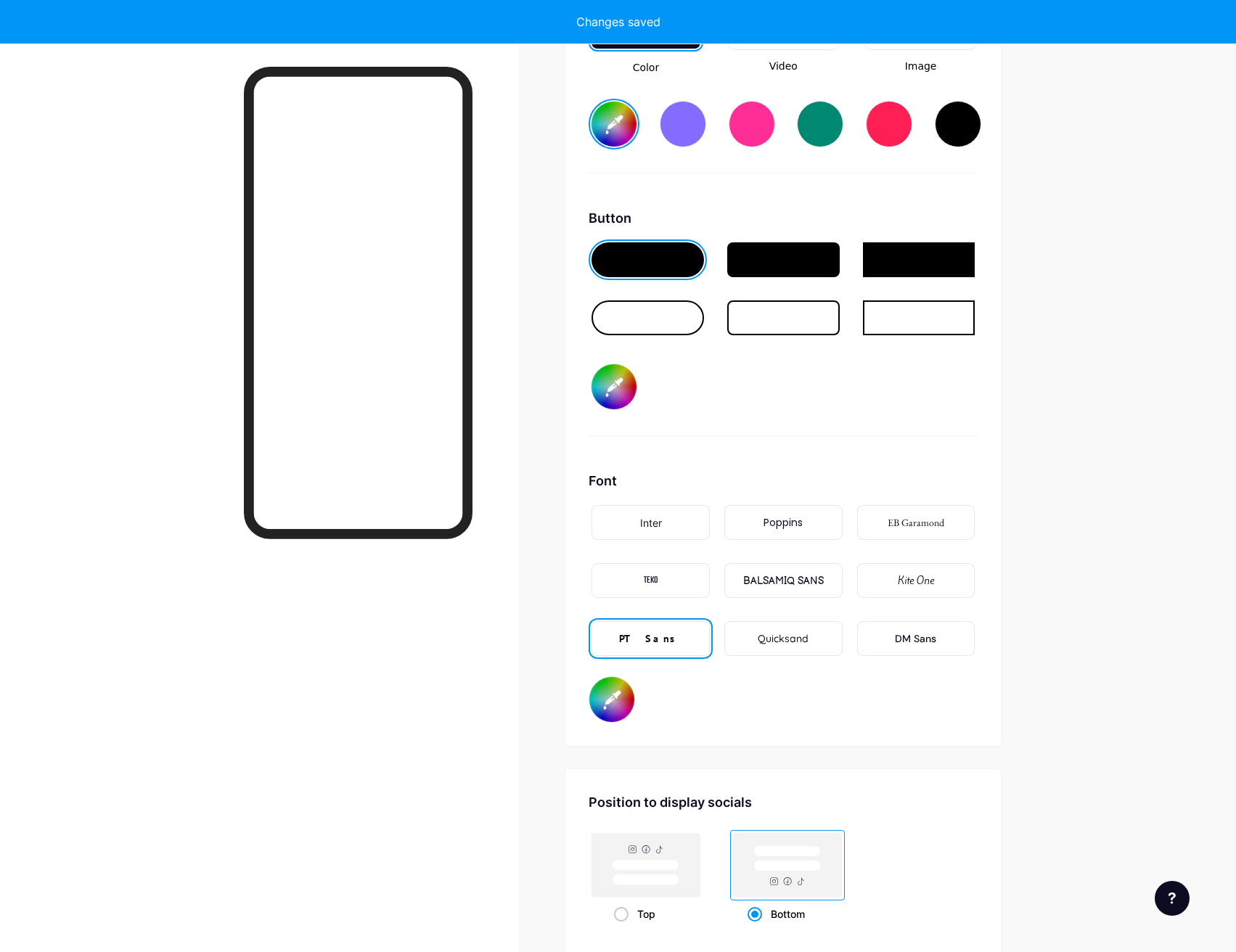
type input "#ffffff"
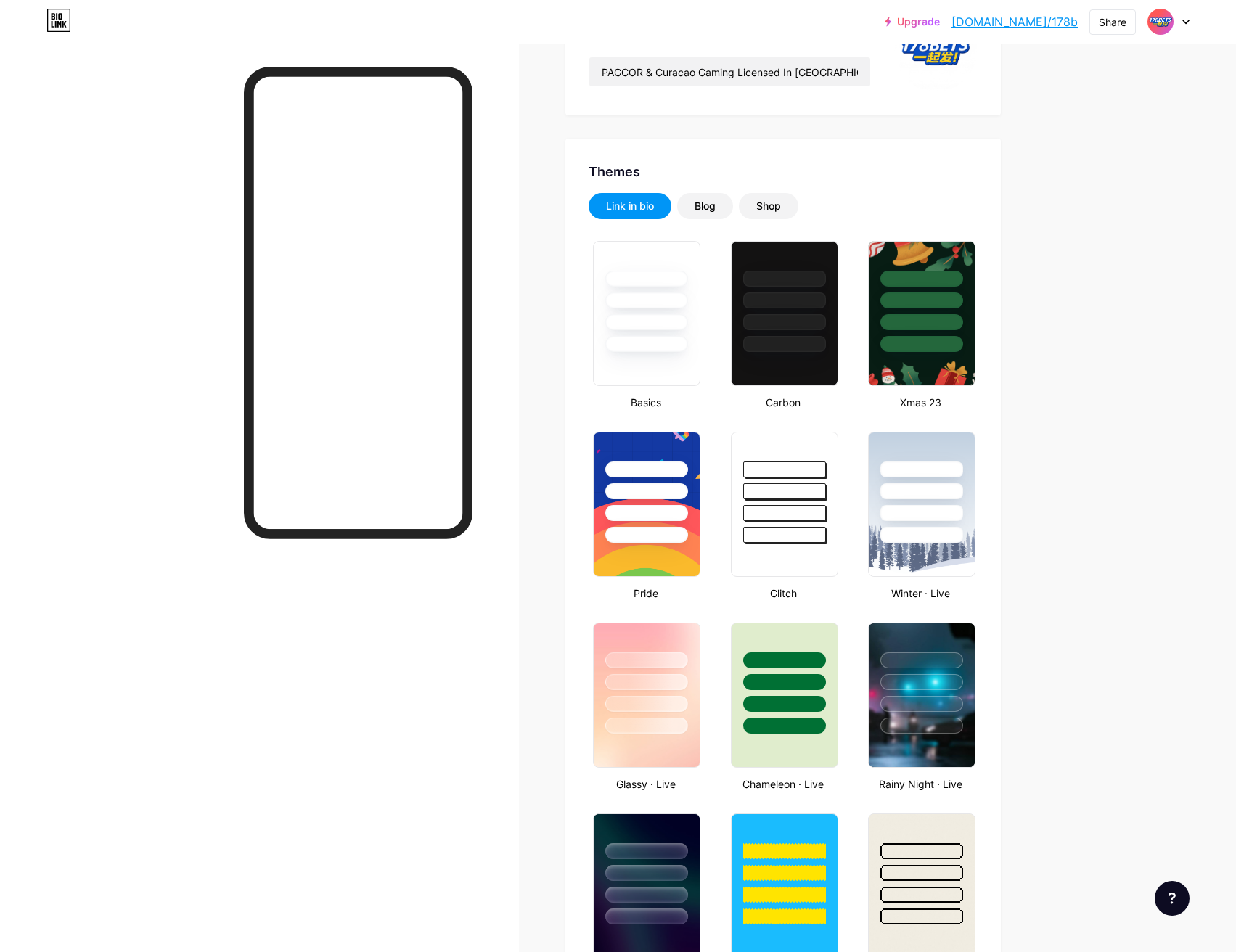
scroll to position [0, 0]
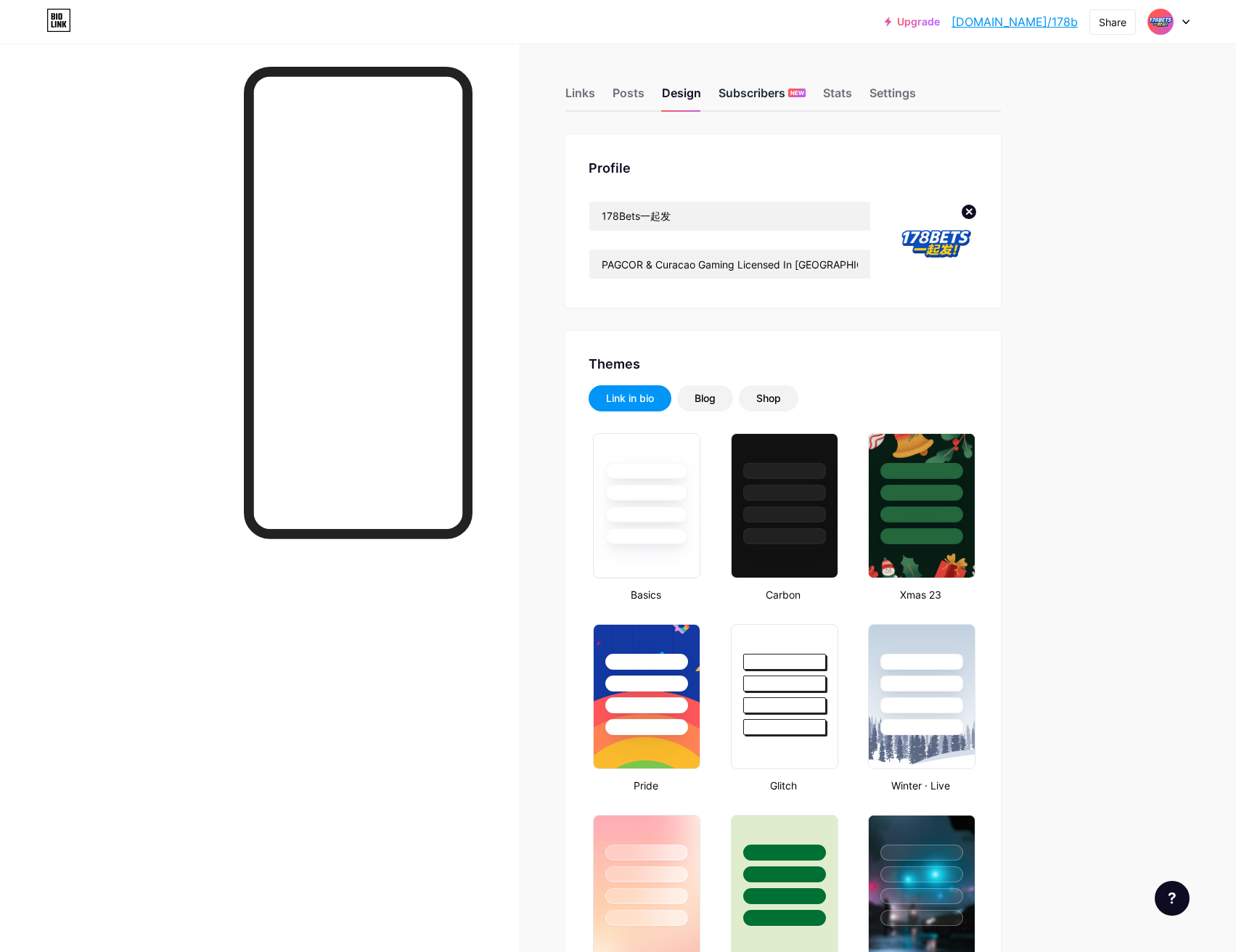
click at [750, 97] on div "Subscribers NEW" at bounding box center [762, 97] width 87 height 26
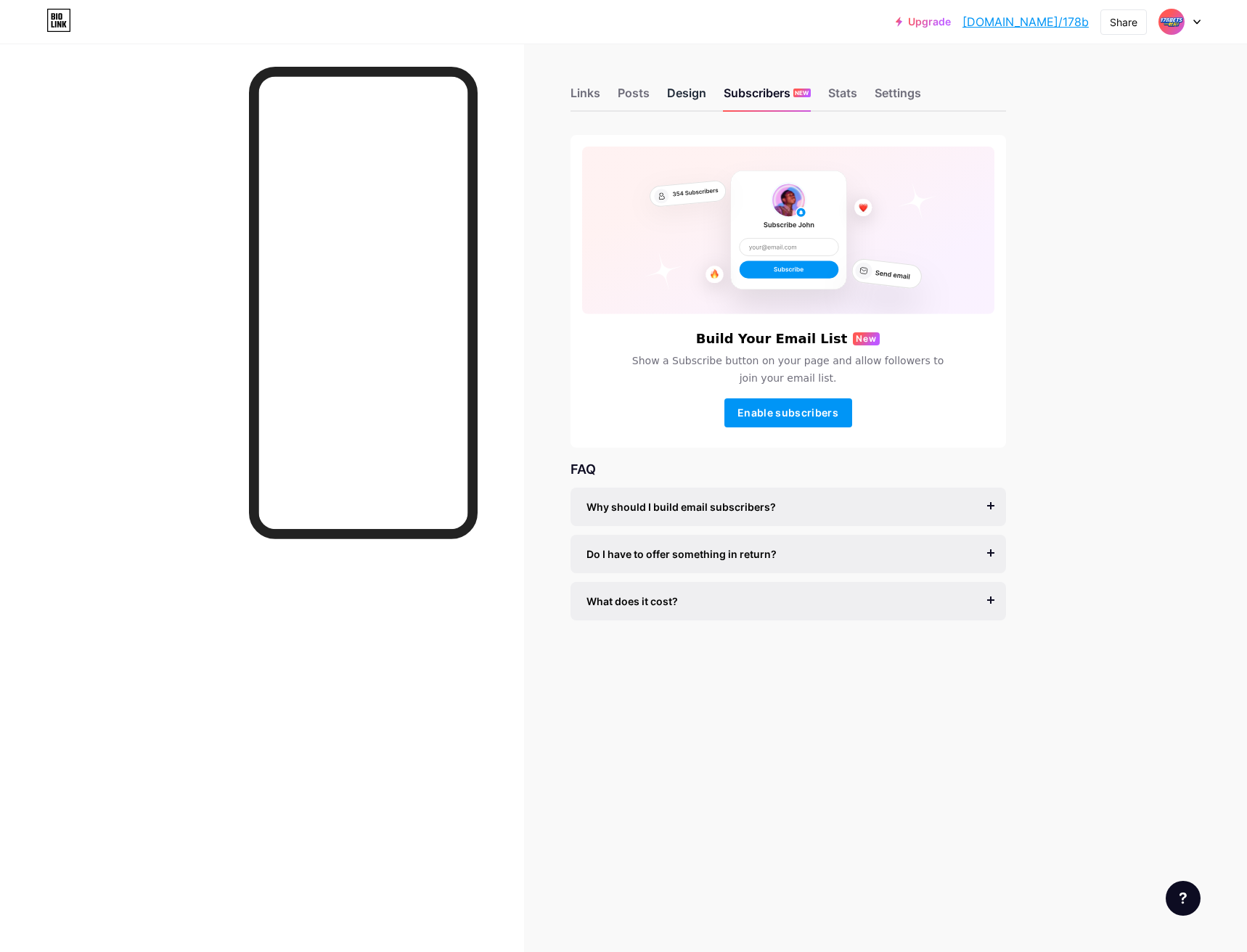
click at [697, 94] on div "Design" at bounding box center [687, 97] width 40 height 26
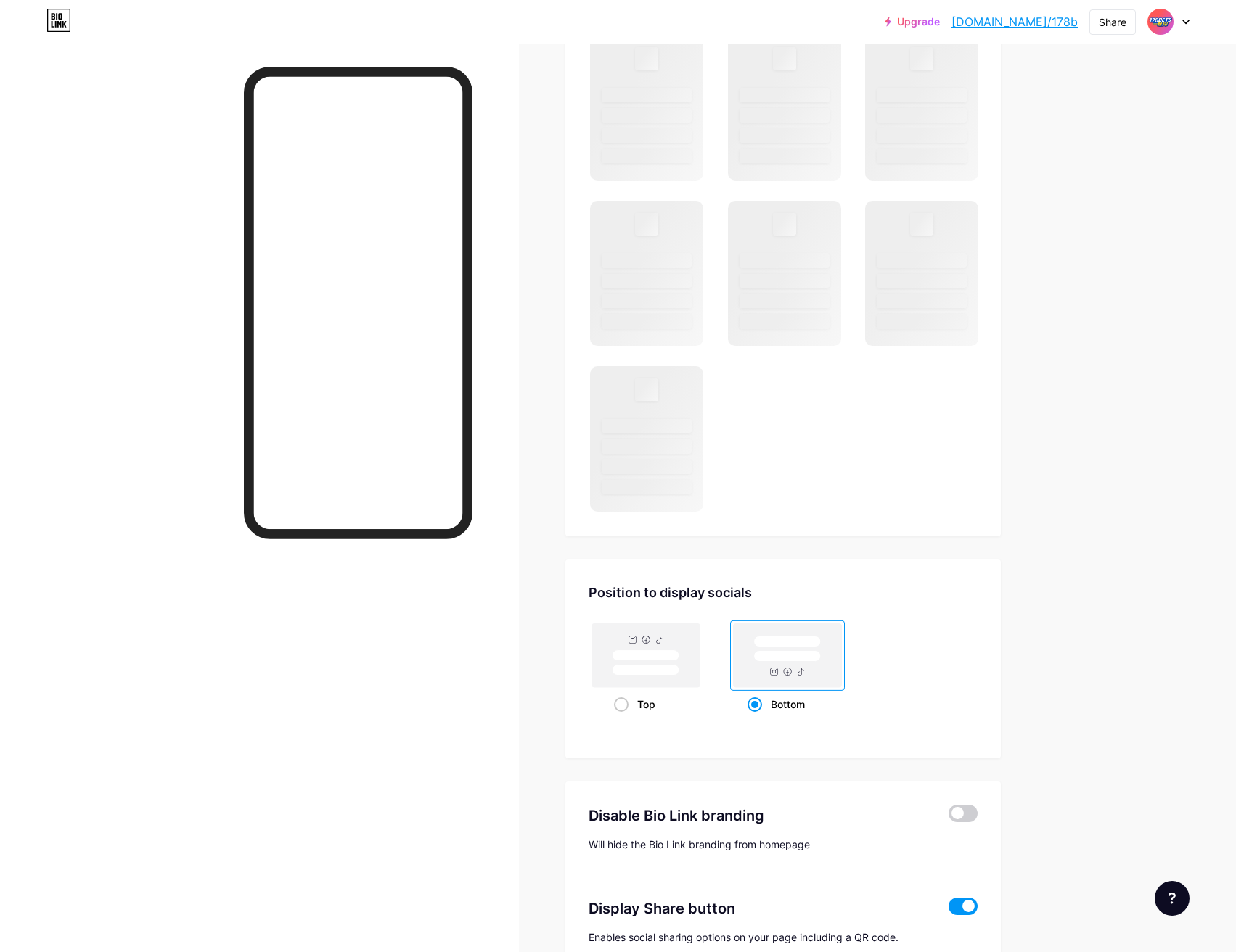
scroll to position [814, 0]
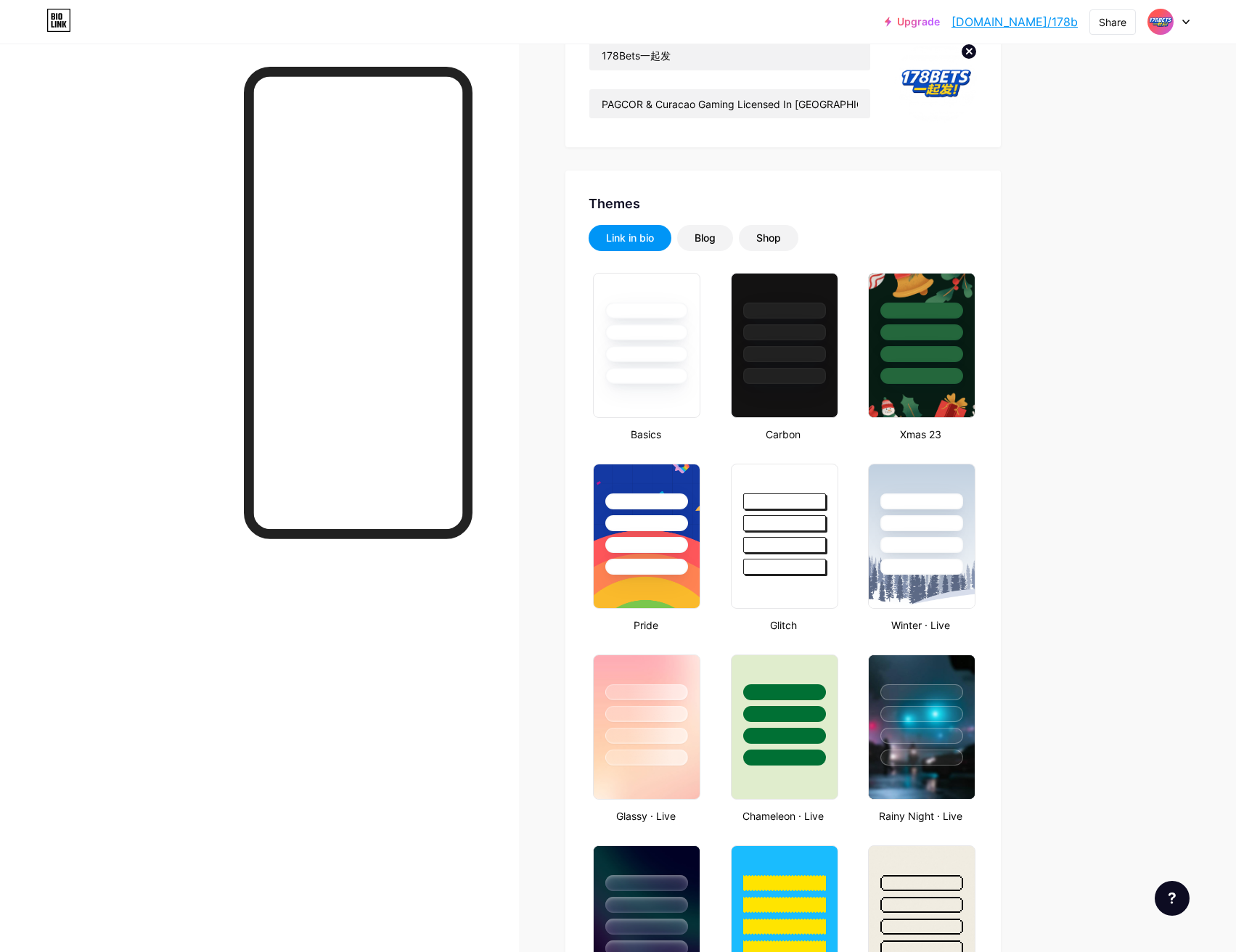
type input "#ffffff"
type input "#002aff"
type input "#000000"
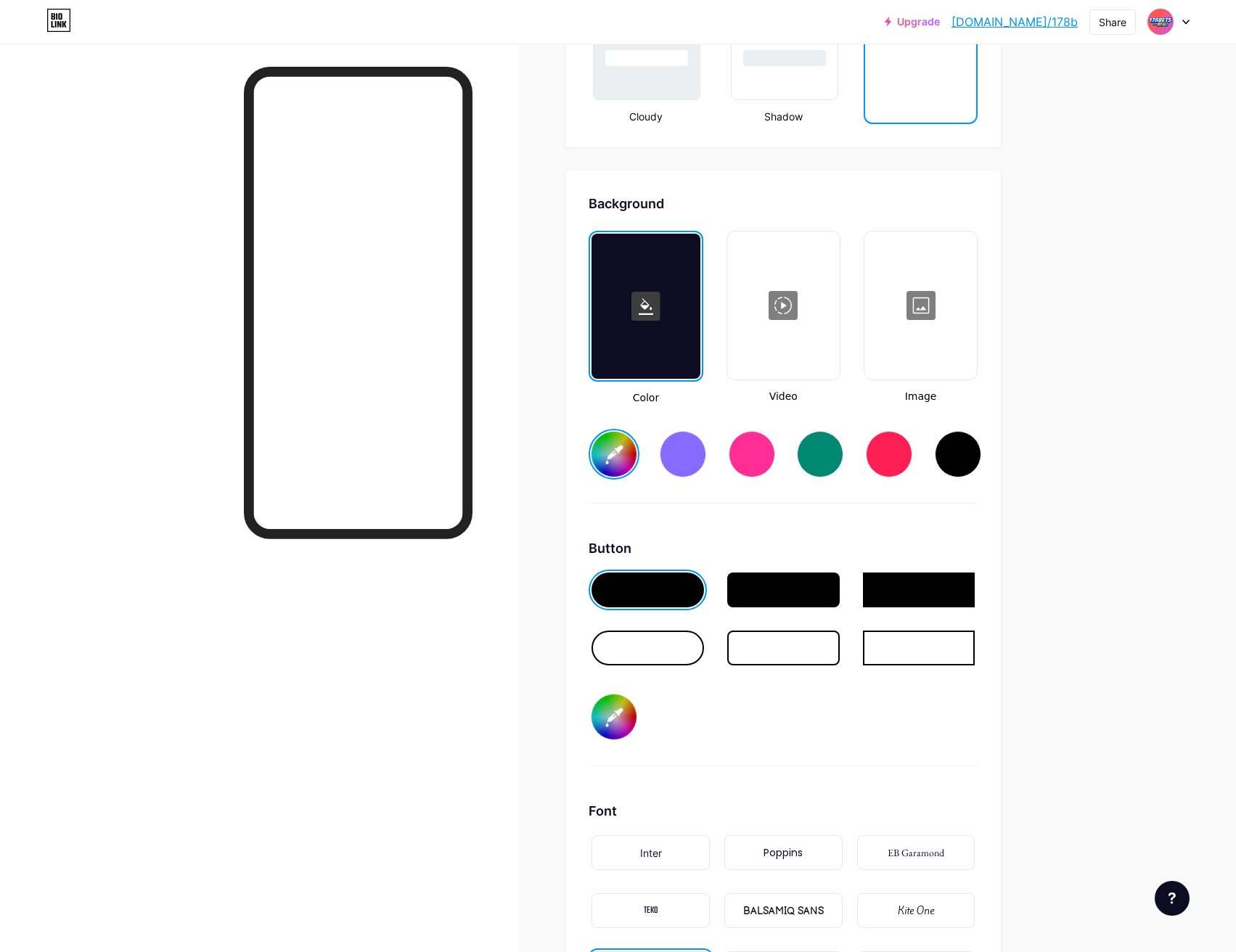
scroll to position [1887, 0]
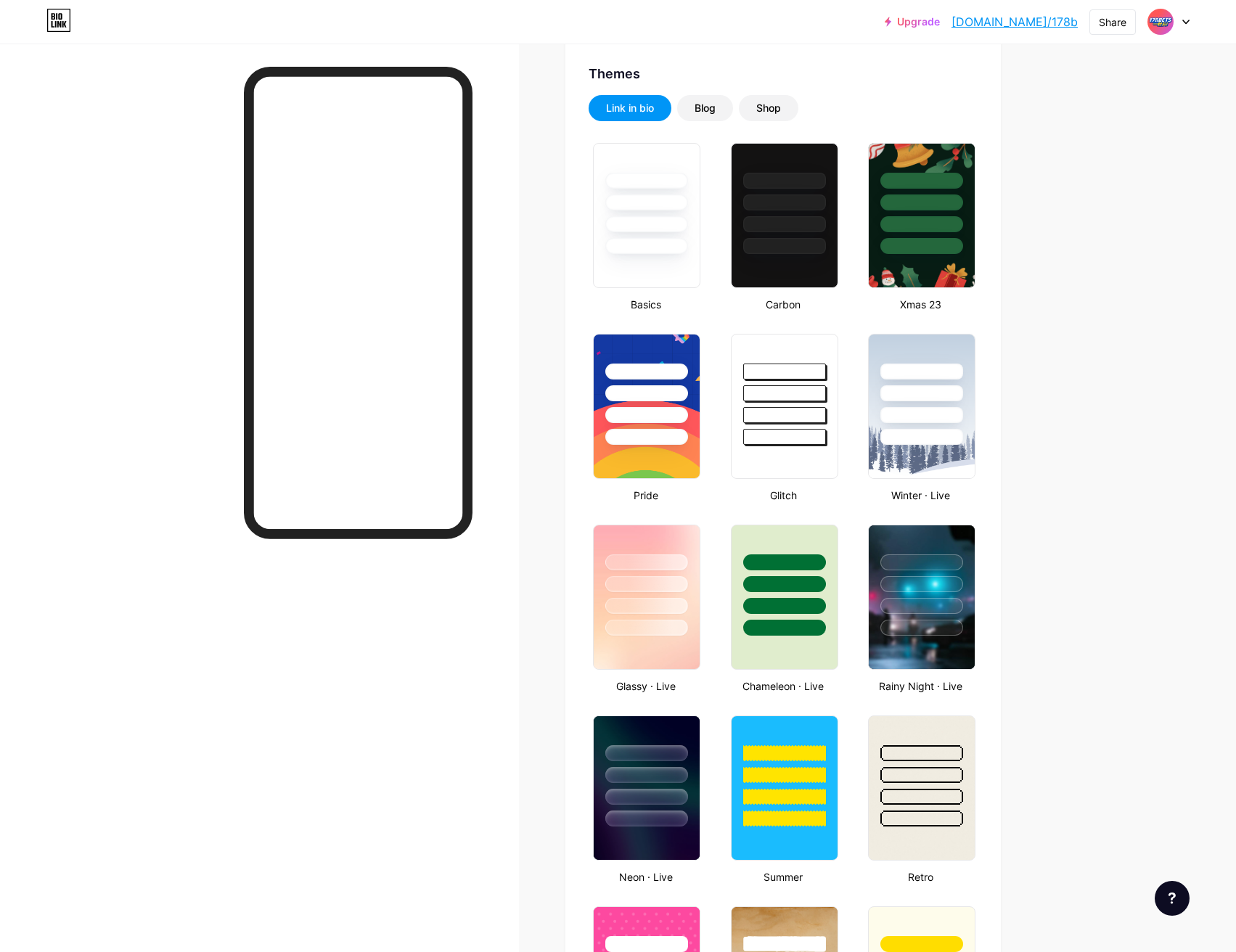
scroll to position [0, 0]
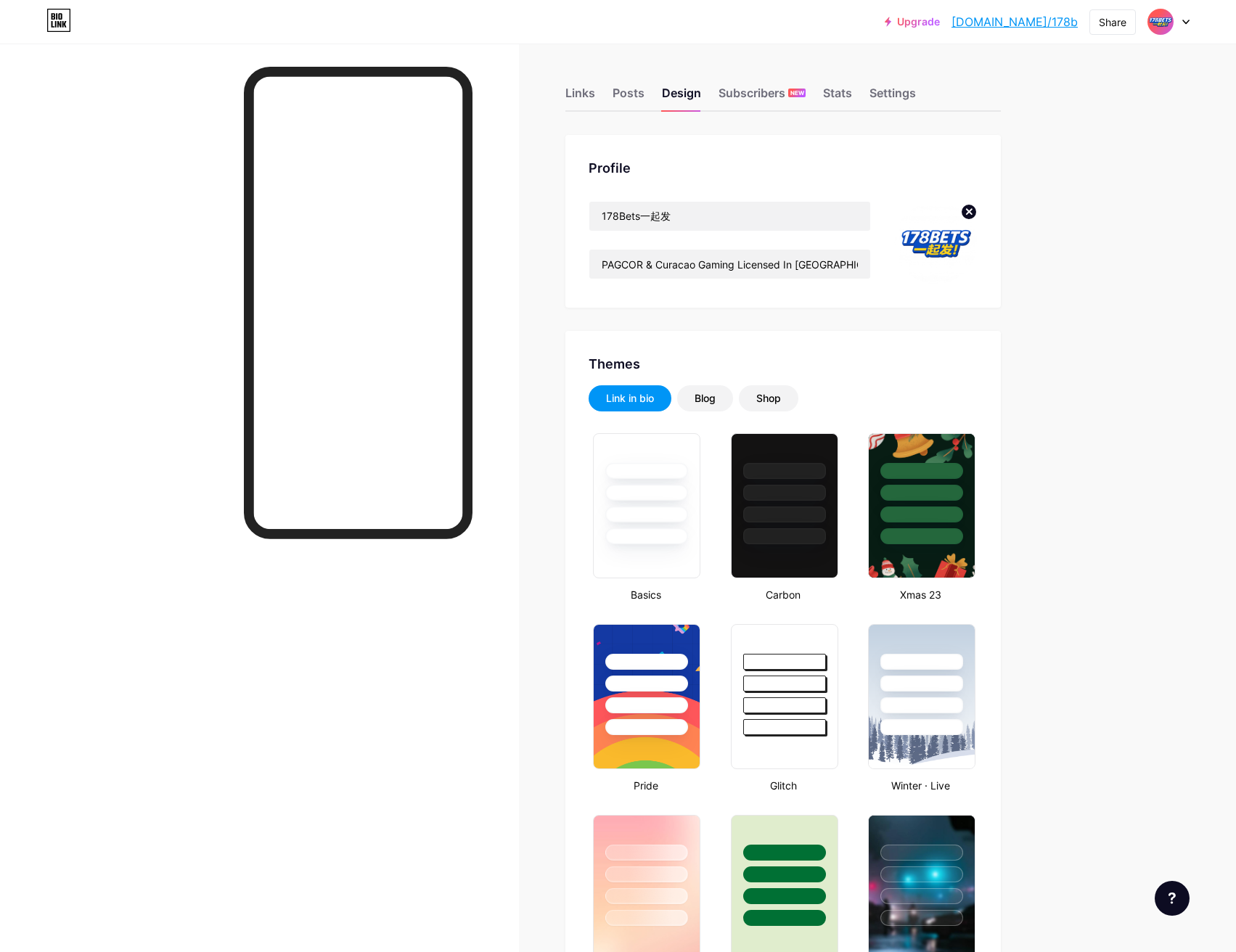
click at [156, 153] on div at bounding box center [259, 519] width 519 height 952
click at [201, 65] on div at bounding box center [259, 519] width 519 height 952
click at [111, 34] on div "Upgrade bio.link/178b bio.link/178b Share Switch accounts 178Bets一起发 bio.link/1…" at bounding box center [618, 22] width 1236 height 26
click at [635, 88] on div "Posts" at bounding box center [629, 97] width 32 height 26
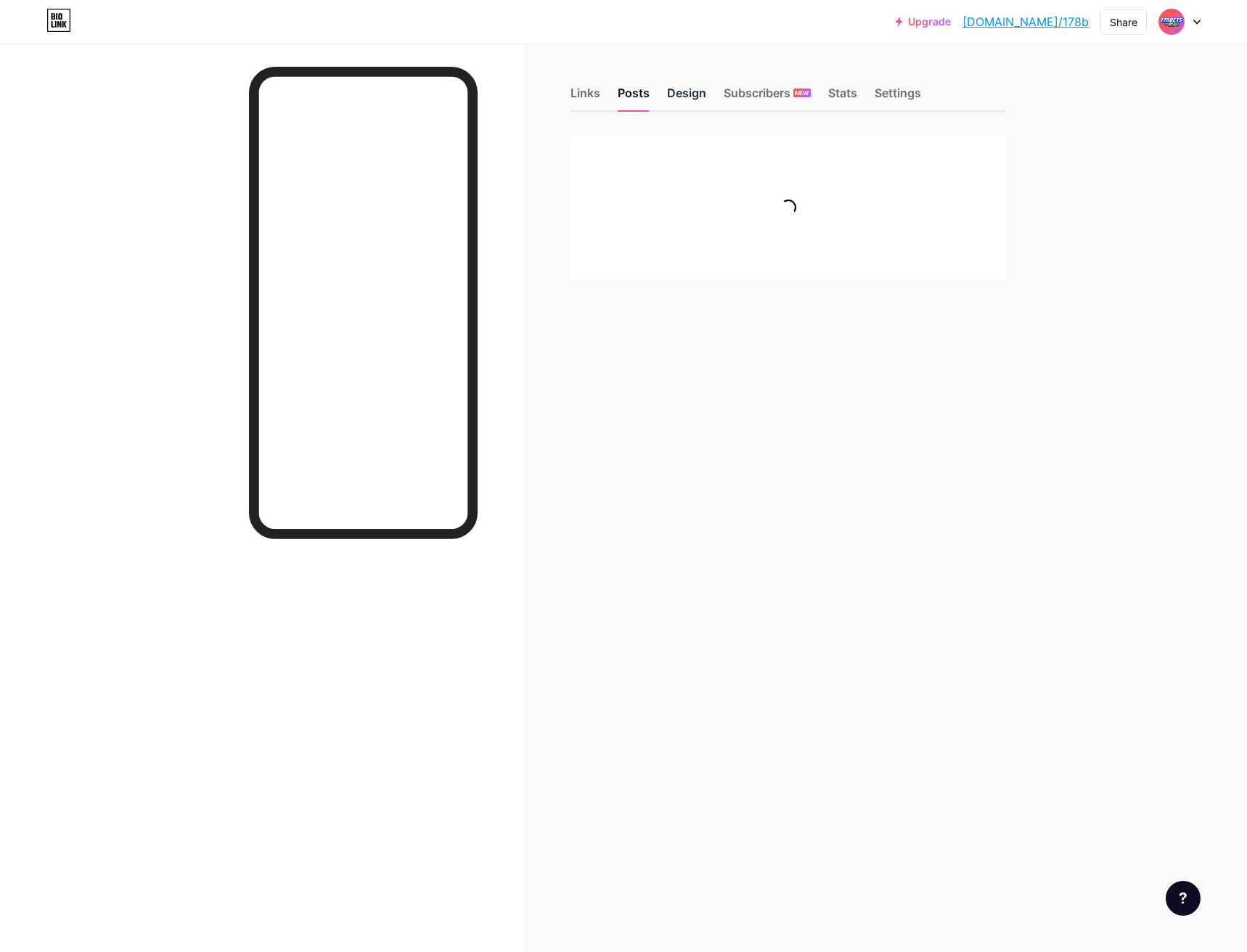
click at [676, 93] on div "Design" at bounding box center [687, 97] width 40 height 26
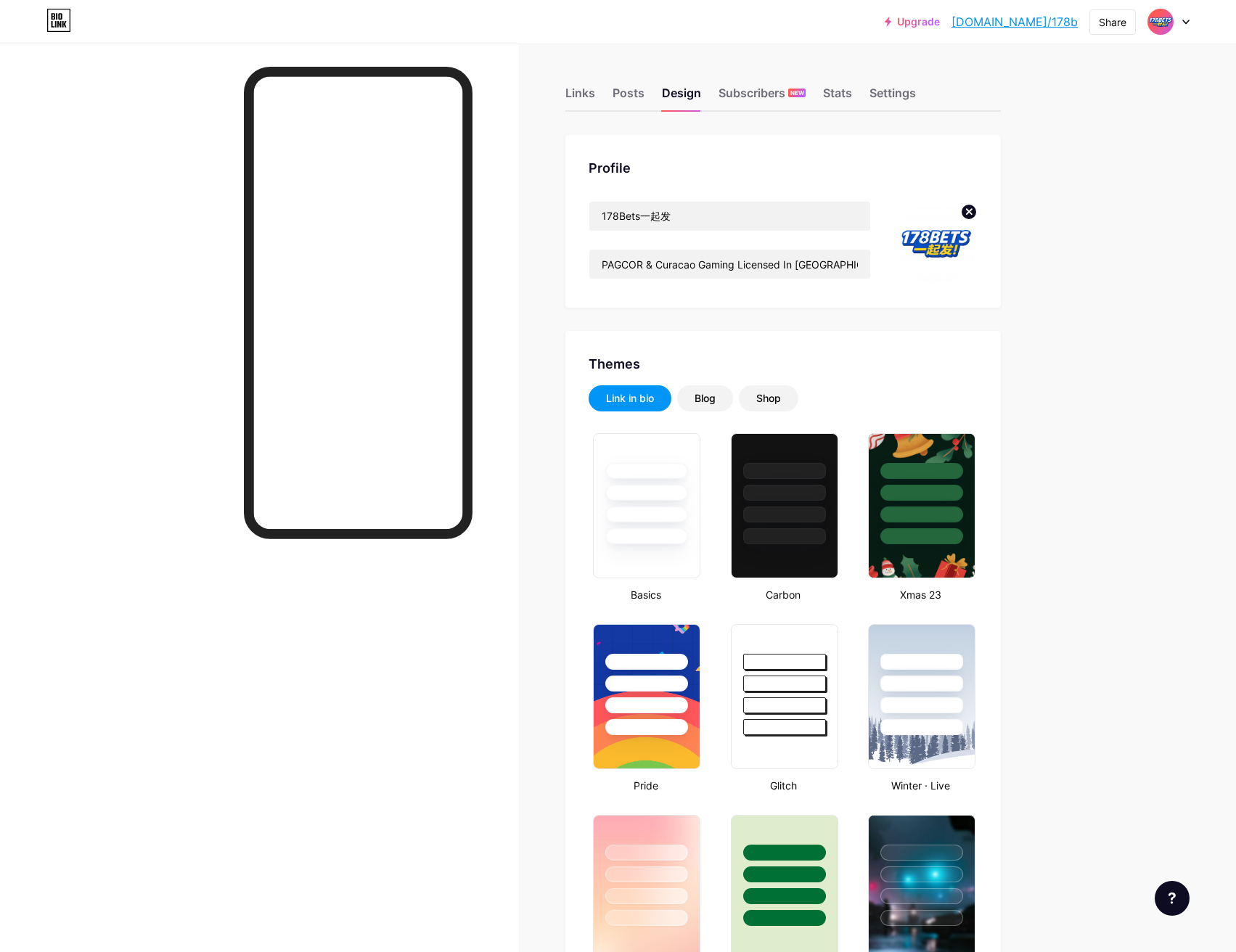
type input "#ffffff"
type input "#002aff"
type input "#000000"
click at [168, 88] on div at bounding box center [259, 519] width 519 height 952
click at [205, 54] on div at bounding box center [259, 519] width 519 height 952
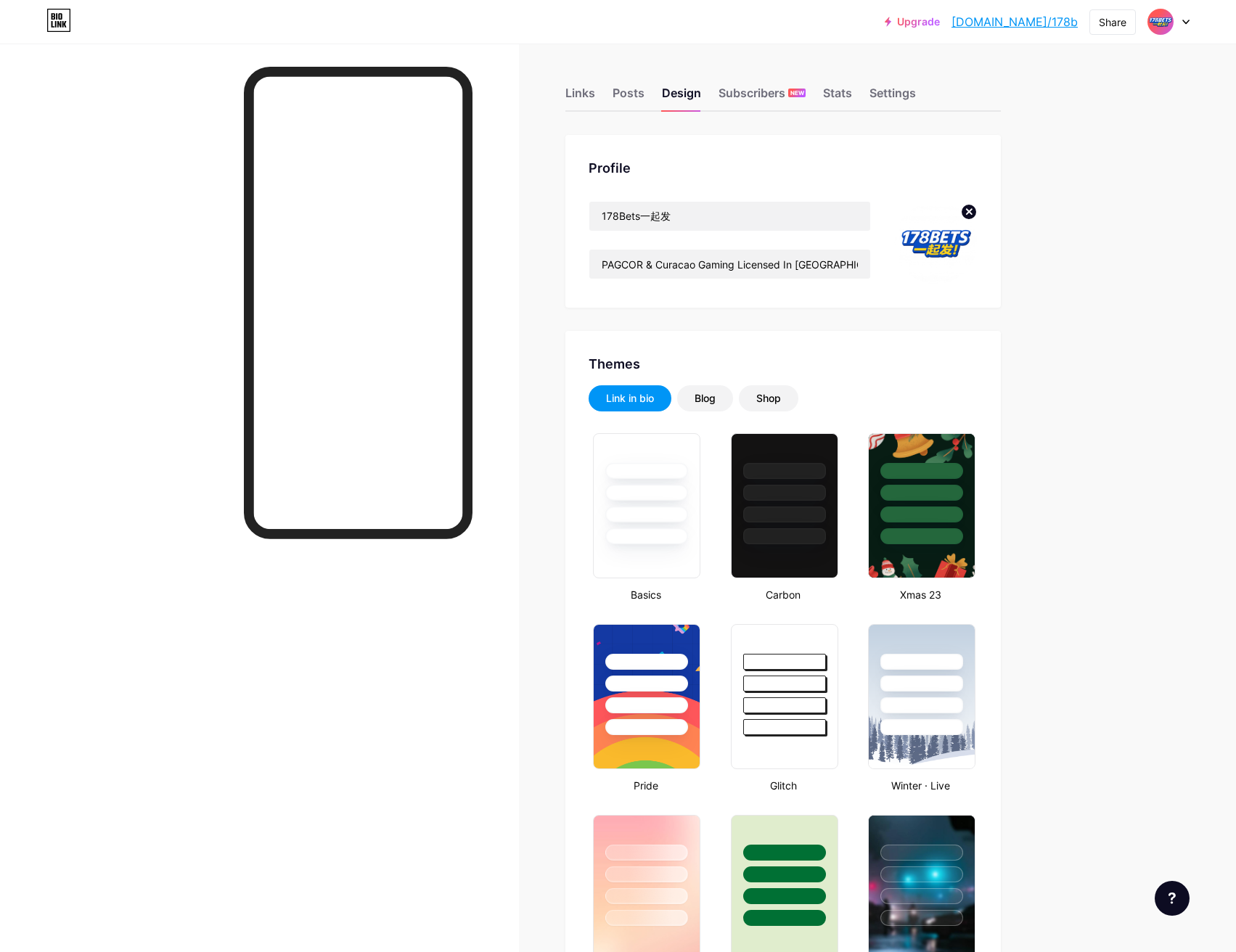
click at [179, 27] on div "Upgrade bio.link/178b bio.link/178b Share Switch accounts 178Bets一起发 bio.link/1…" at bounding box center [618, 22] width 1236 height 26
click at [215, 72] on div at bounding box center [259, 519] width 519 height 952
